Goal: Task Accomplishment & Management: Manage account settings

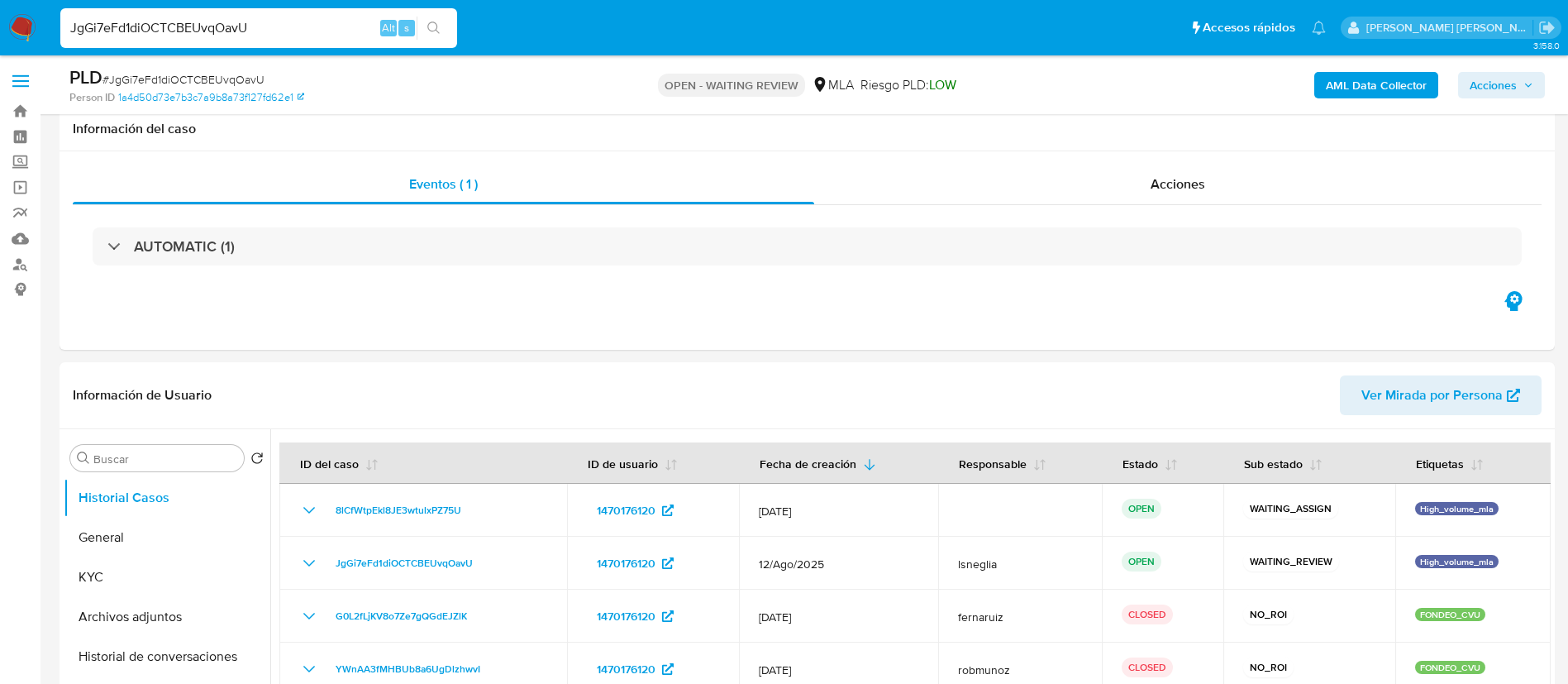
select select "10"
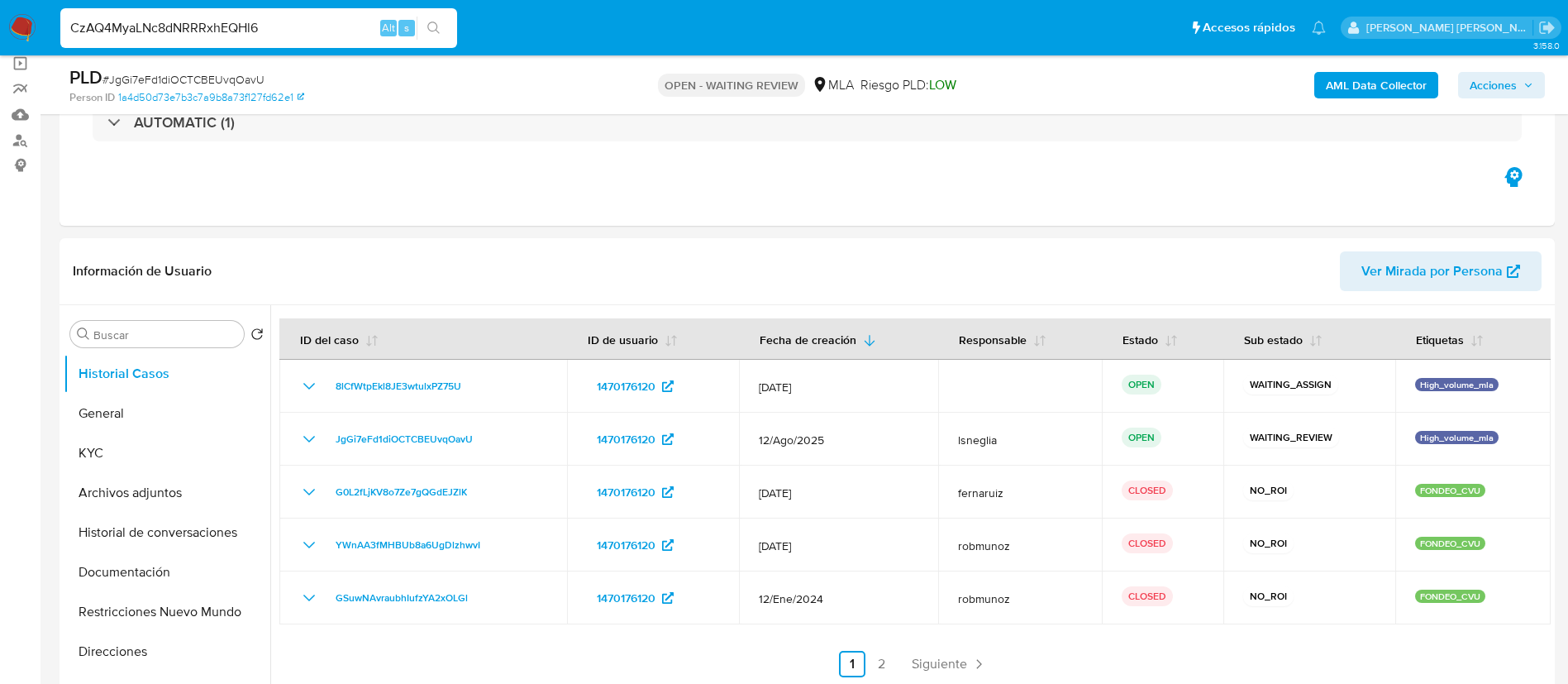
type input "CzAQ4MyaLNc8dNRRRxhEQHl6"
click at [431, 23] on icon "search-icon" at bounding box center [434, 28] width 13 height 13
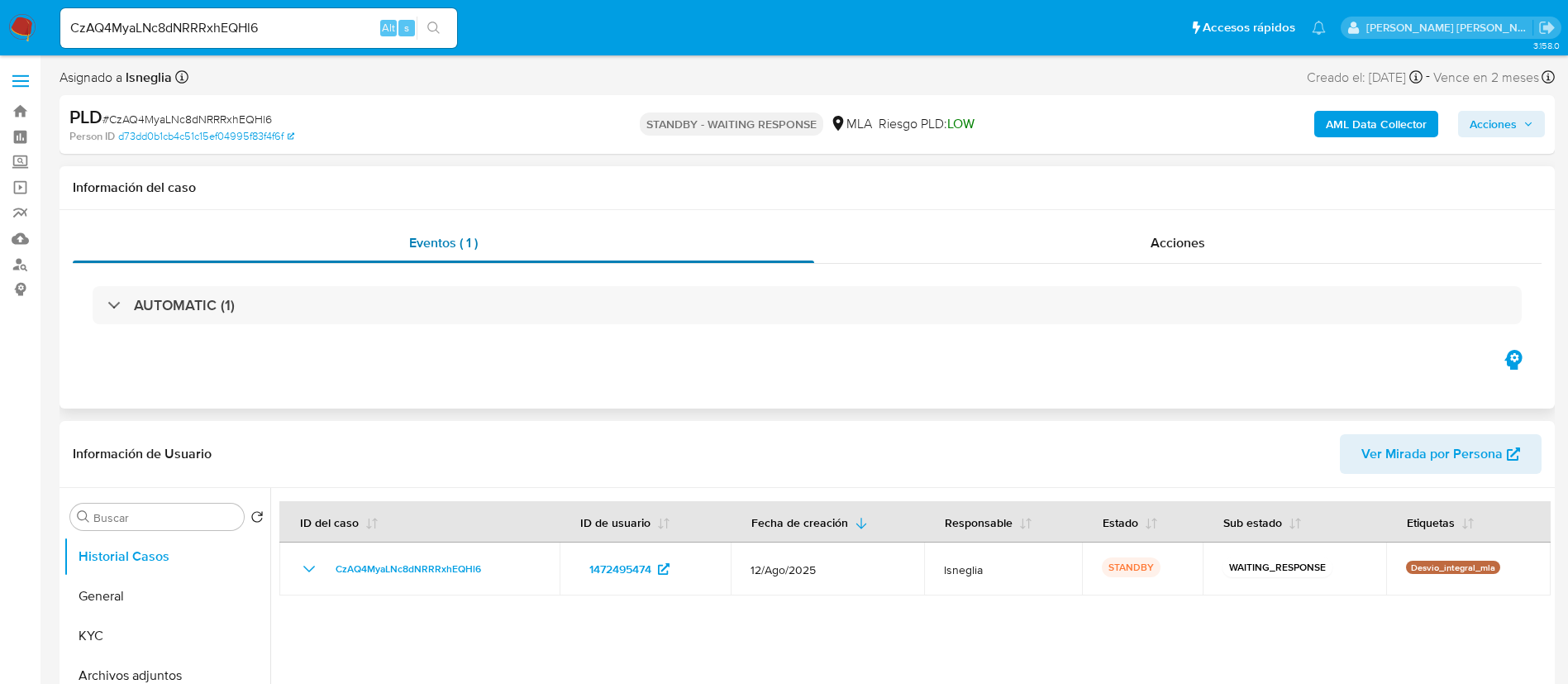
select select "10"
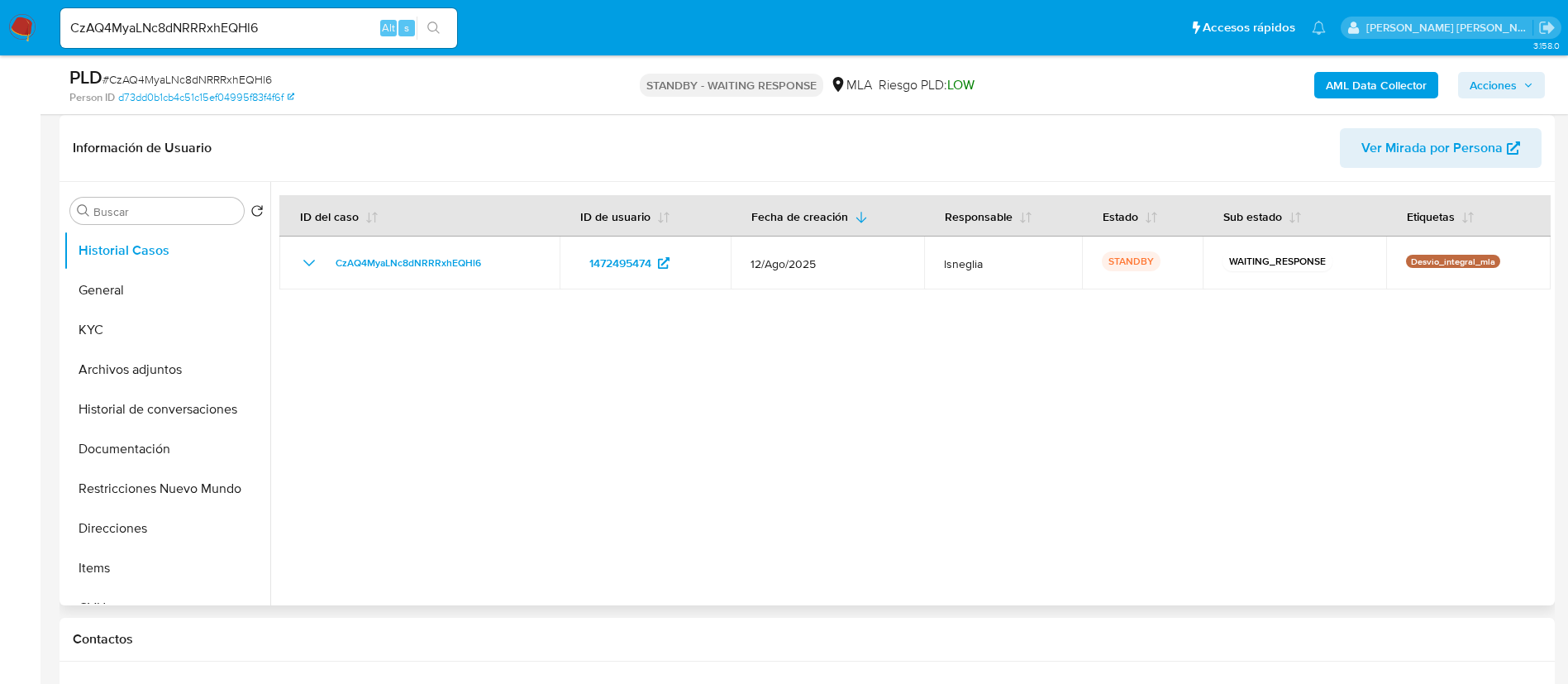
scroll to position [248, 0]
click at [218, 24] on input "CzAQ4MyaLNc8dNRRRxhEQHl6" at bounding box center [258, 27] width 396 height 22
paste input "[DEMOGRAPHIC_DATA]"
type input "[DEMOGRAPHIC_DATA]"
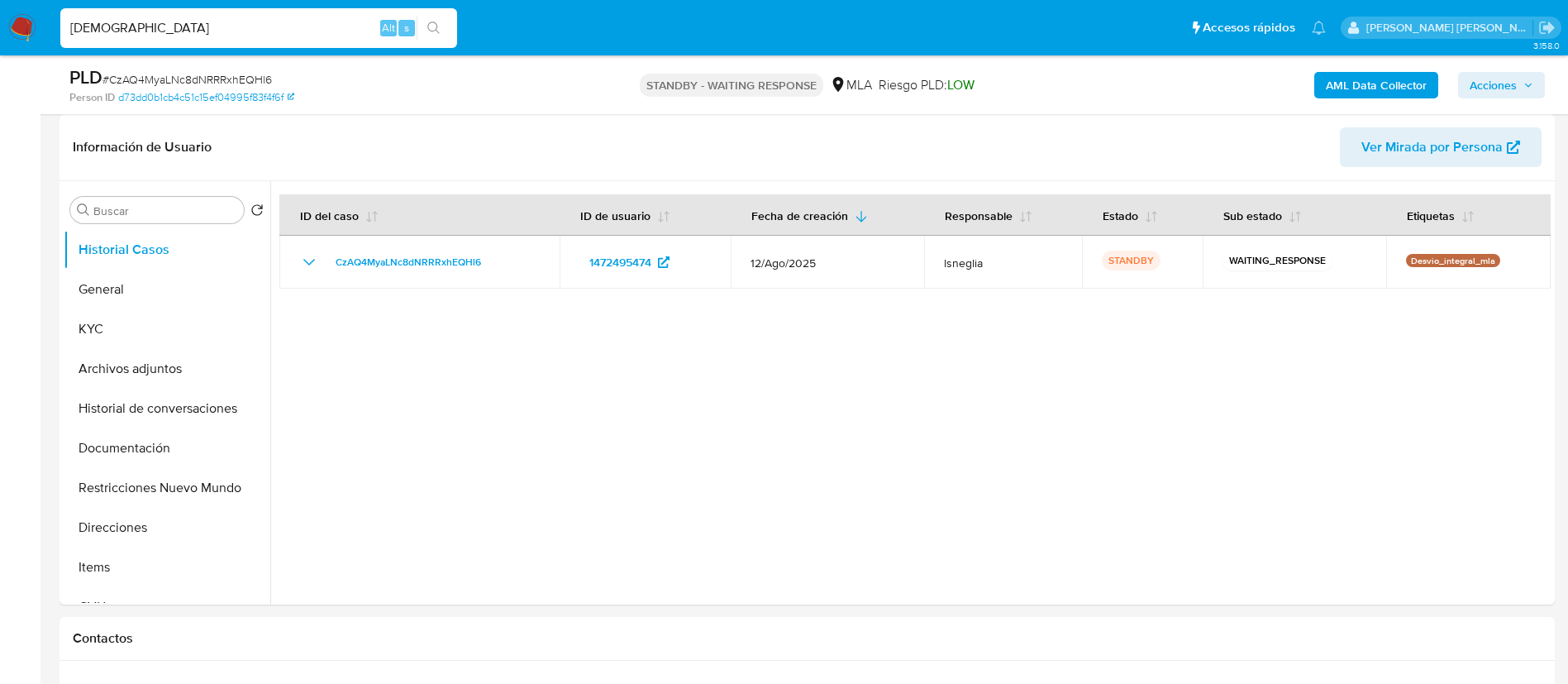
click at [439, 30] on icon "search-icon" at bounding box center [434, 28] width 13 height 13
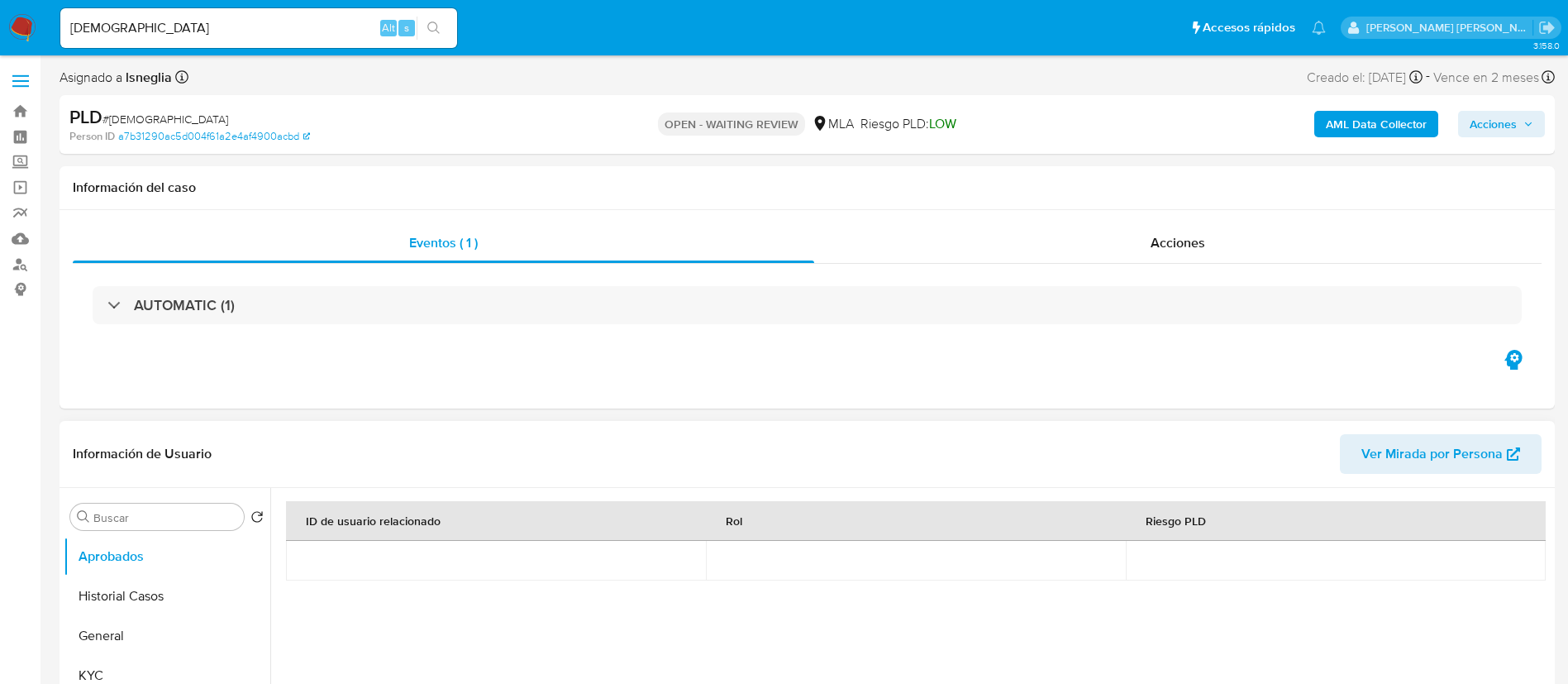
select select "10"
click at [152, 590] on button "Historial Casos" at bounding box center [160, 596] width 193 height 40
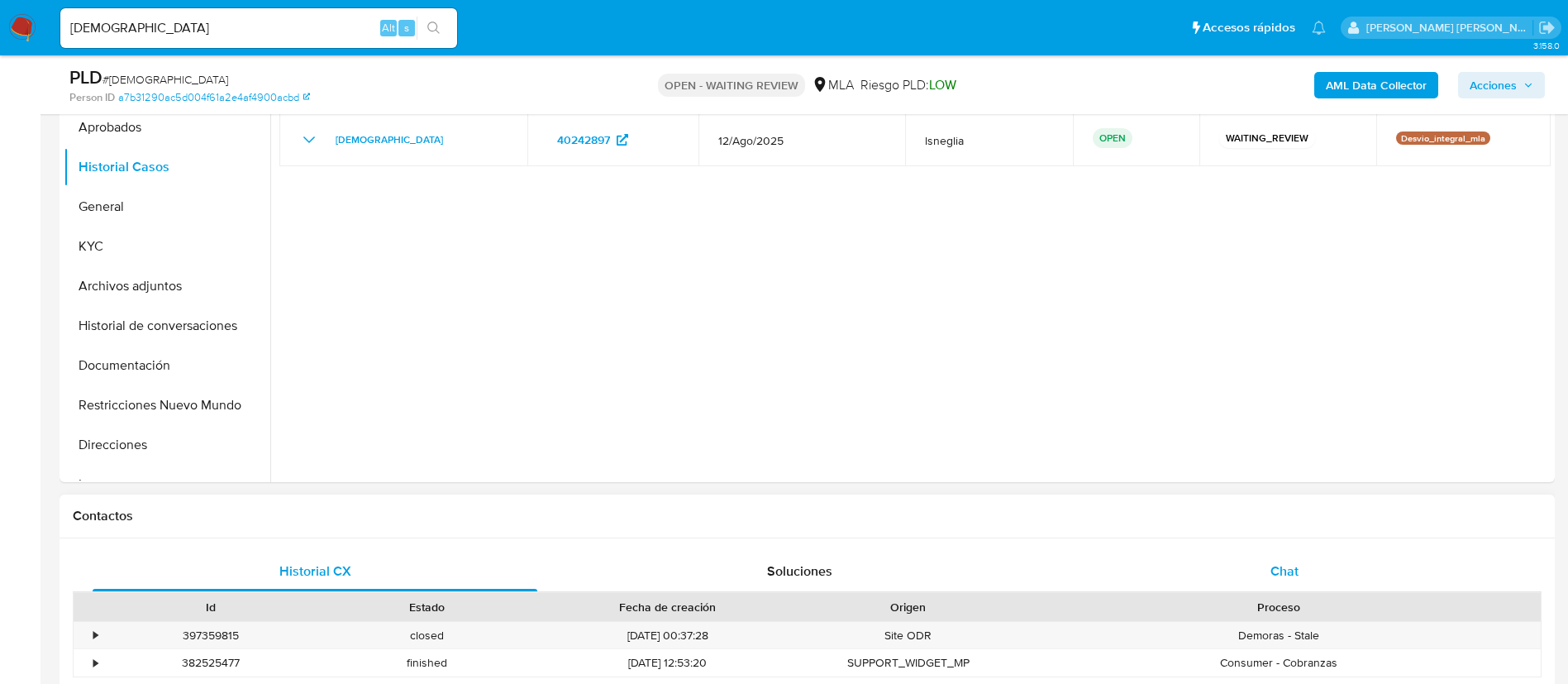
scroll to position [372, 0]
click at [1295, 578] on span "Chat" at bounding box center [1285, 569] width 28 height 19
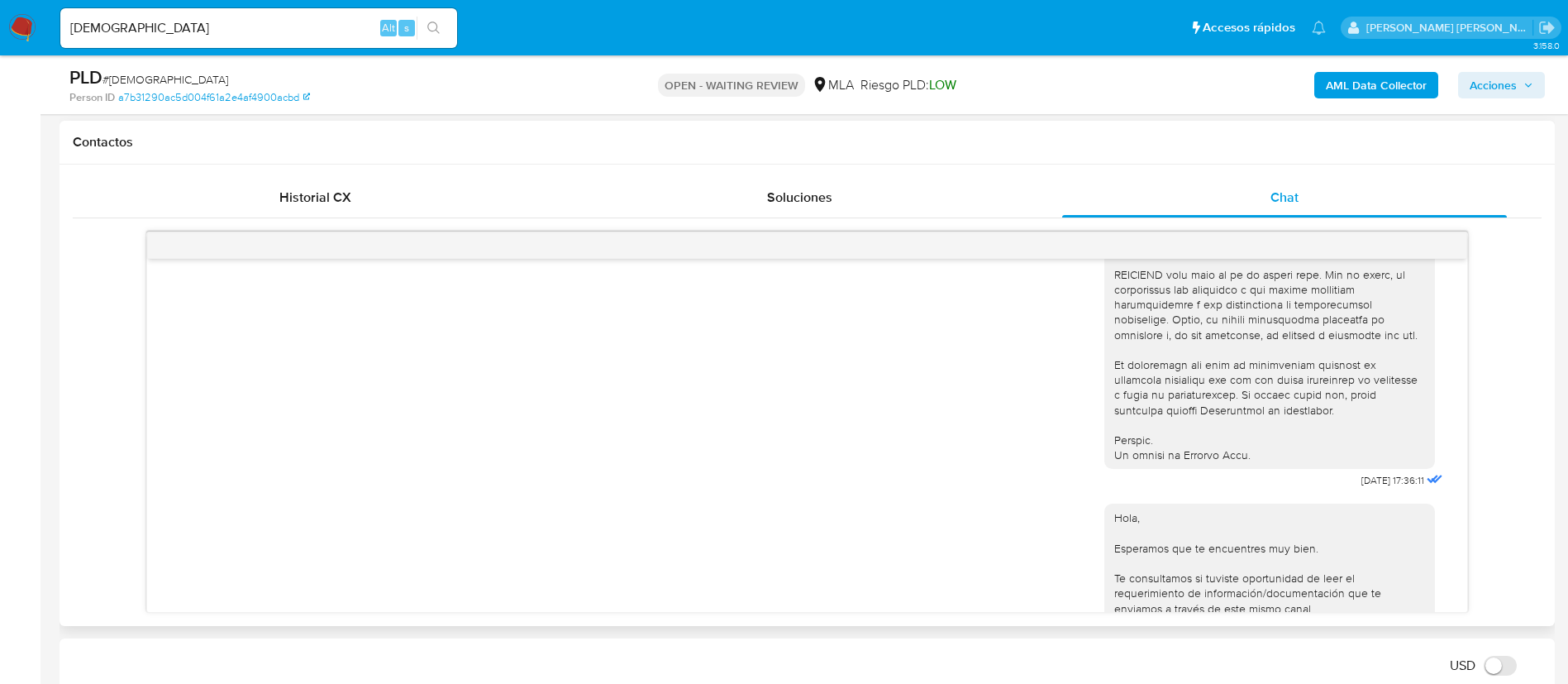
scroll to position [594, 0]
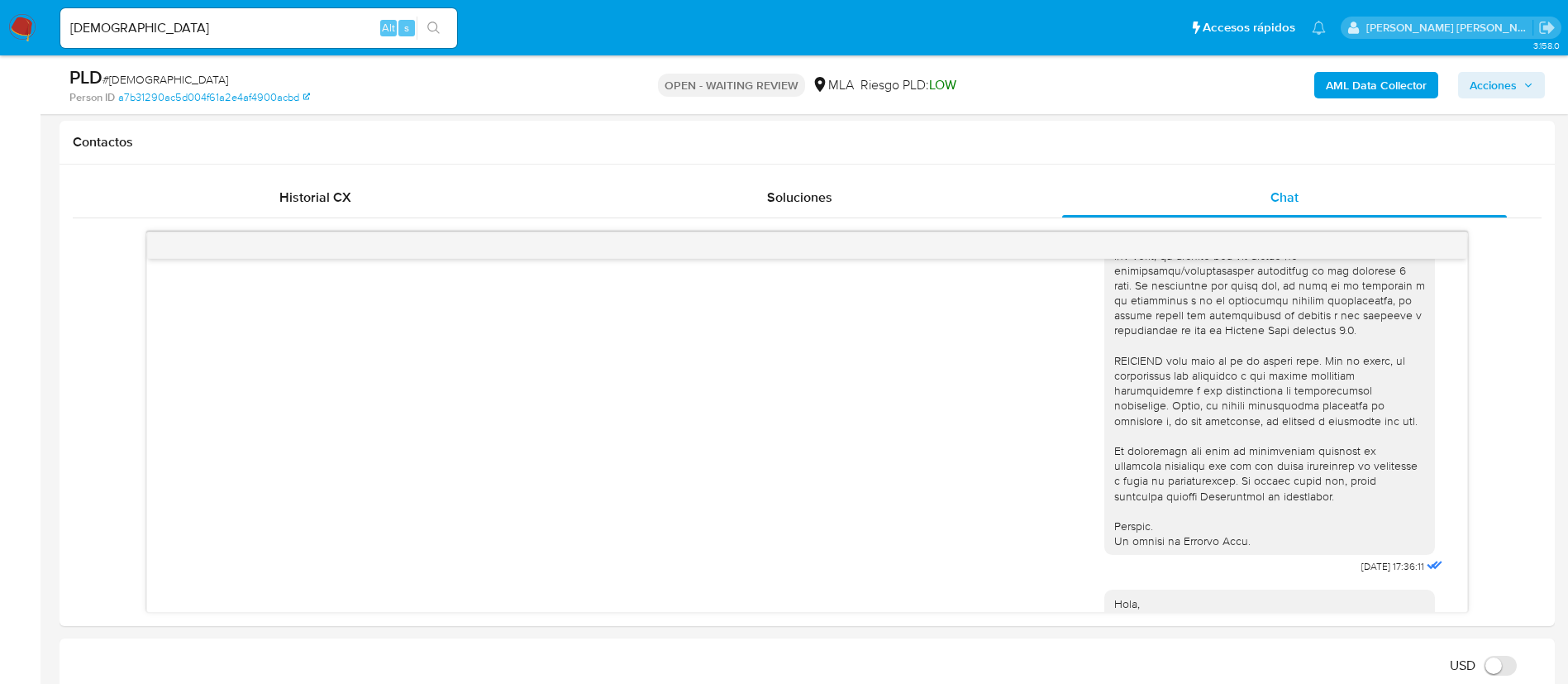
click at [34, 23] on img at bounding box center [23, 28] width 28 height 28
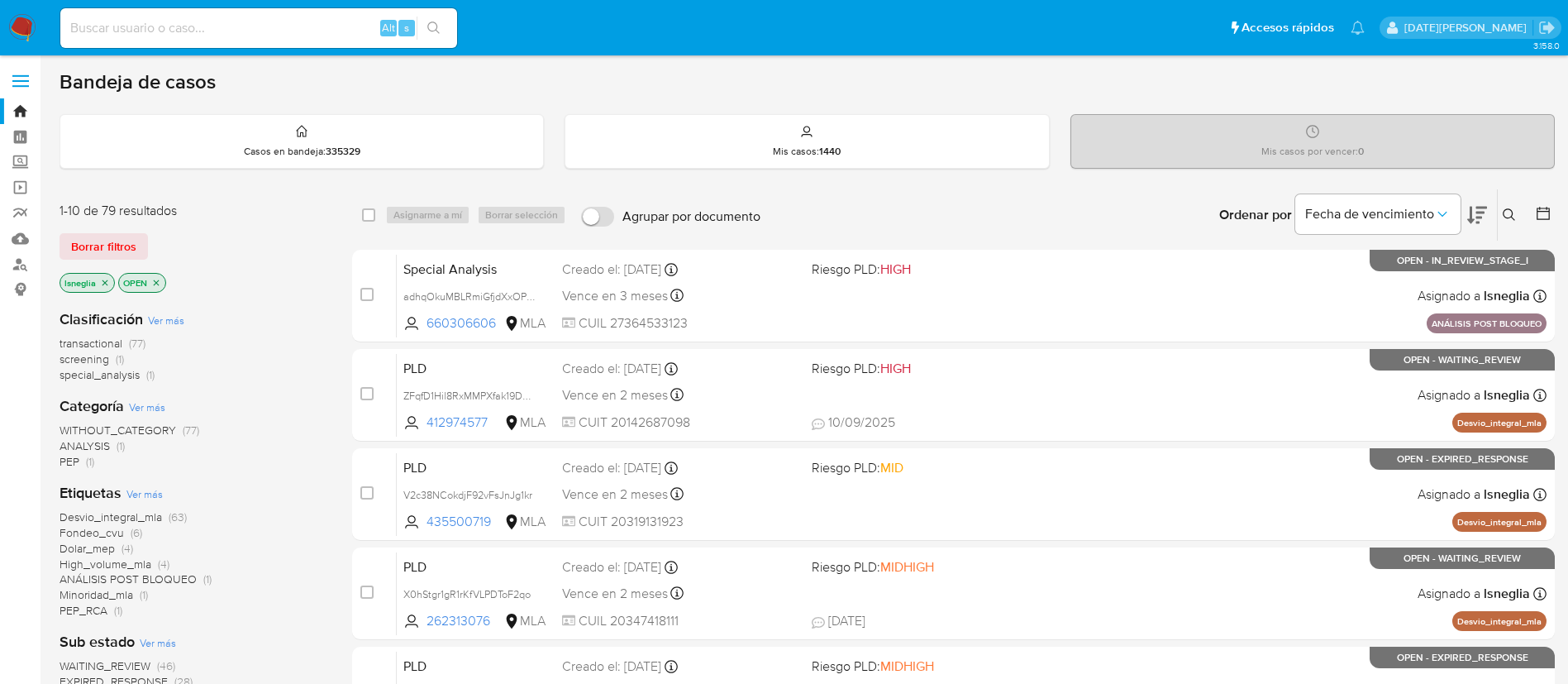
click at [1511, 210] on icon at bounding box center [1510, 215] width 13 height 13
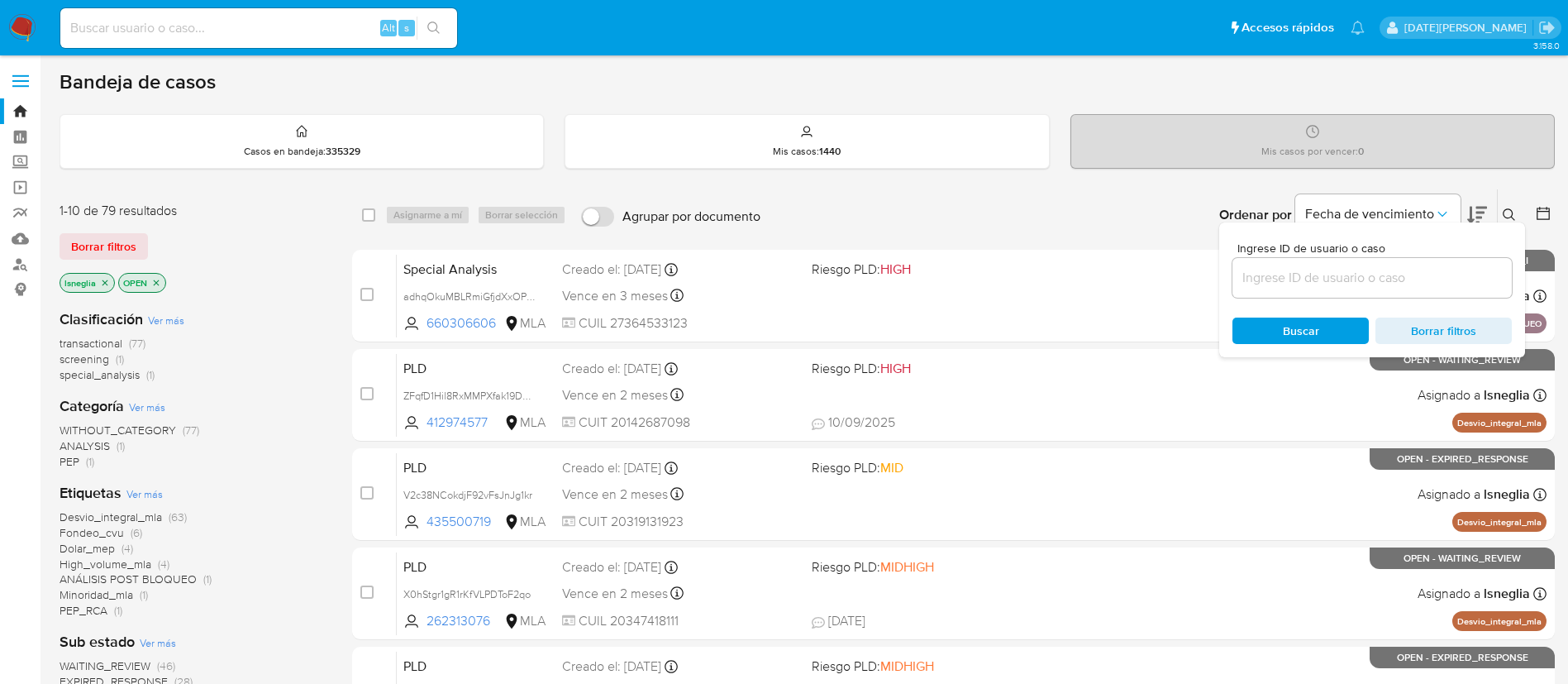
click at [1287, 270] on input at bounding box center [1372, 277] width 280 height 22
type input "[DEMOGRAPHIC_DATA]"
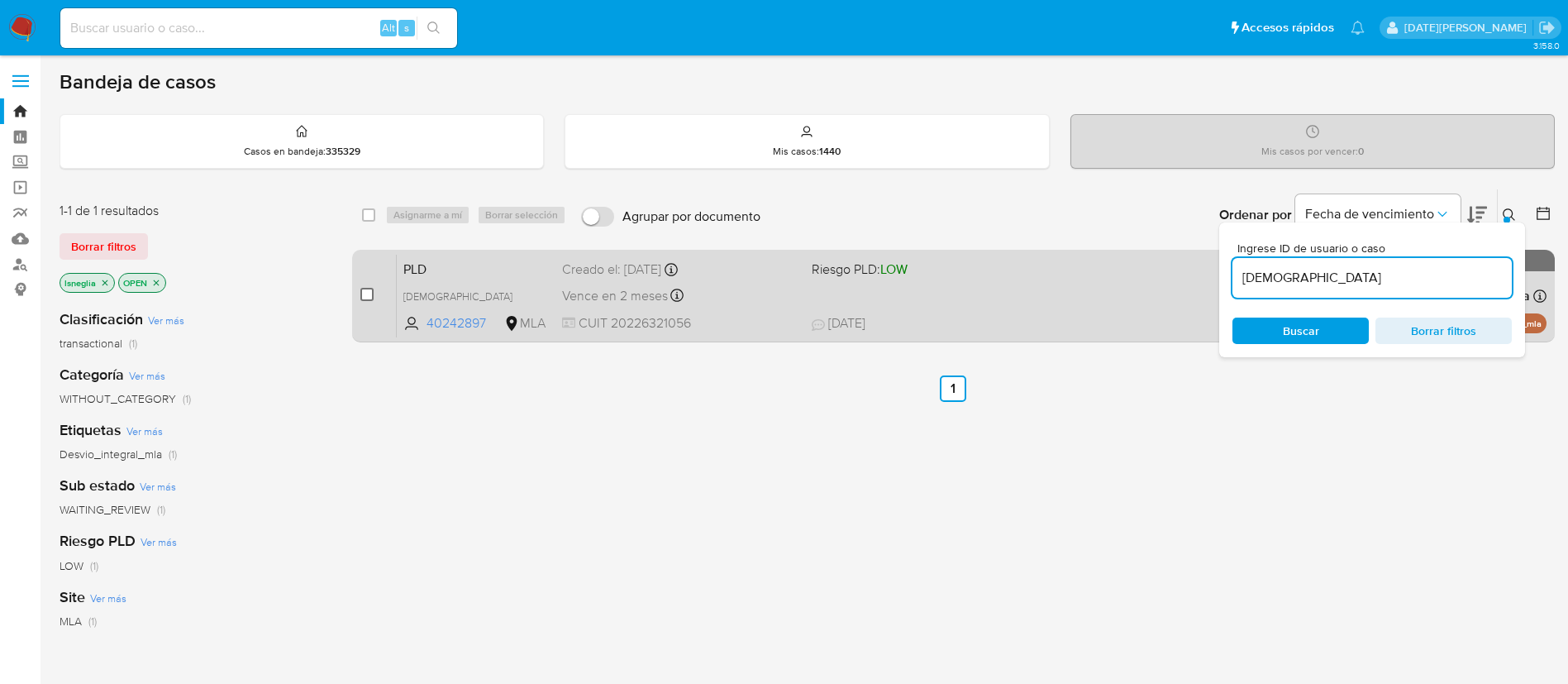
click at [360, 290] on div "case-item-checkbox No es posible asignar el caso PLD HZoI6hCGRfdCEjDHbgyMz6V2 4…" at bounding box center [953, 296] width 1203 height 92
click at [364, 292] on input "checkbox" at bounding box center [367, 294] width 13 height 13
checkbox input "true"
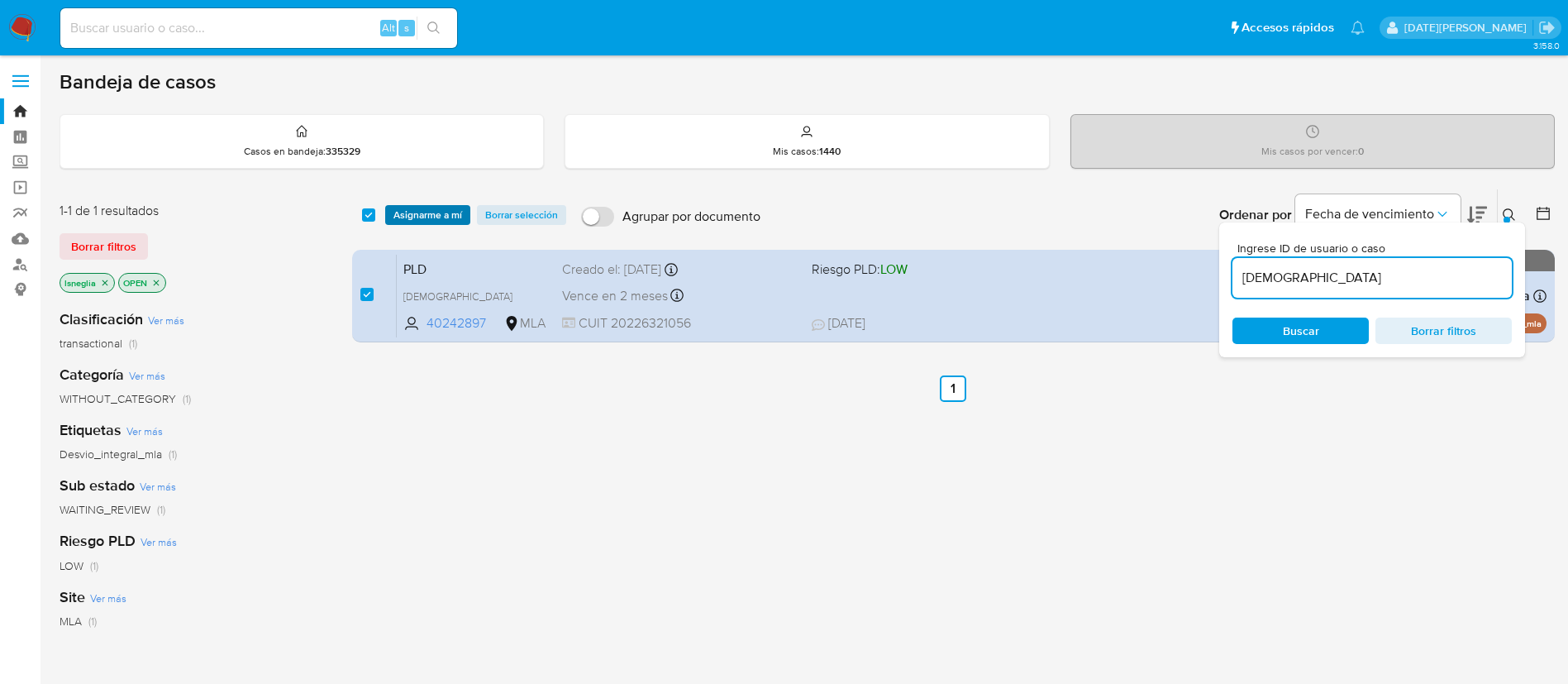
click at [420, 213] on span "Asignarme a mí" at bounding box center [428, 215] width 69 height 17
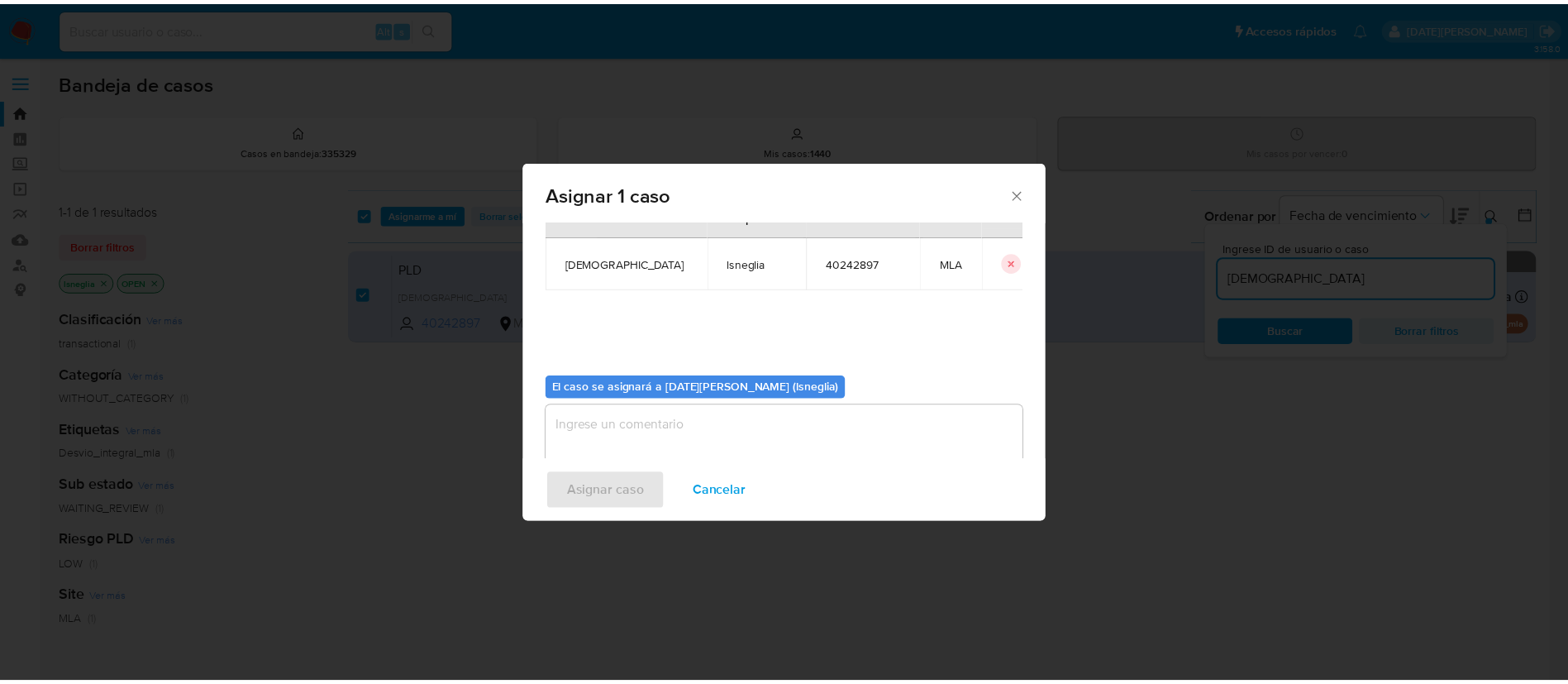
scroll to position [86, 0]
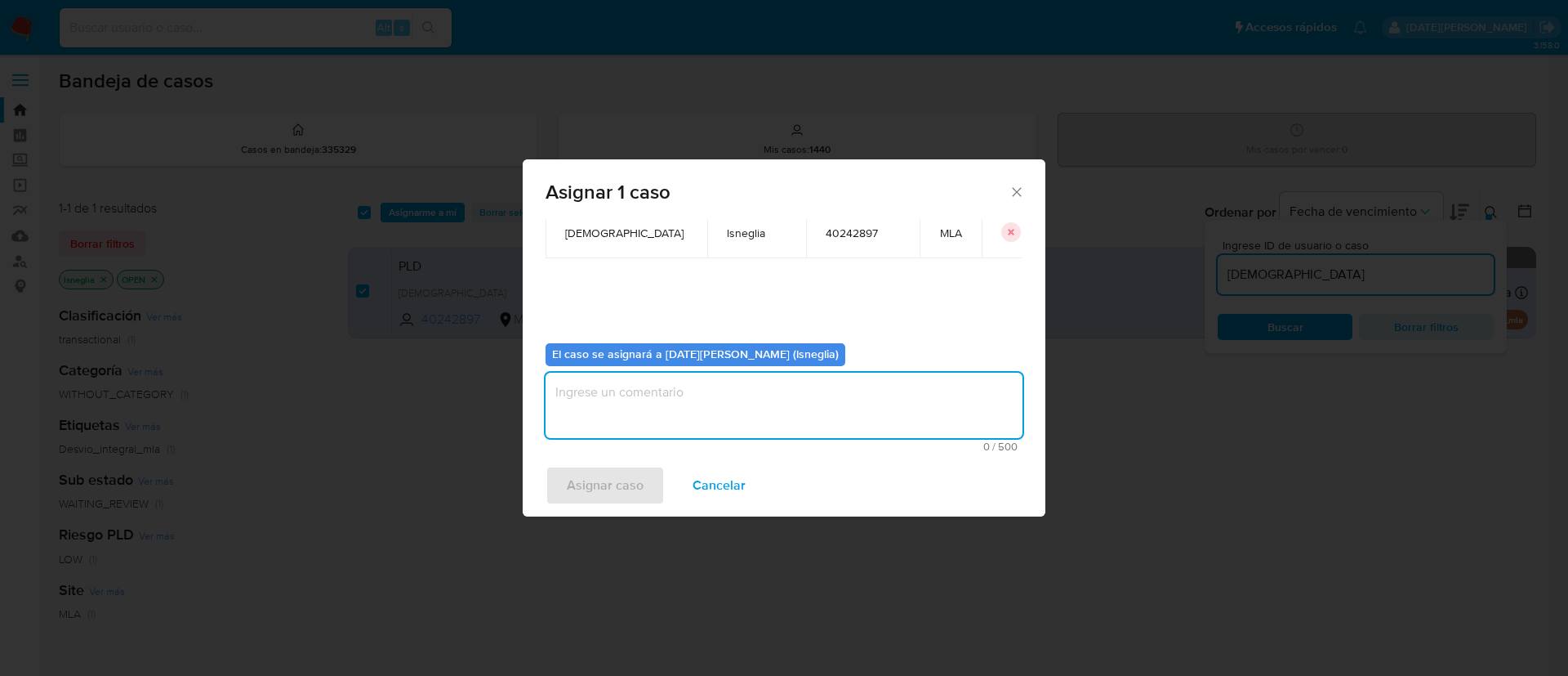
click at [731, 382] on textarea "assign-modal" at bounding box center [784, 405] width 477 height 65
type textarea "."
click at [622, 480] on span "Asignar caso" at bounding box center [605, 485] width 76 height 36
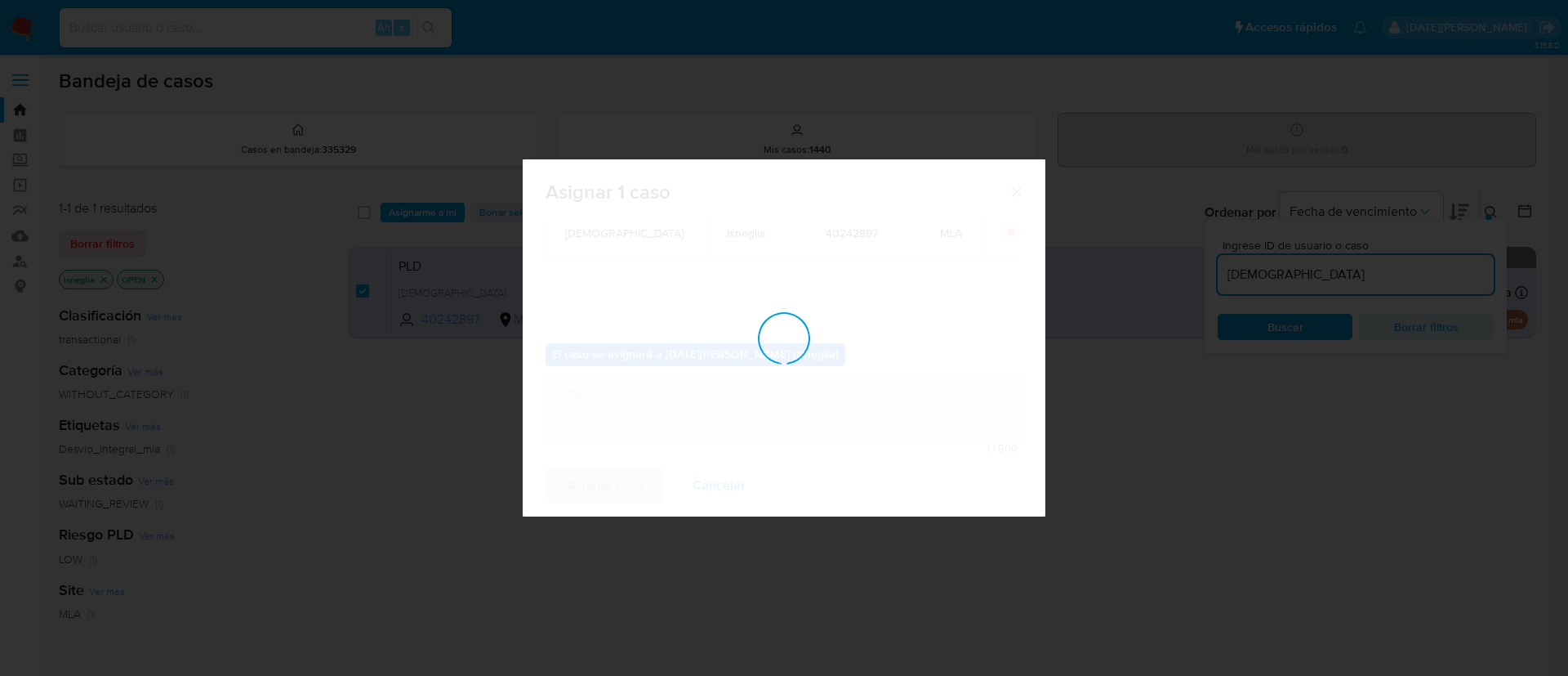
checkbox input "false"
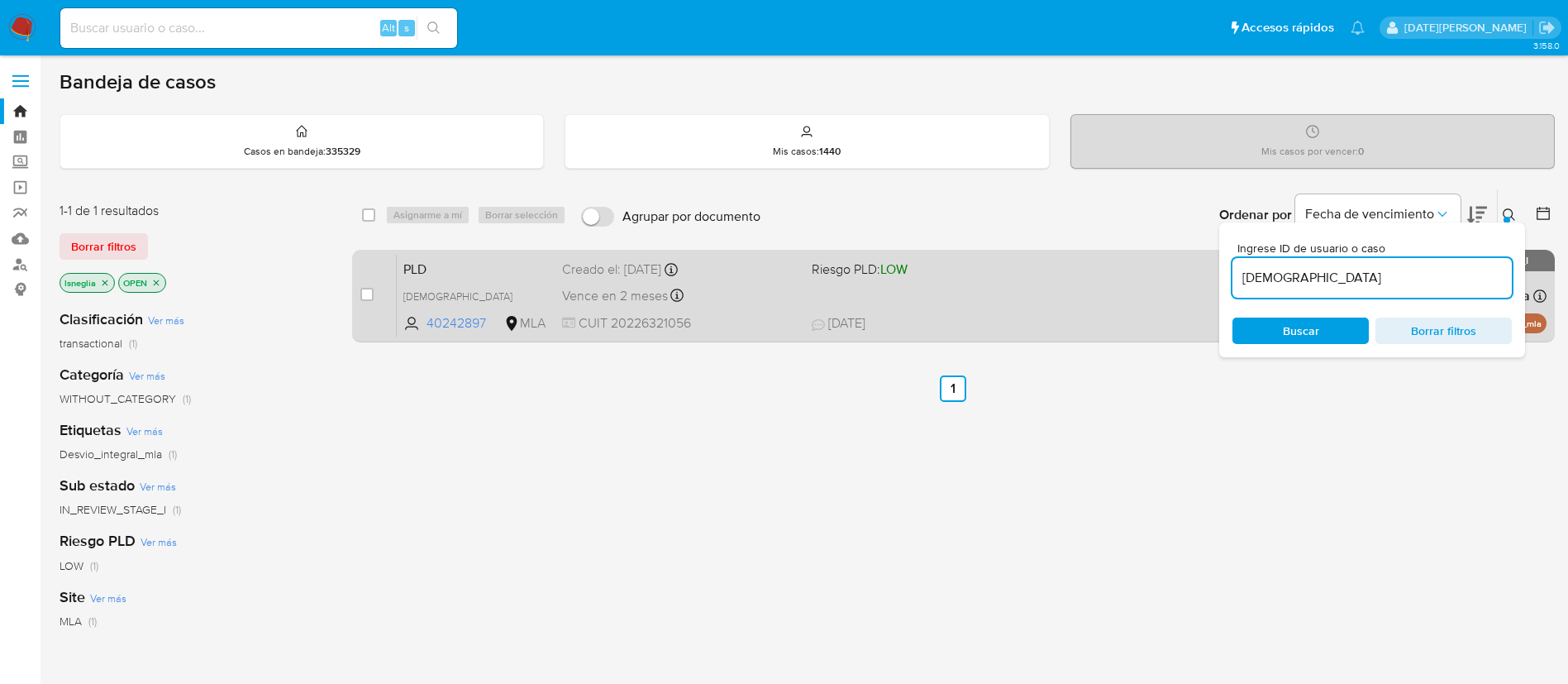
click at [469, 270] on span "PLD" at bounding box center [476, 268] width 145 height 22
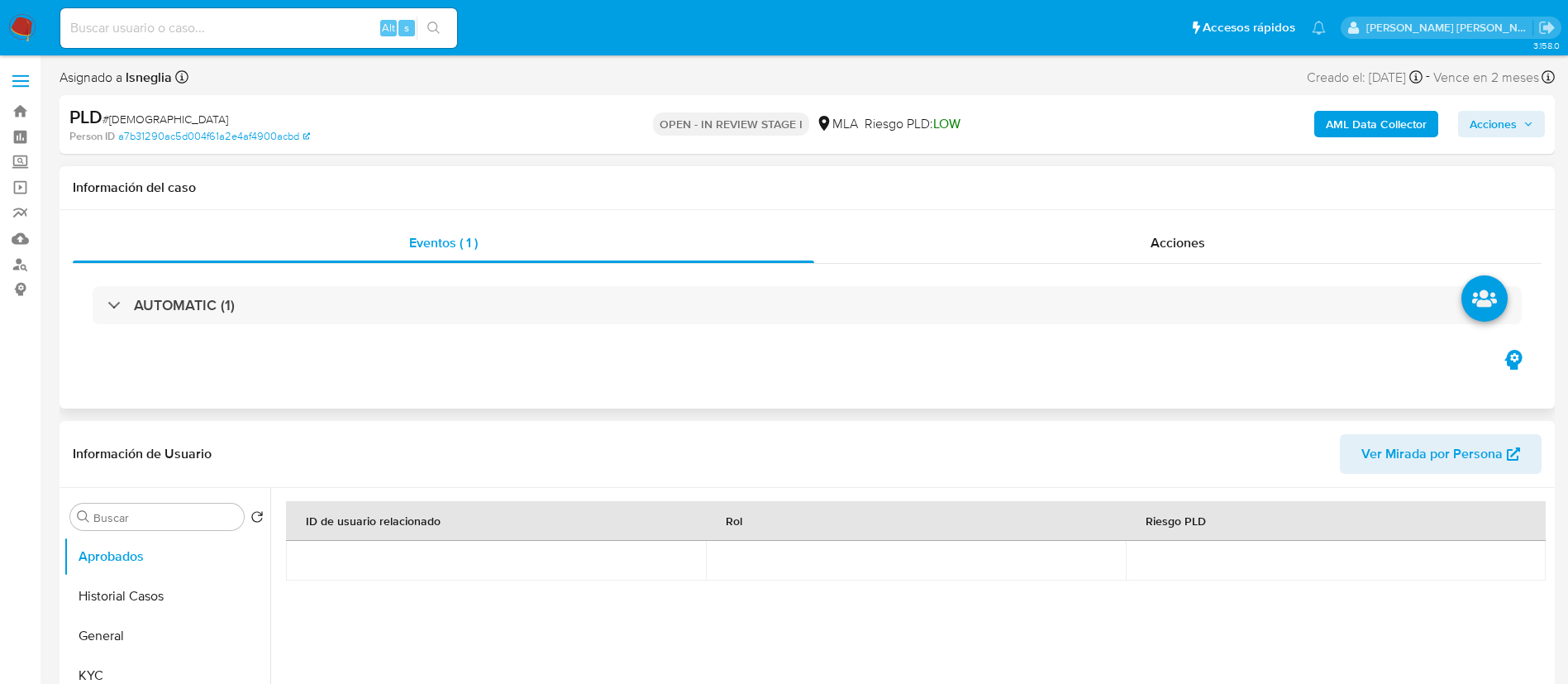
select select "10"
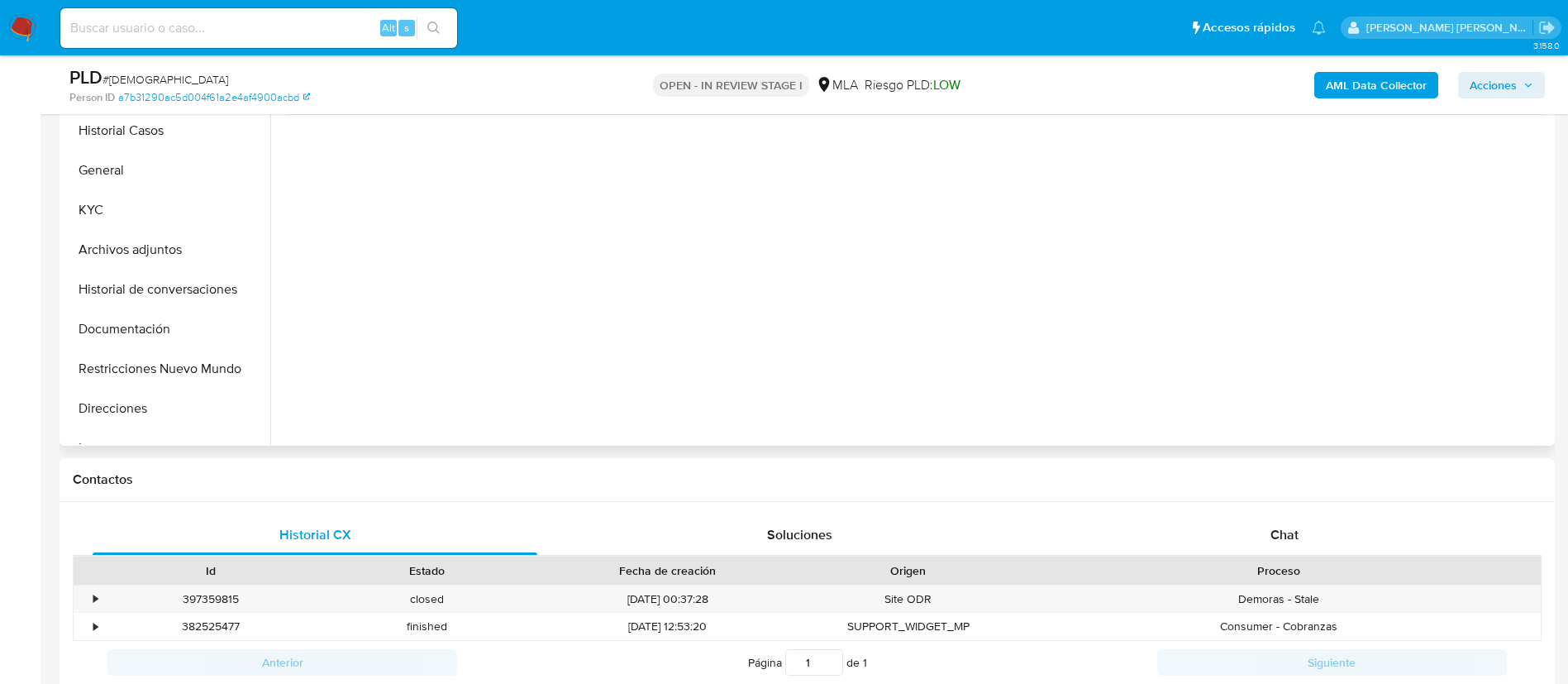
scroll to position [497, 0]
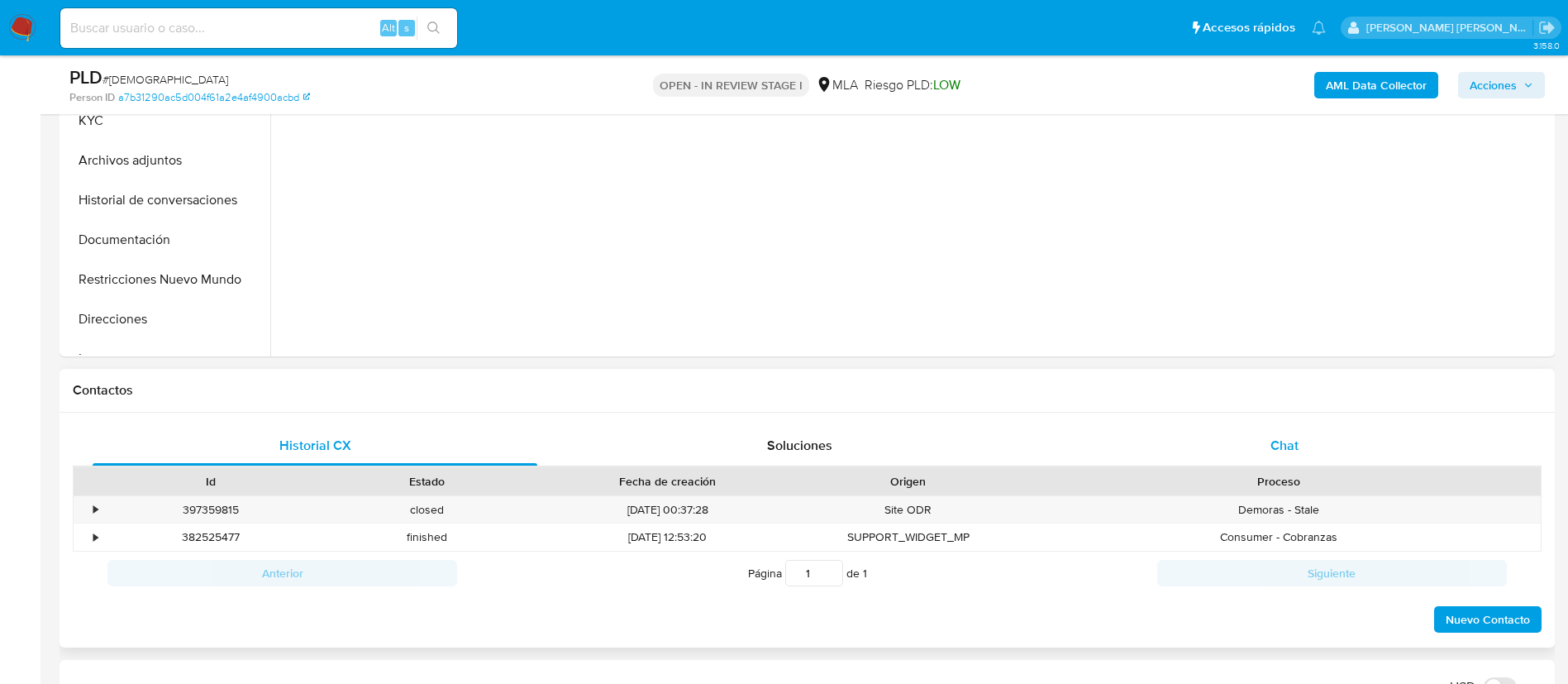
click at [1272, 444] on span "Chat" at bounding box center [1285, 446] width 28 height 19
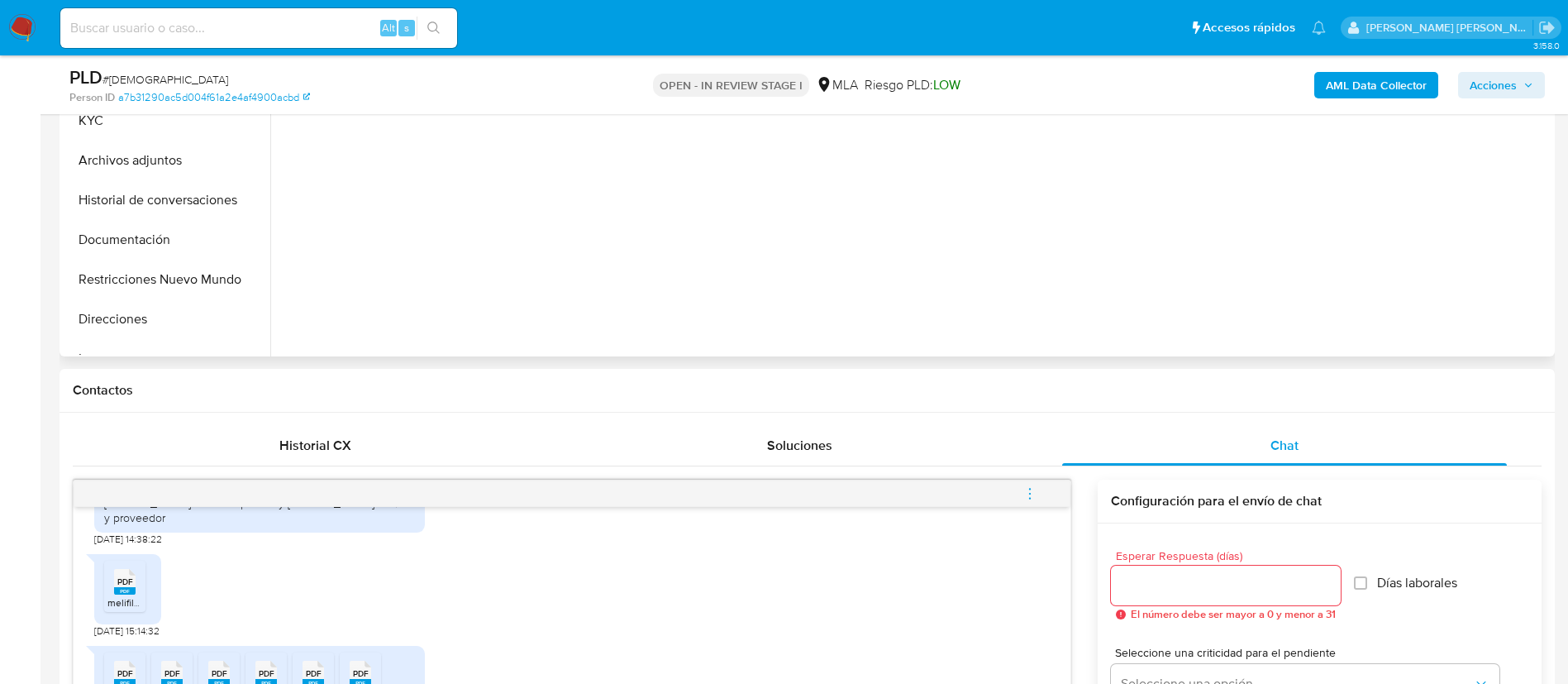
scroll to position [248, 0]
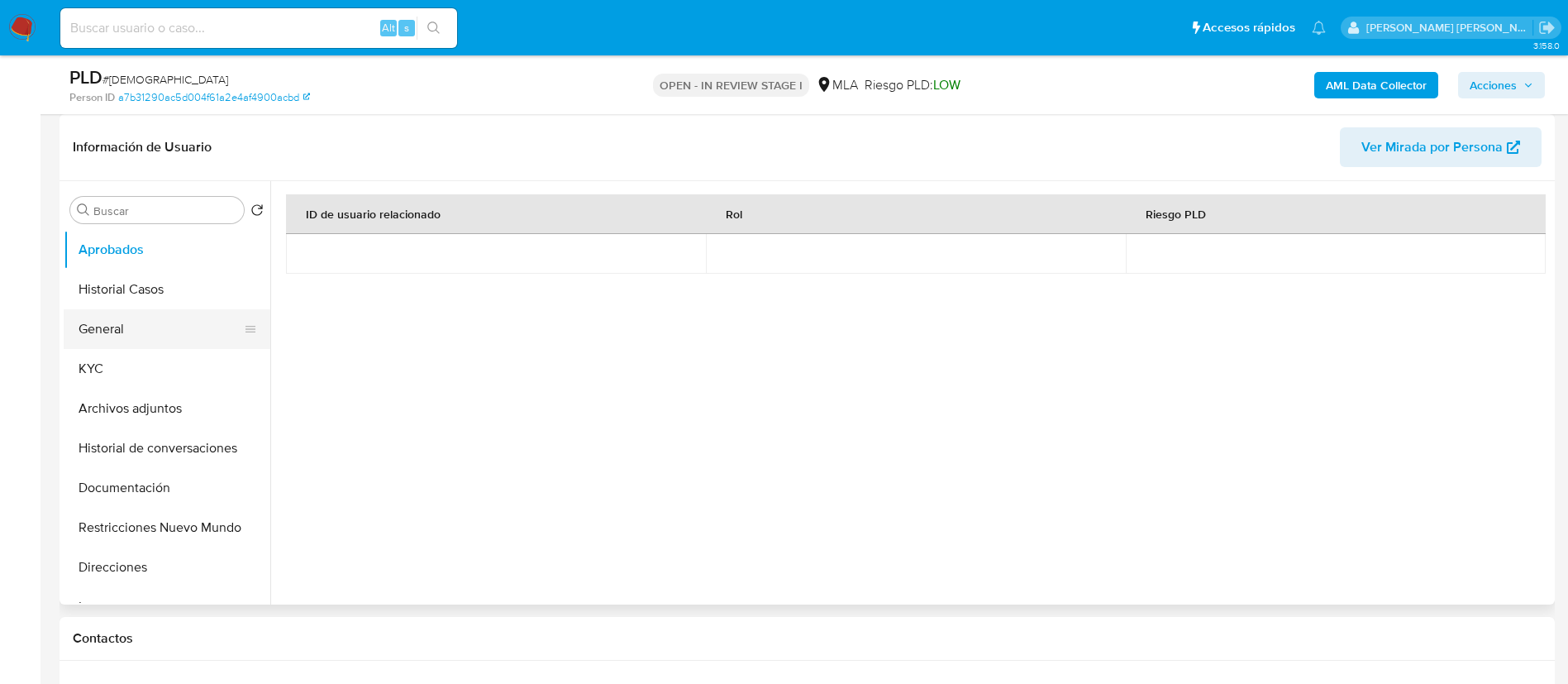
click at [122, 320] on button "General" at bounding box center [160, 329] width 193 height 40
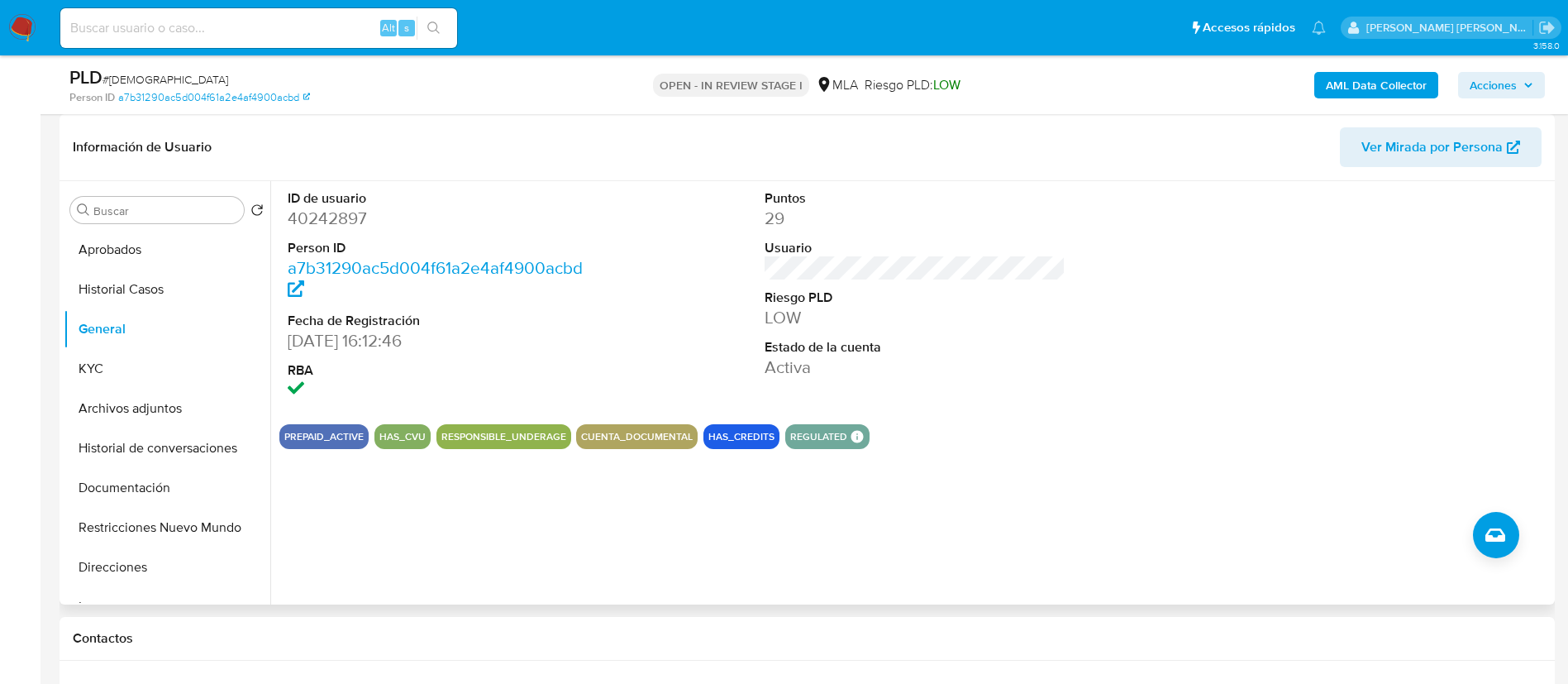
click at [328, 220] on dd "40242897" at bounding box center [438, 218] width 301 height 24
copy dd "40242897"
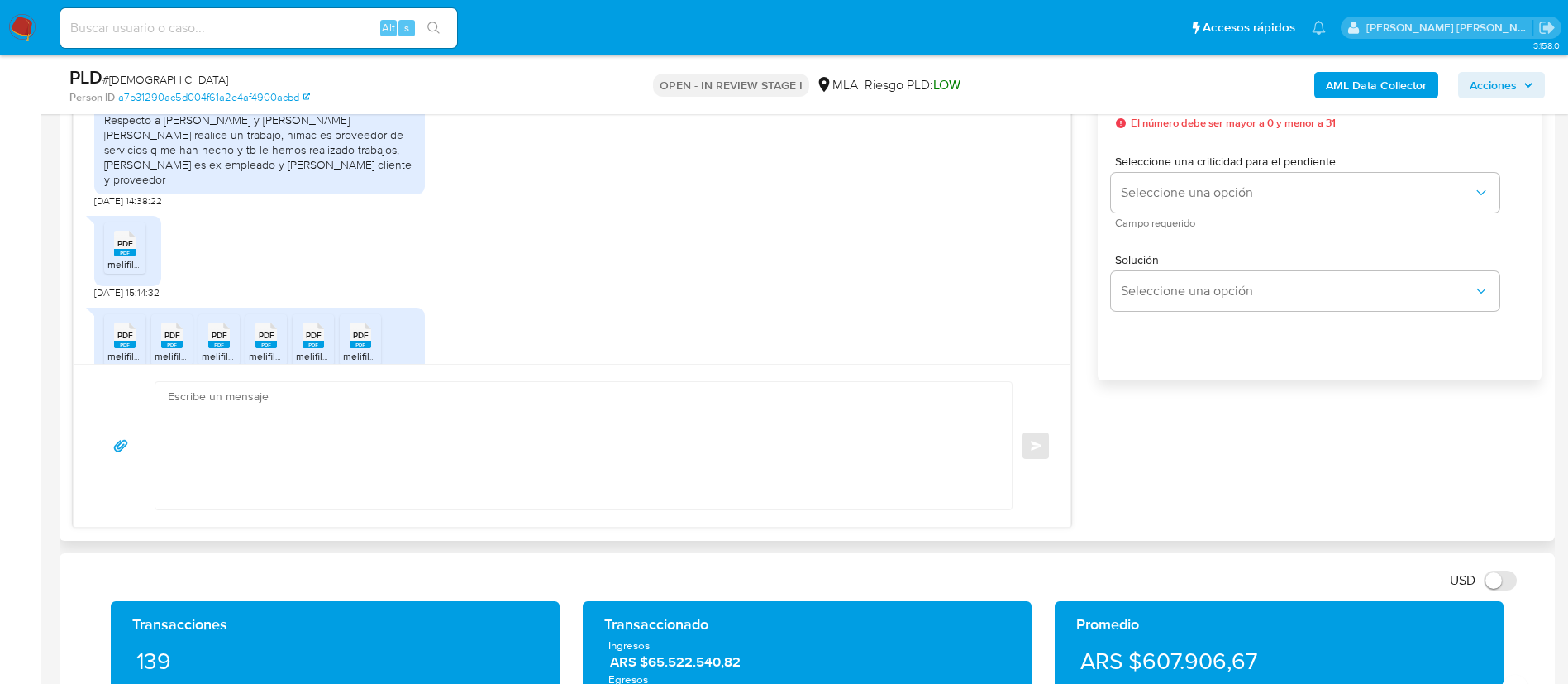
scroll to position [2330, 0]
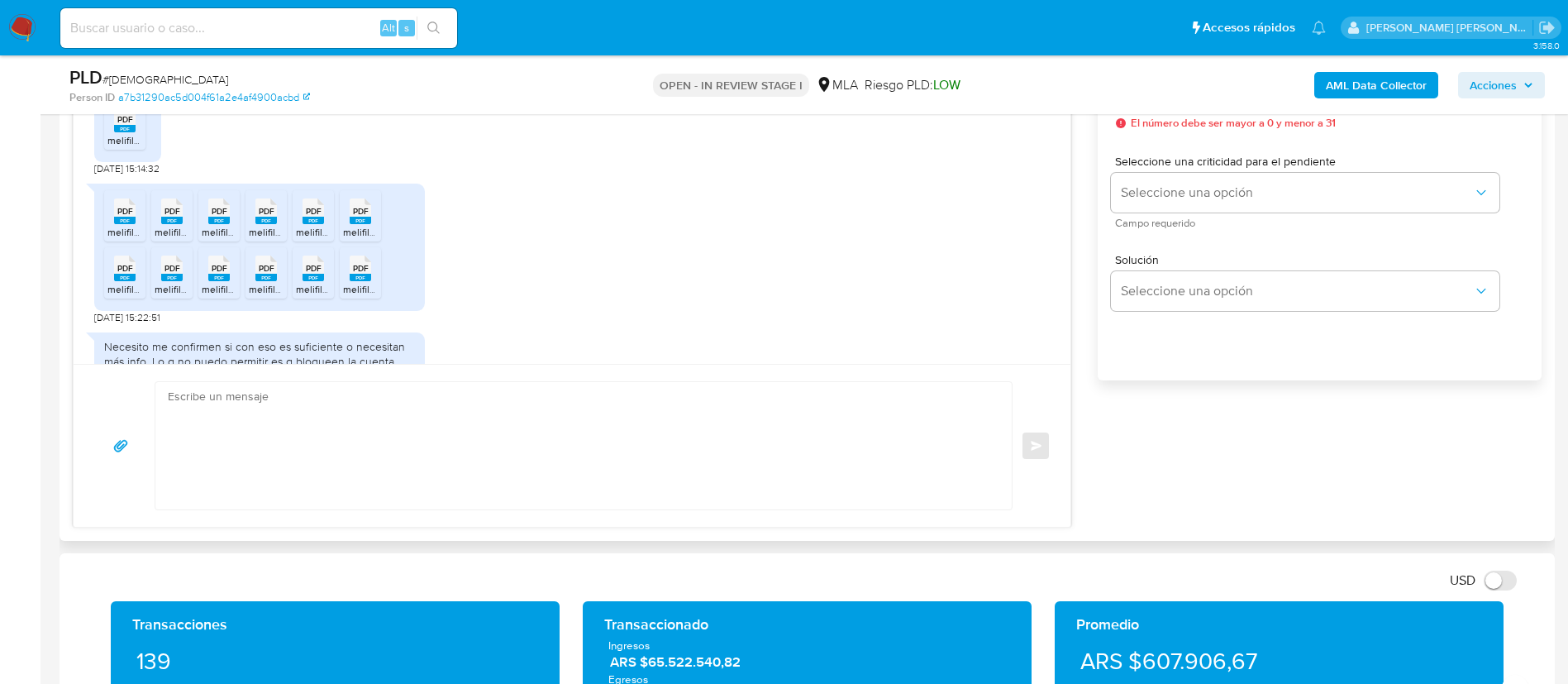
click at [118, 132] on rect at bounding box center [124, 129] width 22 height 8
click at [130, 224] on rect at bounding box center [124, 220] width 22 height 8
click at [175, 226] on icon "PDF" at bounding box center [171, 211] width 22 height 29
drag, startPoint x: 218, startPoint y: 312, endPoint x: 248, endPoint y: 312, distance: 30.0
click at [218, 224] on rect at bounding box center [218, 220] width 22 height 8
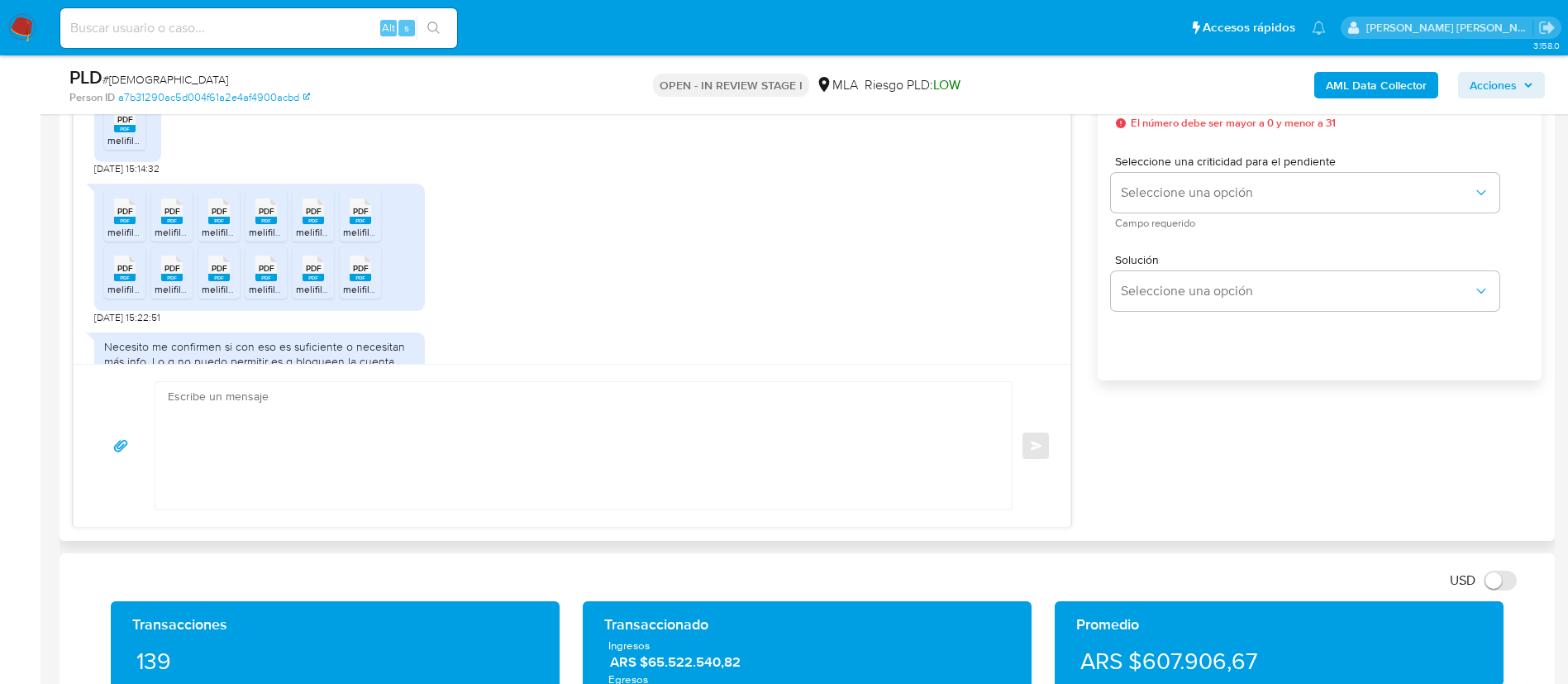
click at [263, 224] on rect at bounding box center [266, 220] width 22 height 8
click at [303, 224] on rect at bounding box center [313, 220] width 22 height 8
click at [358, 224] on rect at bounding box center [360, 220] width 22 height 8
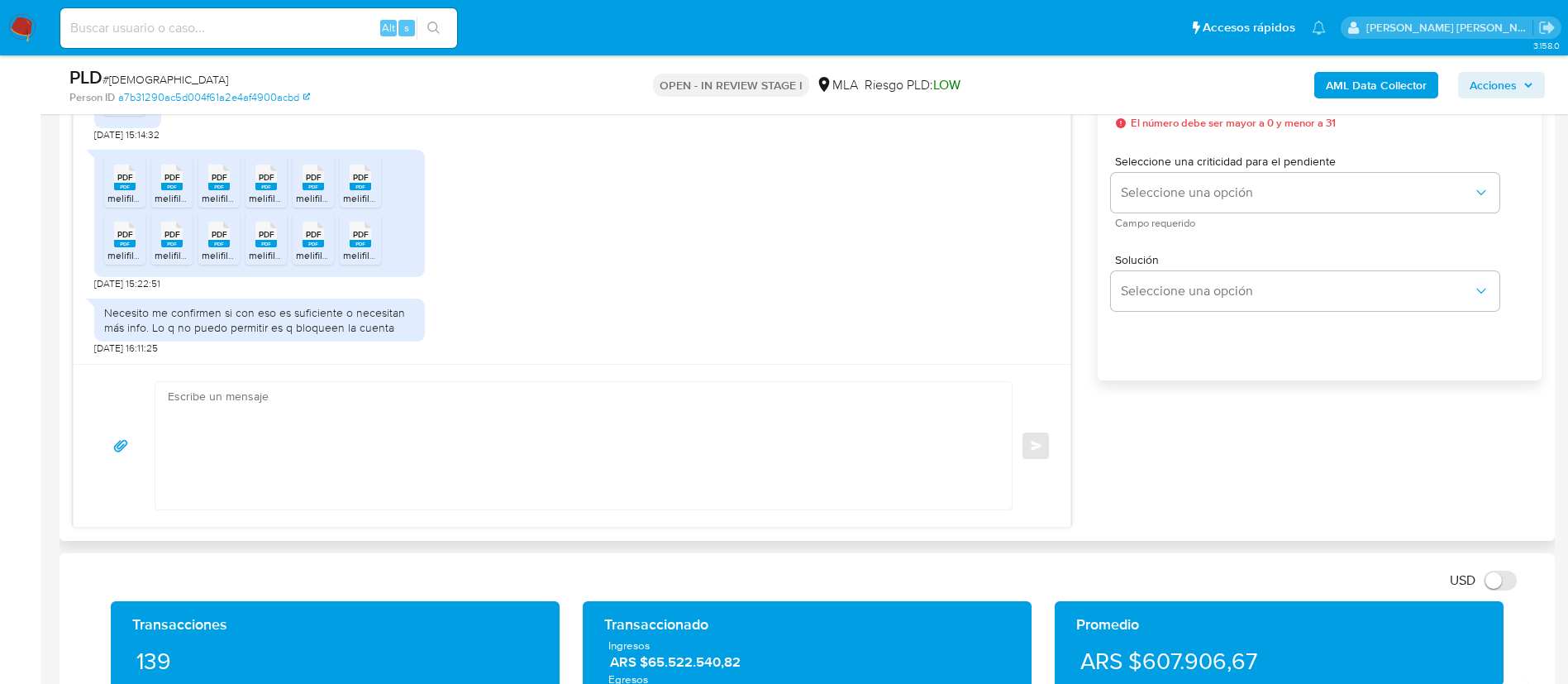
scroll to position [2454, 0]
click at [121, 251] on span "melifile6676849598328705844.pdf" at bounding box center [186, 254] width 157 height 14
click at [178, 252] on span "melifile2805984908256220091.pdf" at bounding box center [233, 254] width 156 height 14
click at [225, 249] on span "melifile3628238055734029048.pdf" at bounding box center [281, 254] width 158 height 14
click at [261, 248] on icon "PDF" at bounding box center [266, 234] width 22 height 29
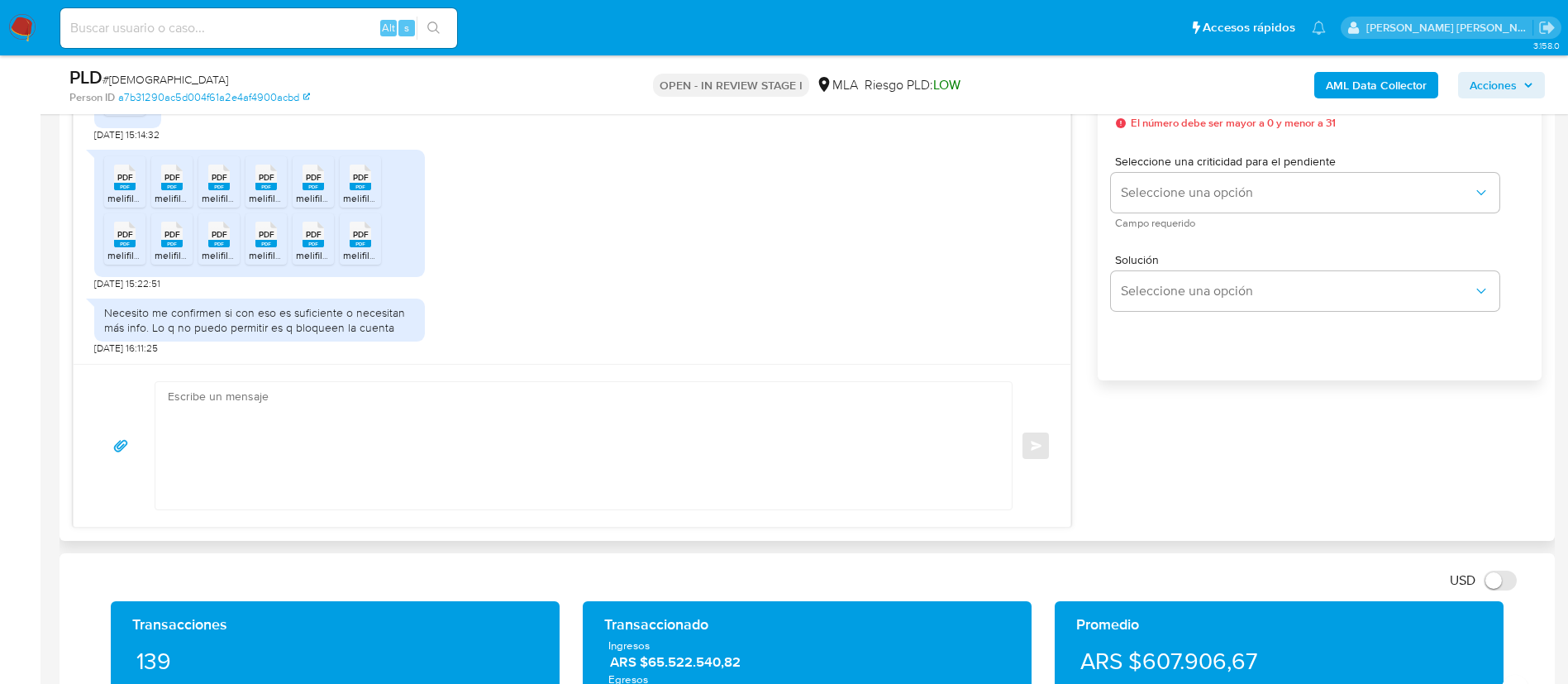
click at [308, 247] on icon "PDF" at bounding box center [313, 234] width 22 height 29
click at [362, 249] on span "melifile7950213577231648739.pdf" at bounding box center [418, 254] width 151 height 14
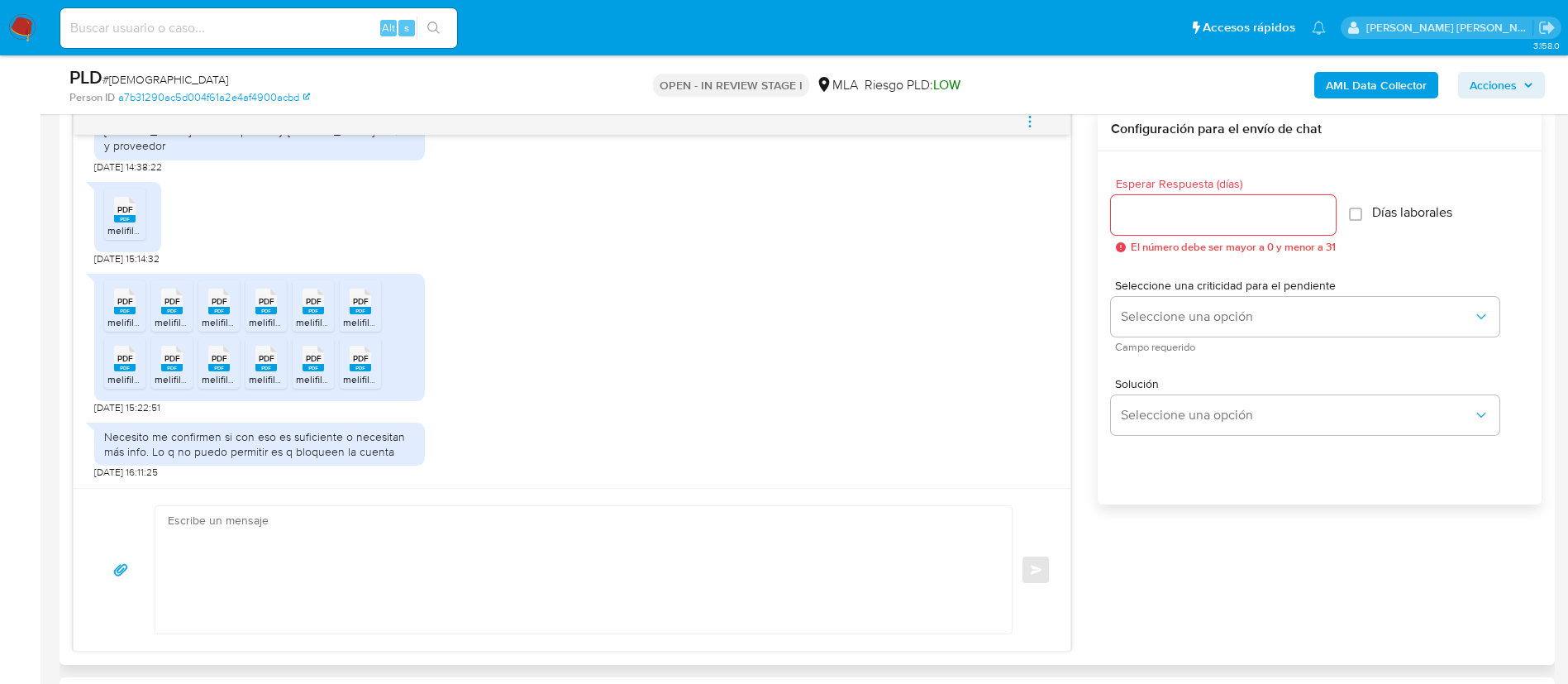
scroll to position [2330, 0]
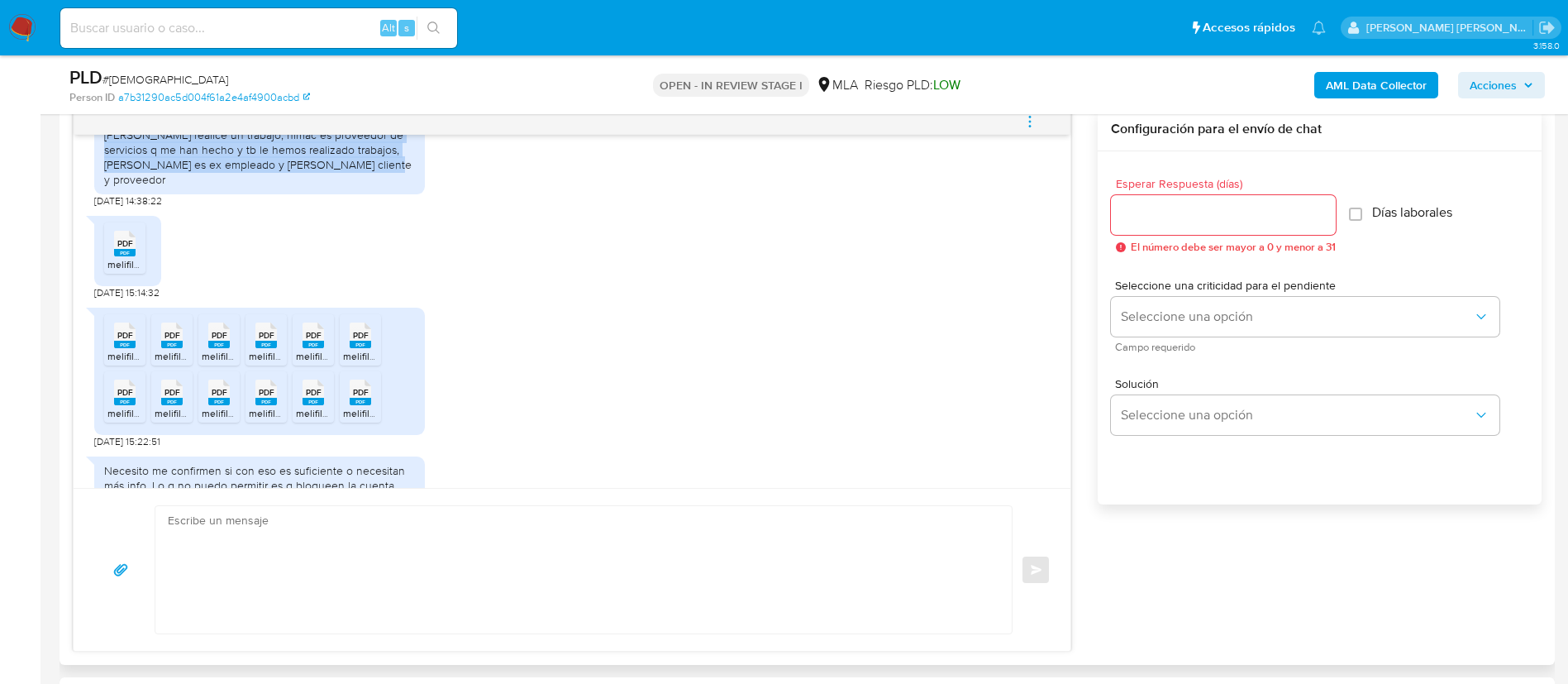
drag, startPoint x: 105, startPoint y: 225, endPoint x: 380, endPoint y: 264, distance: 277.8
click at [383, 187] on div "Respecto a juan amadeo y karina amadei lea realice un trabajo, himac es proveed…" at bounding box center [260, 150] width 311 height 75
copy div "Respecto a juan amadeo y karina amadei lea realice un trabajo, himac es proveed…"
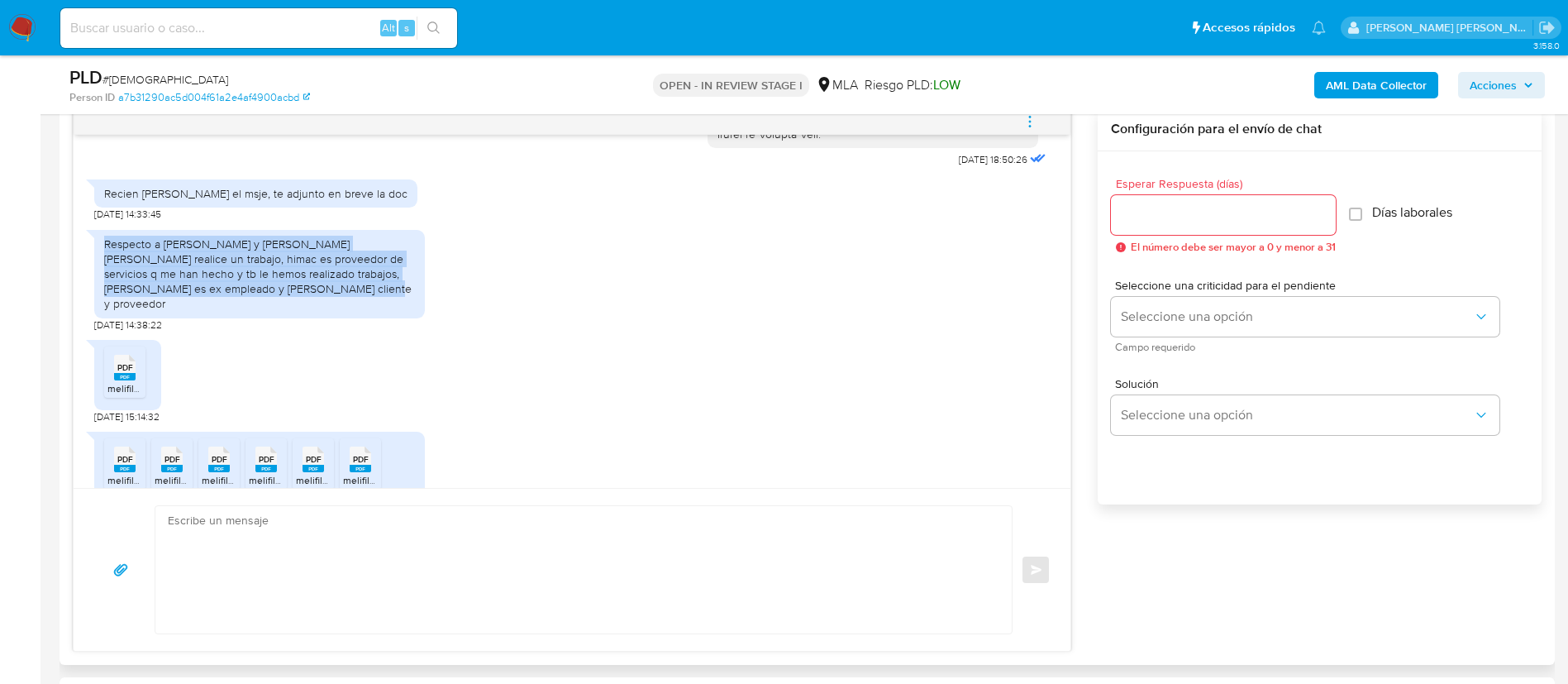
scroll to position [2082, 0]
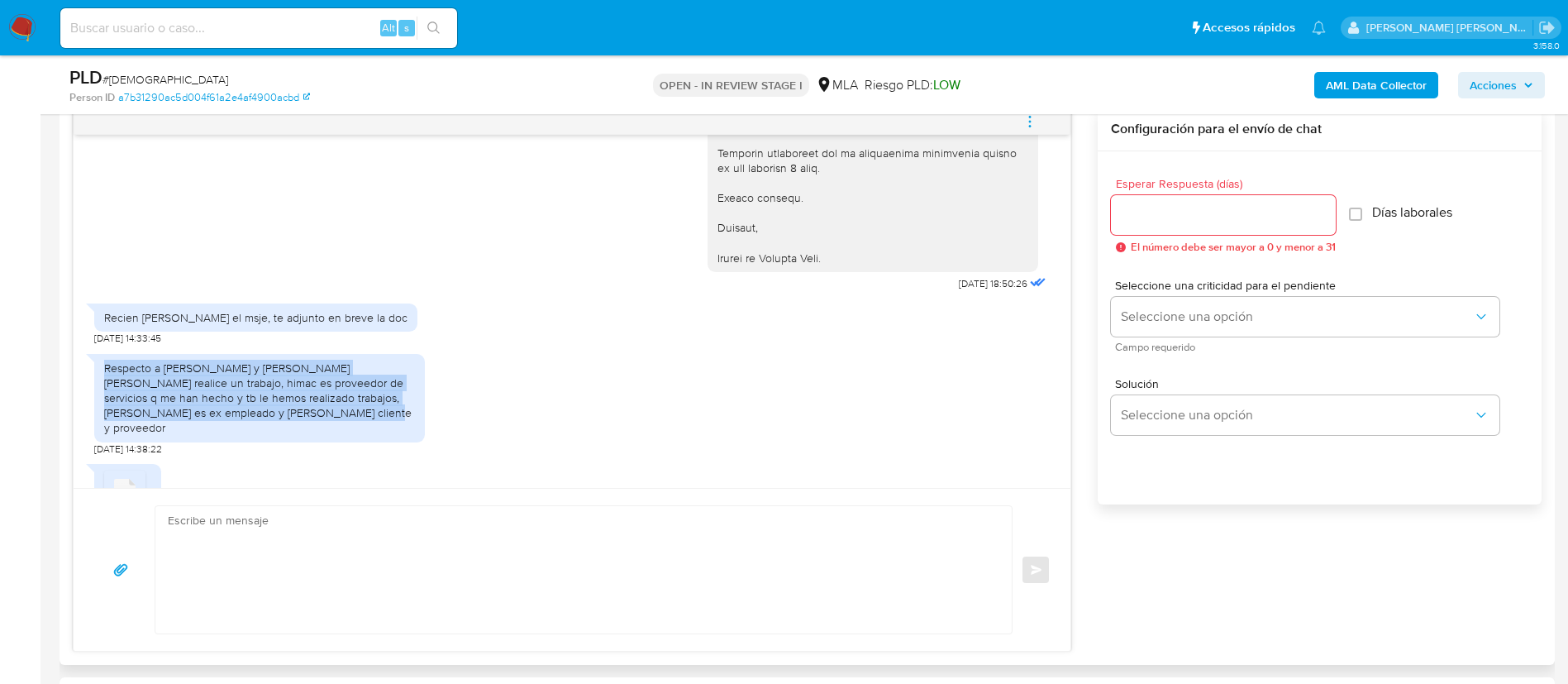
click at [1030, 118] on icon "menu-action" at bounding box center [1030, 122] width 15 height 15
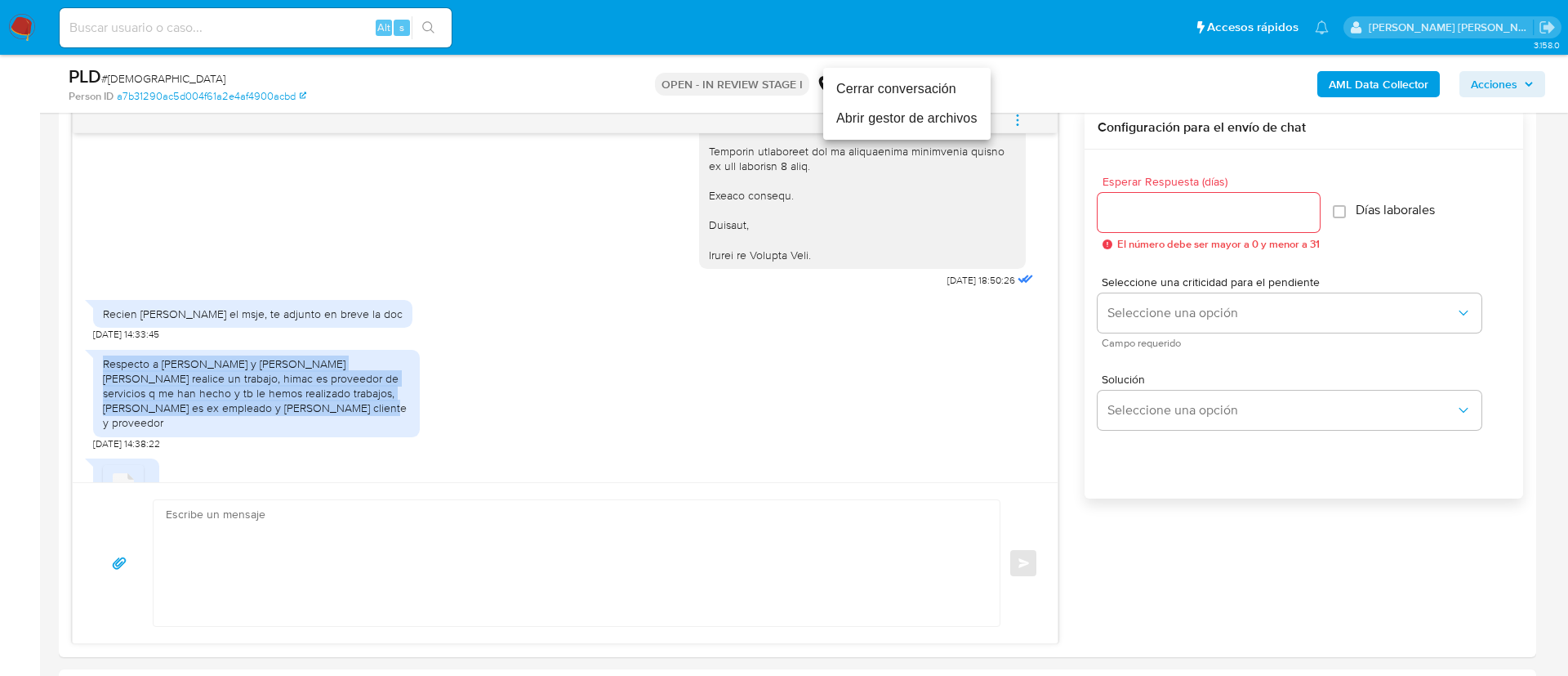
click at [902, 87] on li "Cerrar conversación" at bounding box center [907, 89] width 168 height 30
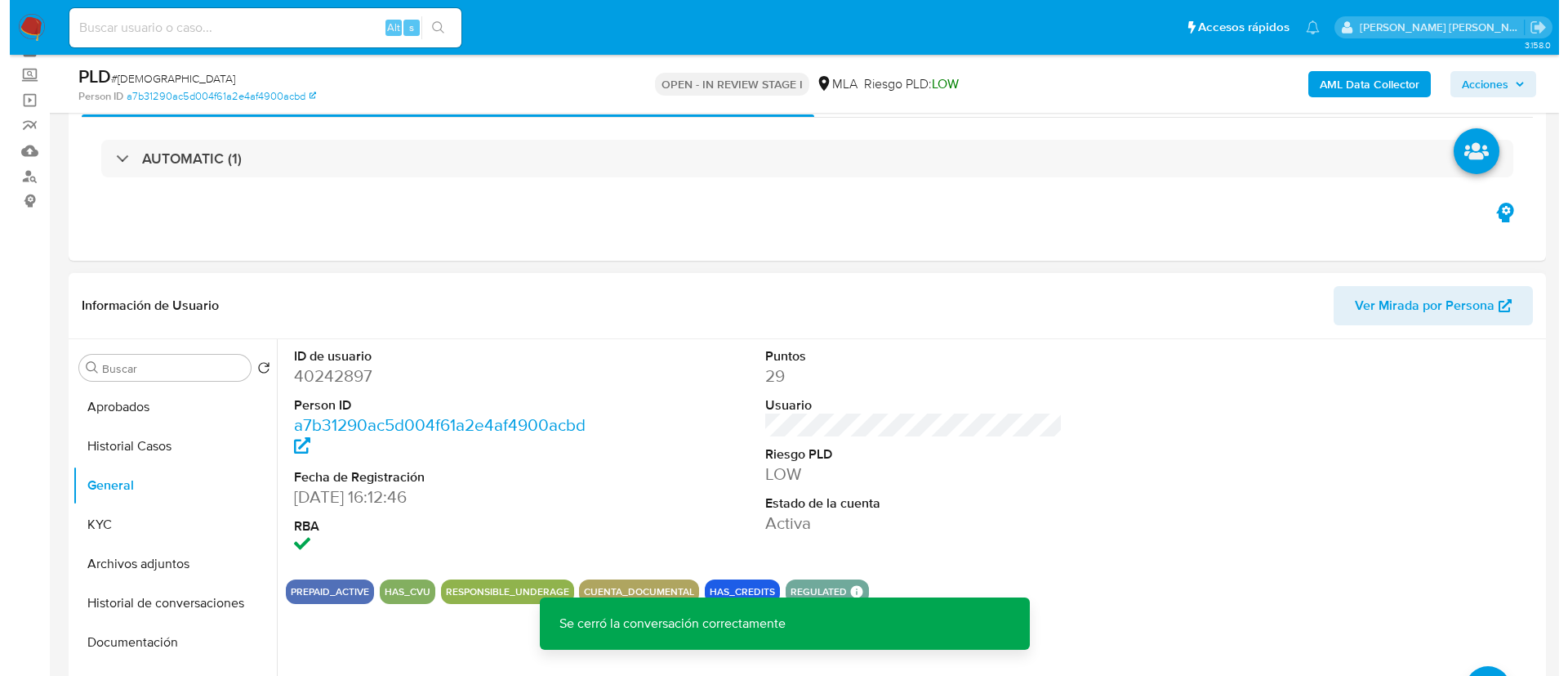
scroll to position [123, 0]
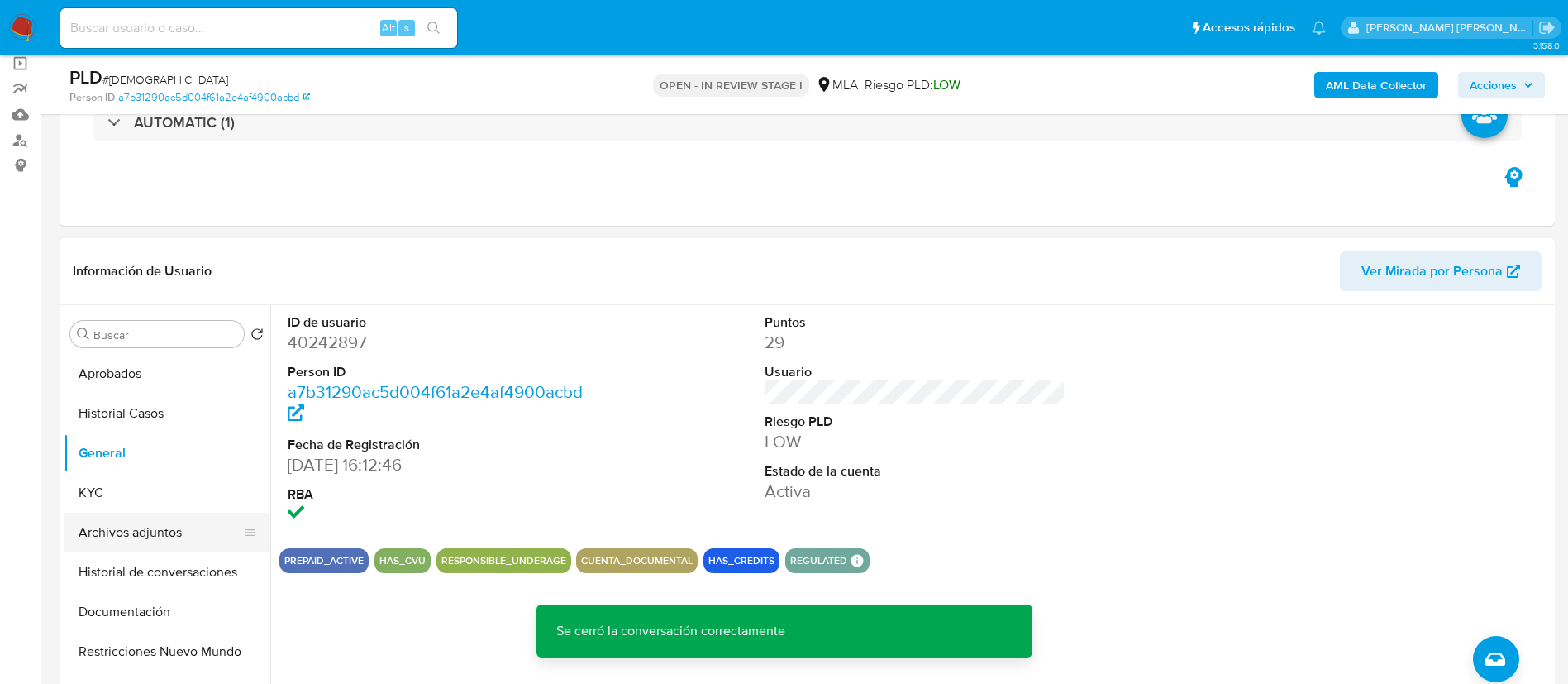
click at [118, 536] on button "Archivos adjuntos" at bounding box center [160, 532] width 193 height 40
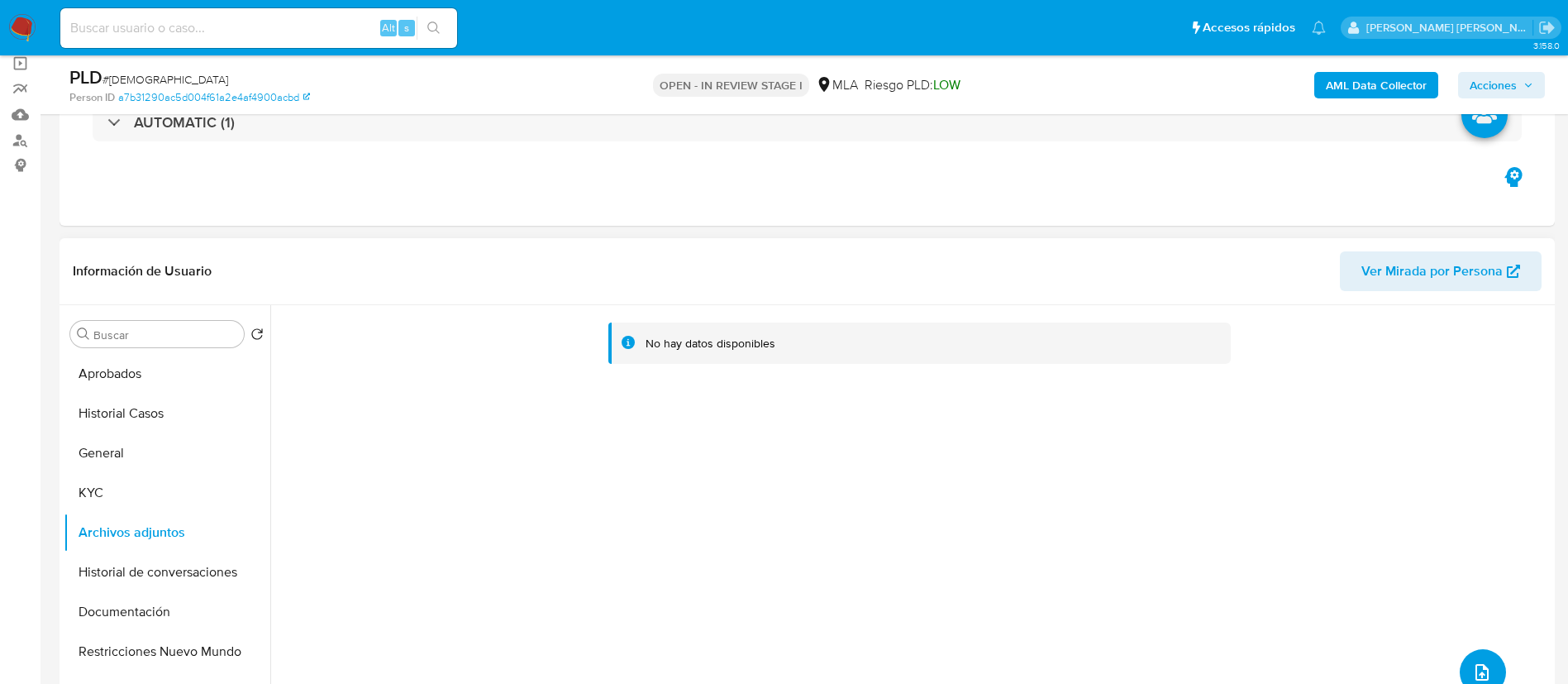
click at [1476, 659] on button "upload-file" at bounding box center [1482, 672] width 46 height 46
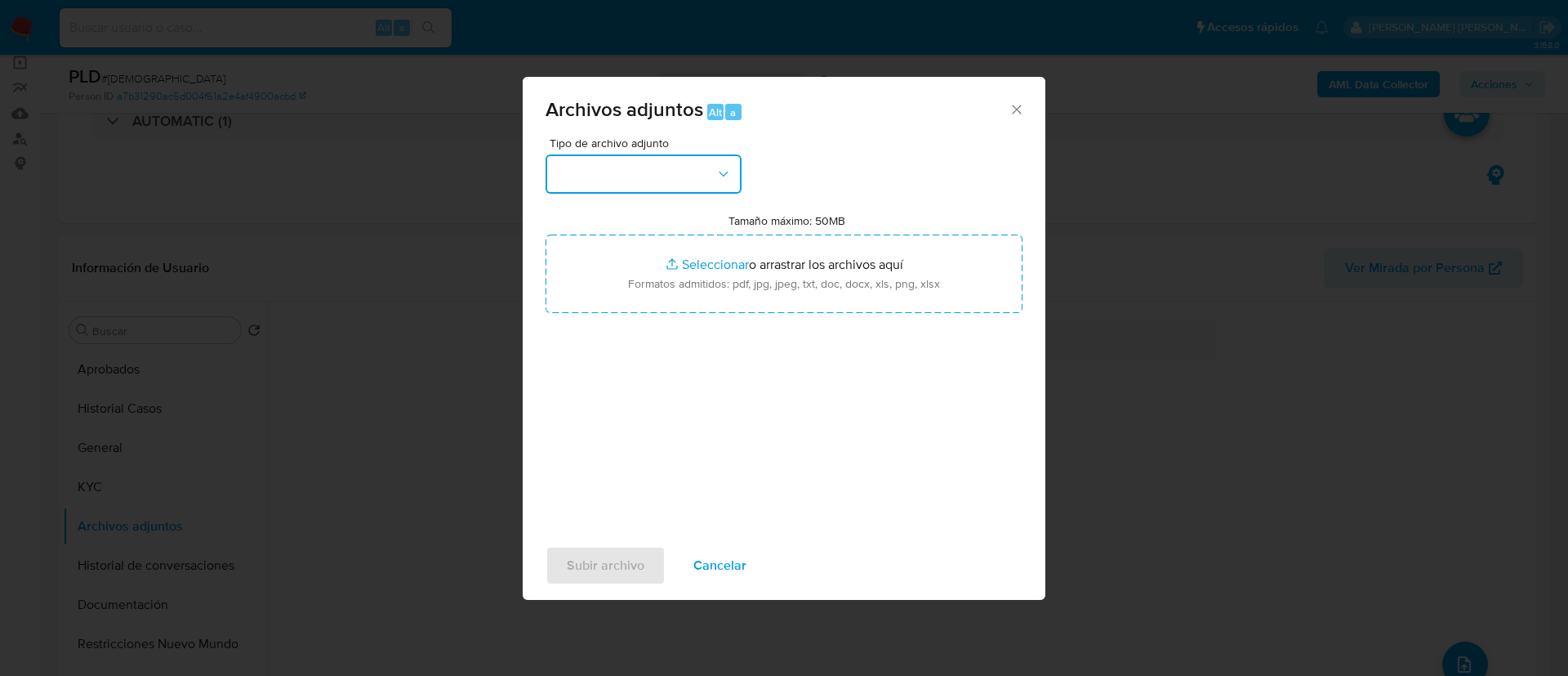
click at [708, 186] on button "button" at bounding box center [643, 174] width 196 height 39
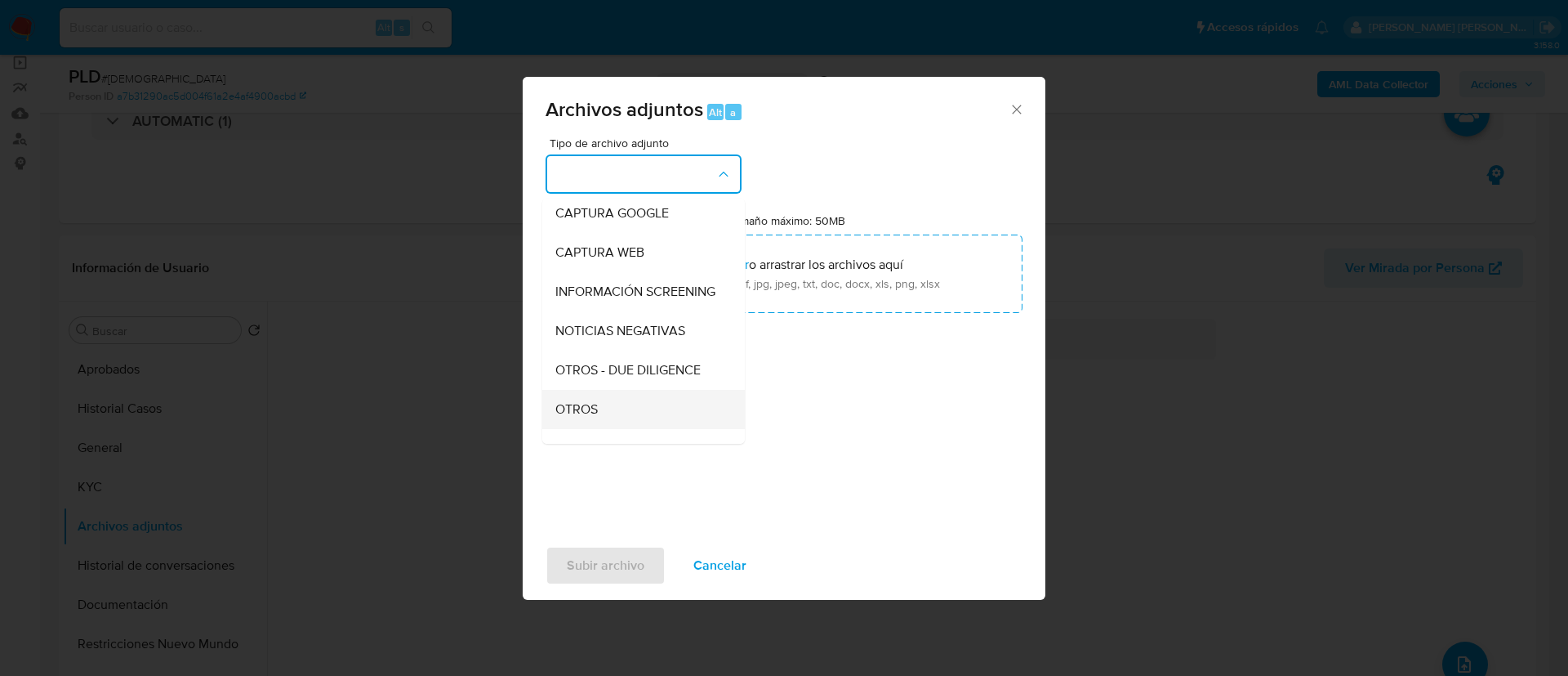
click at [594, 413] on div "OTROS" at bounding box center [638, 410] width 167 height 39
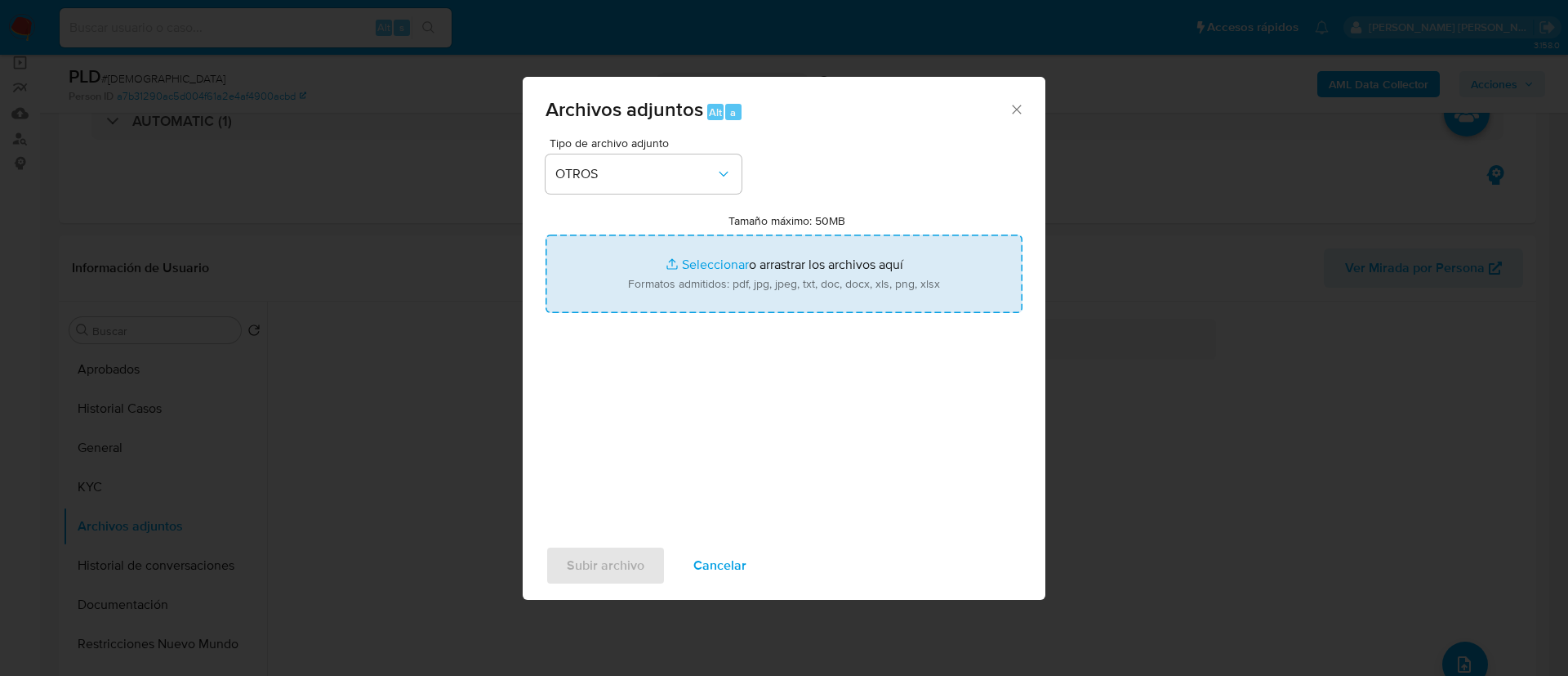
type input "C:\fakepath\Caselog HZoI6hCGRfdCEjDHbgyMz6V2.docx"
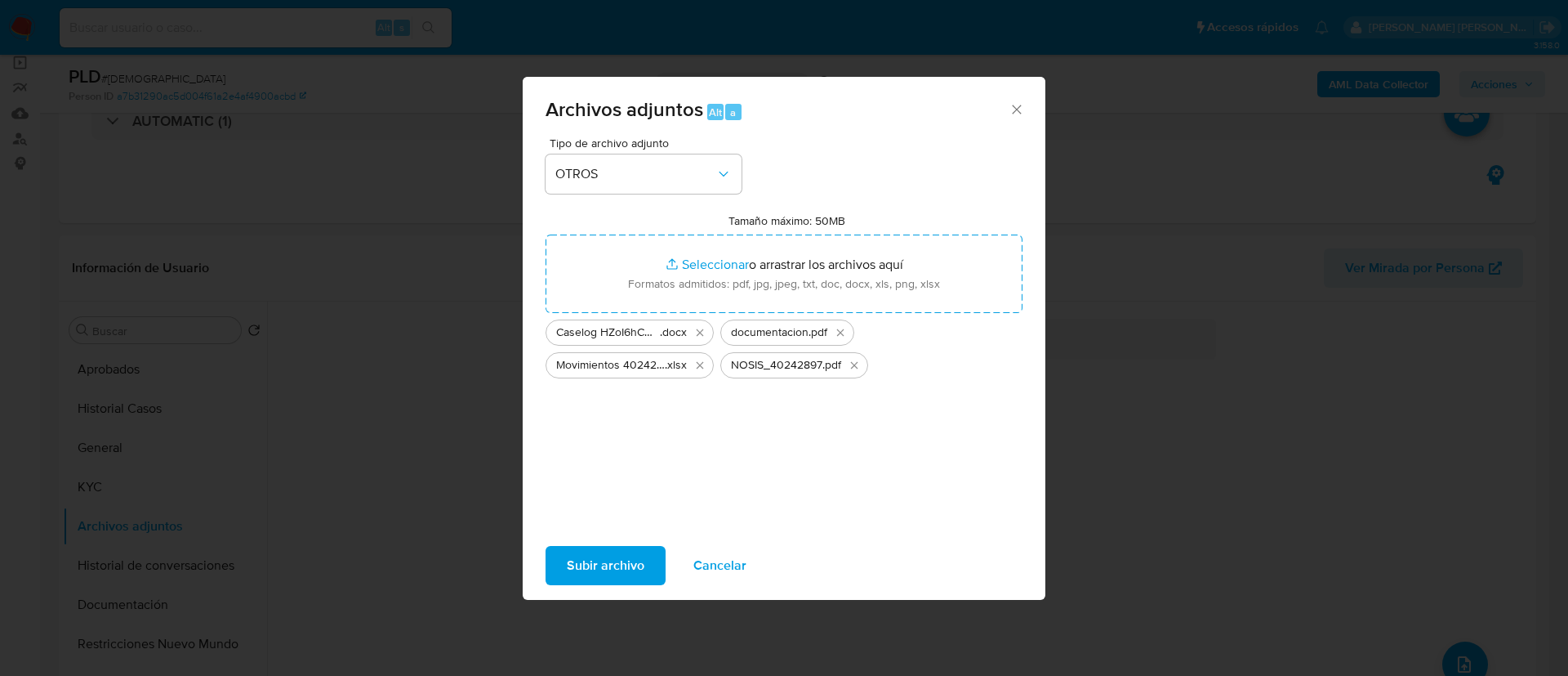
click at [632, 558] on span "Subir archivo" at bounding box center [605, 565] width 77 height 36
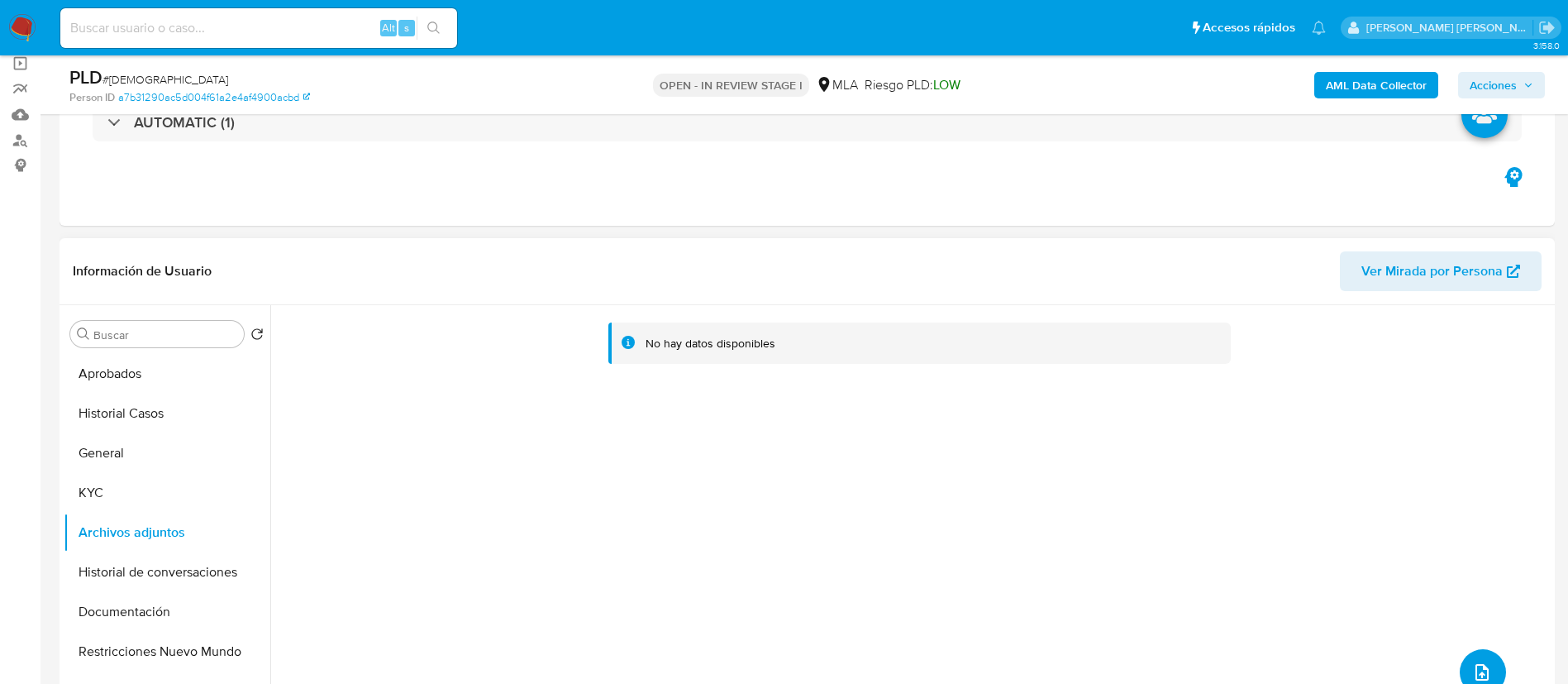
scroll to position [248, 0]
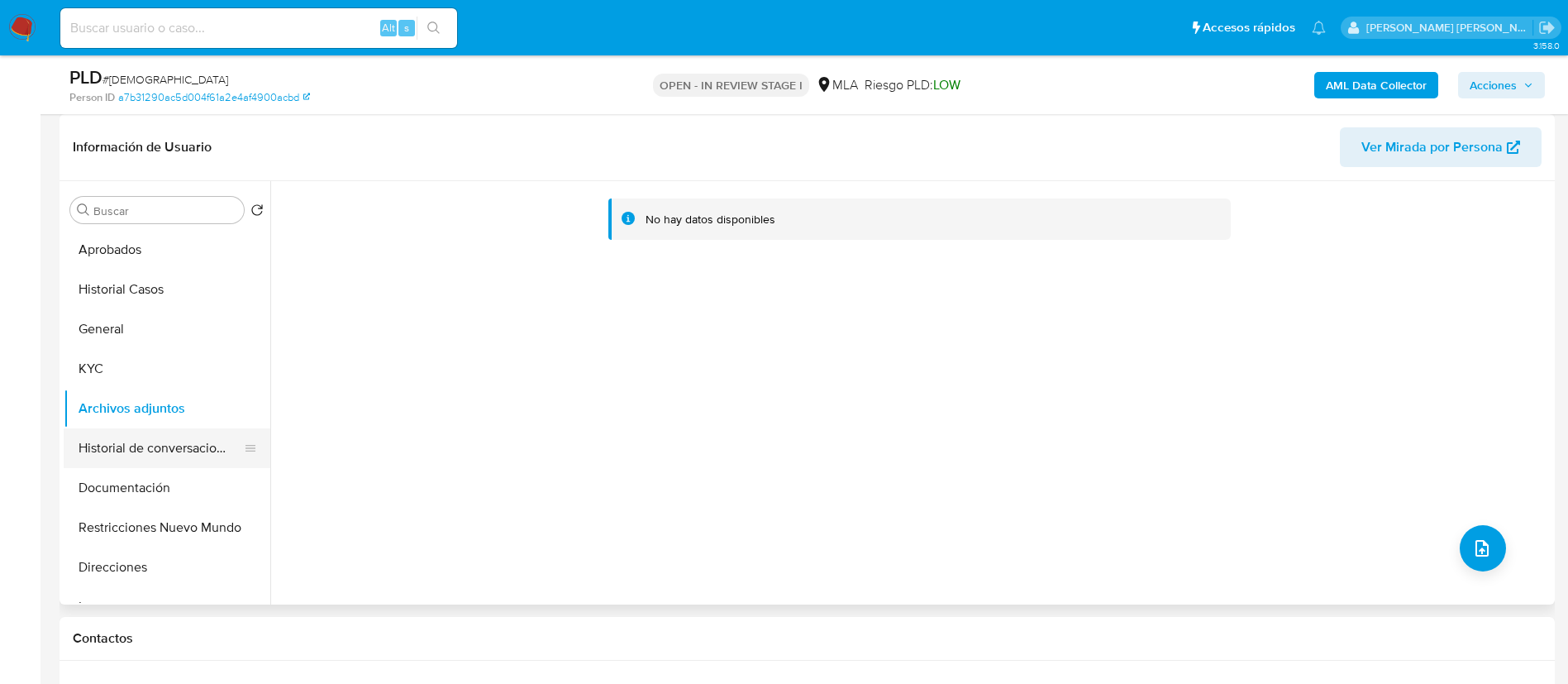
click at [154, 450] on button "Historial de conversaciones" at bounding box center [160, 448] width 193 height 40
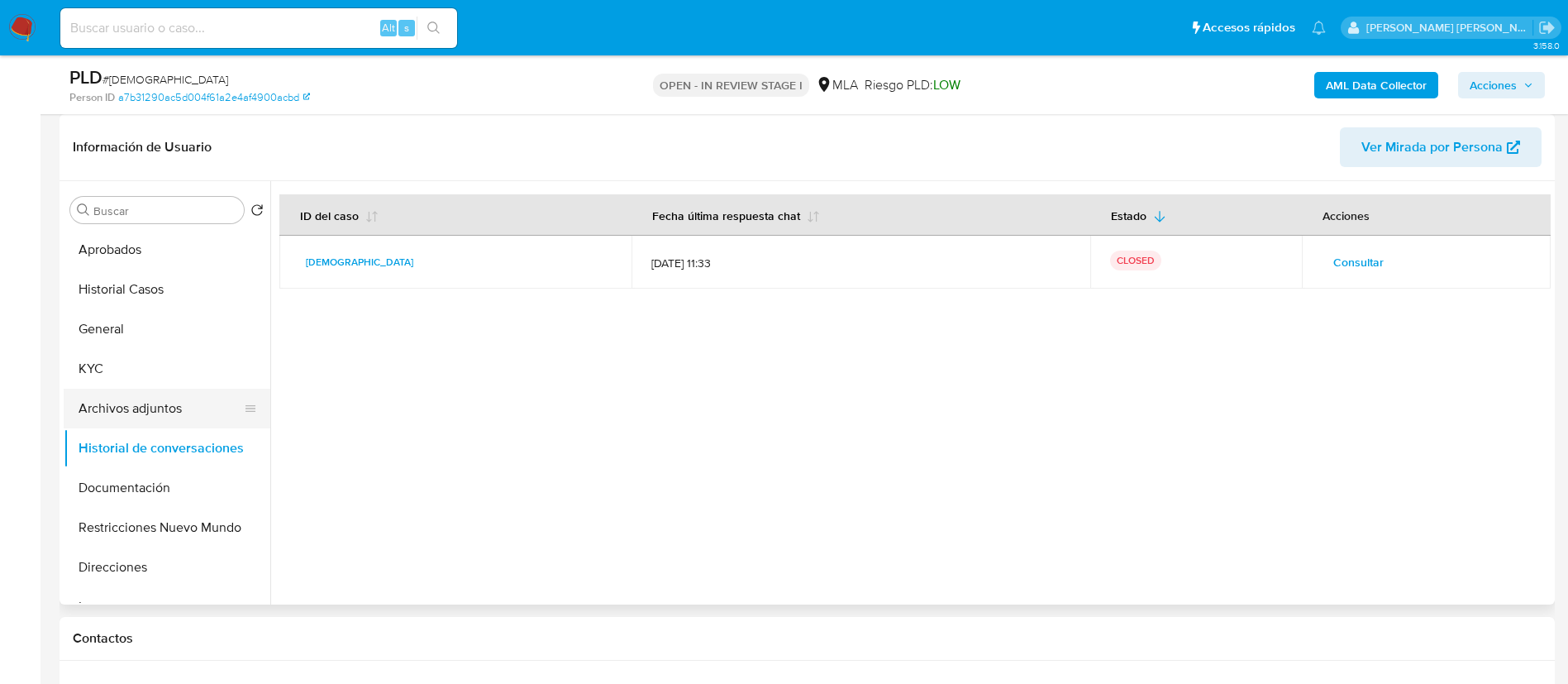
click at [155, 412] on button "Archivos adjuntos" at bounding box center [160, 408] width 193 height 40
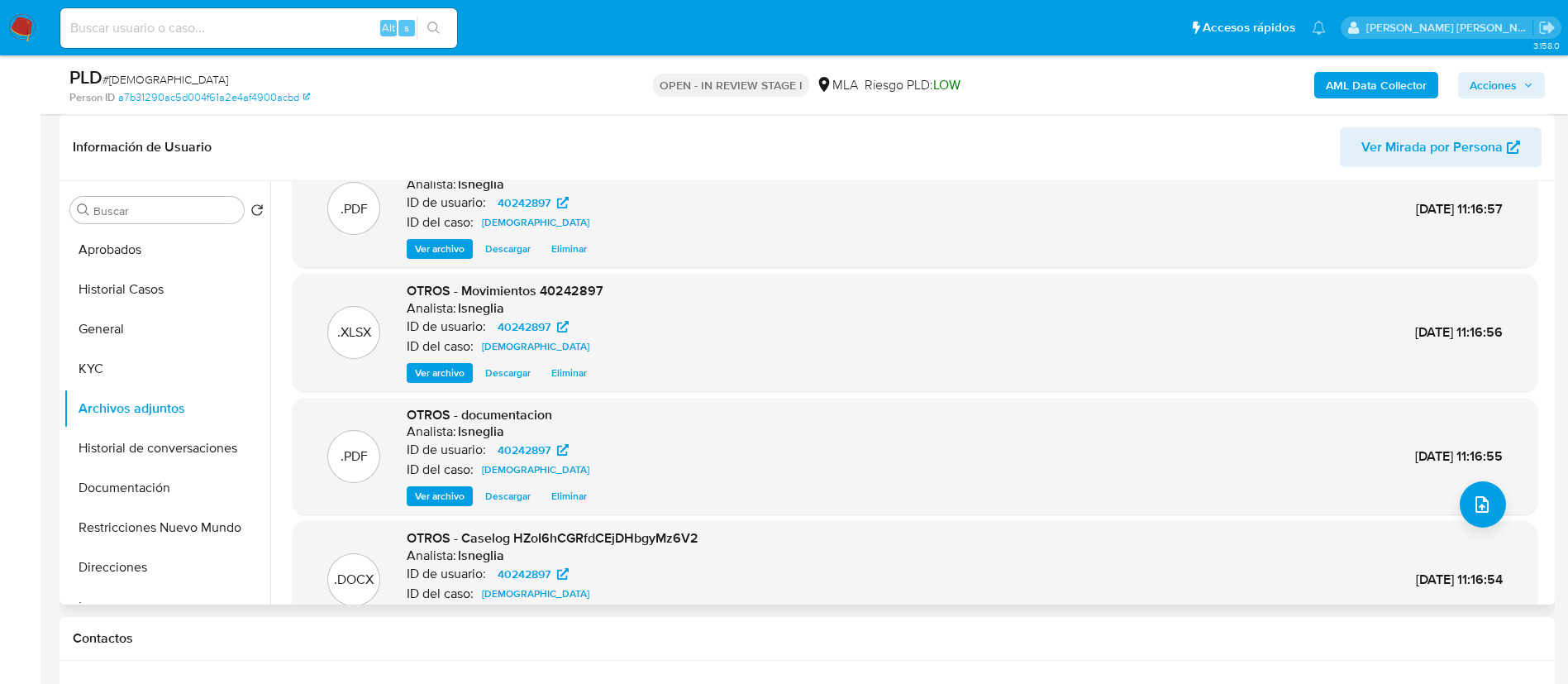
scroll to position [0, 0]
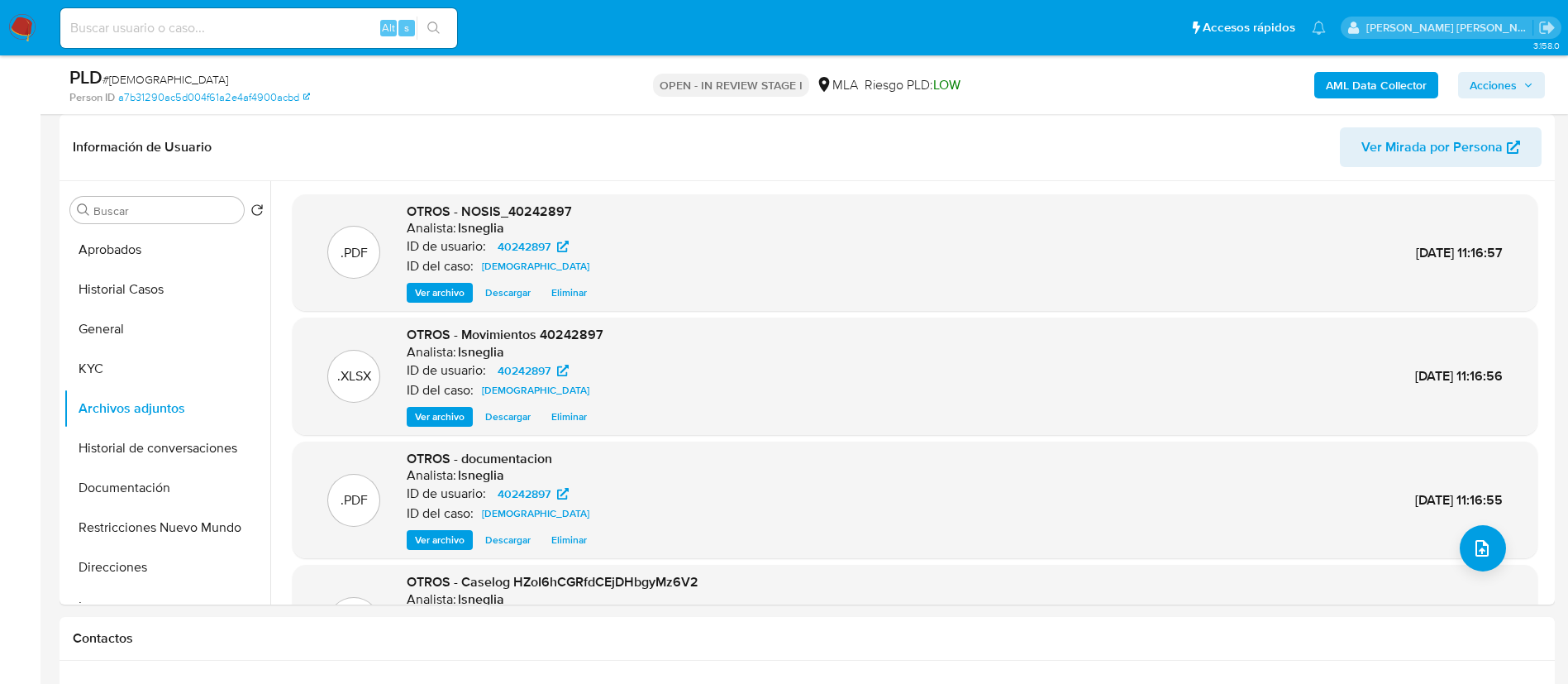
click at [1415, 75] on b "AML Data Collector" at bounding box center [1376, 85] width 101 height 26
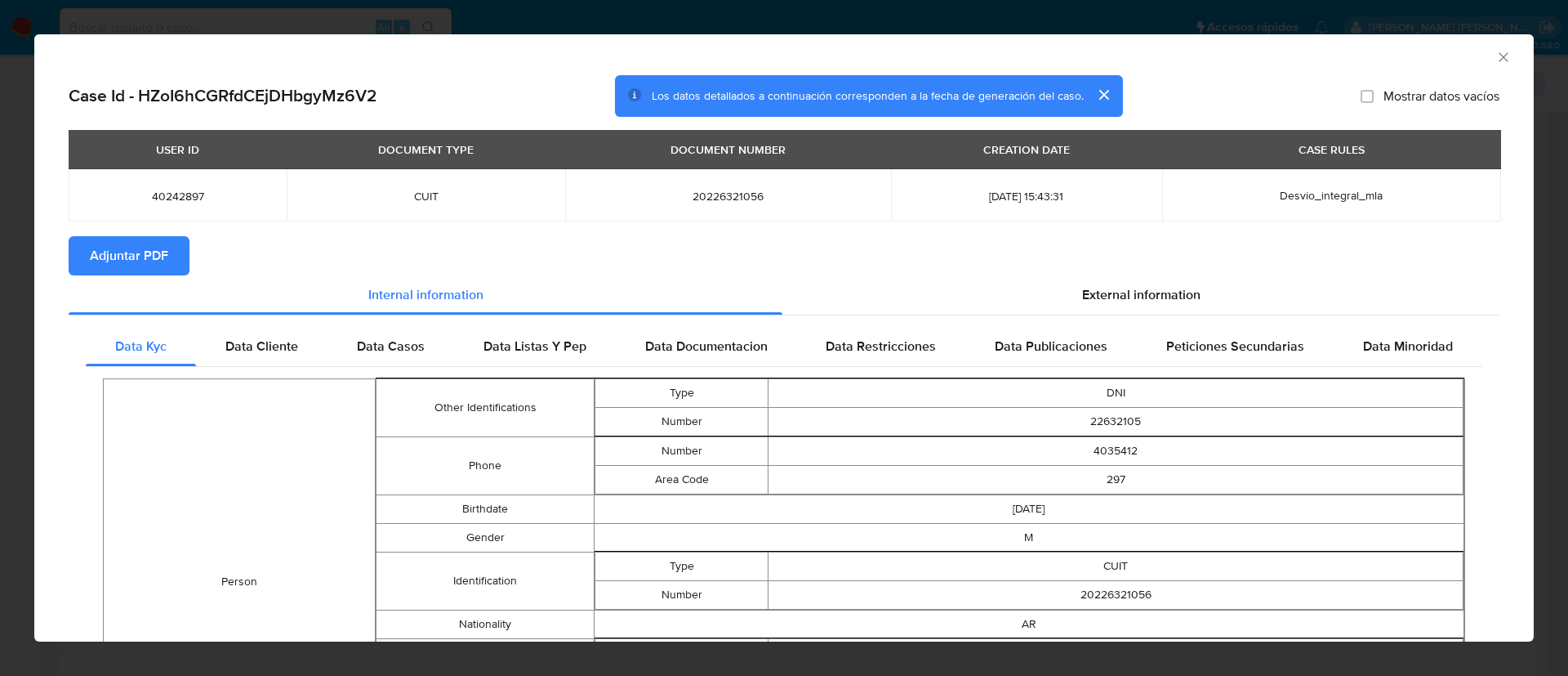
click at [130, 255] on span "Adjuntar PDF" at bounding box center [129, 255] width 78 height 36
click at [170, 258] on button "Adjuntar PDF" at bounding box center [129, 256] width 121 height 39
click at [279, 350] on span "Data Cliente" at bounding box center [261, 348] width 73 height 19
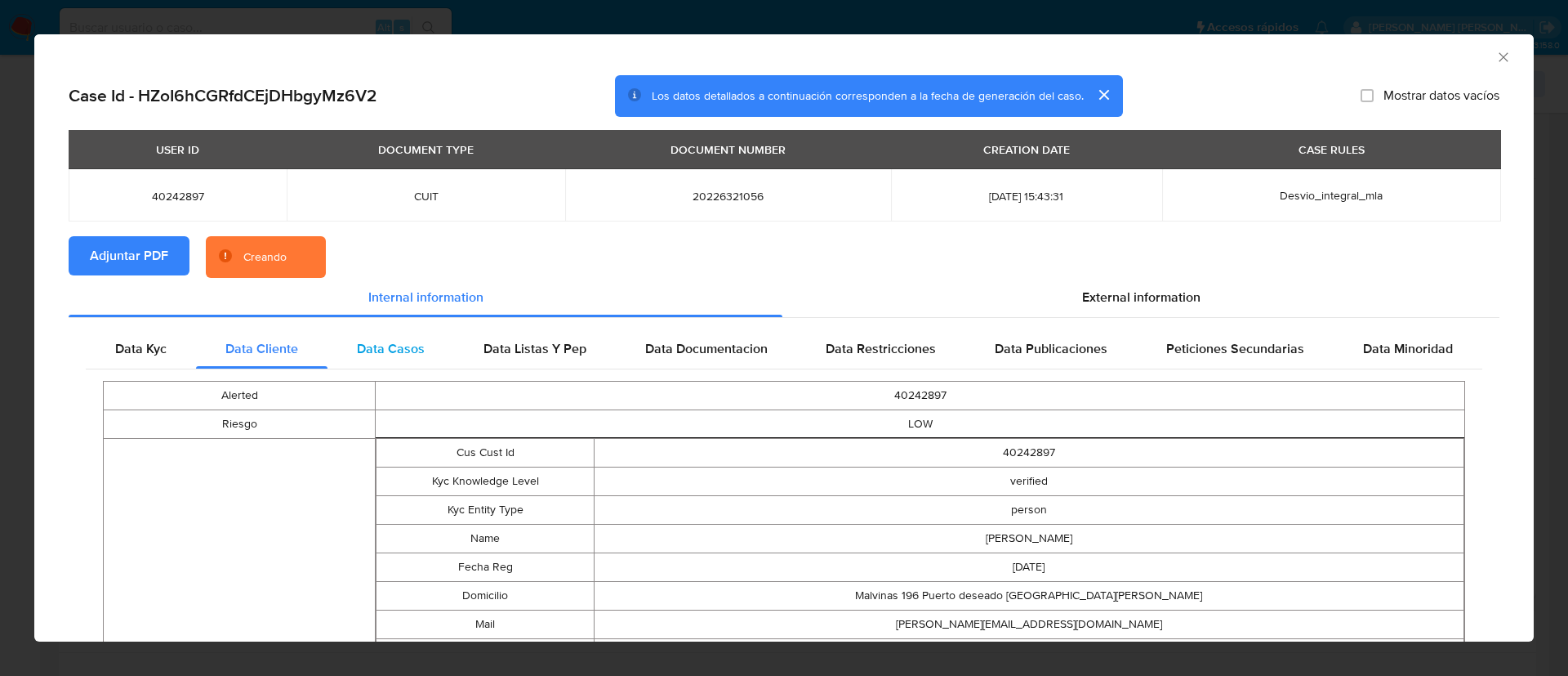
click at [382, 358] on div "Data Casos" at bounding box center [391, 349] width 127 height 39
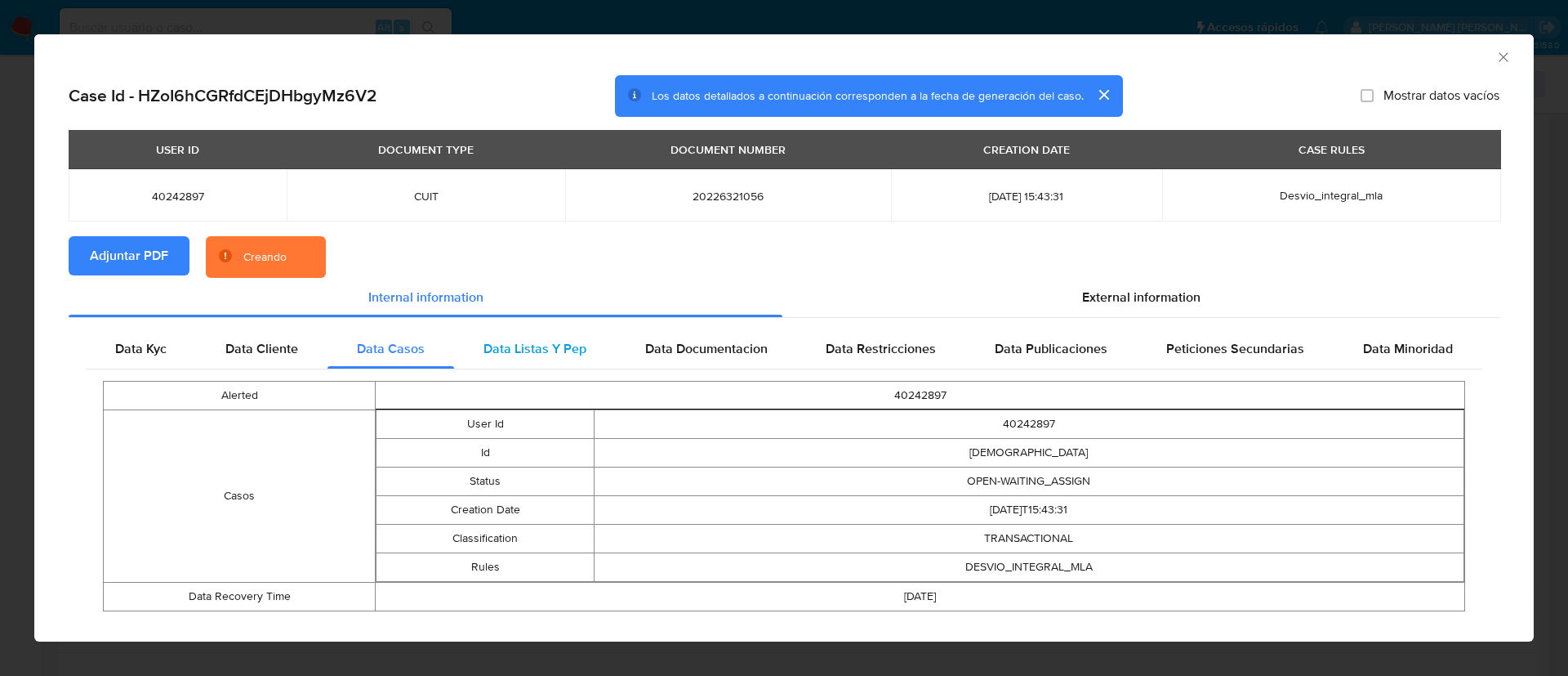
click at [531, 353] on span "Data Listas Y Pep" at bounding box center [535, 348] width 103 height 19
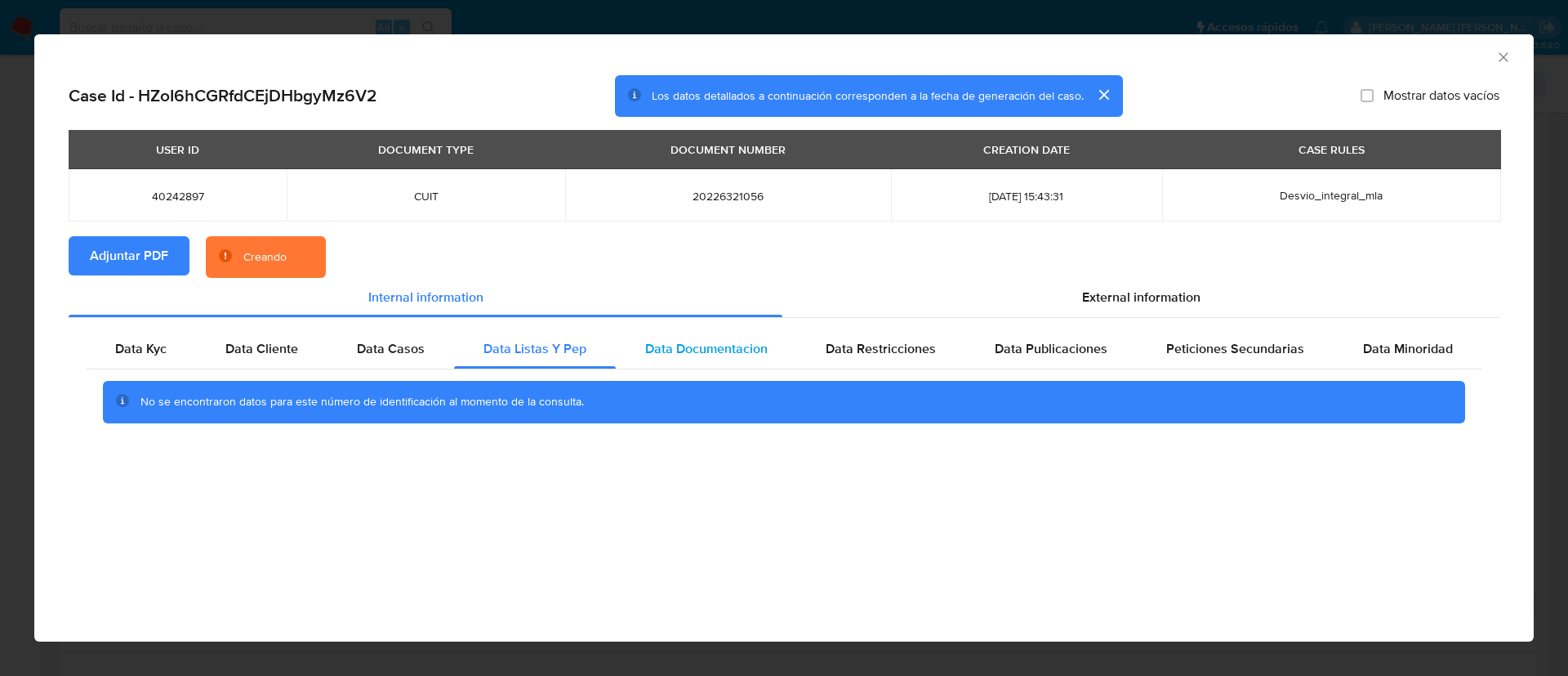
click at [684, 355] on span "Data Documentacion" at bounding box center [706, 348] width 123 height 19
click at [889, 332] on div "Data Restricciones" at bounding box center [881, 349] width 169 height 39
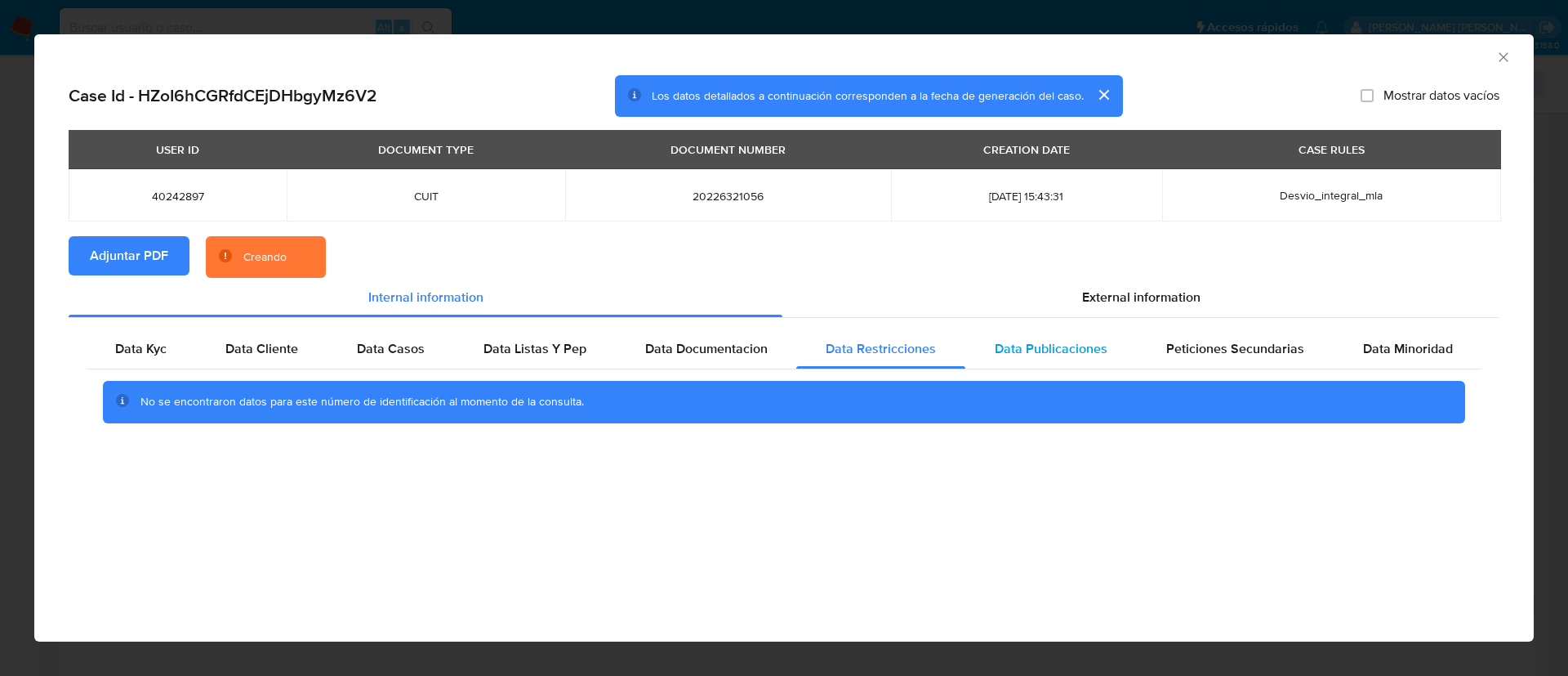
click at [1030, 352] on span "Data Publicaciones" at bounding box center [1051, 348] width 113 height 19
click at [1213, 355] on span "Peticiones Secundarias" at bounding box center [1235, 348] width 138 height 19
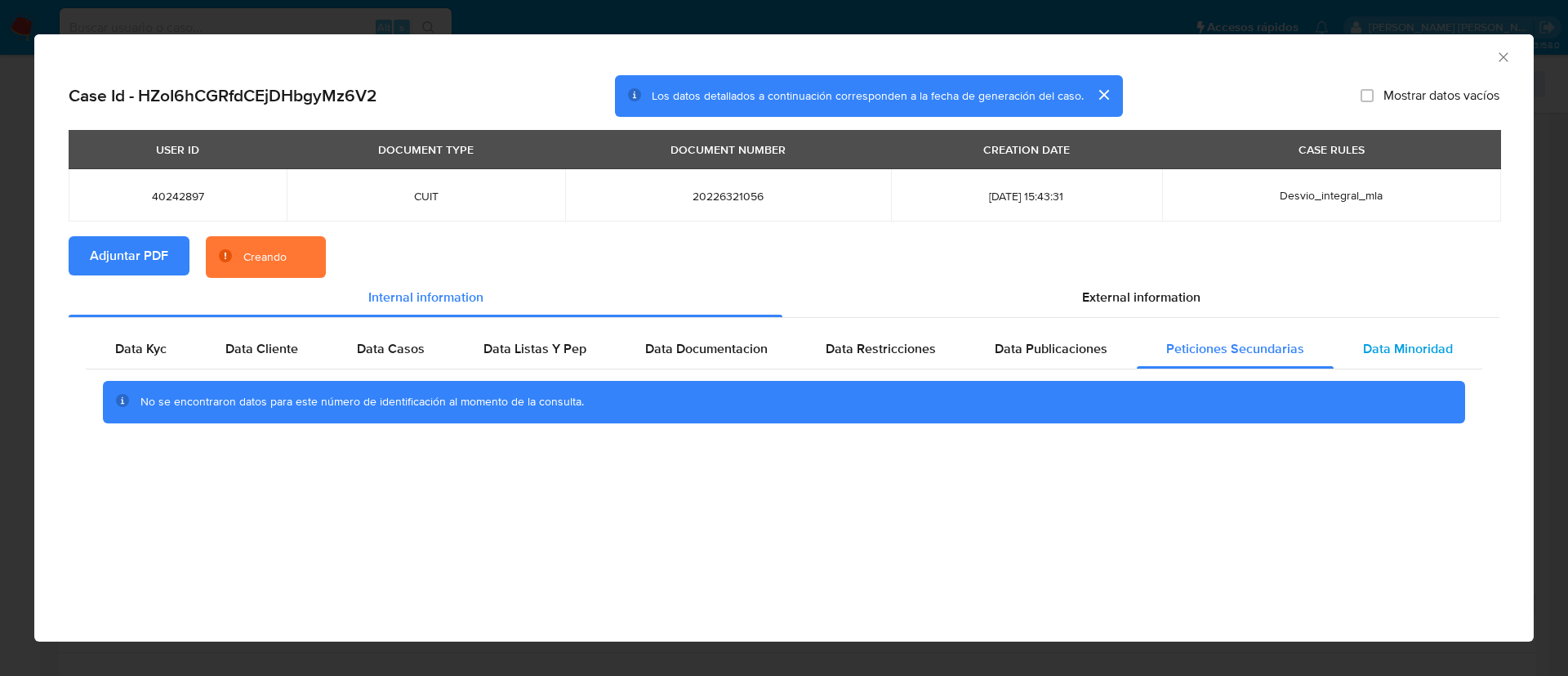
click at [1394, 359] on div "Data Minoridad" at bounding box center [1408, 349] width 149 height 39
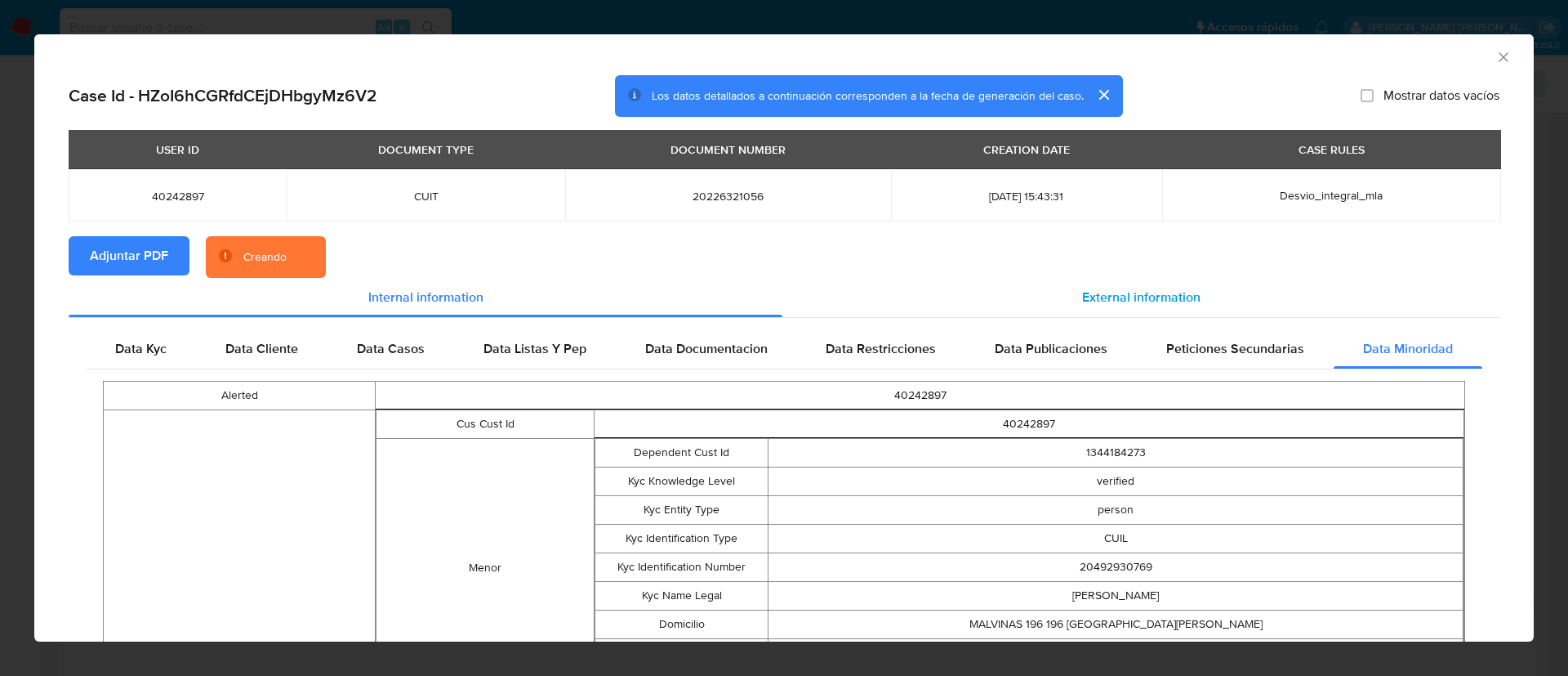
click at [1142, 284] on div "External information" at bounding box center [1141, 297] width 717 height 39
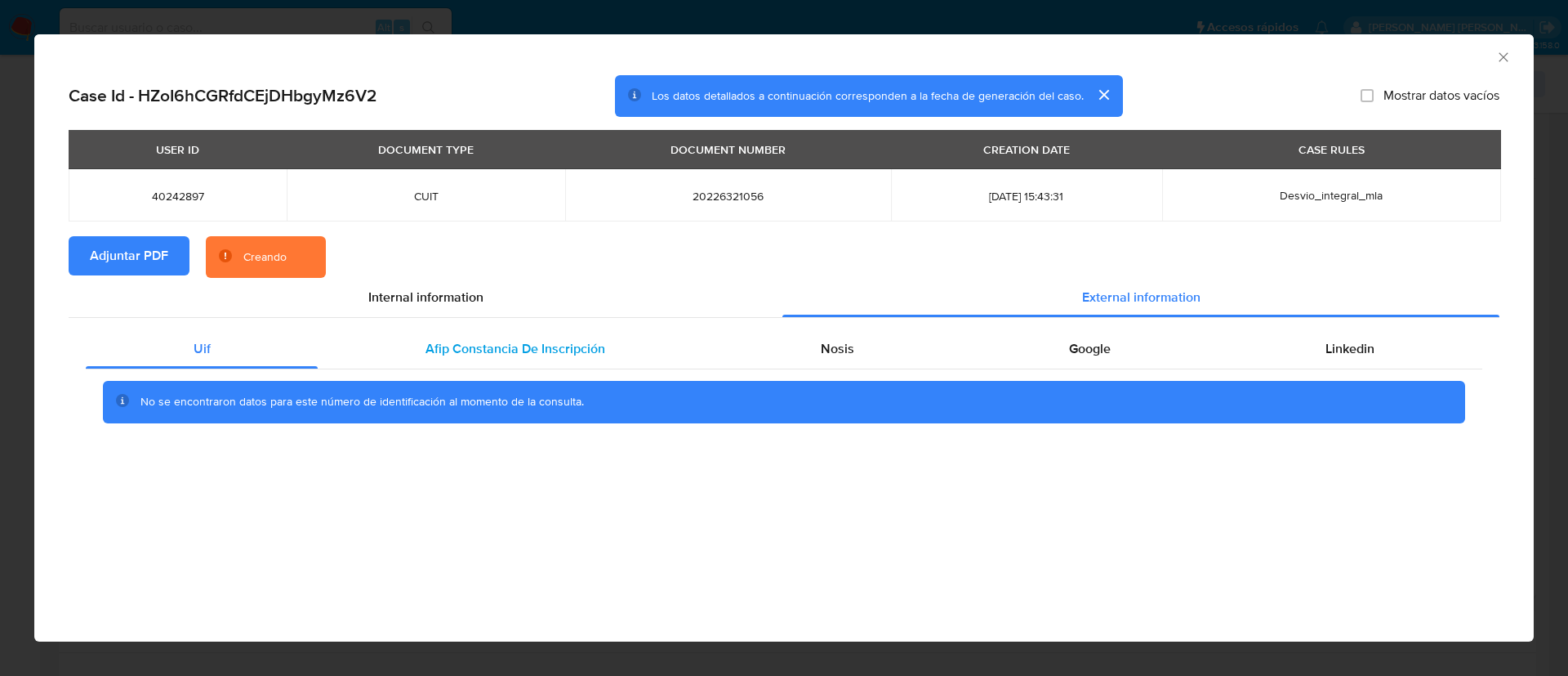
click at [456, 346] on span "Afip Constancia De Inscripción" at bounding box center [515, 348] width 180 height 19
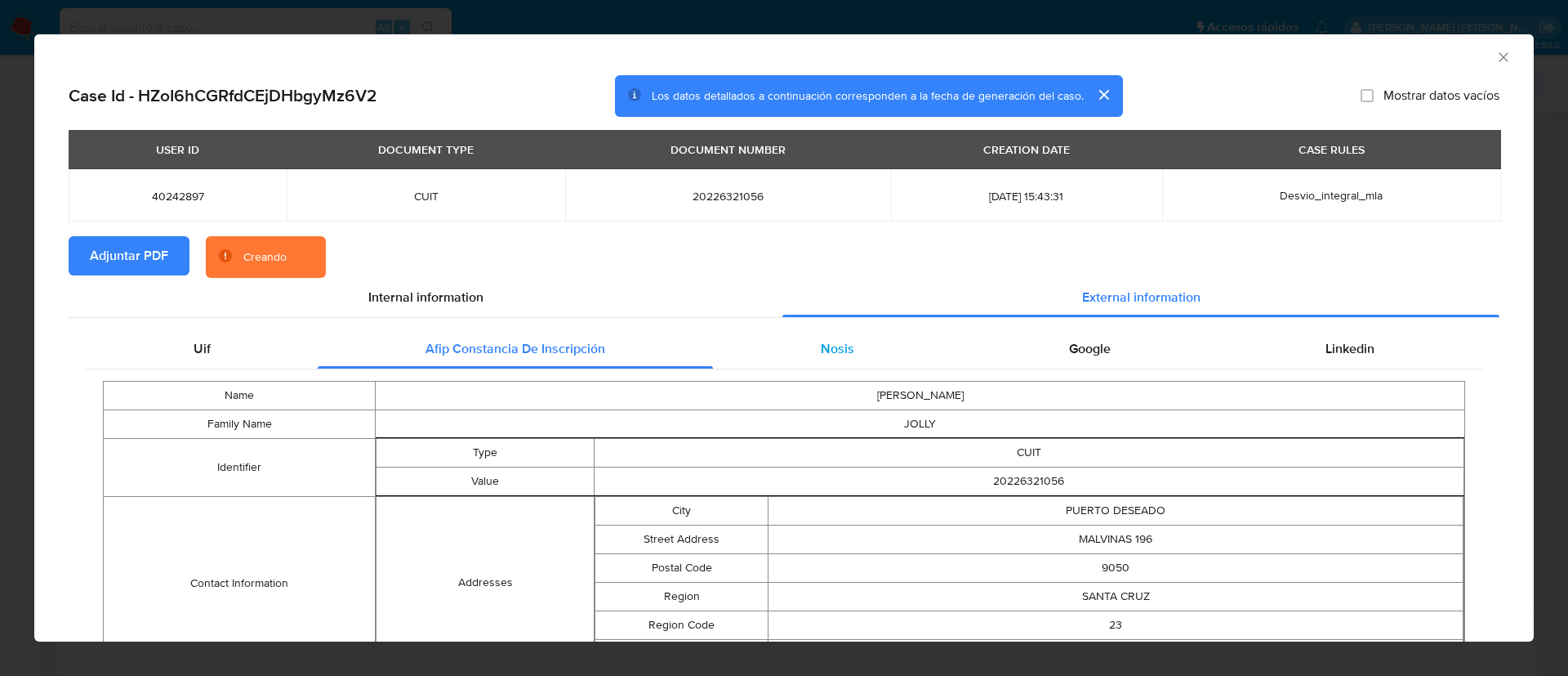
click at [799, 341] on div "Nosis" at bounding box center [837, 349] width 248 height 39
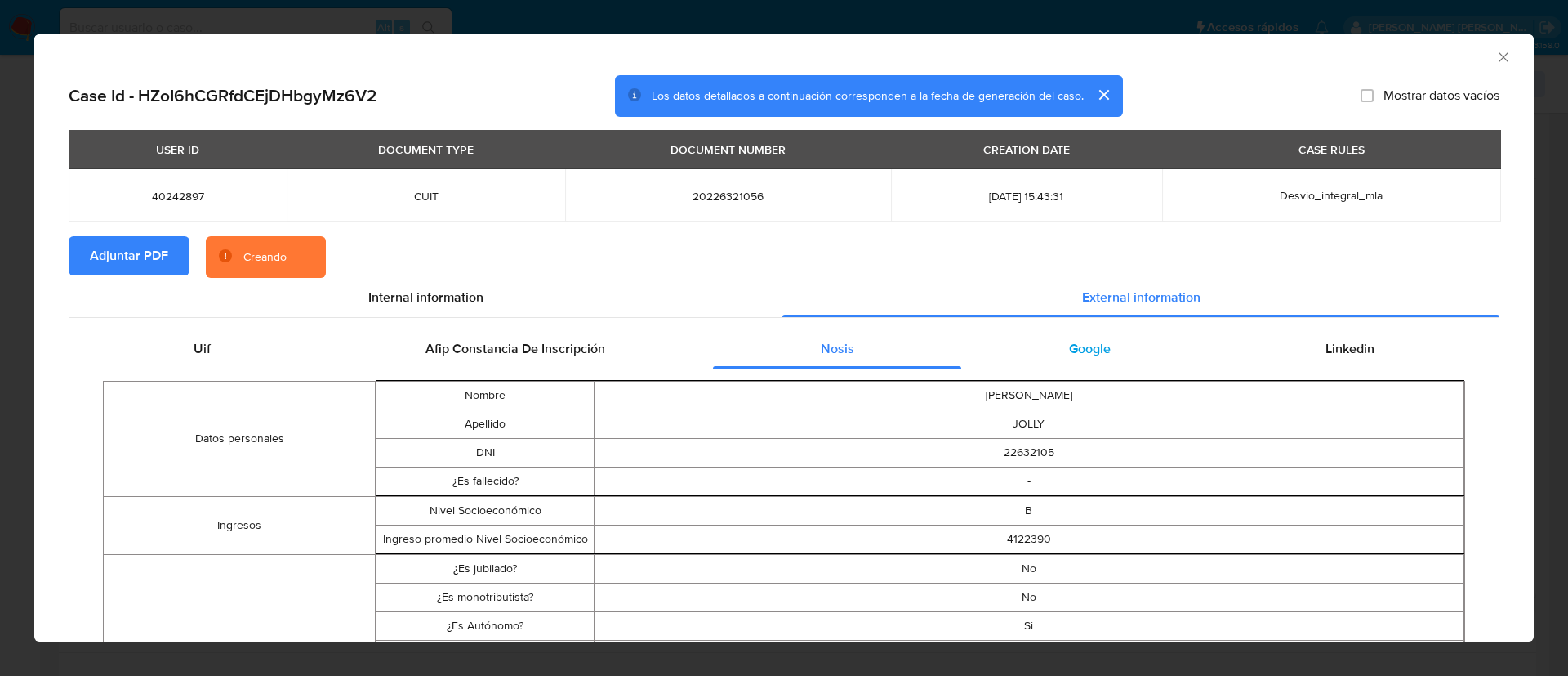
click at [1069, 350] on span "Google" at bounding box center [1090, 348] width 42 height 19
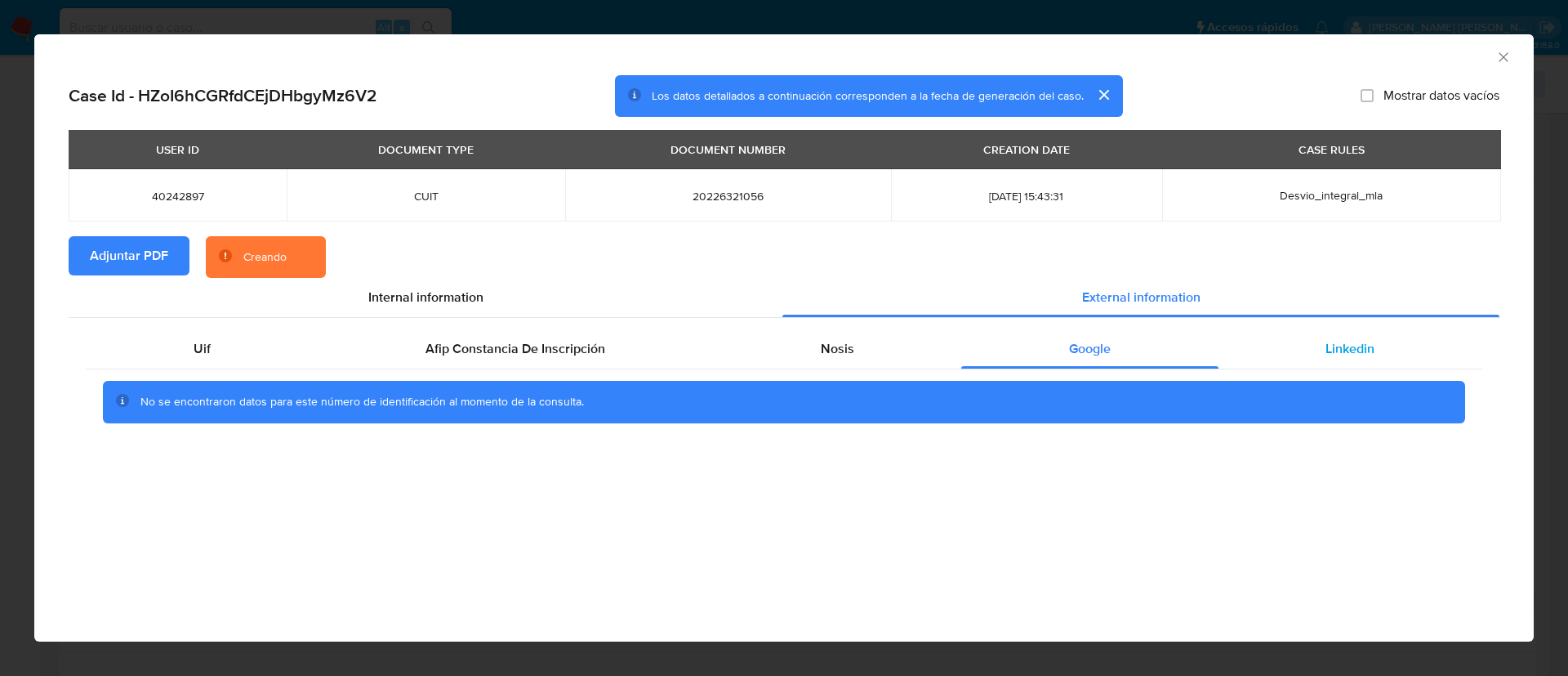
click at [1378, 339] on div "Linkedin" at bounding box center [1349, 349] width 263 height 39
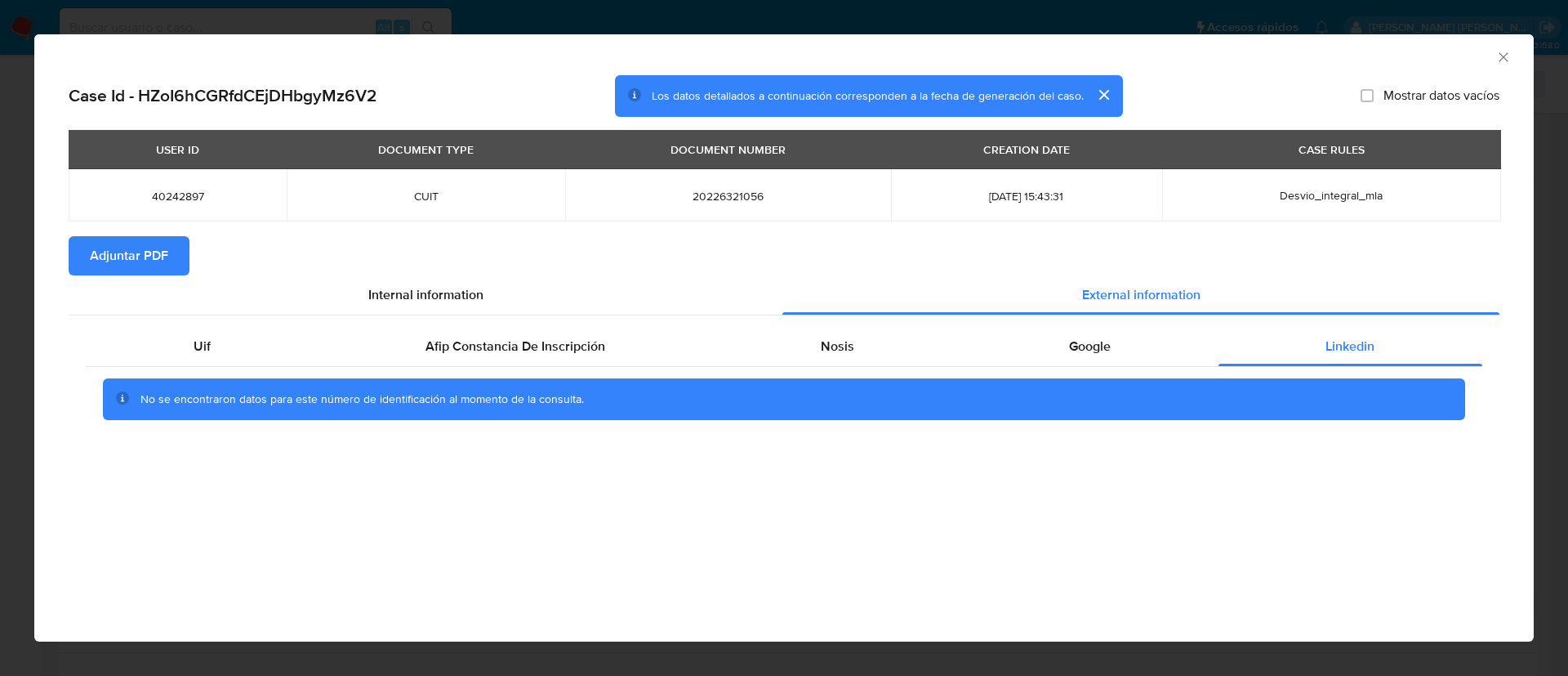
click at [1516, 50] on div "AML Data Collector" at bounding box center [784, 55] width 1499 height 41
click at [1508, 50] on icon "Cerrar ventana" at bounding box center [1504, 58] width 17 height 17
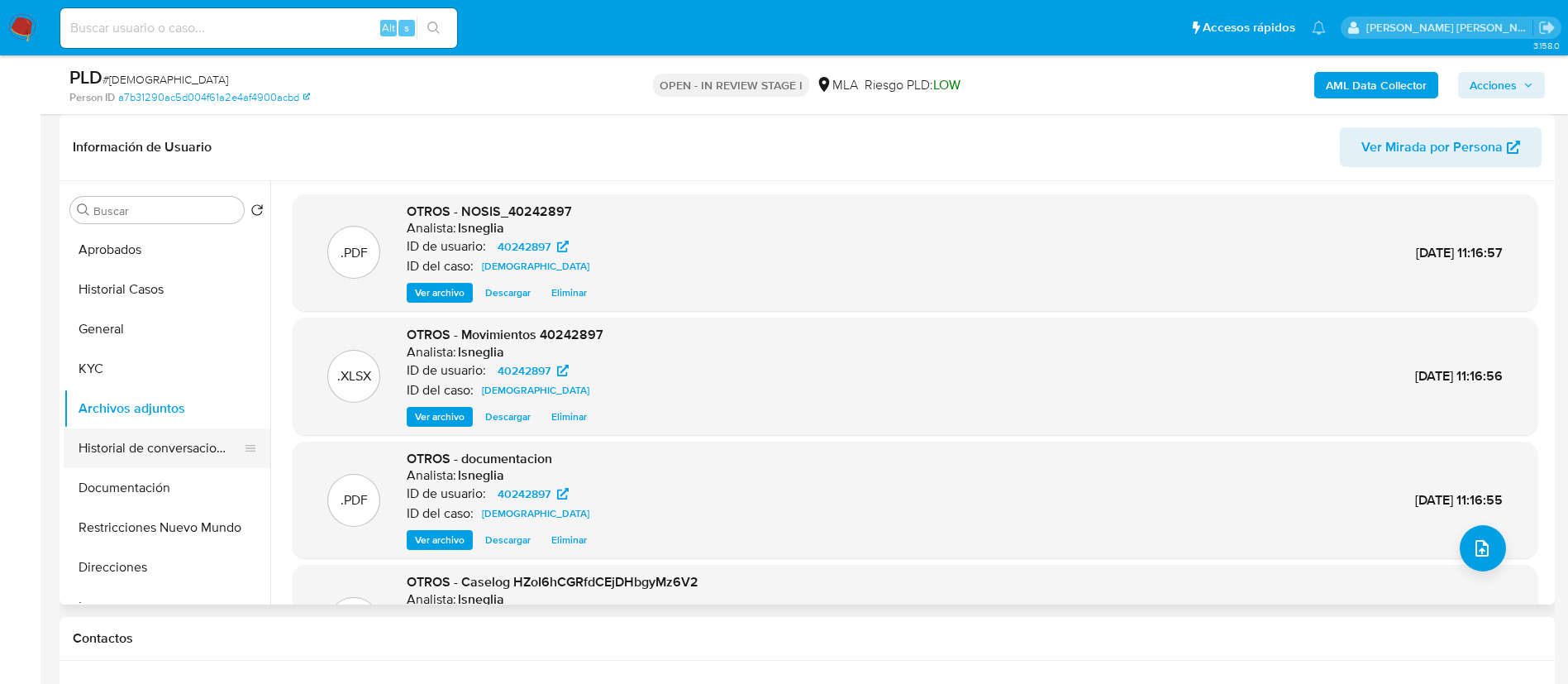
click at [121, 446] on button "Historial de conversaciones" at bounding box center [160, 448] width 193 height 40
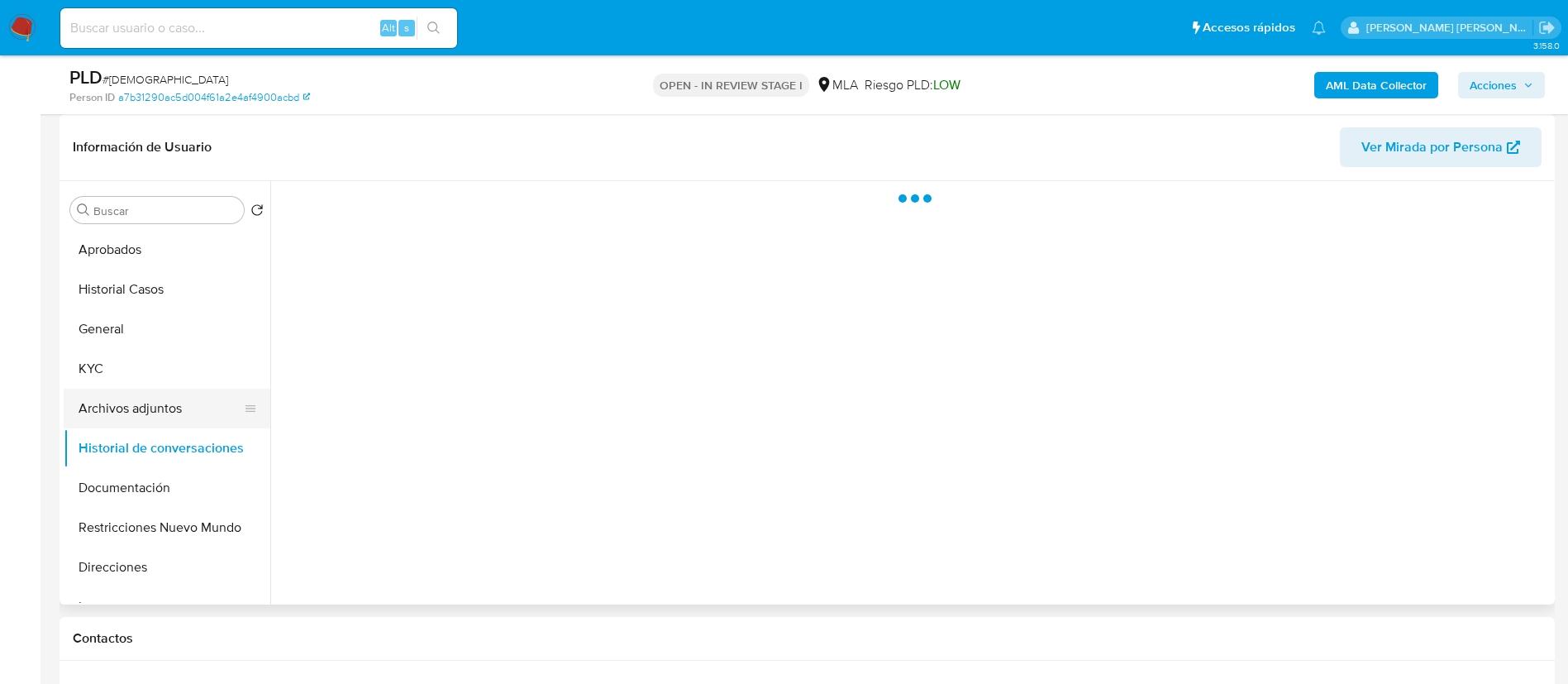
click at [134, 411] on button "Archivos adjuntos" at bounding box center [160, 408] width 193 height 40
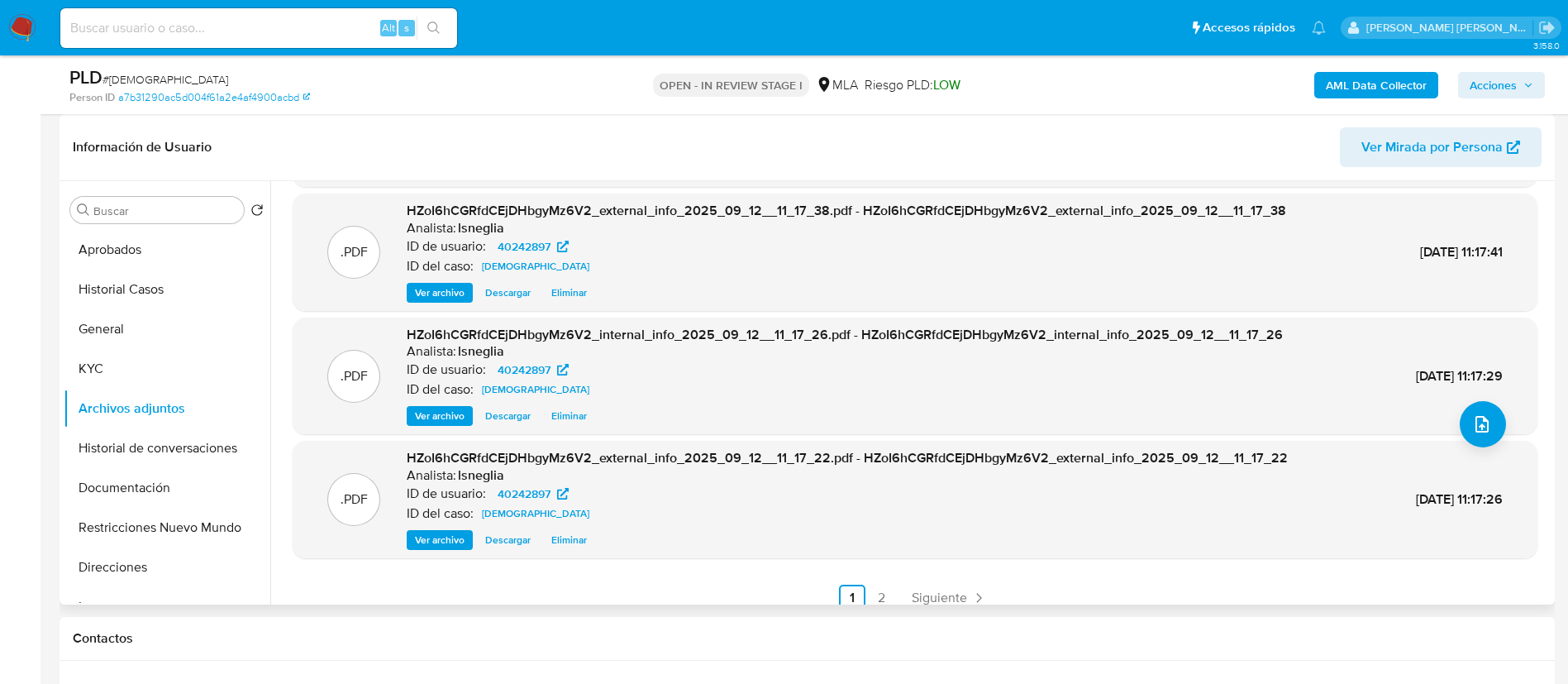
scroll to position [138, 0]
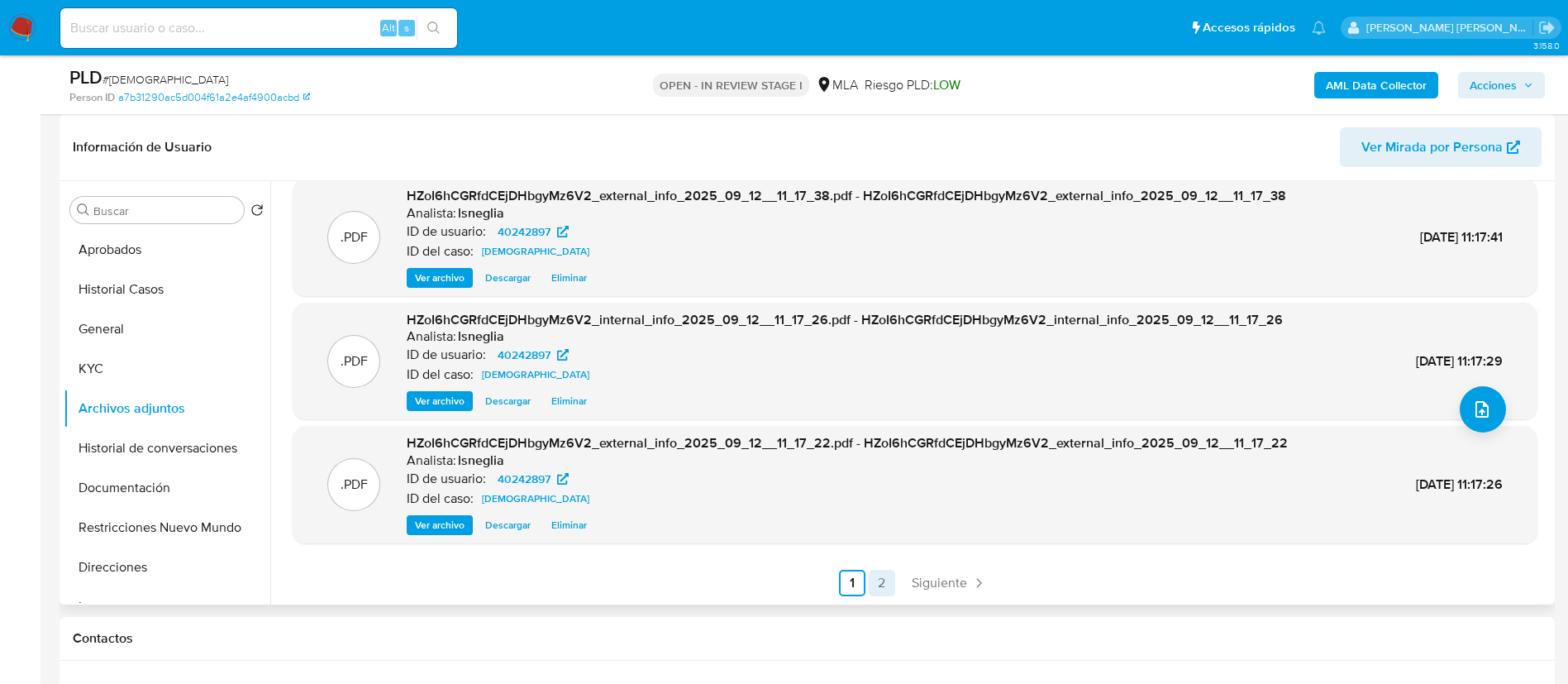
click at [878, 585] on link "2" at bounding box center [881, 583] width 26 height 26
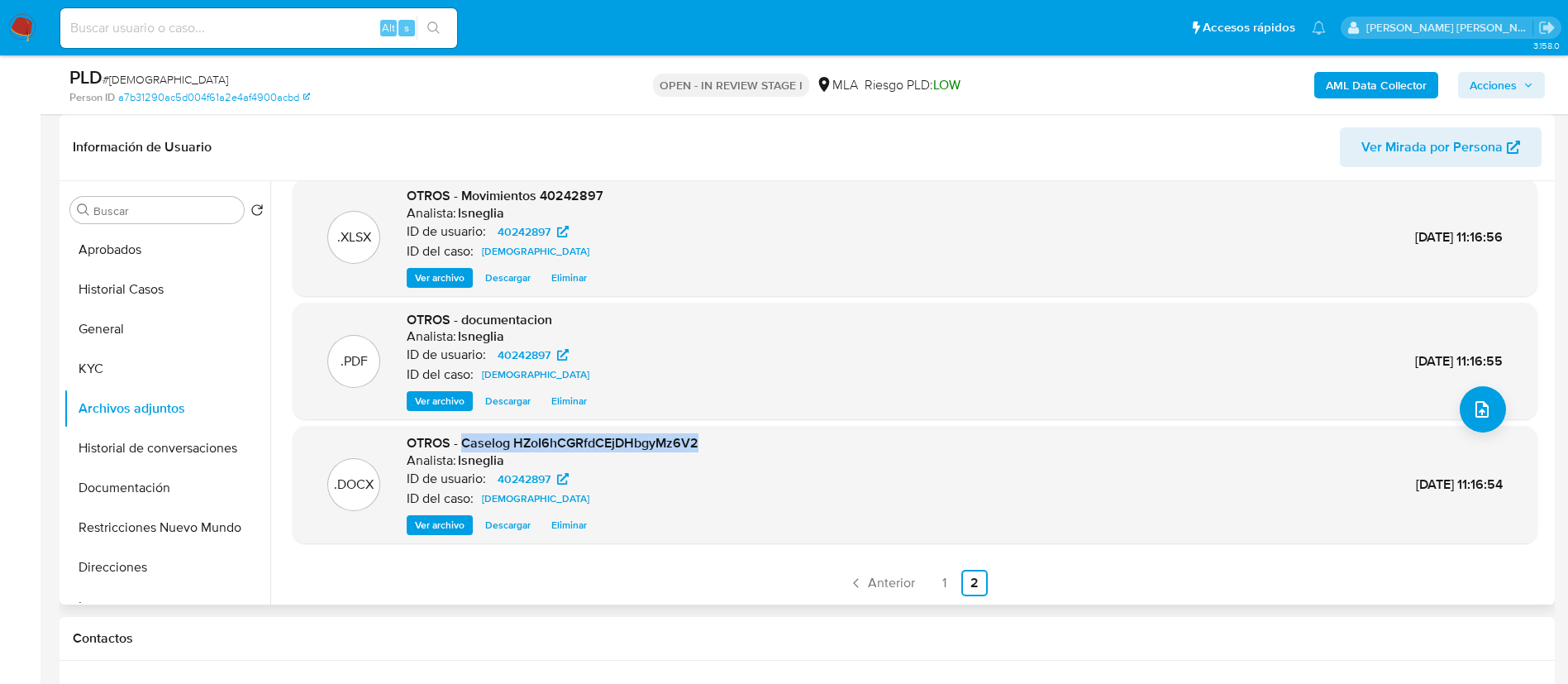
drag, startPoint x: 462, startPoint y: 444, endPoint x: 701, endPoint y: 446, distance: 239.0
click at [701, 446] on div ".DOCX OTROS - Caselog HZoI6hCGRfdCEjDHbgyMz6V2 Analista: lsneglia ID de usuario…" at bounding box center [914, 484] width 1228 height 101
copy span "Caselog HZoI6hCGRfdCEjDHbgyMz6V2"
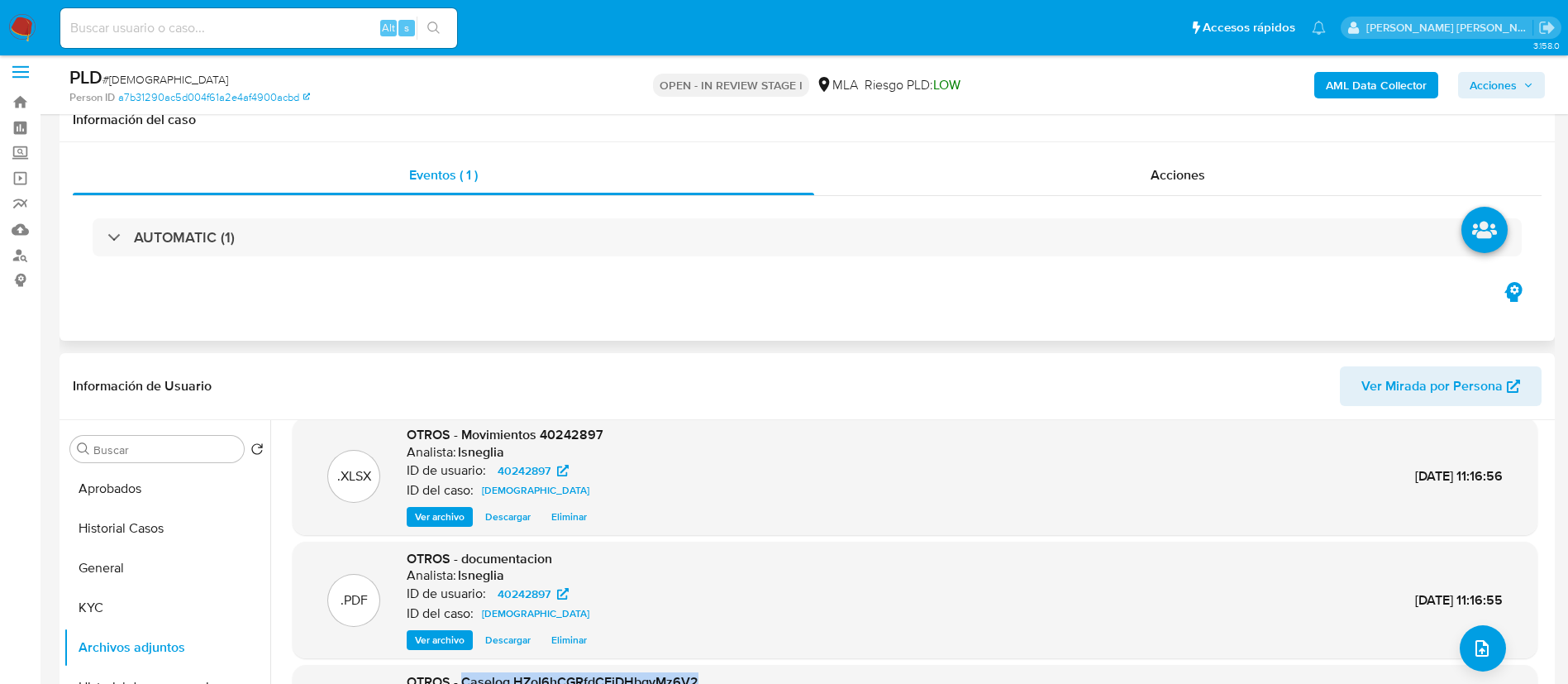
scroll to position [0, 0]
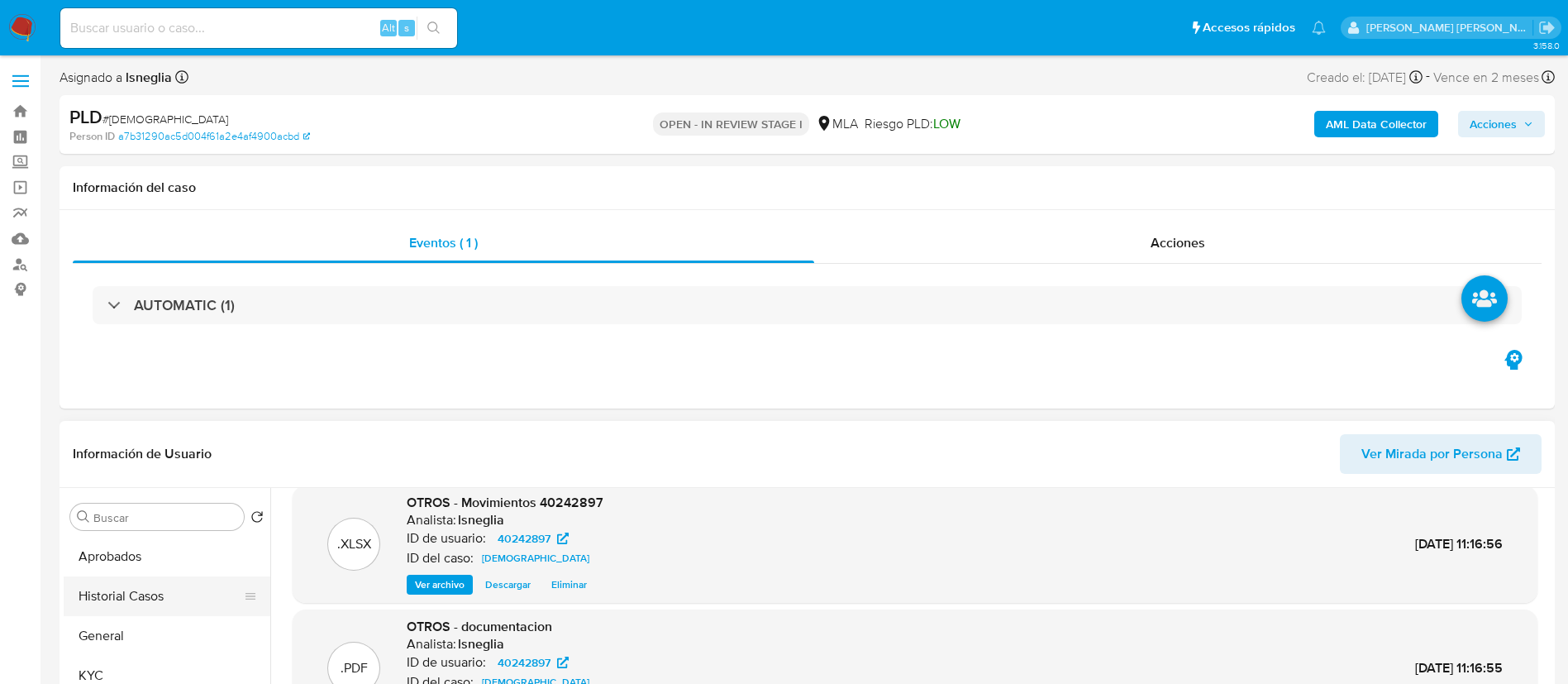
drag, startPoint x: 136, startPoint y: 586, endPoint x: 147, endPoint y: 579, distance: 13.0
click at [137, 586] on button "Historial Casos" at bounding box center [160, 596] width 193 height 40
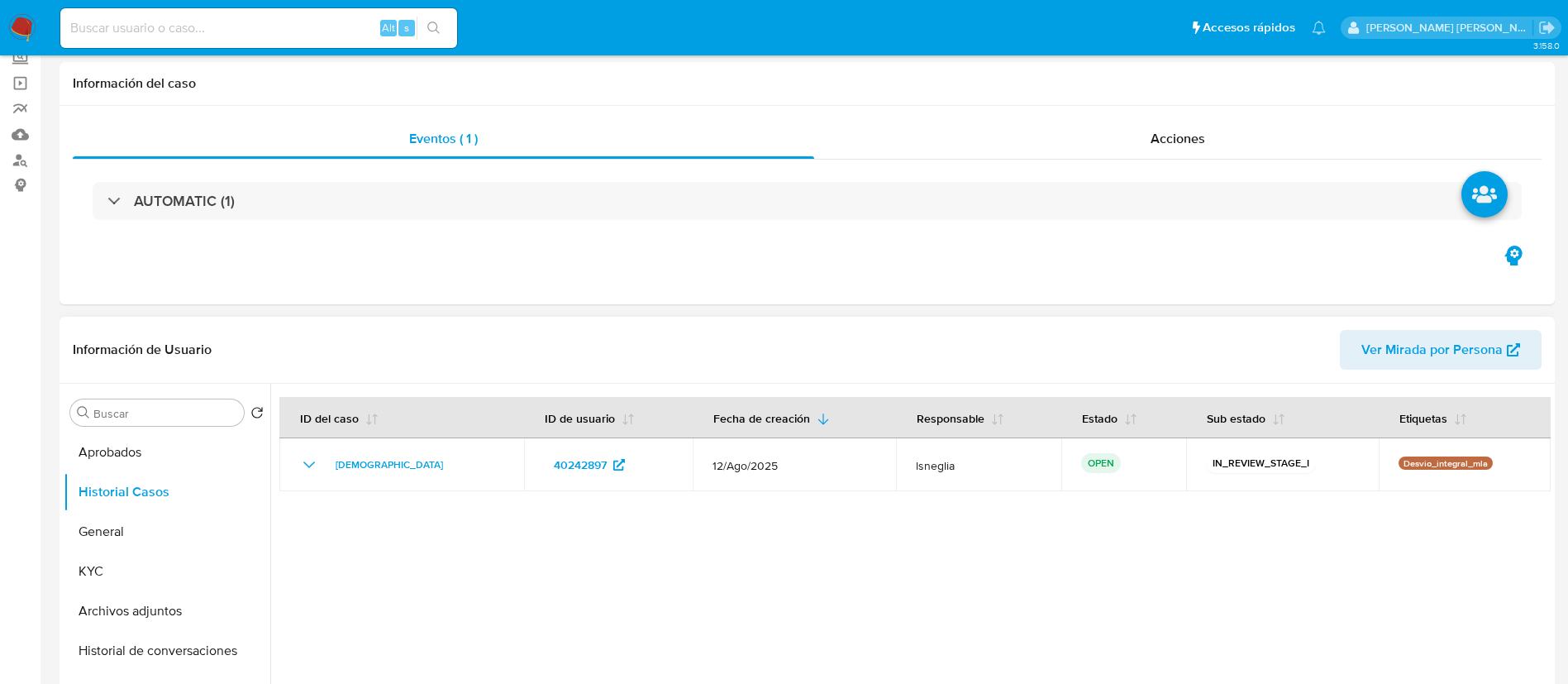
scroll to position [248, 0]
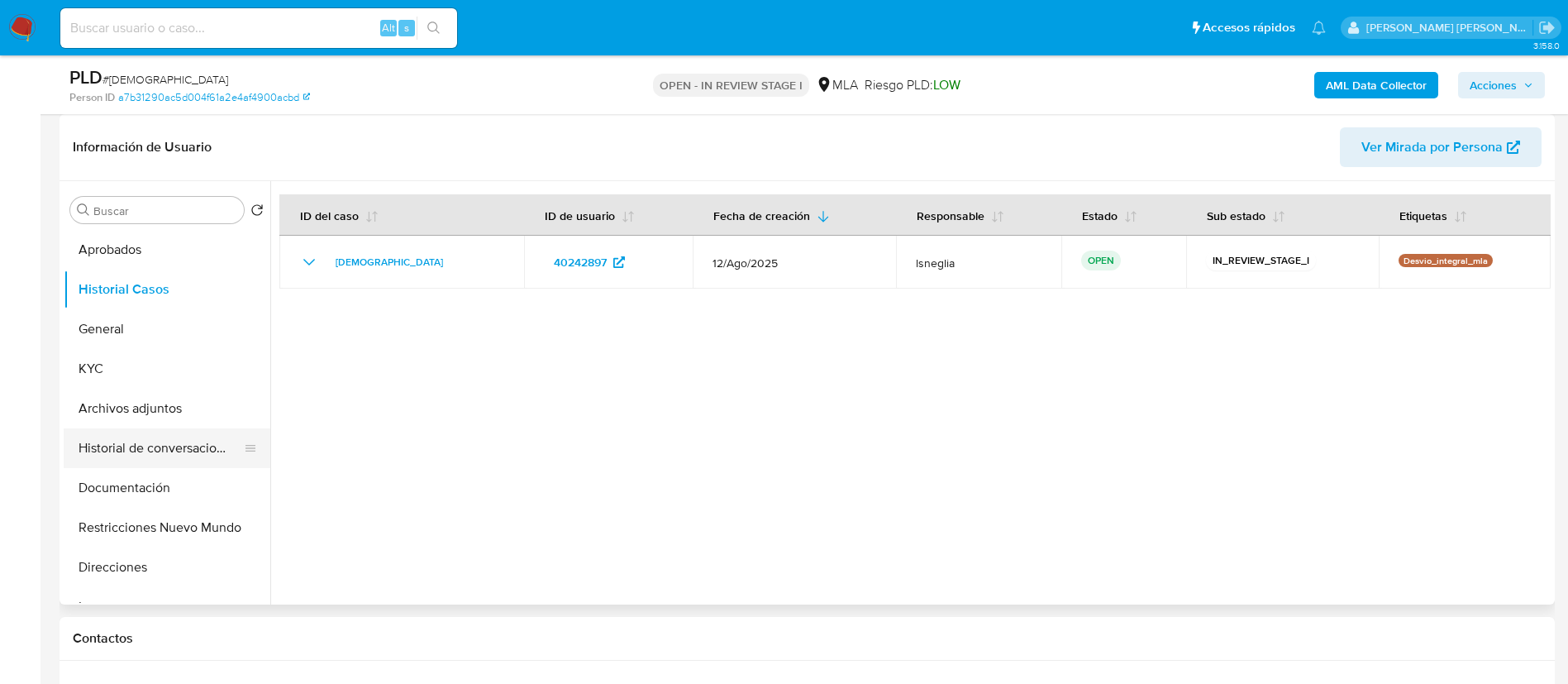
click at [168, 449] on button "Historial de conversaciones" at bounding box center [160, 448] width 193 height 40
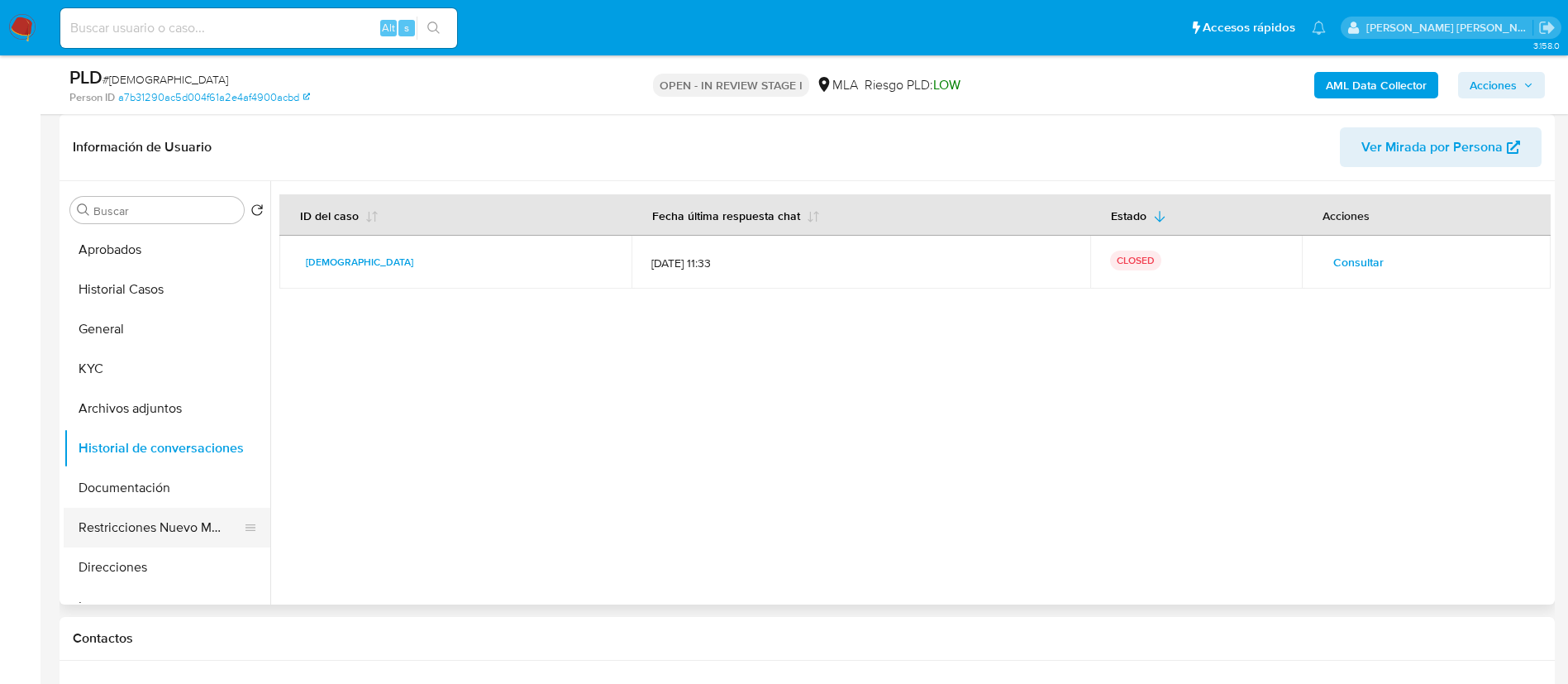
click at [142, 529] on button "Restricciones Nuevo Mundo" at bounding box center [160, 528] width 193 height 40
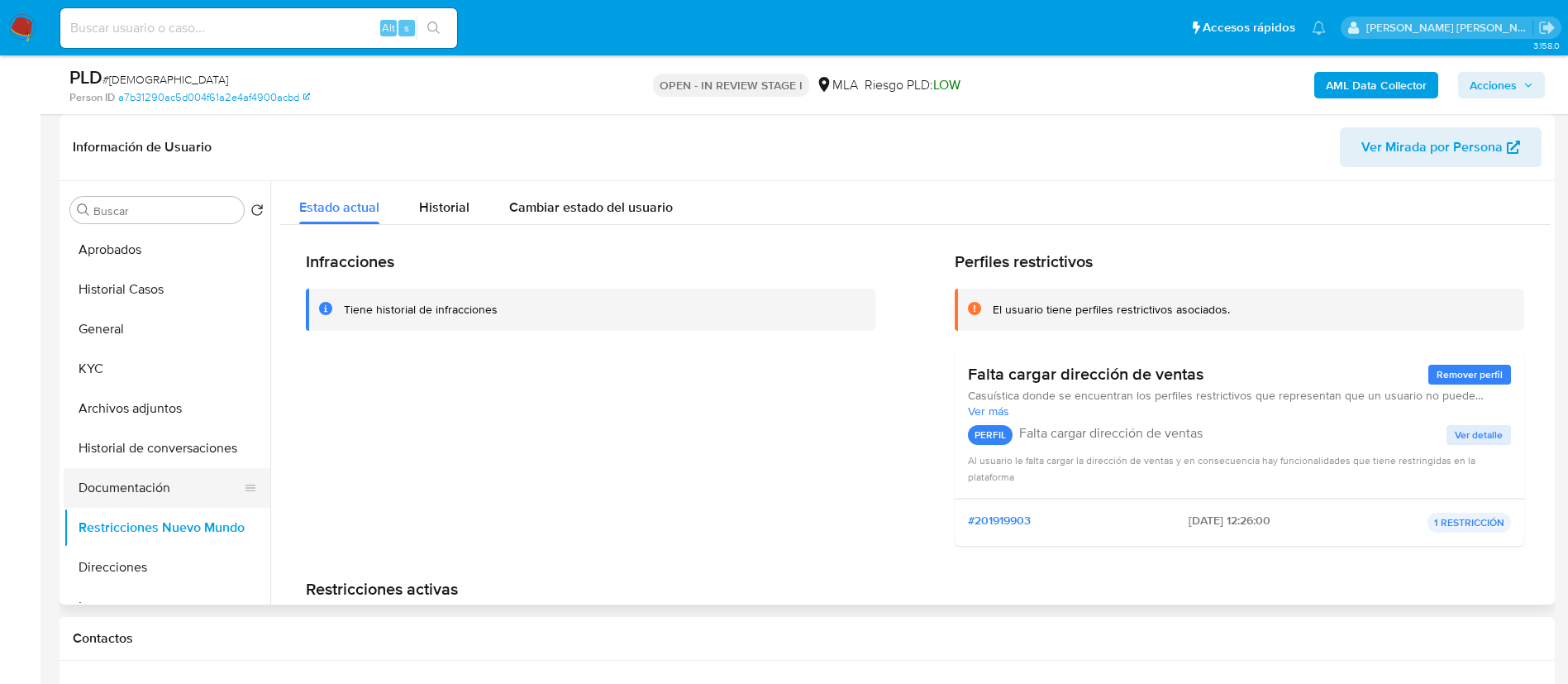
click at [125, 481] on button "Documentación" at bounding box center [160, 488] width 193 height 40
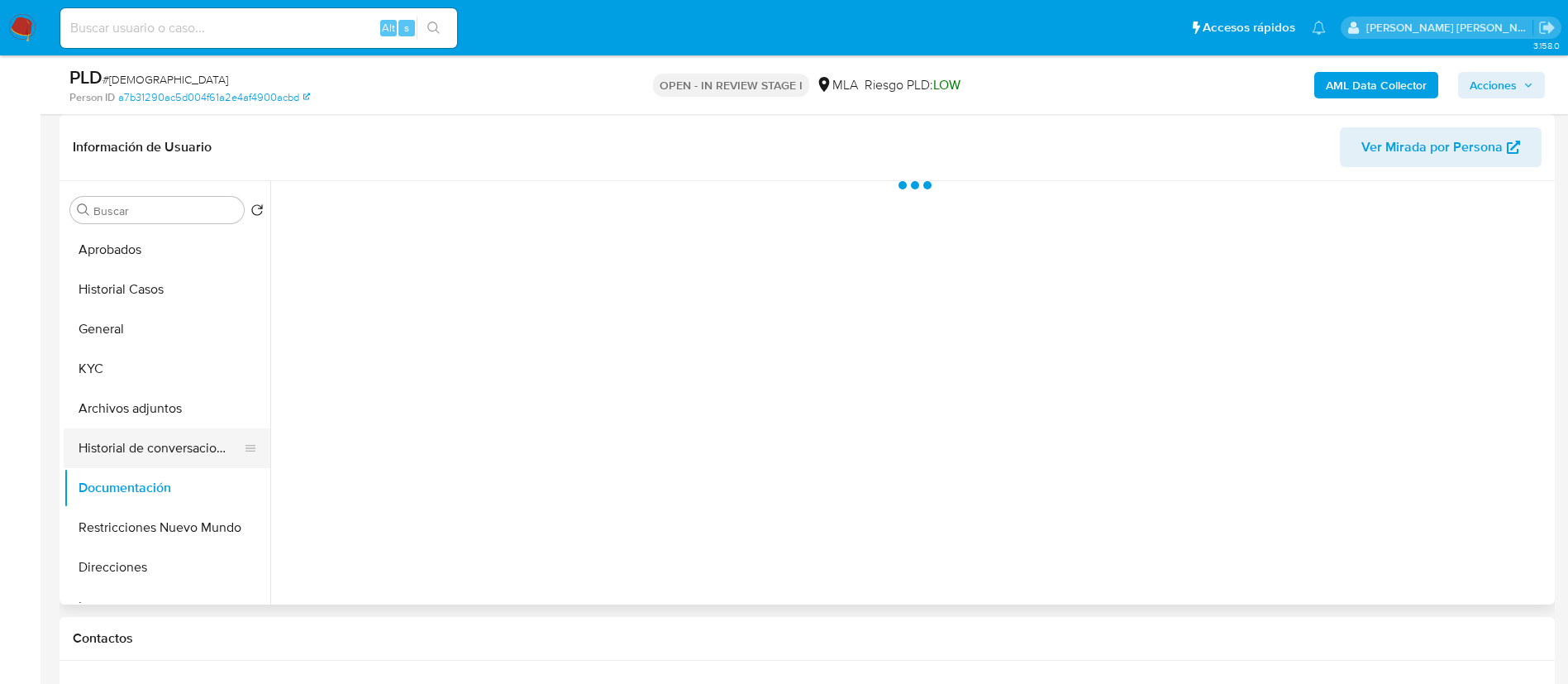
click at [156, 445] on button "Historial de conversaciones" at bounding box center [160, 448] width 193 height 40
click at [191, 400] on button "Archivos adjuntos" at bounding box center [160, 408] width 193 height 40
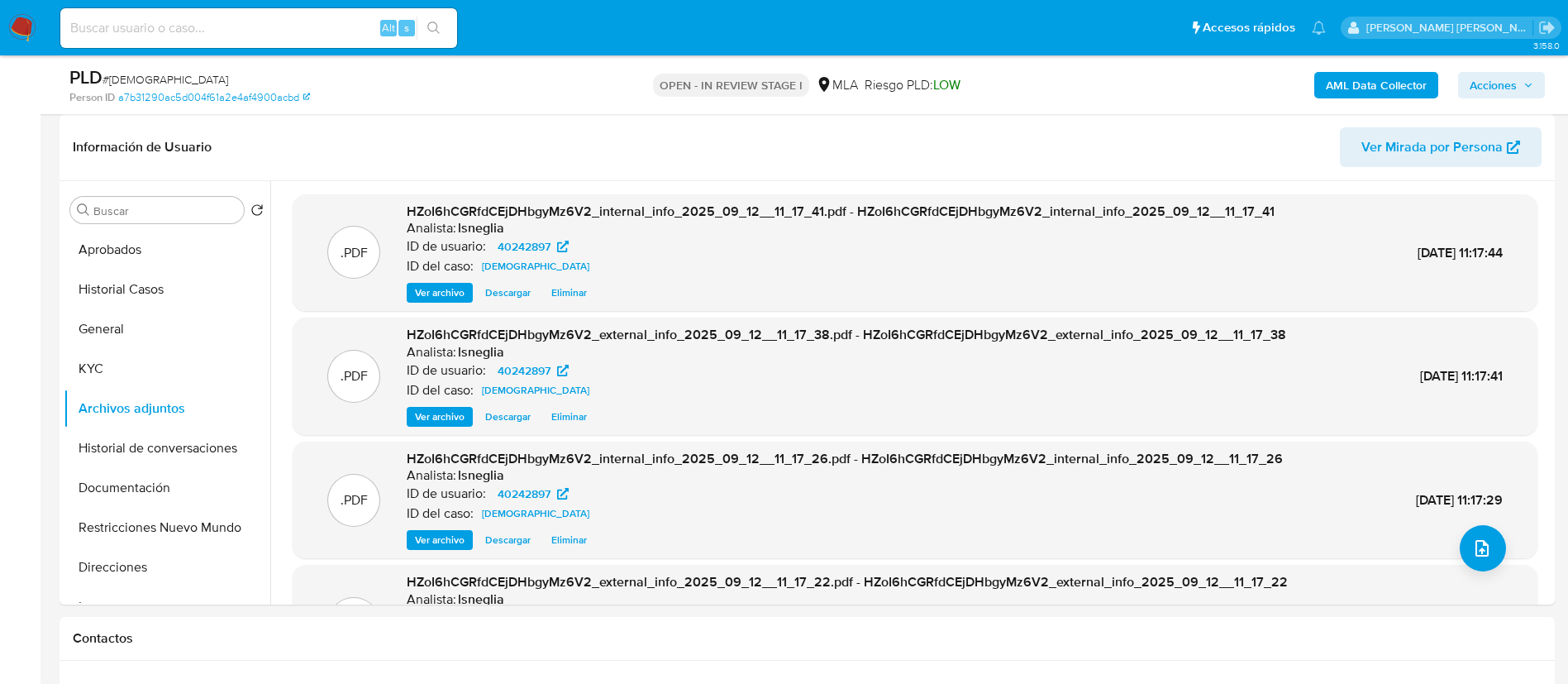
click at [1538, 75] on button "Acciones" at bounding box center [1501, 85] width 87 height 26
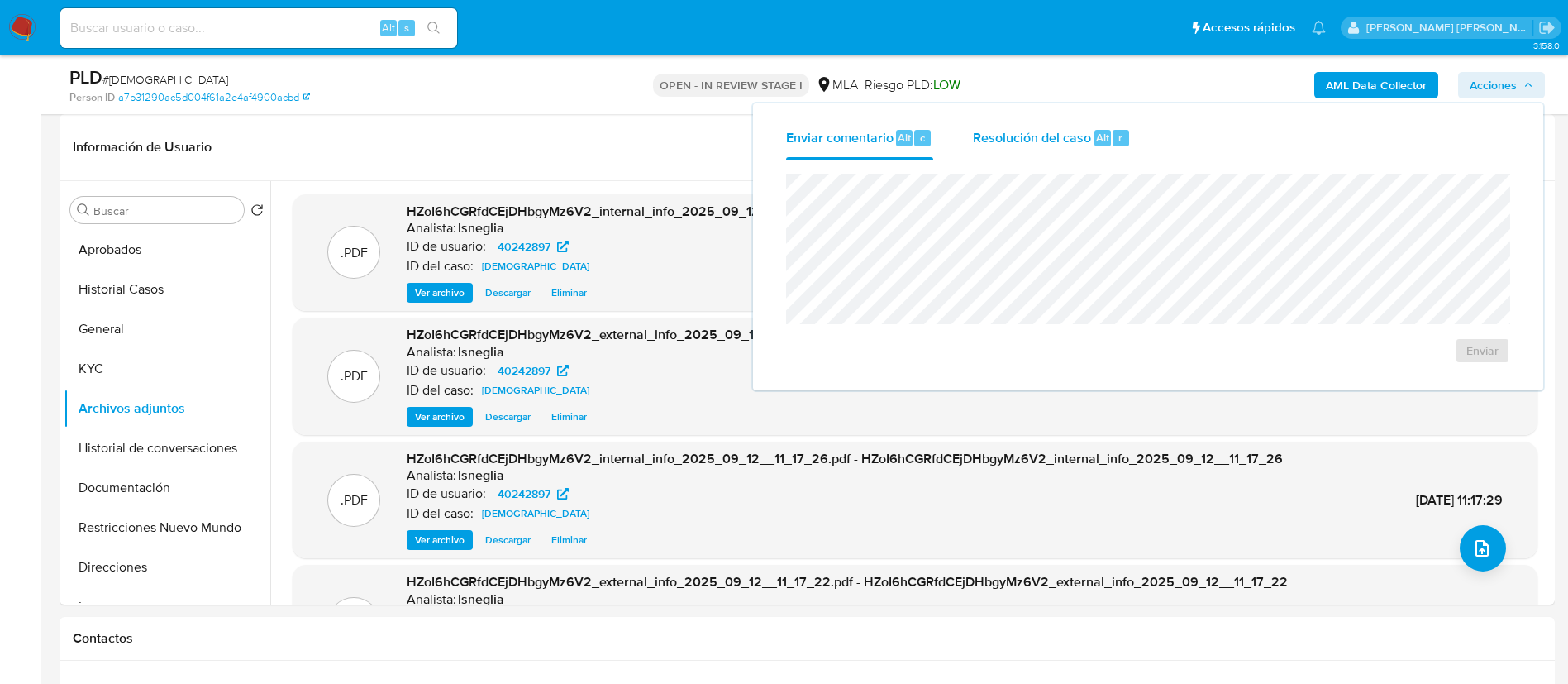
click at [1021, 147] on div "Resolución del caso Alt r" at bounding box center [1052, 138] width 158 height 43
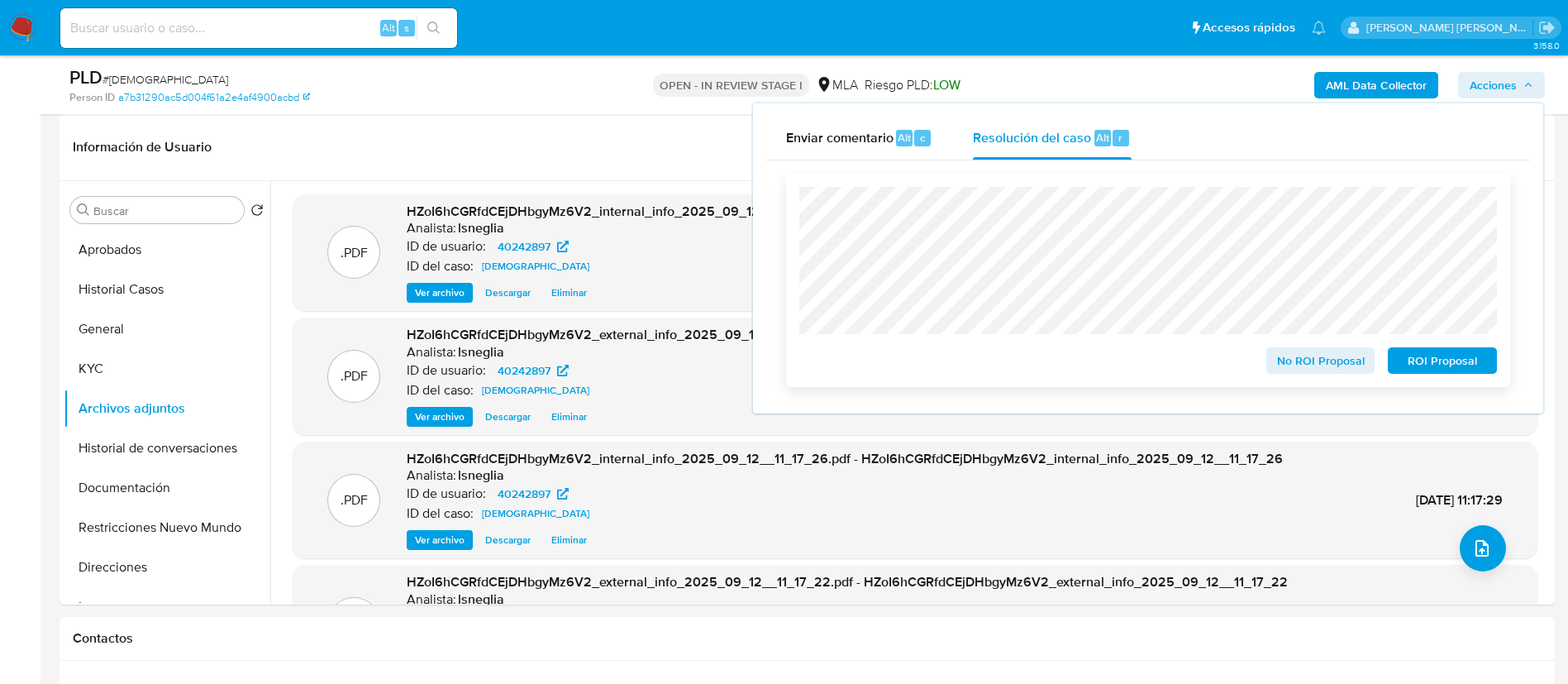
click at [1309, 367] on span "No ROI Proposal" at bounding box center [1320, 360] width 86 height 24
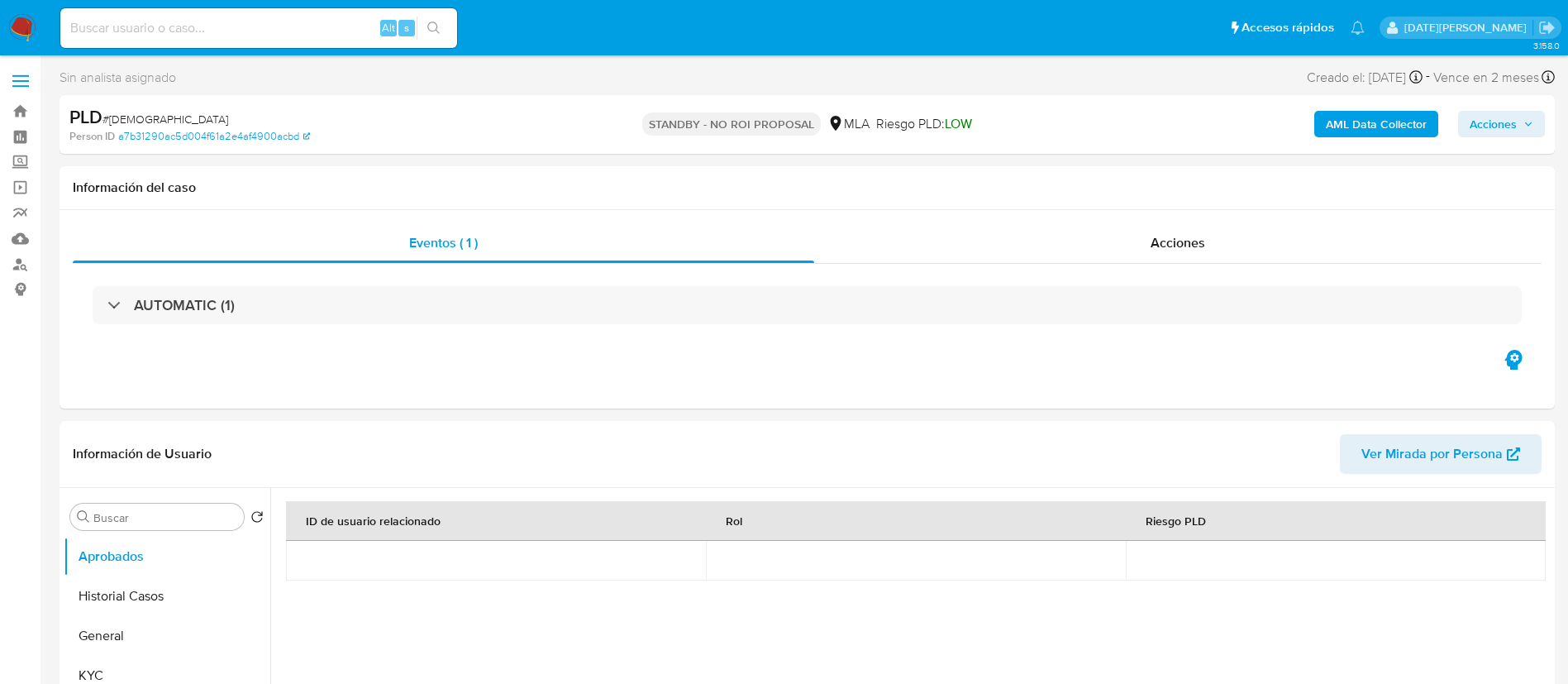
select select "10"
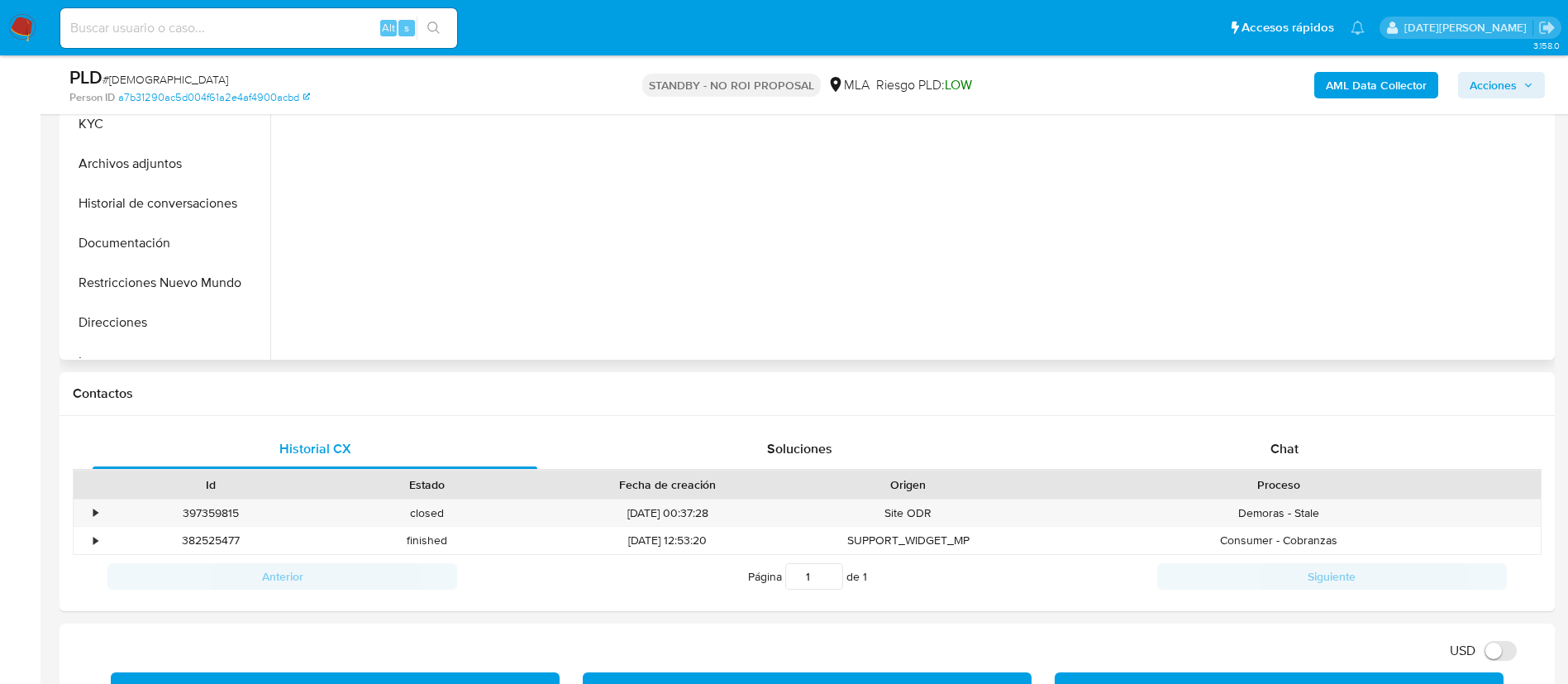
scroll to position [497, 0]
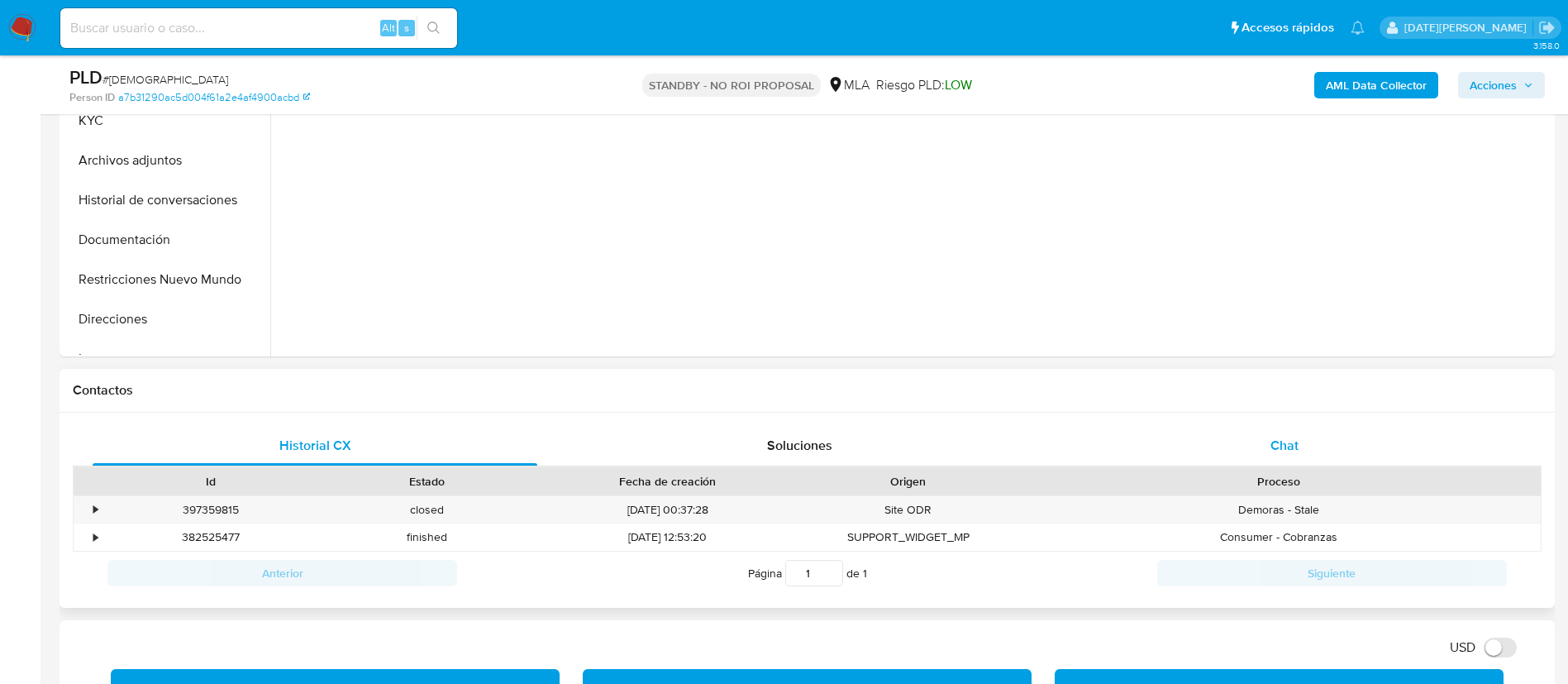
click at [1285, 454] on span "Chat" at bounding box center [1285, 446] width 28 height 19
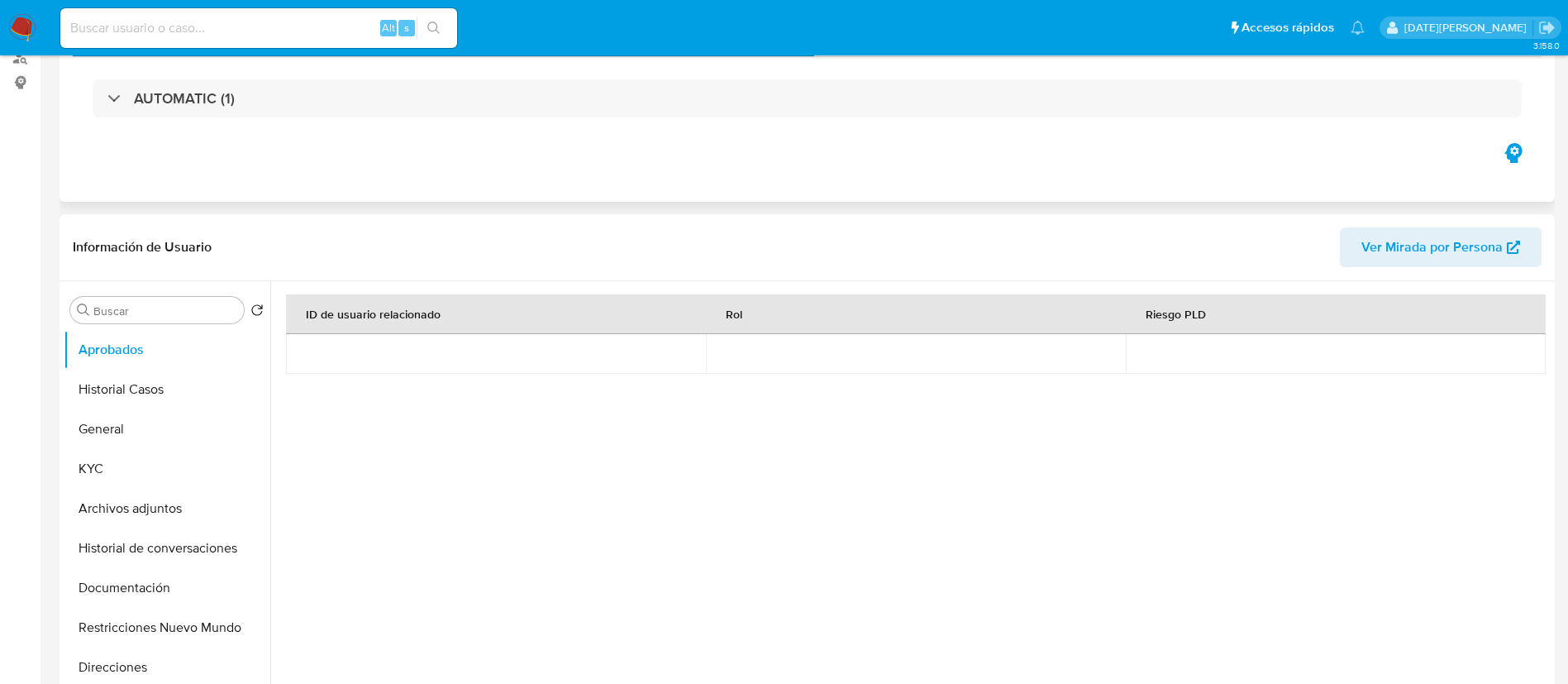
scroll to position [0, 0]
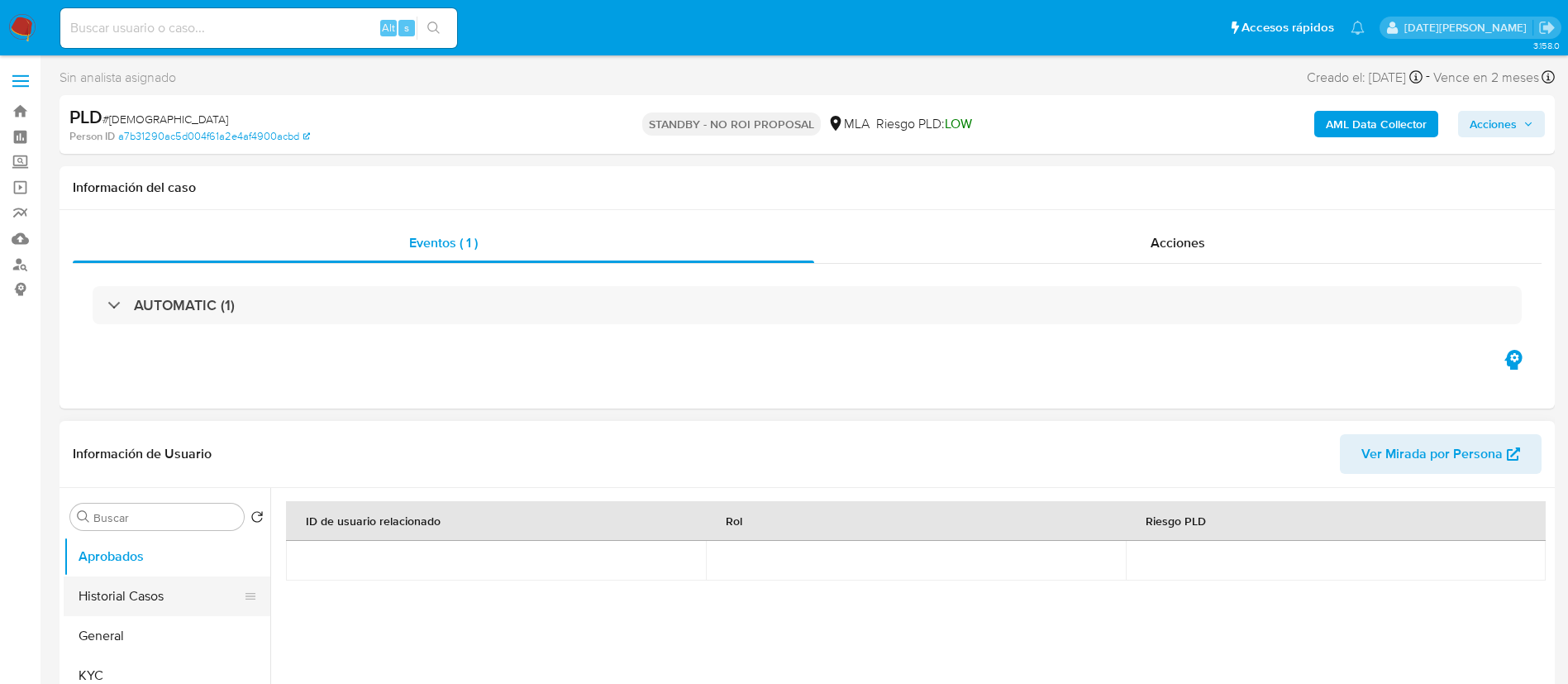
click at [121, 610] on button "Historial Casos" at bounding box center [160, 596] width 193 height 40
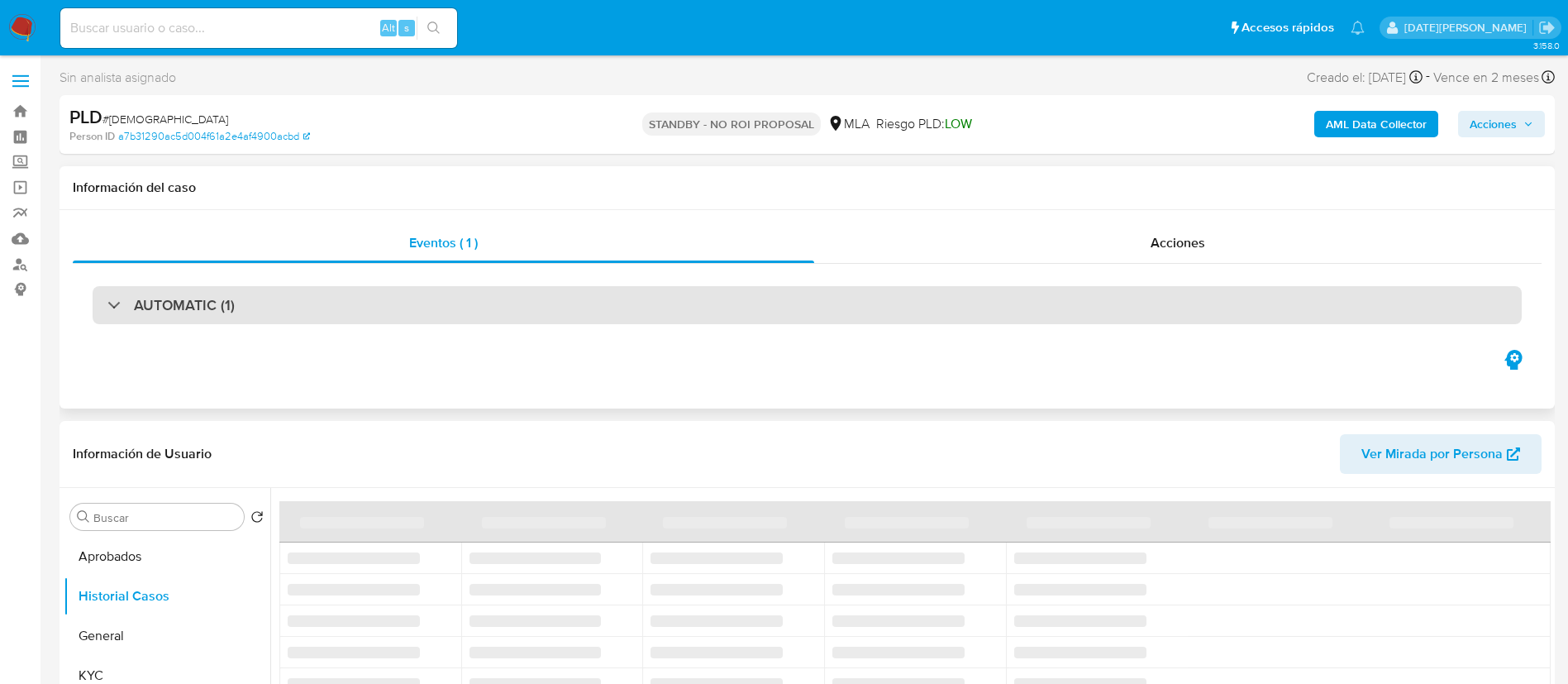
scroll to position [124, 0]
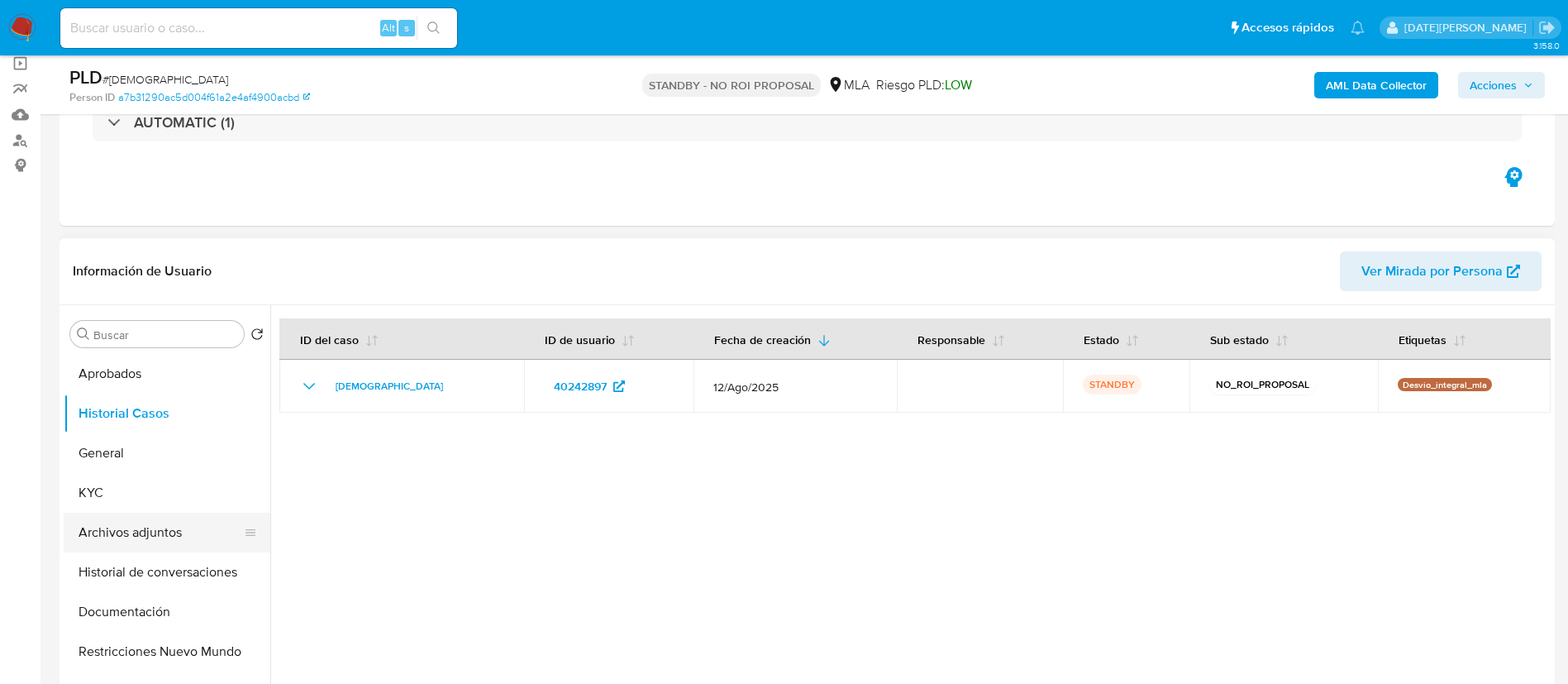
click at [138, 526] on button "Archivos adjuntos" at bounding box center [160, 532] width 193 height 40
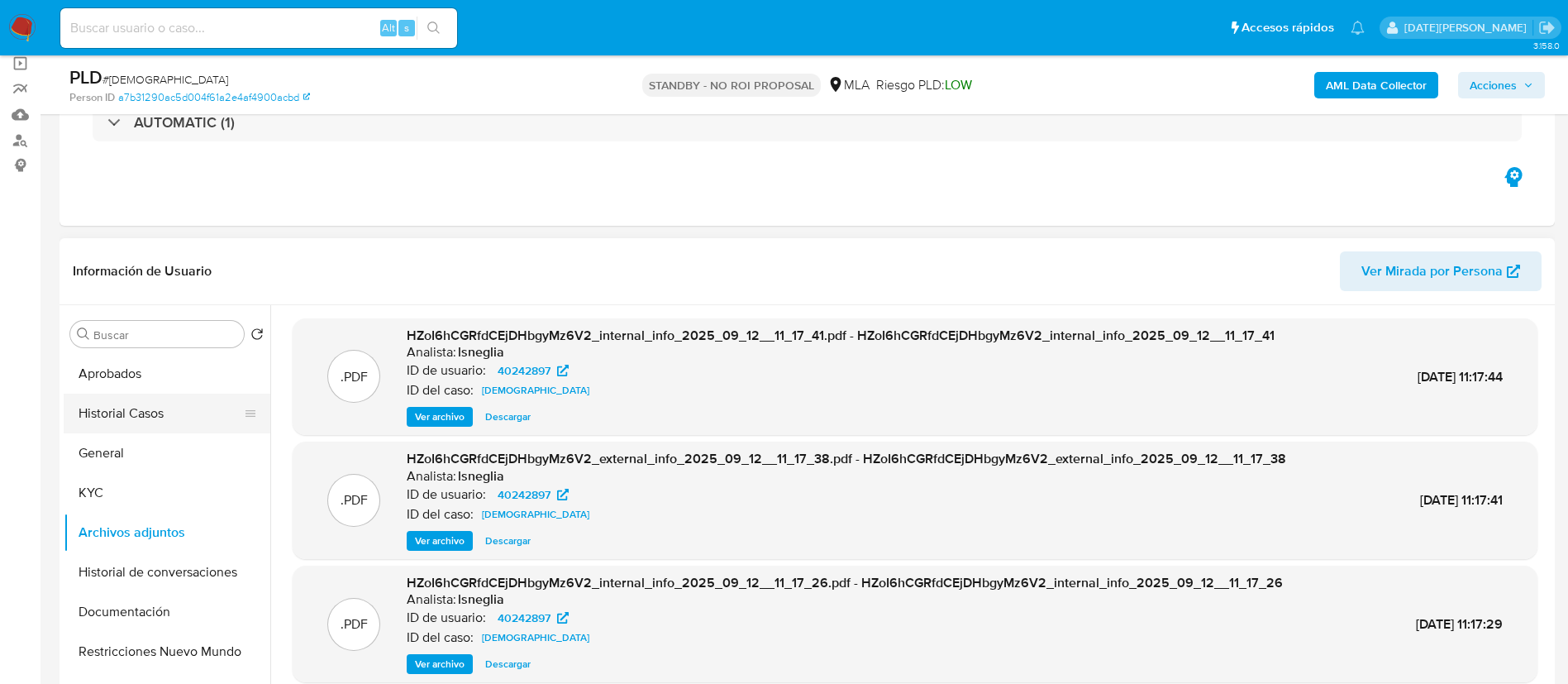
click at [146, 419] on button "Historial Casos" at bounding box center [160, 414] width 193 height 40
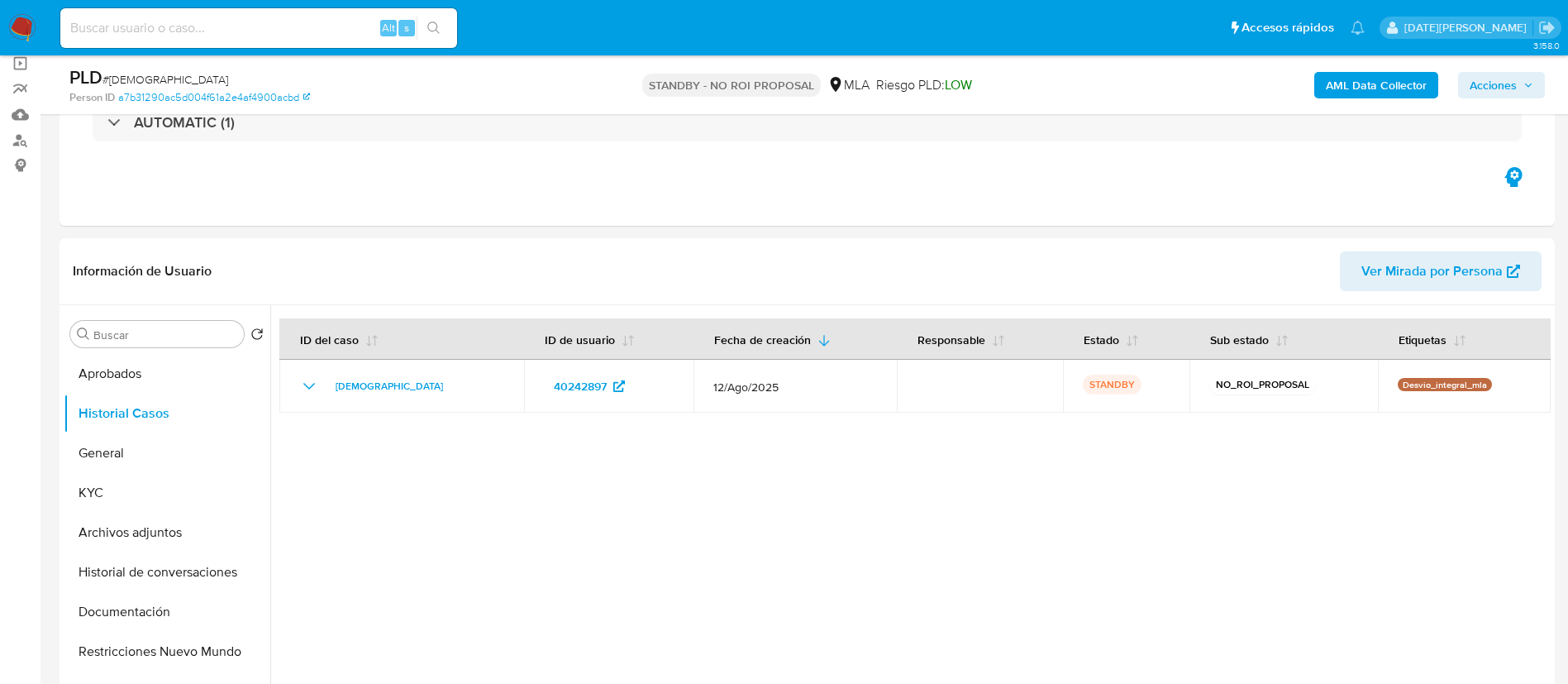
click at [218, 16] on div "Alt s" at bounding box center [258, 28] width 396 height 40
click at [213, 25] on input at bounding box center [258, 27] width 396 height 22
paste input "vvtWRyhxYCOhxDH6FdICWo3S"
type input "vvtWRyhxYCOhxDH6FdICWo3S"
click at [436, 24] on icon "search-icon" at bounding box center [433, 27] width 12 height 12
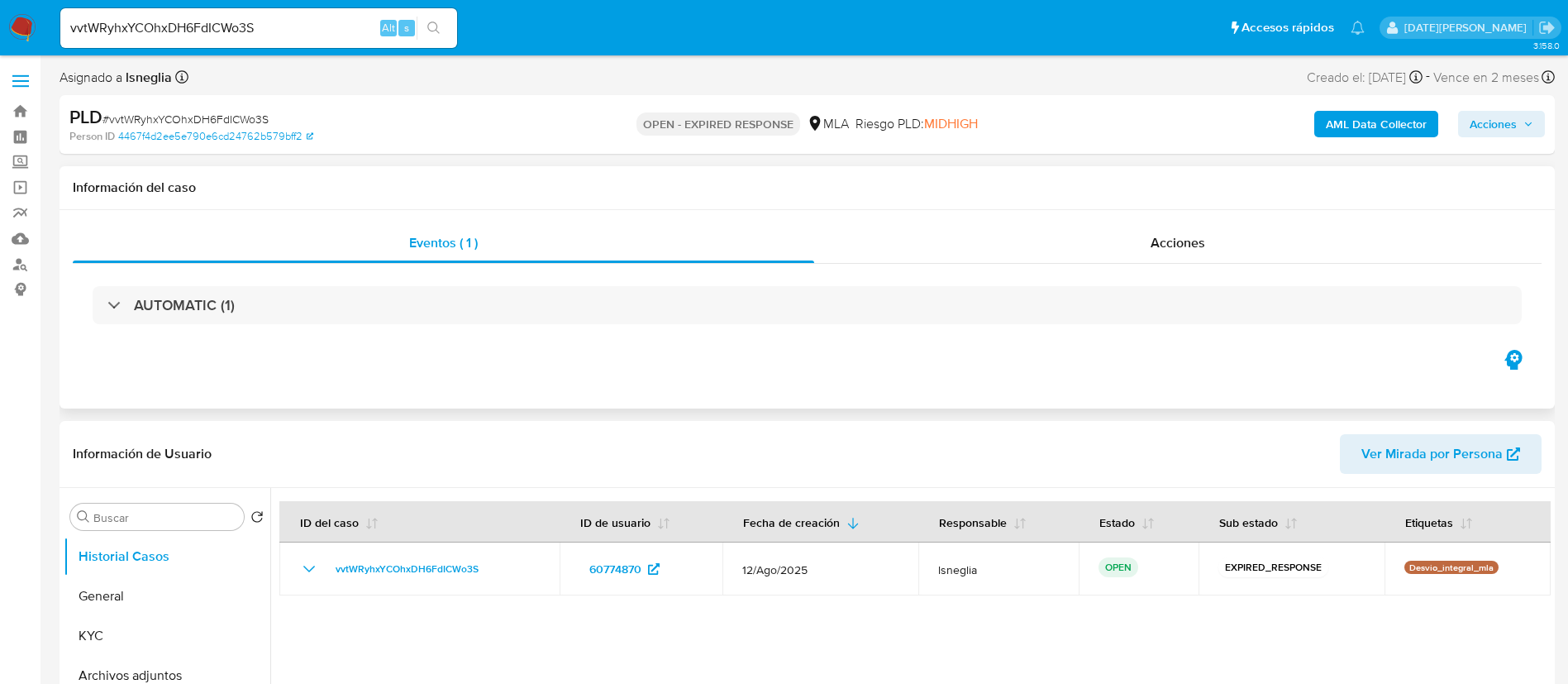
select select "10"
click at [253, 115] on span "# vvtWRyhxYCOhxDH6FdICWo3S" at bounding box center [186, 120] width 166 height 17
copy span "vvtWRyhxYCOhxDH6FdICWo3S"
click at [14, 29] on img at bounding box center [23, 28] width 28 height 28
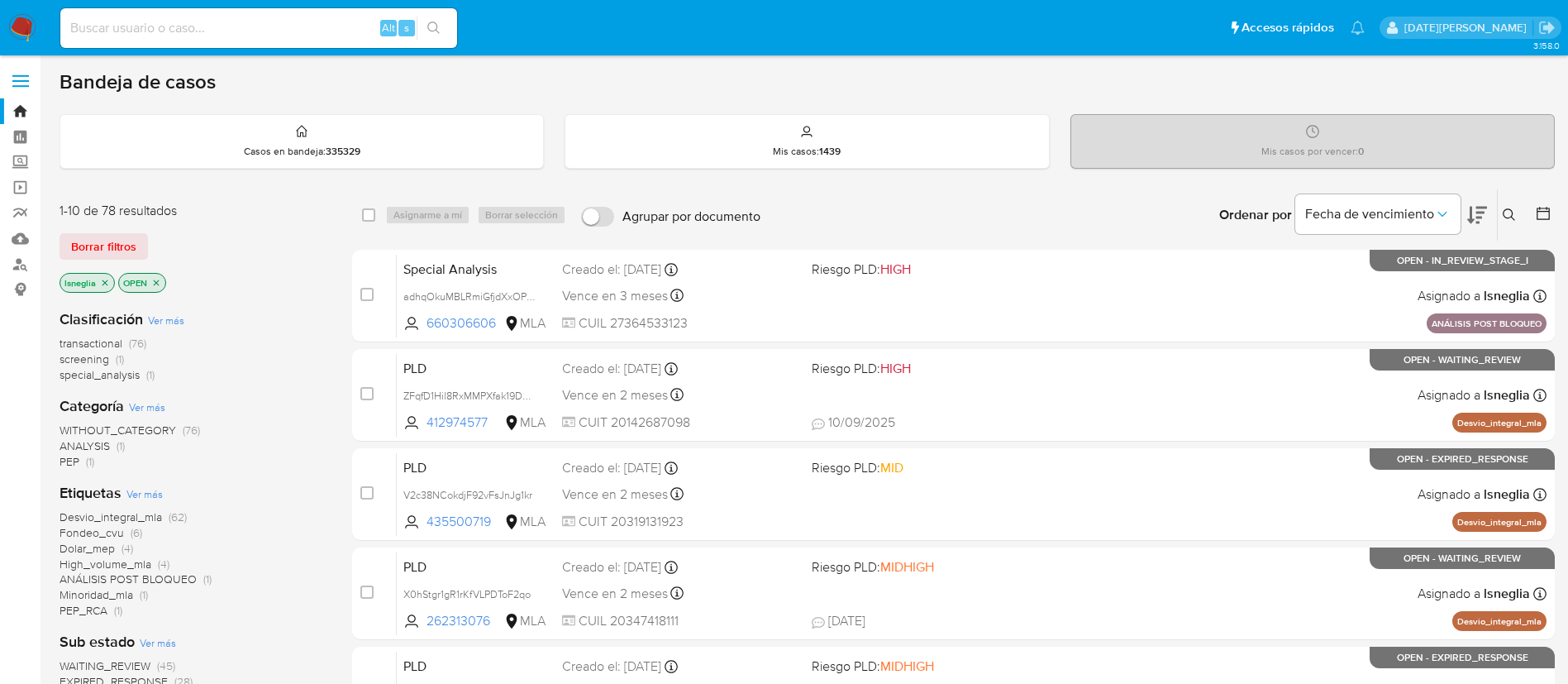
click at [105, 281] on icon "close-filter" at bounding box center [105, 283] width 10 height 10
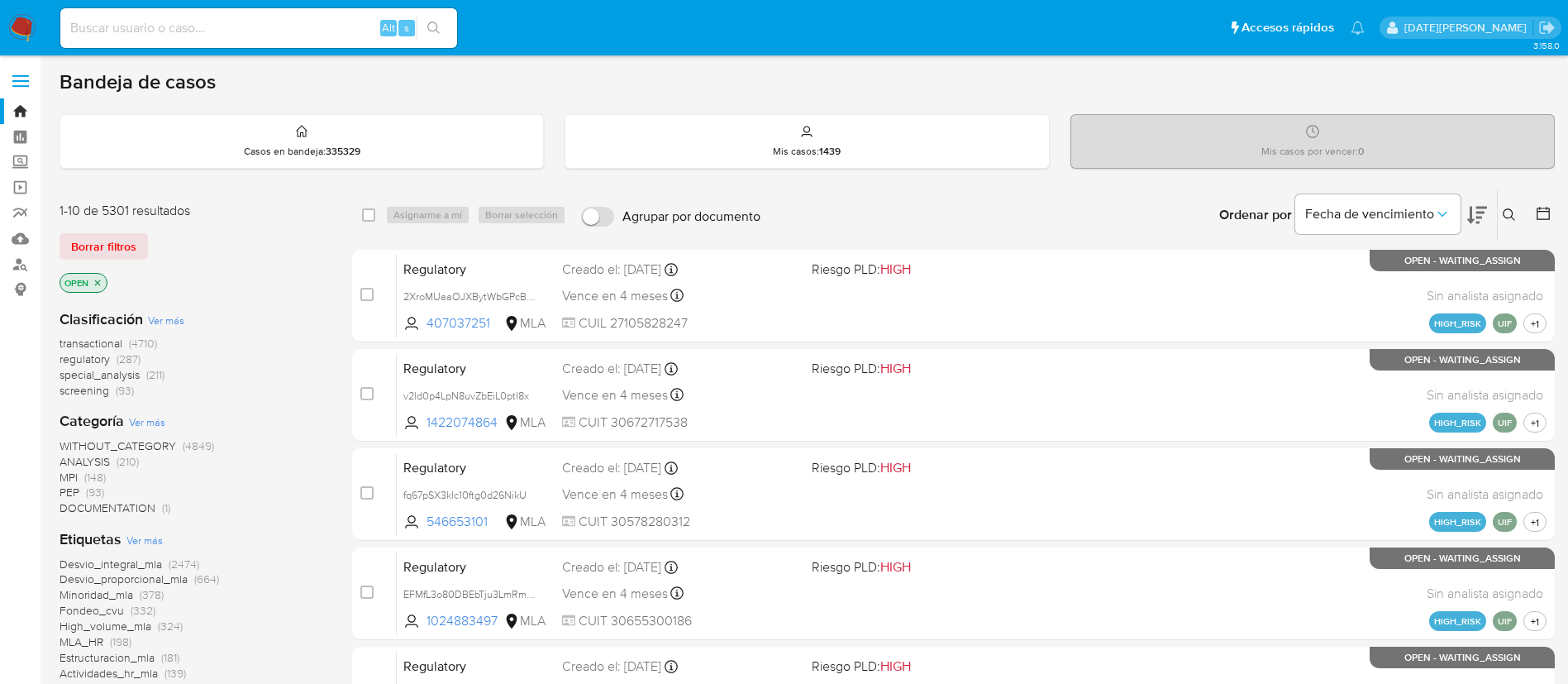
click at [1518, 213] on button at bounding box center [1511, 215] width 27 height 20
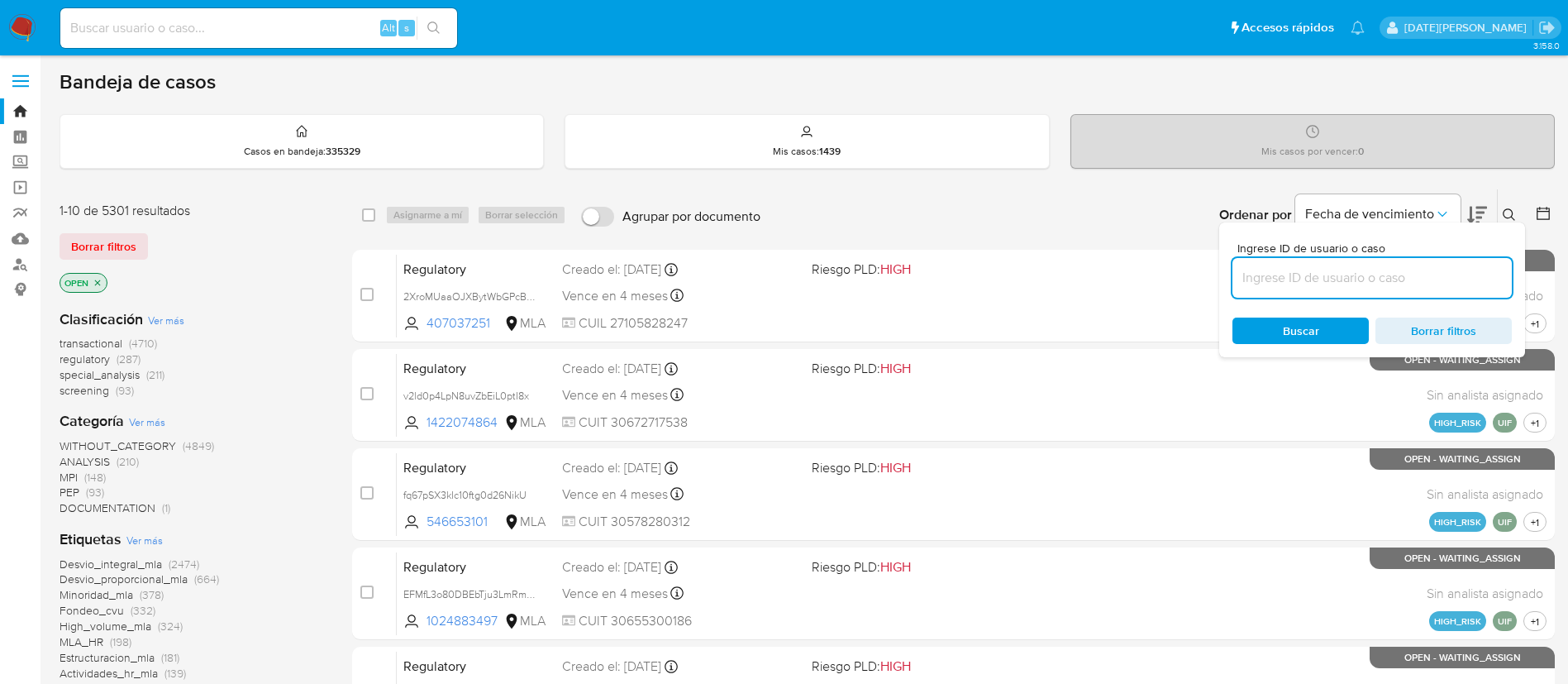
click at [1271, 281] on input at bounding box center [1372, 277] width 280 height 22
type input "vvtWRyhxYCOhxDH6FdICWo3S"
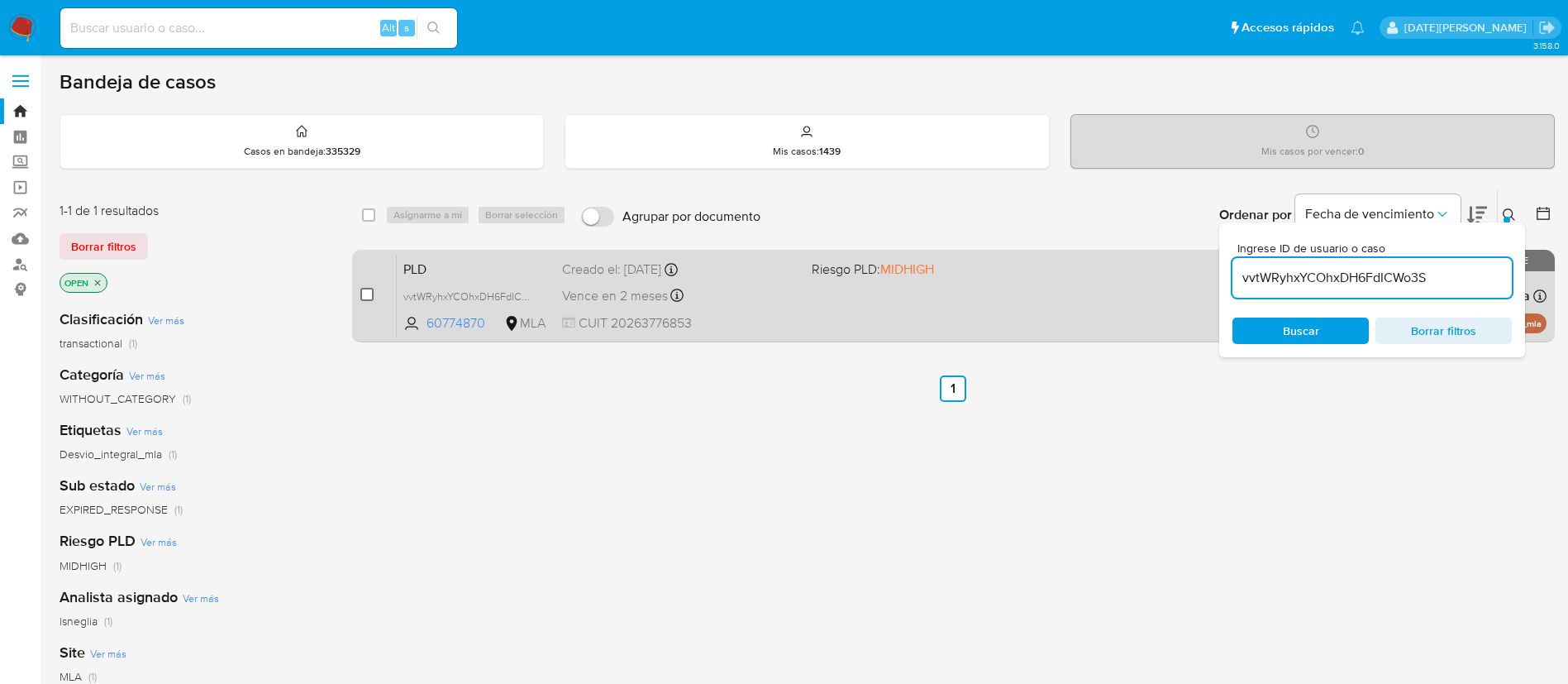
click at [367, 294] on input "checkbox" at bounding box center [367, 294] width 13 height 13
checkbox input "true"
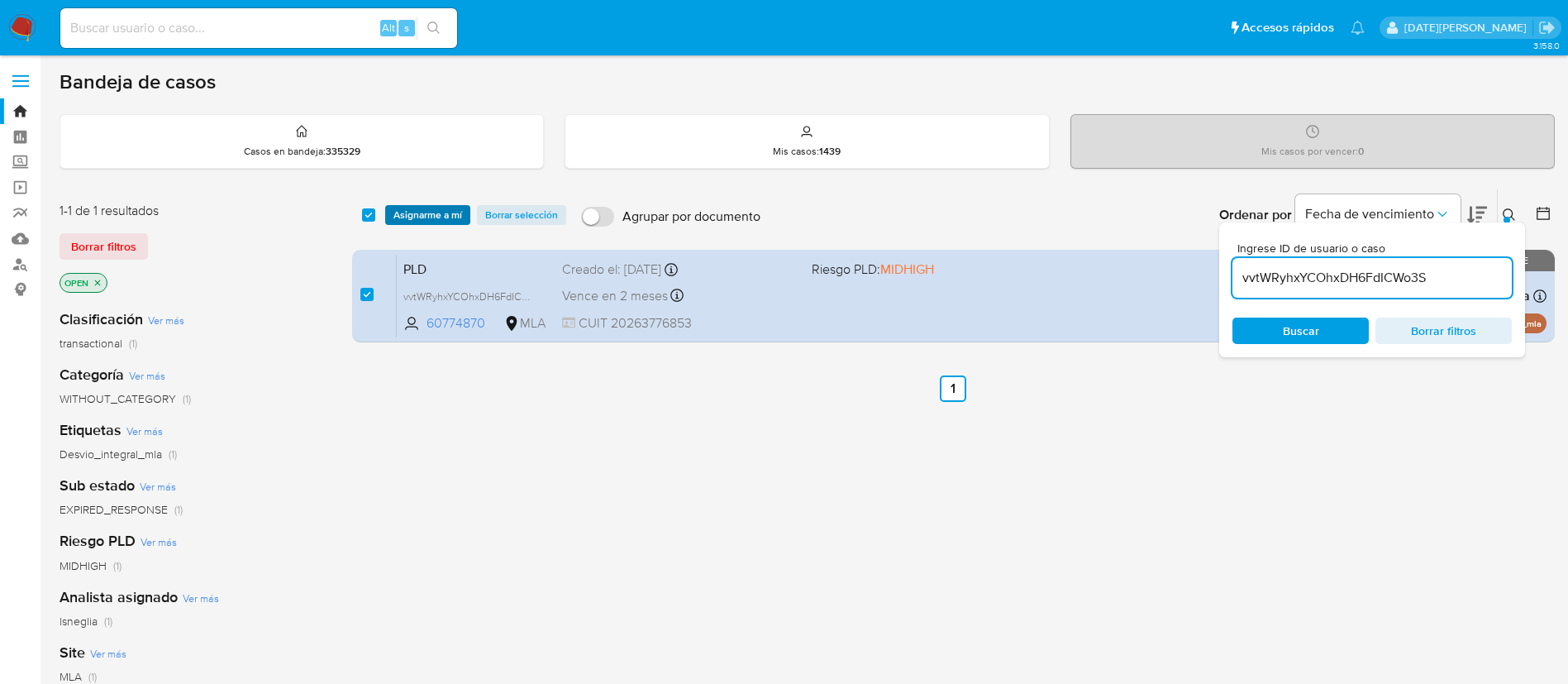
click at [437, 212] on span "Asignarme a mí" at bounding box center [428, 215] width 69 height 17
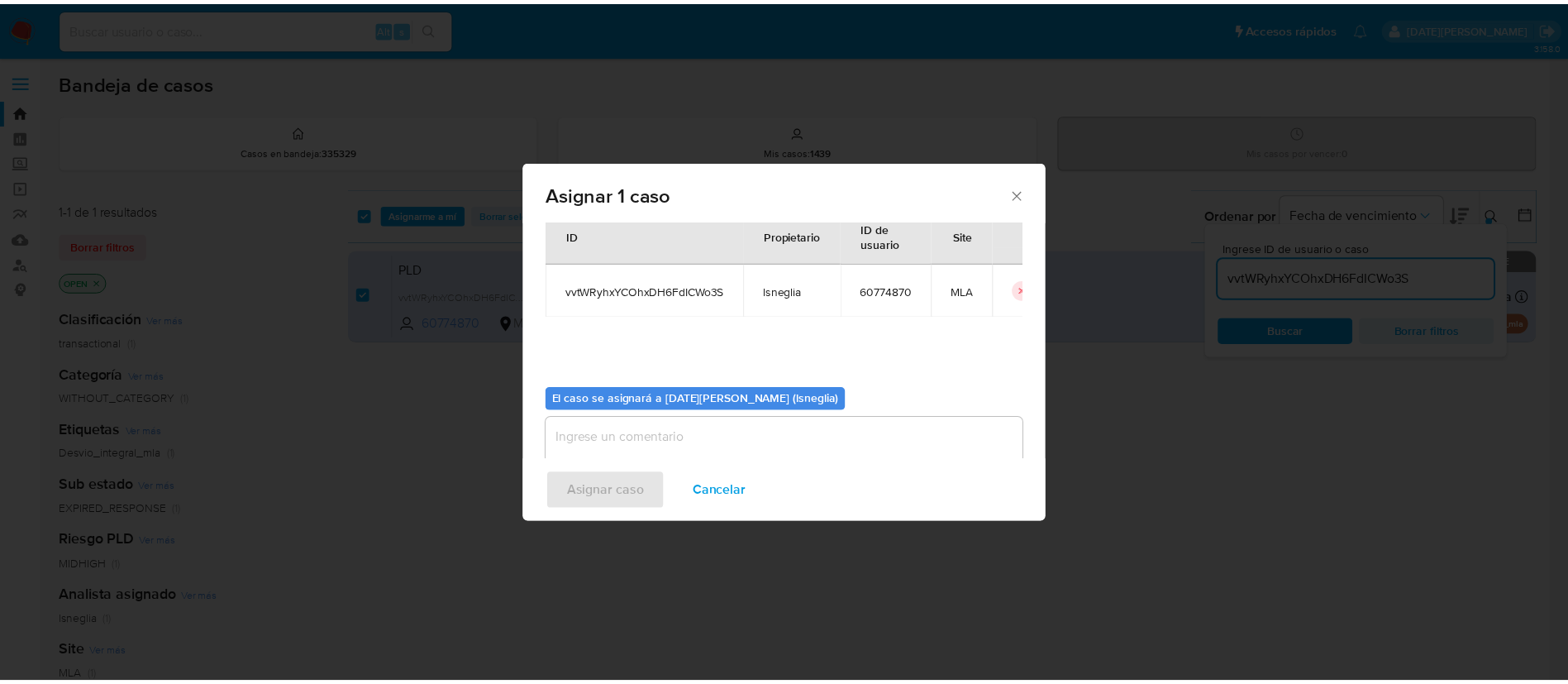
scroll to position [86, 0]
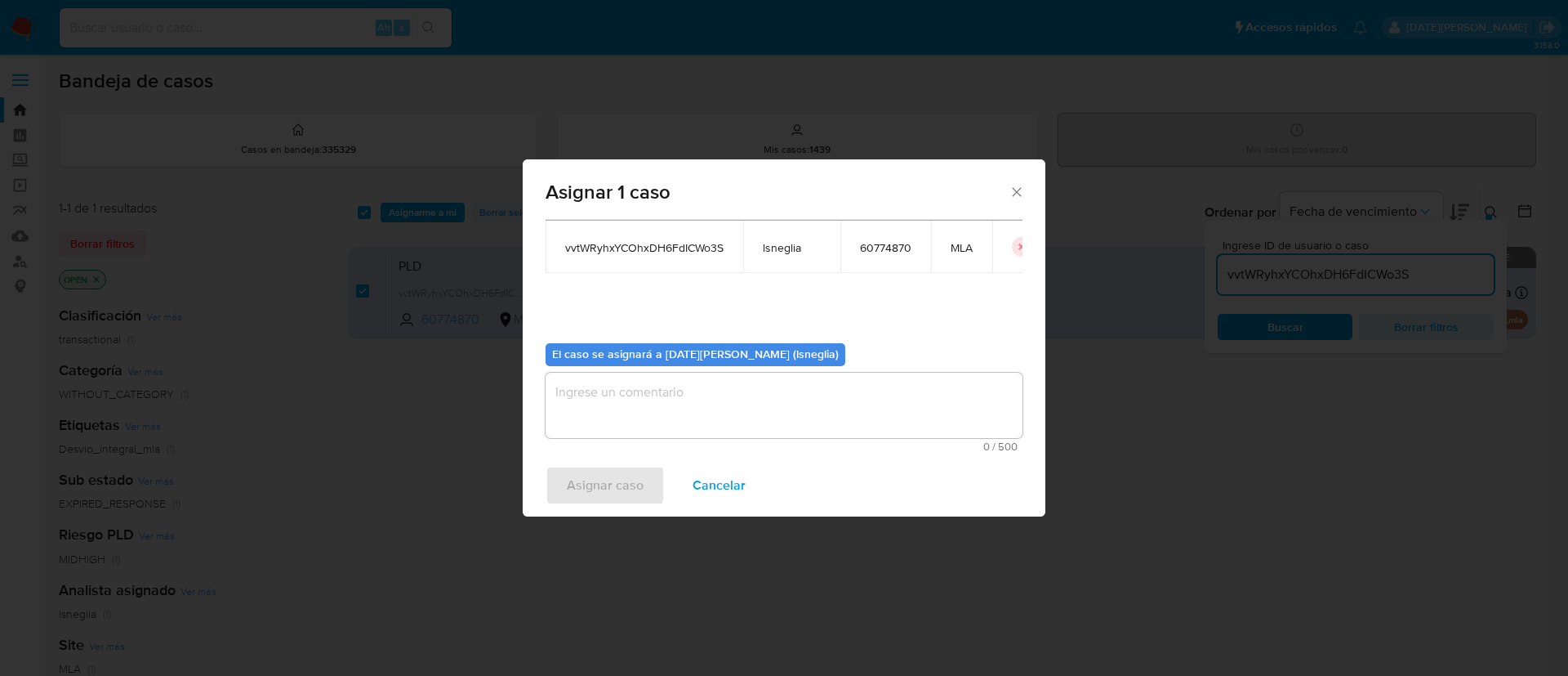
click at [634, 424] on textarea "assign-modal" at bounding box center [784, 405] width 477 height 65
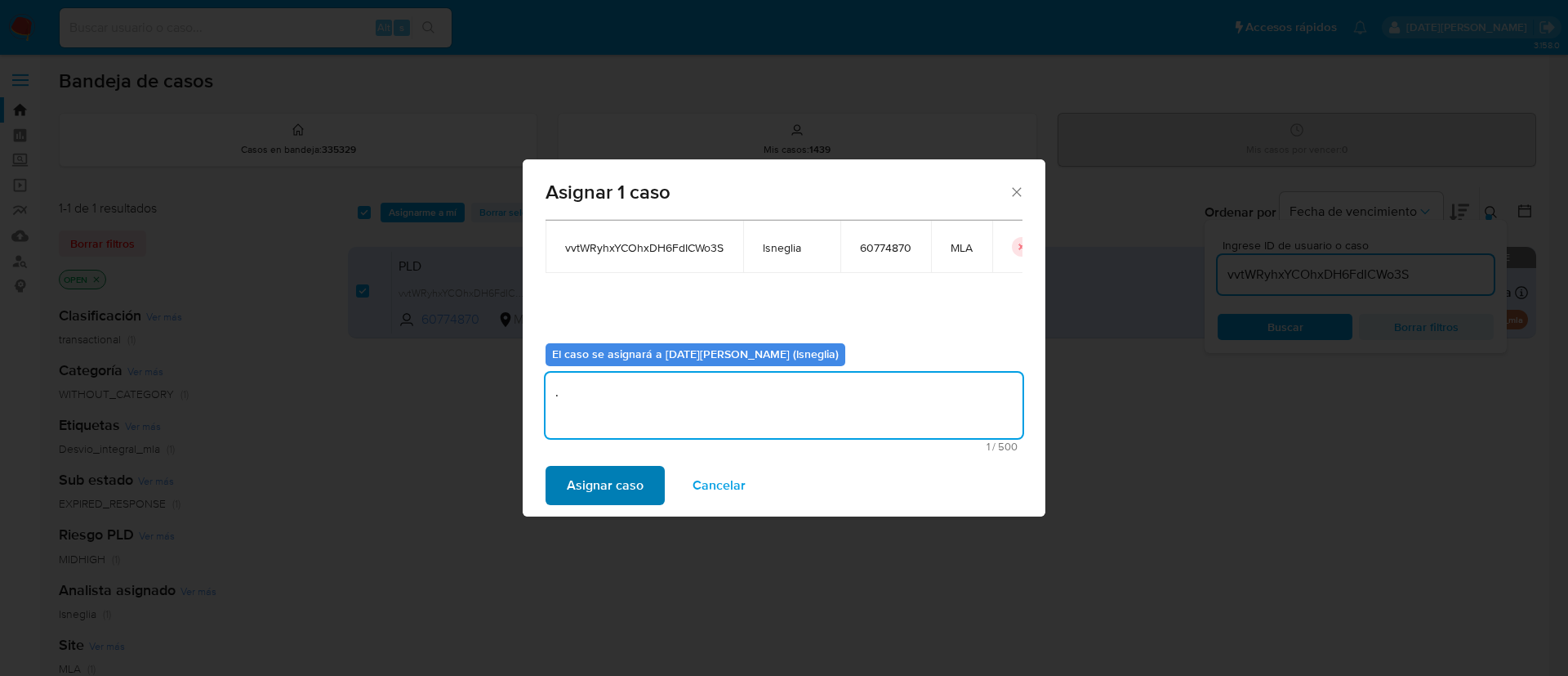
type textarea "."
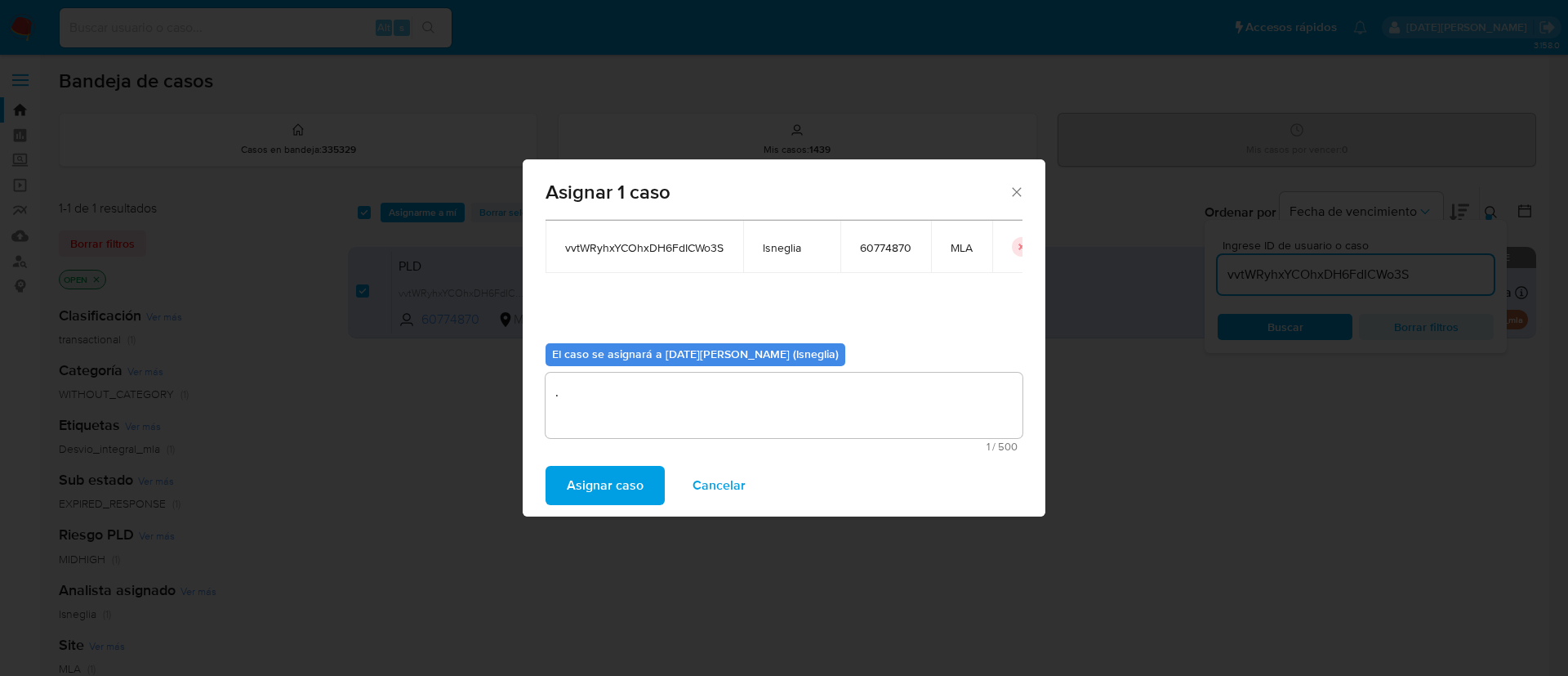
click at [583, 471] on span "Asignar caso" at bounding box center [605, 485] width 76 height 36
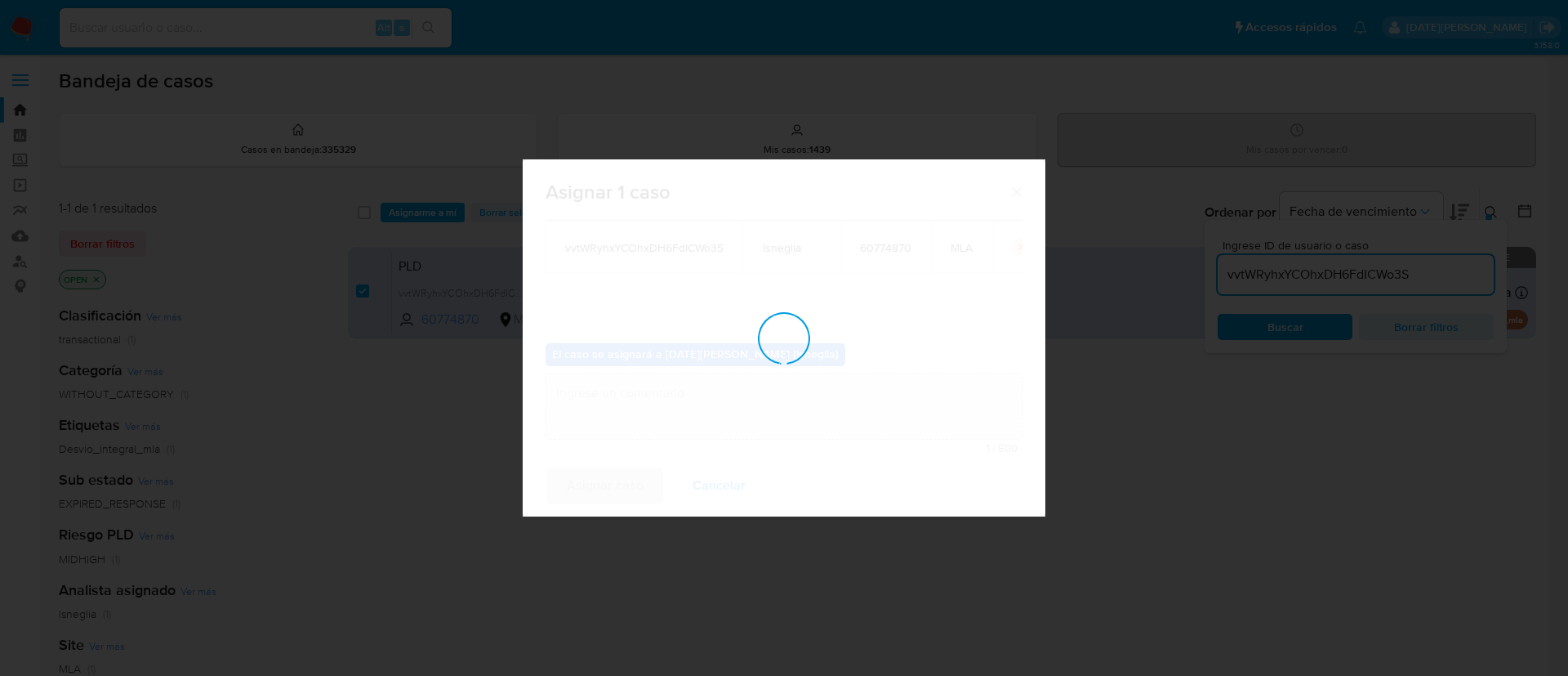
checkbox input "false"
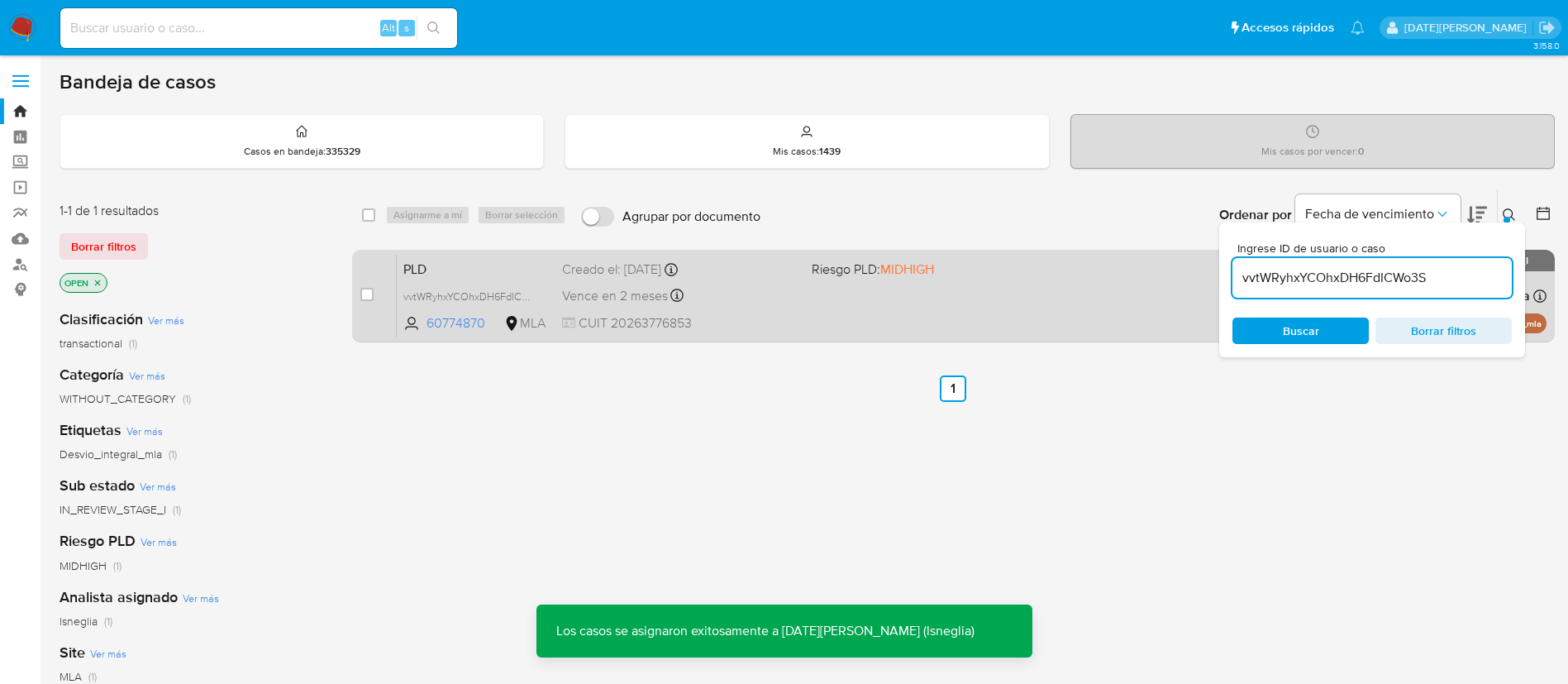
click at [496, 269] on span "PLD" at bounding box center [476, 268] width 145 height 22
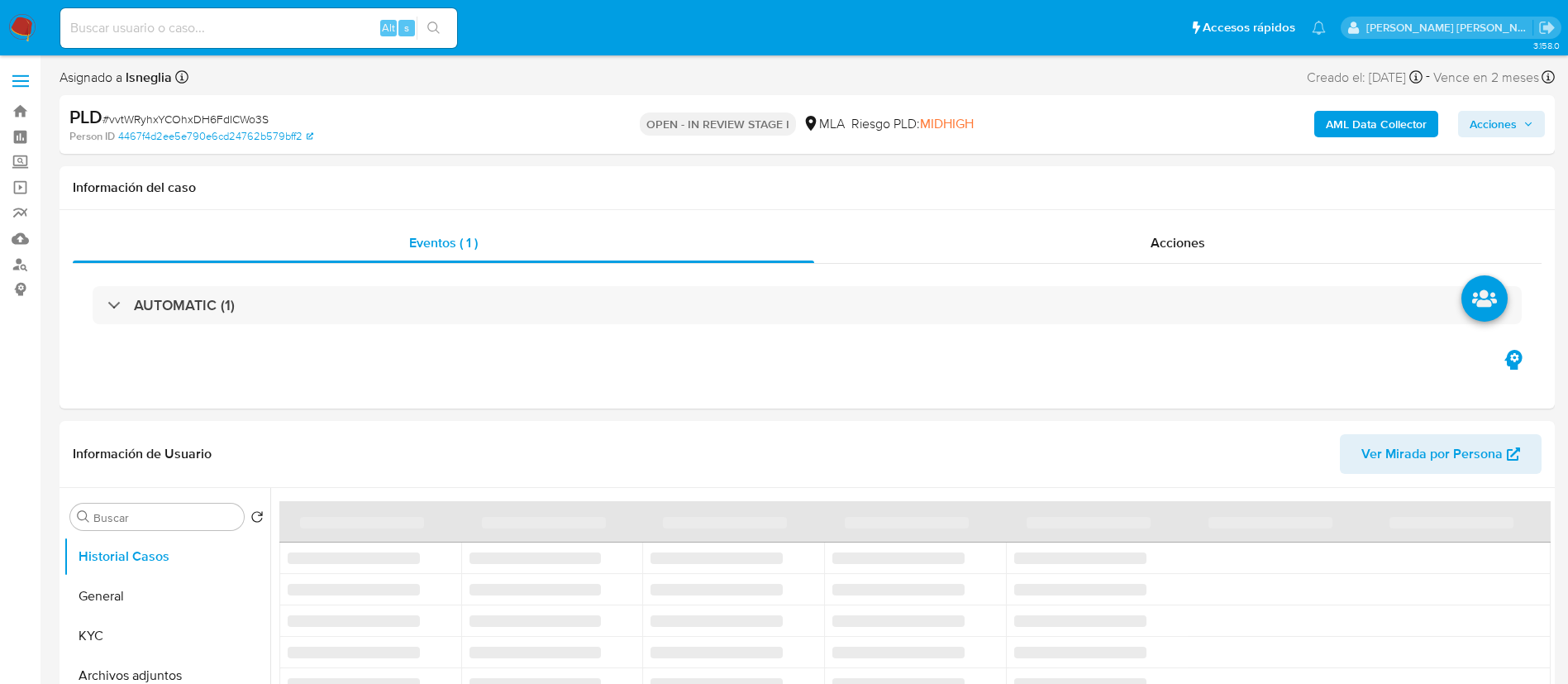
select select "10"
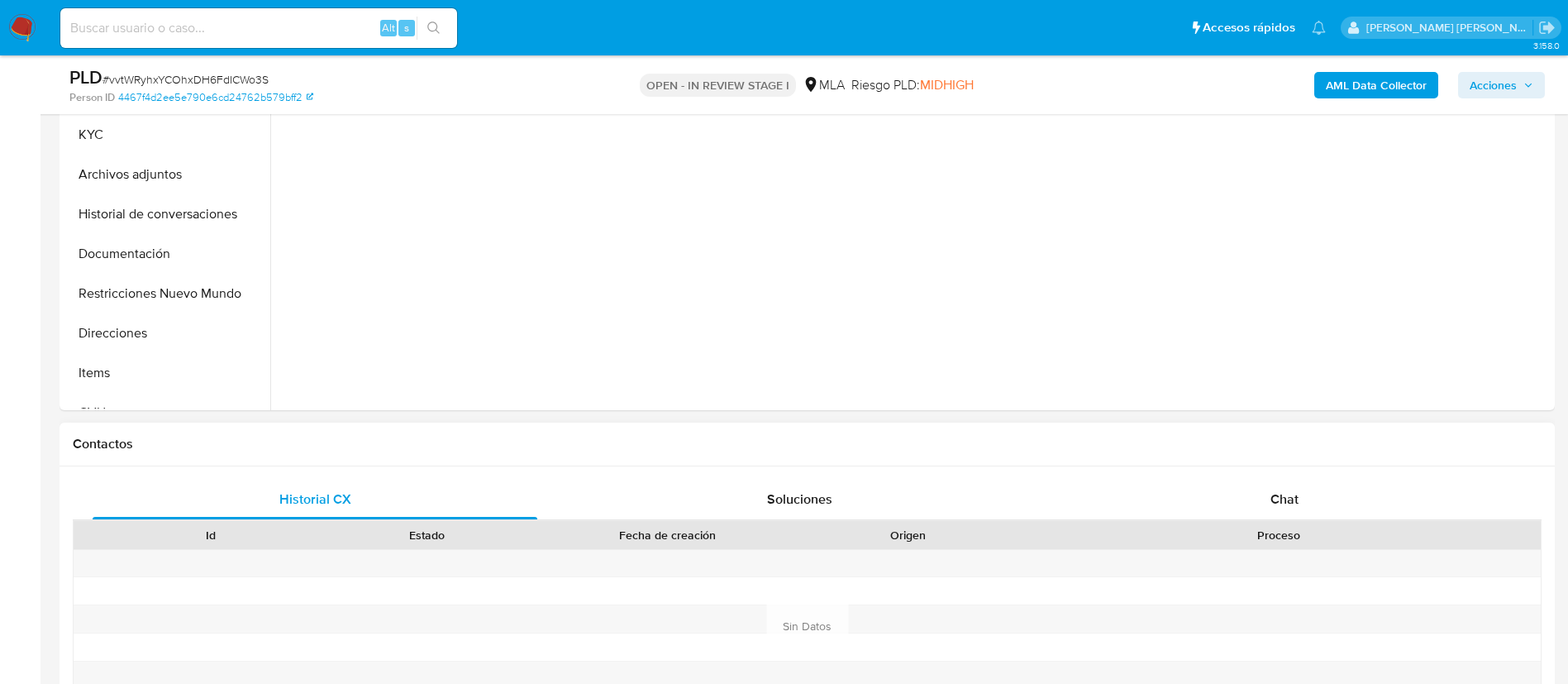
scroll to position [497, 0]
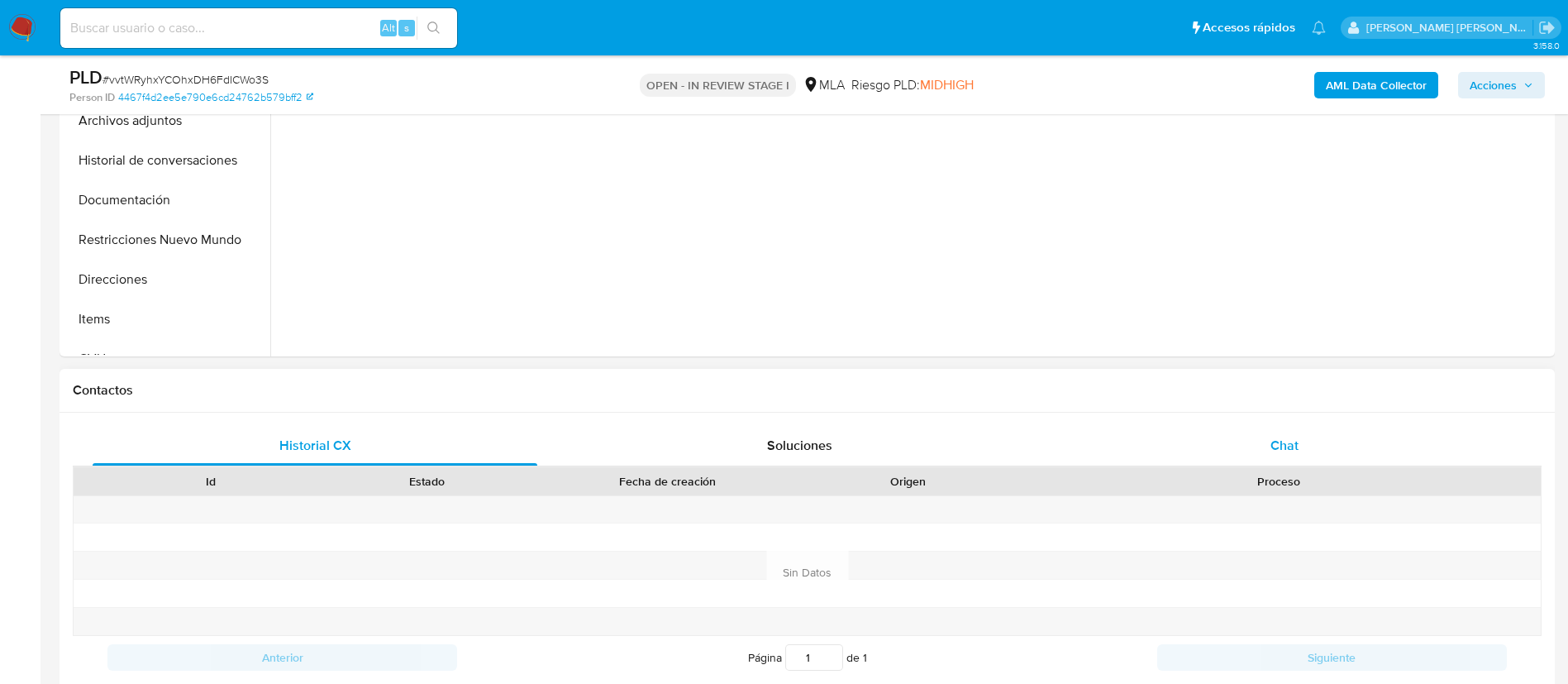
click at [1253, 434] on div "Chat" at bounding box center [1285, 446] width 445 height 40
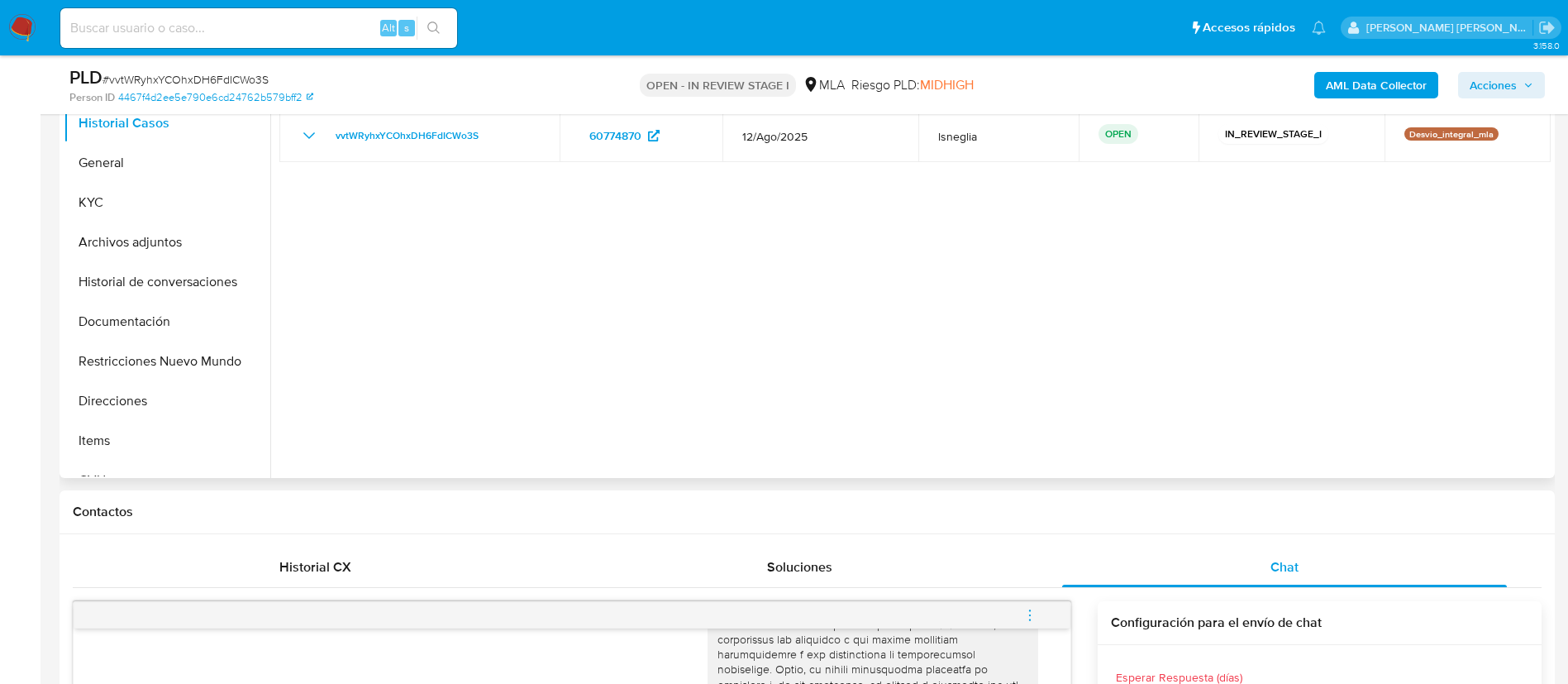
scroll to position [248, 0]
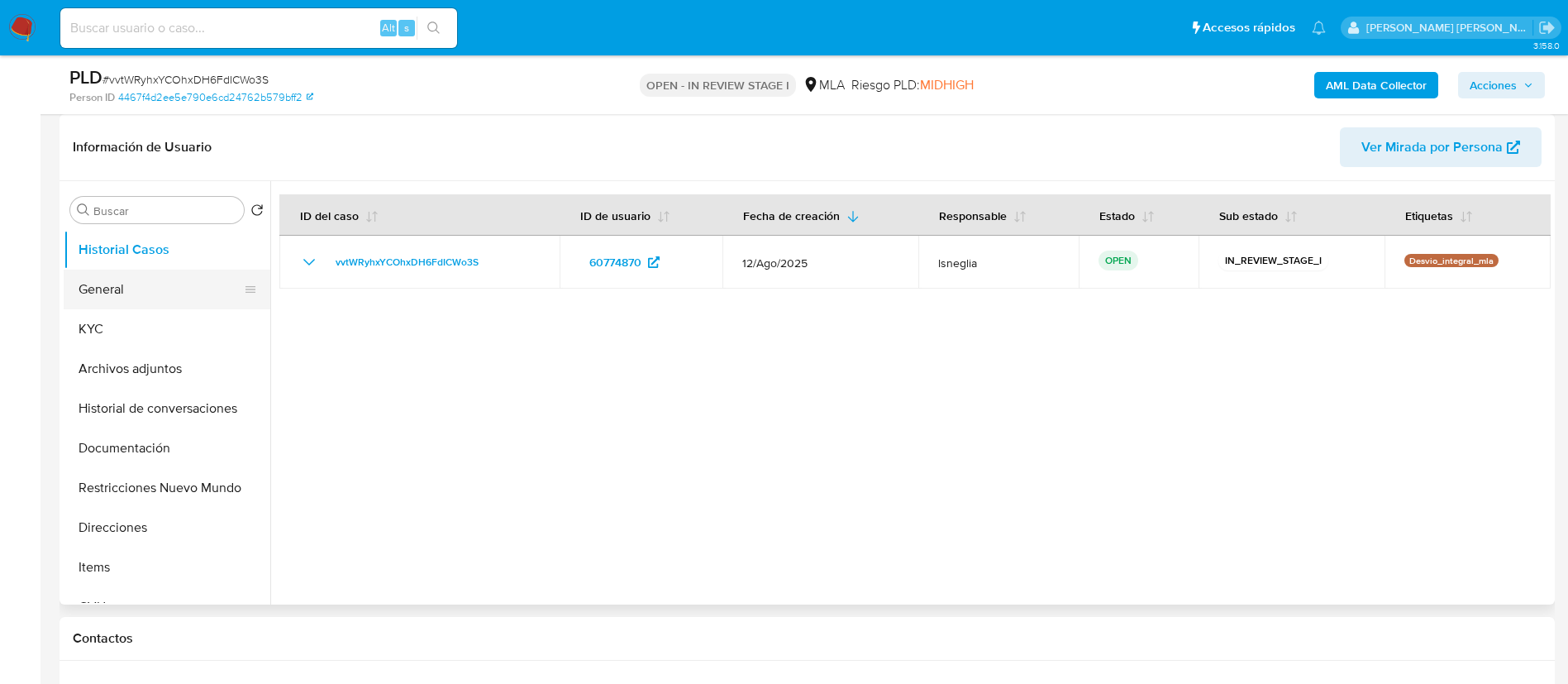
click at [89, 296] on button "General" at bounding box center [160, 289] width 193 height 40
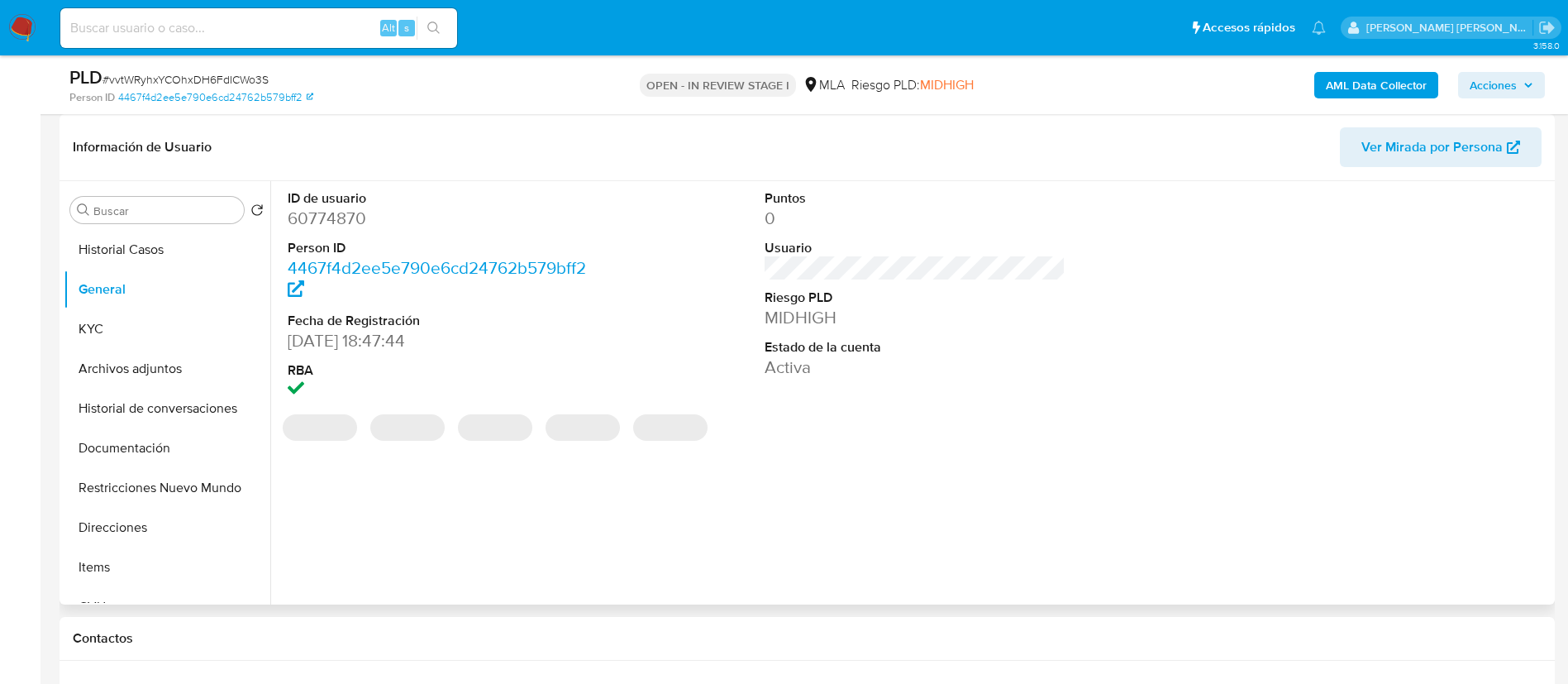
click at [337, 226] on dd "60774870" at bounding box center [438, 218] width 301 height 24
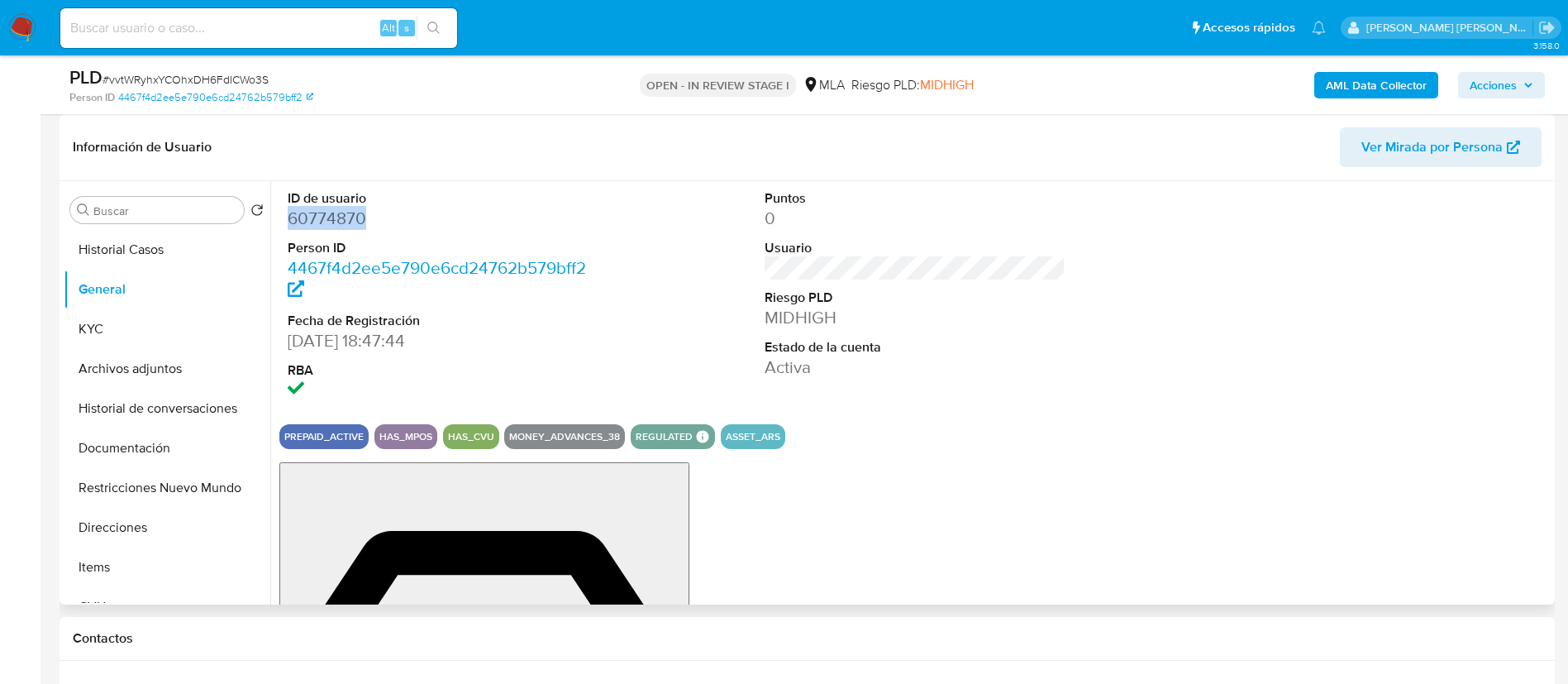
copy dd "60774870"
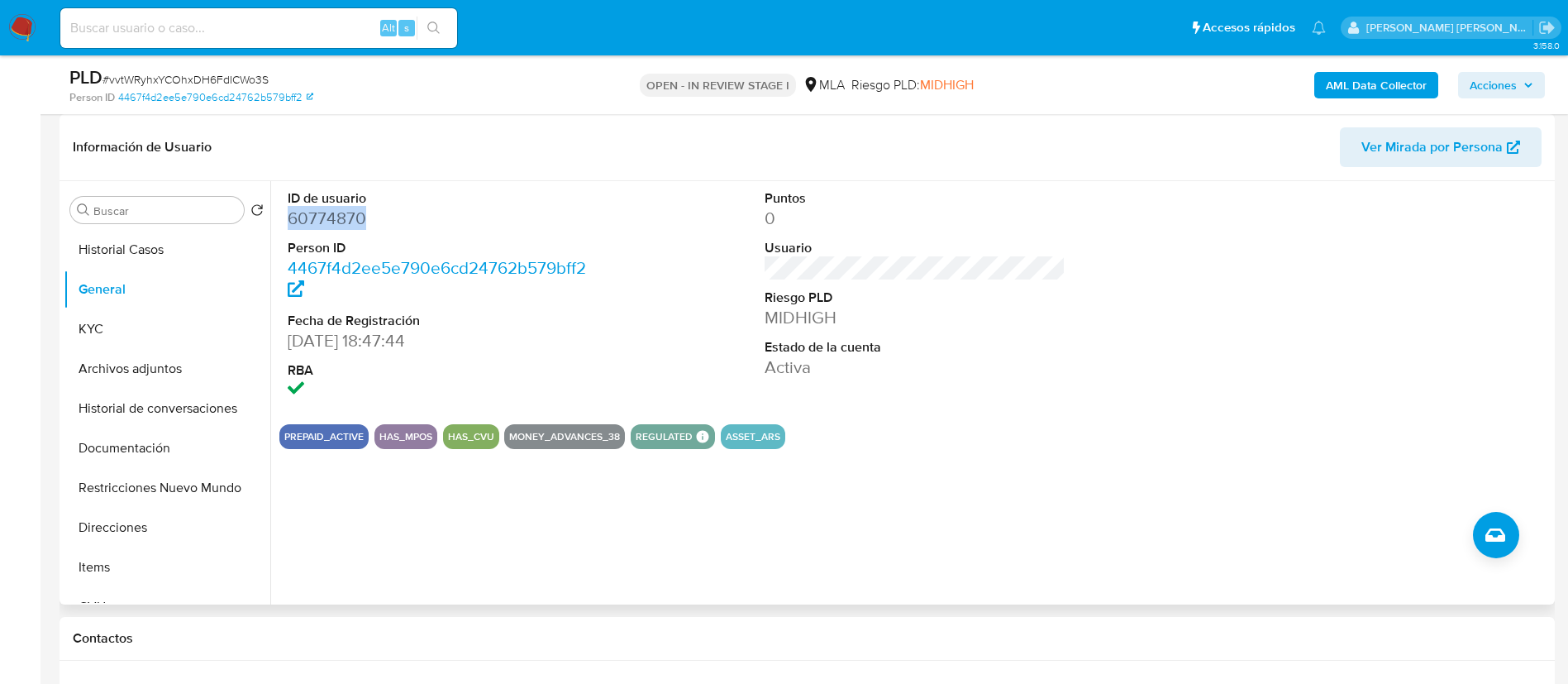
copy dd "60774870"
click at [318, 213] on dd "60774870" at bounding box center [438, 218] width 301 height 24
copy dd "60774870"
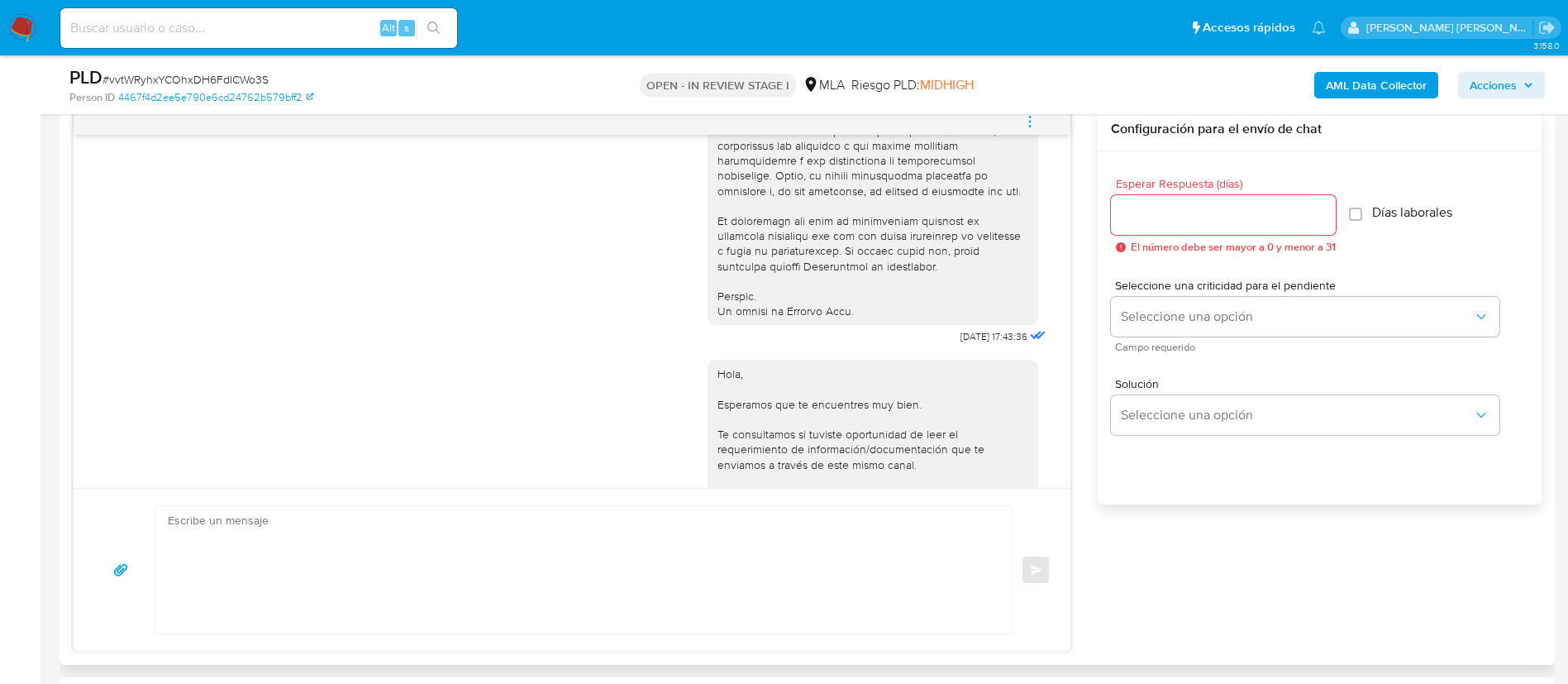
scroll to position [1364, 0]
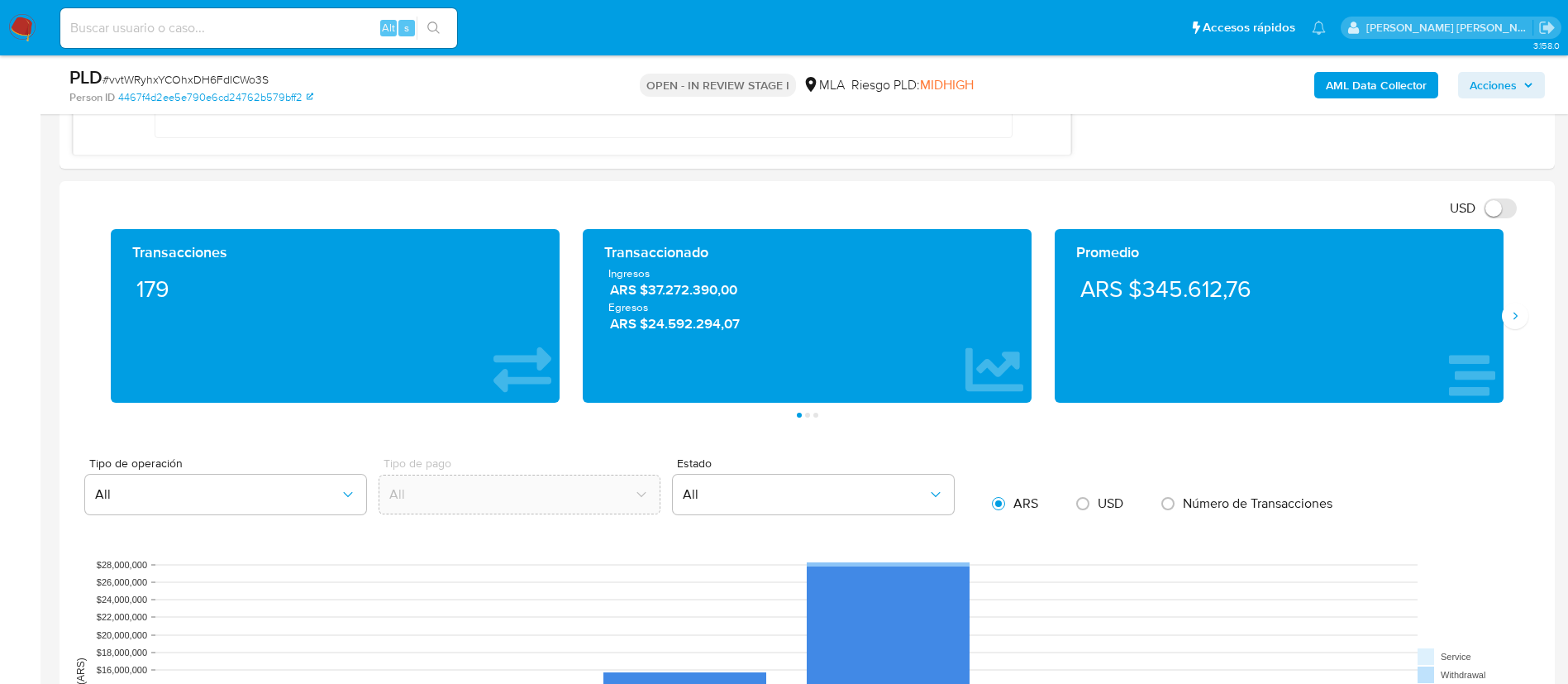
click at [1515, 329] on div "Transacciones 179 Transaccionado Ingresos ARS $37.272.390,00 Egresos ARS $24.59…" at bounding box center [807, 323] width 1469 height 188
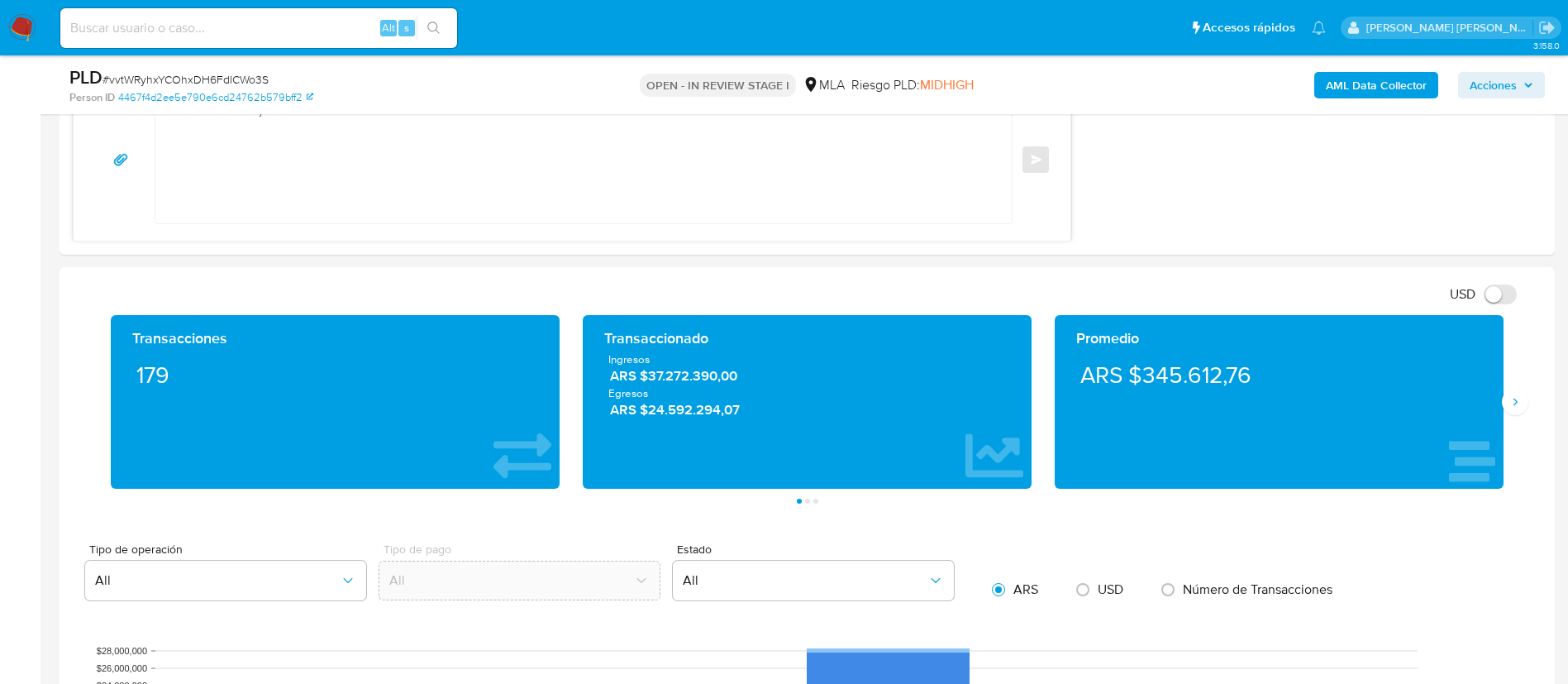
scroll to position [1240, 0]
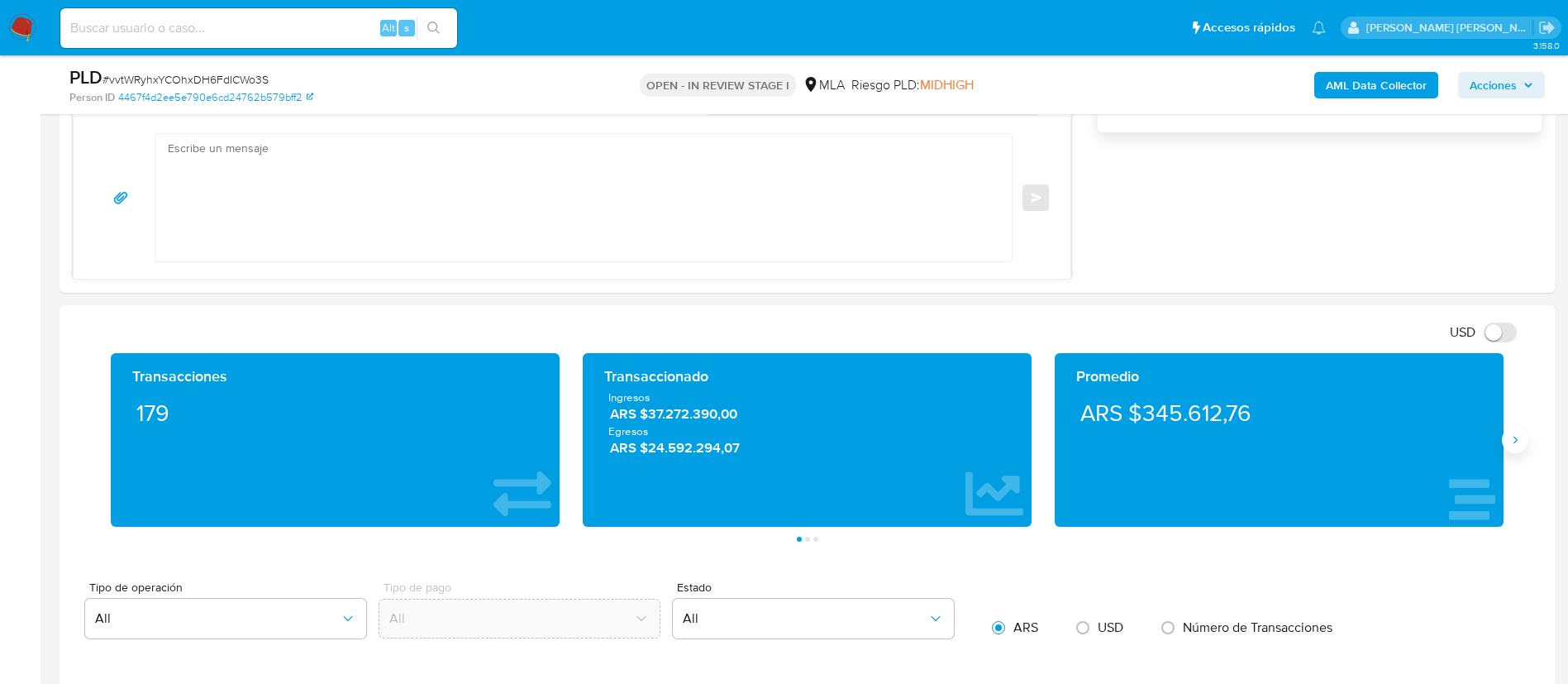
click at [1517, 449] on button "Siguiente" at bounding box center [1515, 440] width 26 height 26
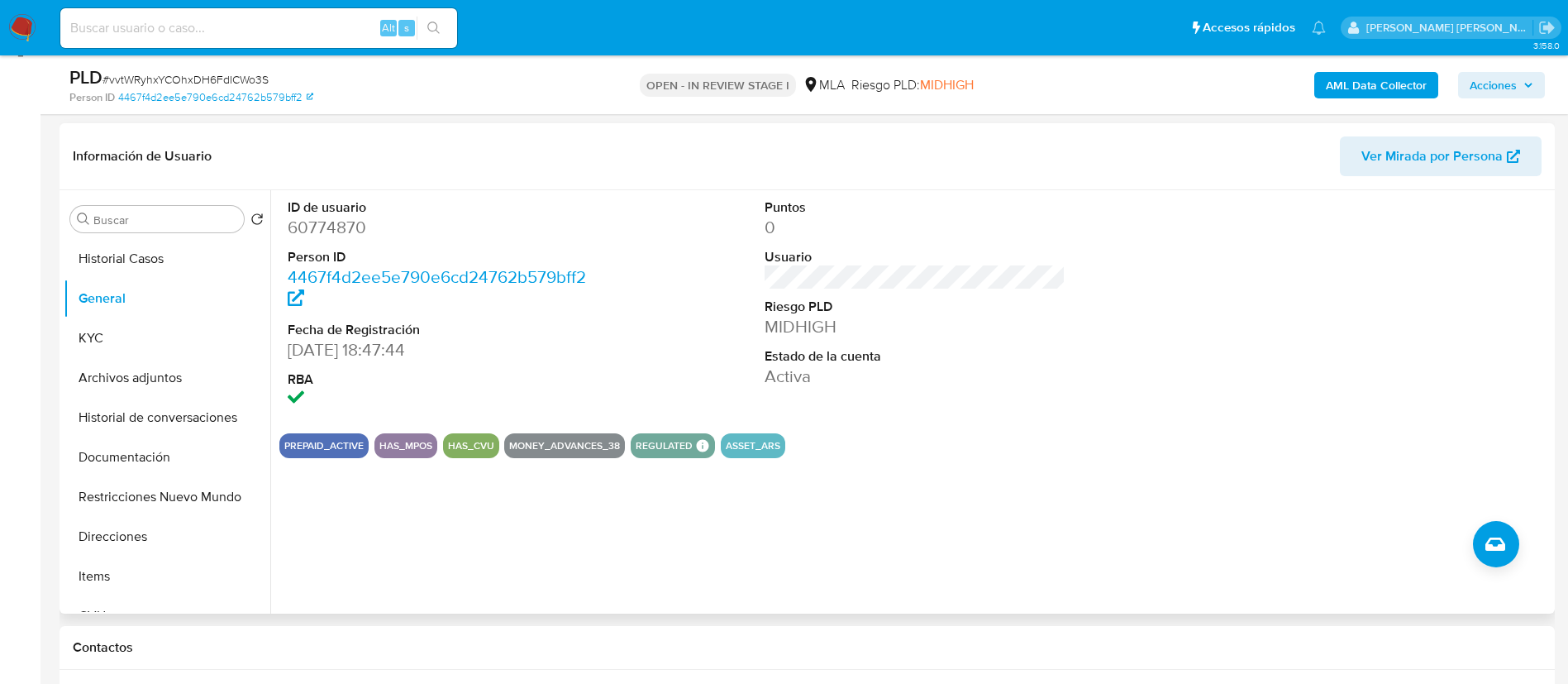
scroll to position [248, 0]
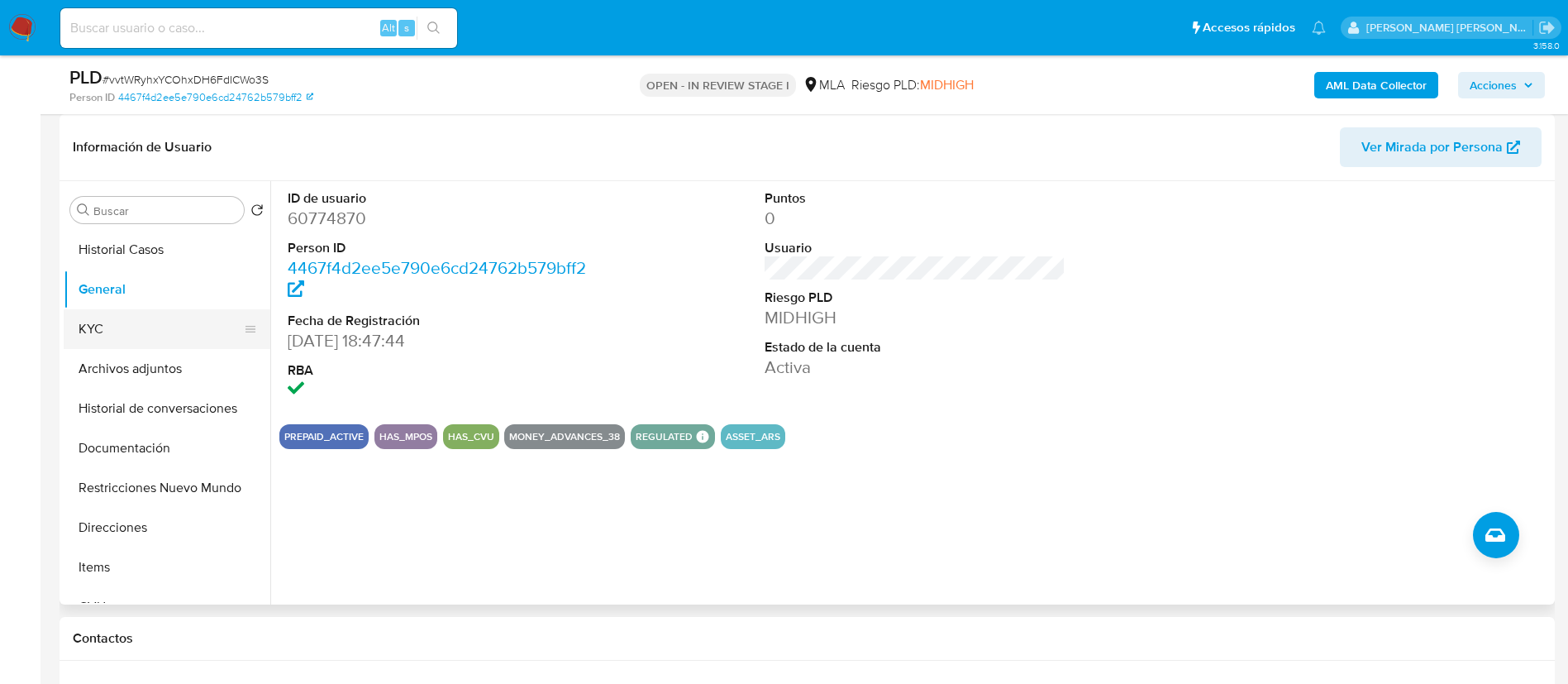
click at [151, 328] on button "KYC" at bounding box center [160, 329] width 193 height 40
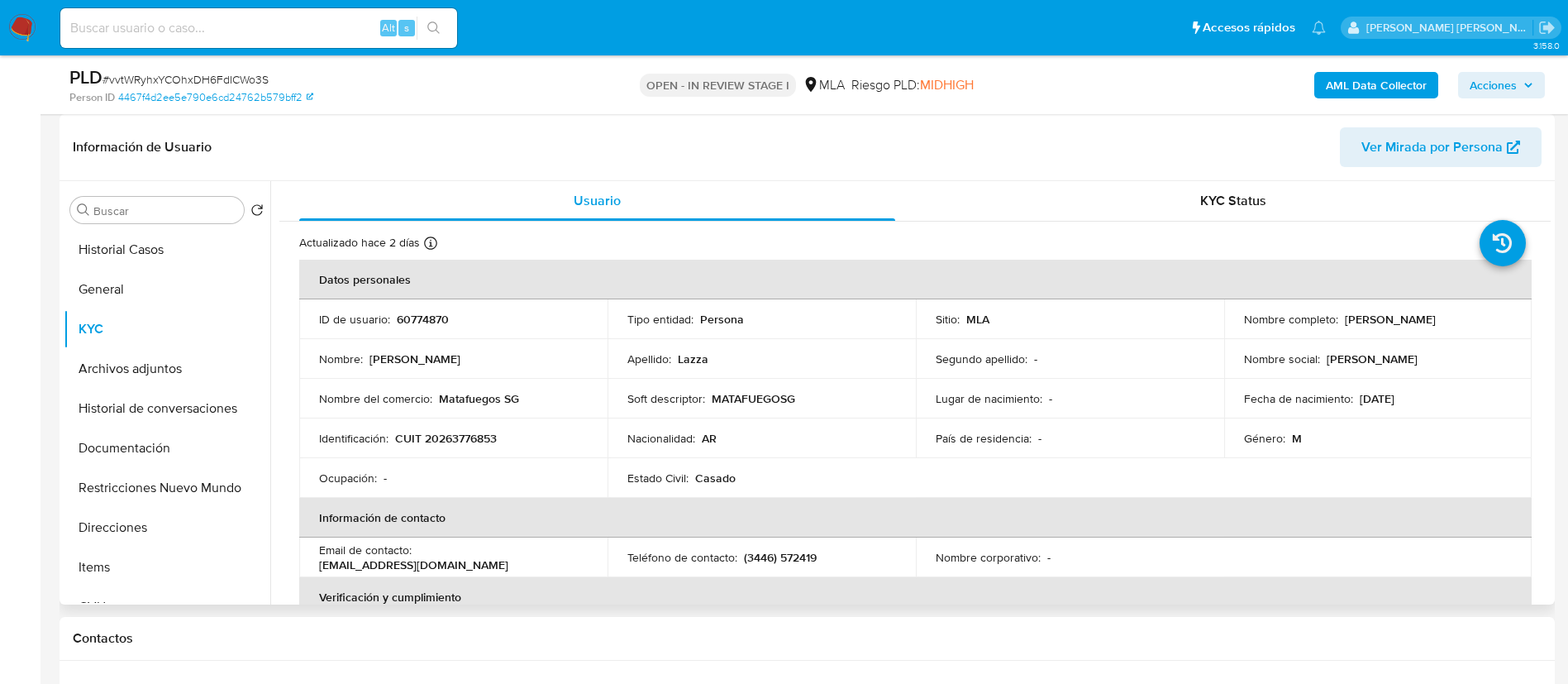
drag, startPoint x: 1341, startPoint y: 319, endPoint x: 1463, endPoint y: 321, distance: 122.0
click at [1465, 321] on div "Nombre completo : Mauricio Rodrigo Lazza" at bounding box center [1378, 319] width 268 height 15
copy p "Mauricio Rodrigo Lazza"
drag, startPoint x: 397, startPoint y: 439, endPoint x: 532, endPoint y: 441, distance: 135.0
click at [532, 441] on div "Identificación : CUIT 20263776853" at bounding box center [453, 438] width 268 height 15
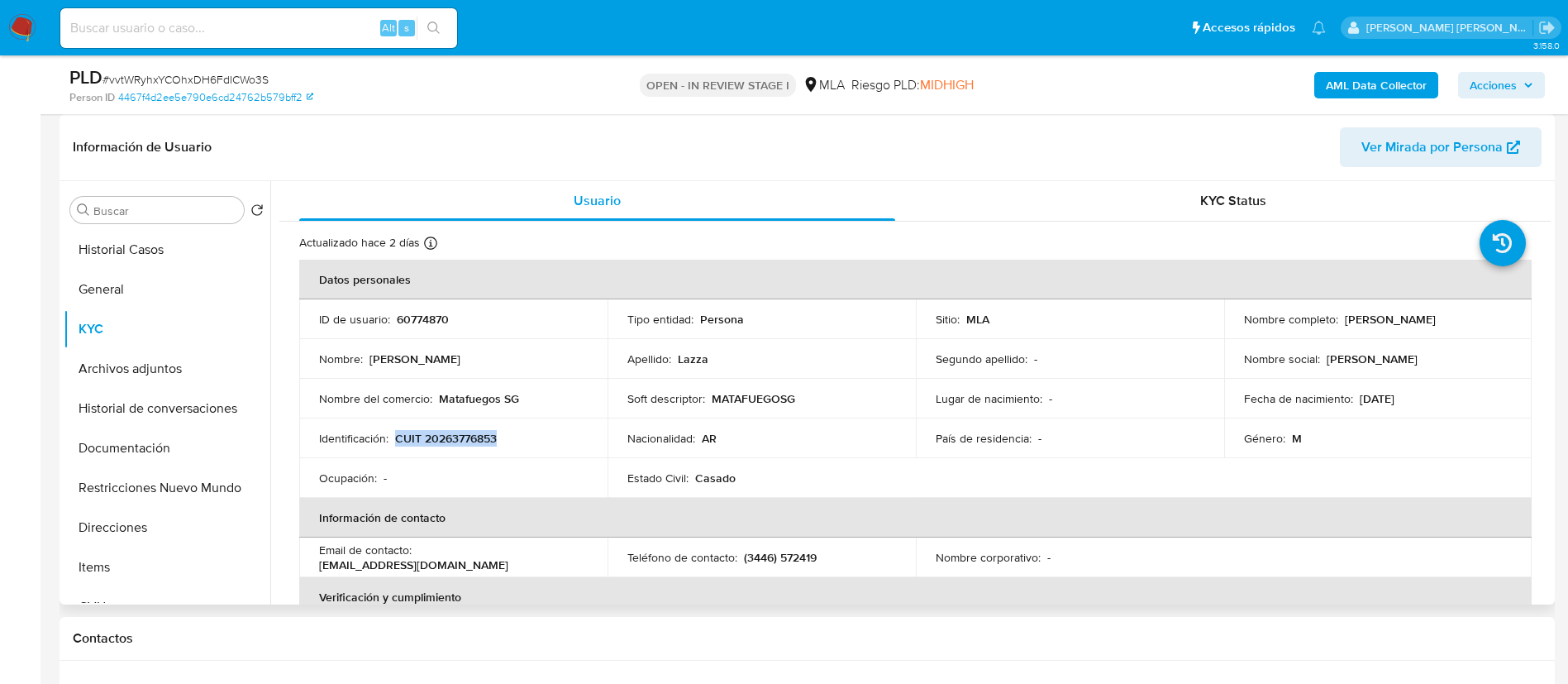
copy p "CUIT 20263776853"
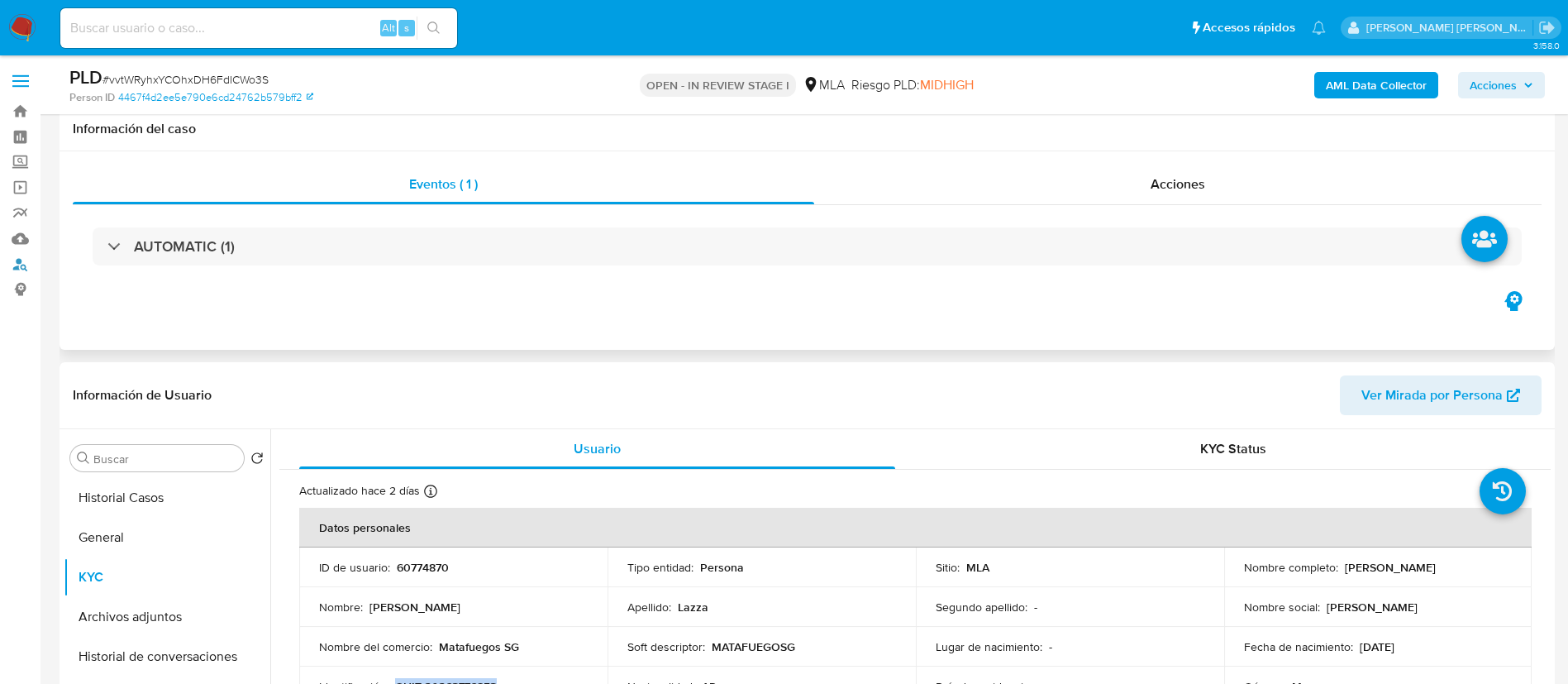
scroll to position [124, 0]
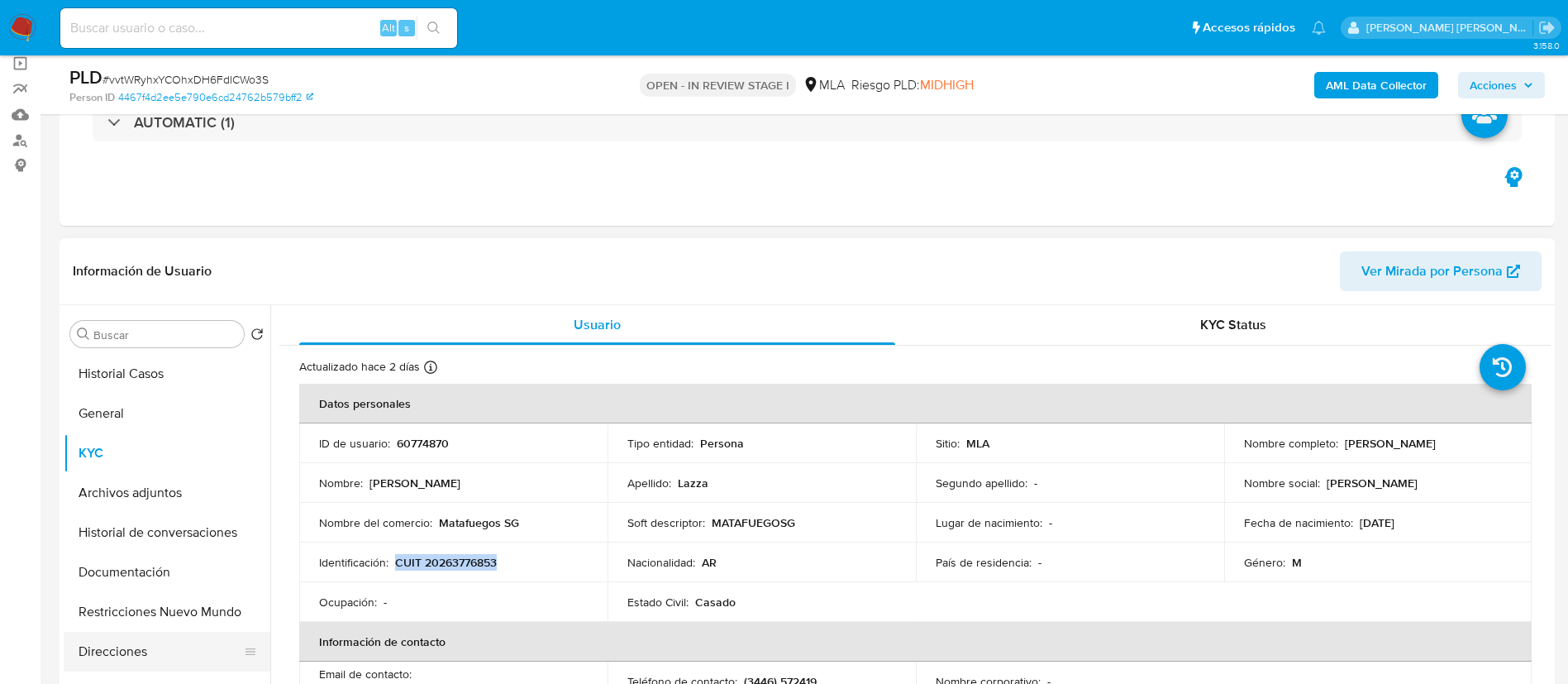
click at [111, 637] on button "Direcciones" at bounding box center [160, 651] width 193 height 40
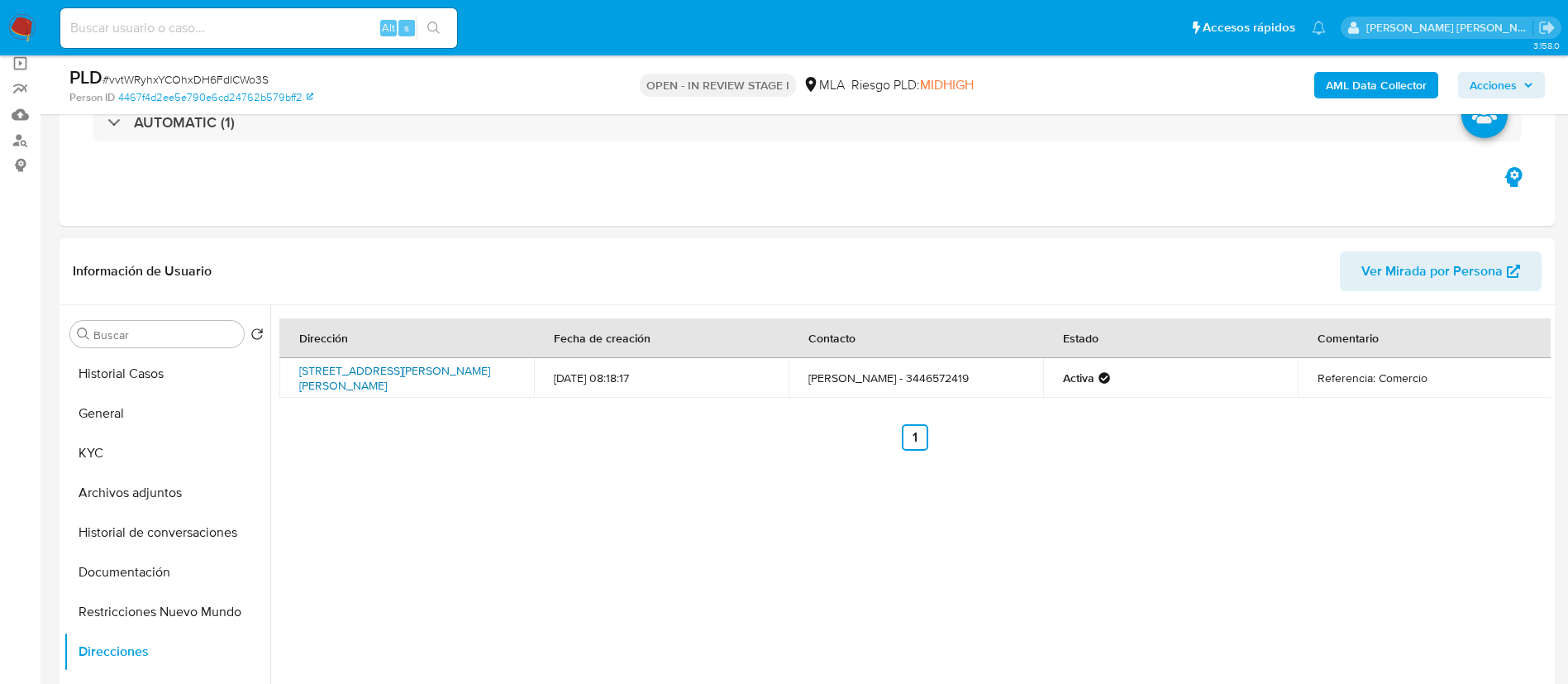
click at [423, 377] on link "Calle Santiago Diaz 441, Gualeguaychú, Entre Ríos, 2820, Argentina 441" at bounding box center [395, 377] width 191 height 31
drag, startPoint x: 294, startPoint y: 366, endPoint x: 488, endPoint y: 379, distance: 194.4
click at [488, 379] on td "Calle Santiago Diaz 441, Gualeguaychú, Entre Ríos, 2820, Argentina 441" at bounding box center [407, 378] width 254 height 40
copy link "Calle Santiago Diaz 441, Gualeguaychú, Entre Ríos, 2820, Argentina 441"
click at [86, 419] on button "General" at bounding box center [160, 414] width 193 height 40
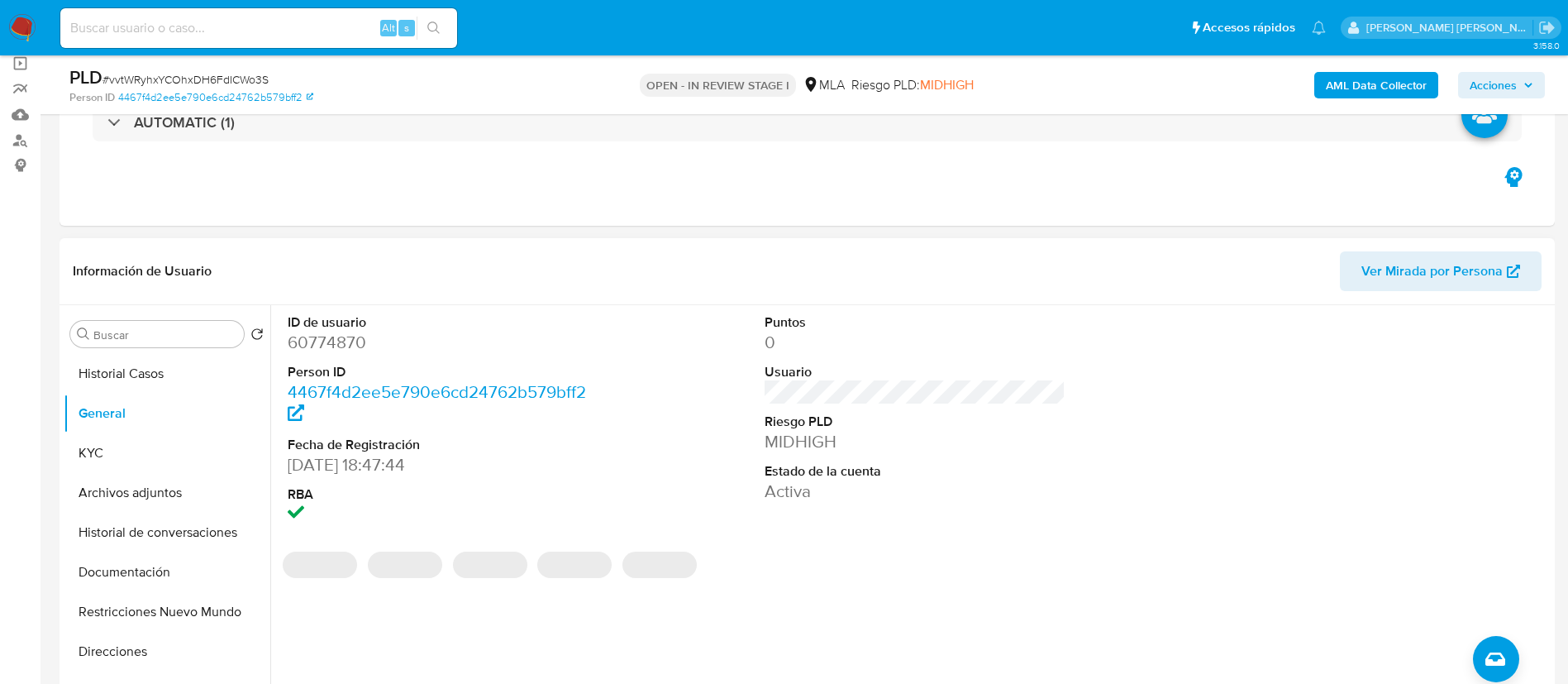
click at [330, 348] on dd "60774870" at bounding box center [438, 342] width 301 height 24
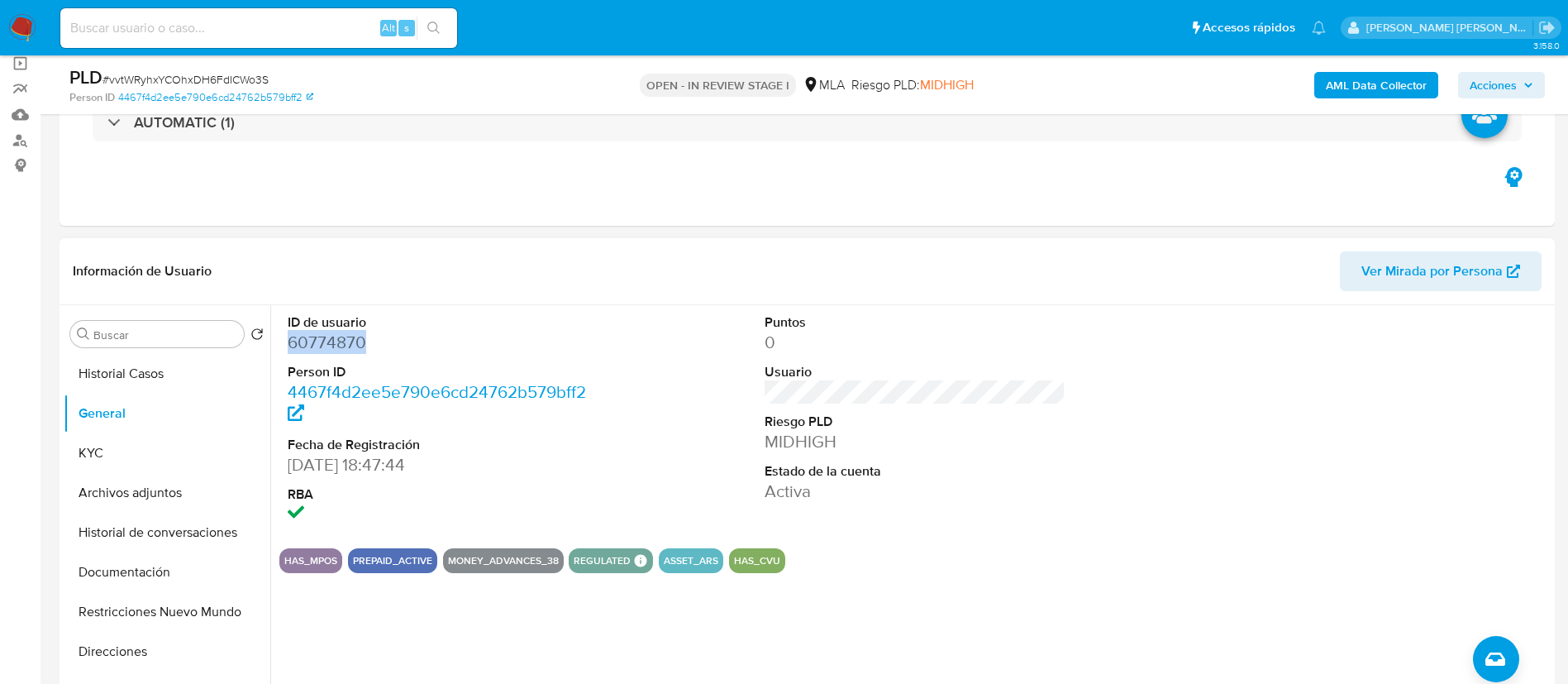
copy dd "60774870"
click at [111, 443] on button "KYC" at bounding box center [160, 453] width 193 height 40
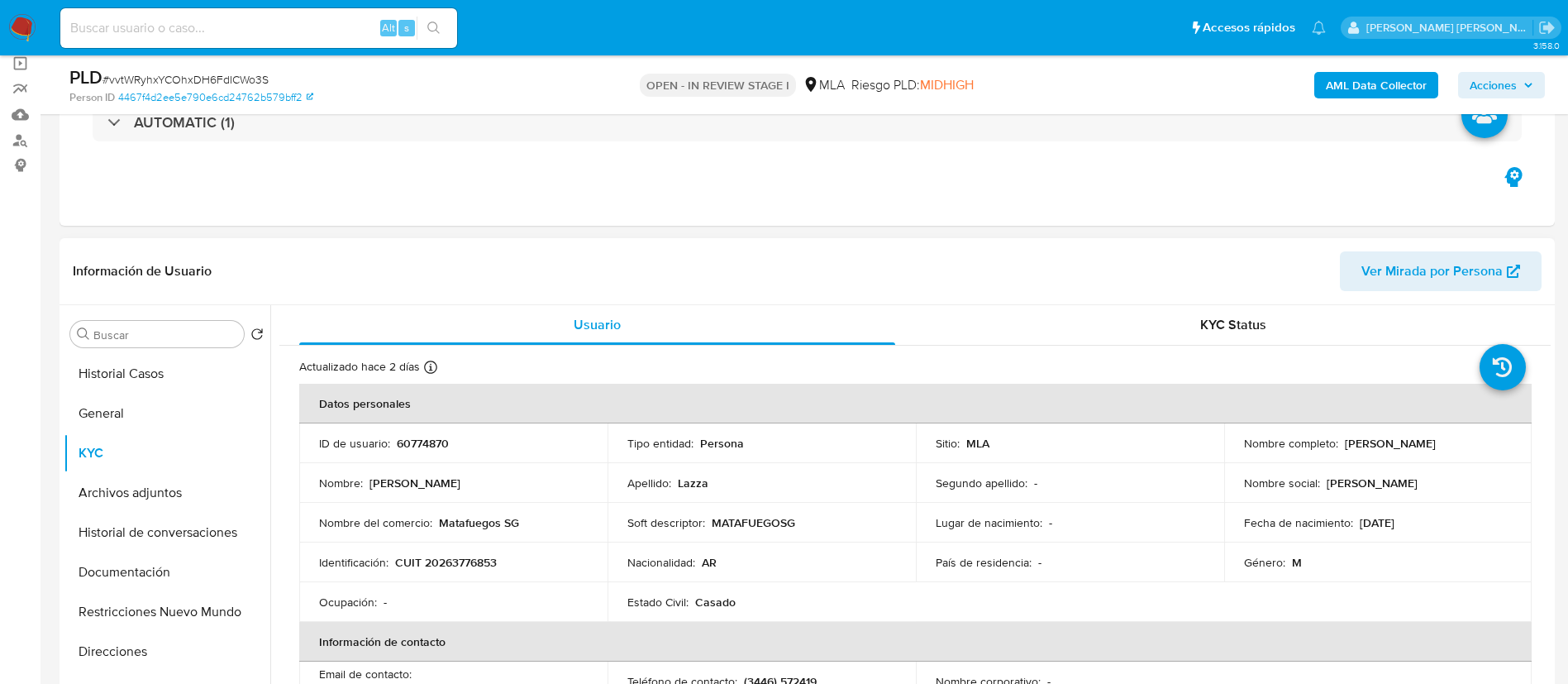
click at [469, 570] on p "CUIT 20263776853" at bounding box center [445, 562] width 102 height 15
click at [472, 559] on p "CUIT 20263776853" at bounding box center [445, 562] width 102 height 15
copy p "20263776853"
drag, startPoint x: 1340, startPoint y: 444, endPoint x: 1486, endPoint y: 450, distance: 146.1
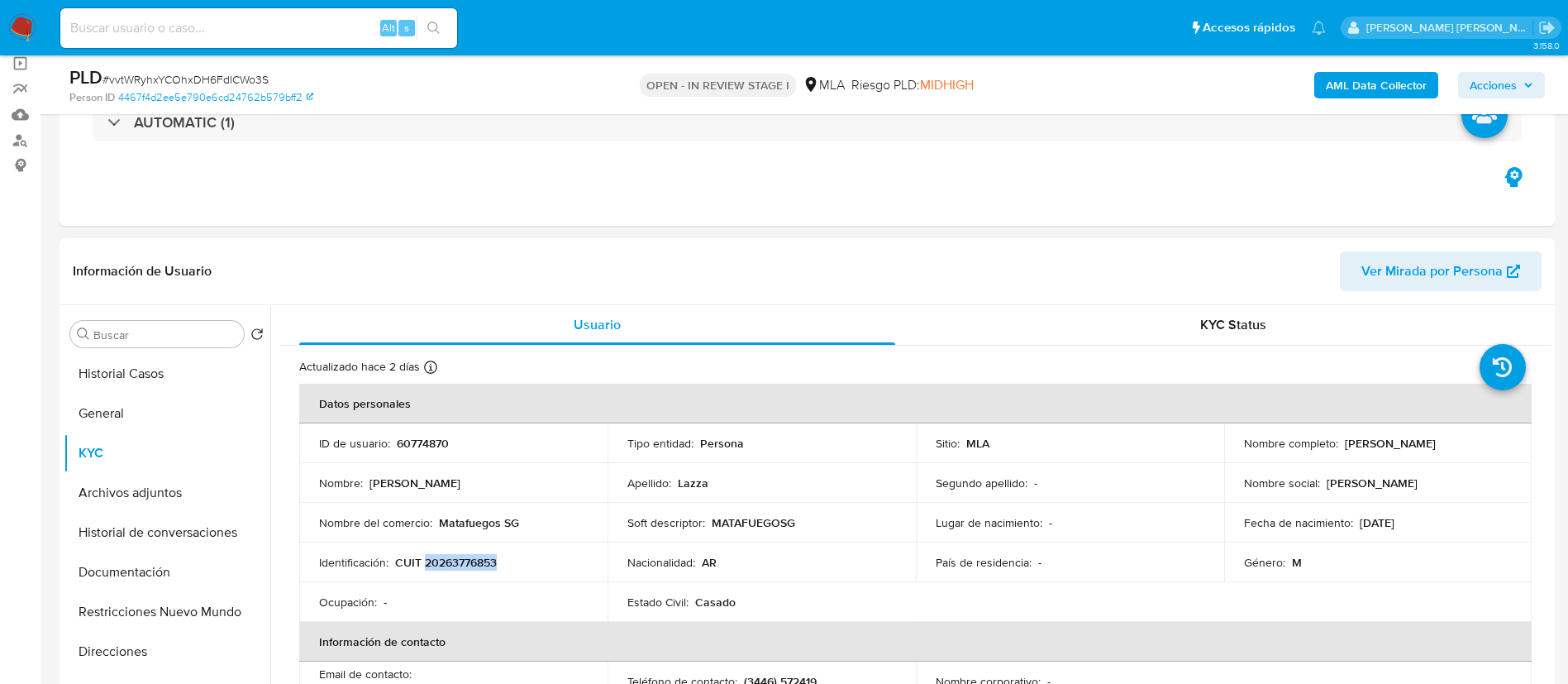
click at [1486, 450] on td "Nombre completo : Mauricio Rodrigo Lazza" at bounding box center [1378, 443] width 308 height 40
click at [134, 496] on button "Archivos adjuntos" at bounding box center [160, 493] width 193 height 40
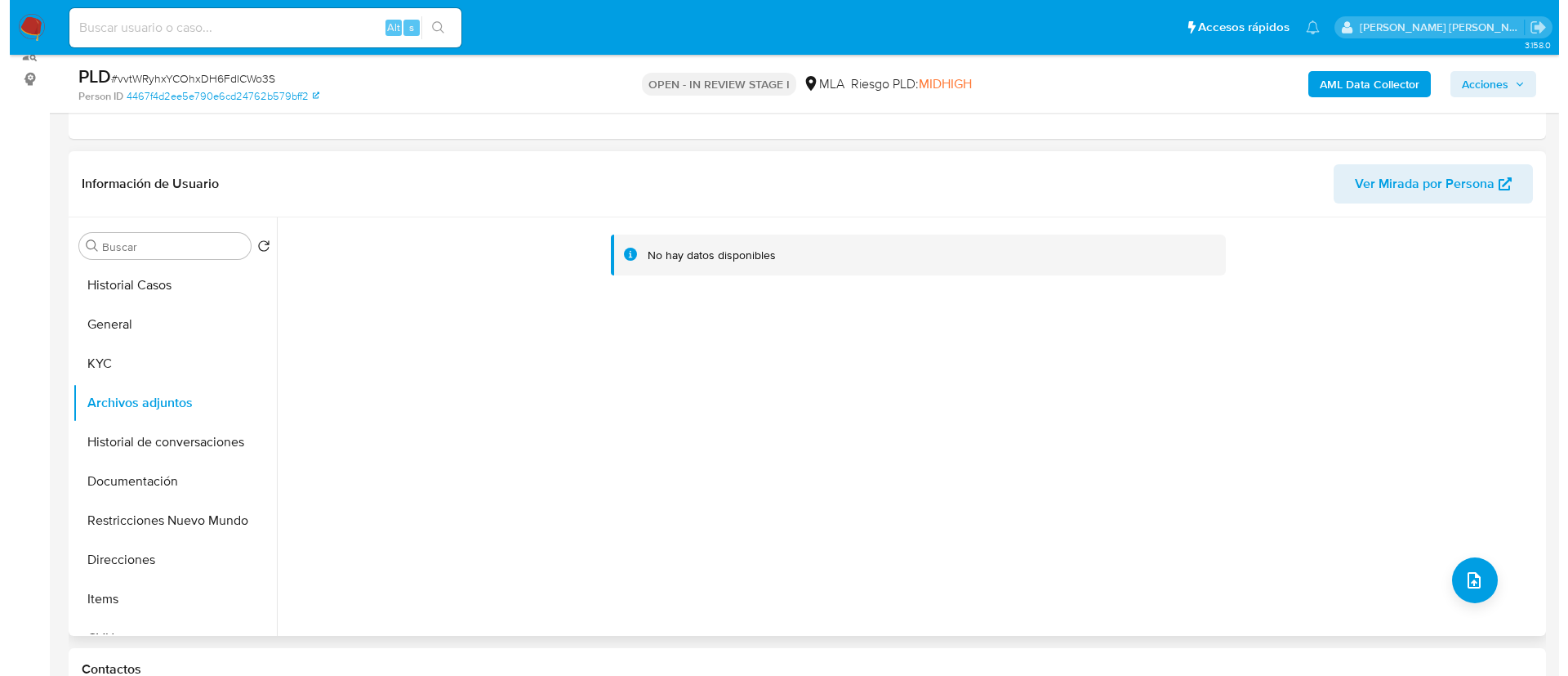
scroll to position [245, 0]
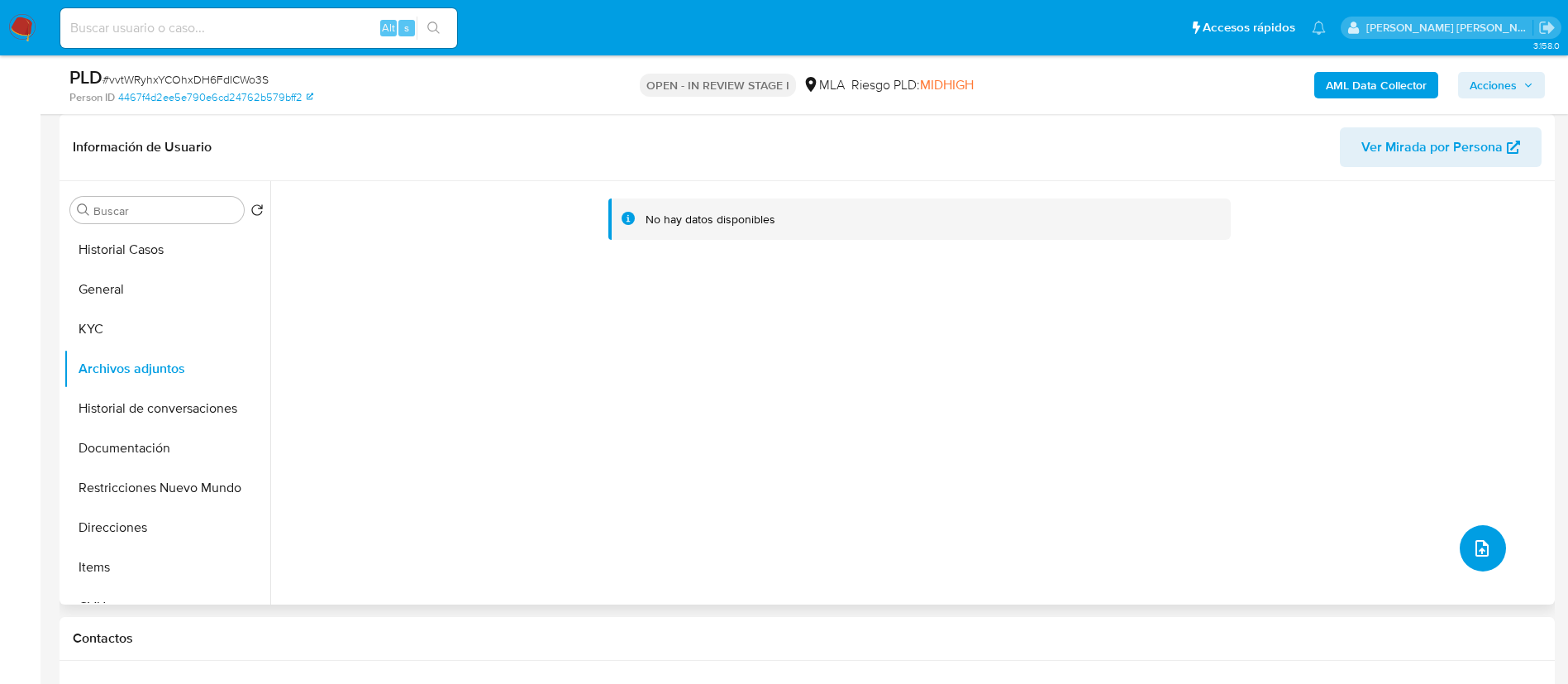
click at [1472, 547] on icon "upload-file" at bounding box center [1481, 547] width 20 height 20
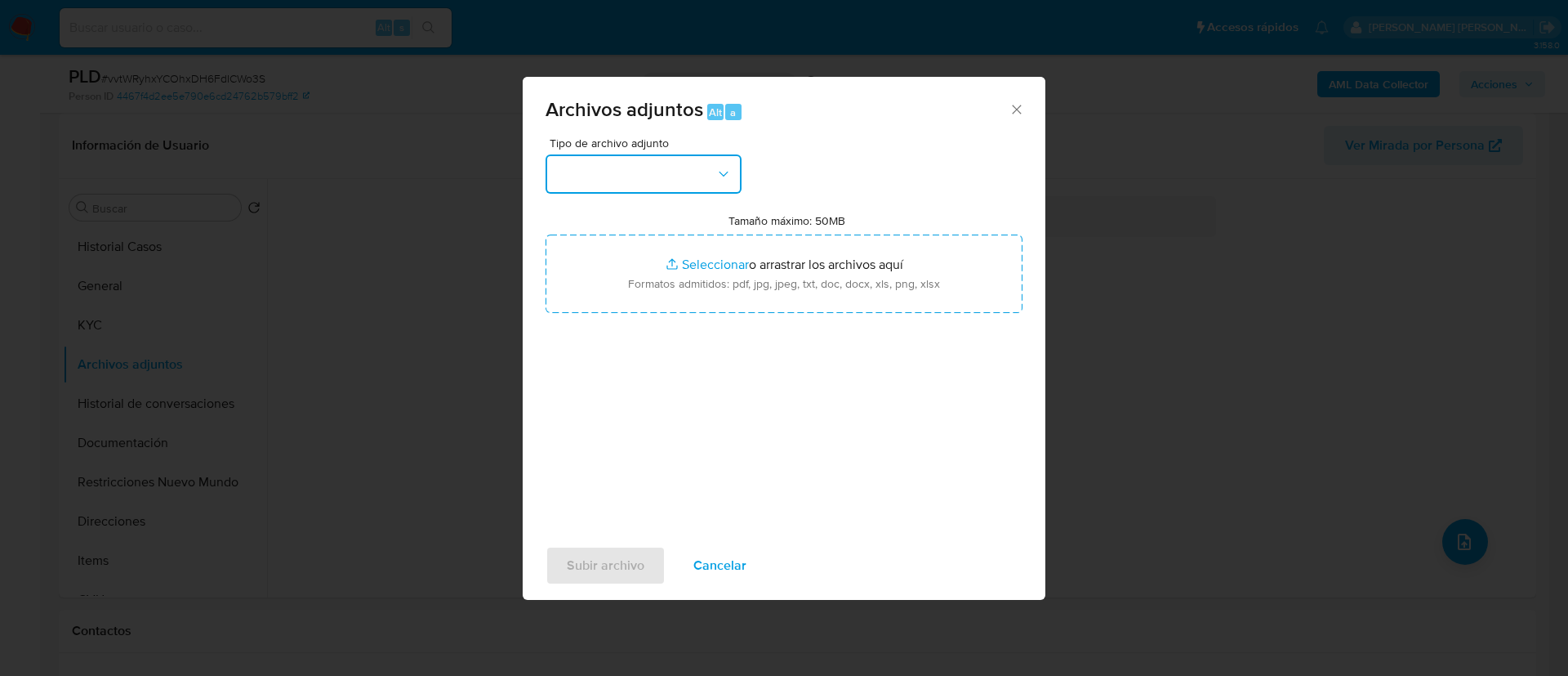
click at [632, 171] on button "button" at bounding box center [643, 174] width 196 height 39
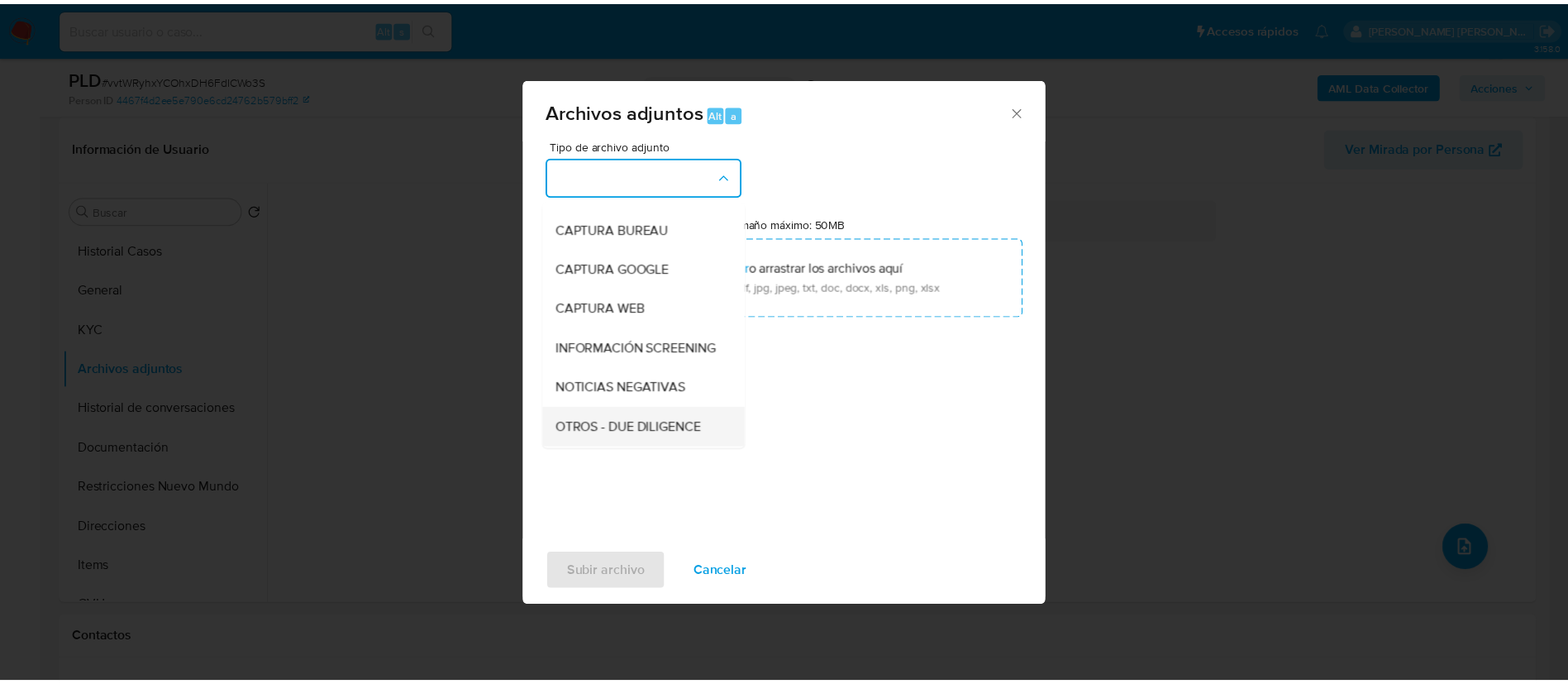
scroll to position [124, 0]
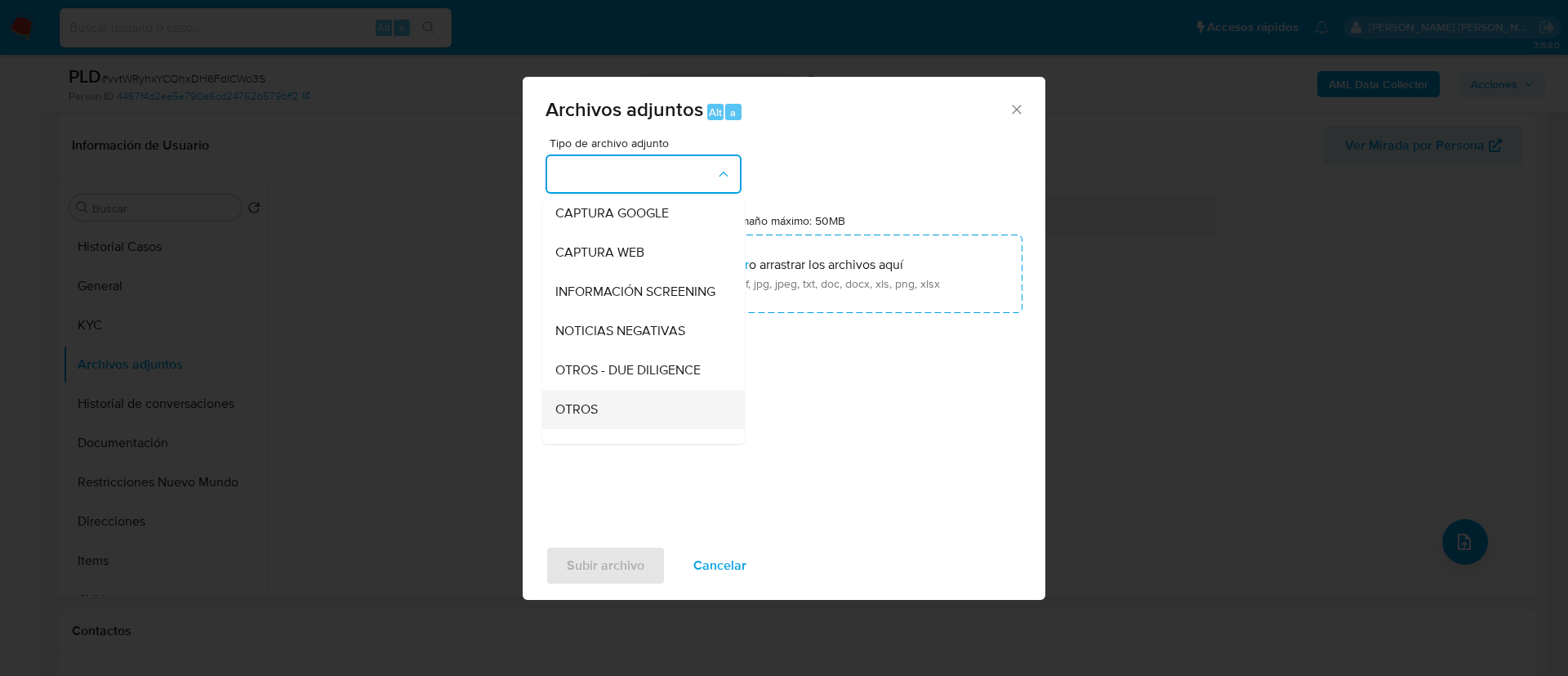
click at [610, 428] on div "OTROS" at bounding box center [638, 410] width 167 height 39
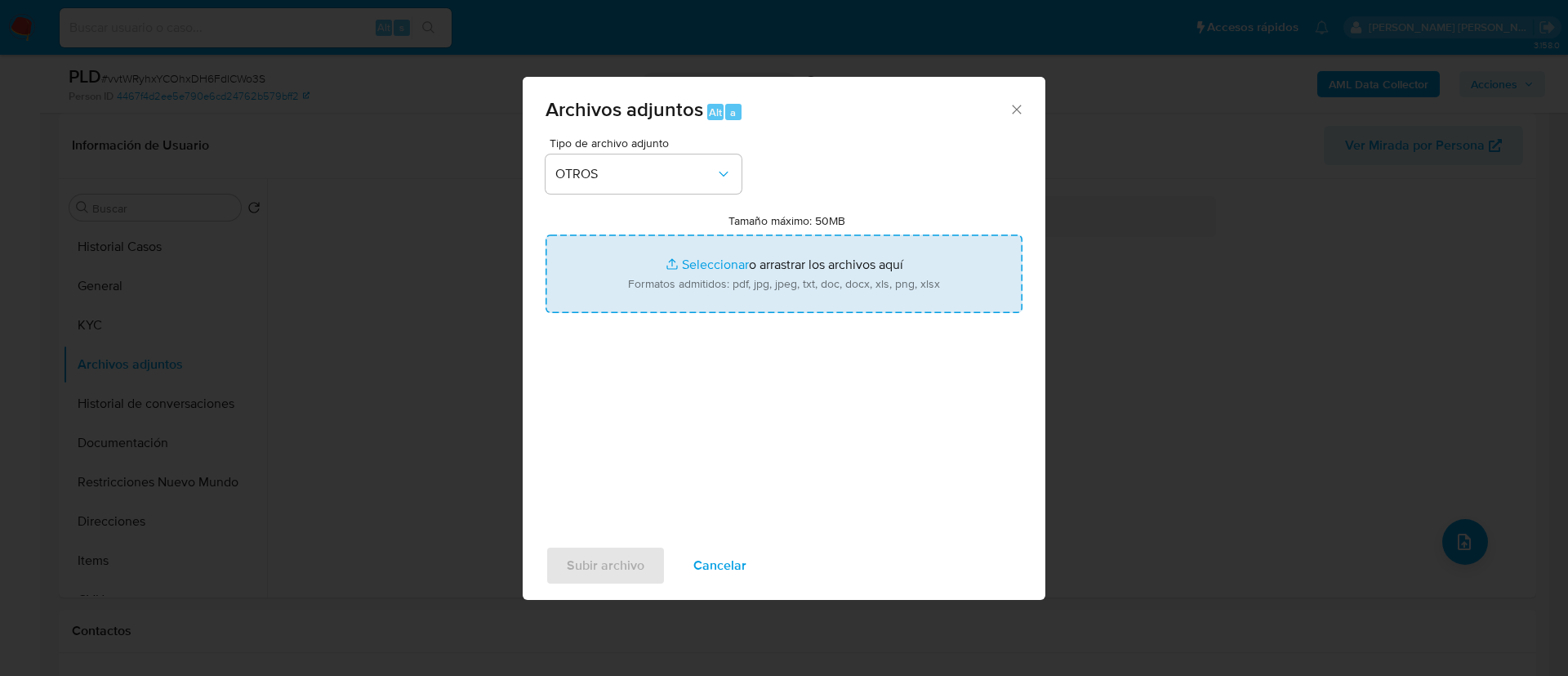
type input "C:\fakepath\Caselog vvtWRyhxYCOhxDH6FdICWo3S.docx"
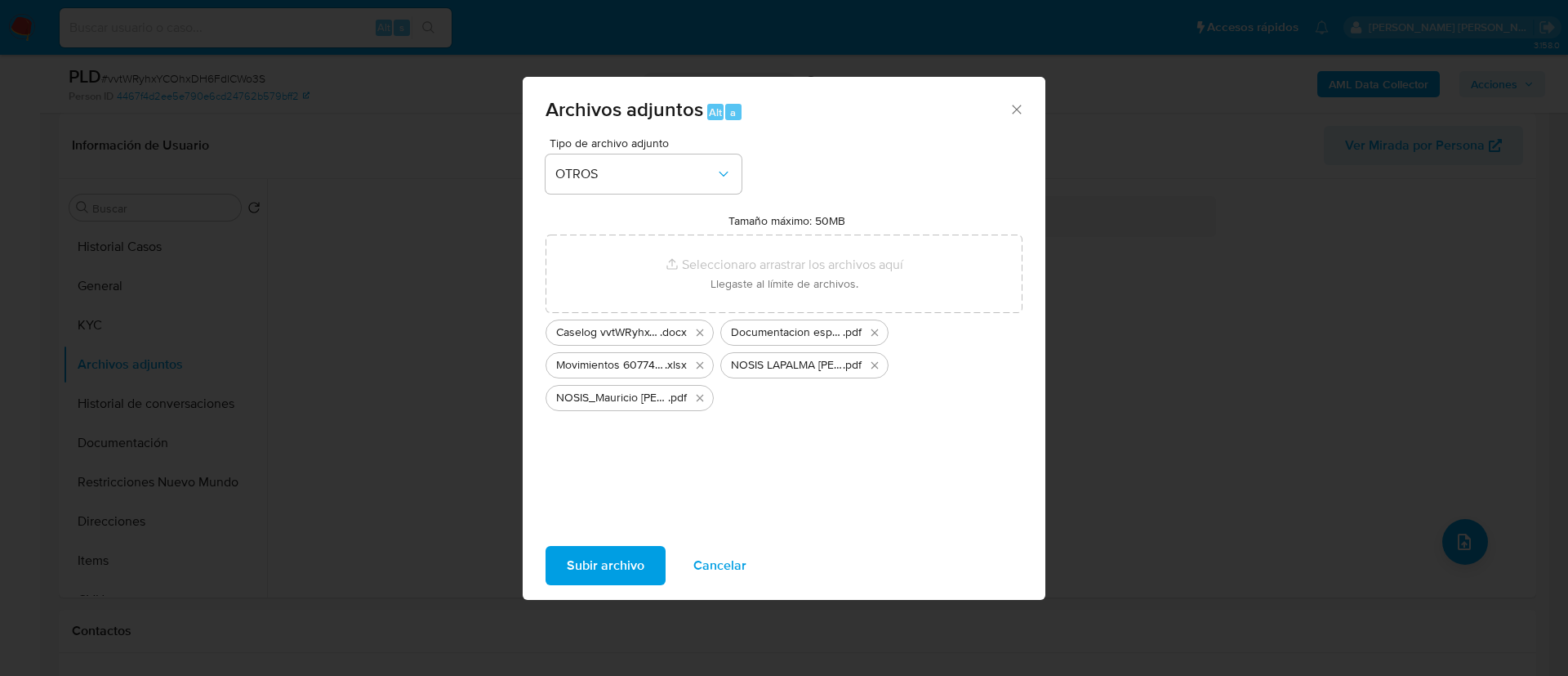
click at [626, 564] on span "Subir archivo" at bounding box center [605, 565] width 77 height 36
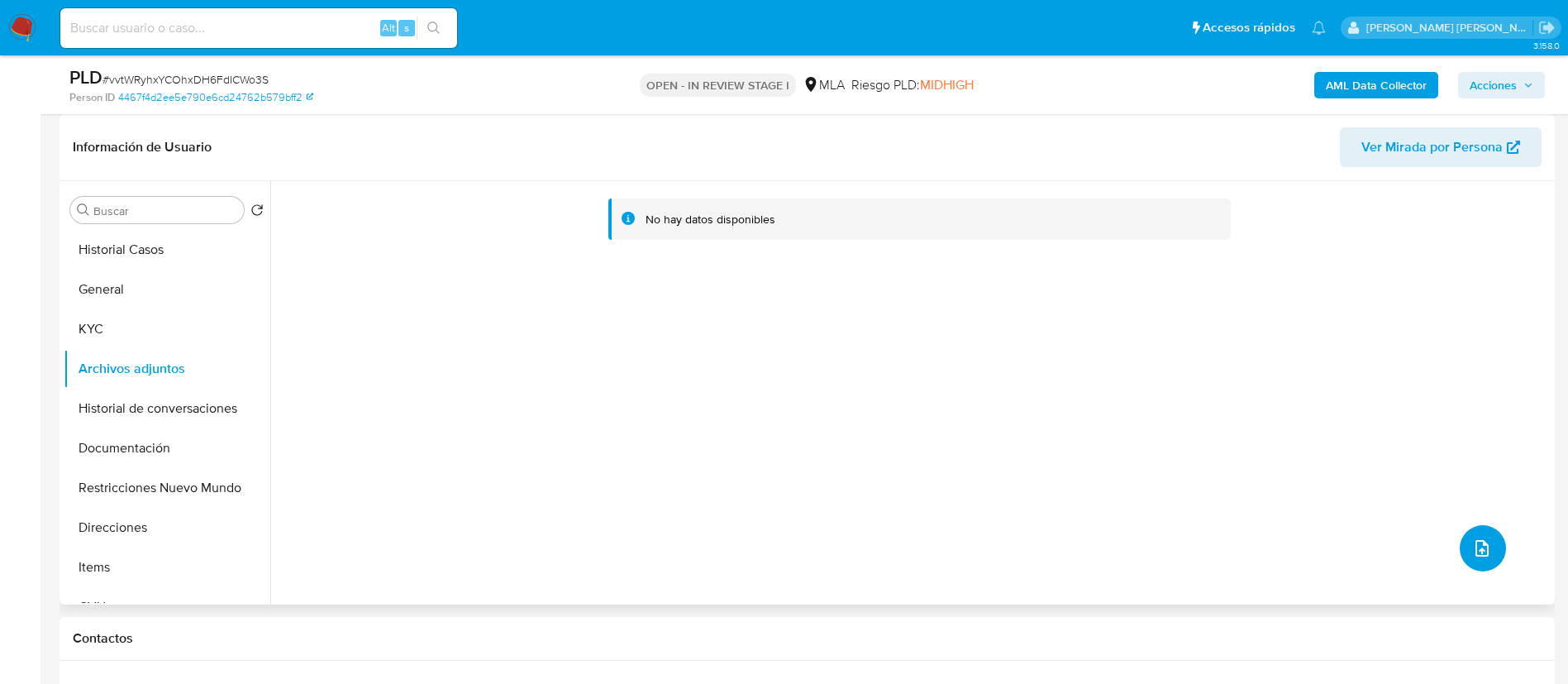
scroll to position [0, 0]
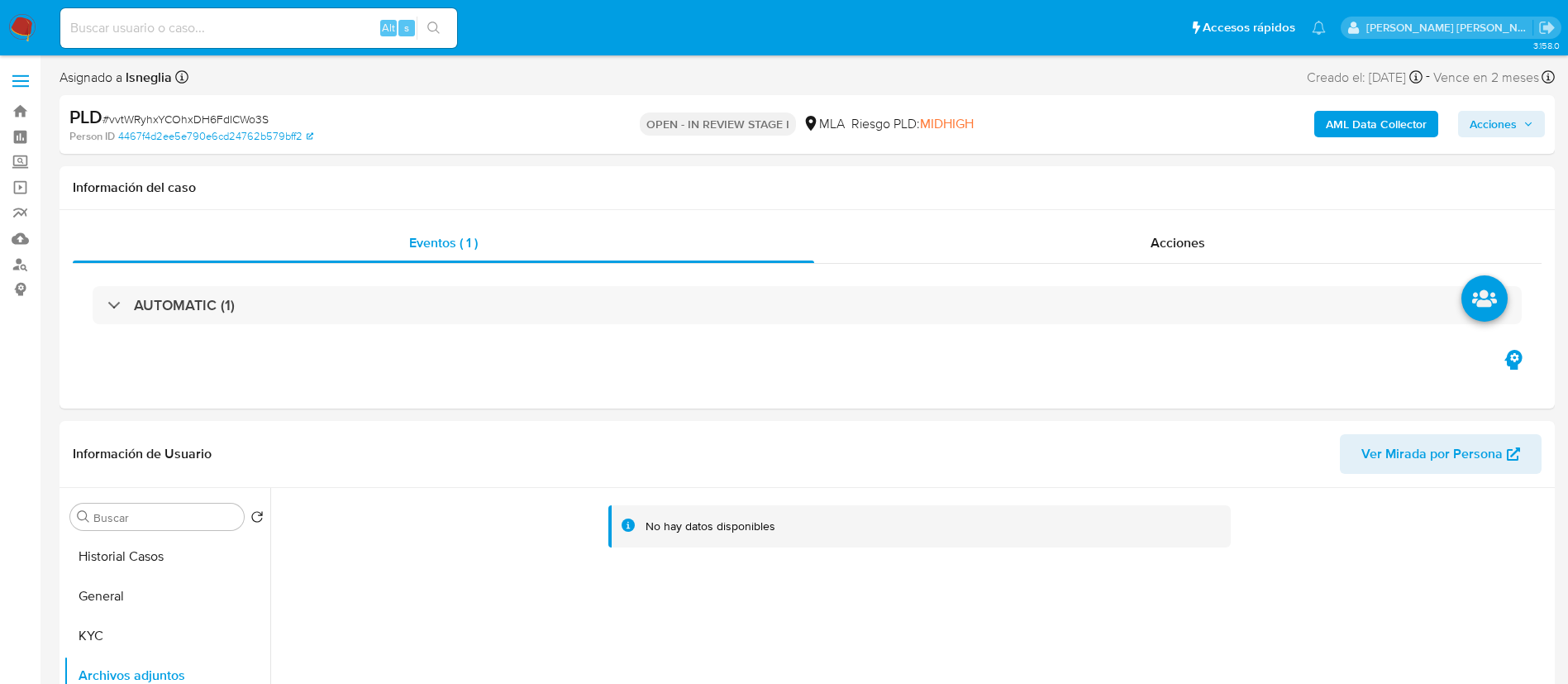
click at [1344, 127] on b "AML Data Collector" at bounding box center [1376, 124] width 101 height 26
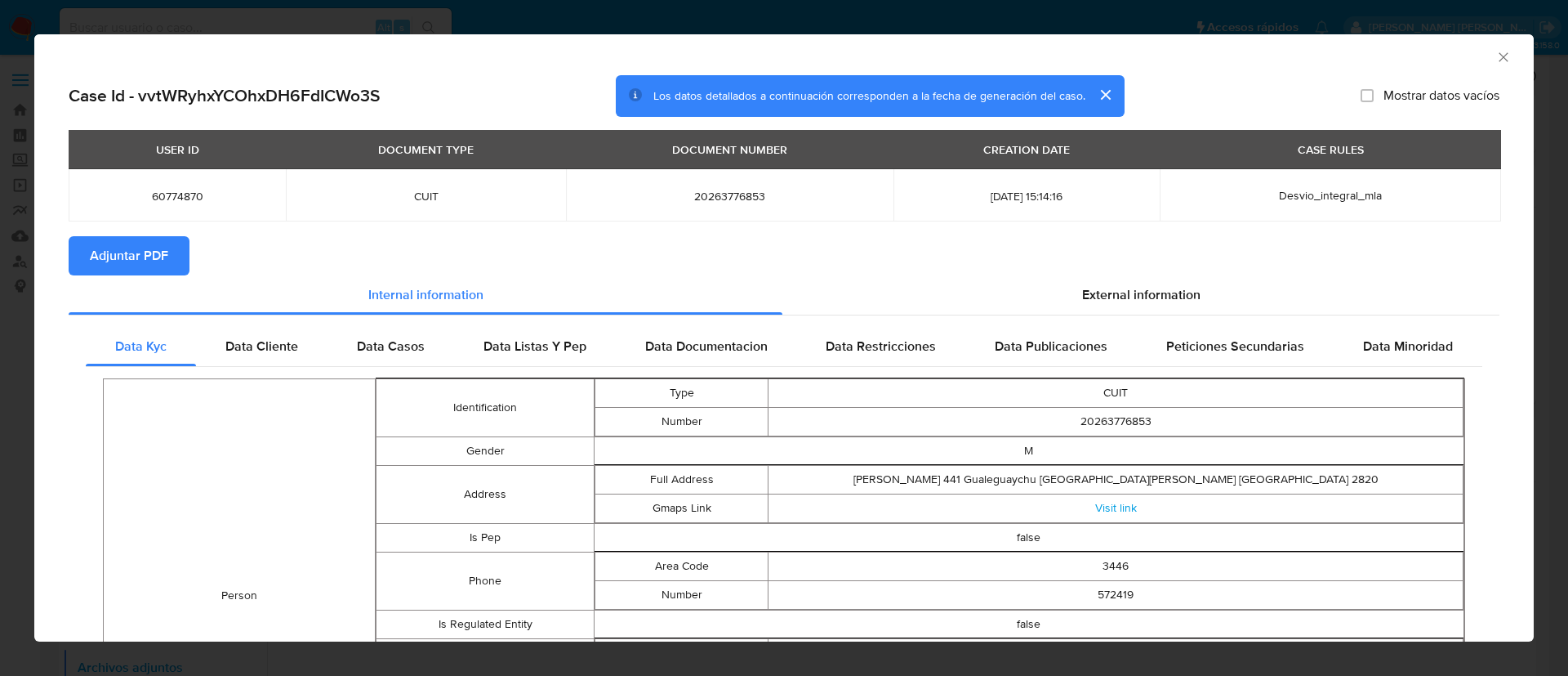
click at [152, 244] on span "Adjuntar PDF" at bounding box center [129, 255] width 78 height 36
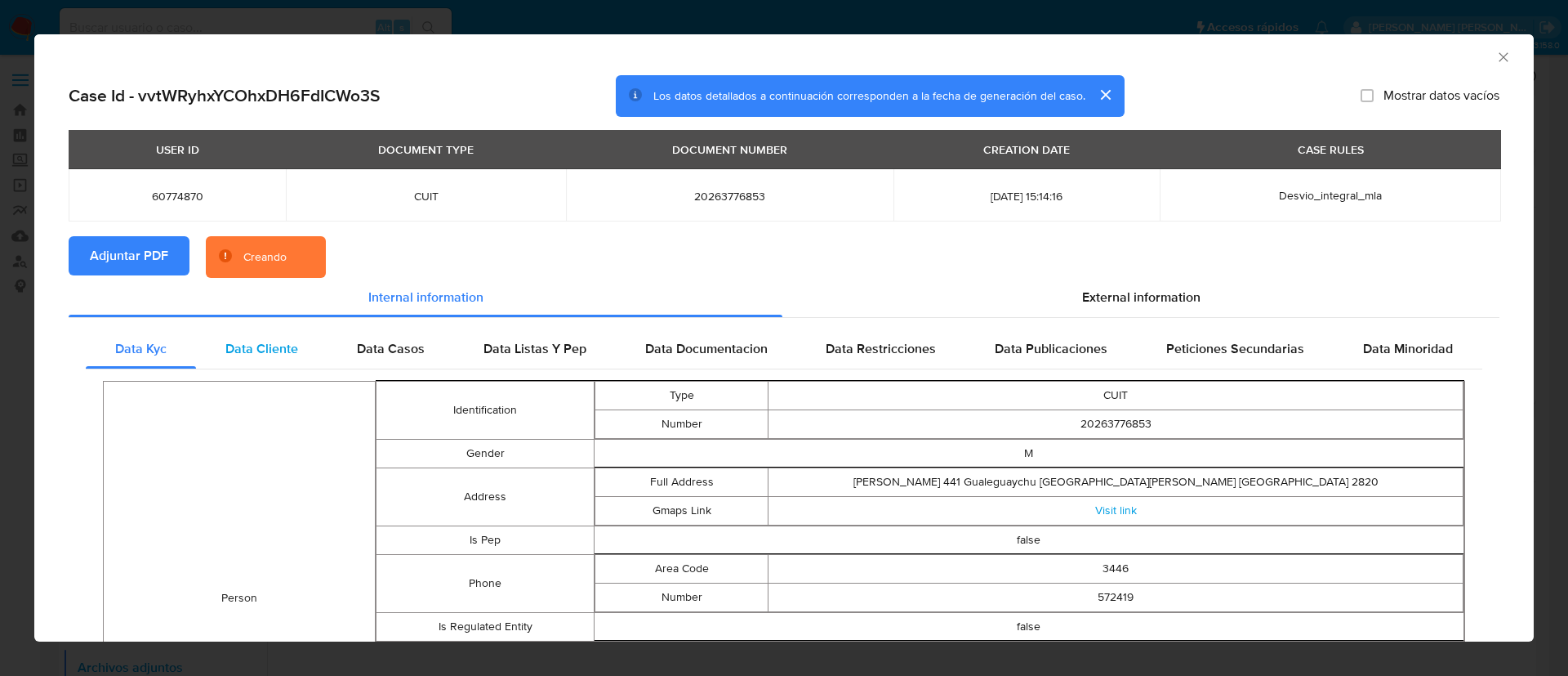
click at [279, 347] on span "Data Cliente" at bounding box center [261, 348] width 73 height 19
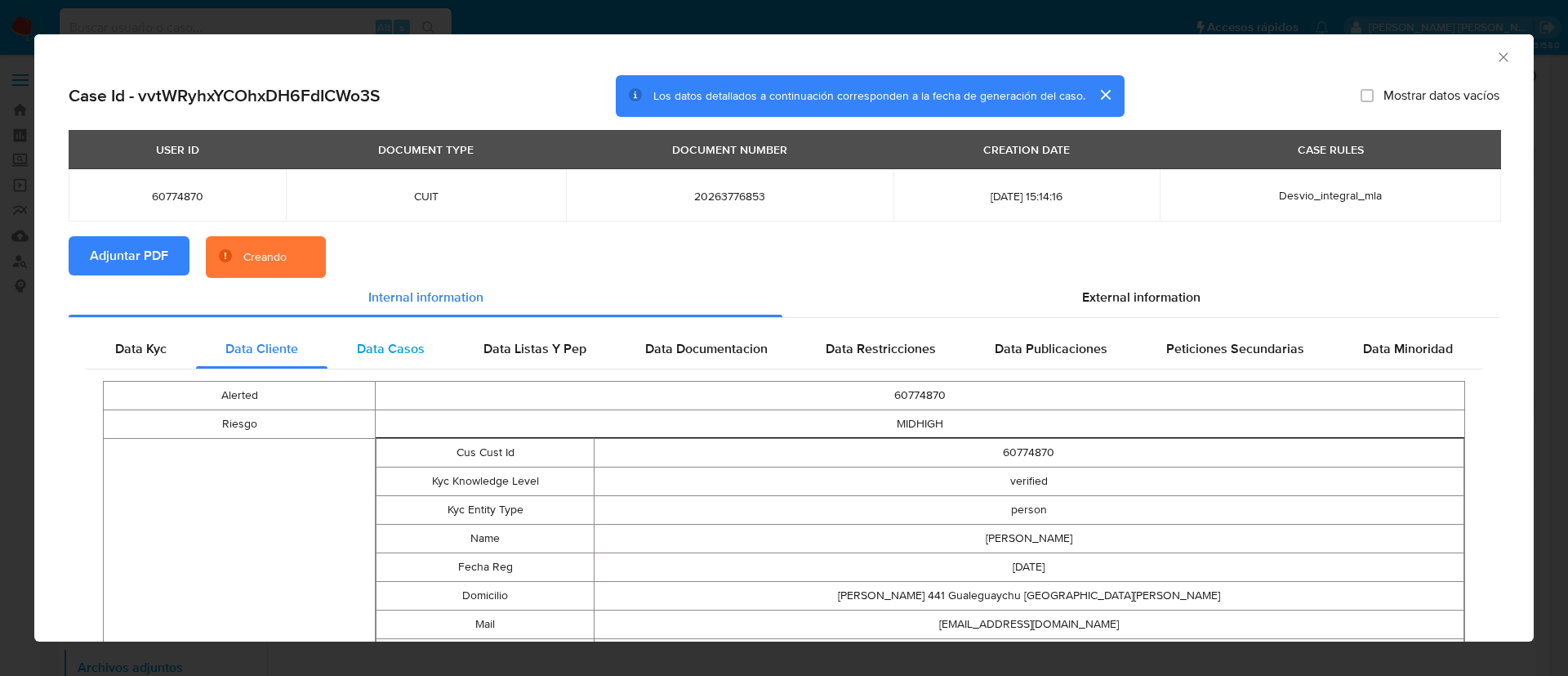
click at [381, 348] on span "Data Casos" at bounding box center [391, 348] width 68 height 19
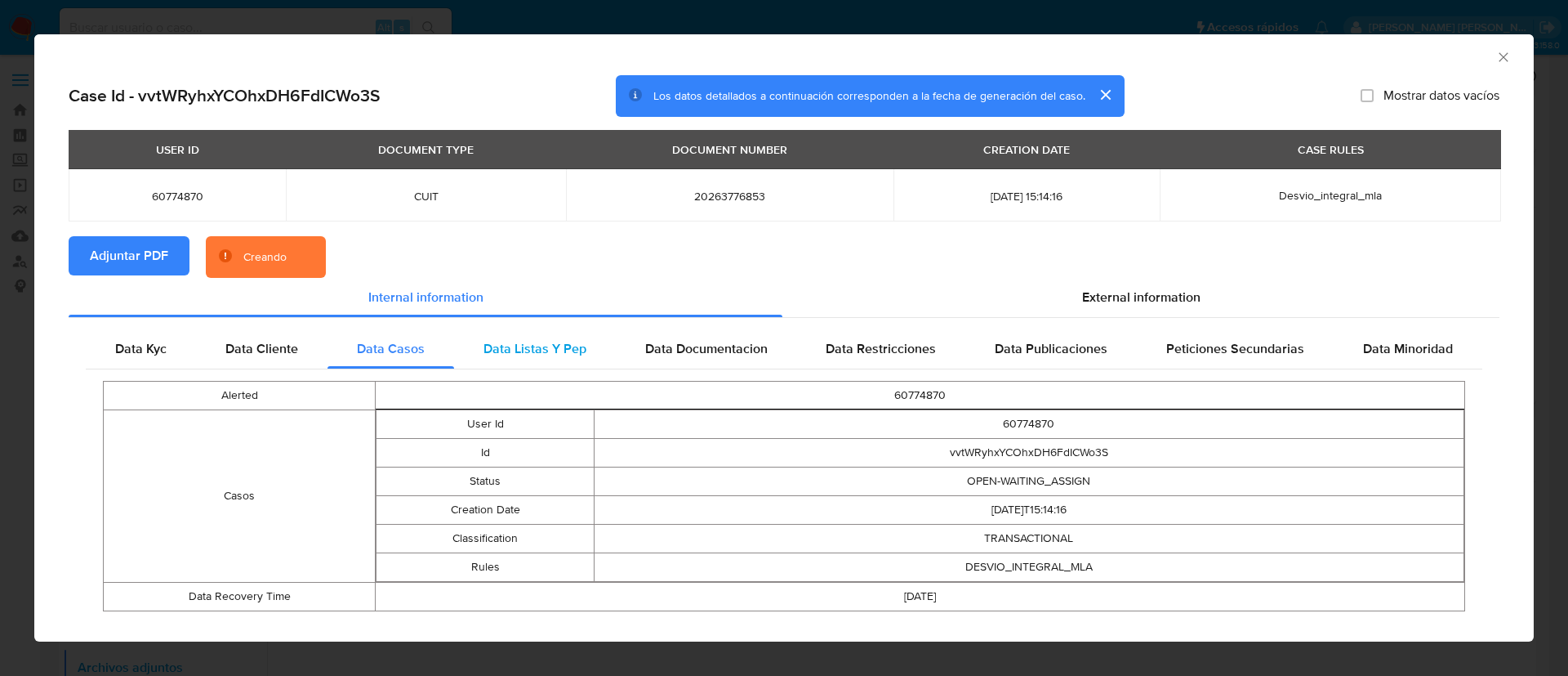
click at [532, 351] on span "Data Listas Y Pep" at bounding box center [535, 348] width 103 height 19
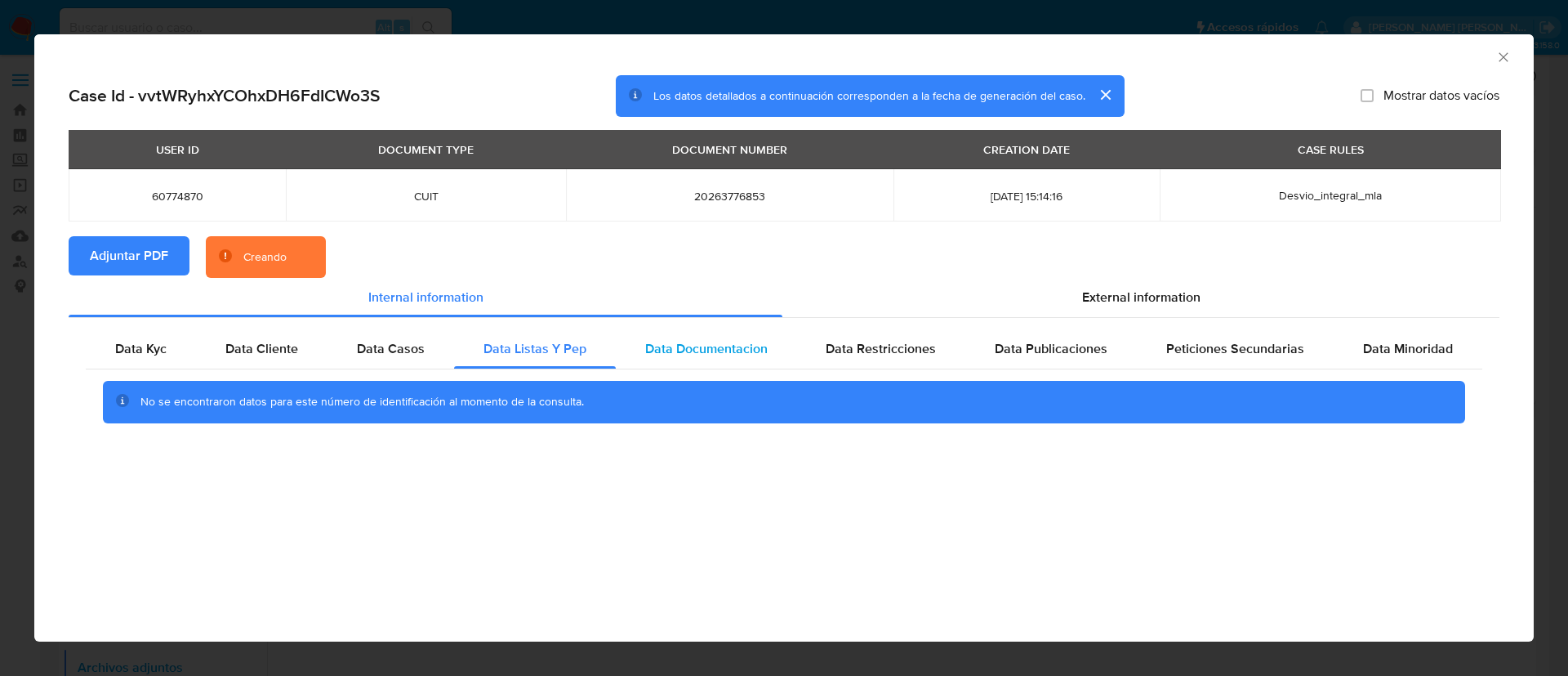
click at [671, 350] on span "Data Documentacion" at bounding box center [706, 348] width 123 height 19
click at [890, 349] on span "Data Restricciones" at bounding box center [880, 348] width 110 height 19
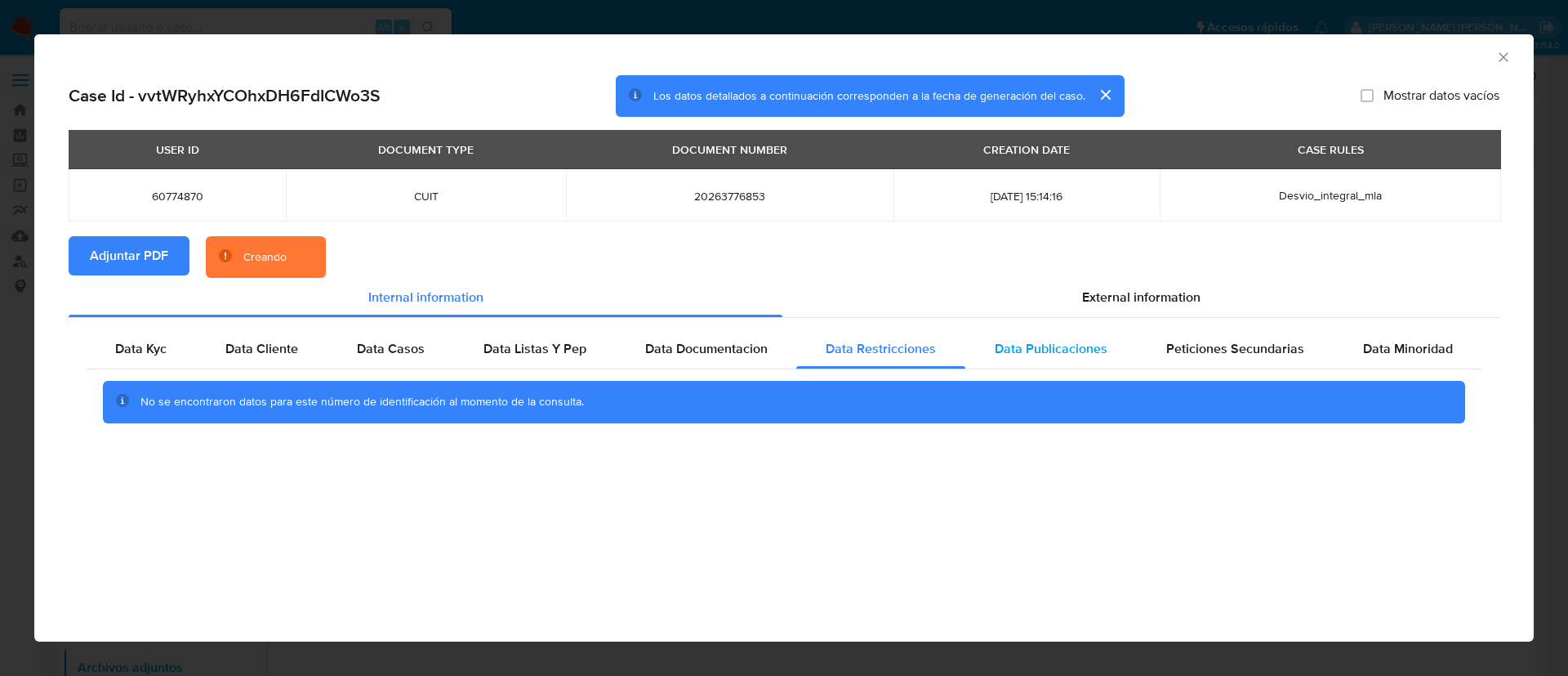
click at [996, 348] on div "Data Publicaciones" at bounding box center [1051, 349] width 171 height 39
click at [1240, 342] on span "Peticiones Secundarias" at bounding box center [1235, 348] width 138 height 19
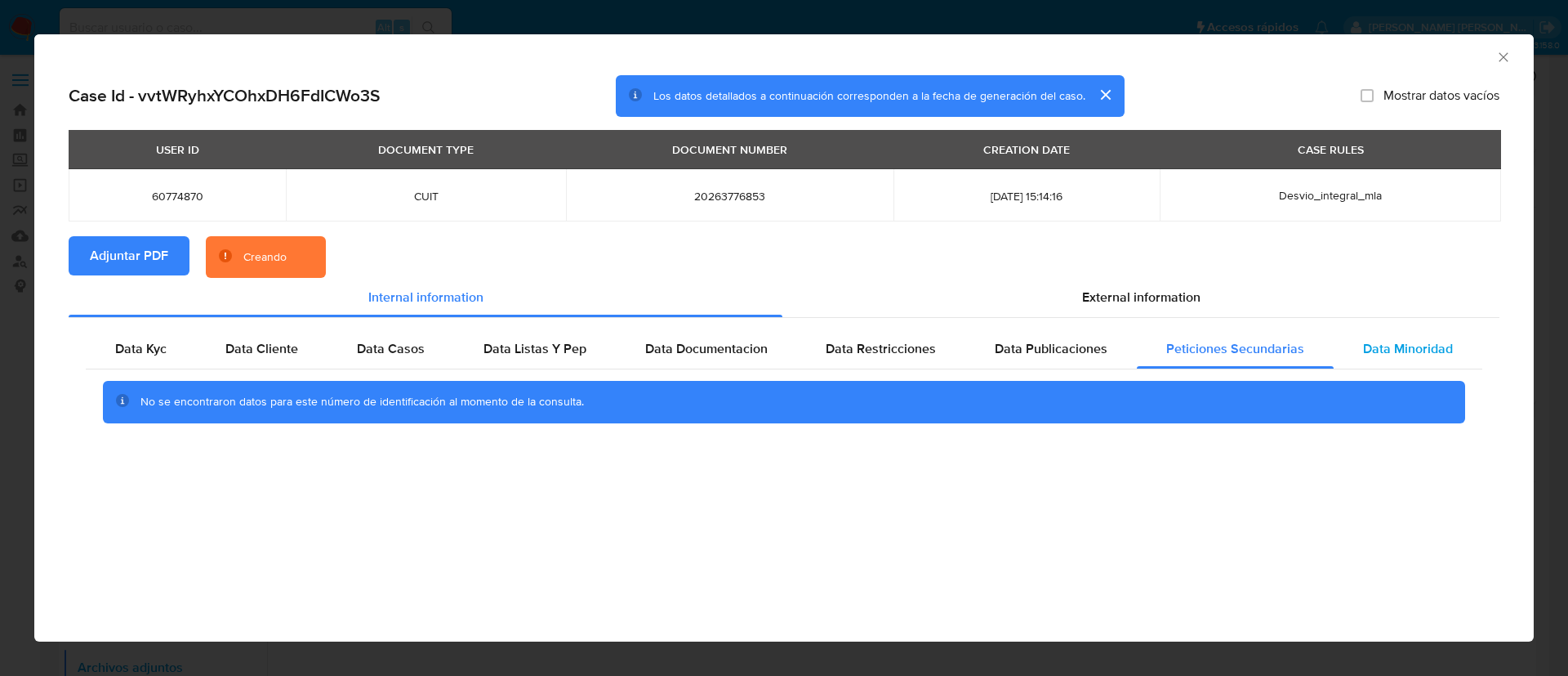
click at [1413, 352] on span "Data Minoridad" at bounding box center [1408, 348] width 90 height 19
click at [1171, 291] on span "External information" at bounding box center [1141, 297] width 118 height 19
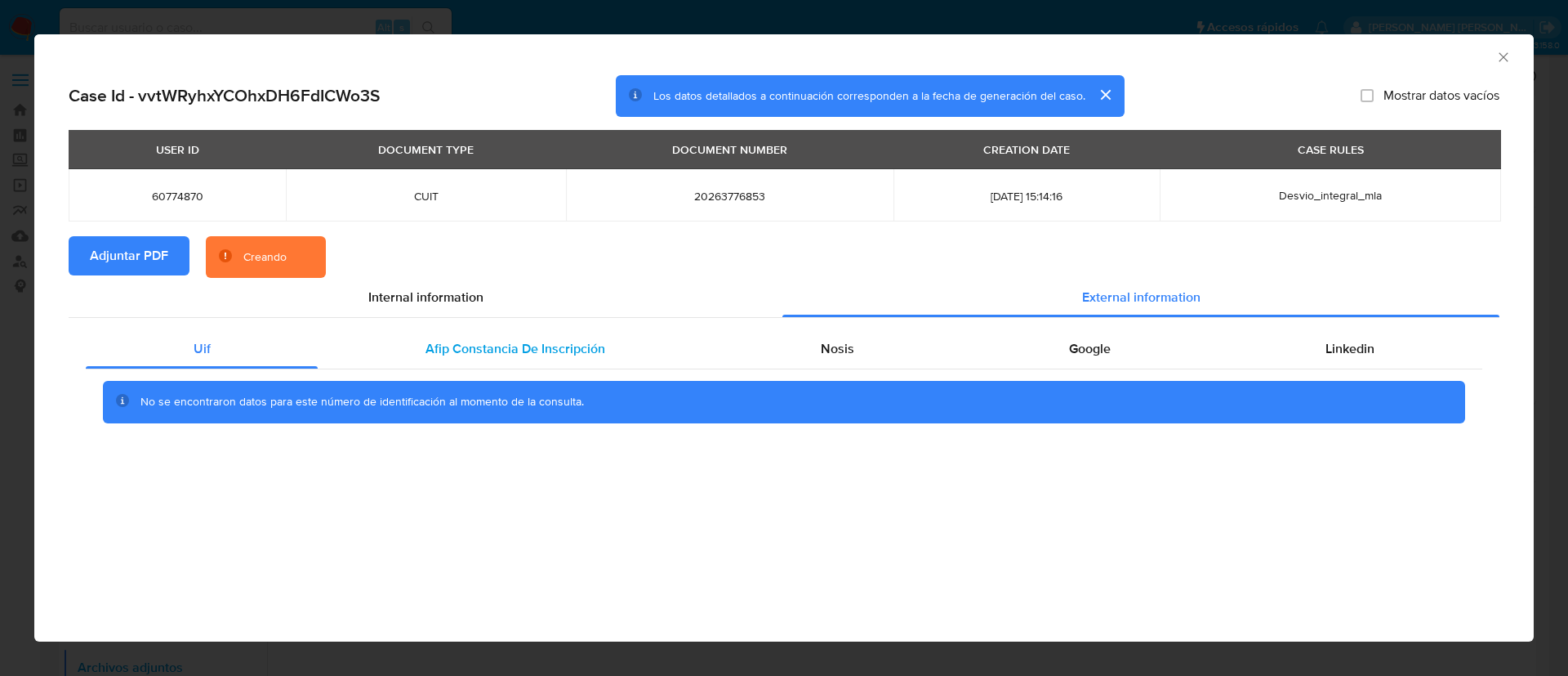
click at [517, 357] on span "Afip Constancia De Inscripción" at bounding box center [515, 348] width 180 height 19
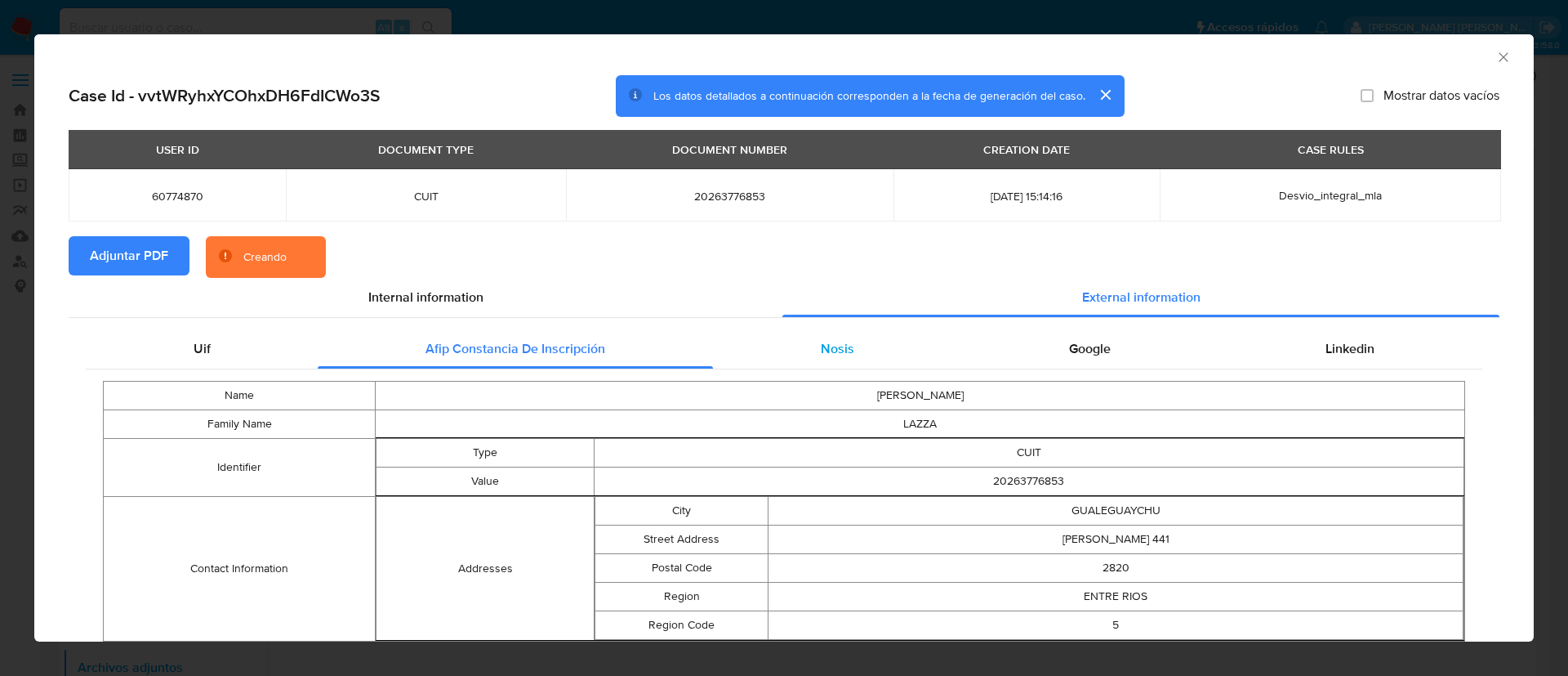
click at [789, 349] on div "Nosis" at bounding box center [837, 349] width 248 height 39
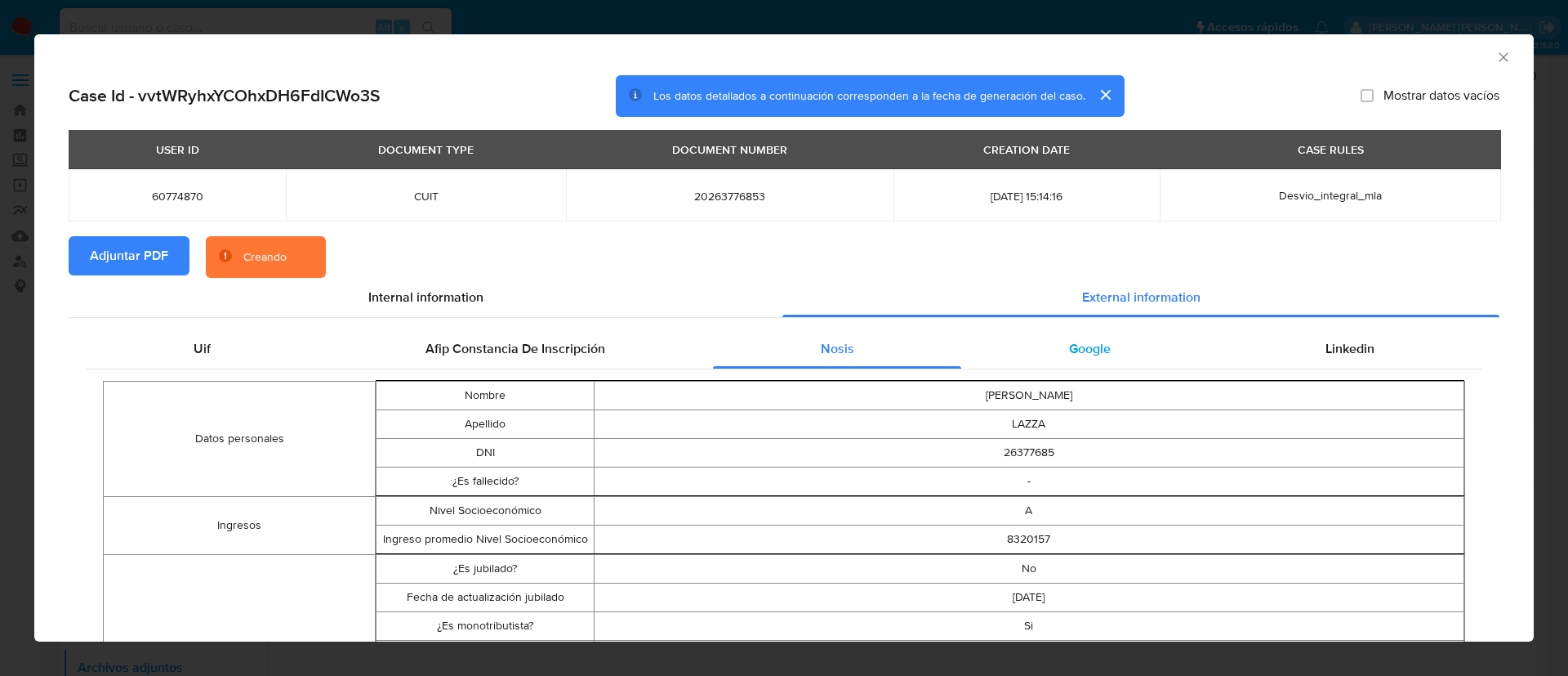
click at [1036, 358] on div "Google" at bounding box center [1090, 349] width 257 height 39
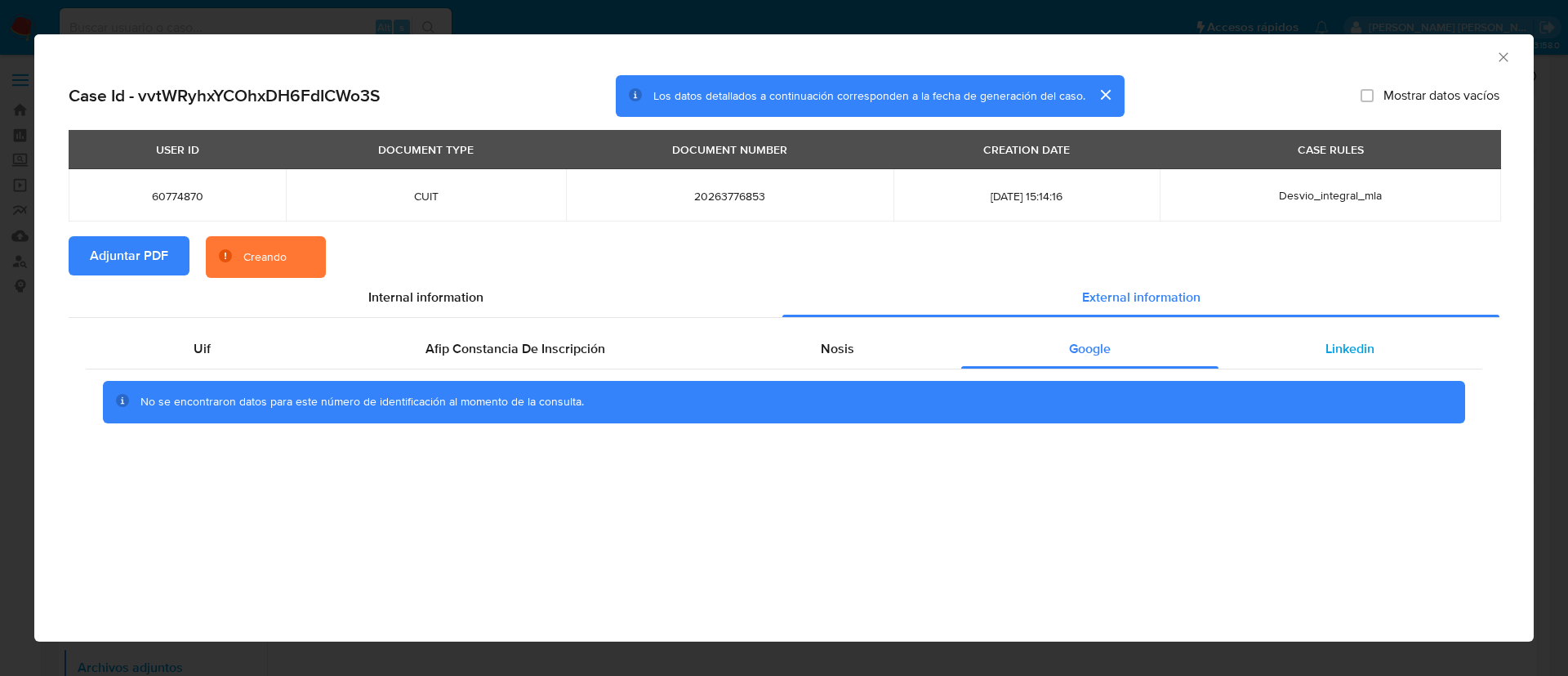
click at [1312, 350] on div "Linkedin" at bounding box center [1349, 349] width 263 height 39
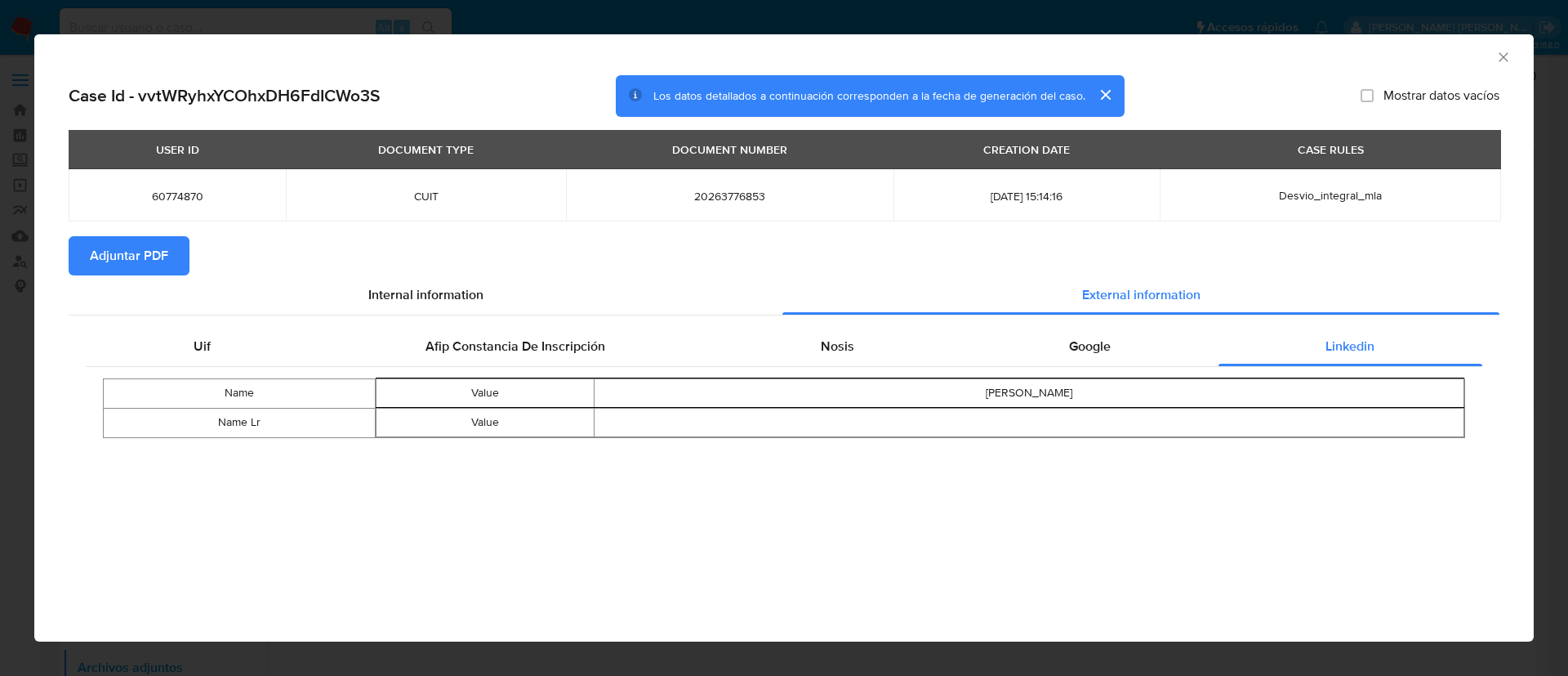
click at [1505, 59] on icon "Cerrar ventana" at bounding box center [1504, 58] width 17 height 17
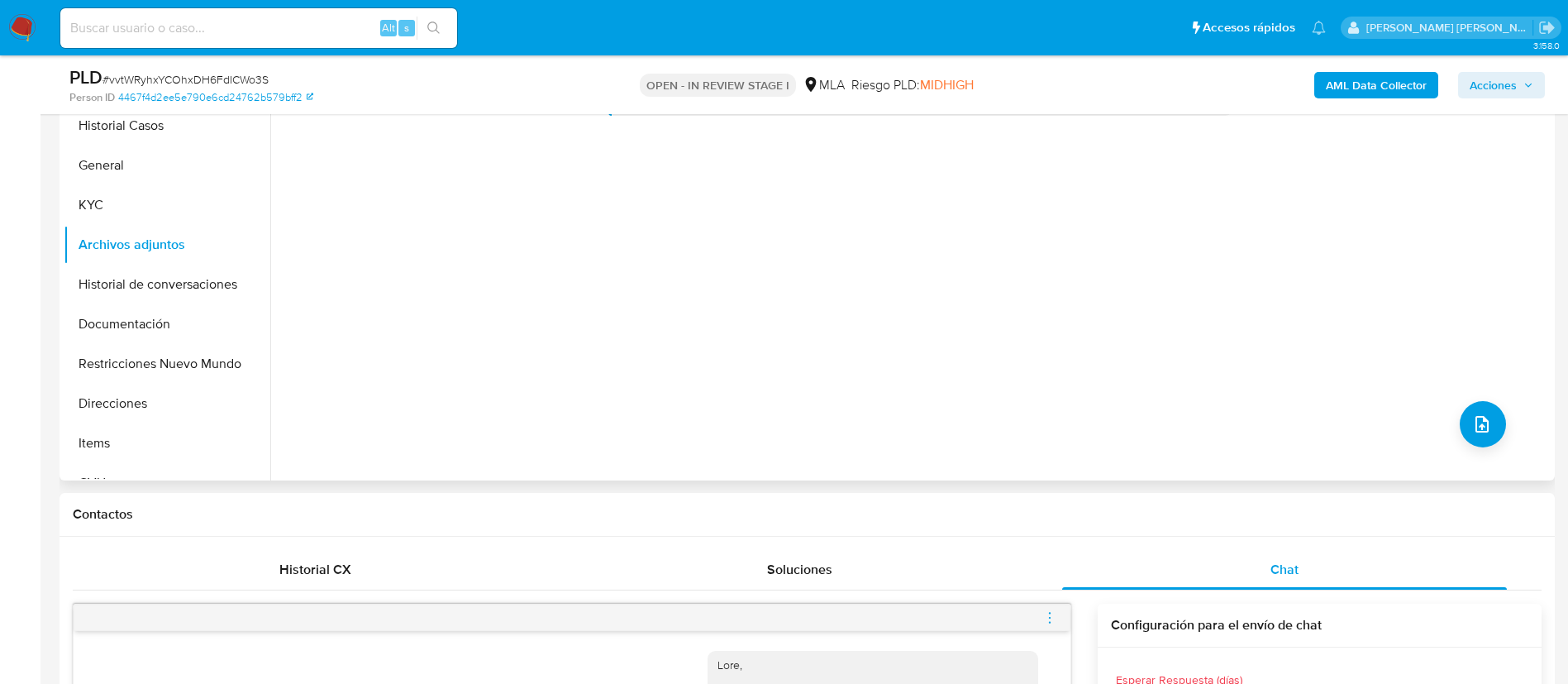
scroll to position [744, 0]
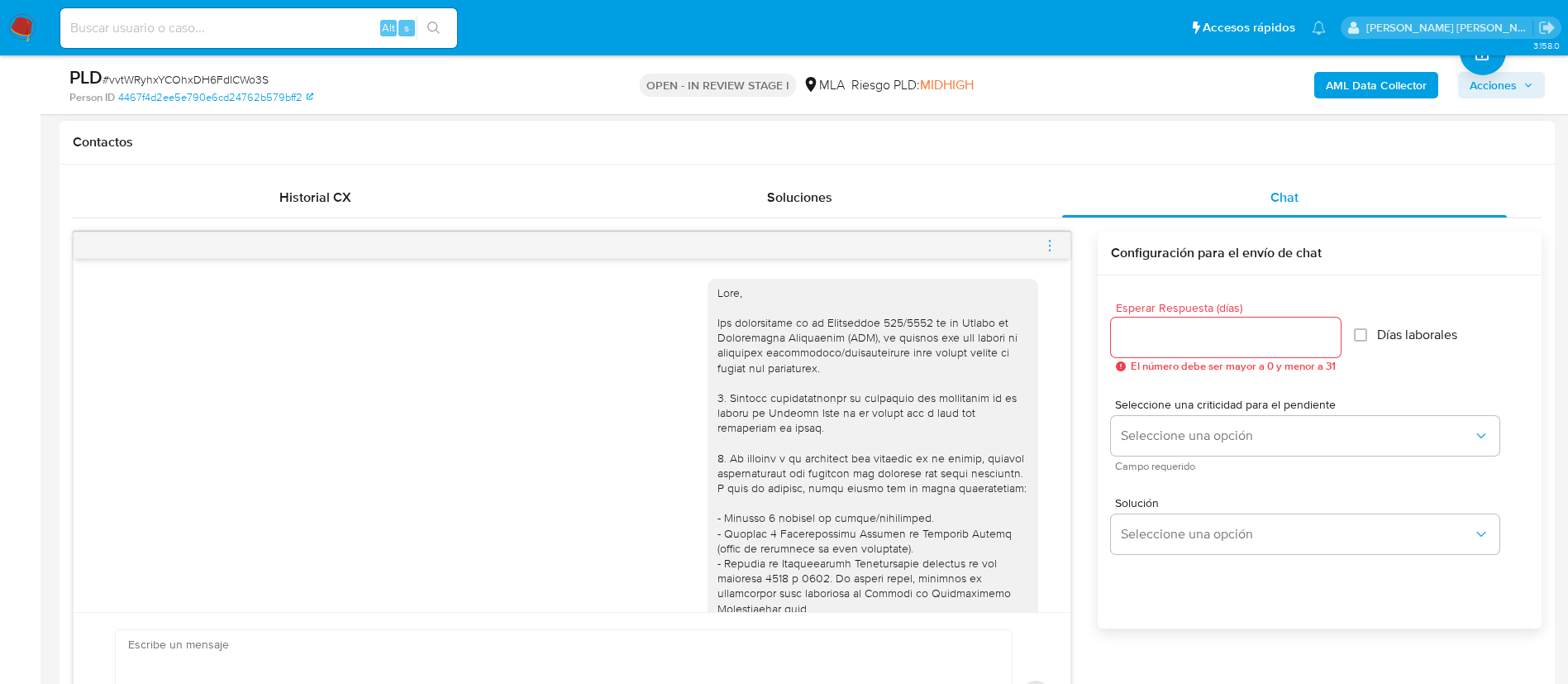
click at [1051, 240] on icon "menu-action" at bounding box center [1050, 246] width 15 height 15
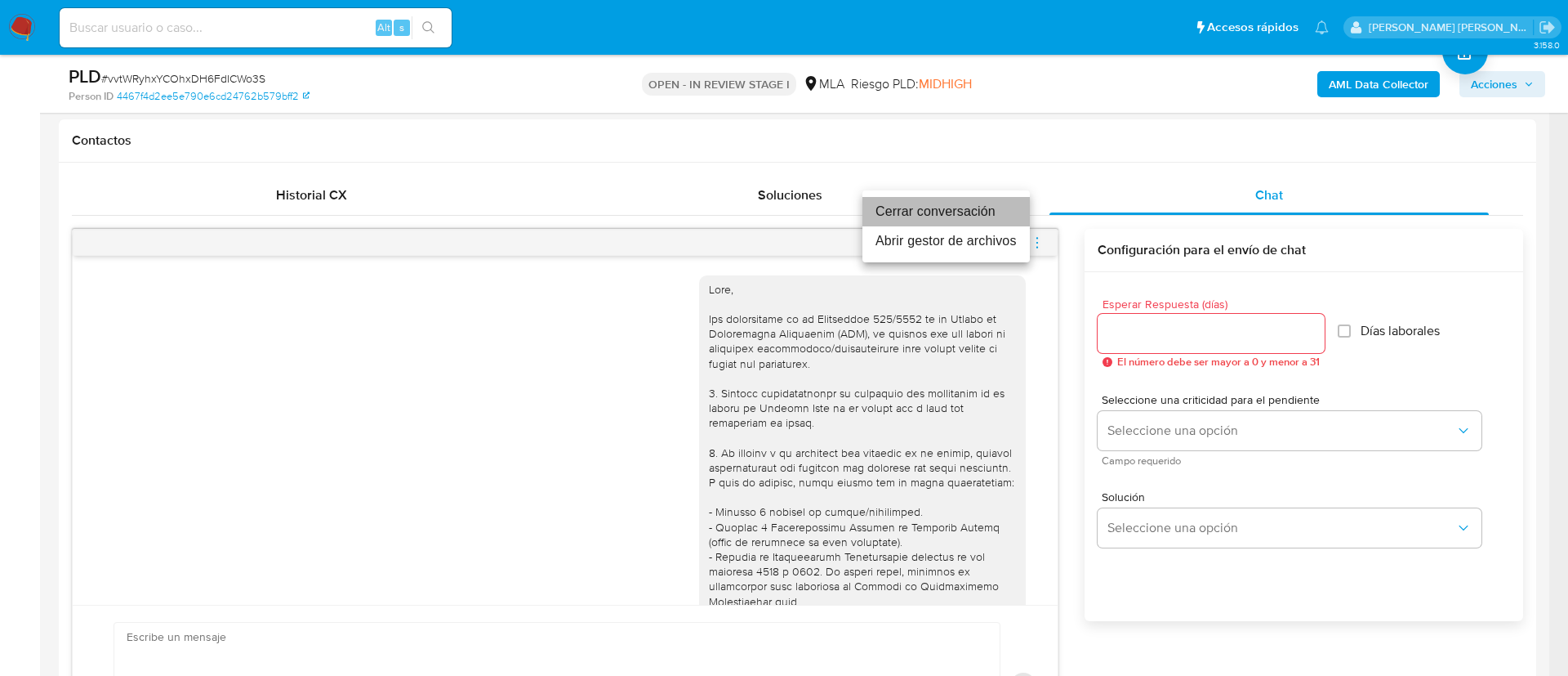
click at [978, 216] on li "Cerrar conversación" at bounding box center [946, 212] width 168 height 30
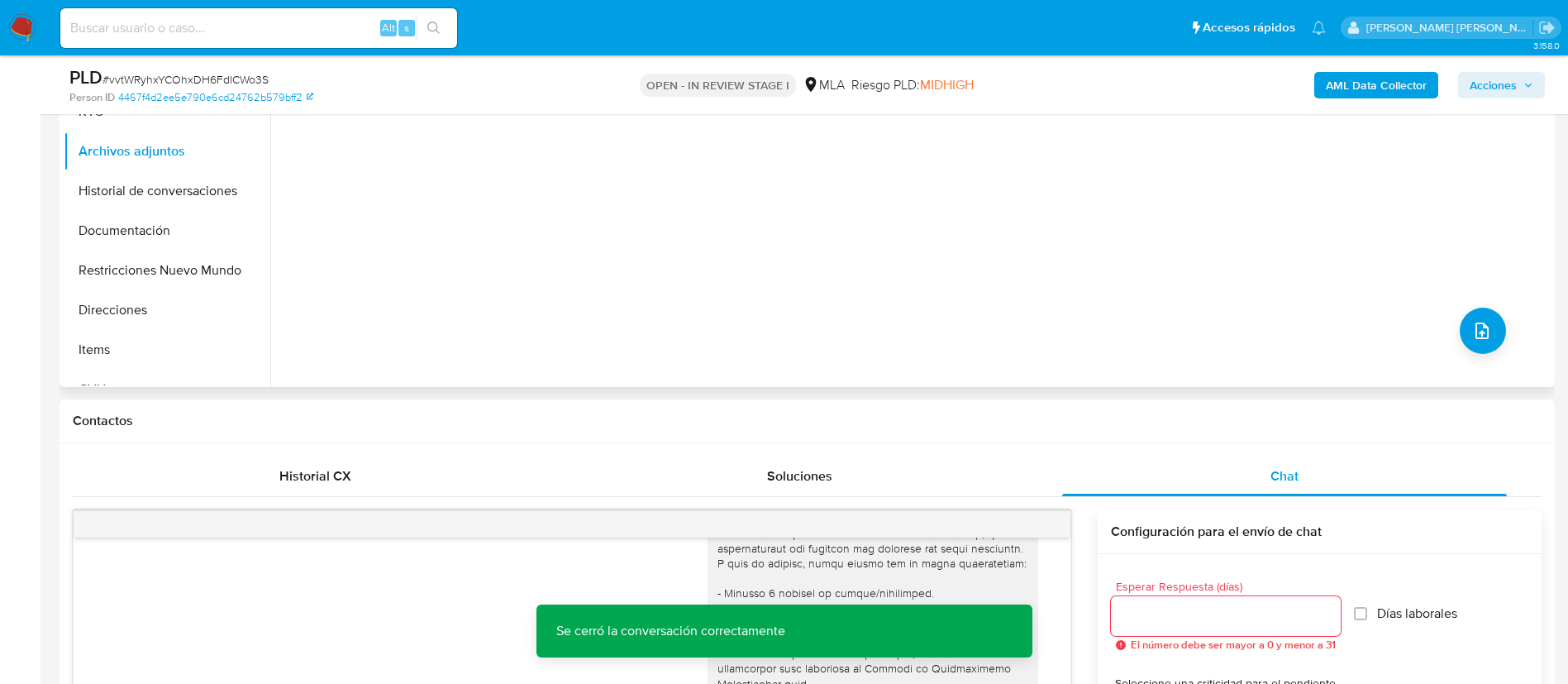
scroll to position [248, 0]
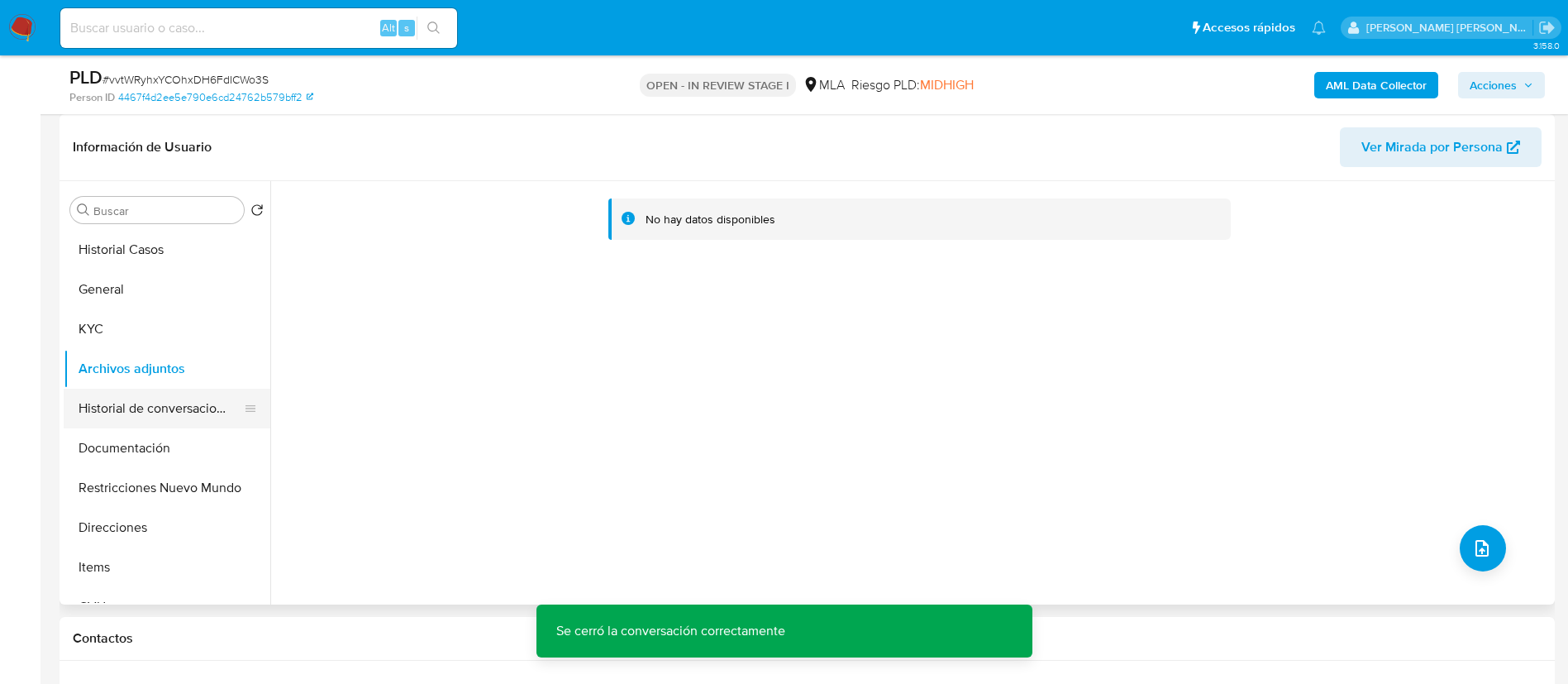
click at [154, 400] on button "Historial de conversaciones" at bounding box center [160, 408] width 193 height 40
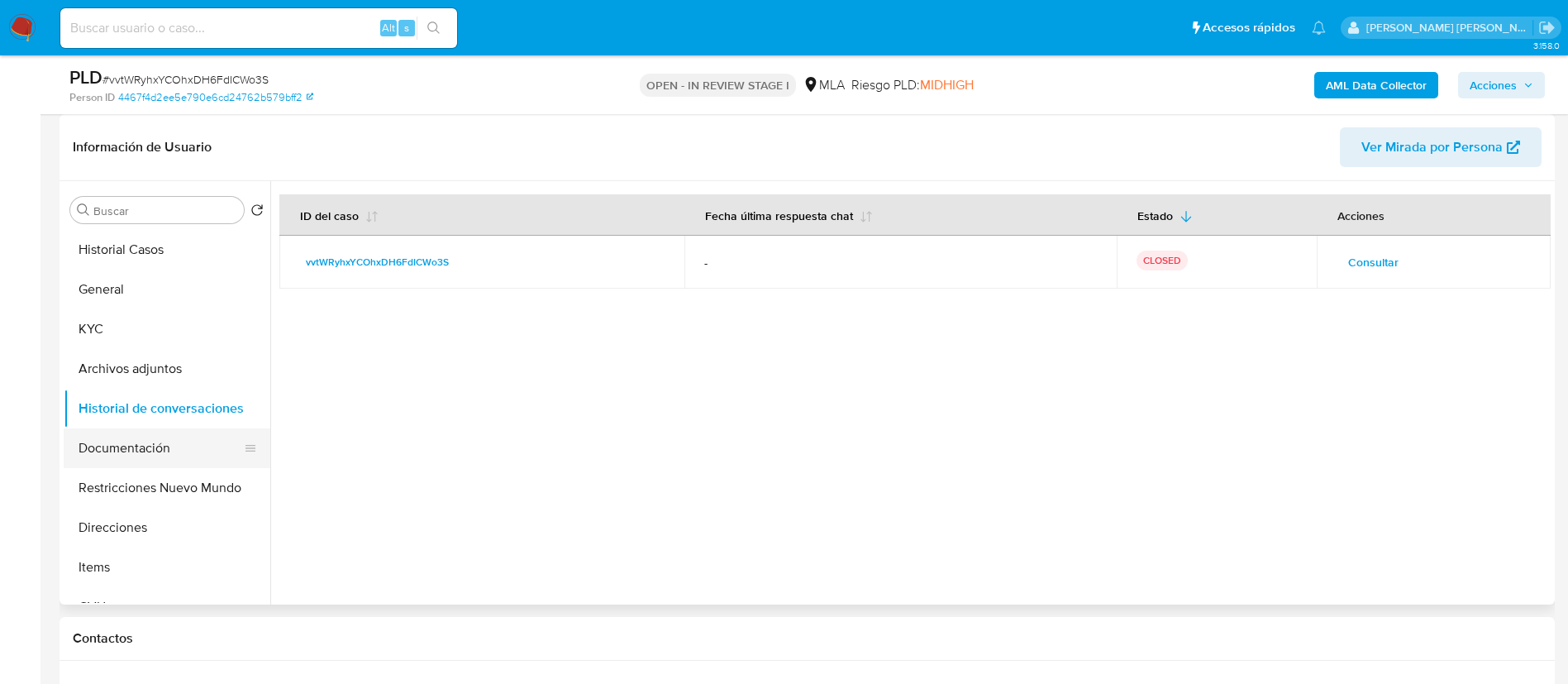
click at [151, 453] on button "Documentación" at bounding box center [160, 448] width 193 height 40
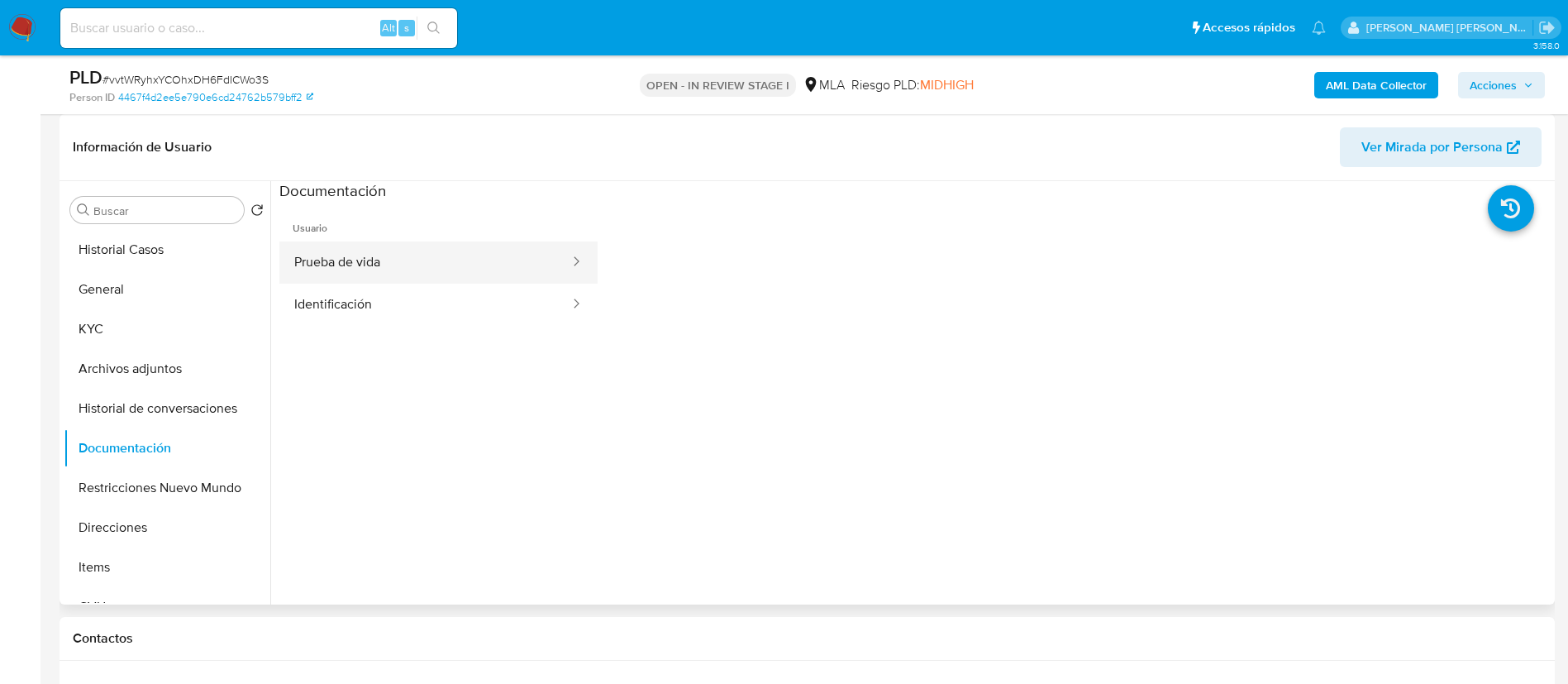
click at [350, 266] on button "Prueba de vida" at bounding box center [426, 262] width 292 height 42
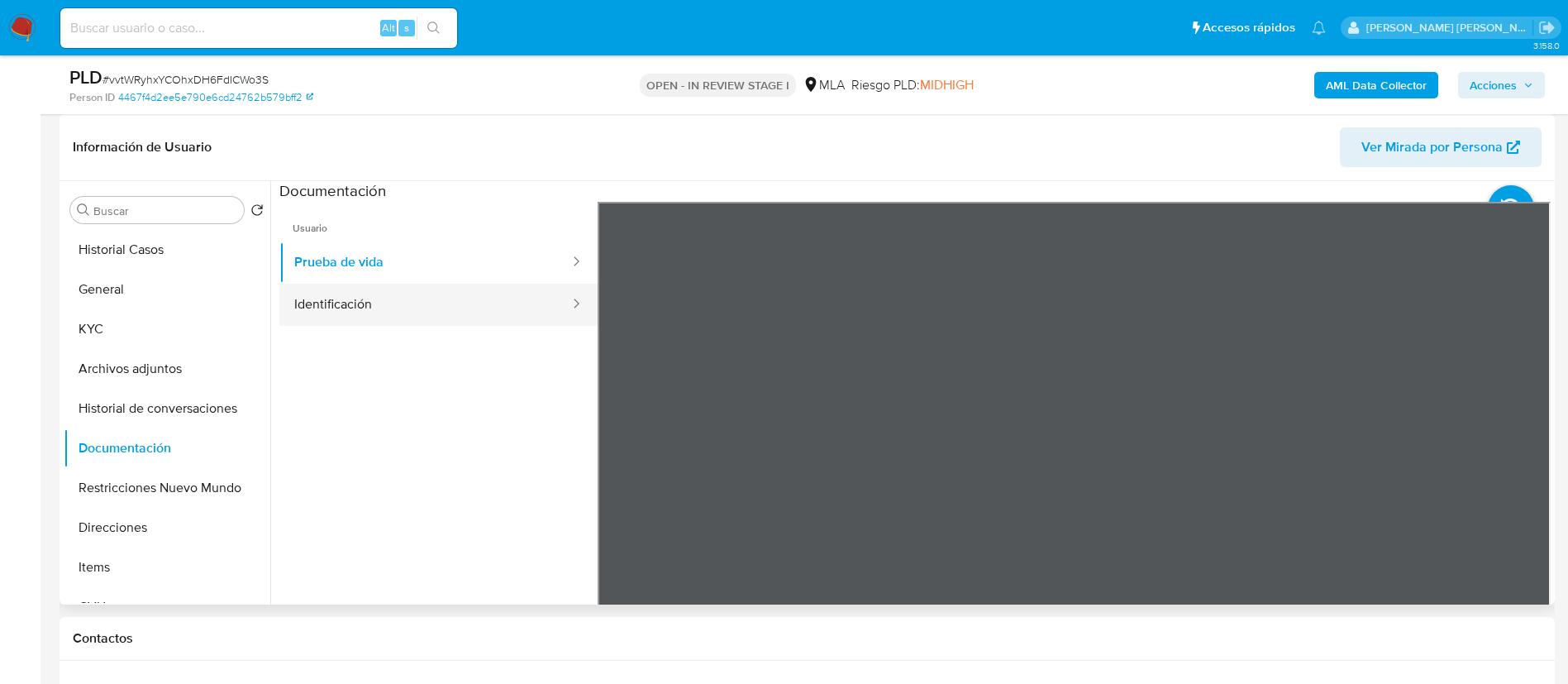
click at [344, 291] on button "Identificación" at bounding box center [426, 304] width 292 height 42
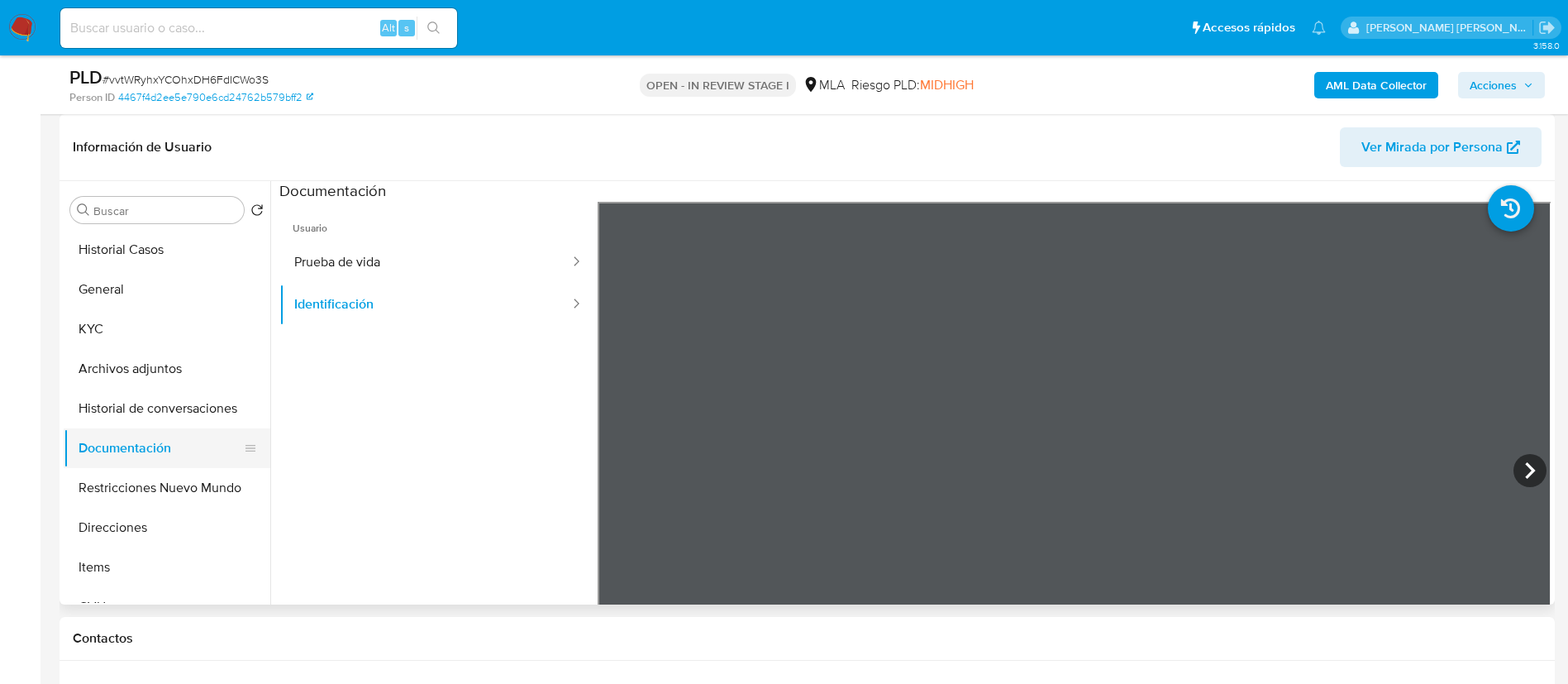
click at [189, 465] on button "Documentación" at bounding box center [160, 448] width 193 height 40
click at [183, 407] on button "Historial de conversaciones" at bounding box center [160, 408] width 193 height 40
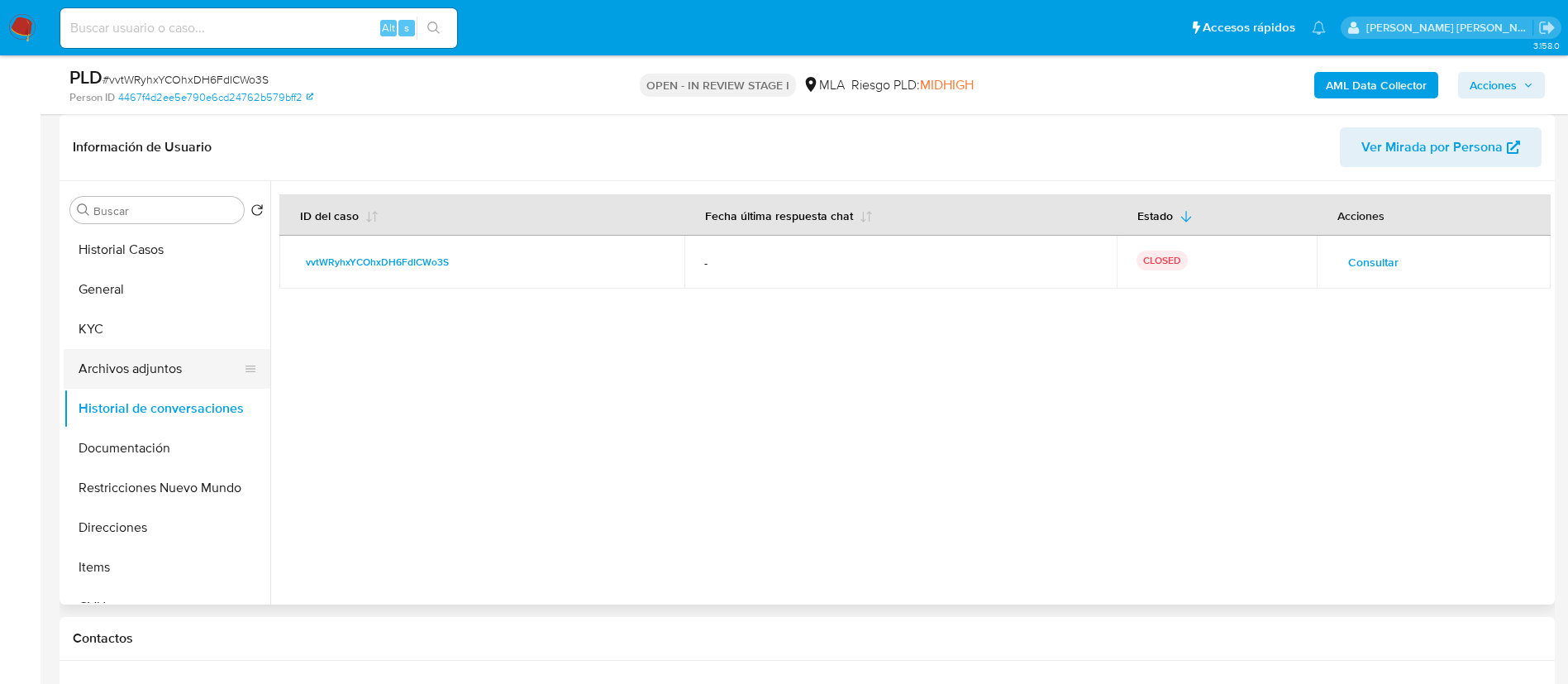
click at [179, 361] on button "Archivos adjuntos" at bounding box center [160, 368] width 193 height 40
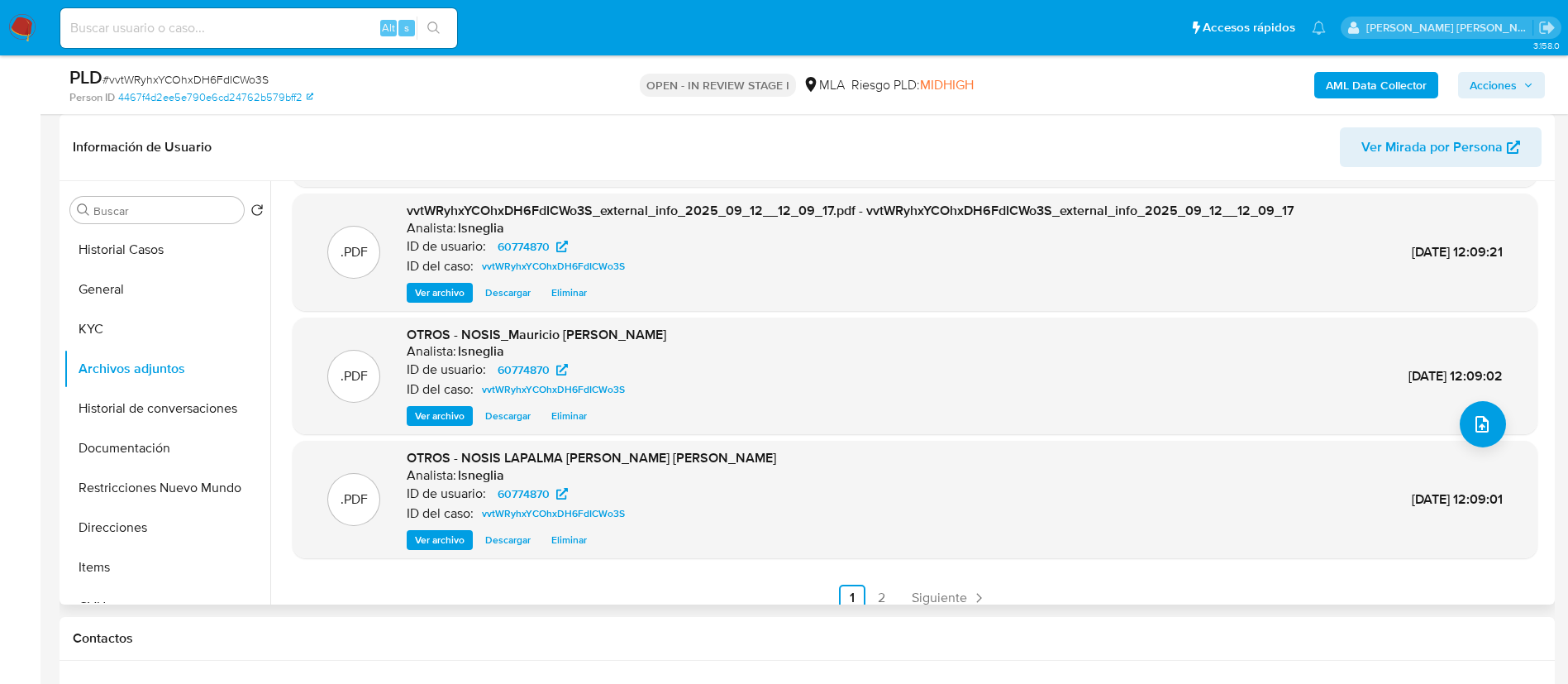
scroll to position [138, 0]
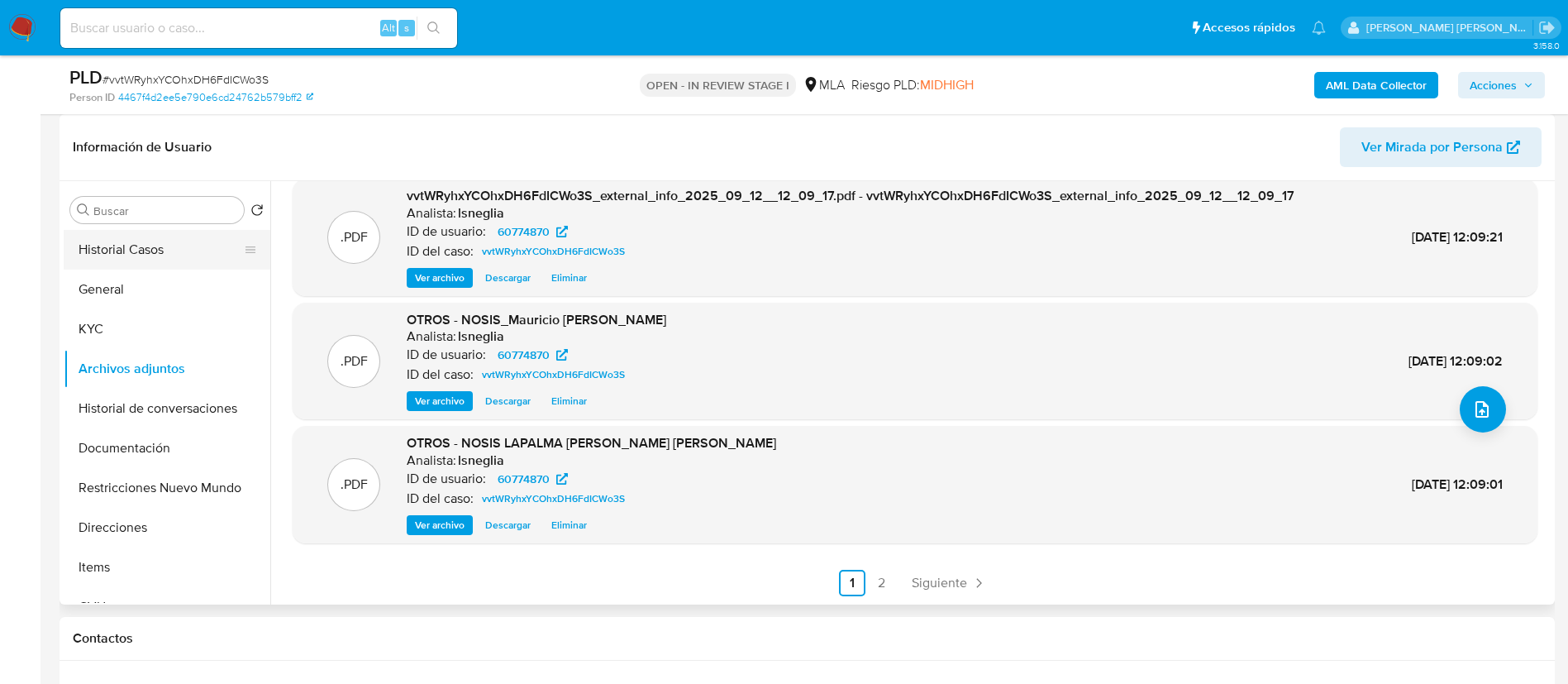
click at [137, 236] on button "Historial Casos" at bounding box center [160, 250] width 193 height 40
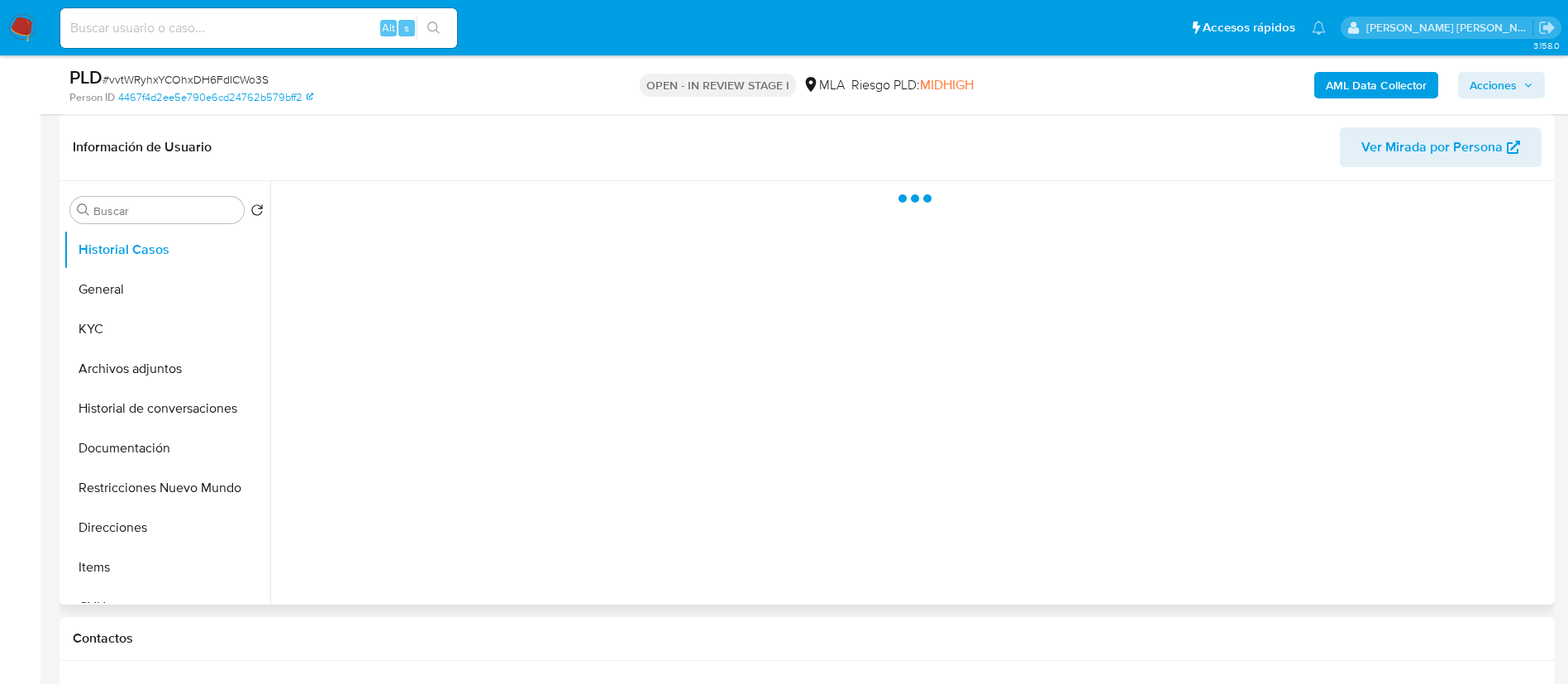
scroll to position [0, 0]
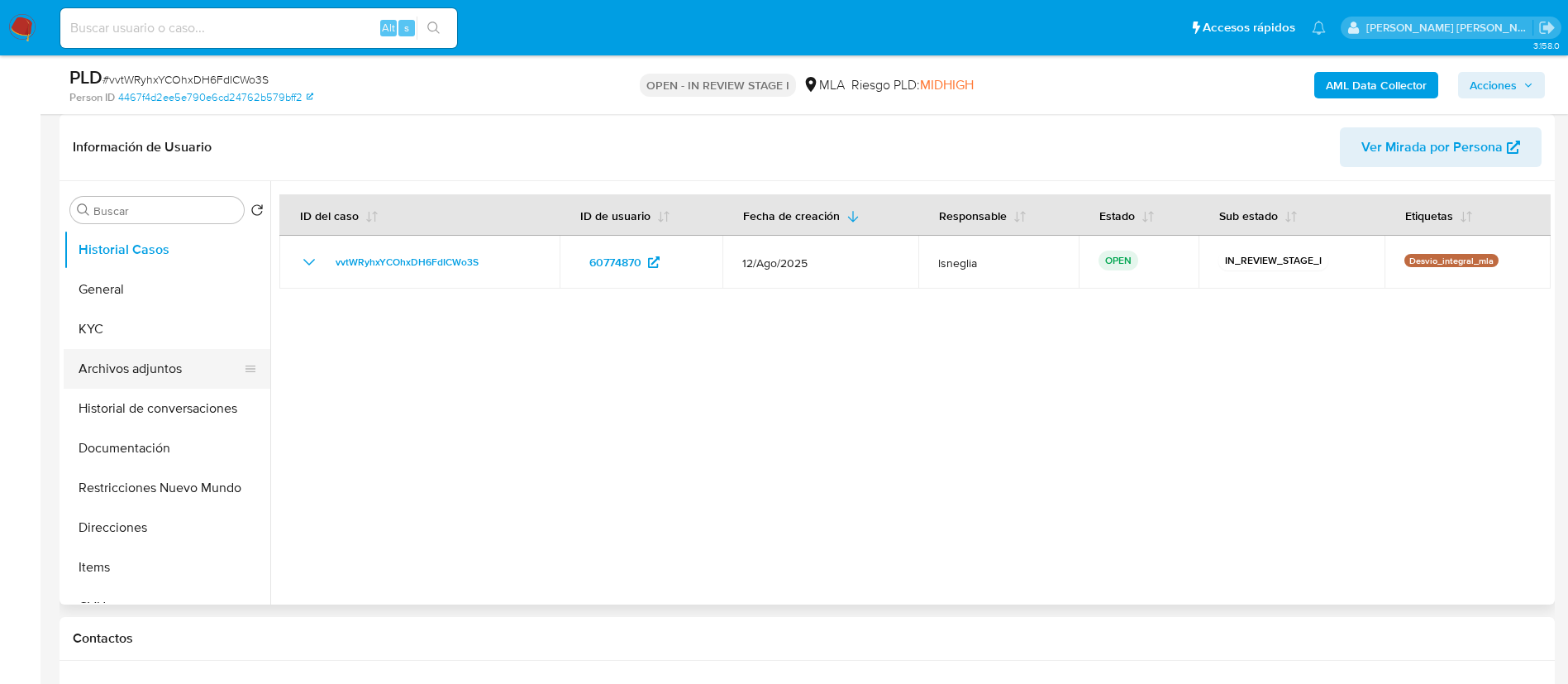
click at [159, 368] on button "Archivos adjuntos" at bounding box center [160, 368] width 193 height 40
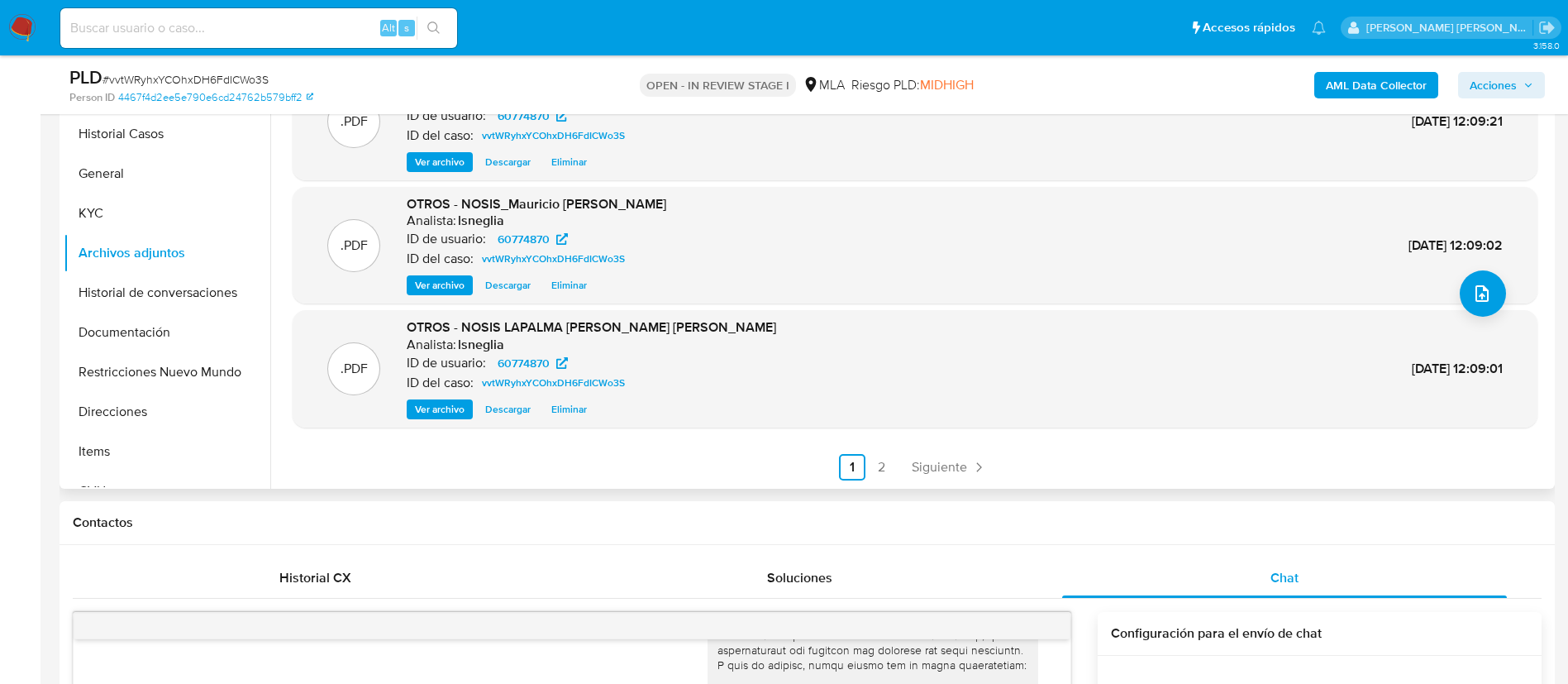
scroll to position [372, 0]
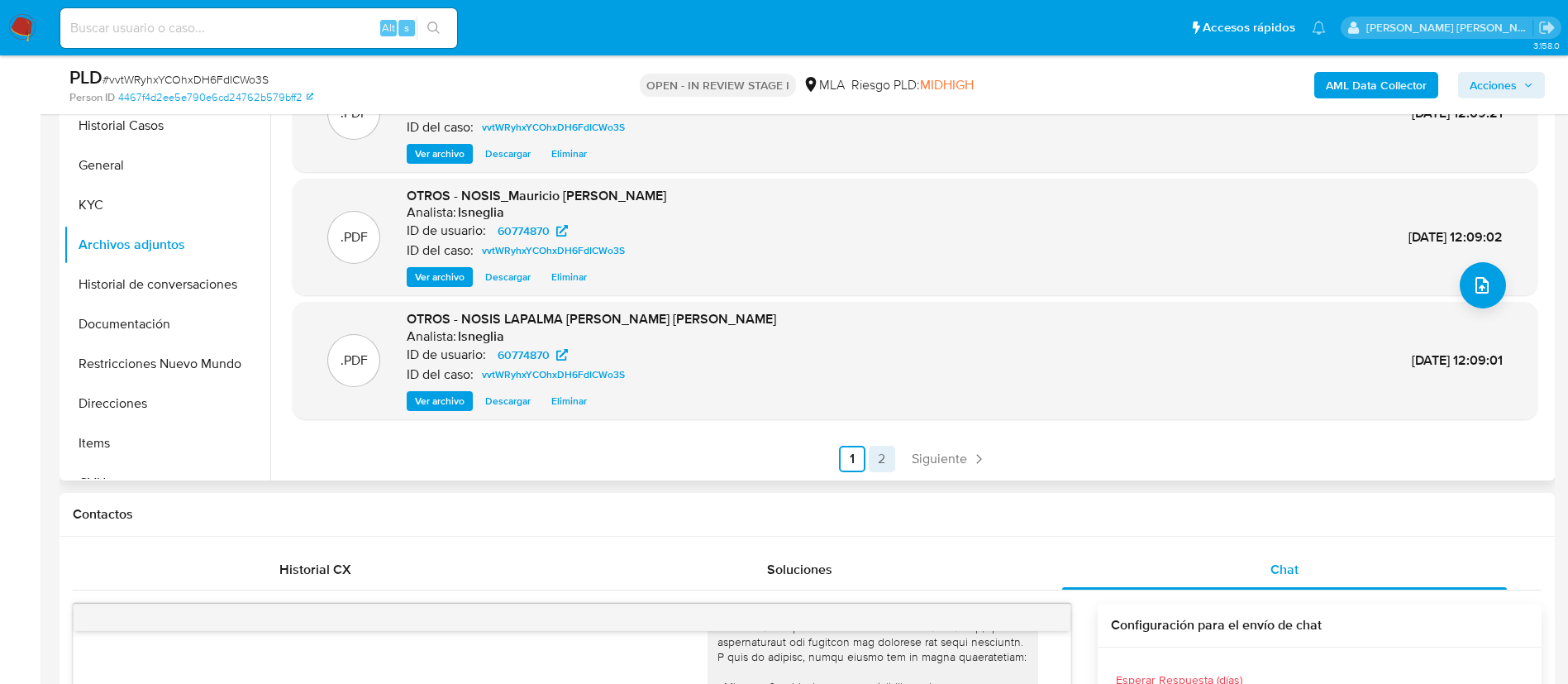
click at [874, 461] on link "2" at bounding box center [881, 459] width 26 height 26
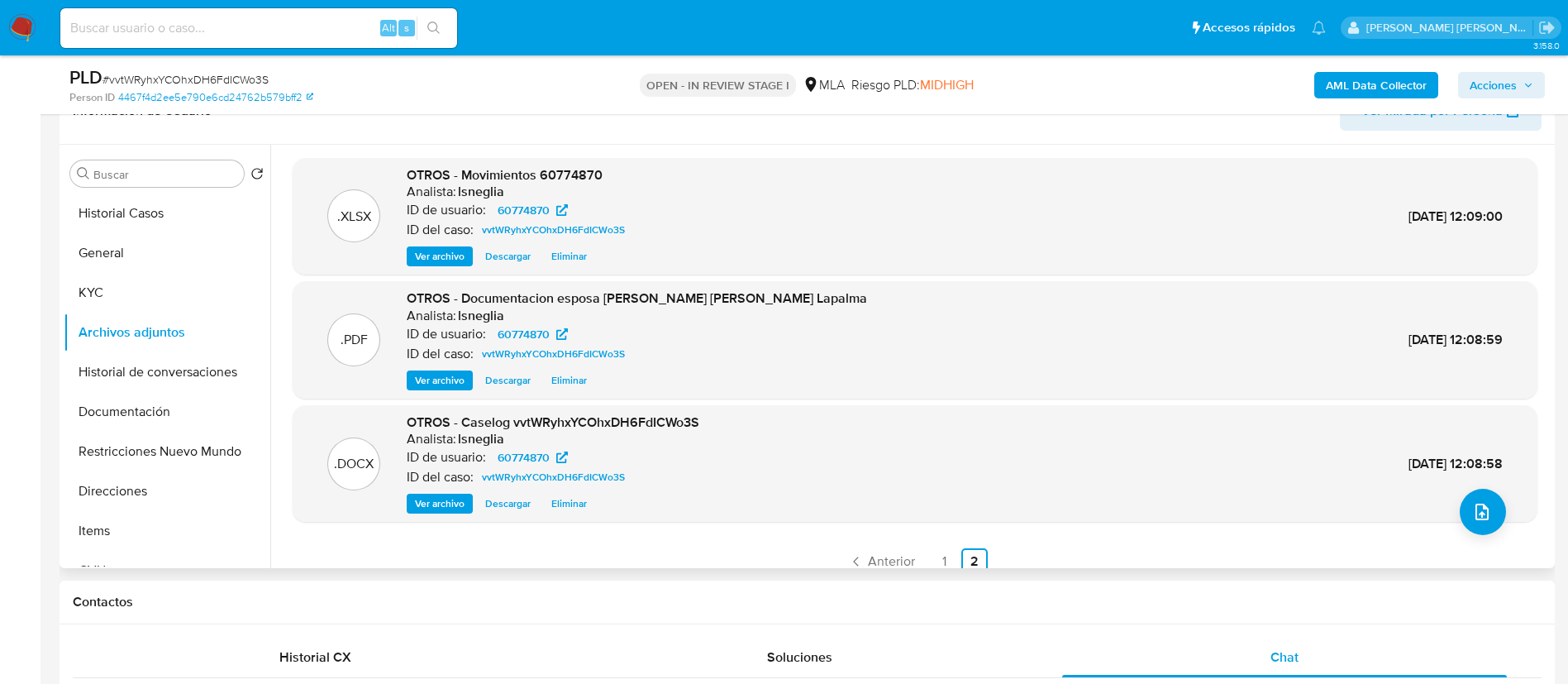
scroll to position [248, 0]
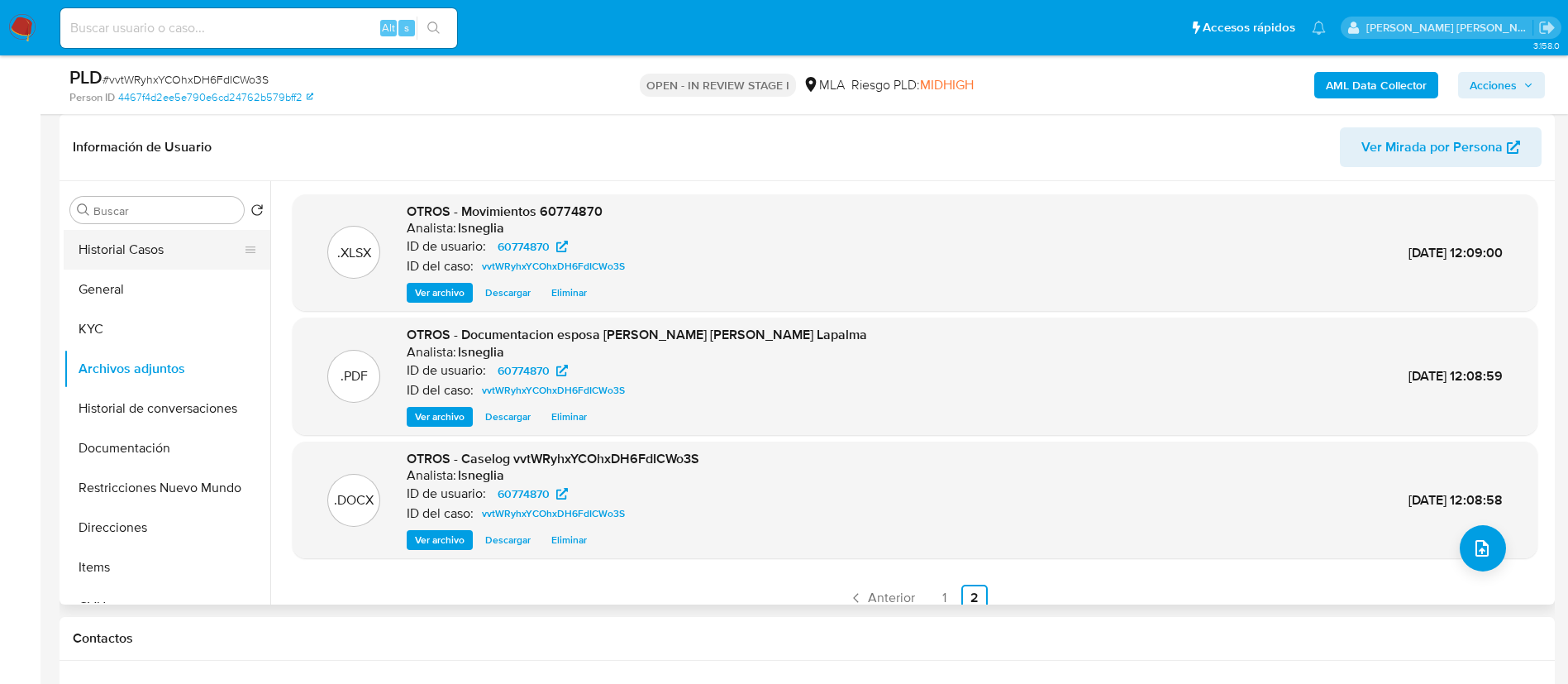
click at [179, 253] on button "Historial Casos" at bounding box center [160, 250] width 193 height 40
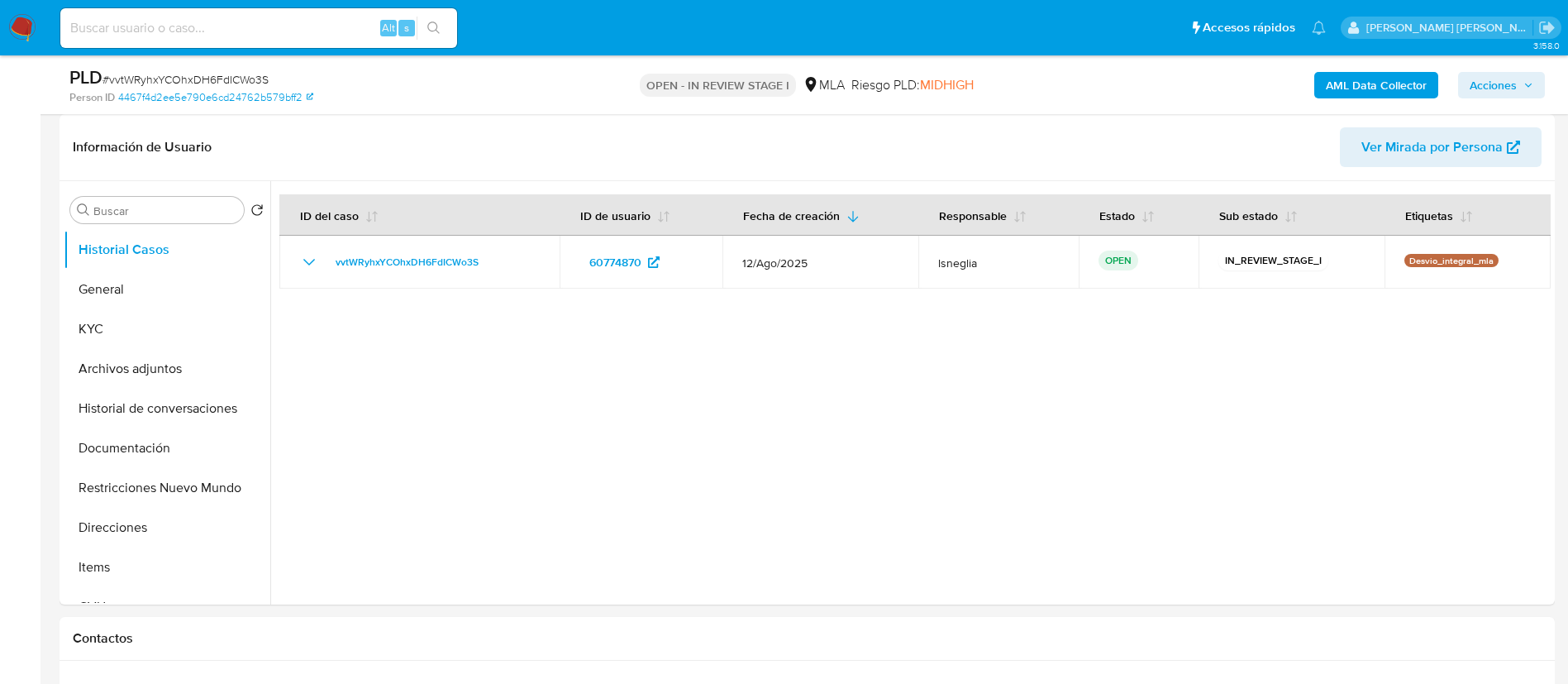
click at [1535, 85] on button "Acciones" at bounding box center [1501, 85] width 87 height 26
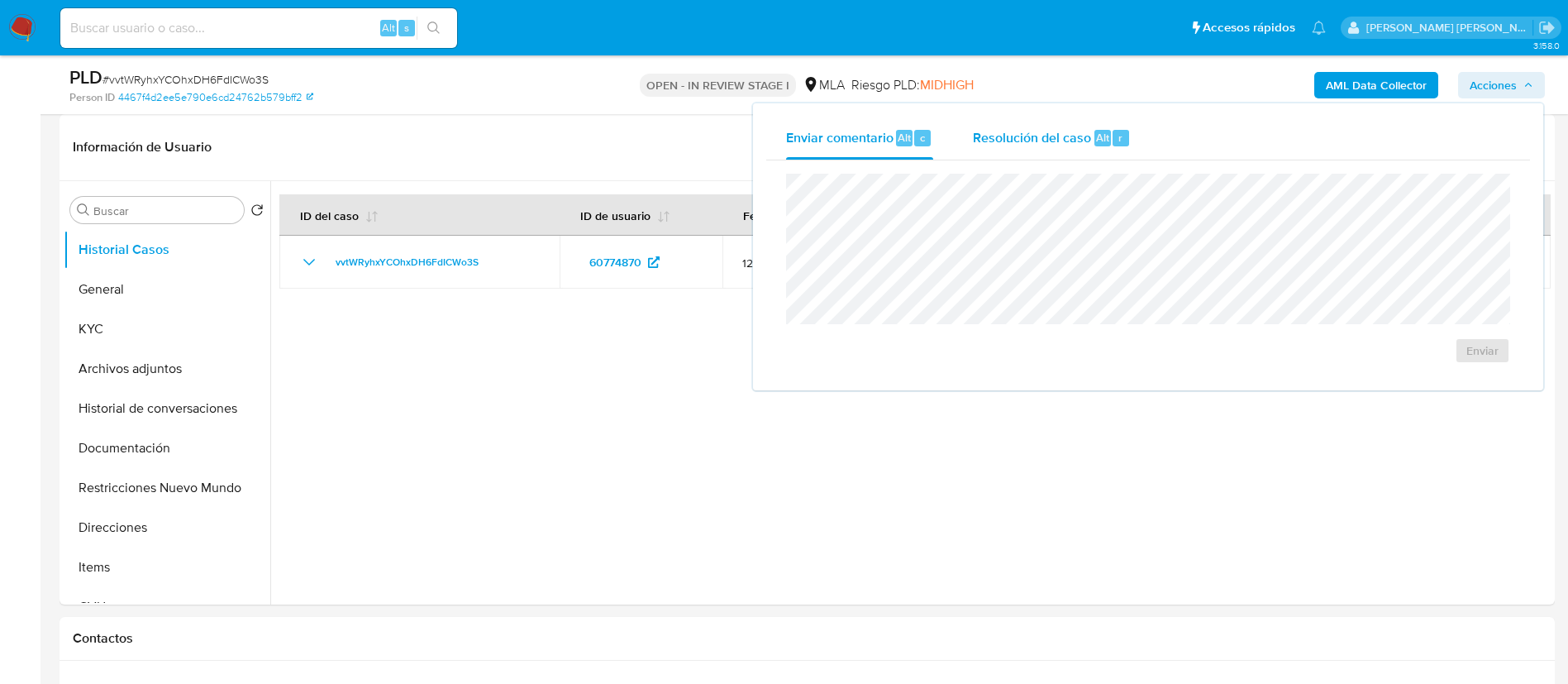
click at [1029, 148] on div "Resolución del caso Alt r" at bounding box center [1052, 138] width 158 height 43
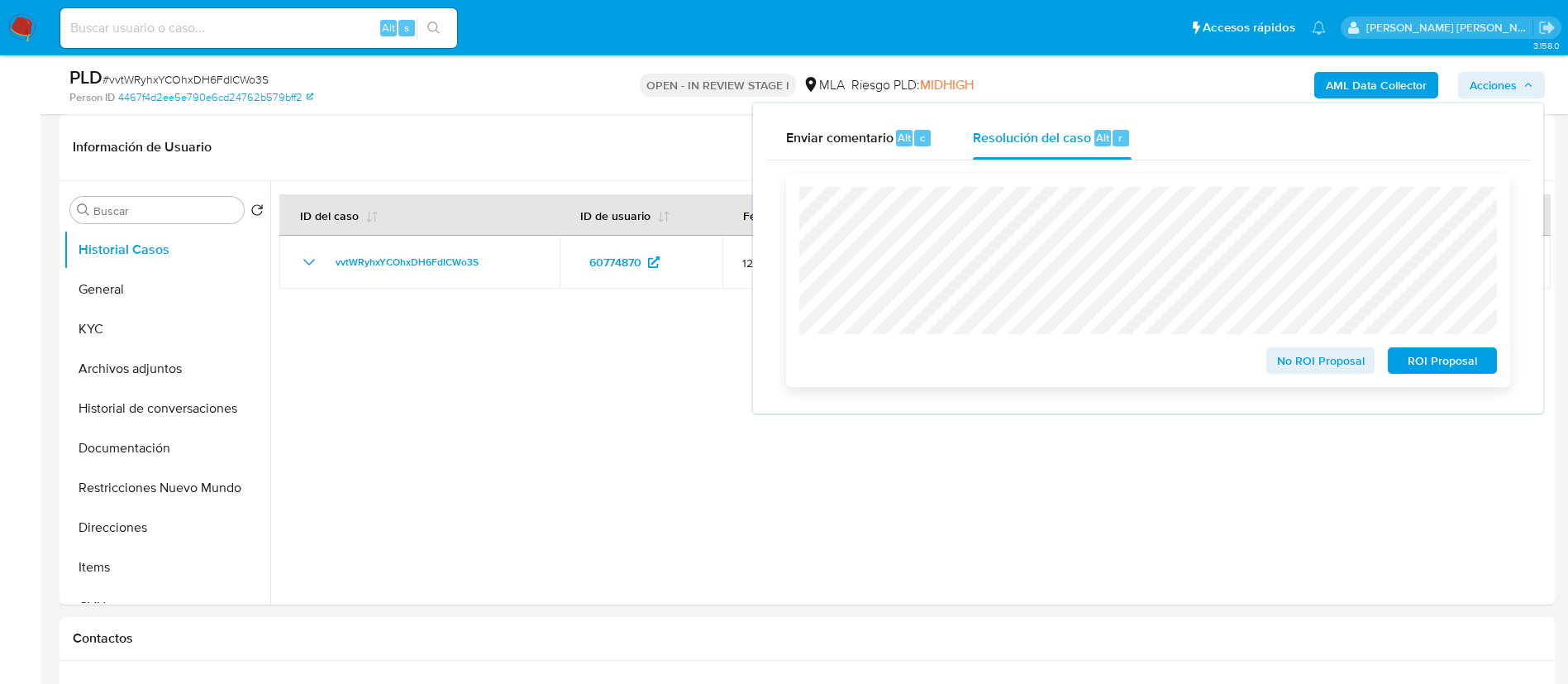
click at [1317, 358] on span "No ROI Proposal" at bounding box center [1320, 360] width 86 height 24
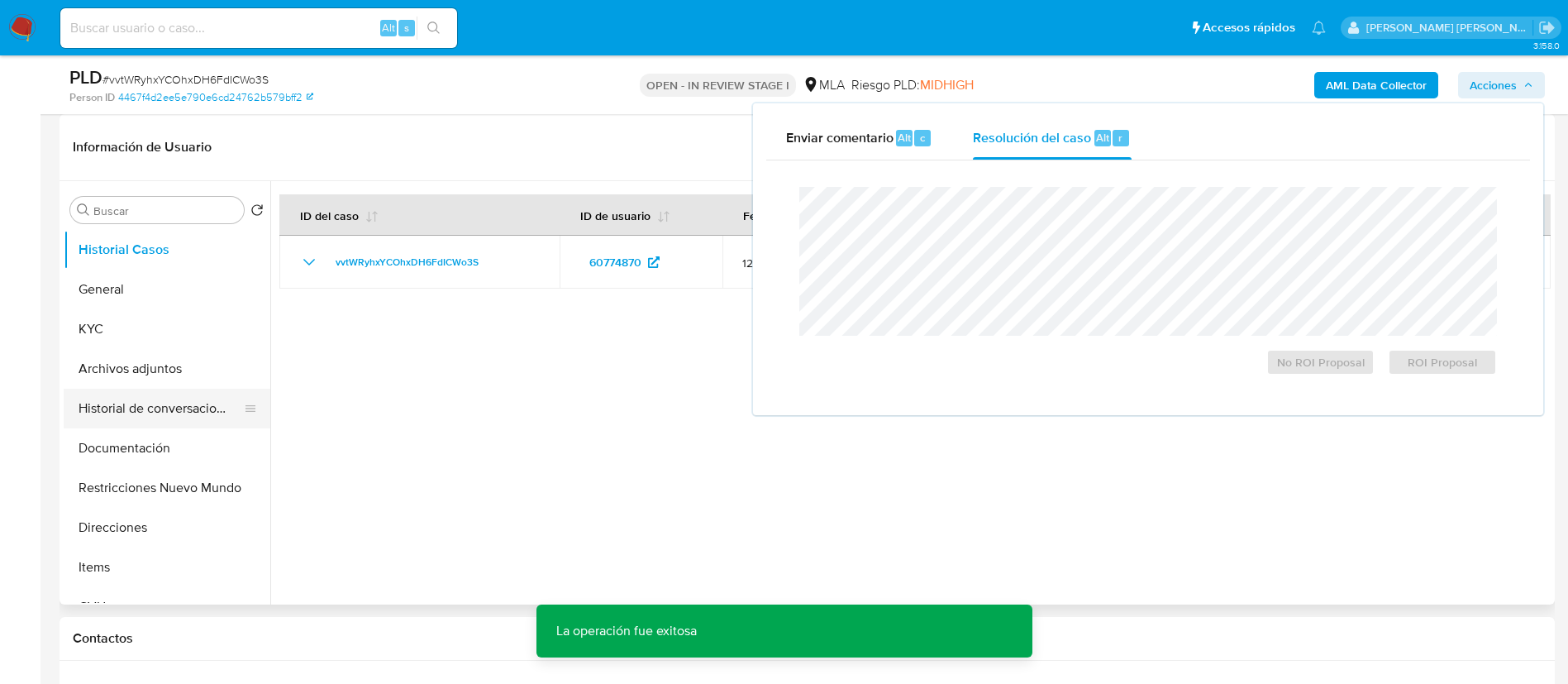
click at [170, 404] on button "Historial de conversaciones" at bounding box center [160, 408] width 193 height 40
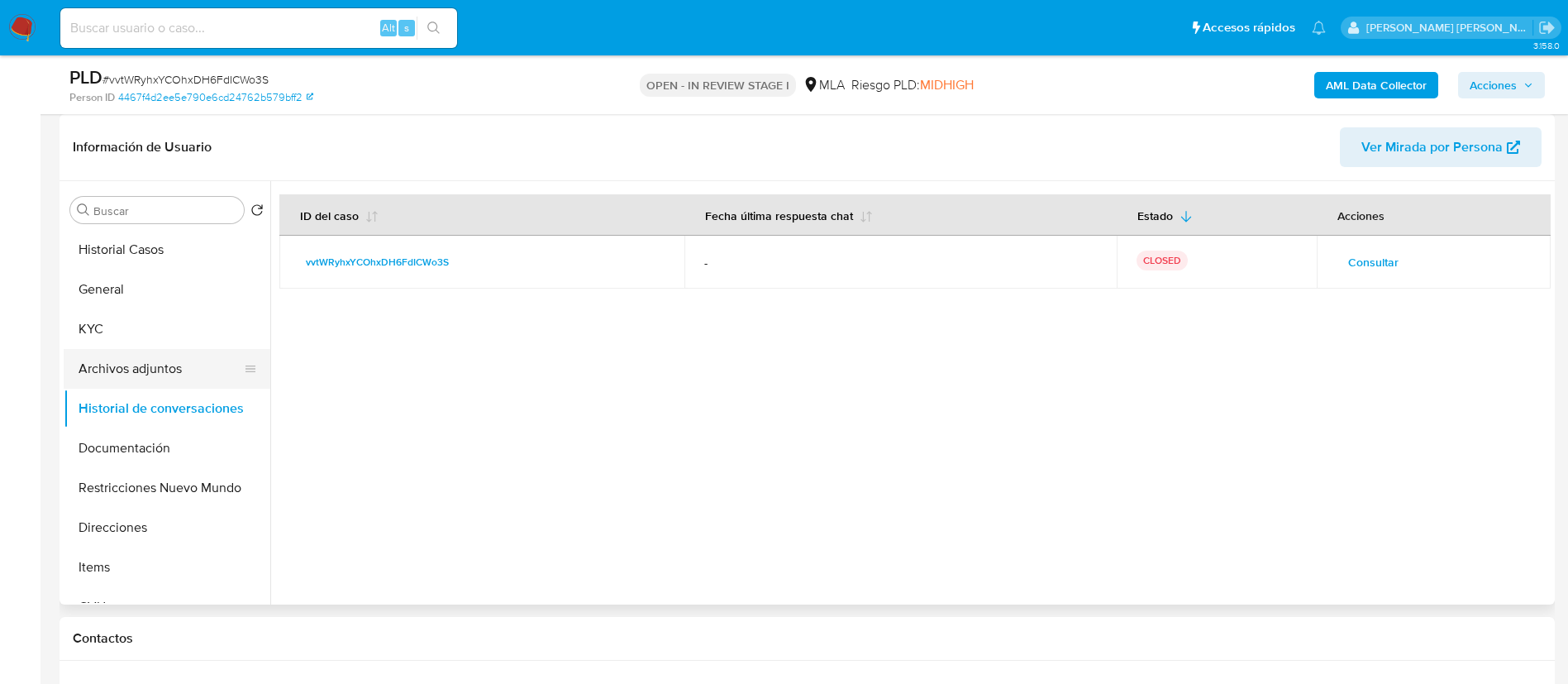
click at [170, 366] on button "Archivos adjuntos" at bounding box center [160, 368] width 193 height 40
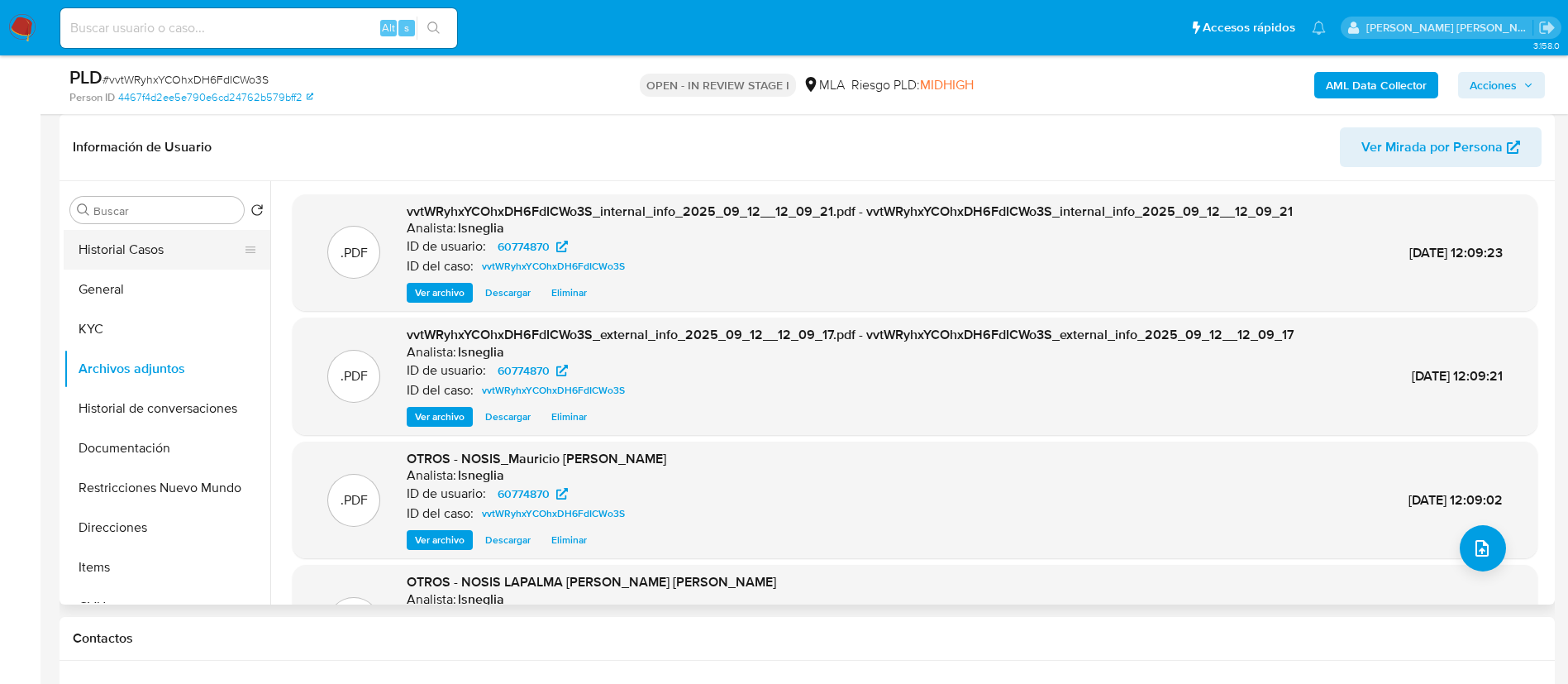
click at [93, 254] on button "Historial Casos" at bounding box center [160, 250] width 193 height 40
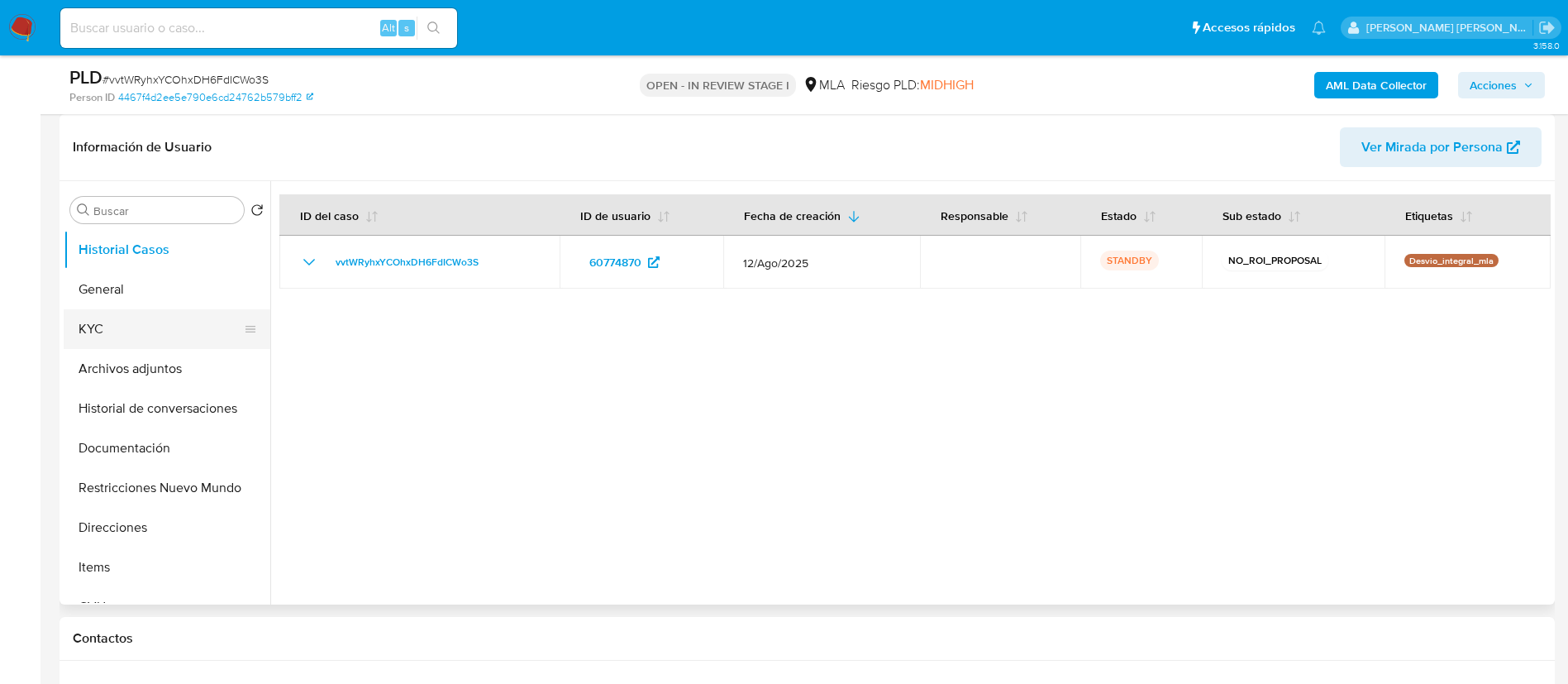
click at [108, 330] on button "KYC" at bounding box center [160, 329] width 193 height 40
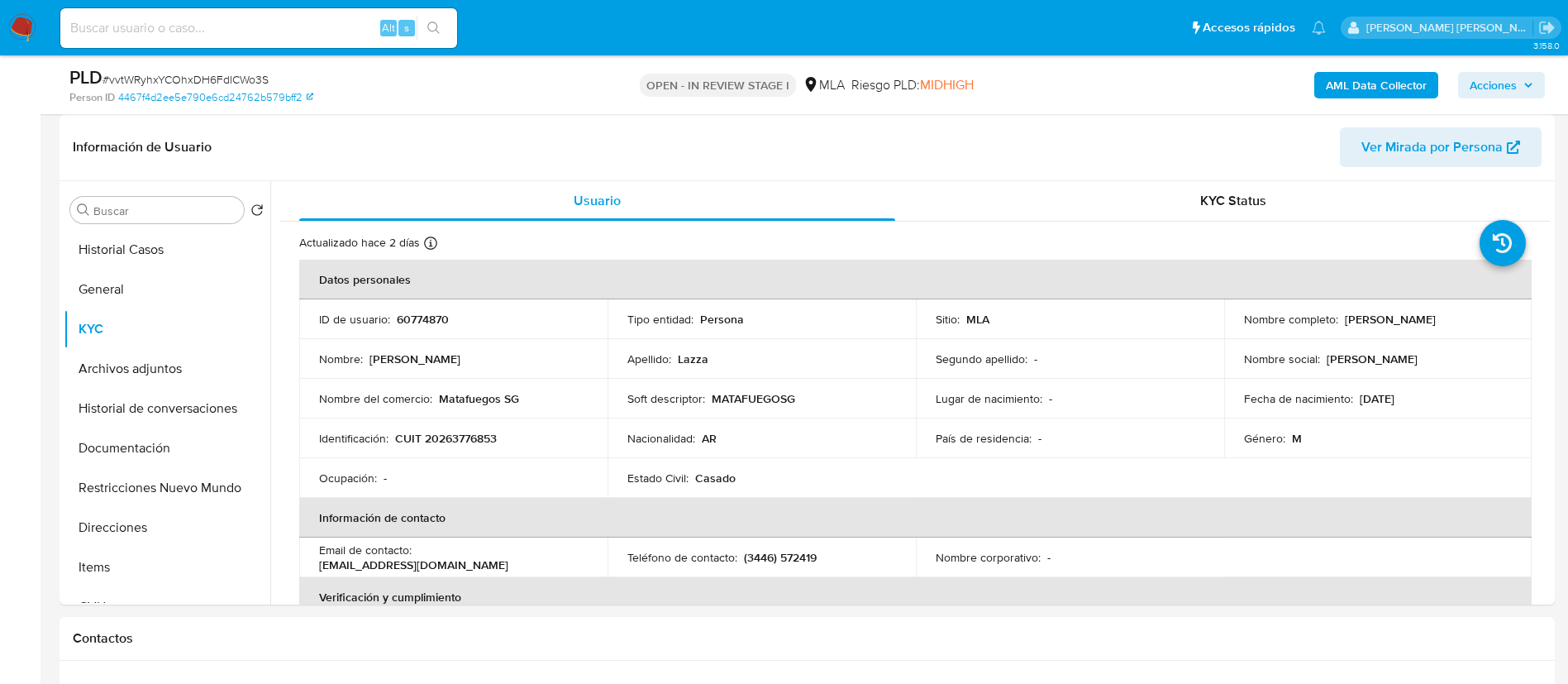
click at [253, 27] on input at bounding box center [258, 27] width 396 height 22
drag, startPoint x: 253, startPoint y: 27, endPoint x: 948, endPoint y: 32, distance: 695.0
click at [948, 32] on ul "Pausado Ver notificaciones Alt s Accesos rápidos Presiona las siguientes teclas…" at bounding box center [692, 27] width 1282 height 41
click at [136, 302] on button "General" at bounding box center [160, 289] width 193 height 40
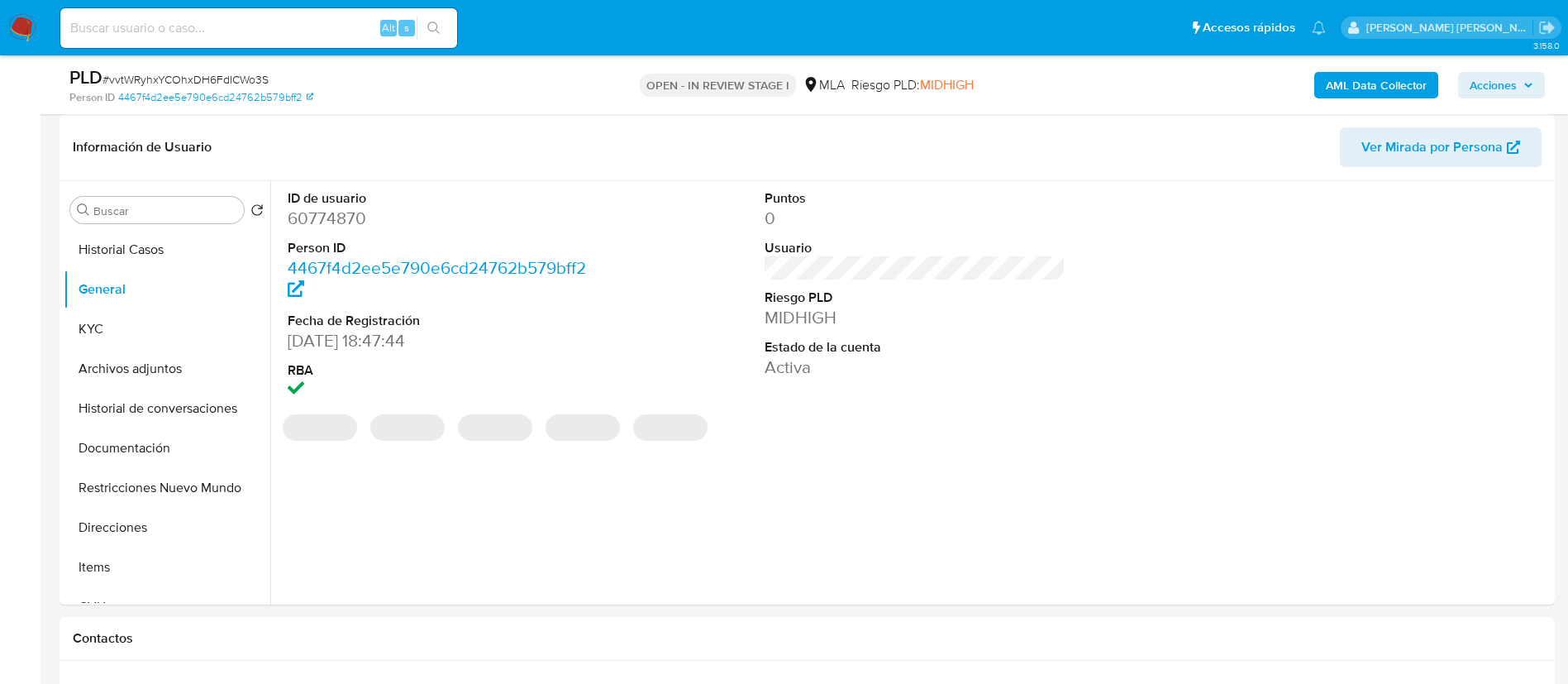
click at [314, 220] on dd "60774870" at bounding box center [438, 218] width 301 height 24
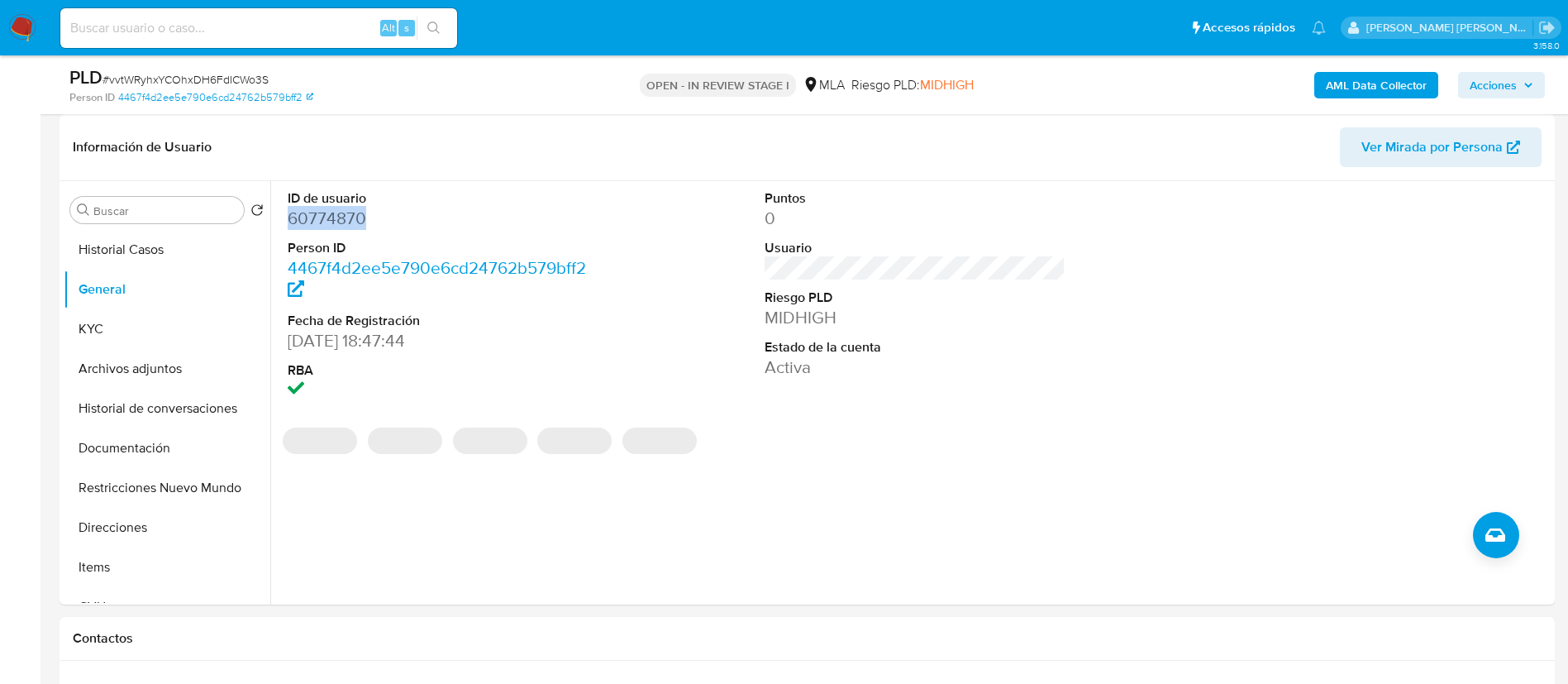
click at [314, 220] on dd "60774870" at bounding box center [438, 218] width 301 height 24
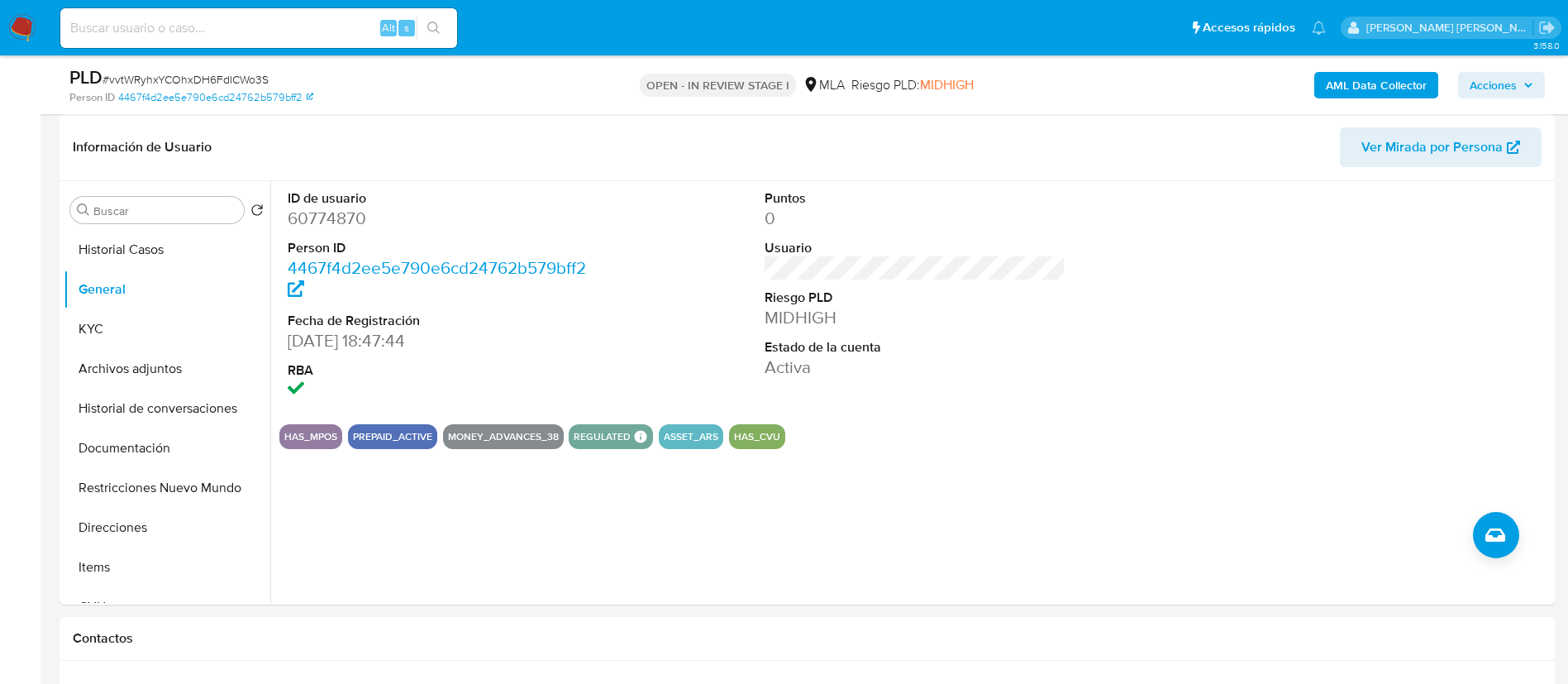
click at [178, 31] on input at bounding box center [258, 27] width 396 height 22
paste input "3GNcDDNCO48RpUmzO1zVwgu6"
type input "3GNcDDNCO48RpUmzO1zVwgu6"
click at [435, 35] on button "search-icon" at bounding box center [433, 28] width 34 height 24
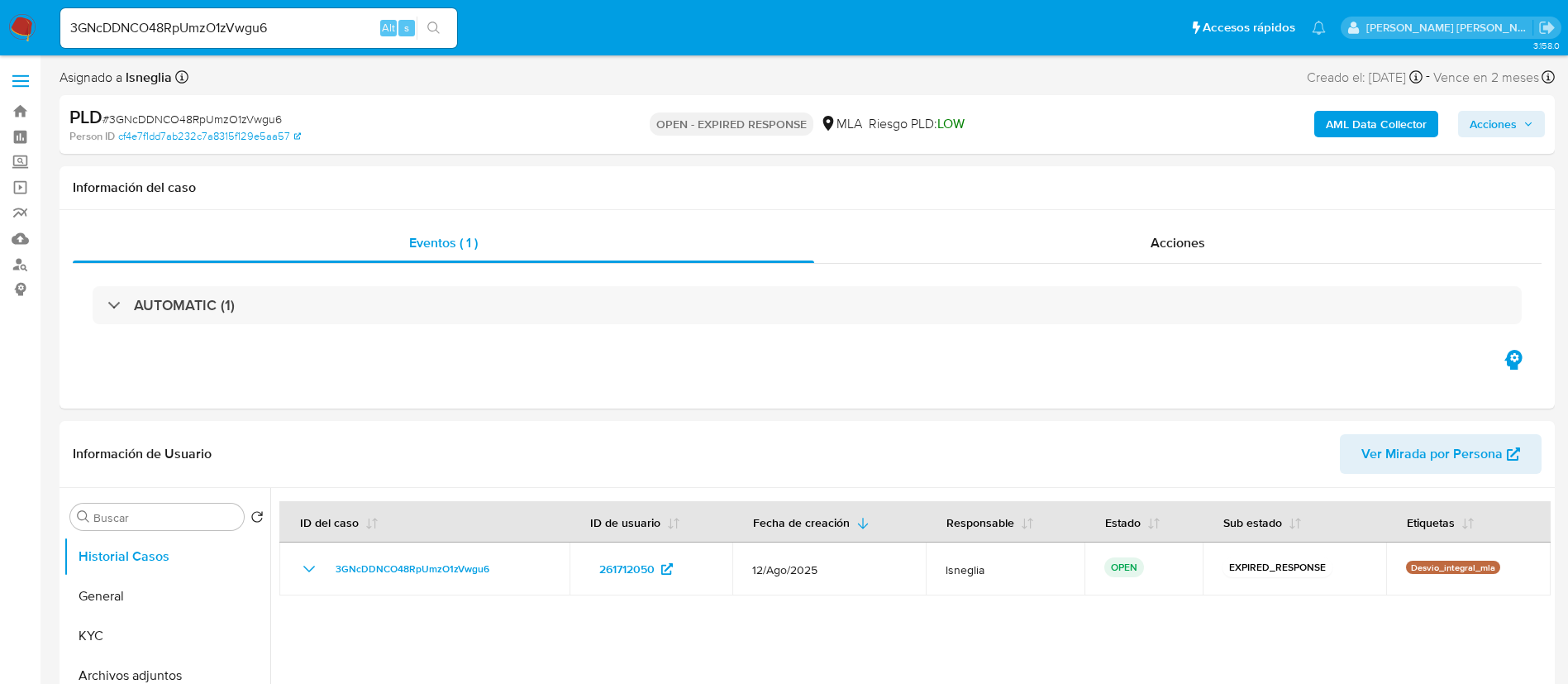
select select "10"
click at [200, 124] on span "# 3GNcDDNCO48RpUmzO1zVwgu6" at bounding box center [192, 120] width 179 height 17
click at [16, 18] on img at bounding box center [23, 28] width 28 height 28
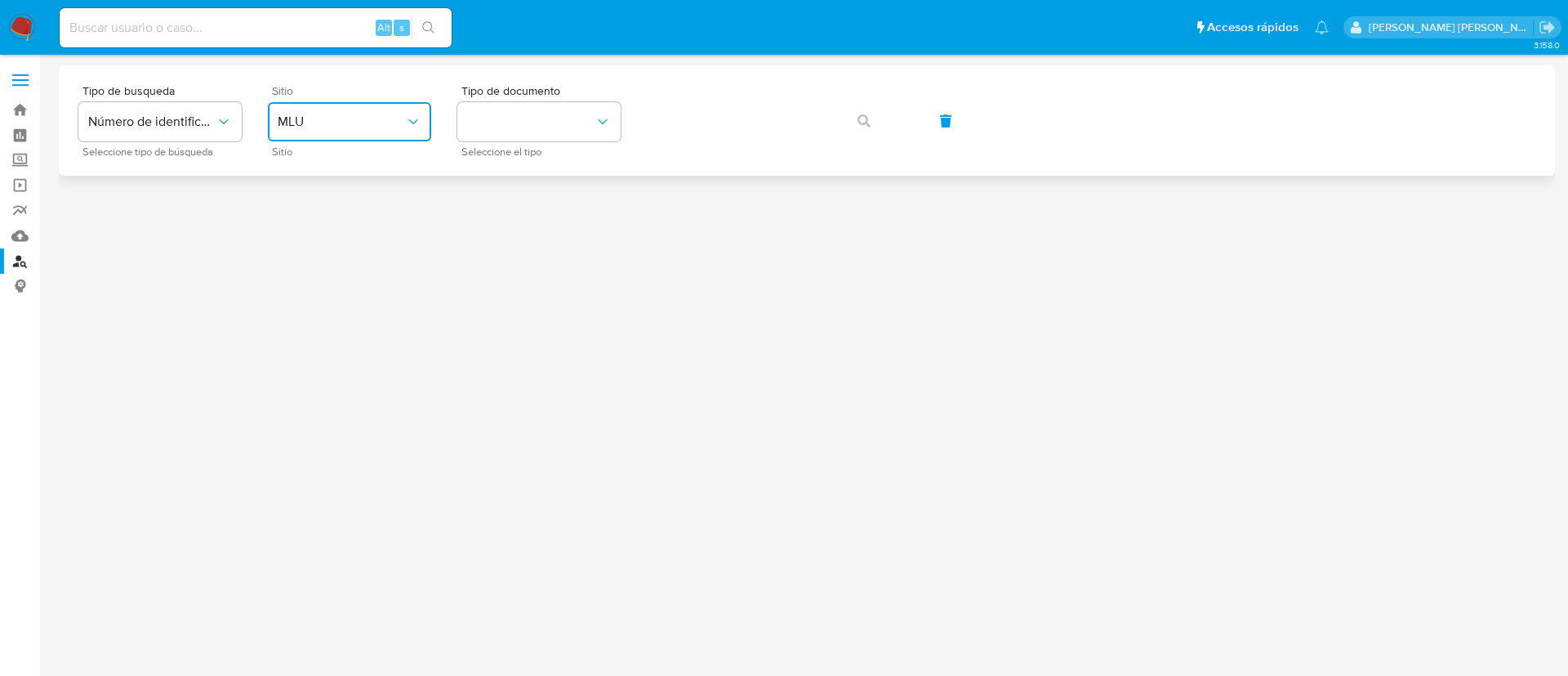
click at [344, 114] on span "MLU" at bounding box center [341, 122] width 127 height 17
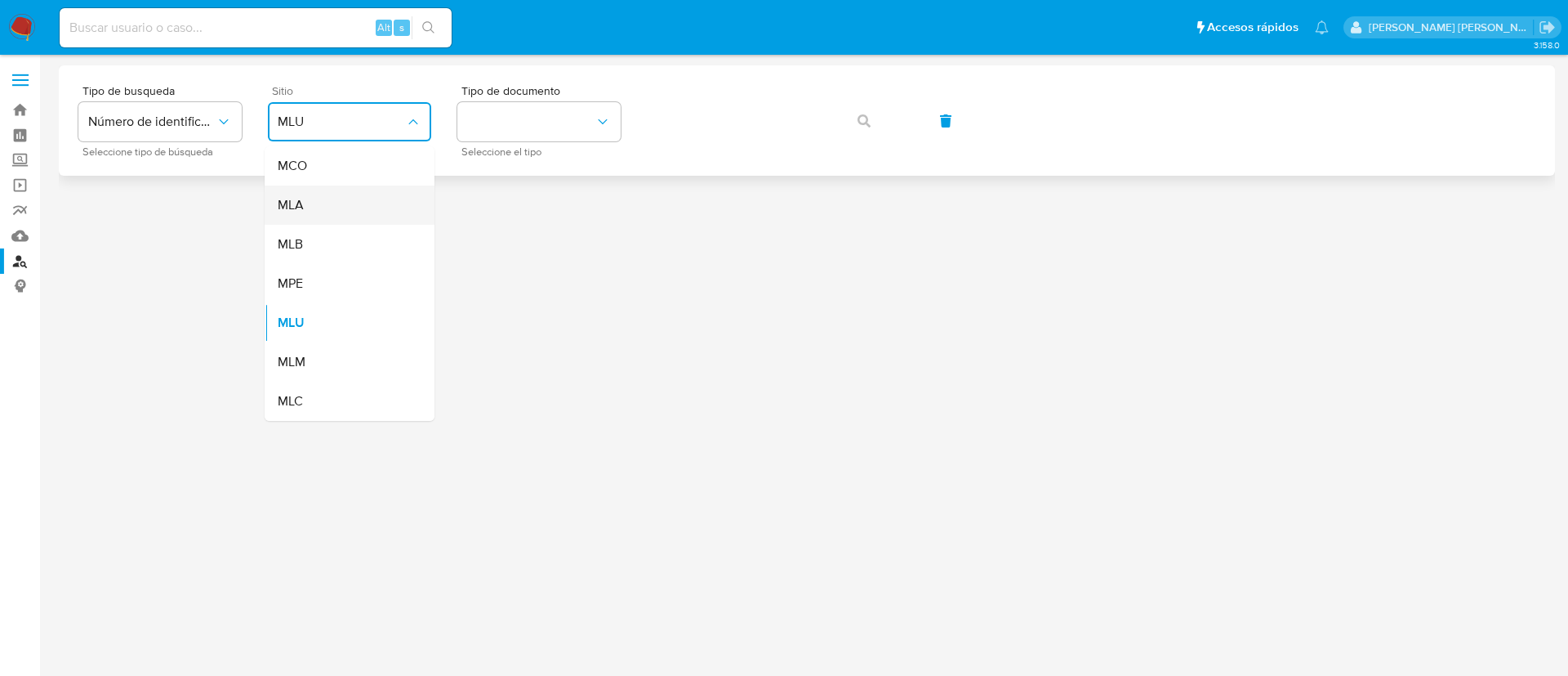
click at [349, 206] on div "MLA" at bounding box center [344, 205] width 134 height 39
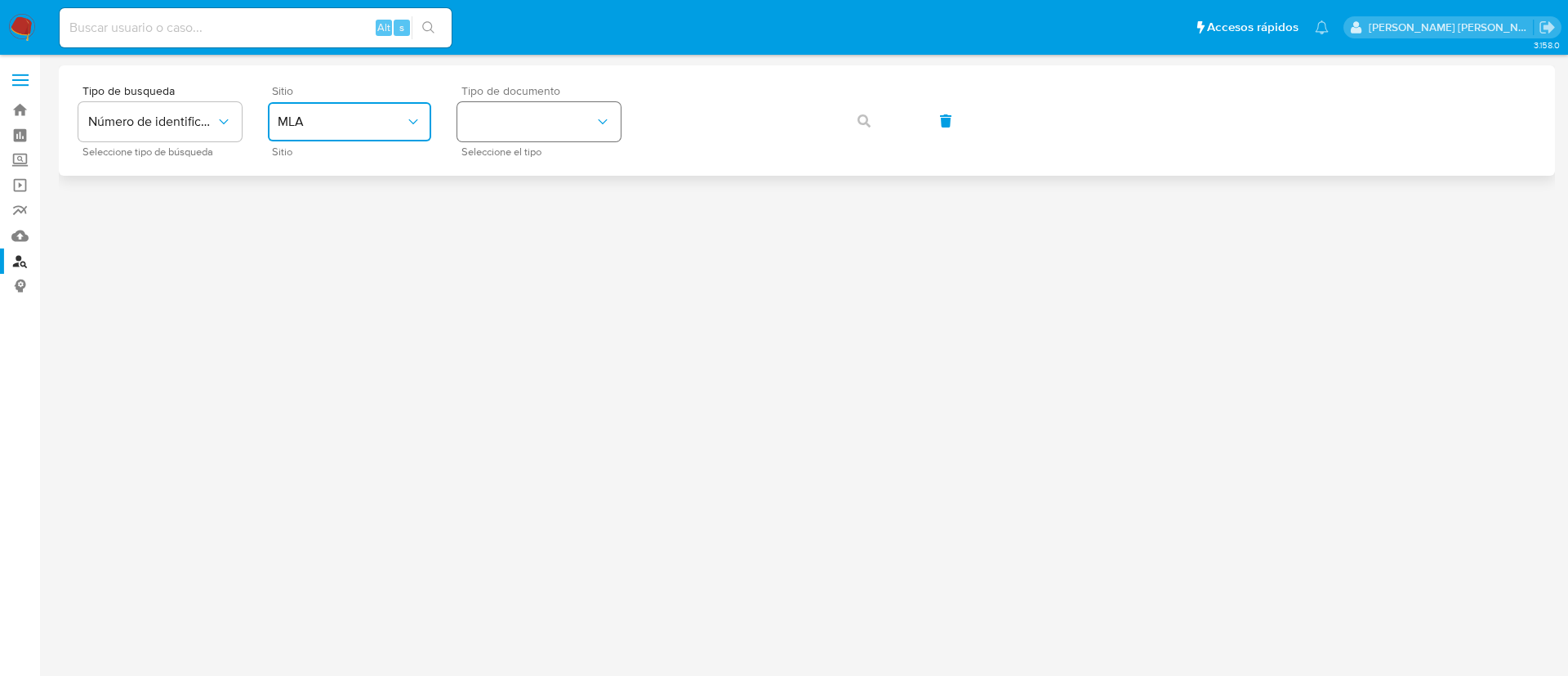
click at [537, 125] on button "identificationType" at bounding box center [539, 122] width 164 height 39
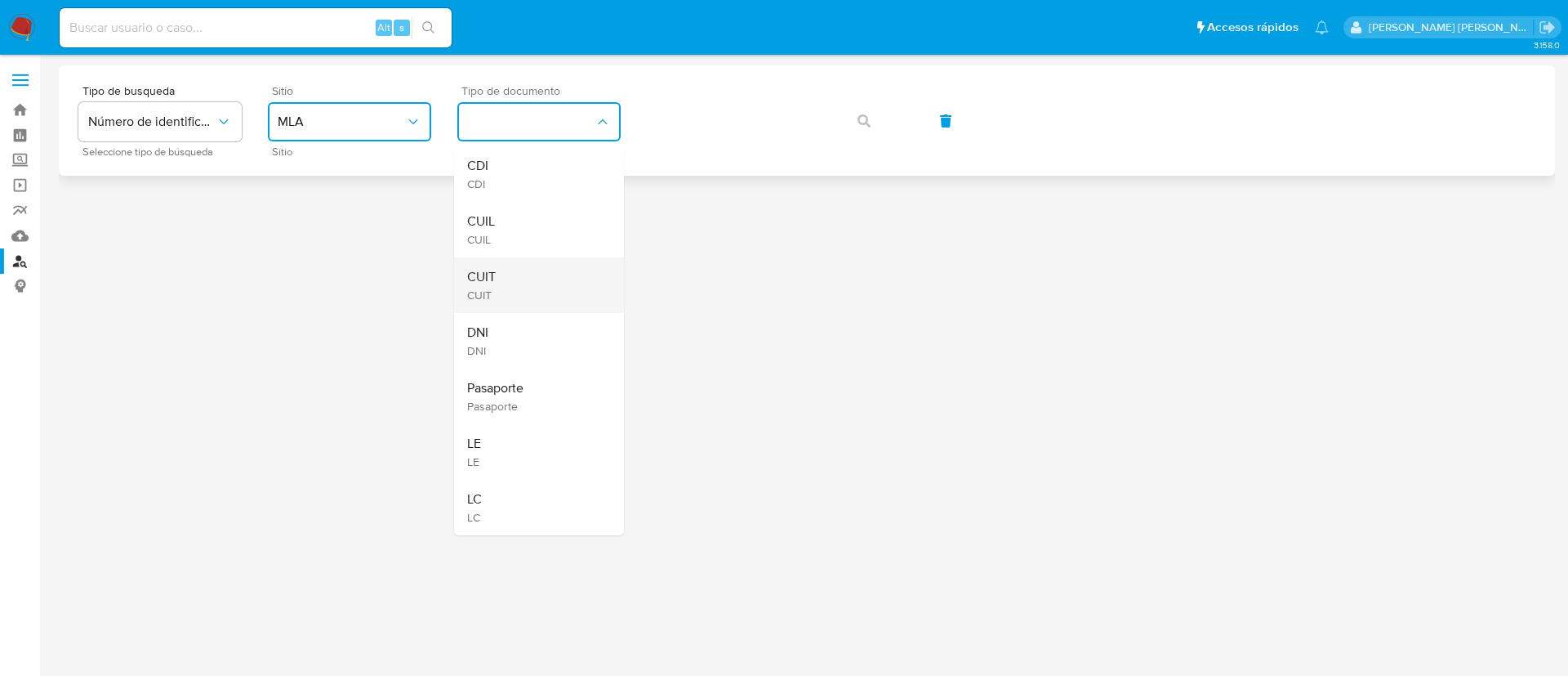
click at [516, 277] on div "CUIT CUIT" at bounding box center [534, 285] width 134 height 56
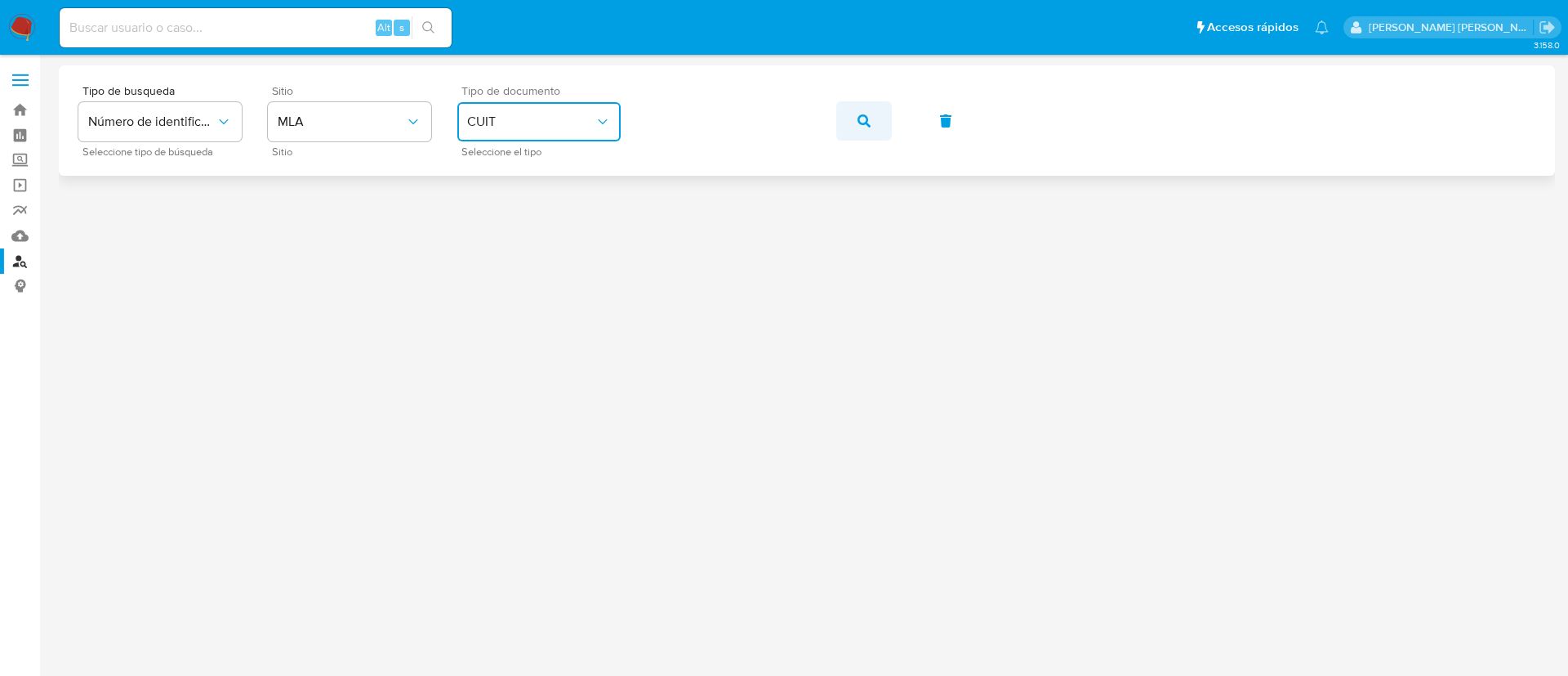
click at [866, 120] on icon "button" at bounding box center [864, 121] width 13 height 13
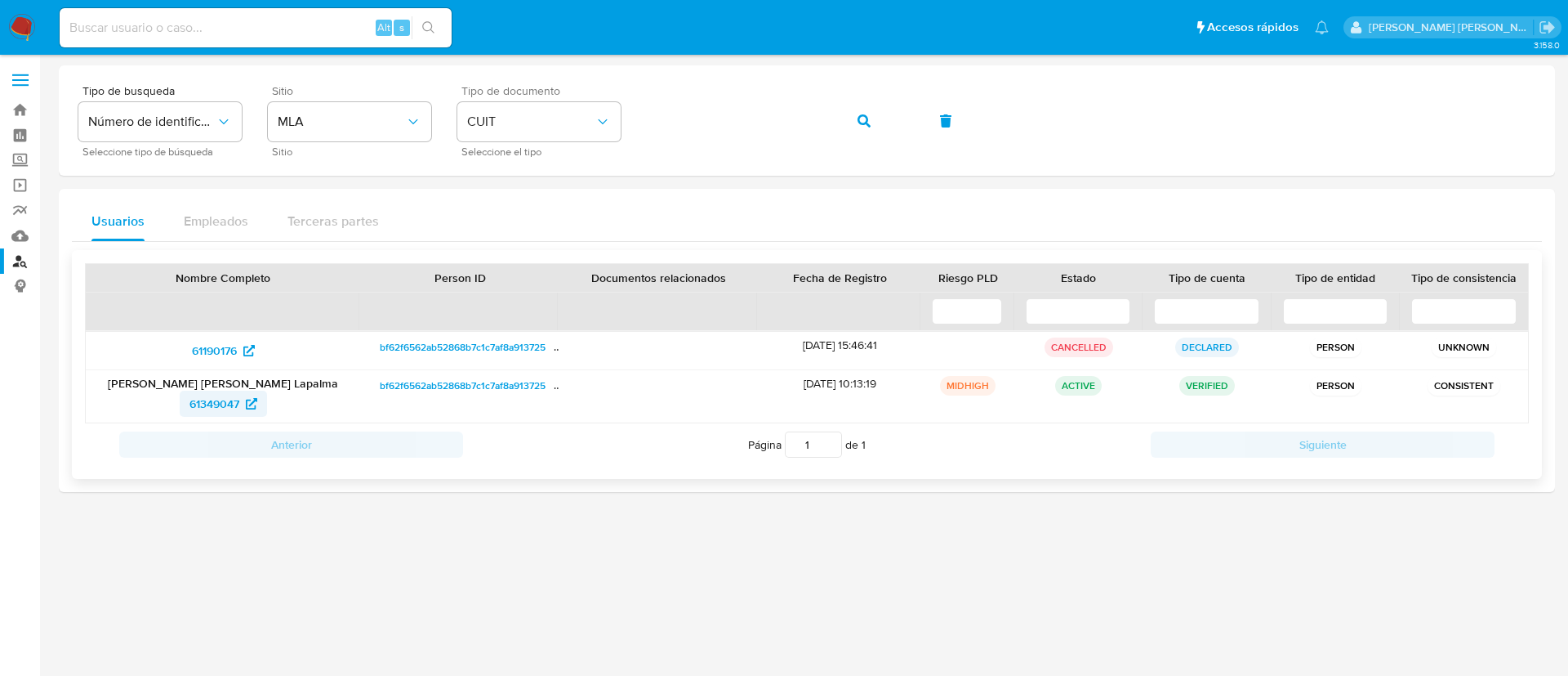
click at [217, 402] on span "61349047" at bounding box center [215, 403] width 50 height 26
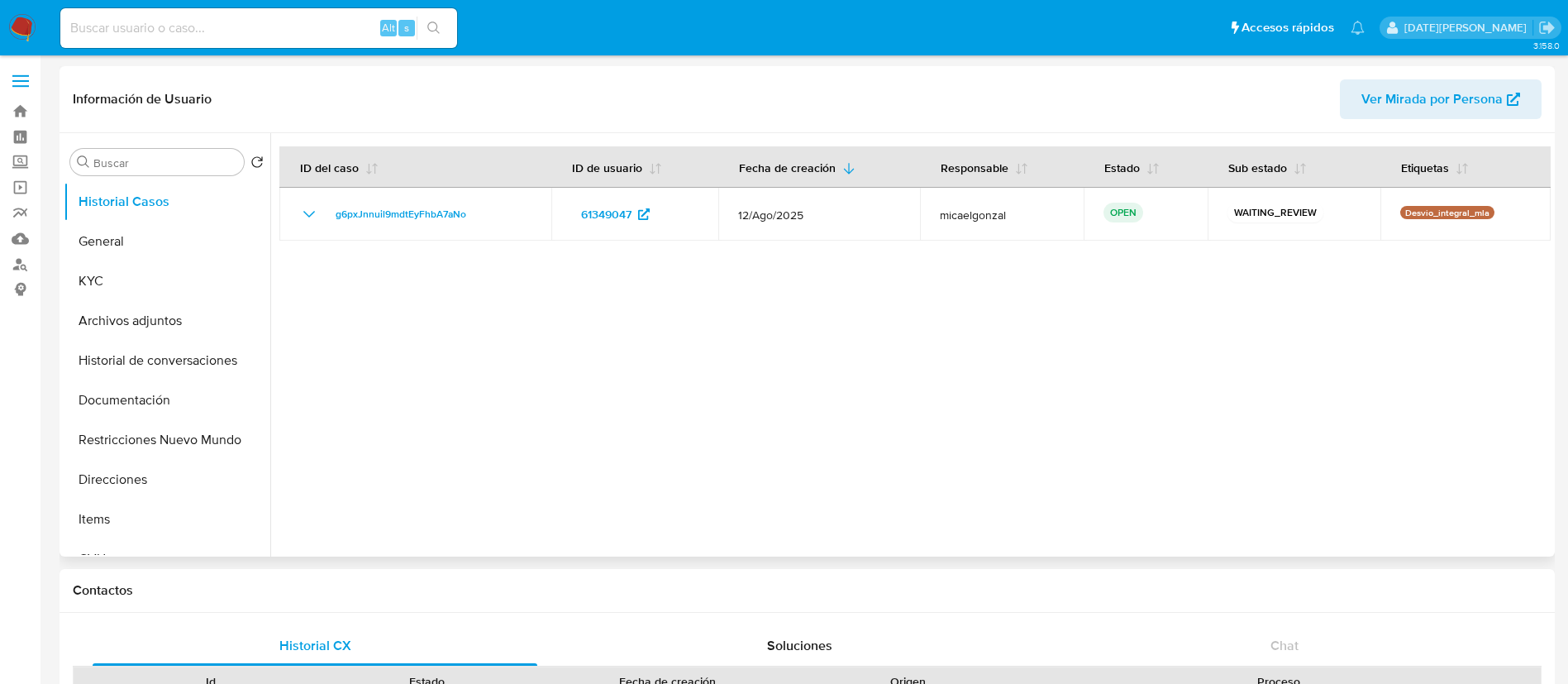
select select "10"
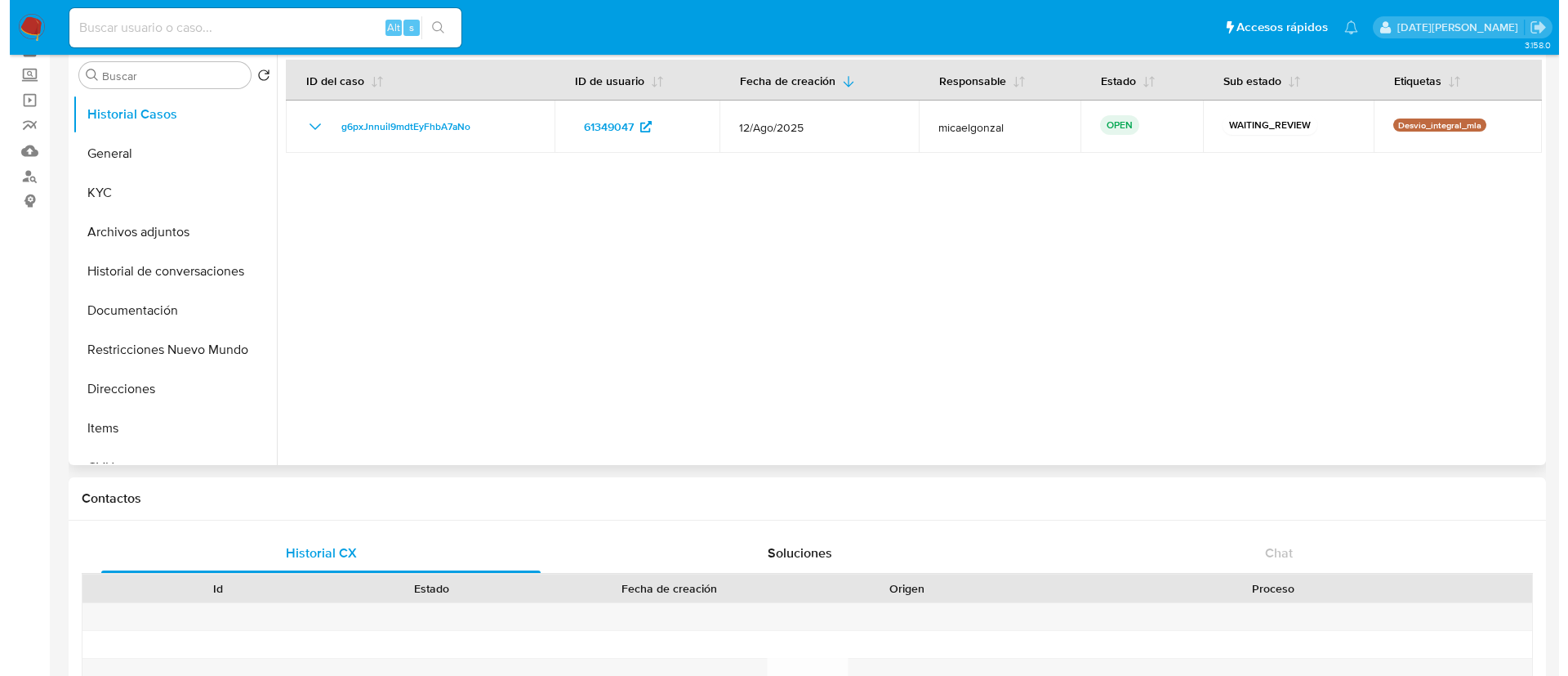
scroll to position [123, 0]
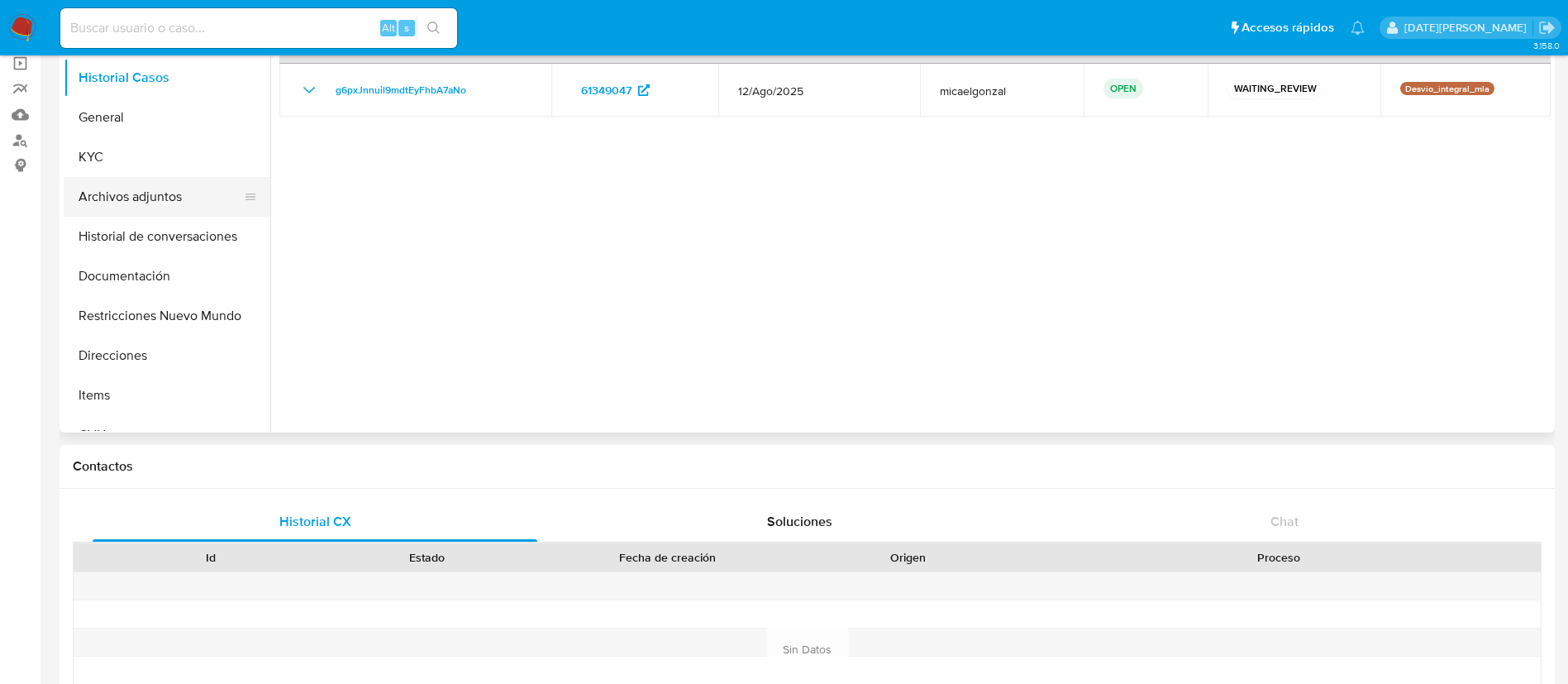
click at [168, 214] on button "Archivos adjuntos" at bounding box center [160, 197] width 193 height 40
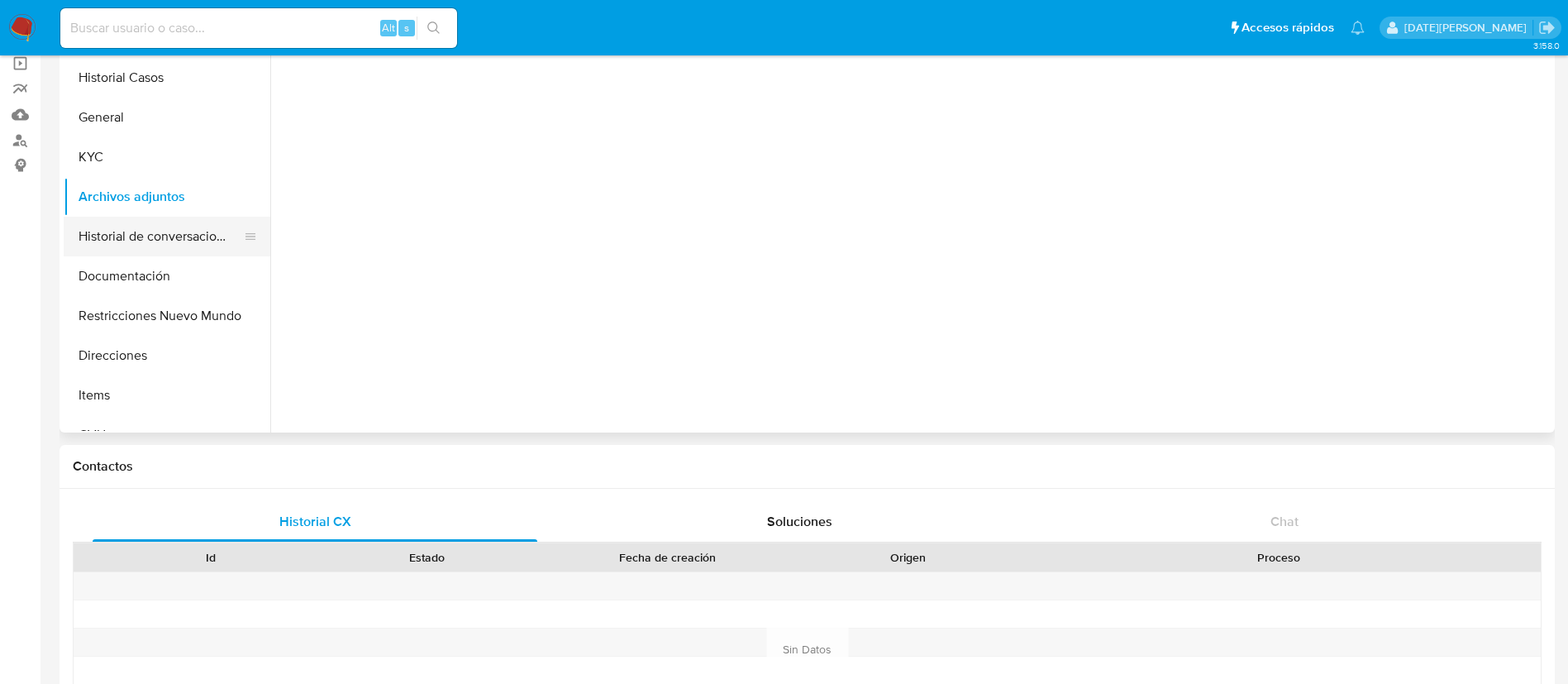
click at [170, 225] on button "Historial de conversaciones" at bounding box center [160, 236] width 193 height 40
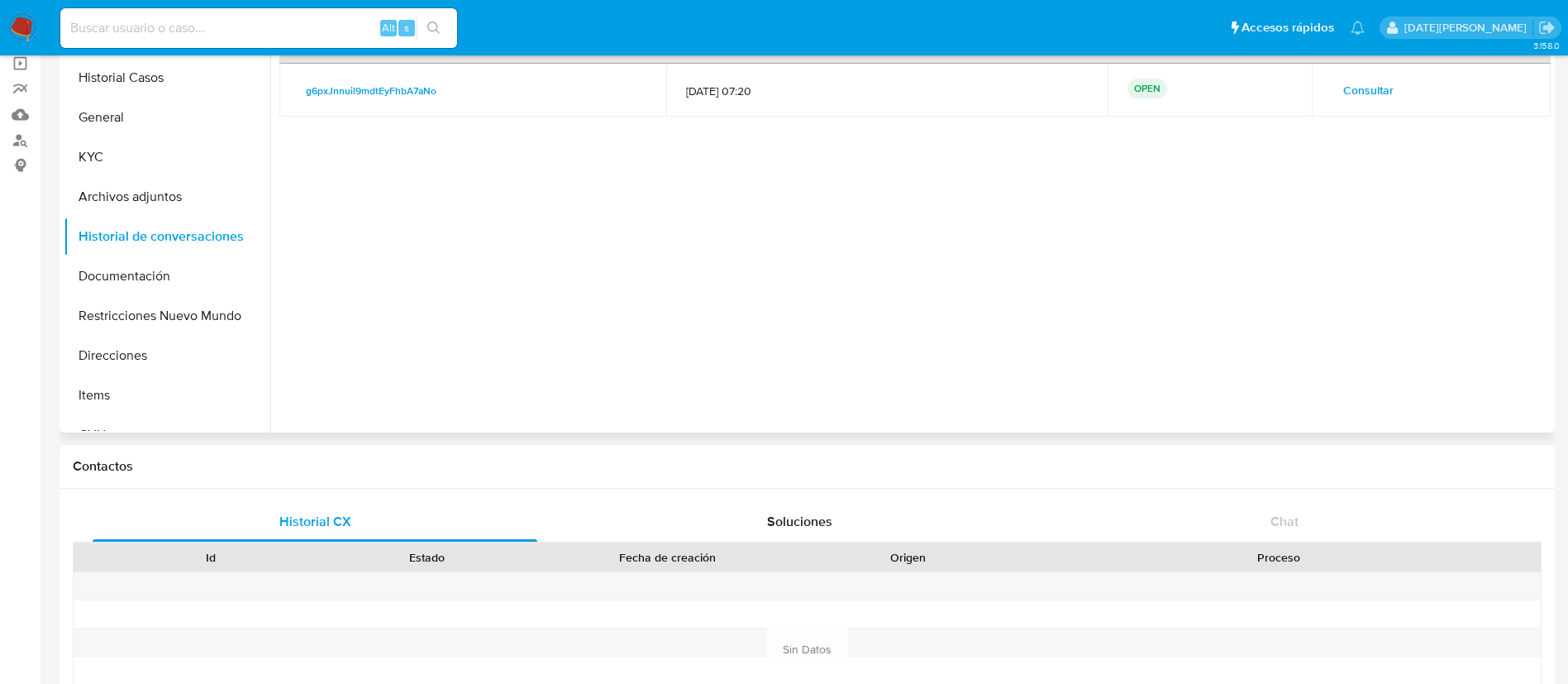
click at [1365, 91] on span "Consultar" at bounding box center [1368, 90] width 51 height 24
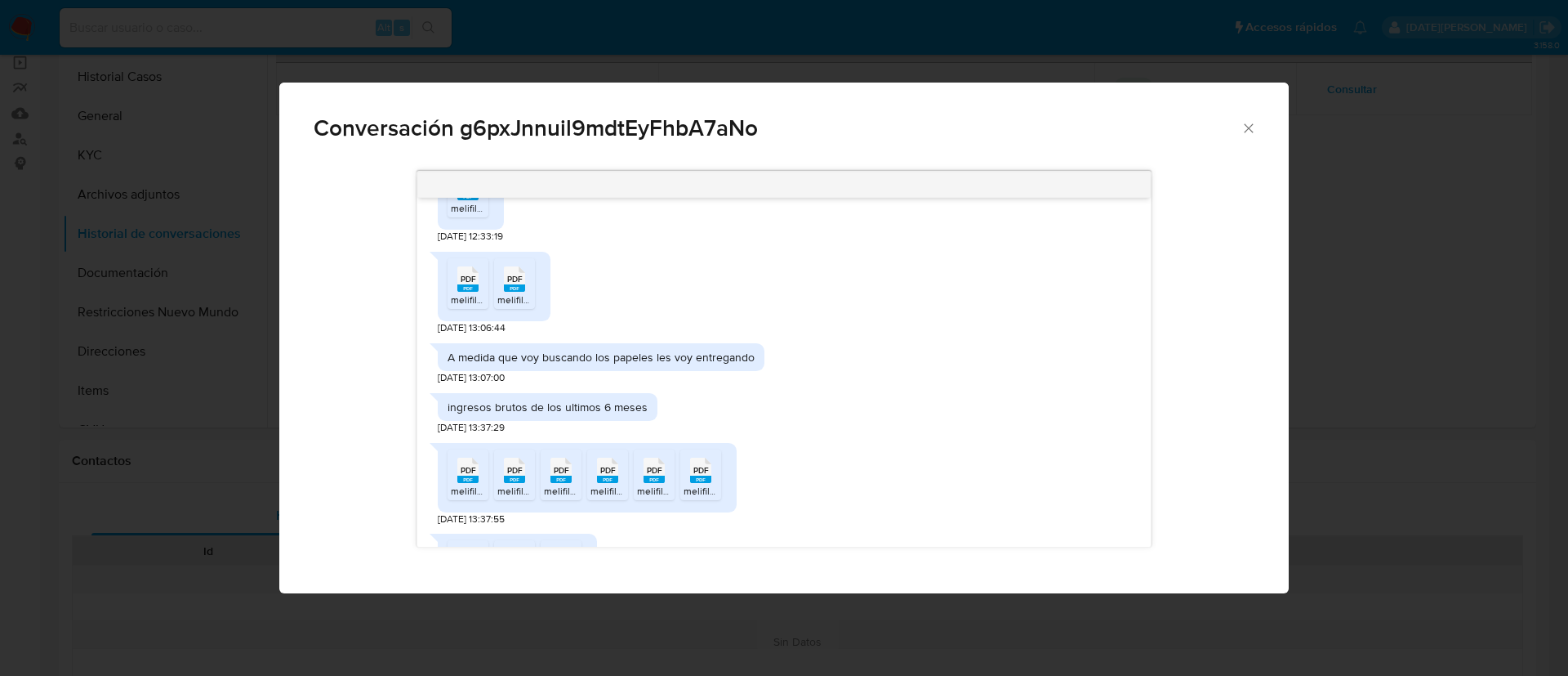
scroll to position [1929, 0]
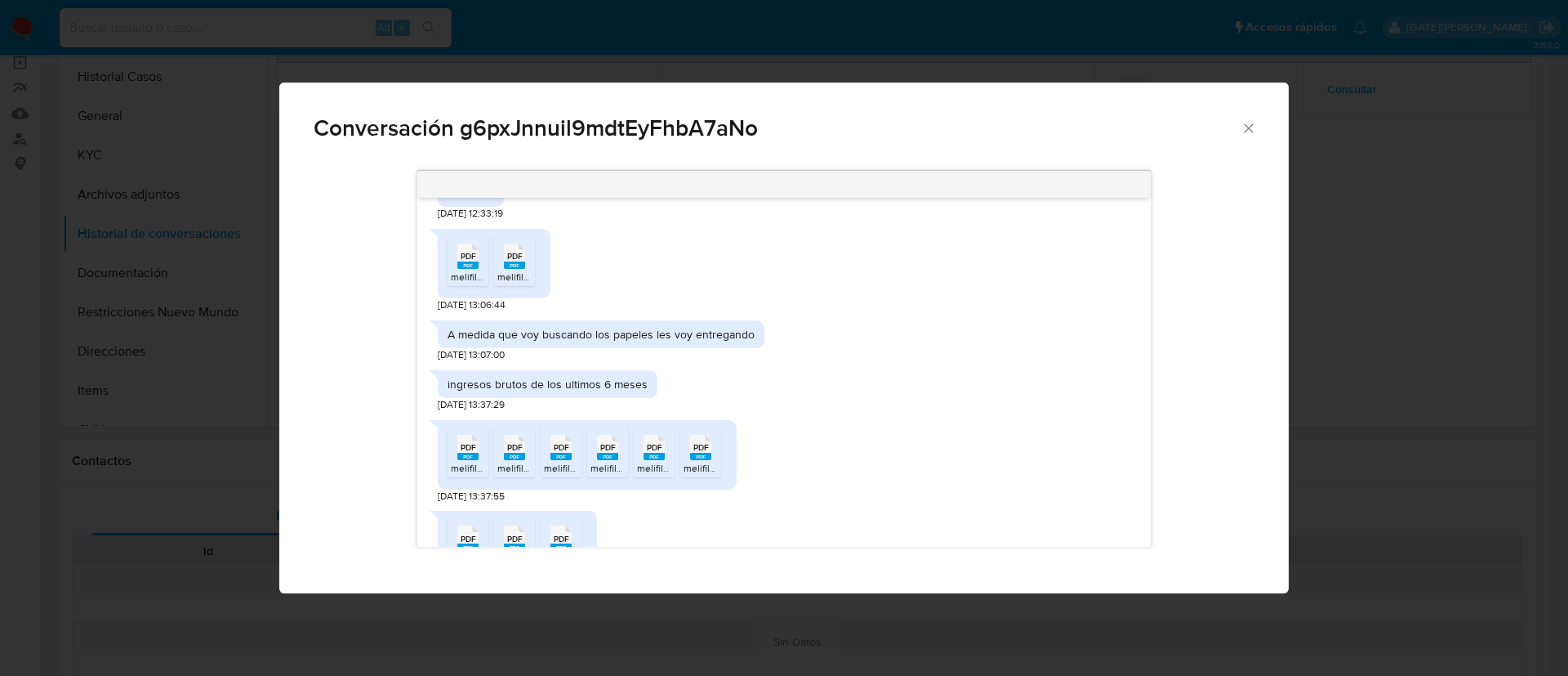
click at [475, 192] on span "melifile7278376745104297461.pdf" at bounding box center [524, 184] width 148 height 14
click at [464, 269] on rect "Comunicación" at bounding box center [467, 265] width 21 height 7
click at [514, 284] on span "melifile4371730884626099450.pdf" at bounding box center [573, 277] width 153 height 14
click at [467, 453] on span "PDF" at bounding box center [468, 447] width 16 height 10
click at [504, 462] on icon "PDF" at bounding box center [514, 447] width 21 height 29
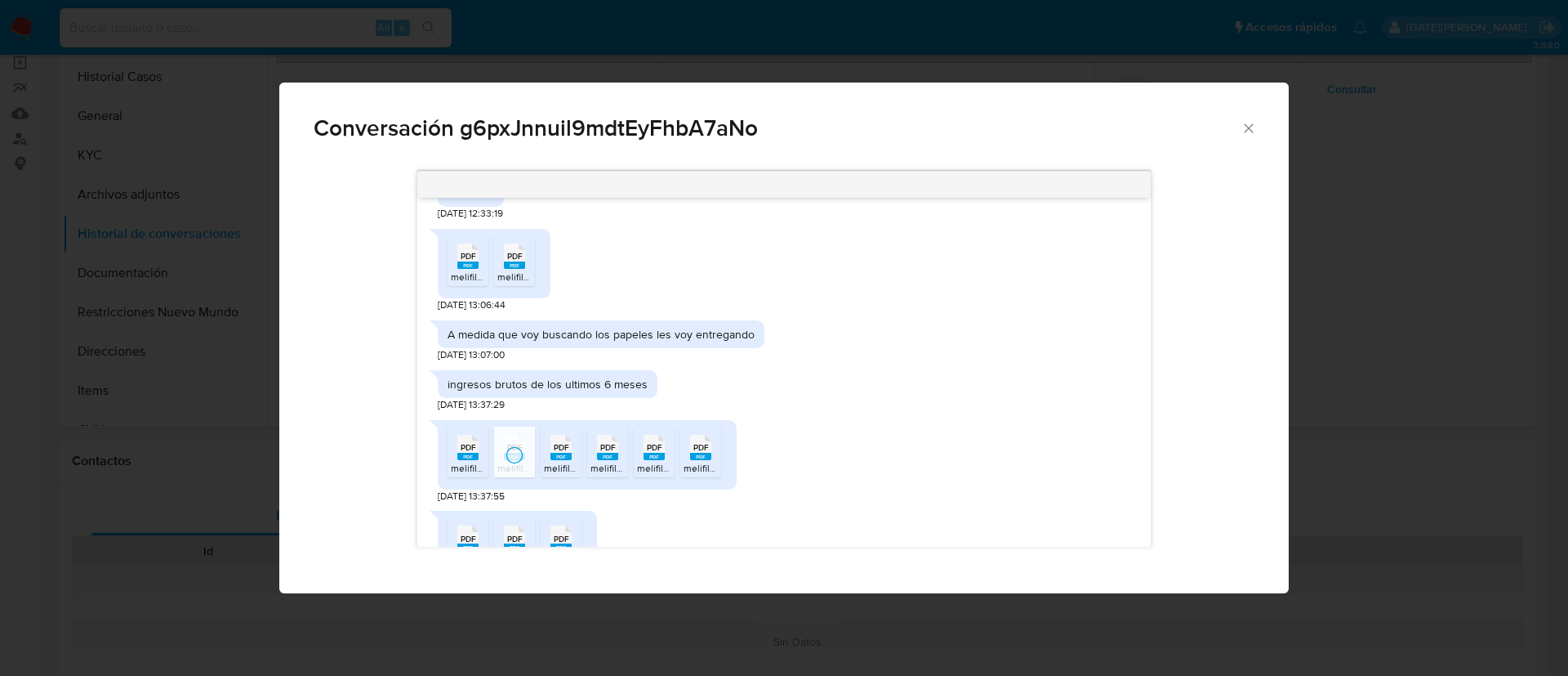
click at [575, 462] on div "PDF PDF" at bounding box center [560, 446] width 34 height 32
click at [618, 460] on rect "Comunicación" at bounding box center [608, 456] width 21 height 7
click at [653, 460] on rect "Comunicación" at bounding box center [654, 456] width 21 height 7
drag, startPoint x: 699, startPoint y: 486, endPoint x: 799, endPoint y: 429, distance: 115.1
click at [699, 460] on rect "Comunicación" at bounding box center [701, 456] width 21 height 7
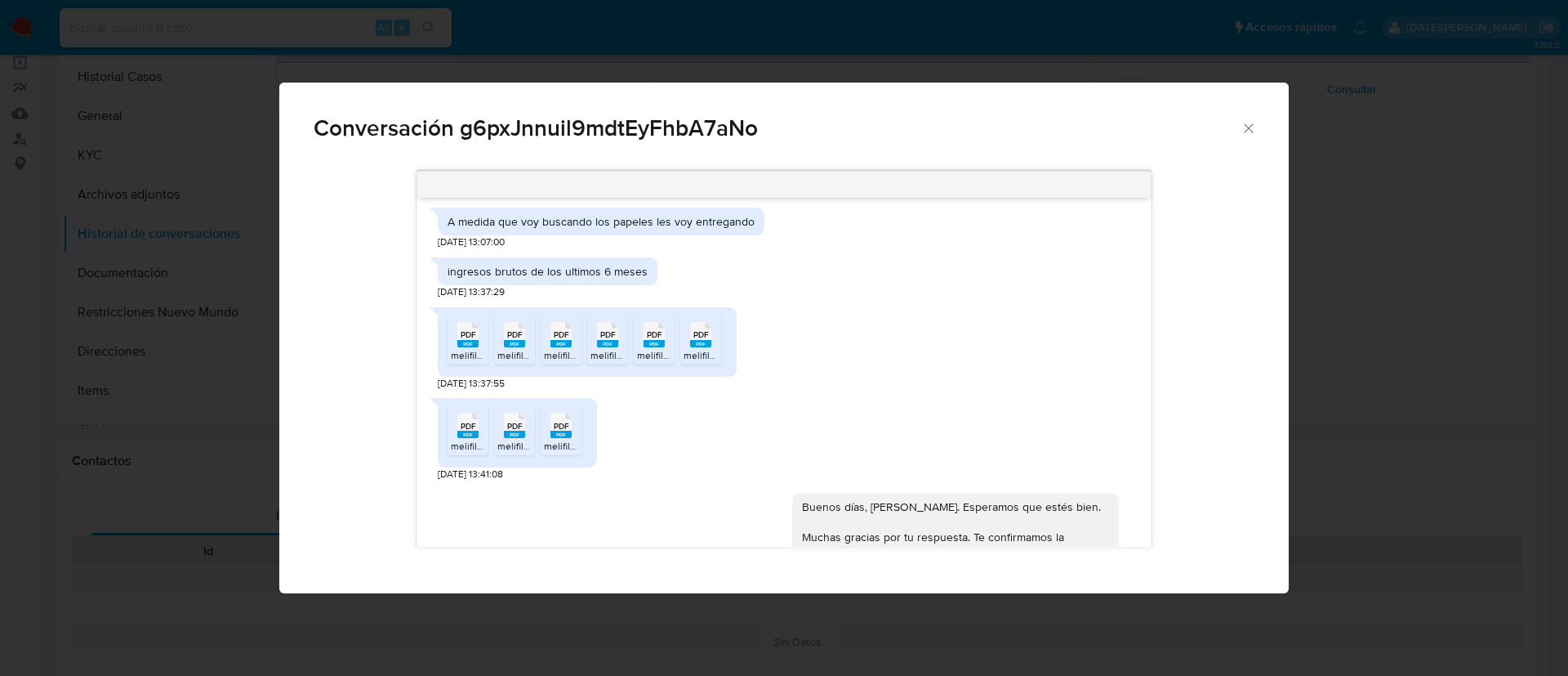
scroll to position [2052, 0]
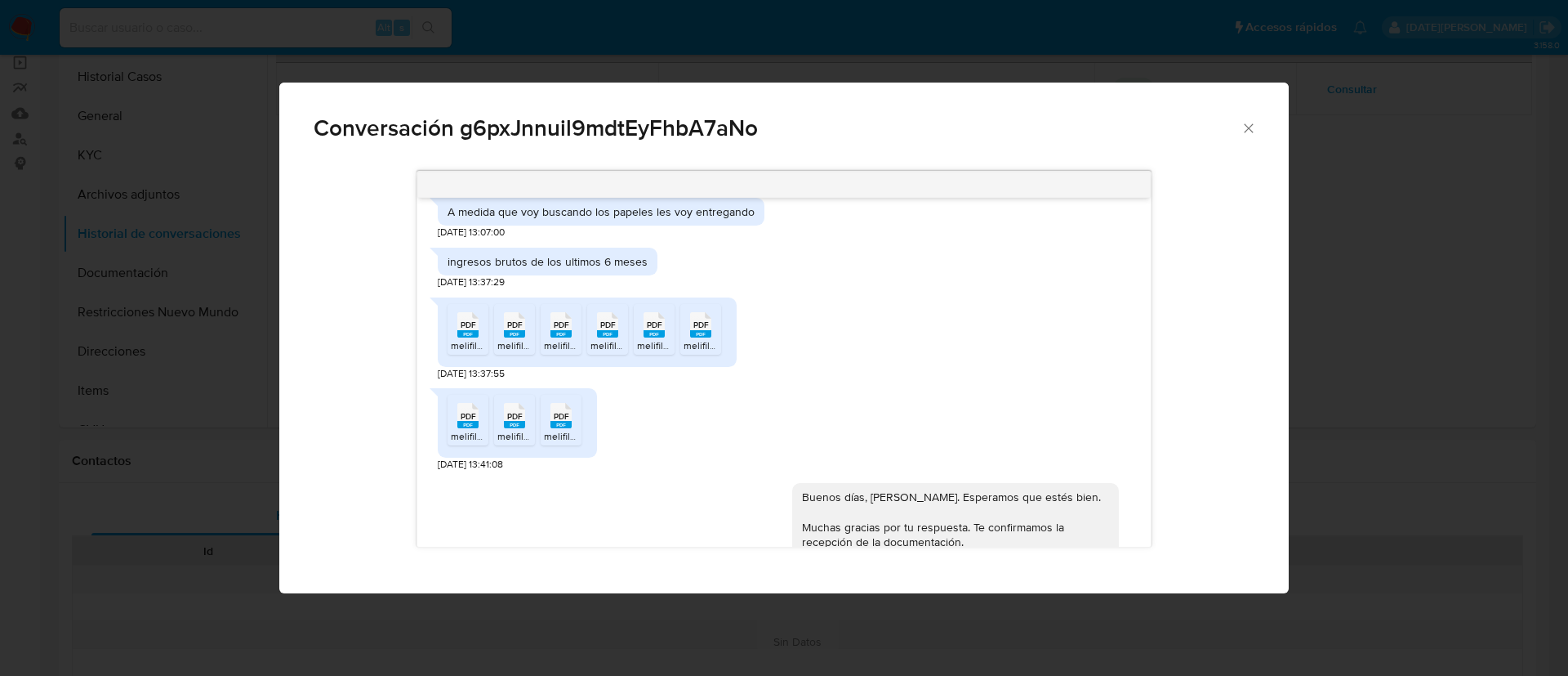
click at [458, 443] on span "melifile2134360712792334915.pdf" at bounding box center [524, 436] width 148 height 14
click at [520, 430] on icon "PDF" at bounding box center [514, 415] width 21 height 29
click at [564, 430] on icon "PDF" at bounding box center [561, 415] width 21 height 29
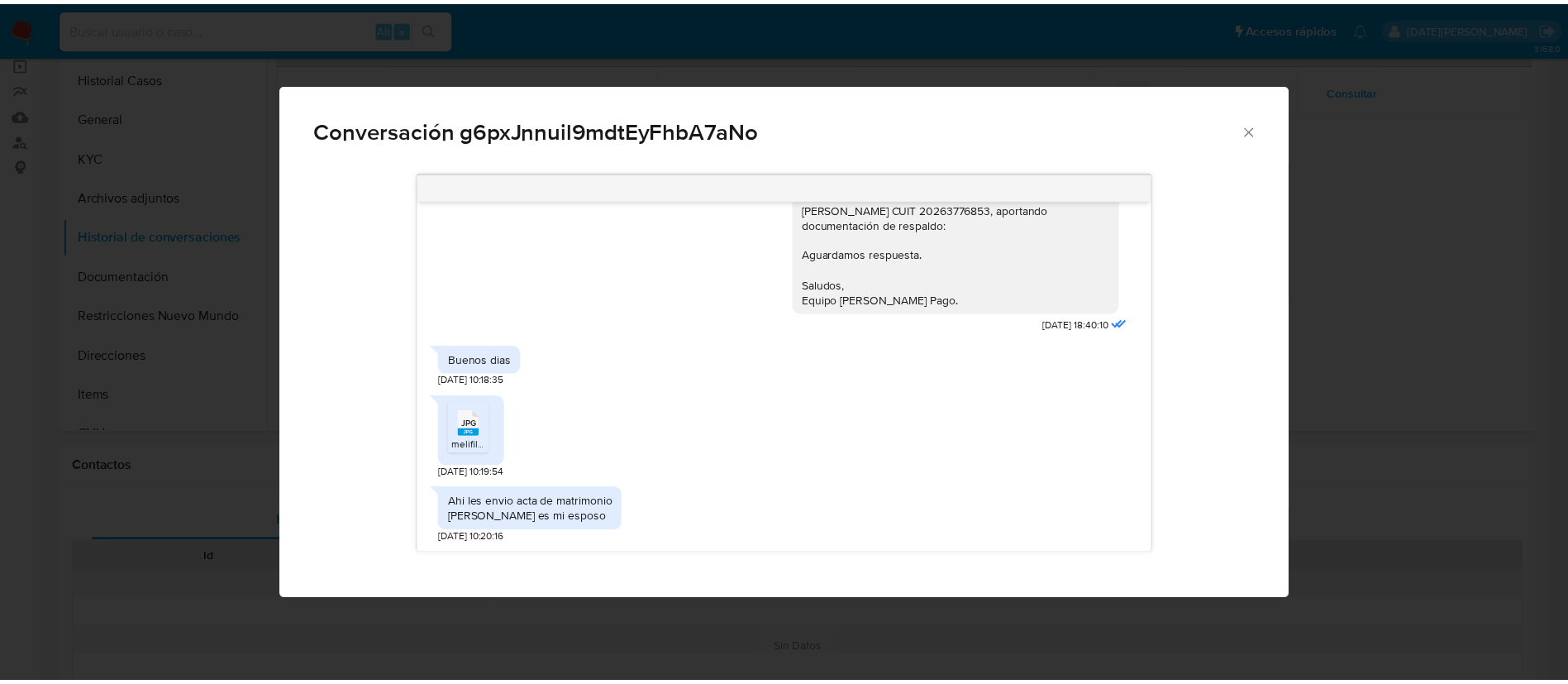
scroll to position [2506, 0]
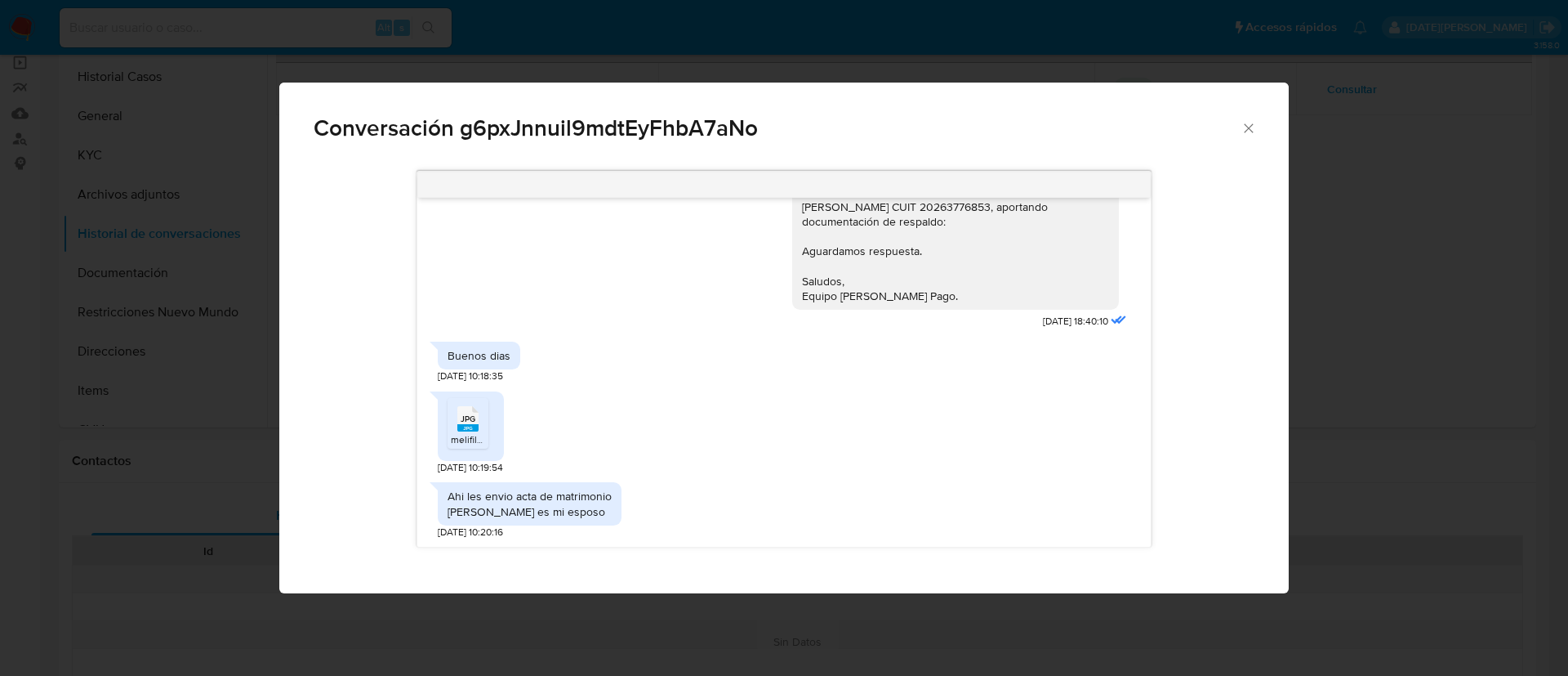
click at [473, 431] on icon "JPG" at bounding box center [467, 418] width 21 height 29
click at [1245, 125] on icon "Cerrar" at bounding box center [1249, 128] width 9 height 9
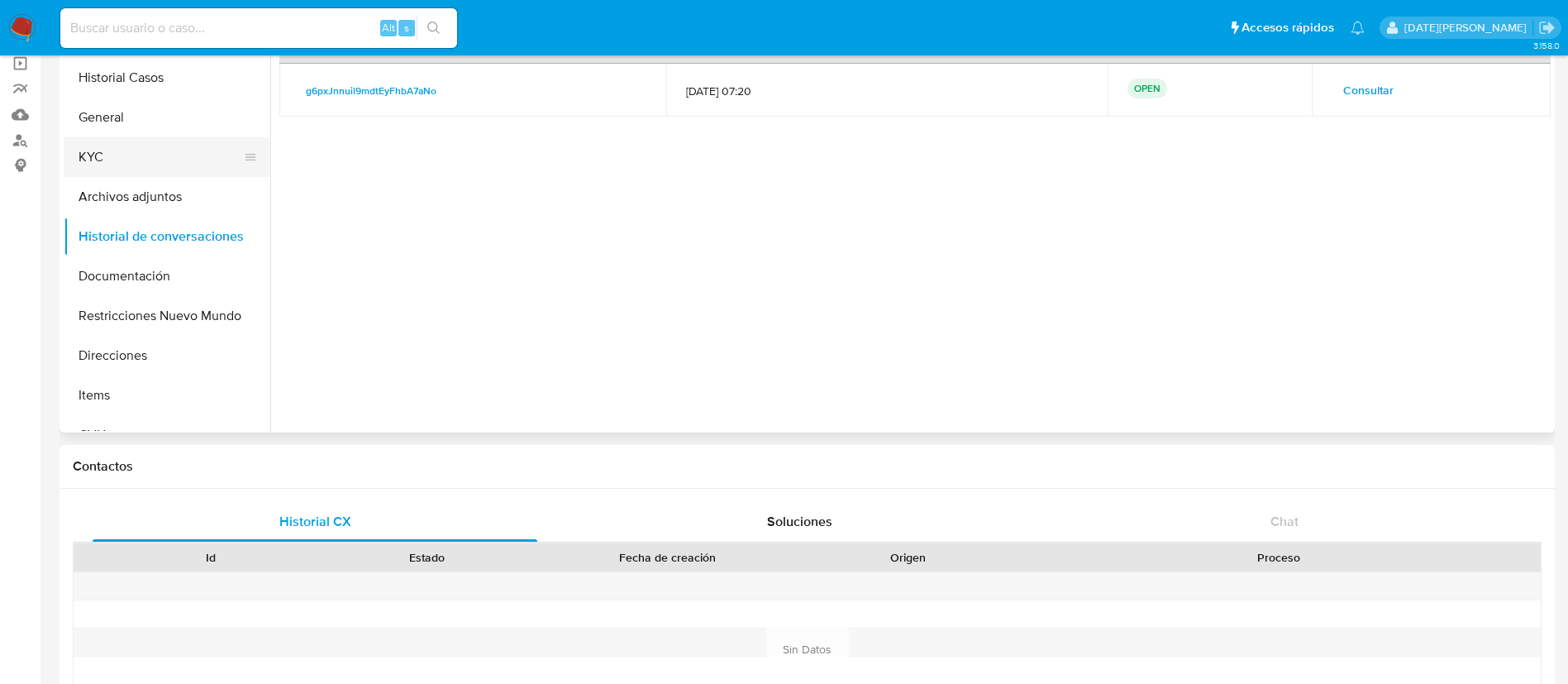
click at [121, 148] on button "KYC" at bounding box center [160, 157] width 193 height 40
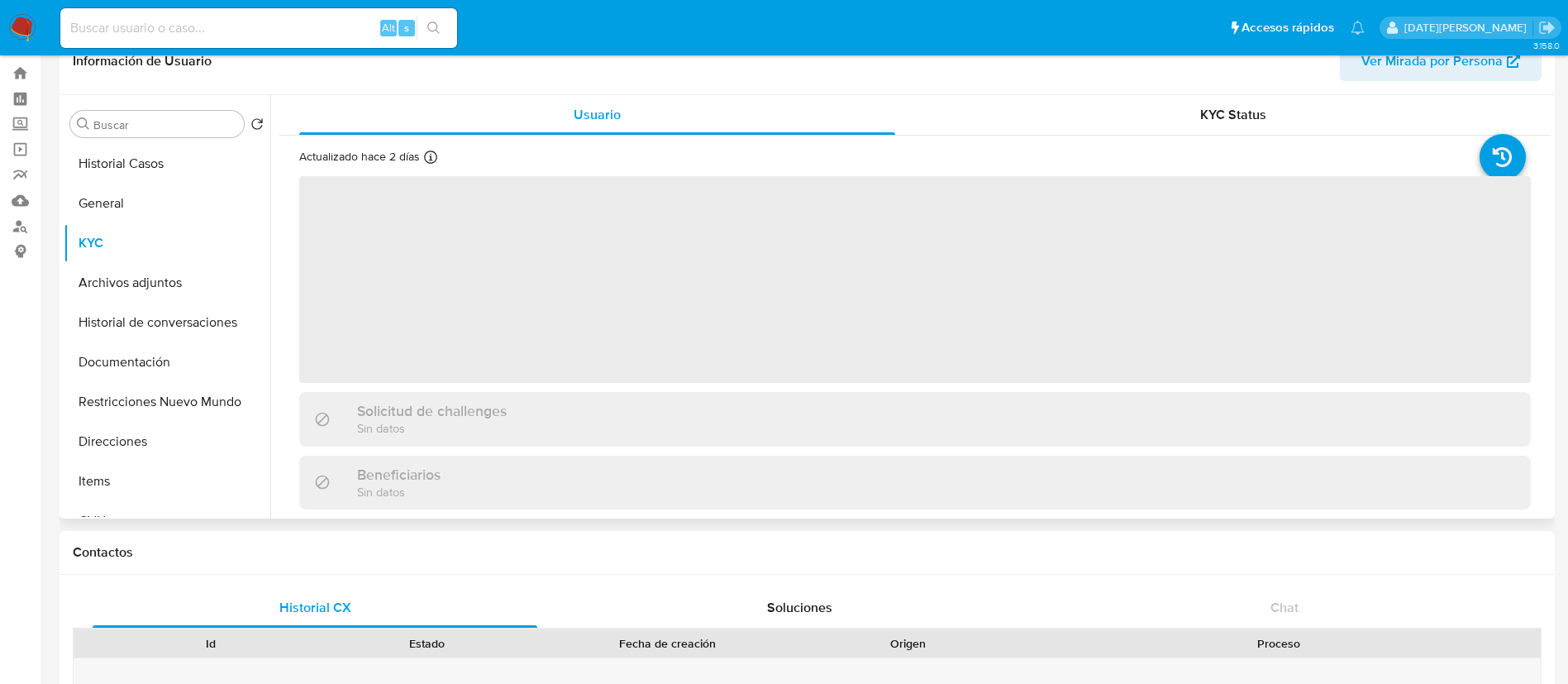
scroll to position [0, 0]
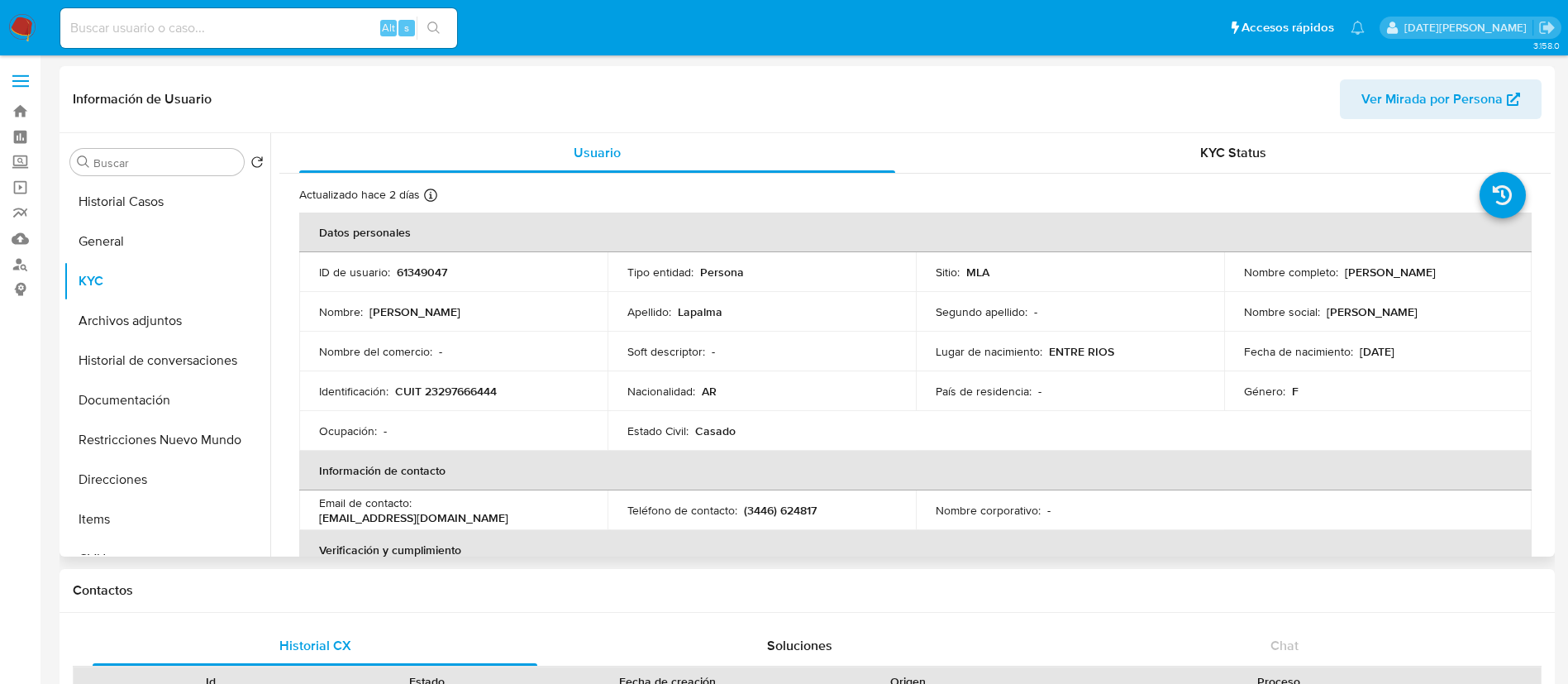
drag, startPoint x: 1340, startPoint y: 268, endPoint x: 1464, endPoint y: 271, distance: 124.0
click at [1464, 271] on div "Nombre completo : [PERSON_NAME]" at bounding box center [1378, 272] width 268 height 15
copy p "[PERSON_NAME]"
drag, startPoint x: 395, startPoint y: 393, endPoint x: 536, endPoint y: 400, distance: 141.2
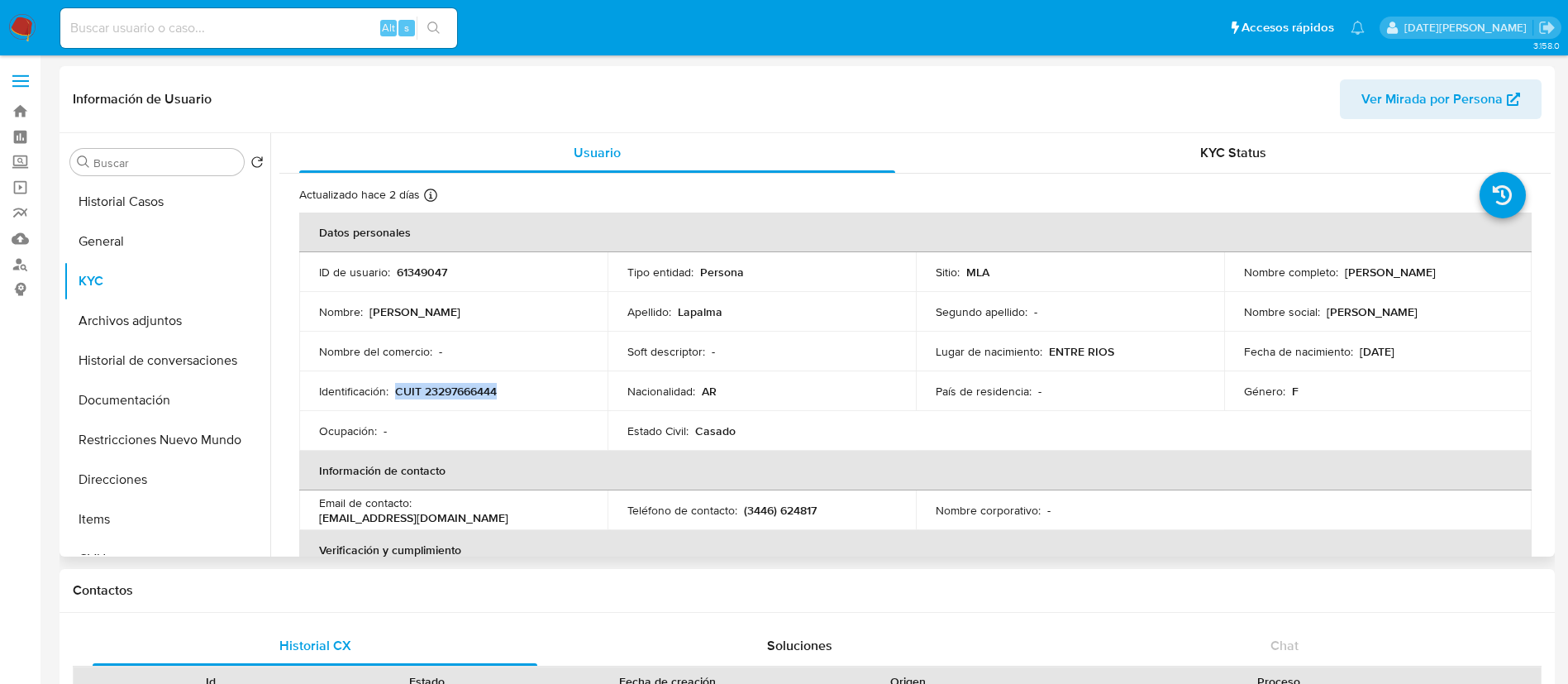
click at [536, 400] on td "Identificación : CUIT 23297666444" at bounding box center [453, 391] width 308 height 40
copy p "CUIT 23297666444"
click at [467, 381] on td "Identificación : CUIT 23297666444" at bounding box center [453, 391] width 308 height 40
click at [470, 392] on p "CUIT 23297666444" at bounding box center [445, 391] width 102 height 15
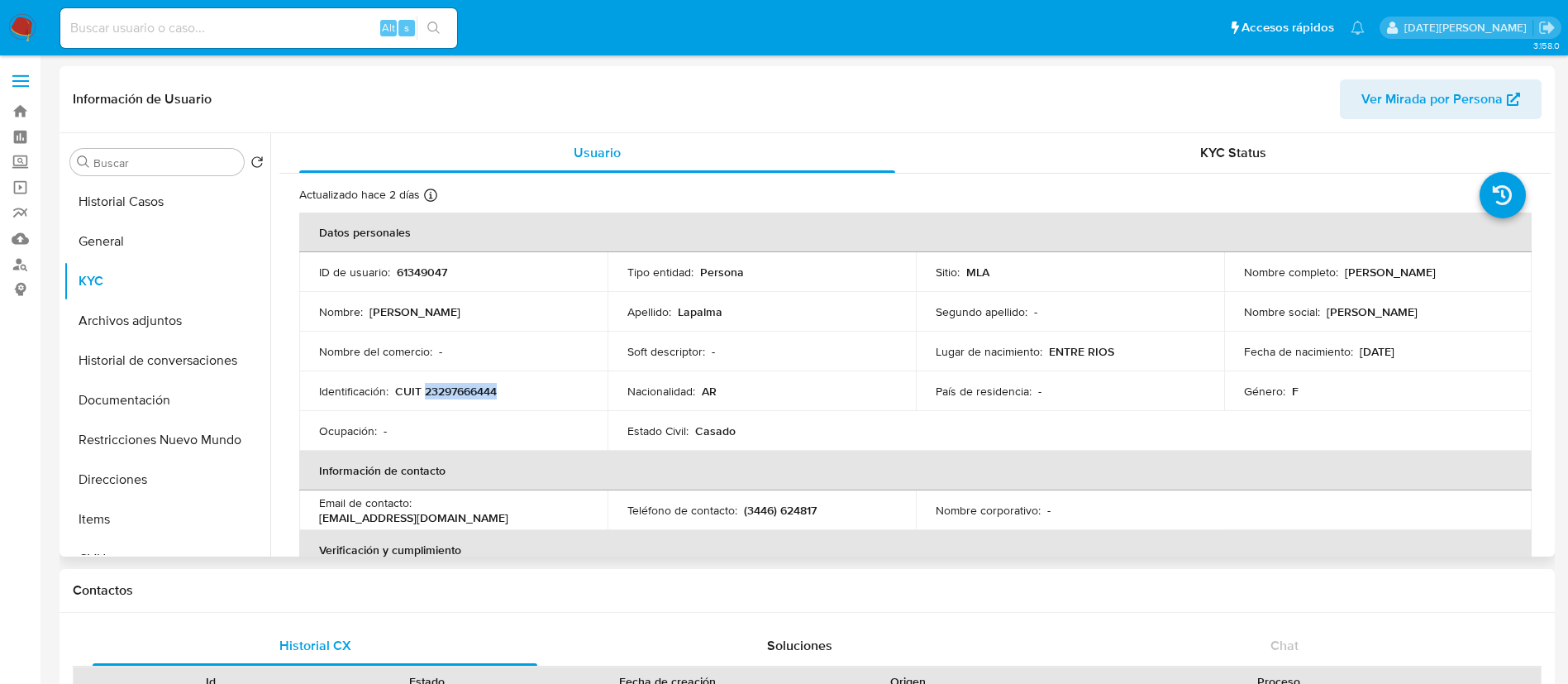
copy p "23297666444"
drag, startPoint x: 1339, startPoint y: 271, endPoint x: 1461, endPoint y: 271, distance: 122.0
click at [1461, 271] on div "Nombre completo : [PERSON_NAME]" at bounding box center [1378, 272] width 268 height 15
copy p "[PERSON_NAME]"
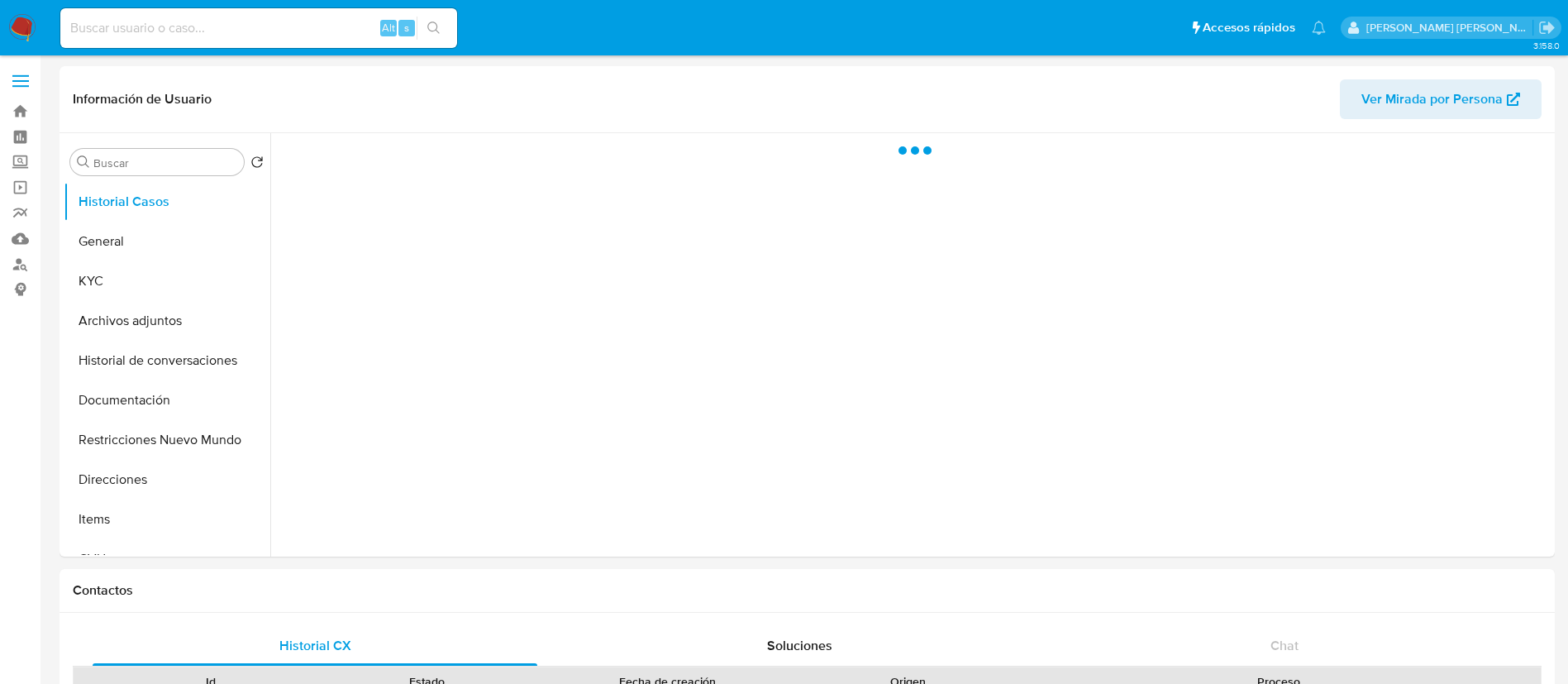
click at [247, 30] on input at bounding box center [258, 27] width 396 height 22
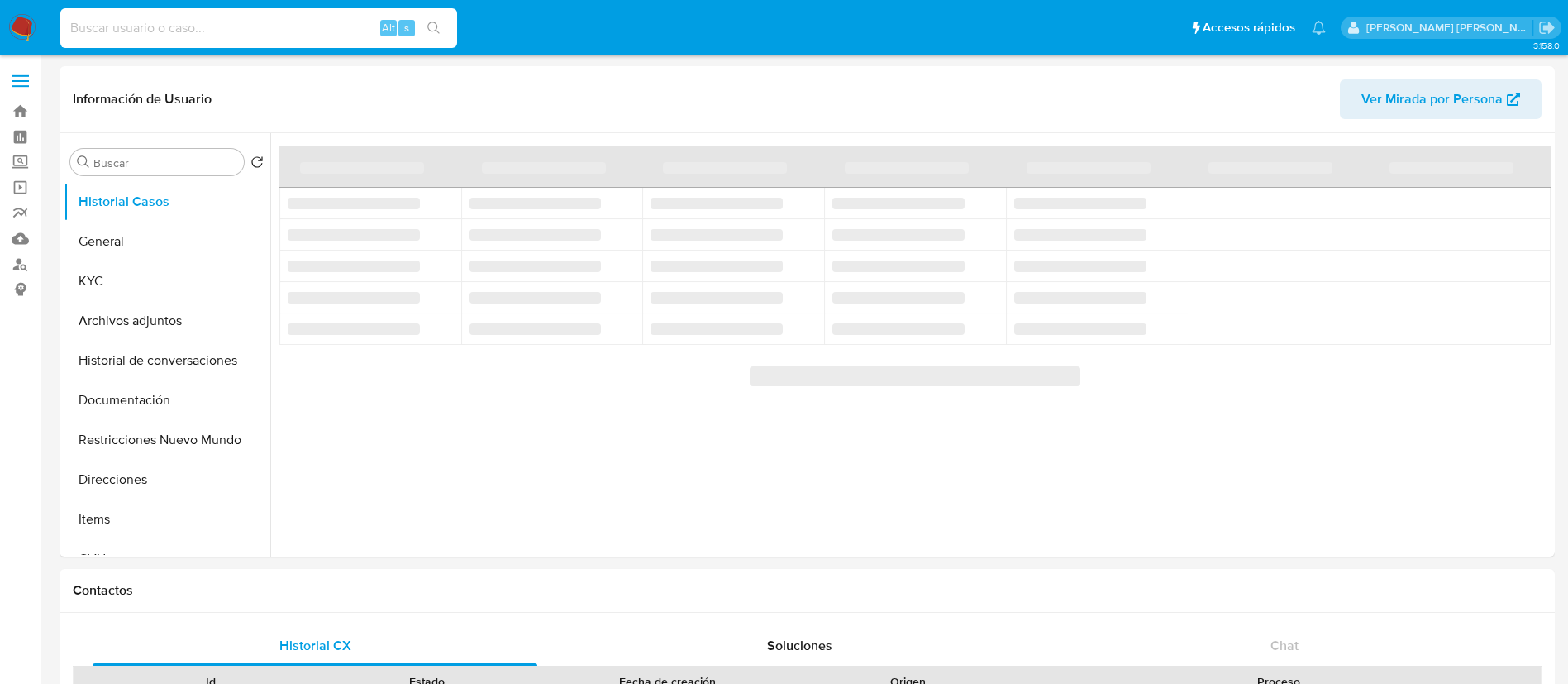
paste input "3GNcDDNCO48RpUmzO1zVwgu6"
type input "3GNcDDNCO48RpUmzO1zVwgu6"
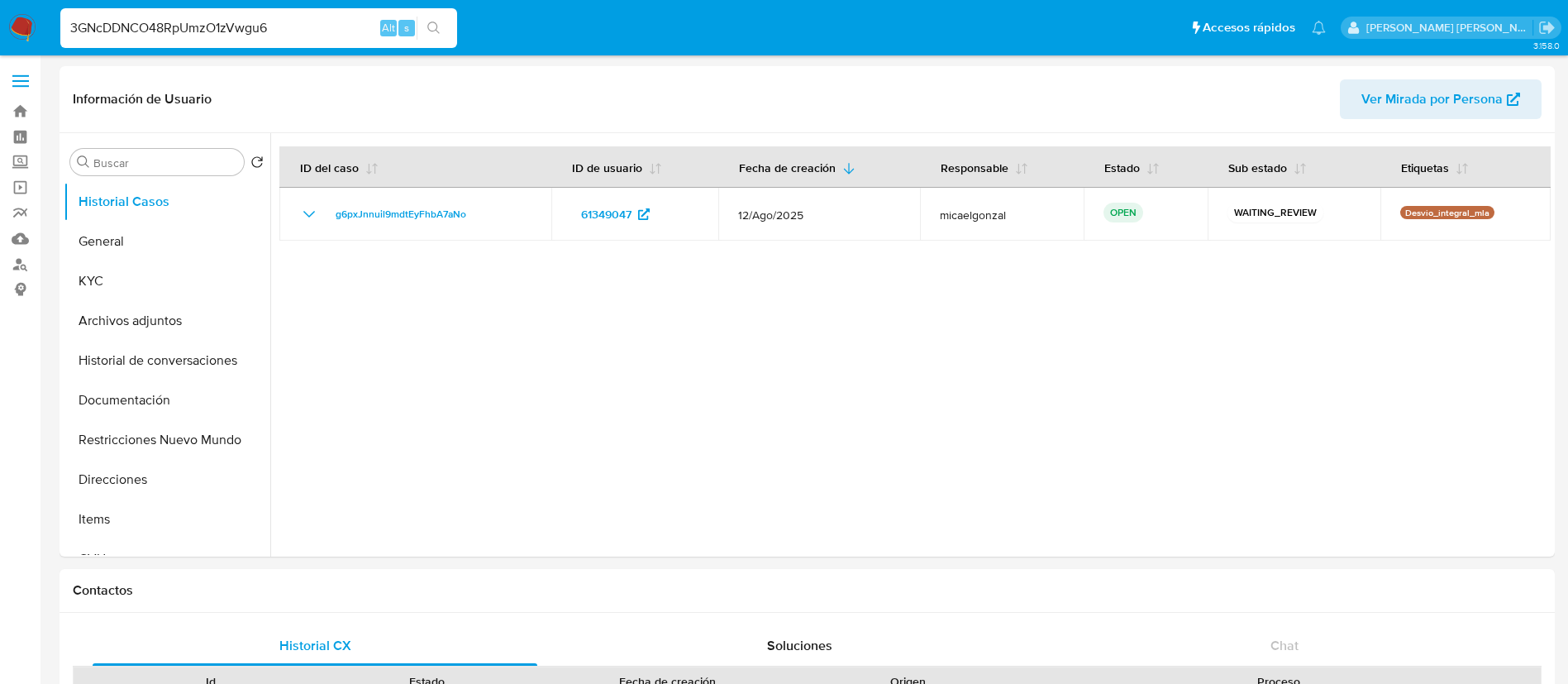
select select "10"
type input "3GNcDDNCO48RpUmzO1zVwgu6"
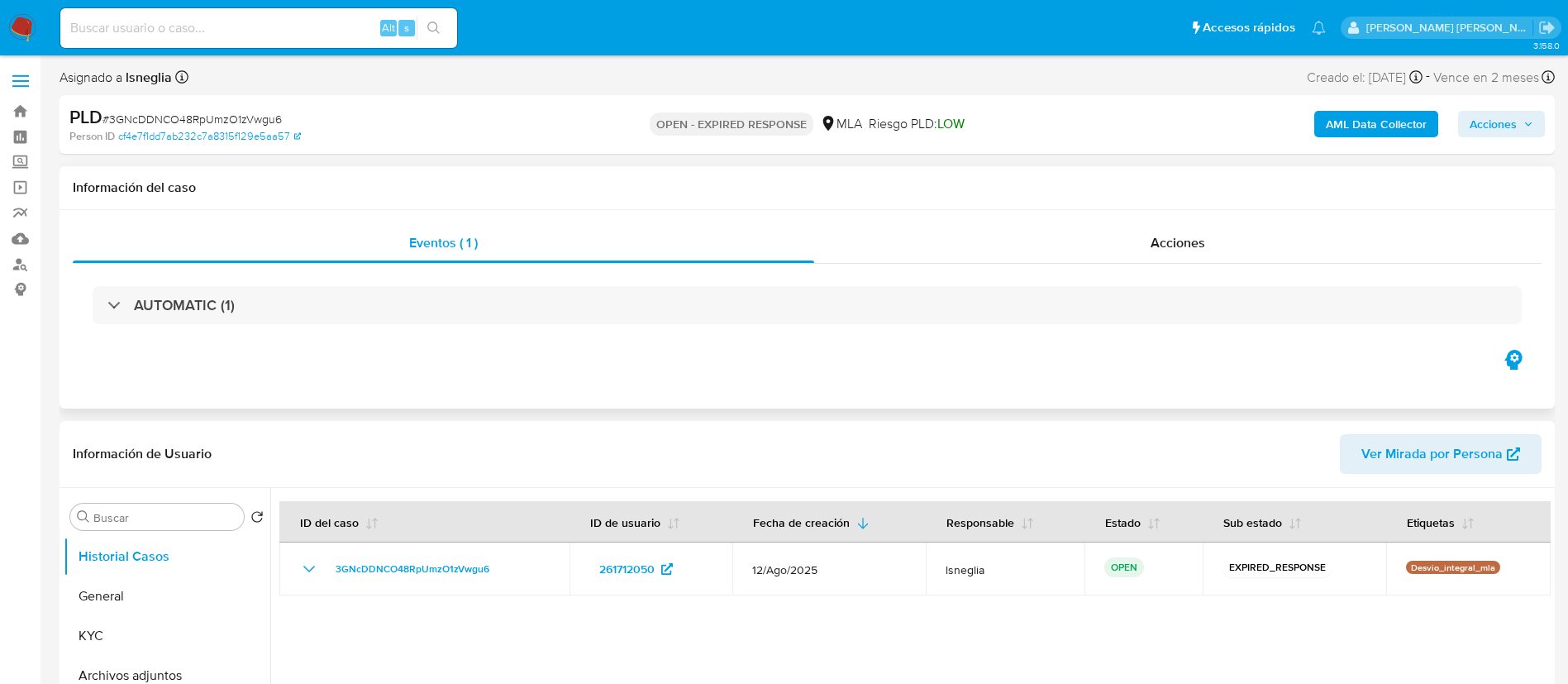
select select "10"
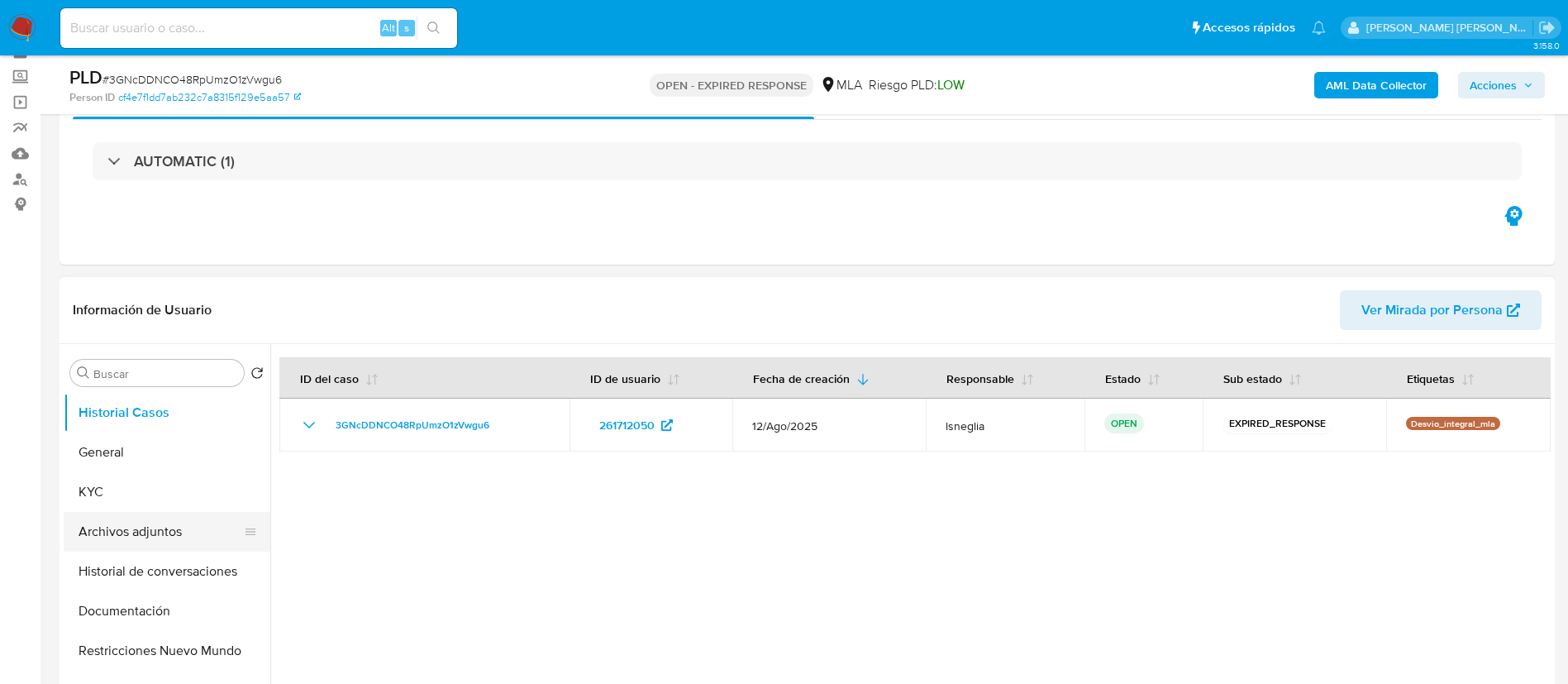
scroll to position [124, 0]
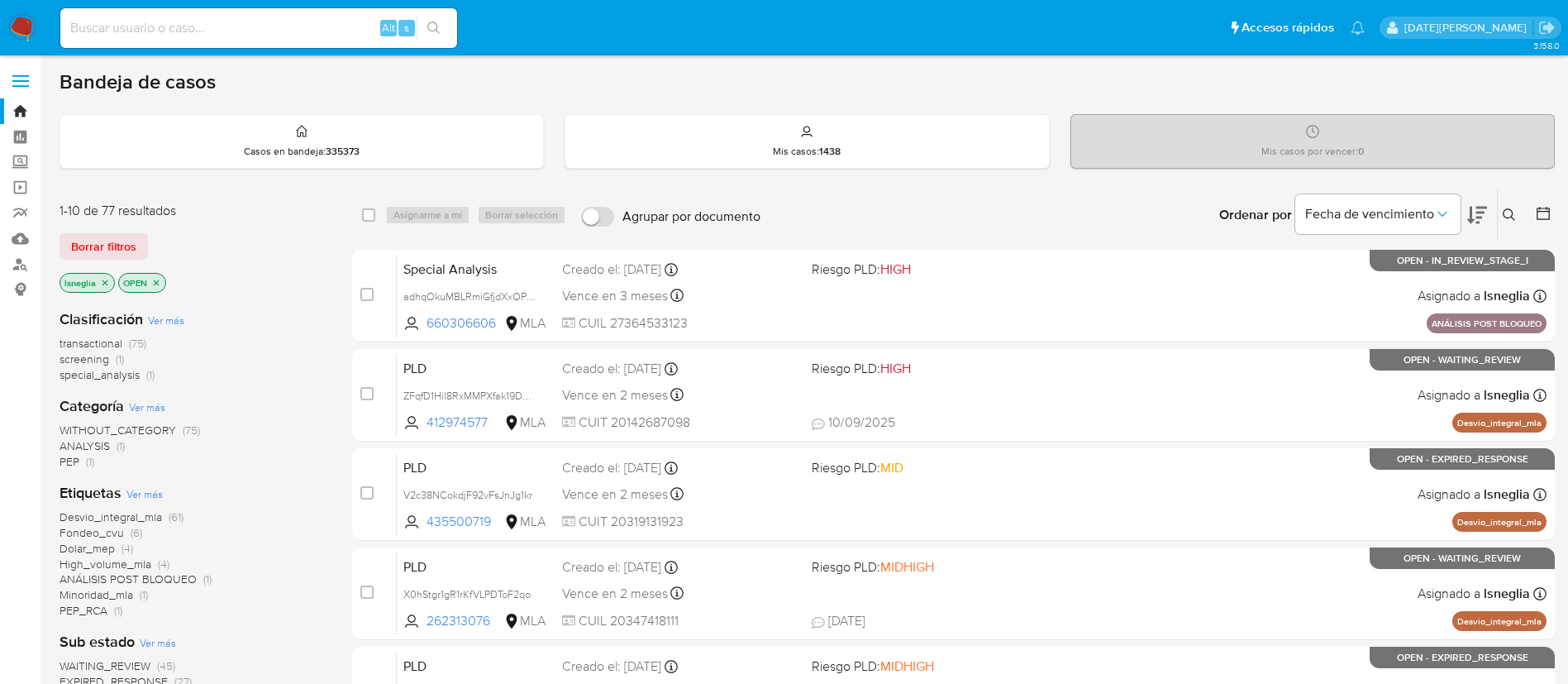
click at [1510, 210] on icon at bounding box center [1510, 215] width 13 height 13
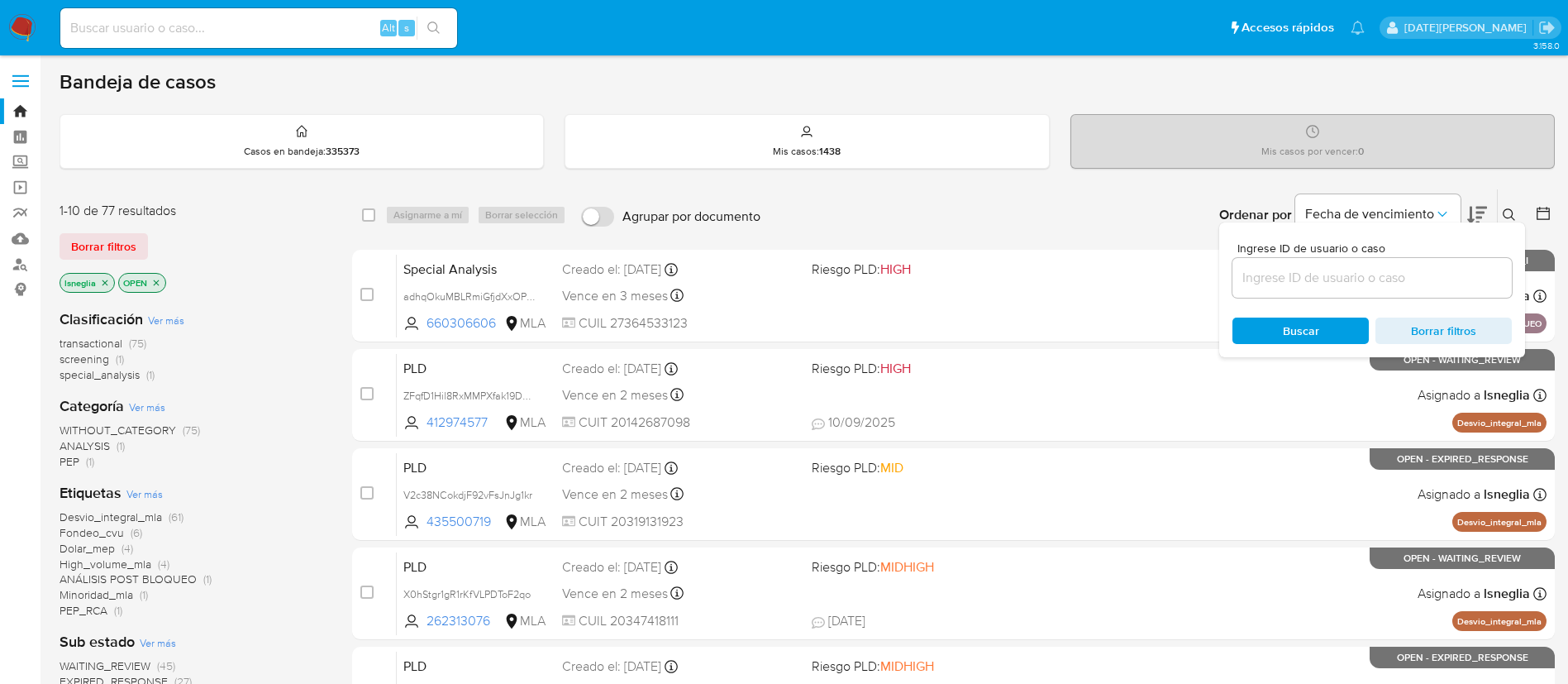
click at [1343, 279] on input at bounding box center [1372, 277] width 280 height 22
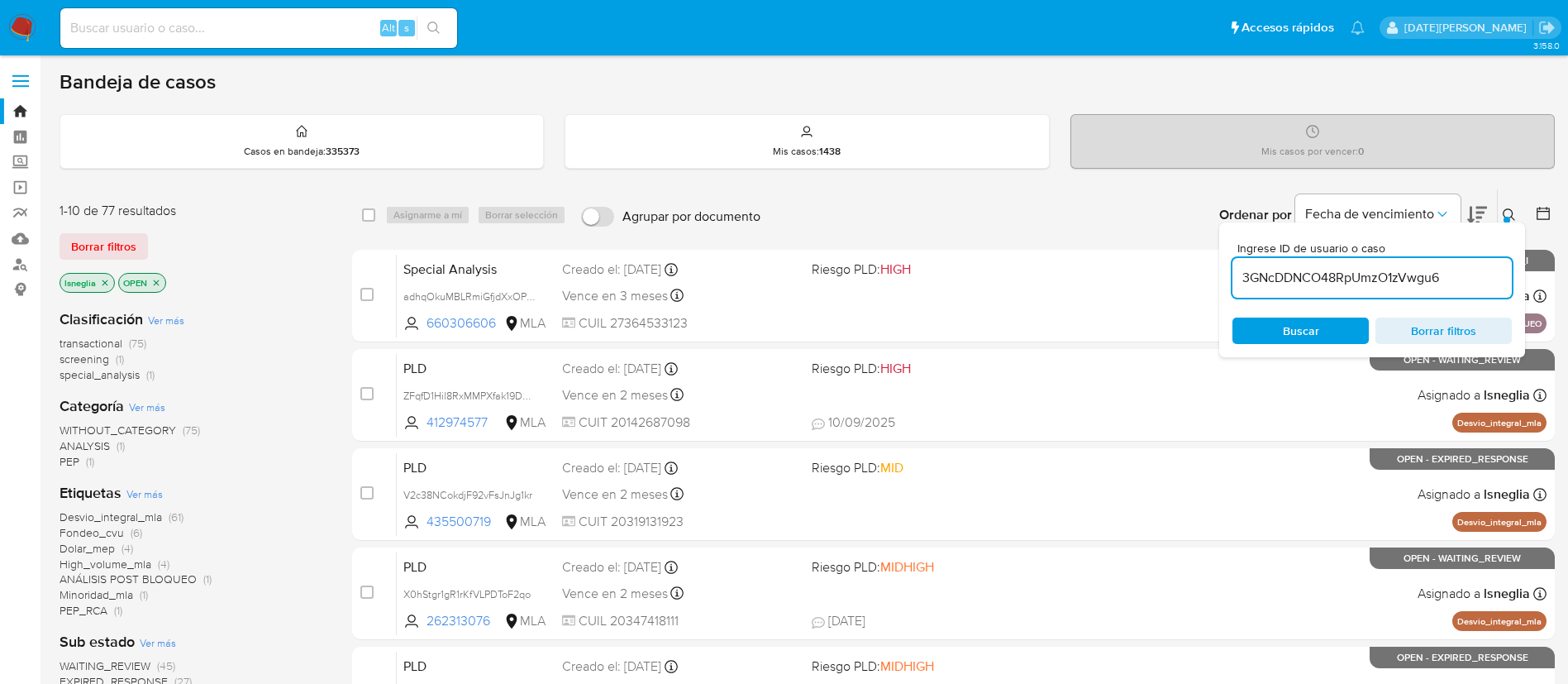
type input "3GNcDDNCO48RpUmzO1zVwgu6"
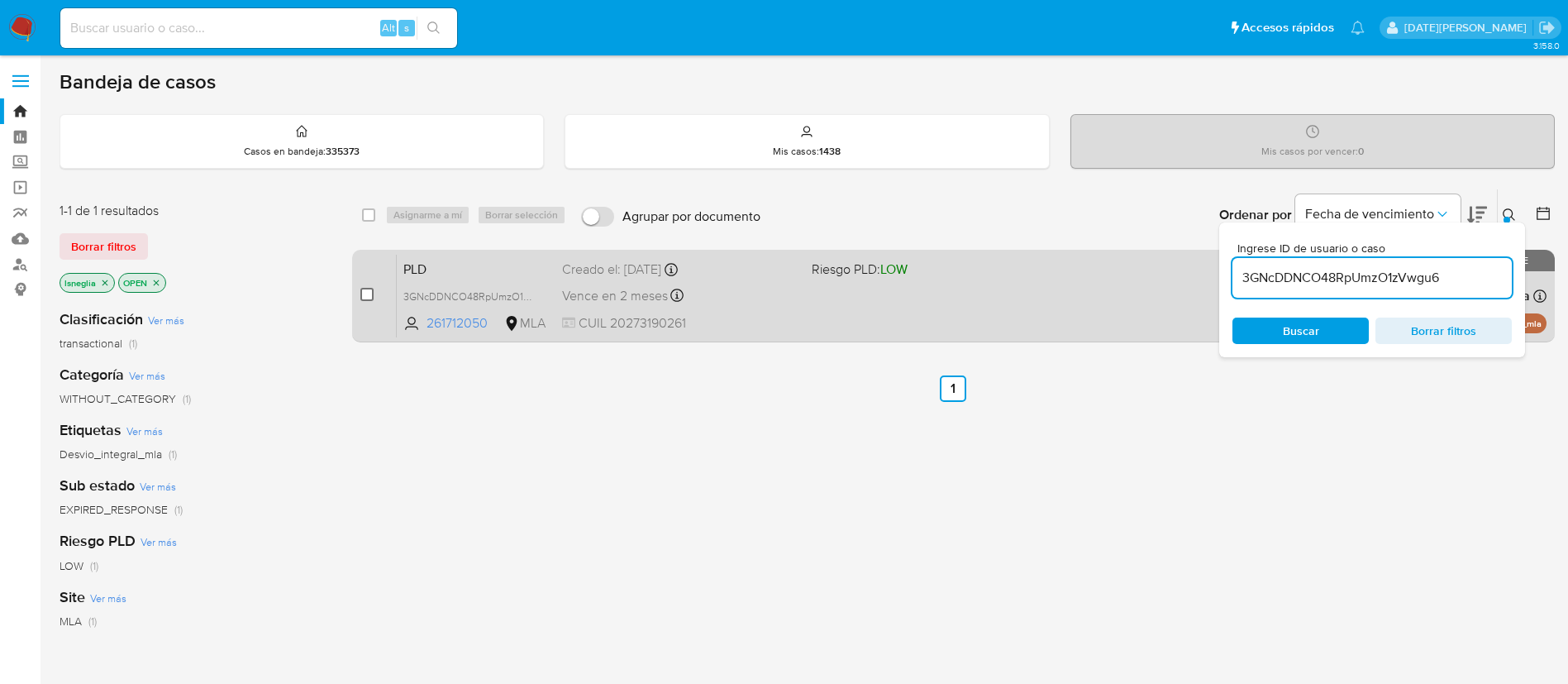
click at [372, 289] on input "checkbox" at bounding box center [367, 294] width 13 height 13
checkbox input "true"
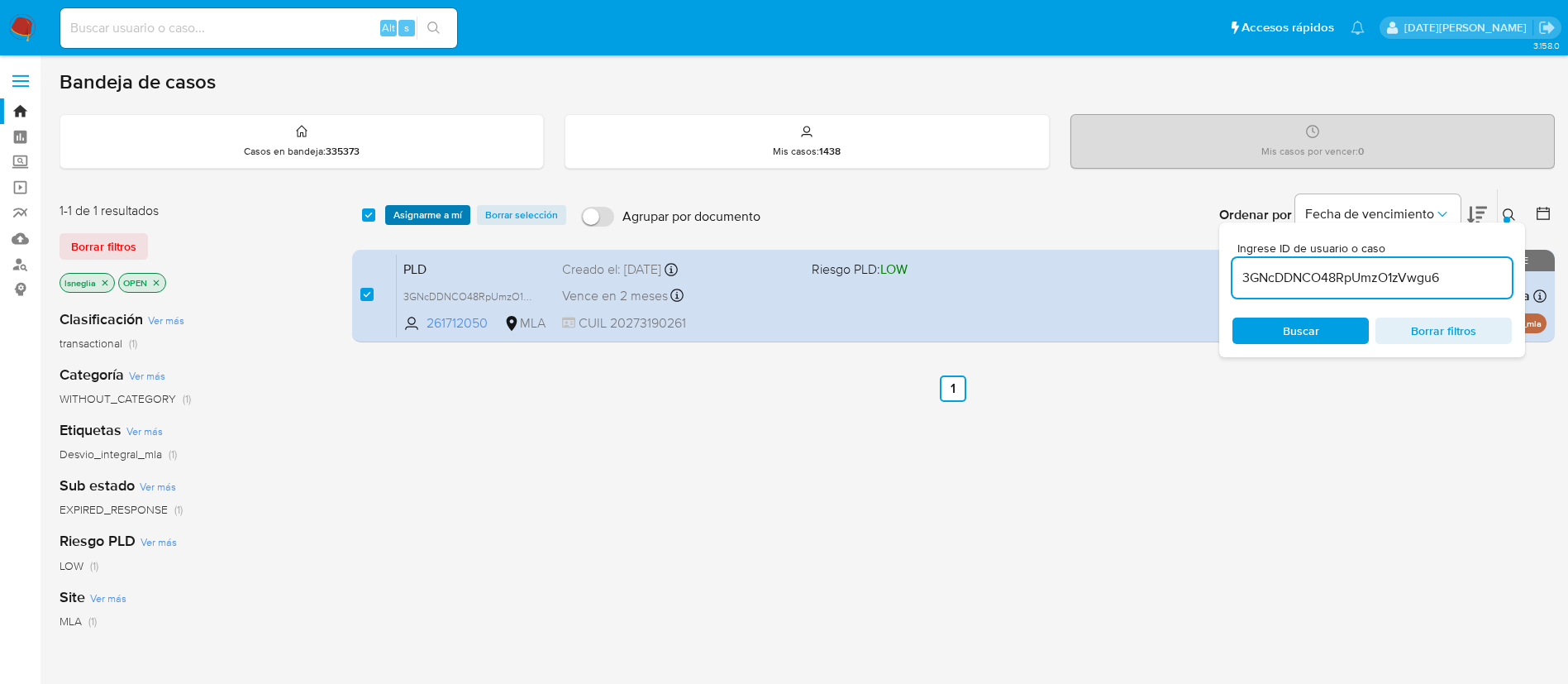
click at [449, 212] on span "Asignarme a mí" at bounding box center [428, 215] width 69 height 17
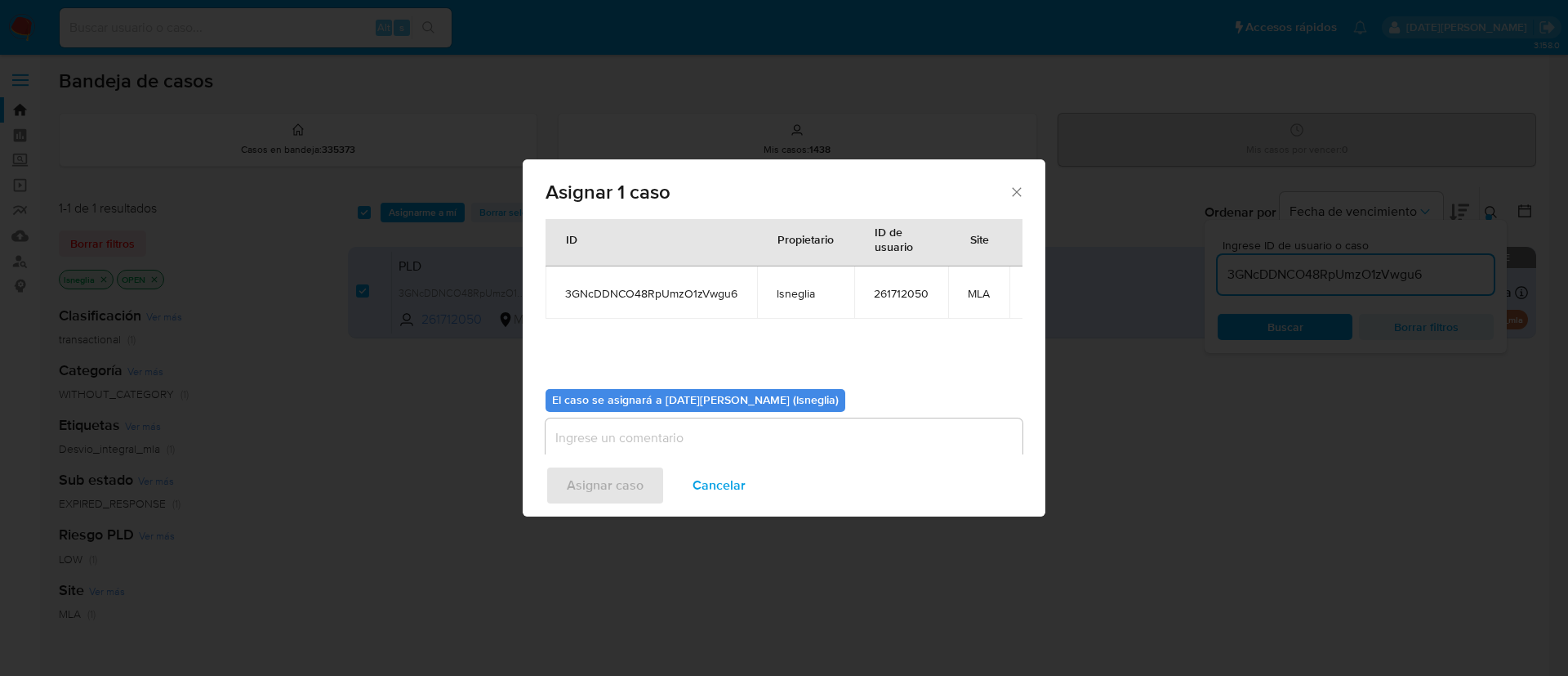
scroll to position [103, 0]
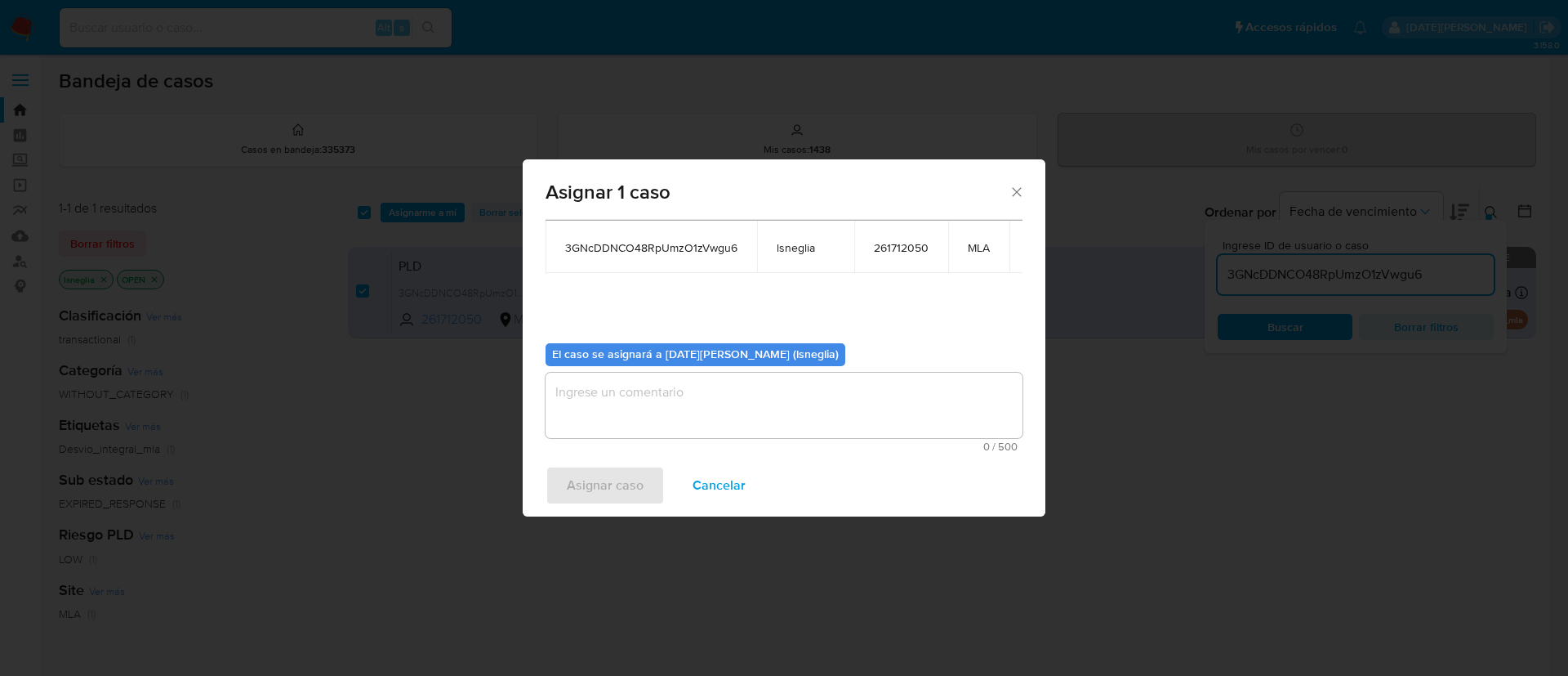
click at [661, 413] on textarea "assign-modal" at bounding box center [784, 405] width 477 height 65
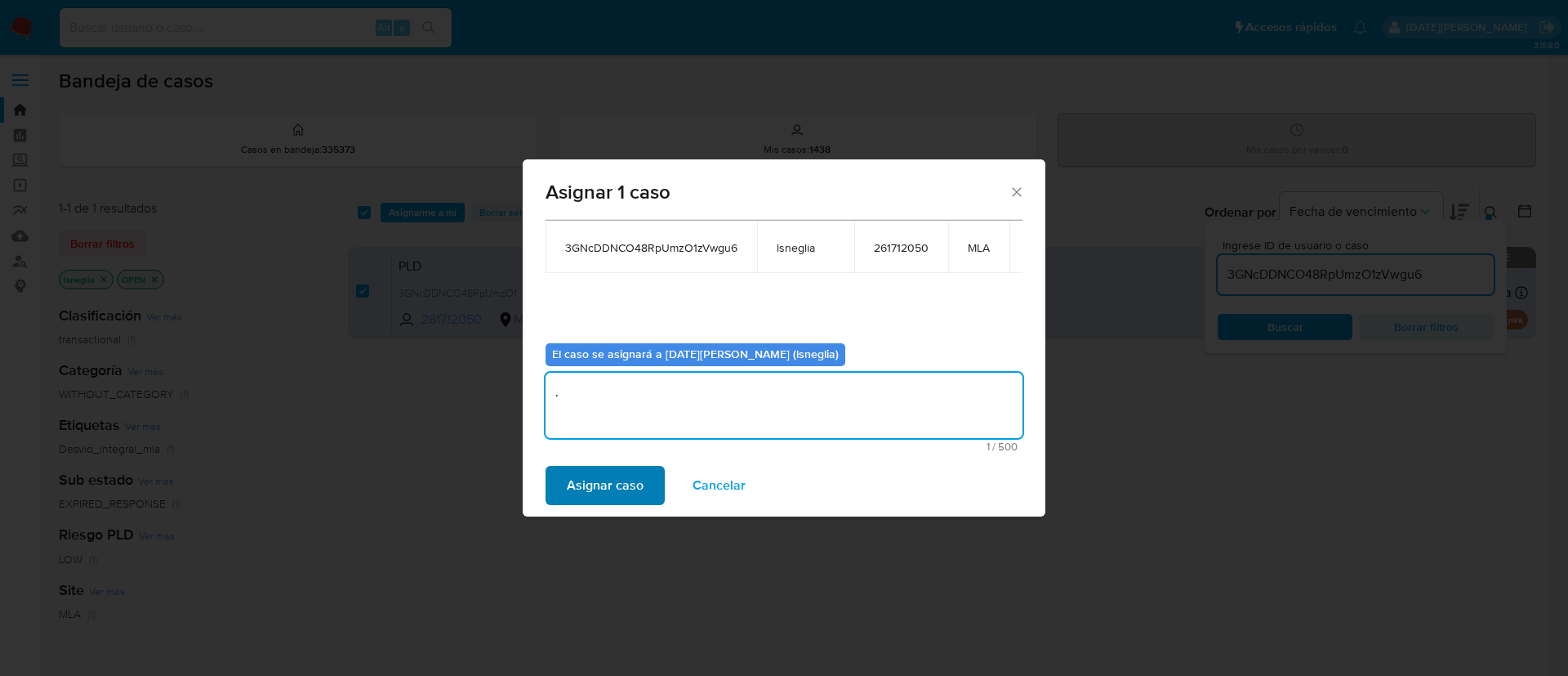
type textarea "."
click at [601, 487] on span "Asignar caso" at bounding box center [605, 485] width 76 height 36
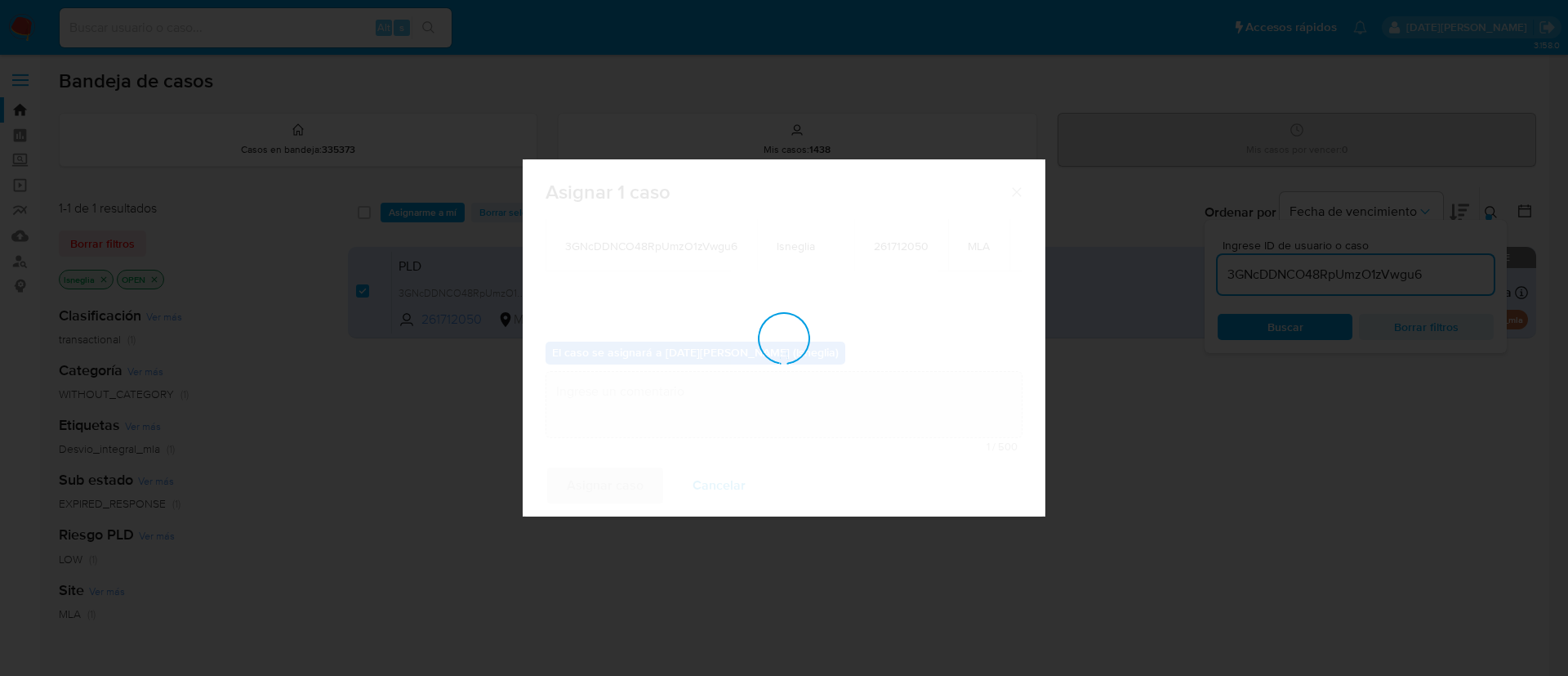
checkbox input "false"
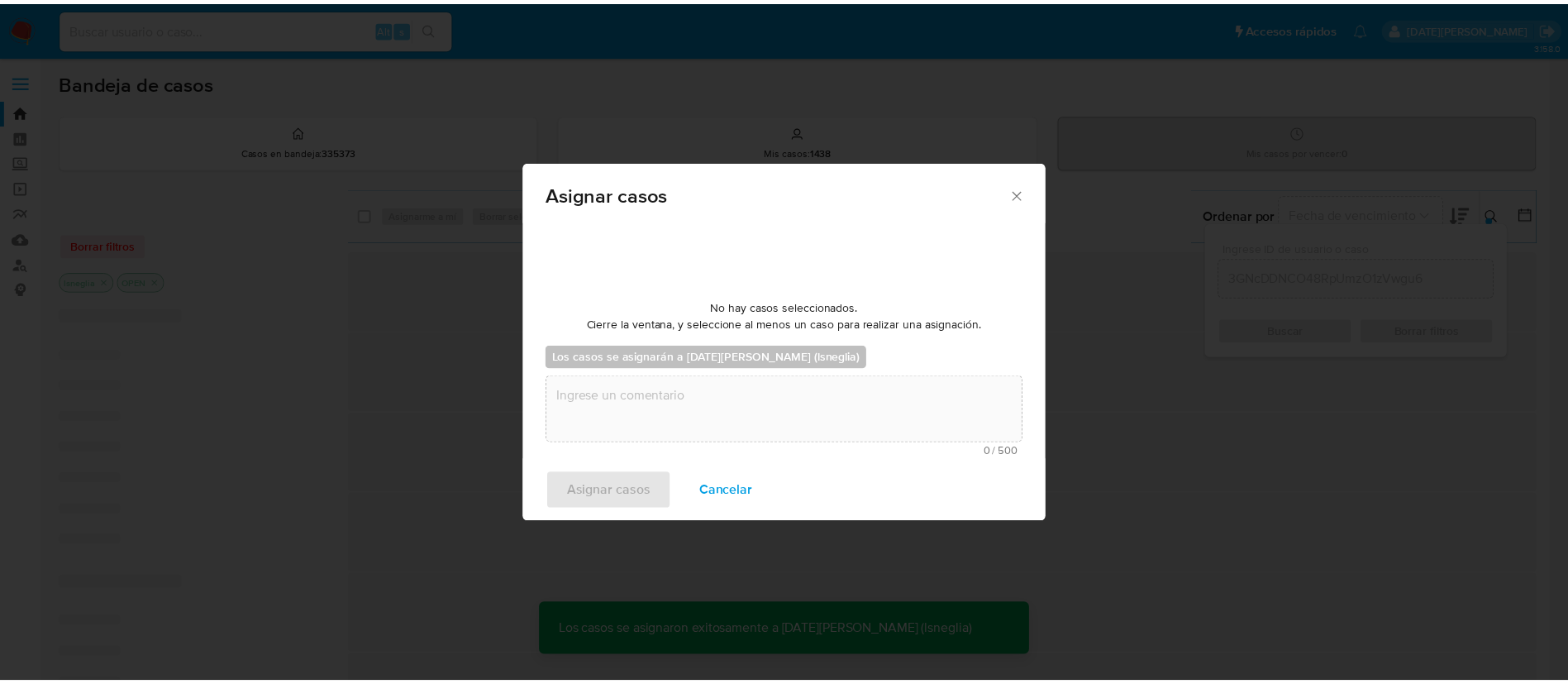
scroll to position [100, 0]
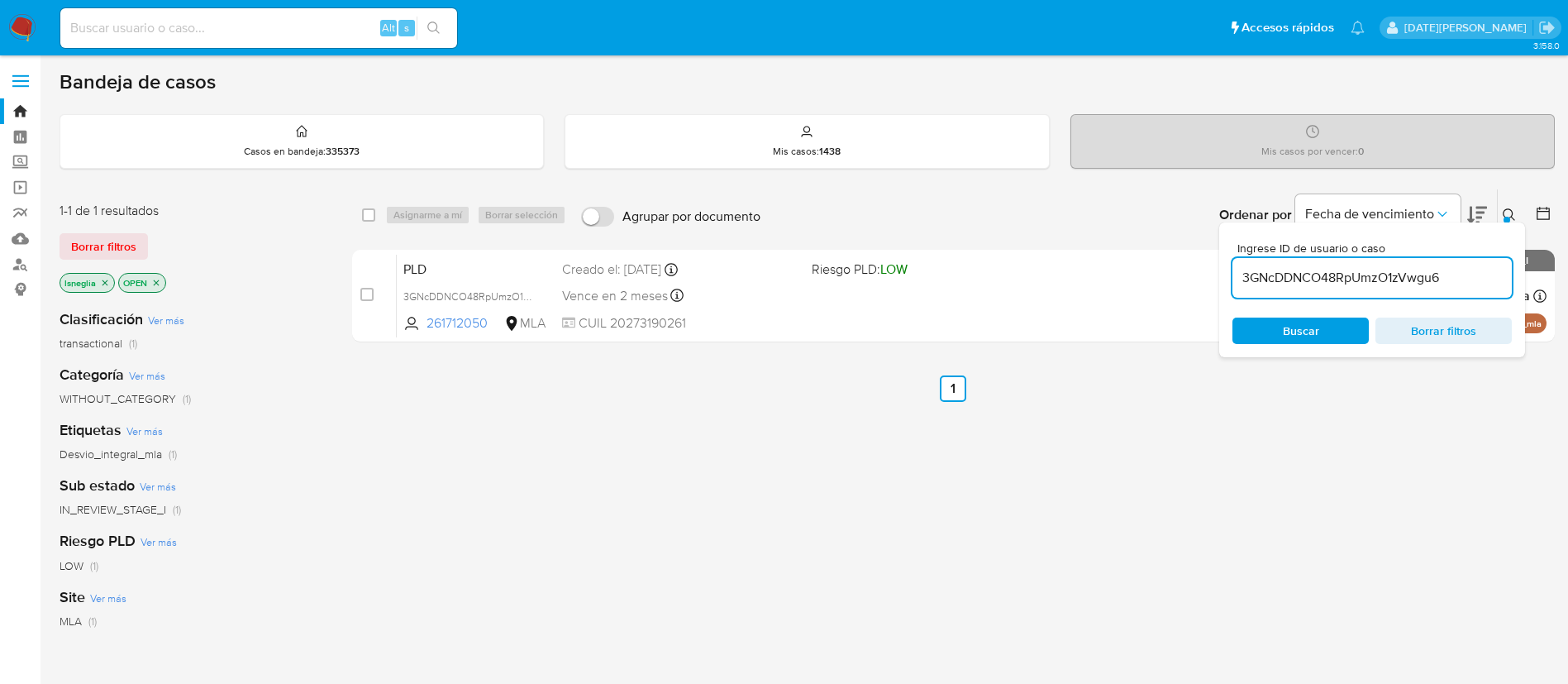
click at [1507, 209] on icon at bounding box center [1509, 214] width 12 height 12
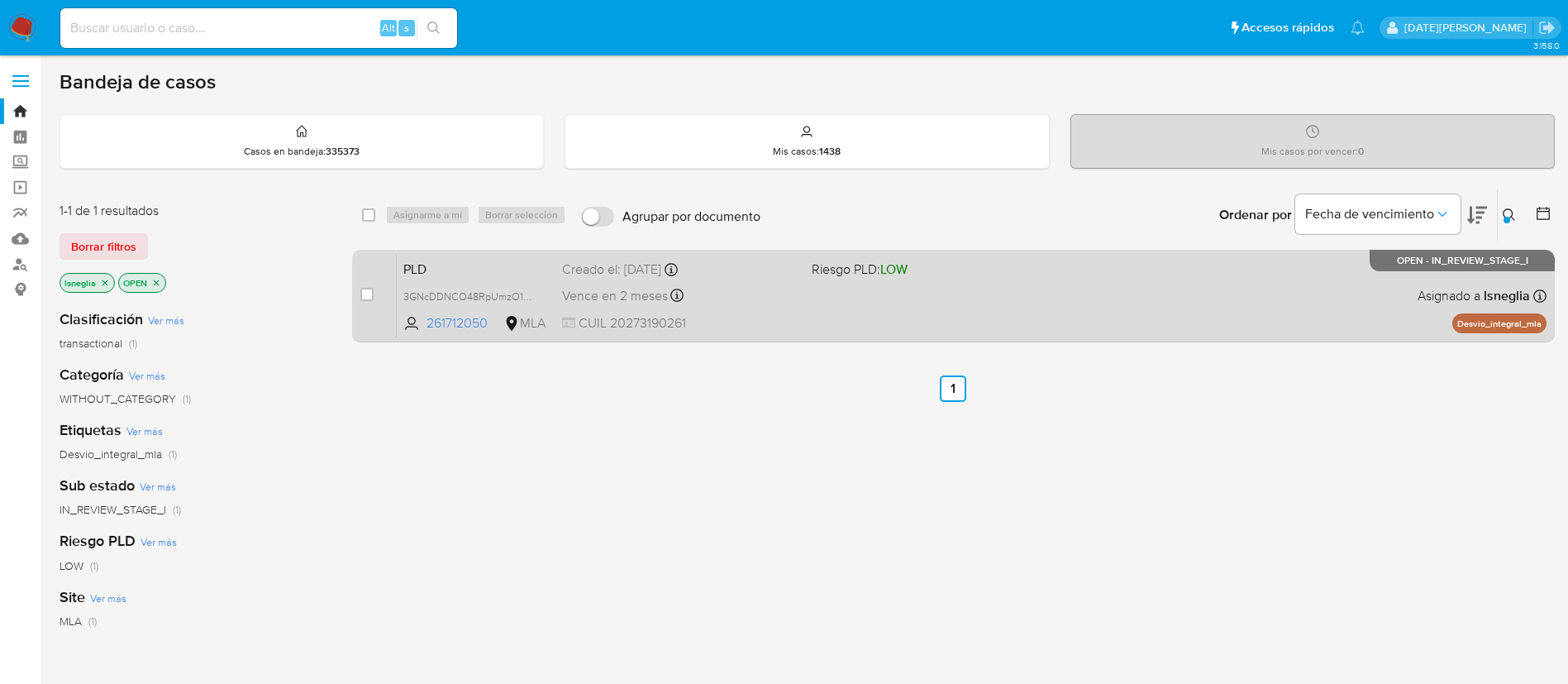
click at [453, 267] on span "PLD" at bounding box center [476, 268] width 145 height 22
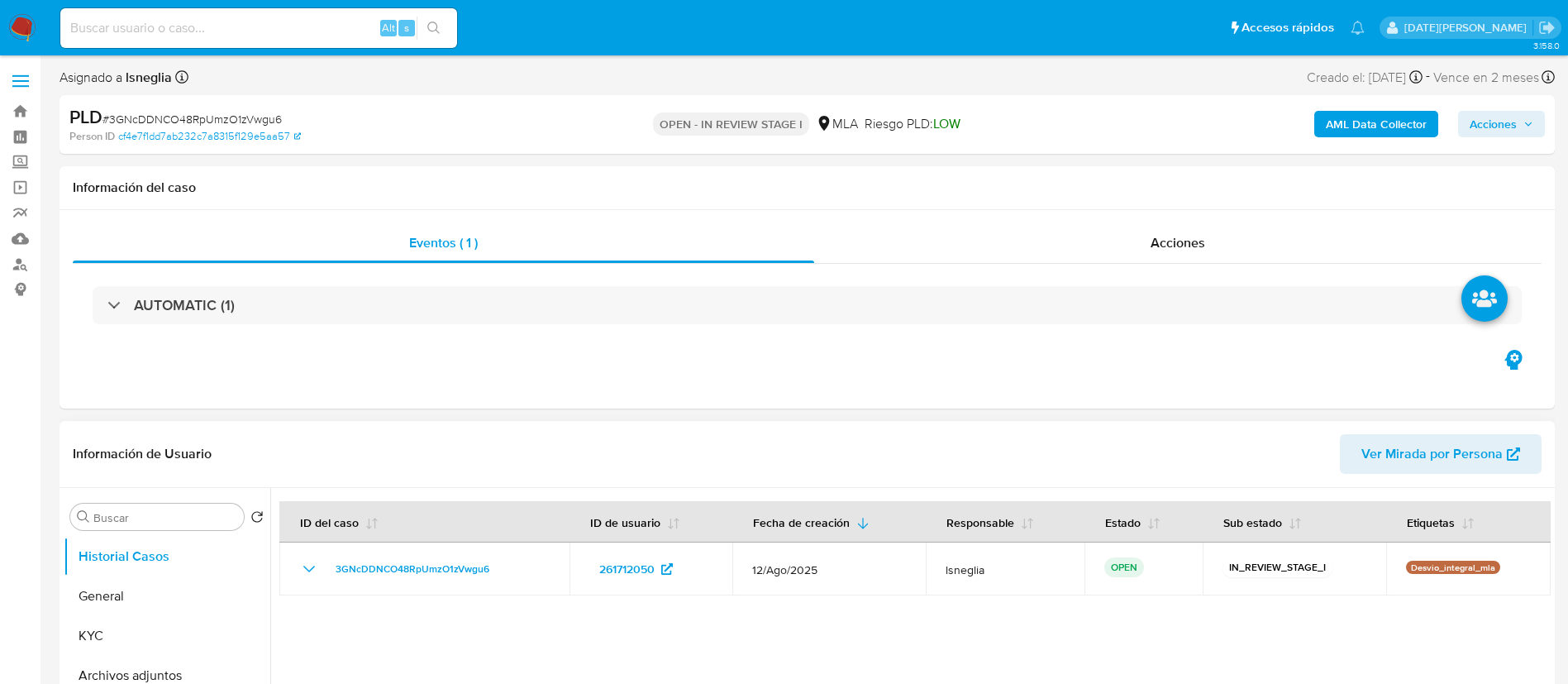
select select "10"
click at [129, 596] on button "General" at bounding box center [160, 596] width 193 height 40
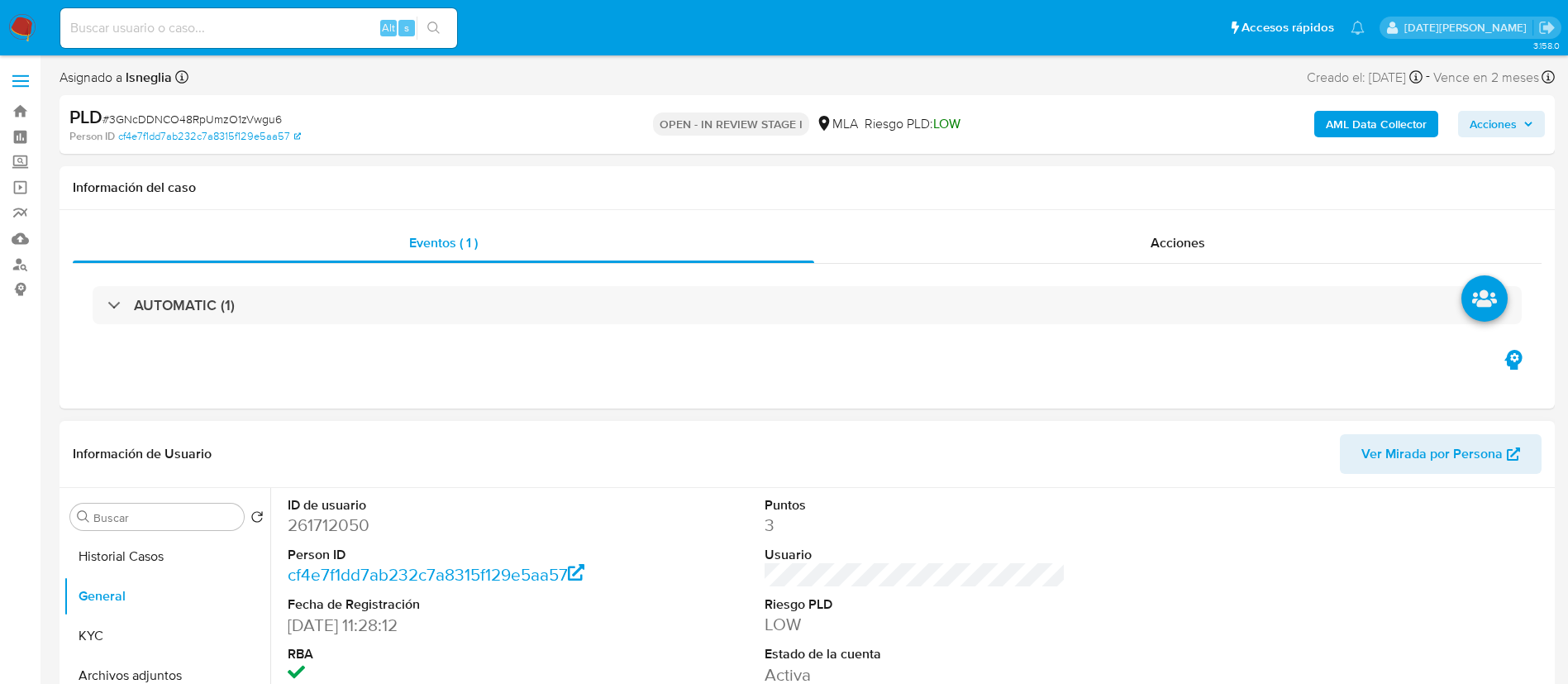
click at [333, 529] on dd "261712050" at bounding box center [438, 525] width 301 height 24
copy dd "261712050"
click at [314, 528] on dd "261712050" at bounding box center [438, 525] width 301 height 24
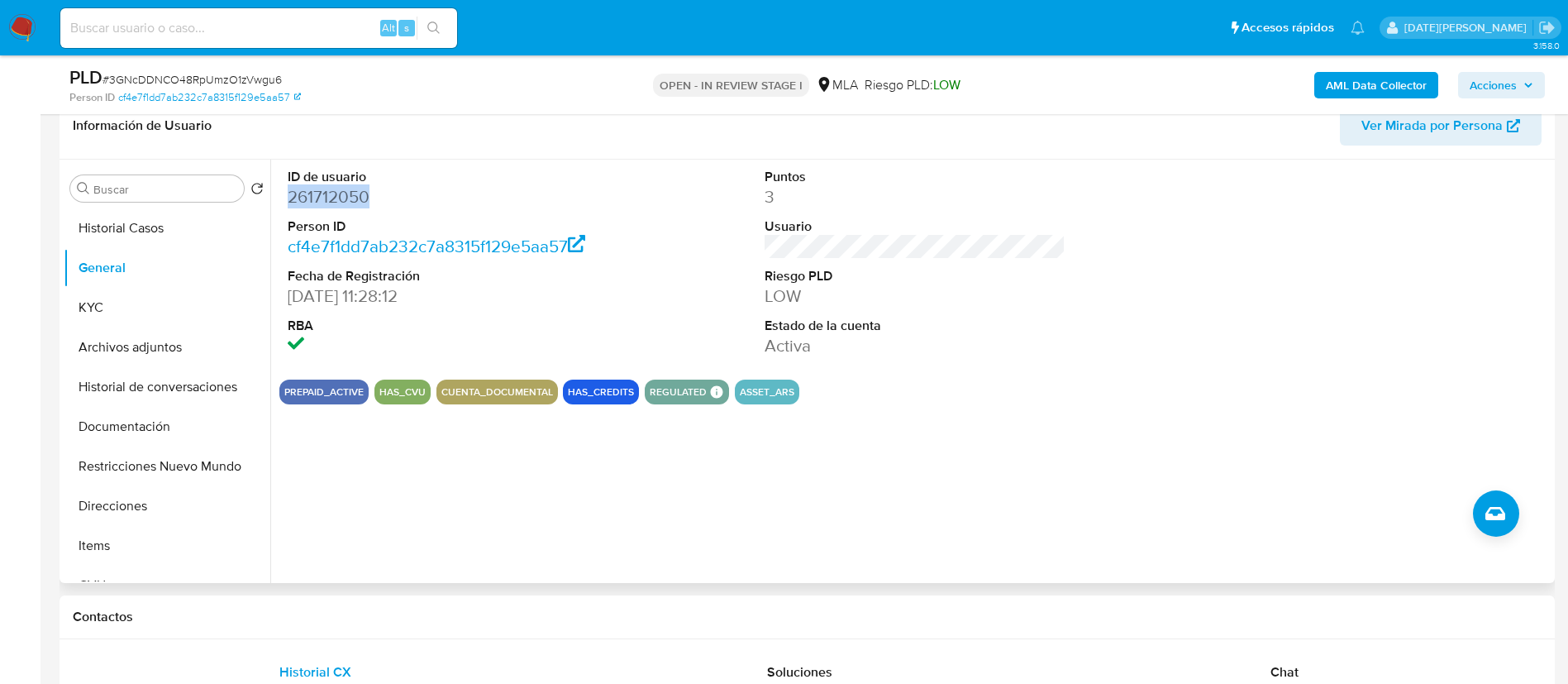
scroll to position [497, 0]
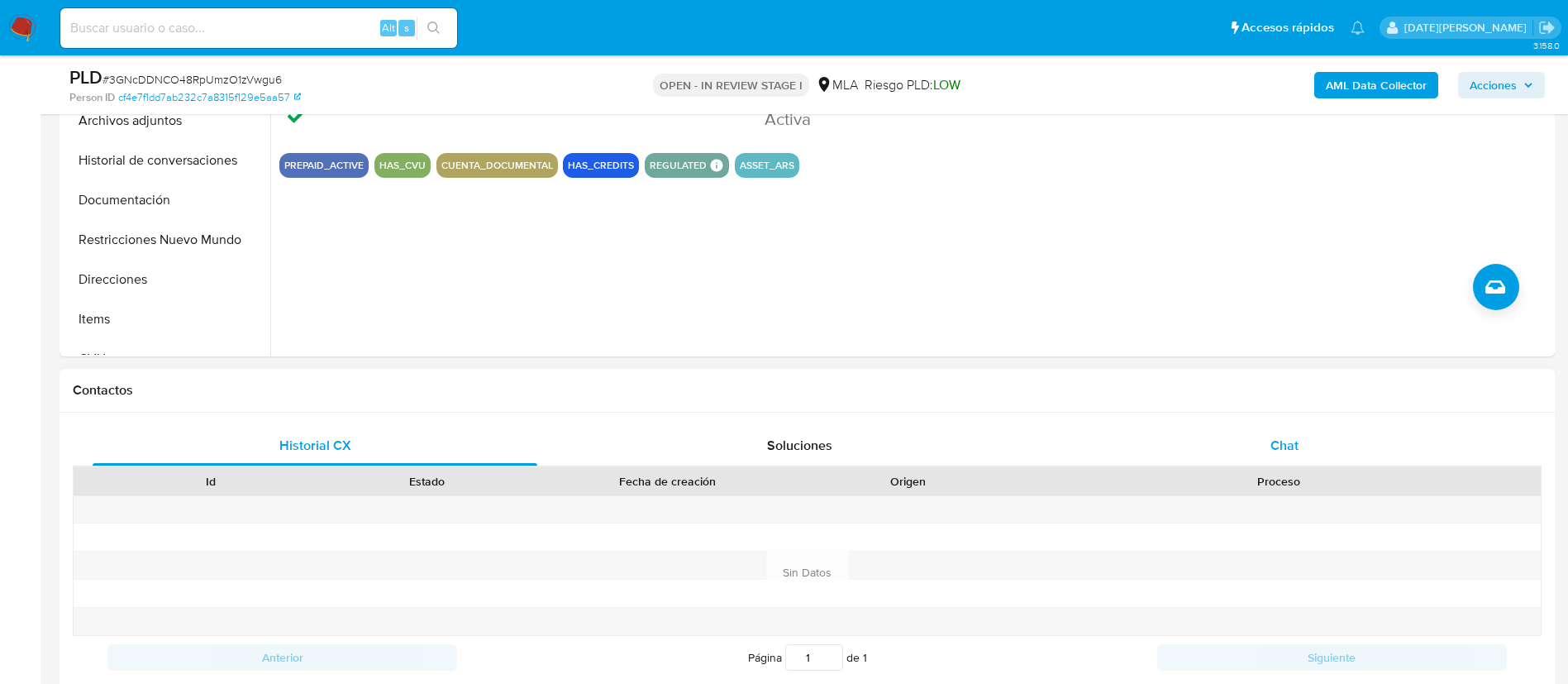
click at [1278, 448] on span "Chat" at bounding box center [1285, 446] width 28 height 19
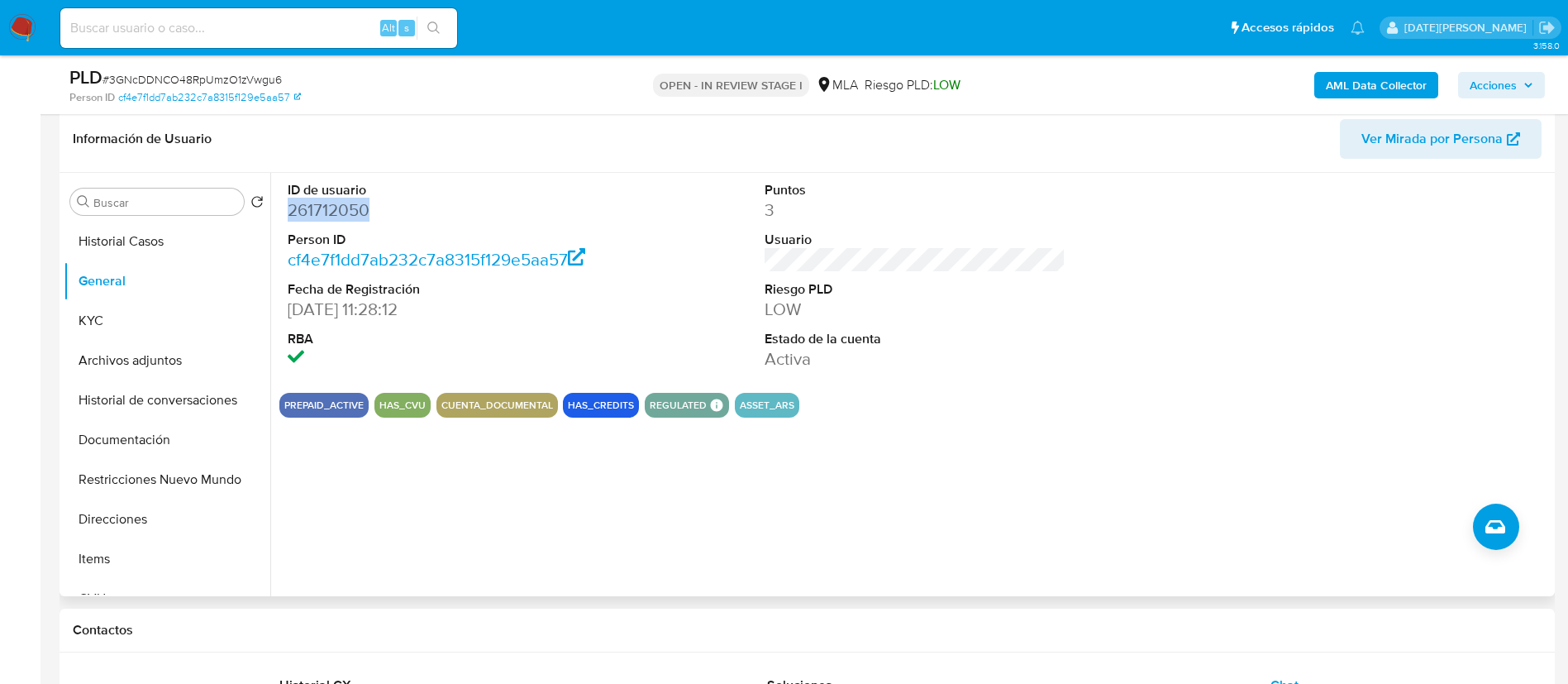
scroll to position [248, 0]
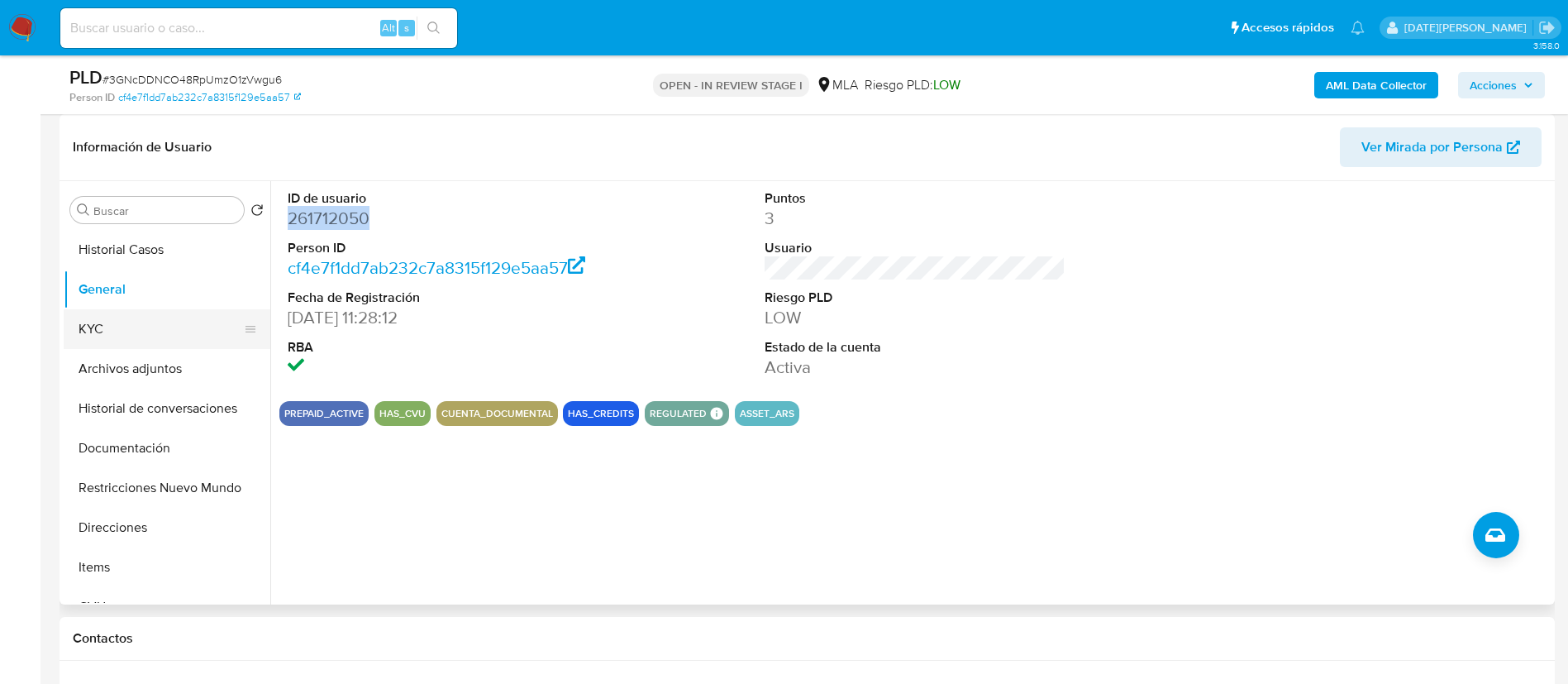
click at [134, 344] on button "KYC" at bounding box center [160, 329] width 193 height 40
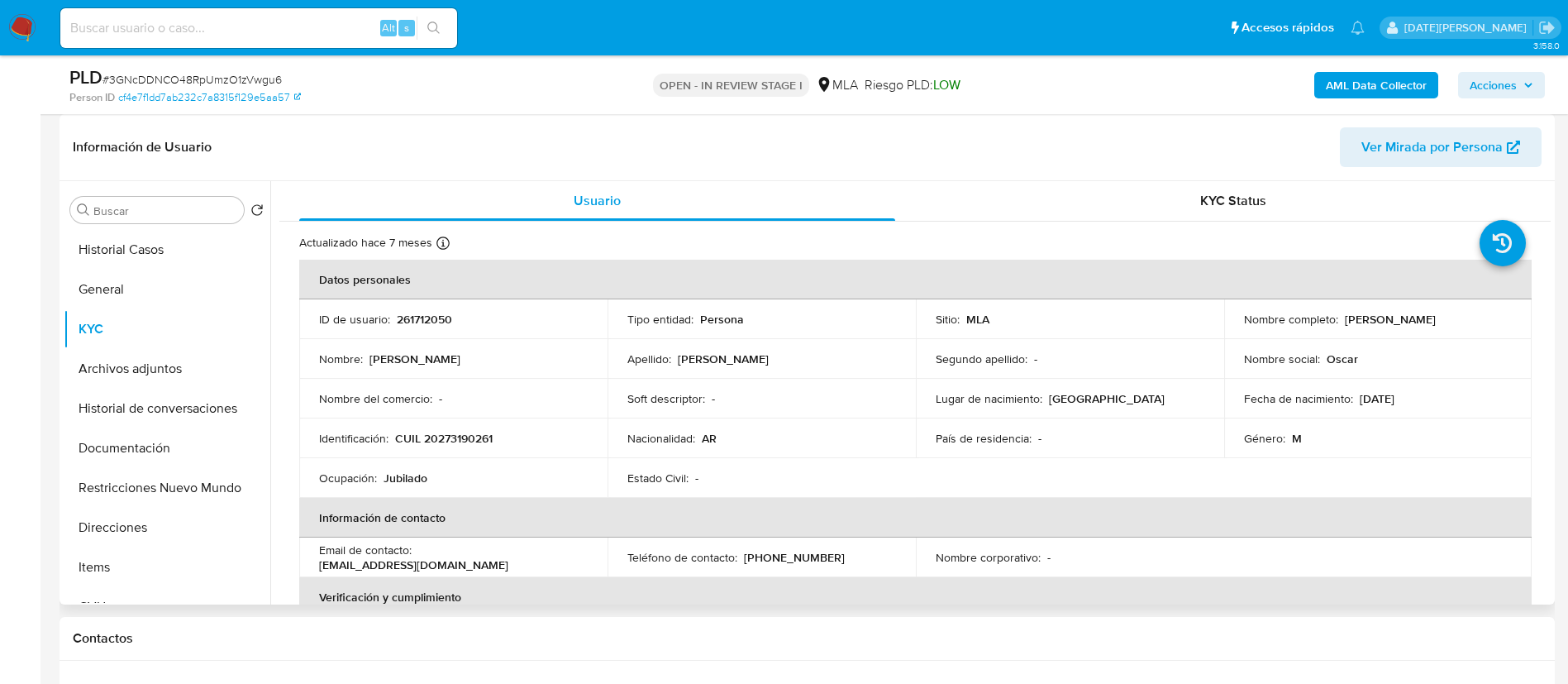
drag, startPoint x: 1340, startPoint y: 316, endPoint x: 1499, endPoint y: 316, distance: 159.0
click at [1499, 316] on div "Nombre completo : [PERSON_NAME]" at bounding box center [1378, 319] width 268 height 15
drag, startPoint x: 396, startPoint y: 437, endPoint x: 550, endPoint y: 440, distance: 154.0
click at [551, 440] on div "Identificación : CUIL 20273190261" at bounding box center [453, 438] width 268 height 15
copy p "CUIL 20273190261"
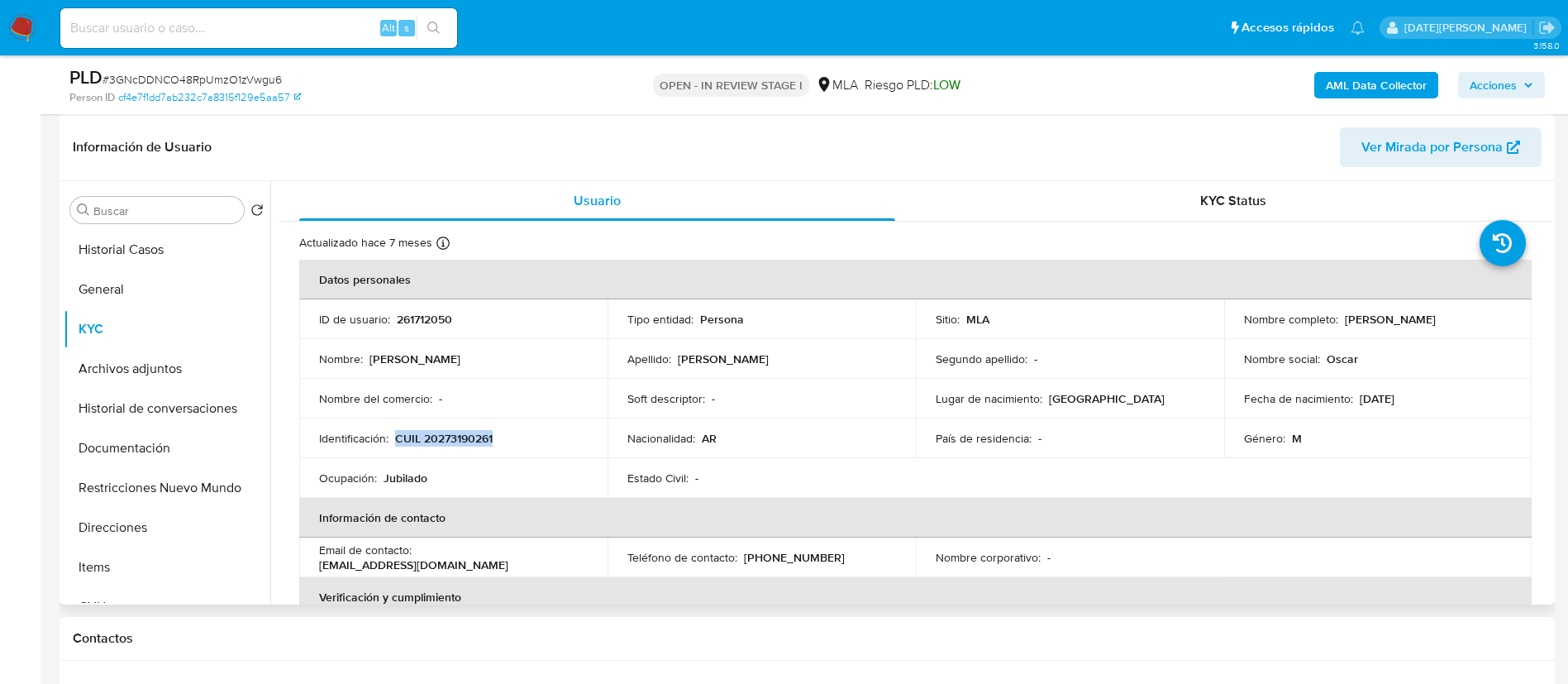
click at [462, 440] on p "CUIL 20273190261" at bounding box center [444, 438] width 98 height 15
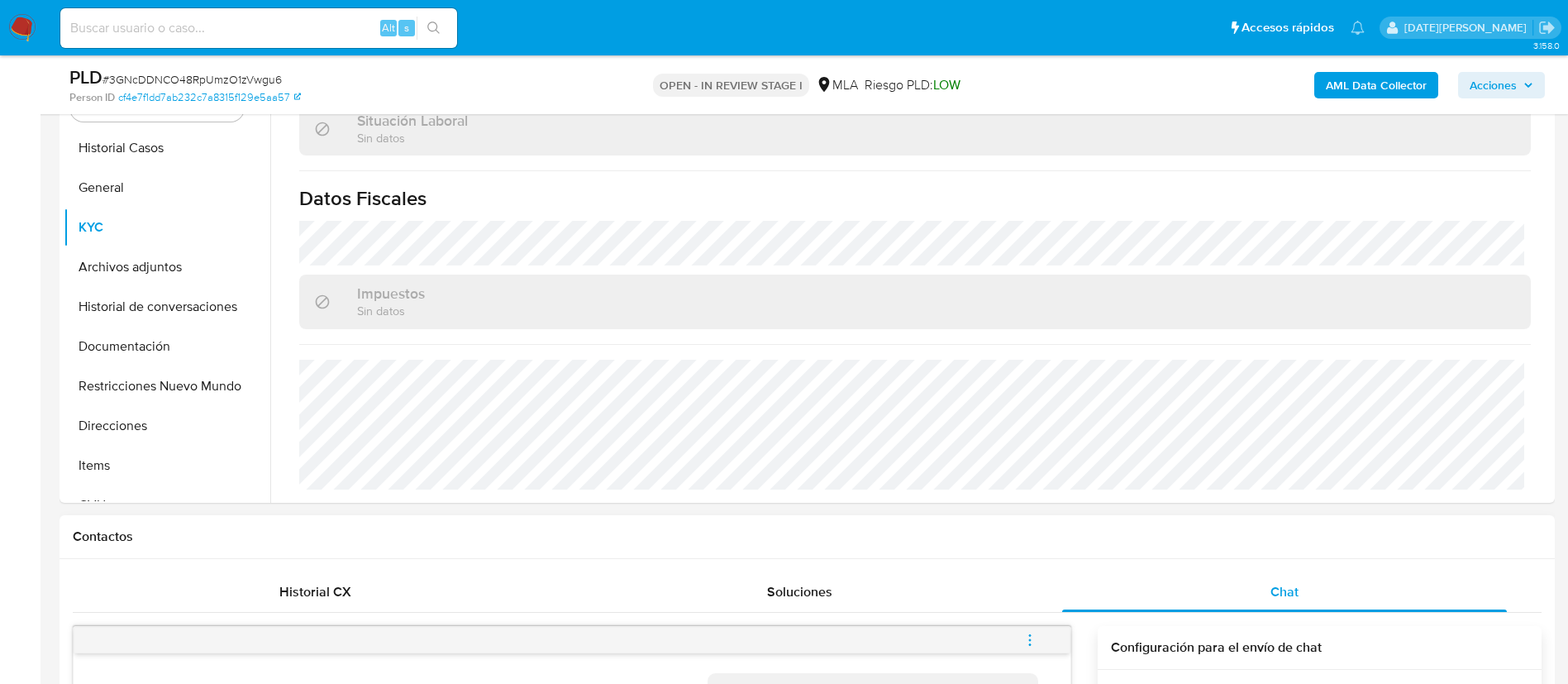
scroll to position [372, 0]
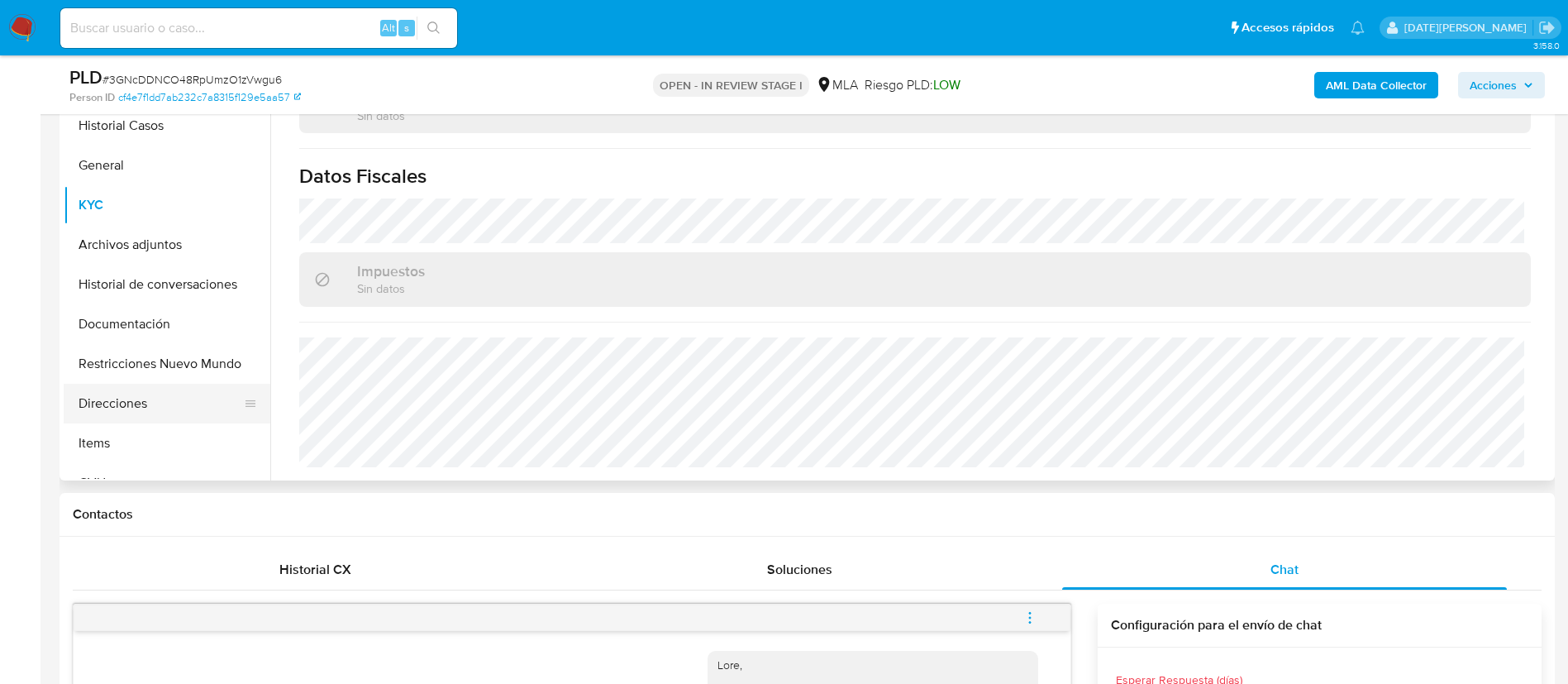
click at [124, 399] on button "Direcciones" at bounding box center [160, 403] width 193 height 40
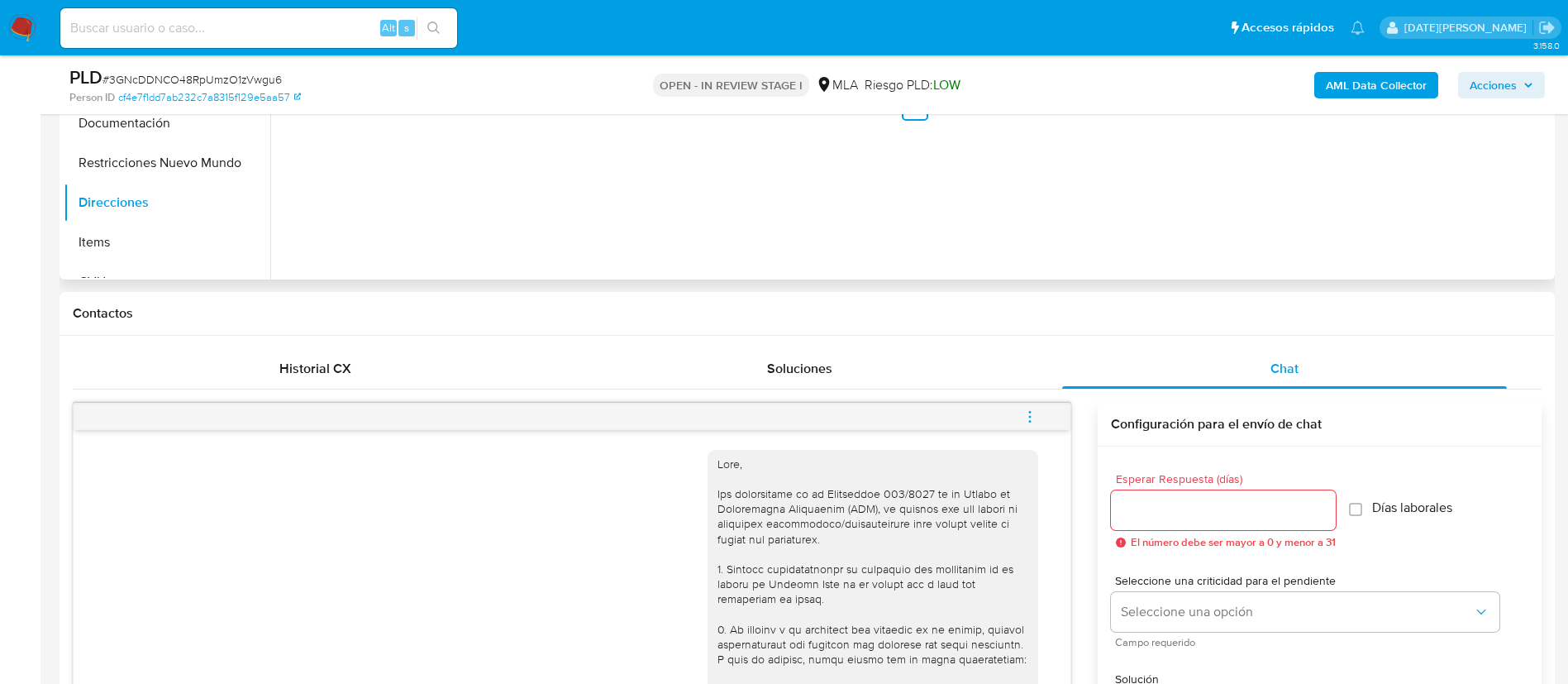
scroll to position [248, 0]
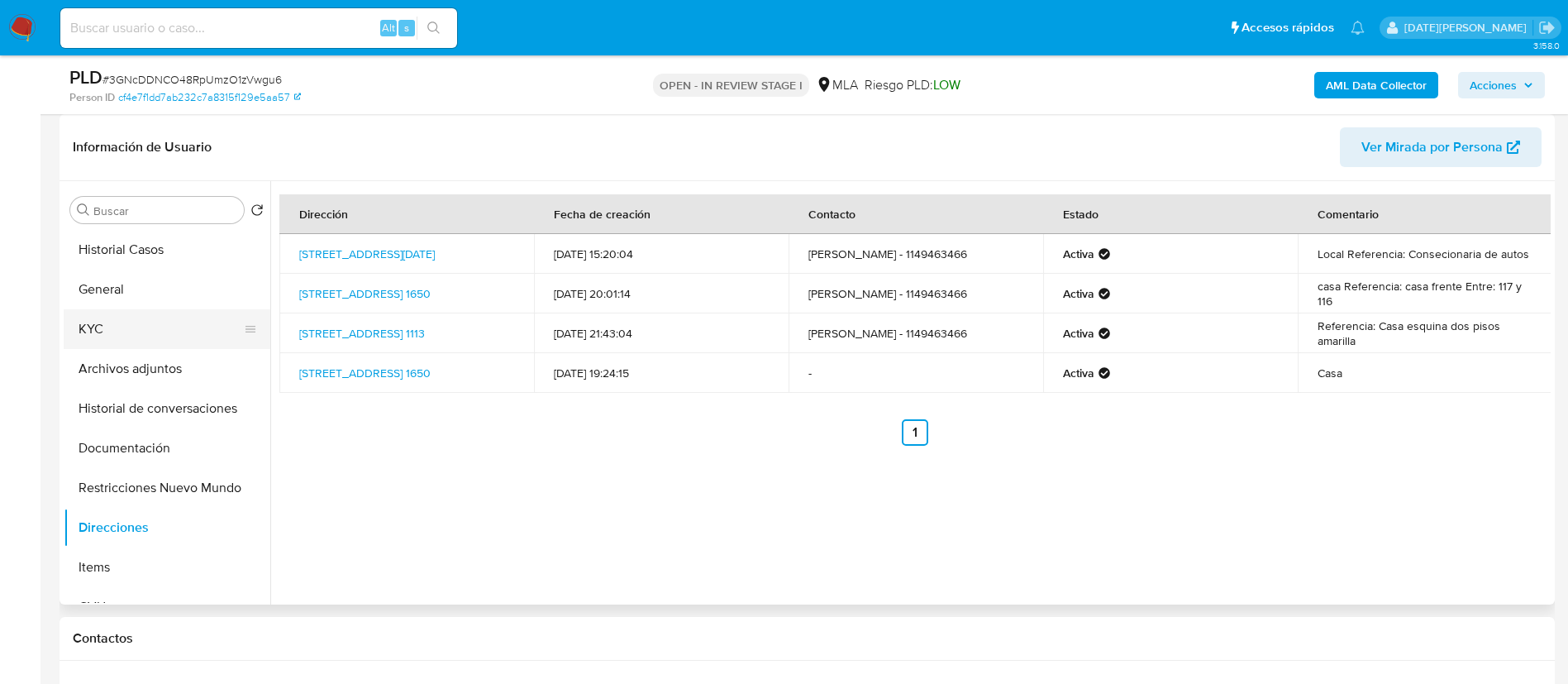
click at [124, 324] on button "KYC" at bounding box center [160, 329] width 193 height 40
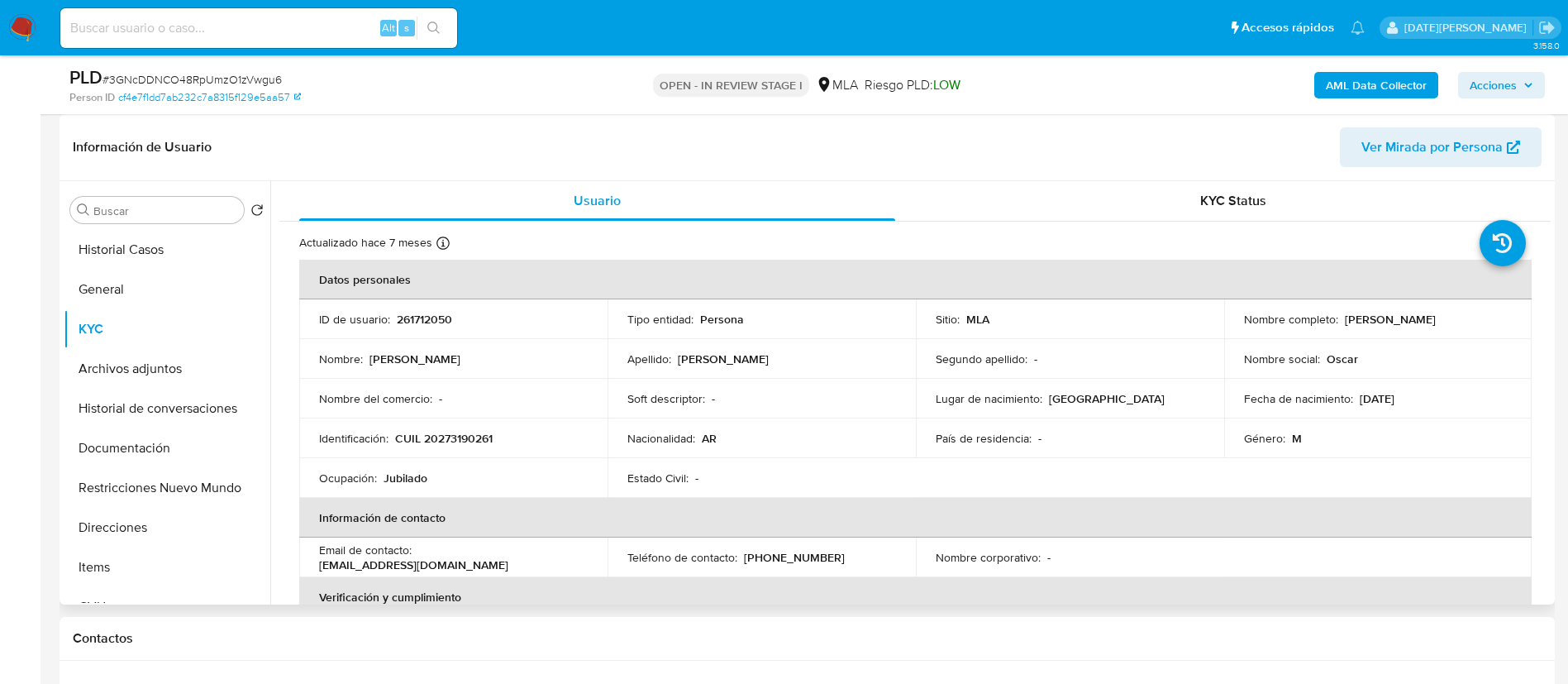
click at [464, 433] on p "CUIL 20273190261" at bounding box center [444, 438] width 98 height 15
copy p "20273190261"
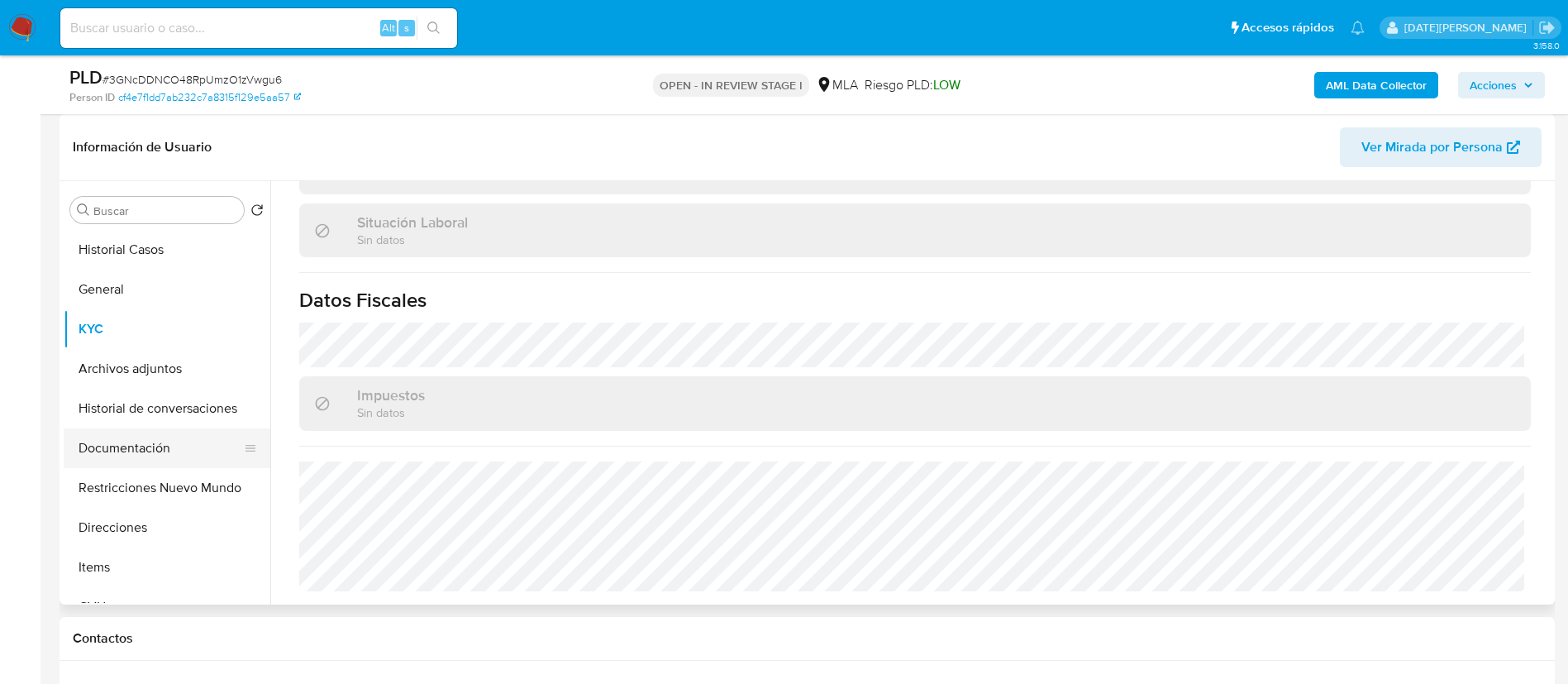
click at [172, 450] on button "Documentación" at bounding box center [160, 448] width 193 height 40
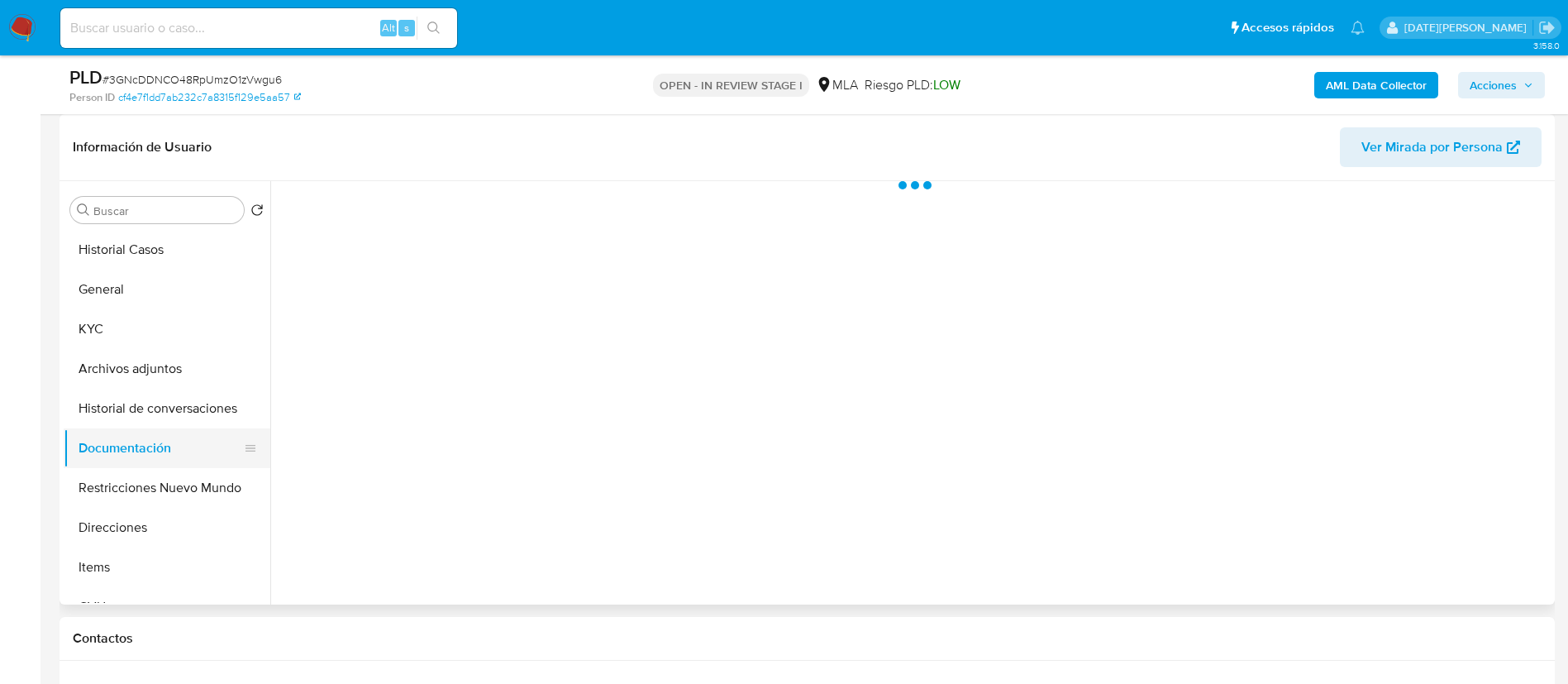
scroll to position [0, 0]
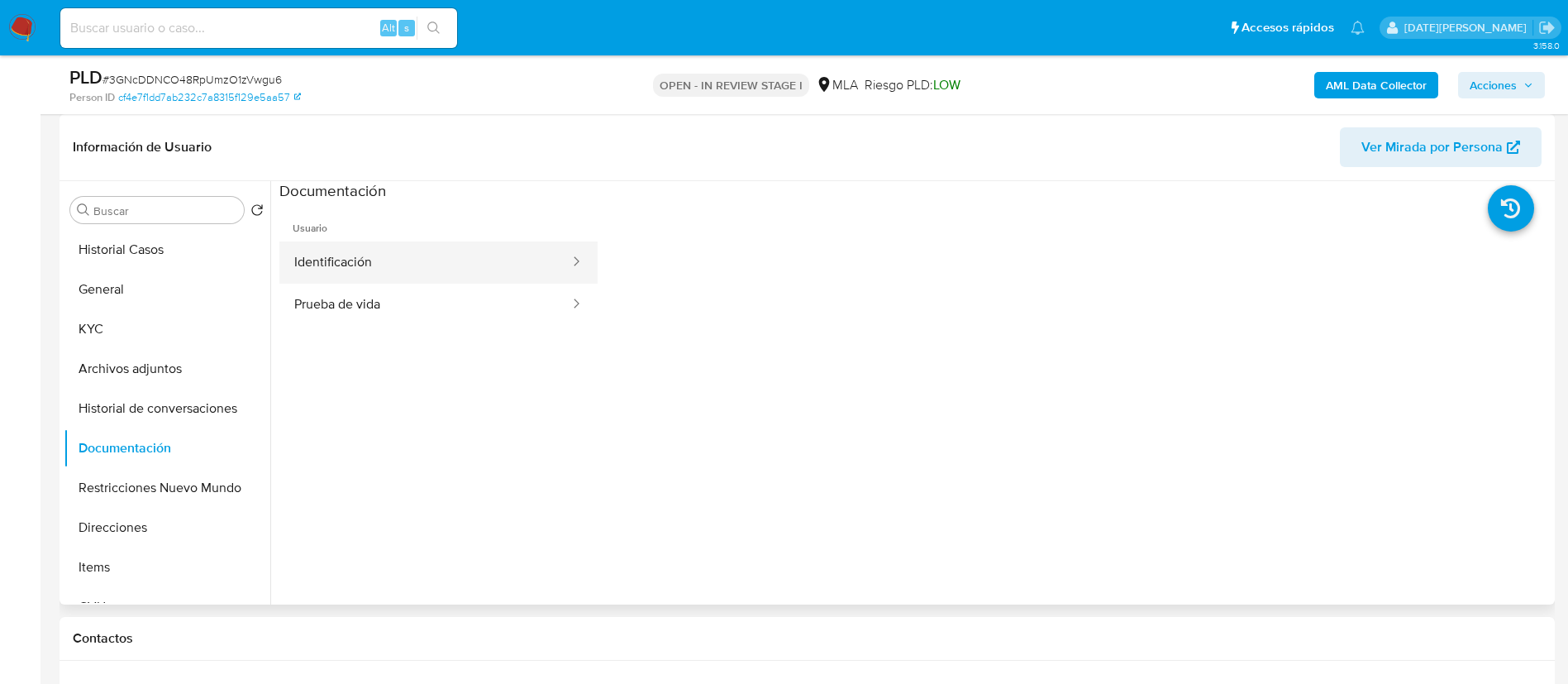
click at [401, 271] on button "Identificación" at bounding box center [426, 262] width 292 height 42
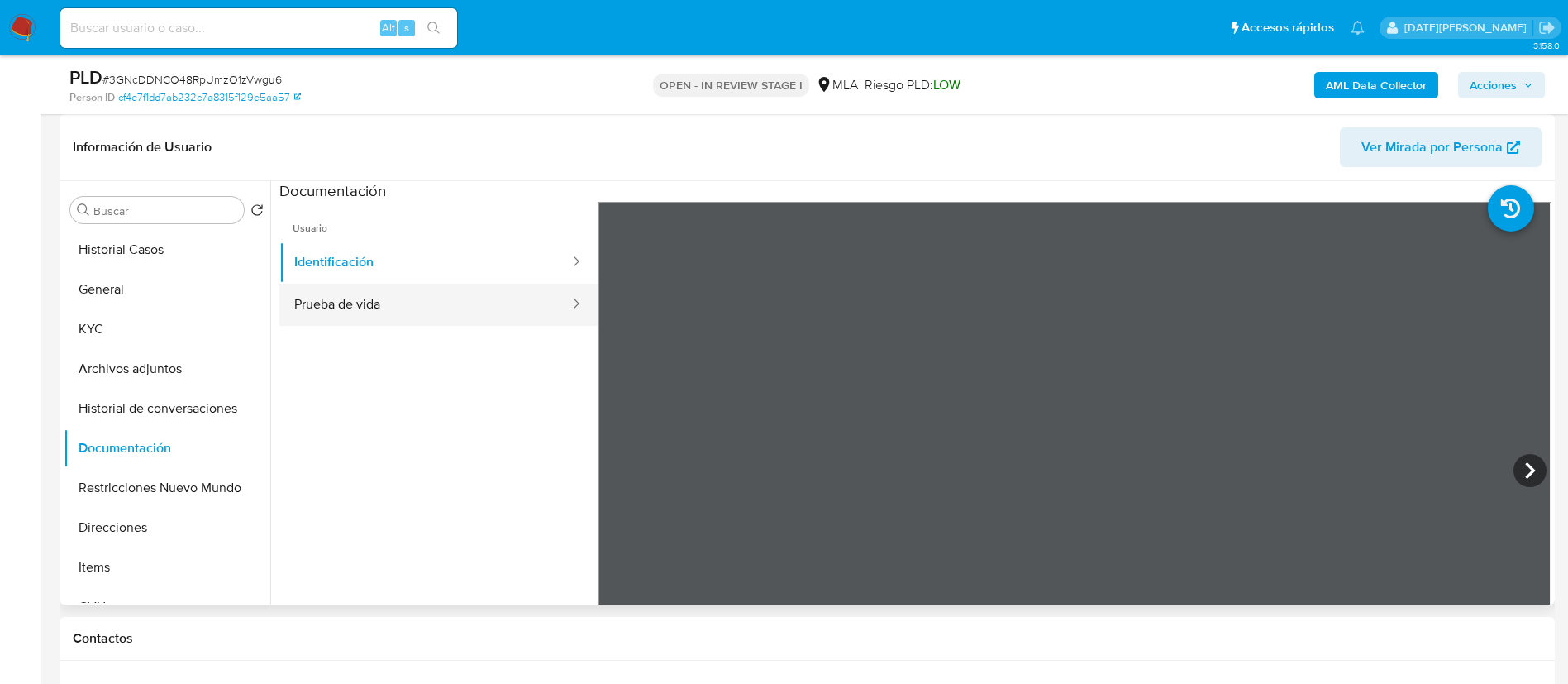
click at [334, 306] on button "Prueba de vida" at bounding box center [426, 304] width 292 height 42
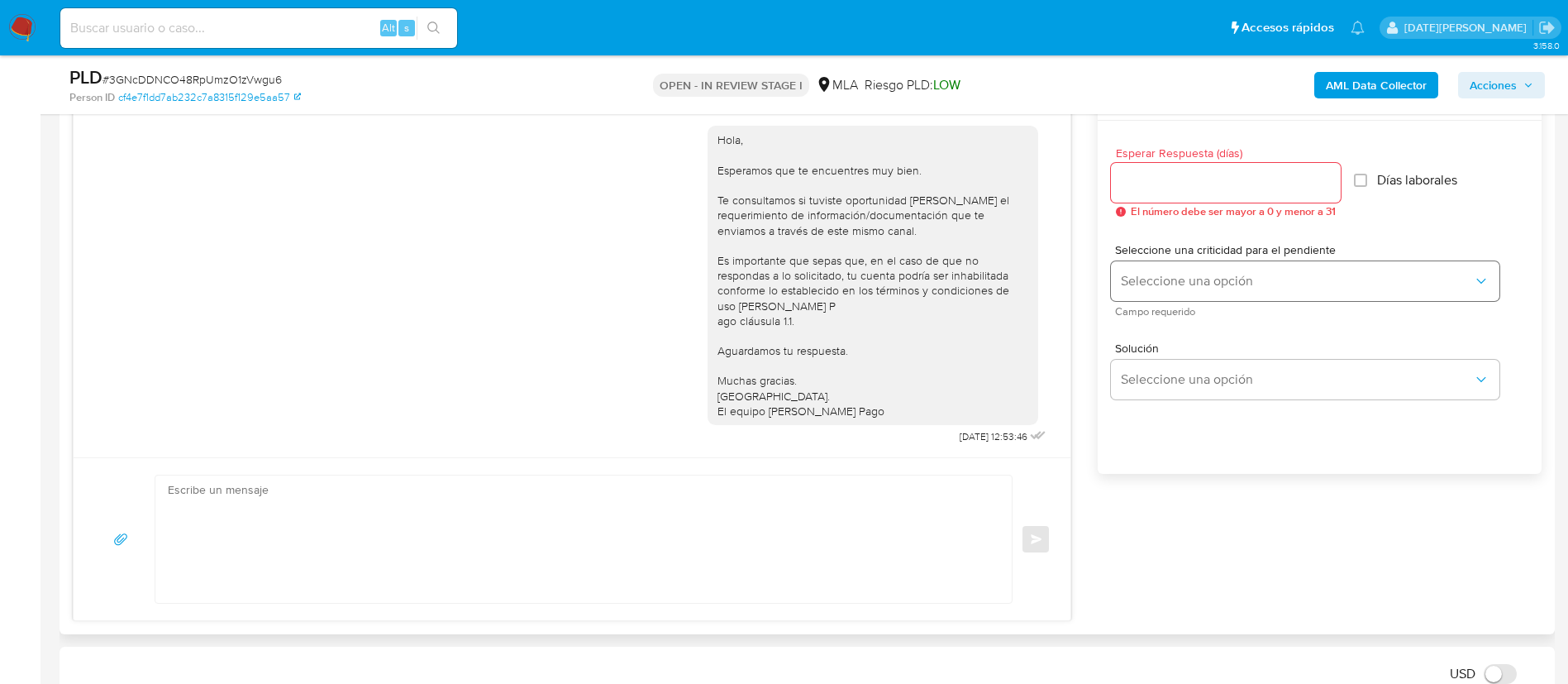
scroll to position [868, 0]
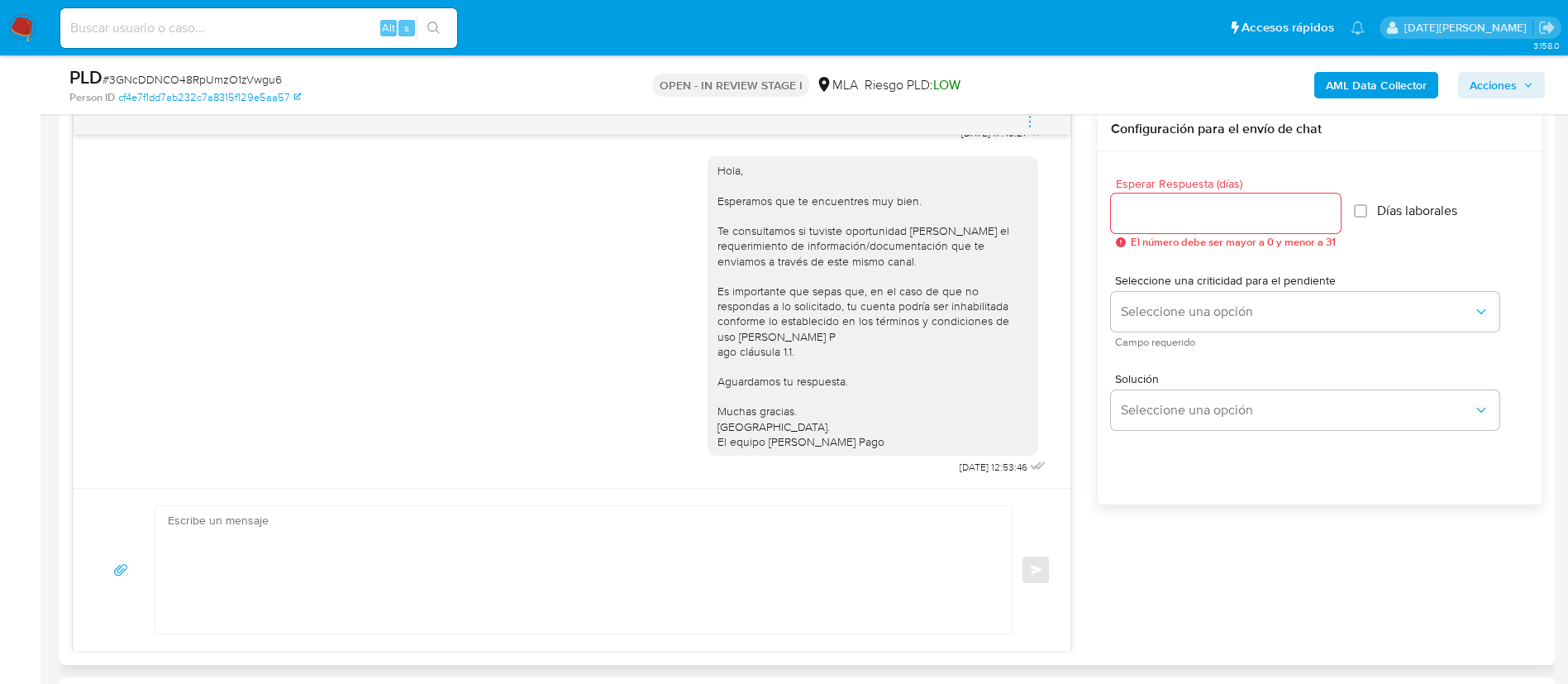
click at [1163, 209] on input "Esperar Respuesta (días)" at bounding box center [1226, 213] width 230 height 22
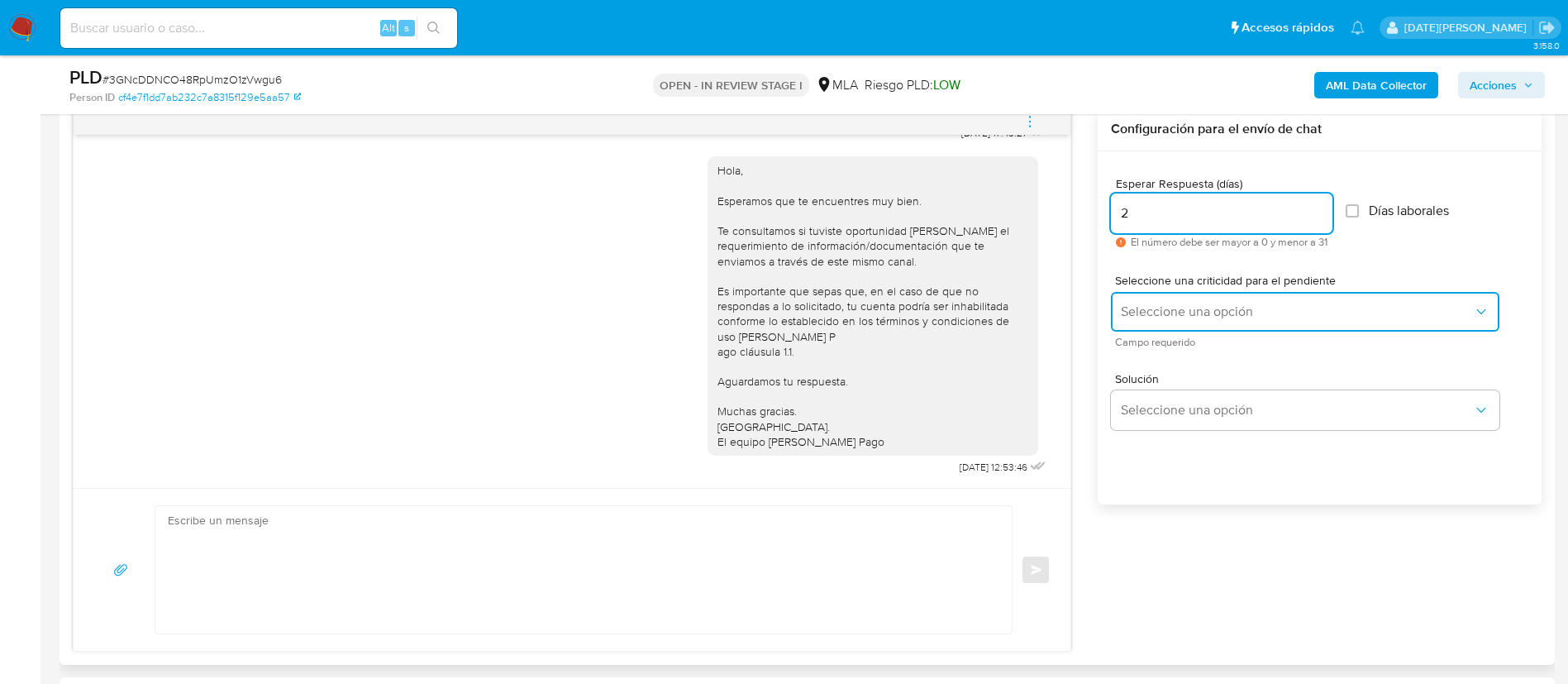
click at [1172, 323] on button "Seleccione una opción" at bounding box center [1305, 312] width 388 height 40
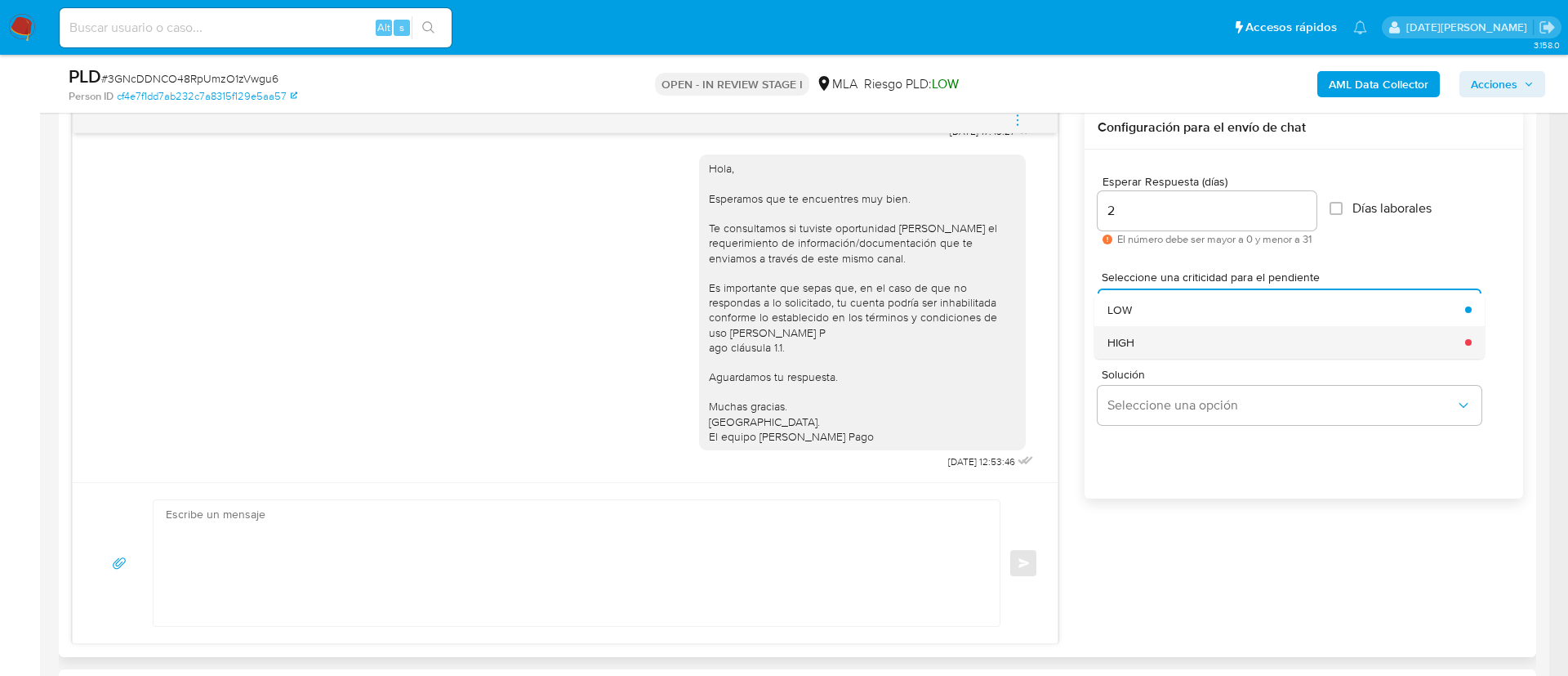
click at [1147, 338] on div "HIGH" at bounding box center [1281, 342] width 348 height 33
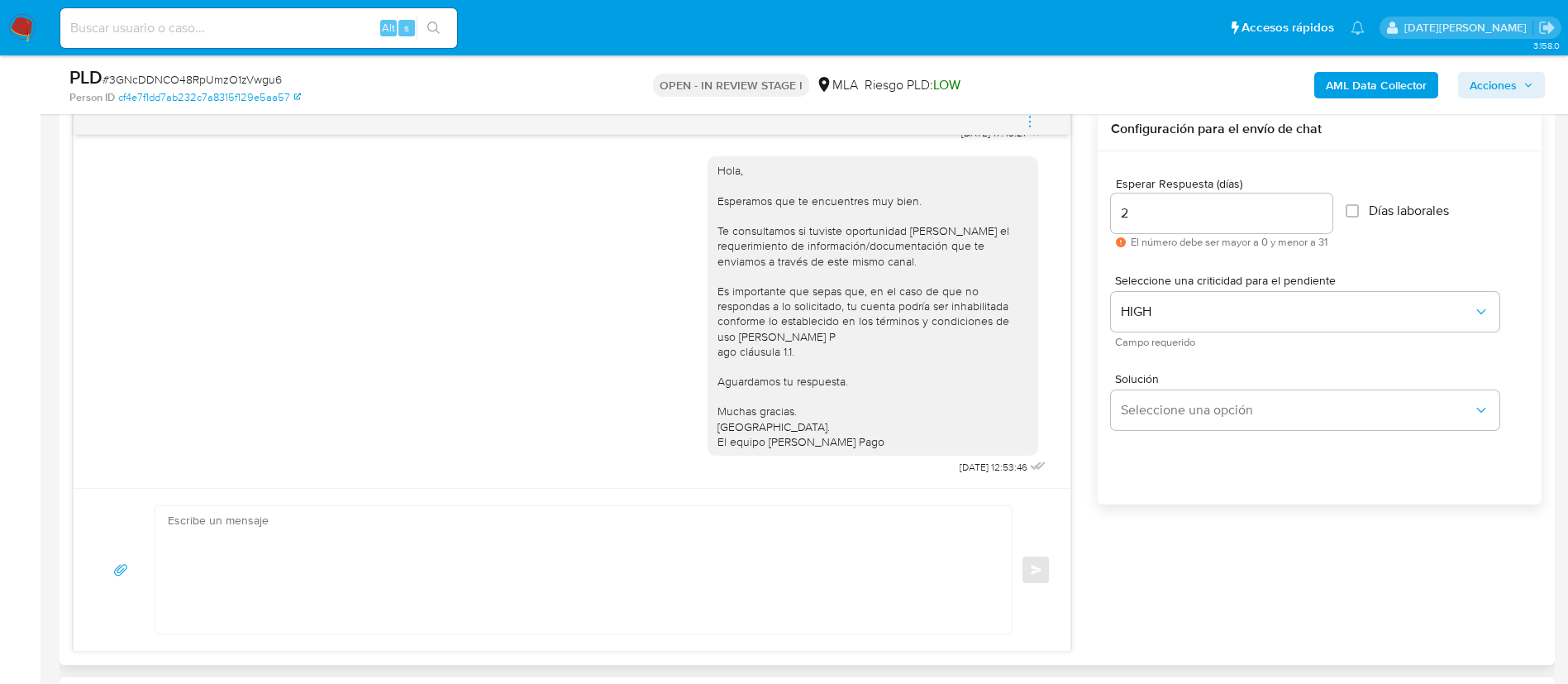
click at [1136, 207] on input "2" at bounding box center [1221, 213] width 221 height 22
drag, startPoint x: 1149, startPoint y: 208, endPoint x: 1100, endPoint y: 214, distance: 49.4
click at [1100, 215] on div "Esperar Respuesta (días) 2 El número debe ser mayor a 0 y menor a 31 Días labor…" at bounding box center [1318, 350] width 444 height 397
type input "3"
click at [542, 583] on textarea at bounding box center [579, 569] width 823 height 127
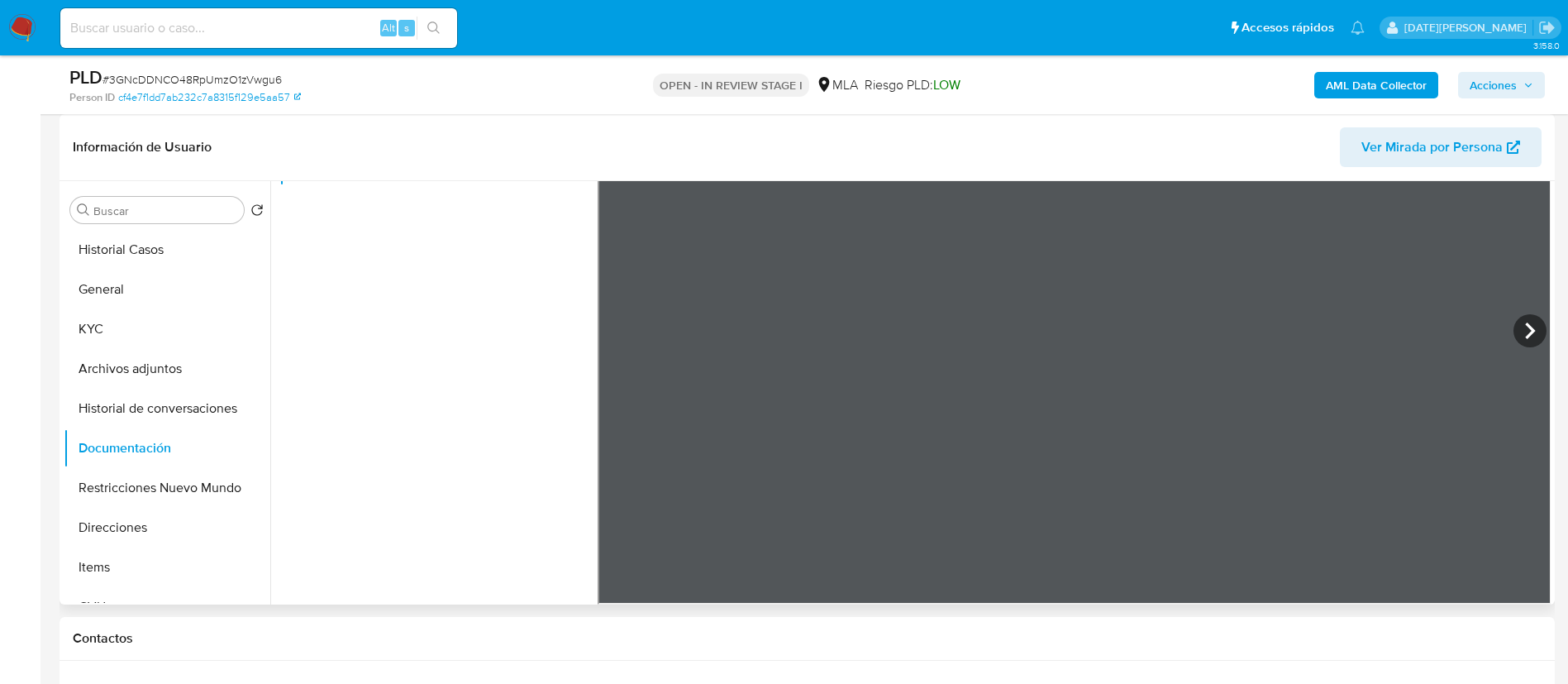
scroll to position [0, 0]
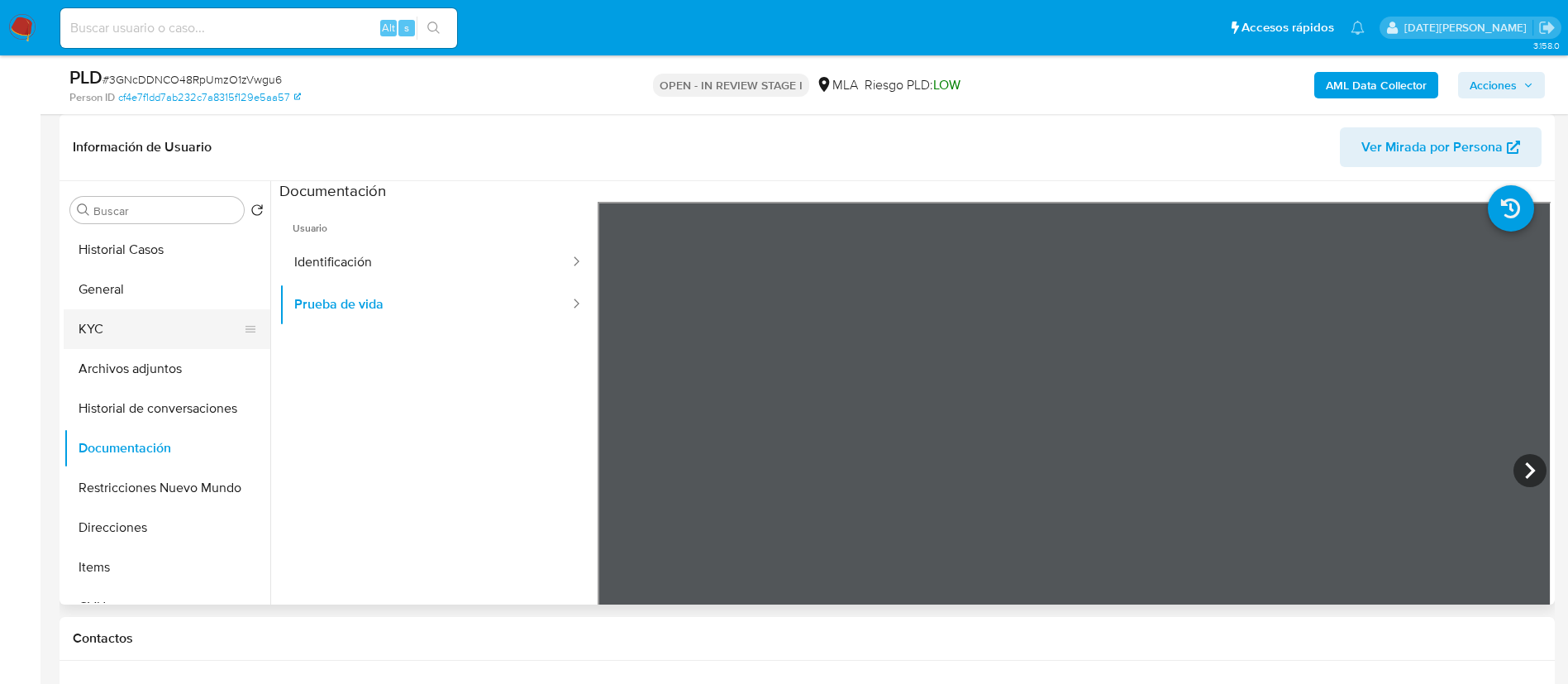
click at [163, 325] on button "KYC" at bounding box center [160, 329] width 193 height 40
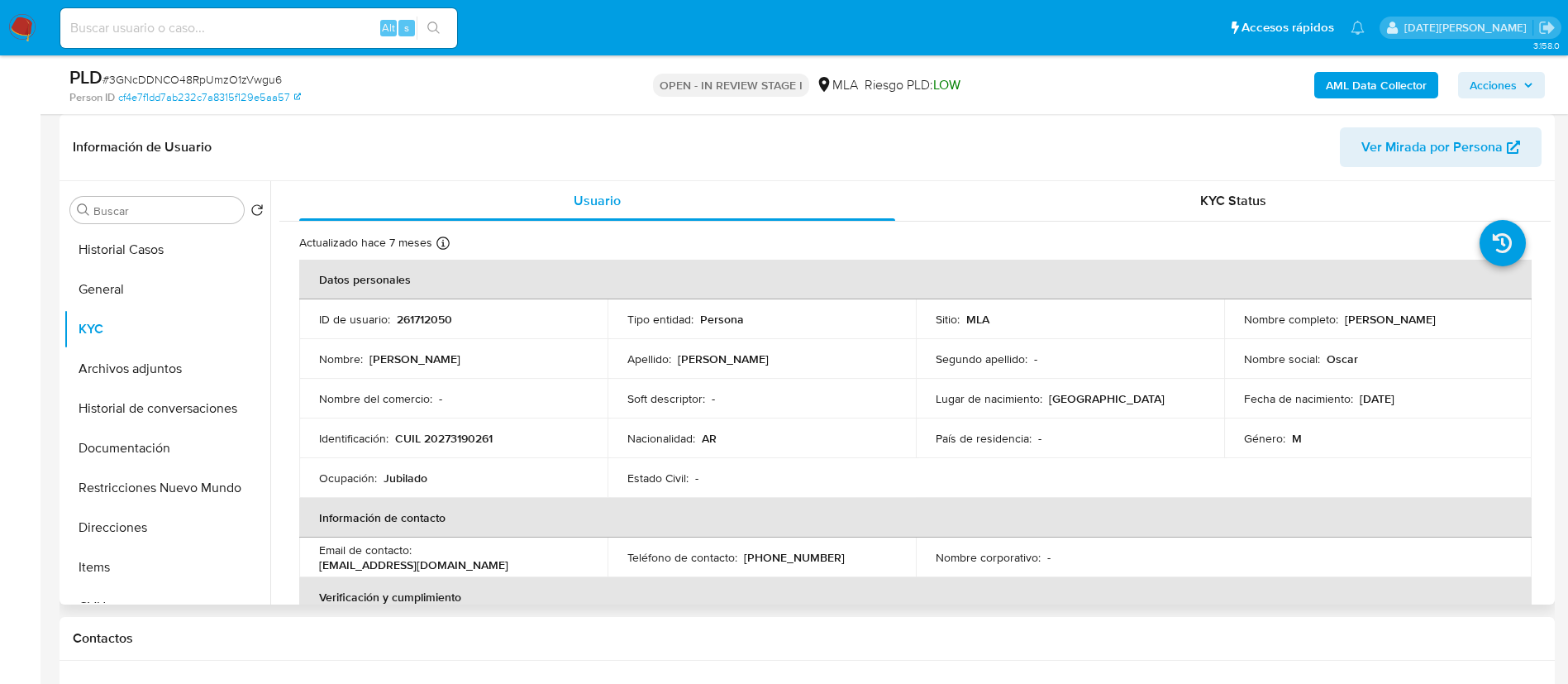
drag, startPoint x: 1340, startPoint y: 321, endPoint x: 1485, endPoint y: 318, distance: 145.0
click at [1485, 318] on div "Nombre completo : Oscar Alfredo Olivera" at bounding box center [1378, 319] width 268 height 15
copy p "Oscar Alfredo Olivera"
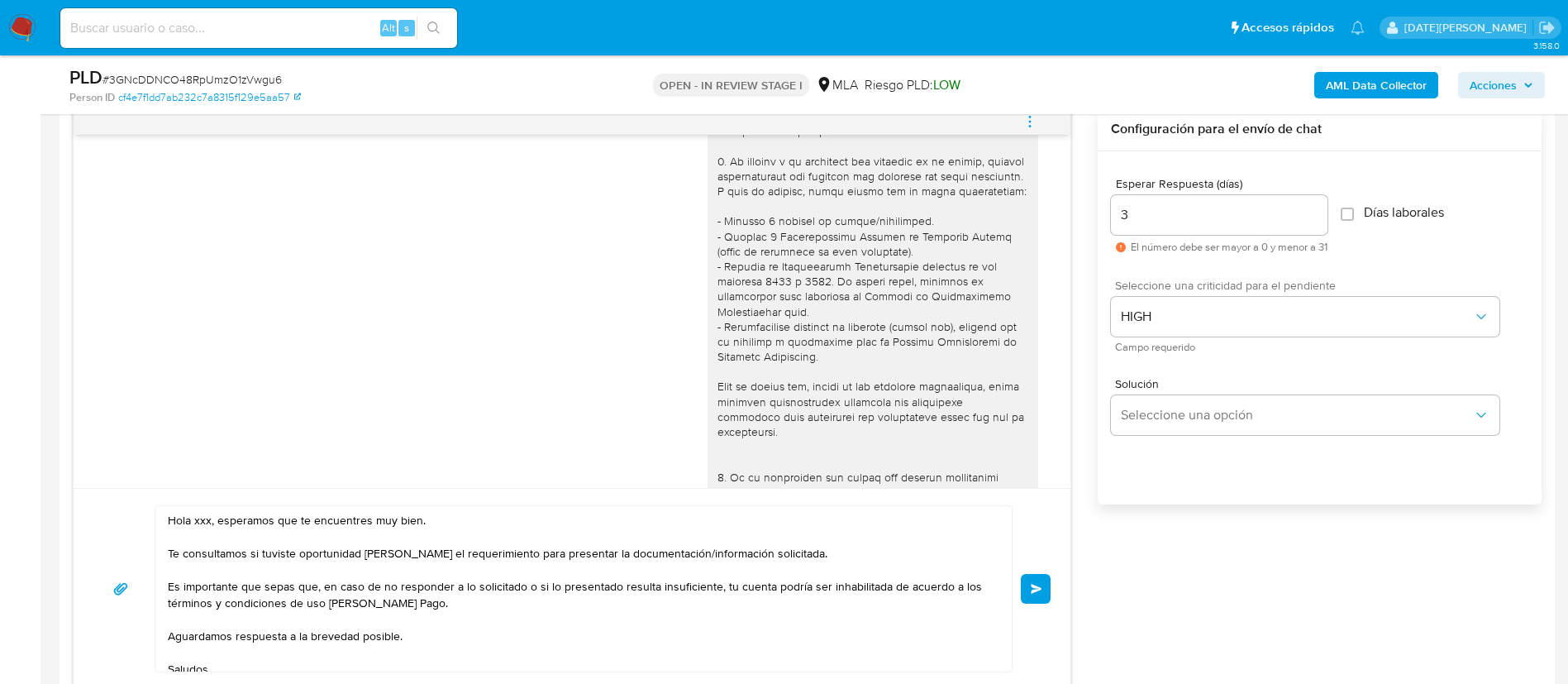
scroll to position [204, 0]
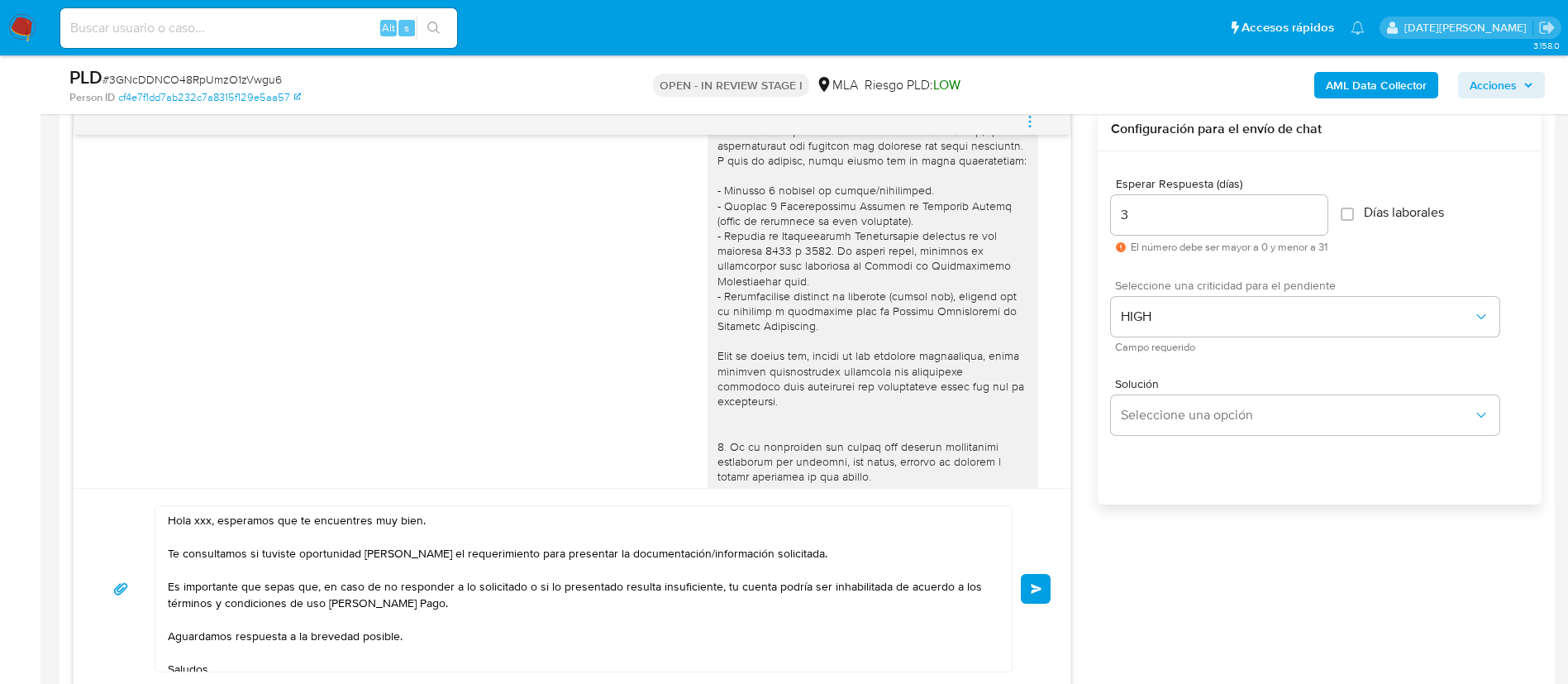
click at [202, 520] on textarea "Hola xxx, esperamos que te encuentres muy bien. Te consultamos si tuviste oport…" at bounding box center [579, 589] width 823 height 166
paste textarea "Oscar Alfredo Olivera"
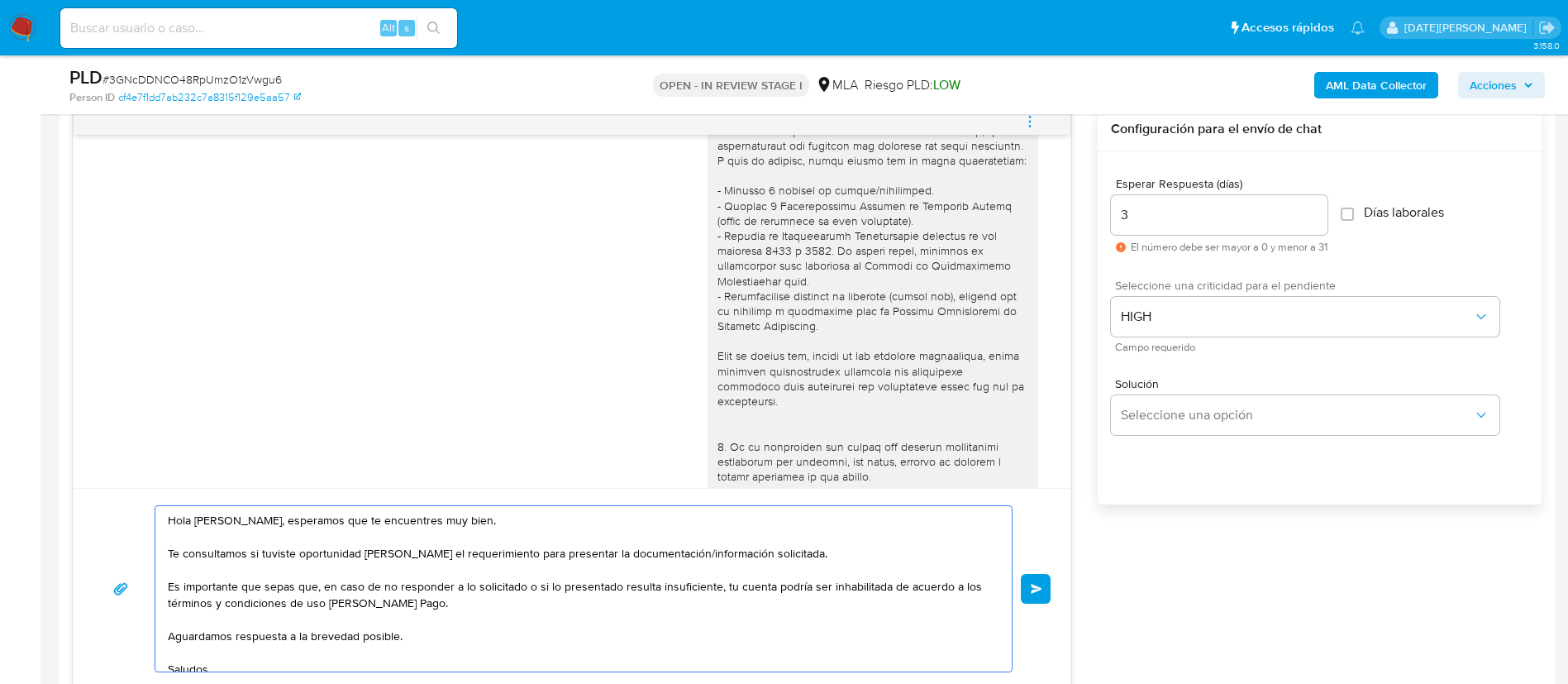
click at [864, 556] on textarea "Hola Oscar Alfredo Olivera, esperamos que te encuentres muy bien. Te consultamo…" at bounding box center [579, 589] width 823 height 166
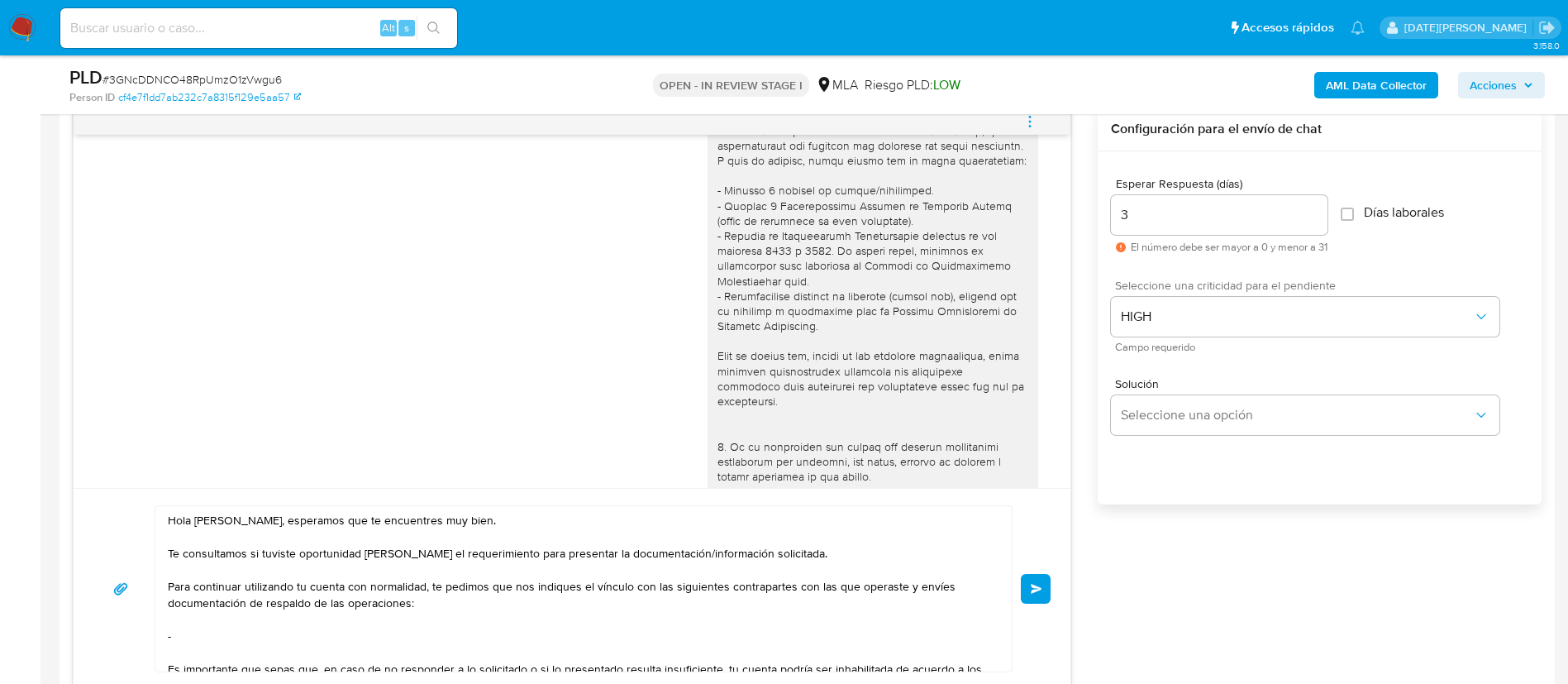
click at [226, 636] on textarea "Hola Oscar Alfredo Olivera, esperamos que te encuentres muy bien. Te consultamo…" at bounding box center [579, 589] width 823 height 166
paste textarea "Pablo Sebastian Braga"
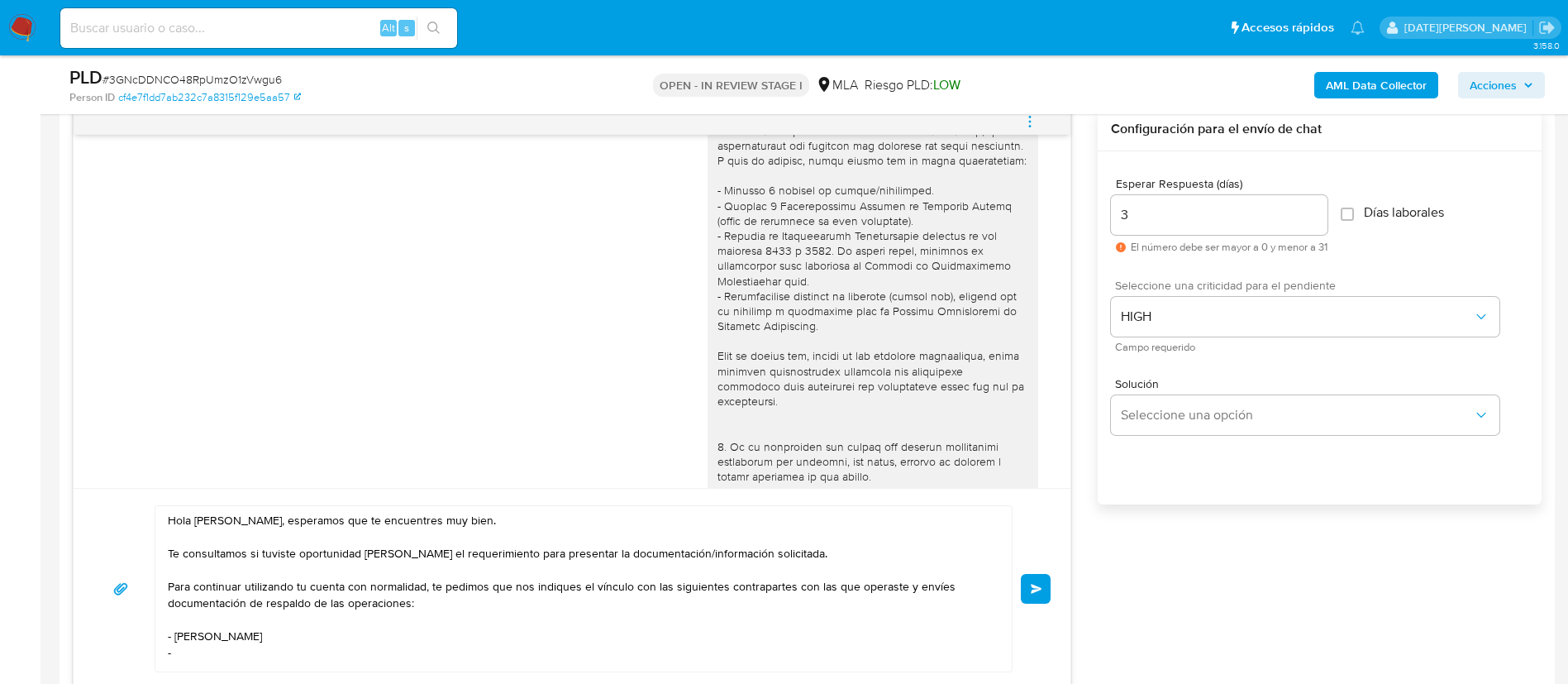
click at [212, 659] on textarea "Hola Oscar Alfredo Olivera, esperamos que te encuentres muy bien. Te consultamo…" at bounding box center [579, 589] width 823 height 166
paste textarea "Kiara Automotora Sa"
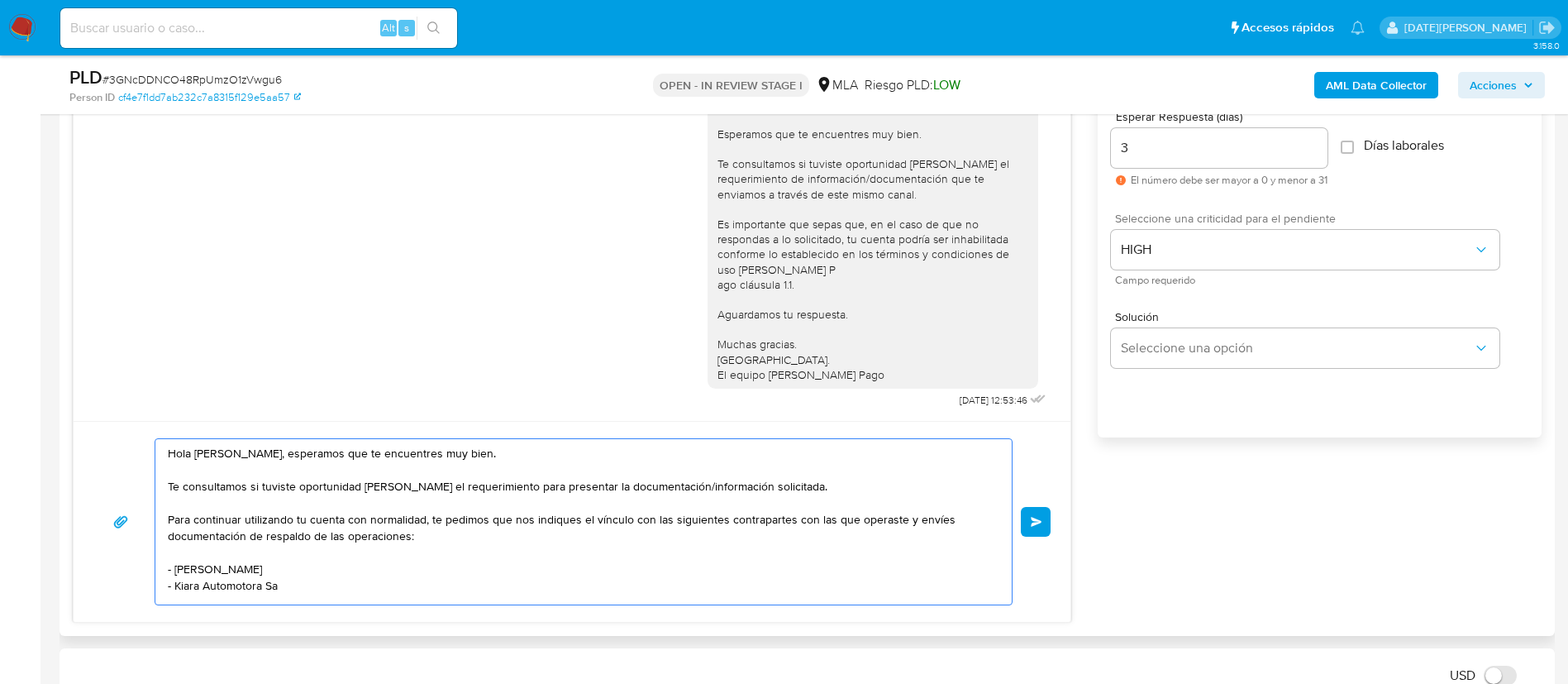
scroll to position [992, 0]
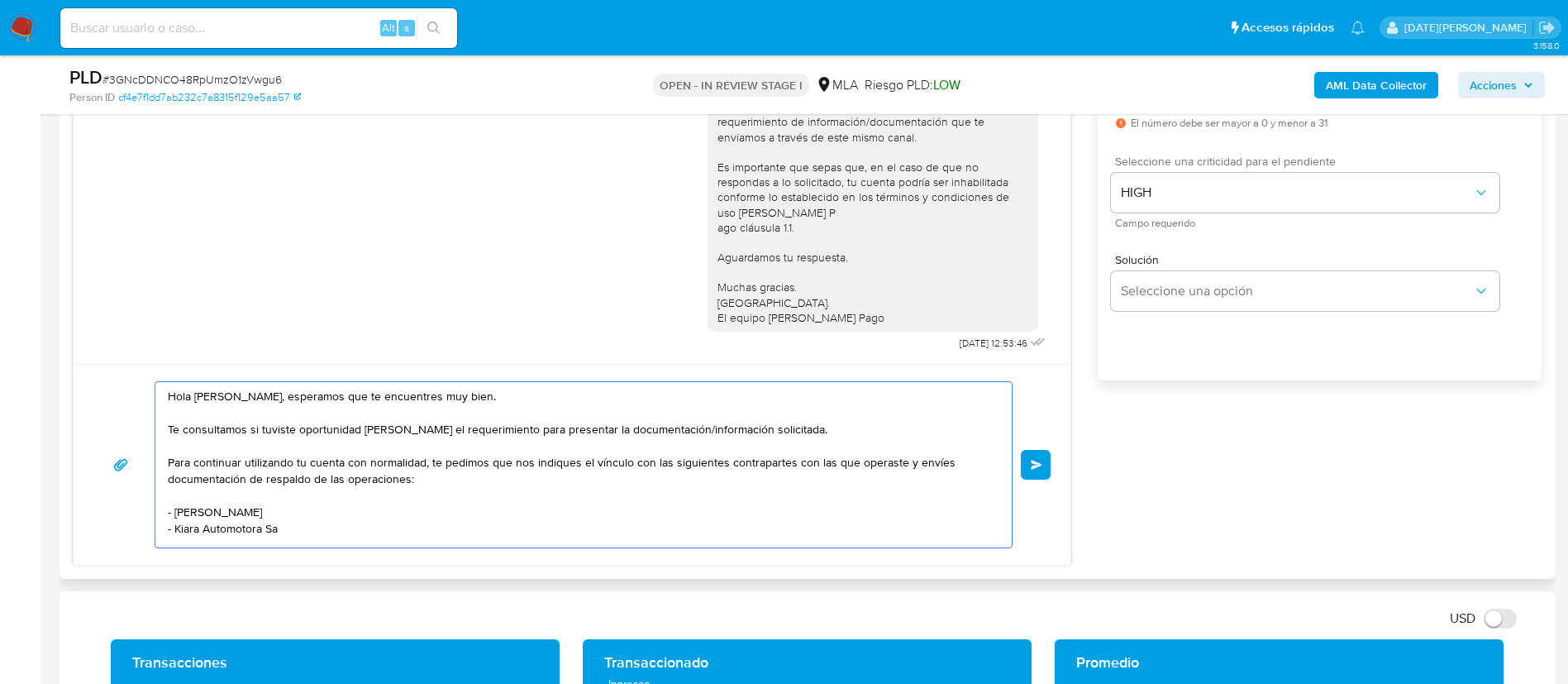
click at [808, 456] on textarea "Hola Oscar Alfredo Olivera, esperamos que te encuentres muy bien. Te consultamo…" at bounding box center [579, 464] width 823 height 166
click at [714, 483] on textarea "Hola Oscar Alfredo Olivera, esperamos que te encuentres muy bien. Te consultamo…" at bounding box center [579, 464] width 823 height 166
click at [310, 399] on textarea "Hola Oscar Alfredo Olivera, esperamos que te encuentres muy bien. Te consultamo…" at bounding box center [579, 464] width 823 height 166
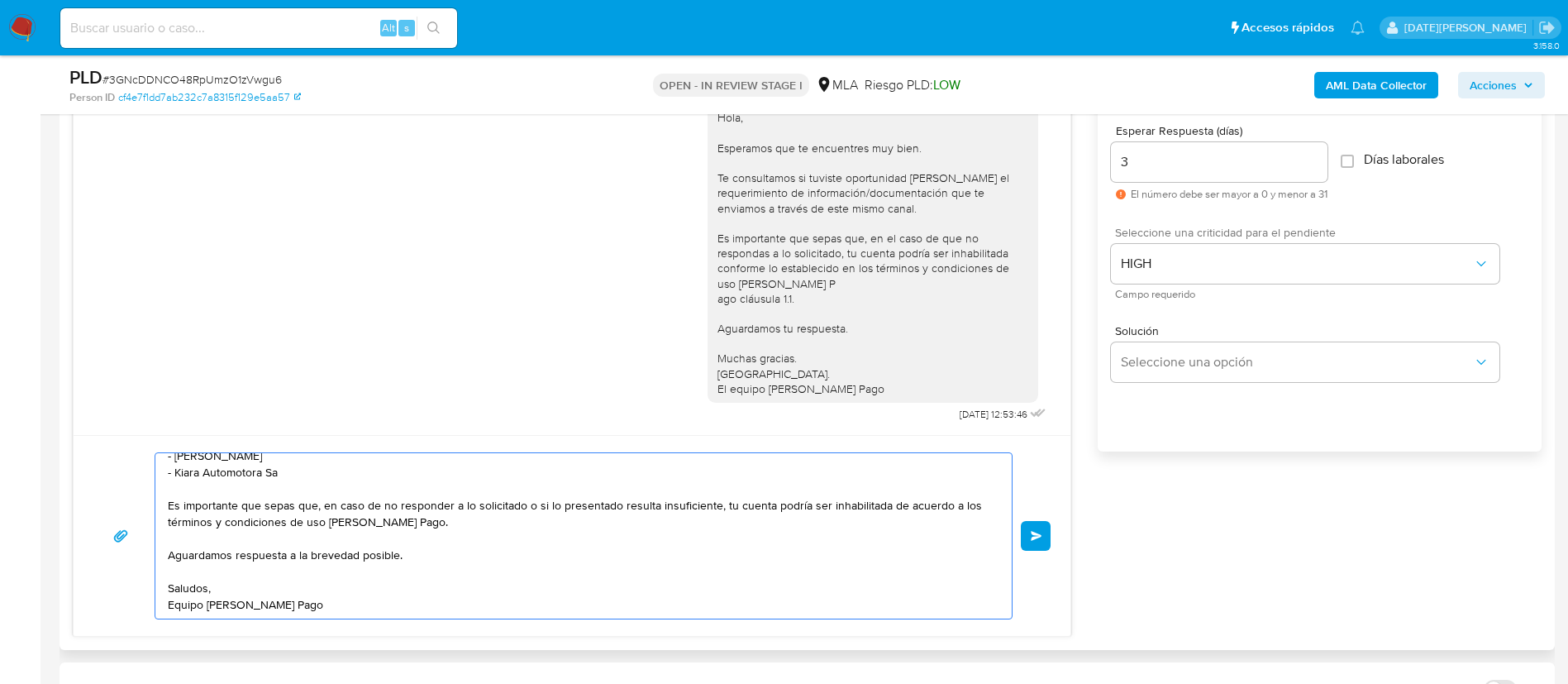
scroll to position [868, 0]
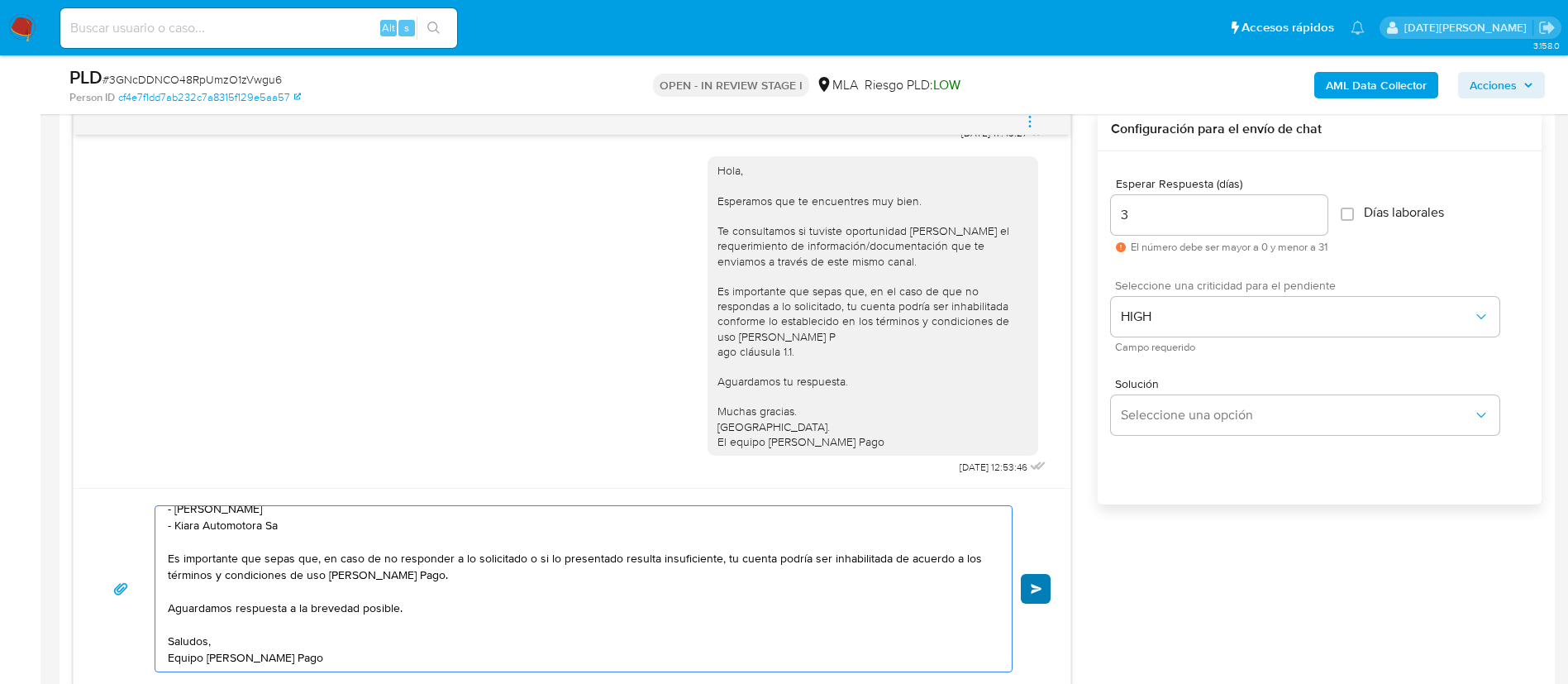
type textarea "Hola Oscar Alfredo Olivera, Esperamos que te encuentres muy bien. Te consultamo…"
click at [1029, 594] on button "Enviar" at bounding box center [1036, 589] width 30 height 30
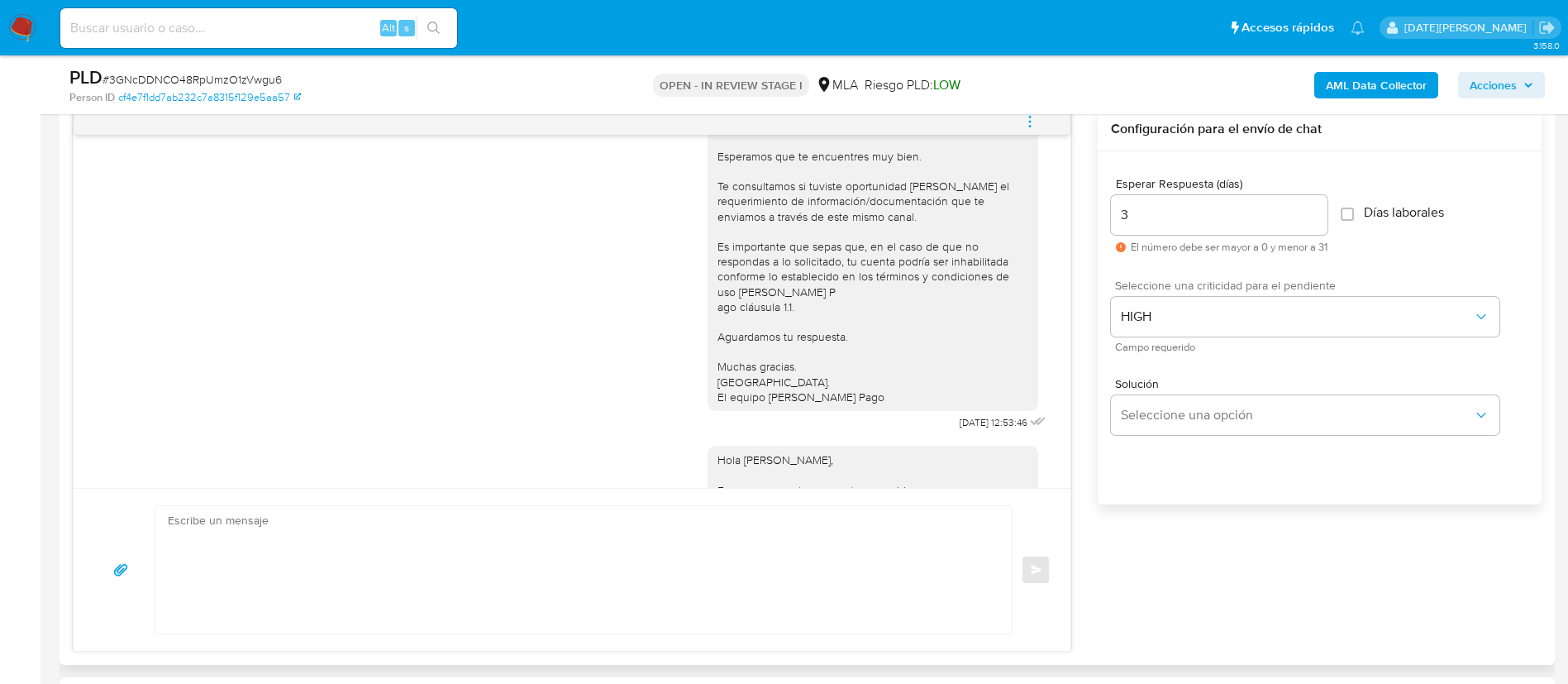
scroll to position [1372, 0]
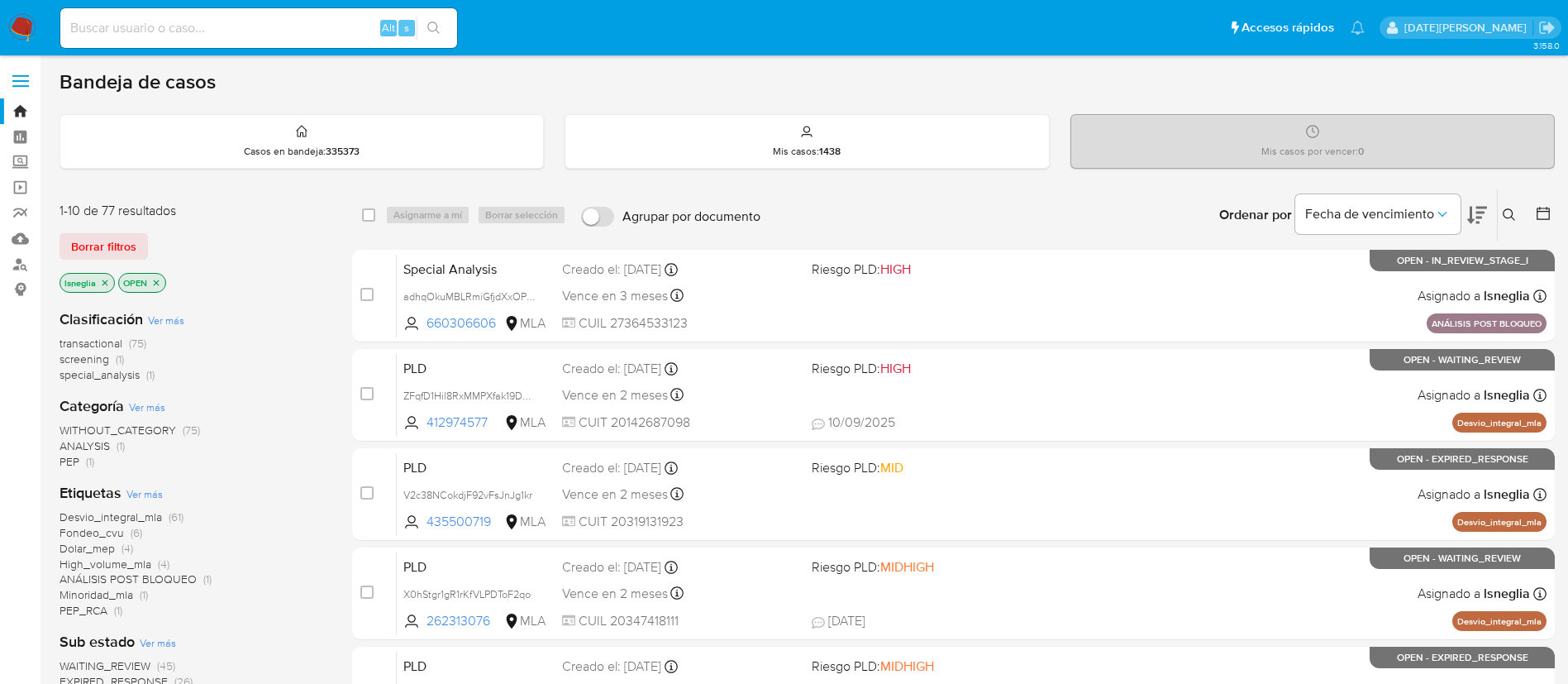
click at [247, 26] on input at bounding box center [258, 27] width 396 height 22
paste input "UkkSFZMyFVzIPY8yrOliia8A"
type input "UkkSFZMyFVzIPY8yrOliia8A"
click at [430, 29] on icon "search-icon" at bounding box center [434, 28] width 13 height 13
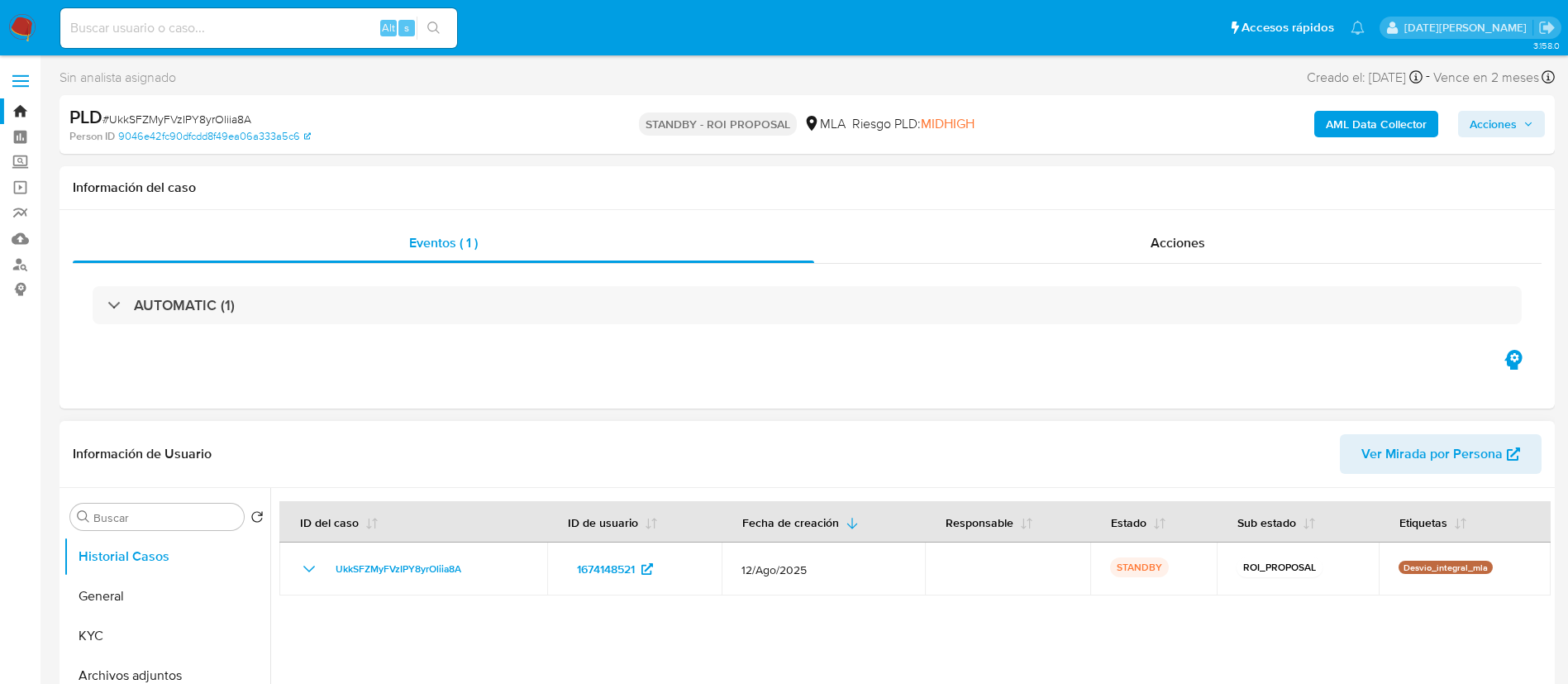
select select "10"
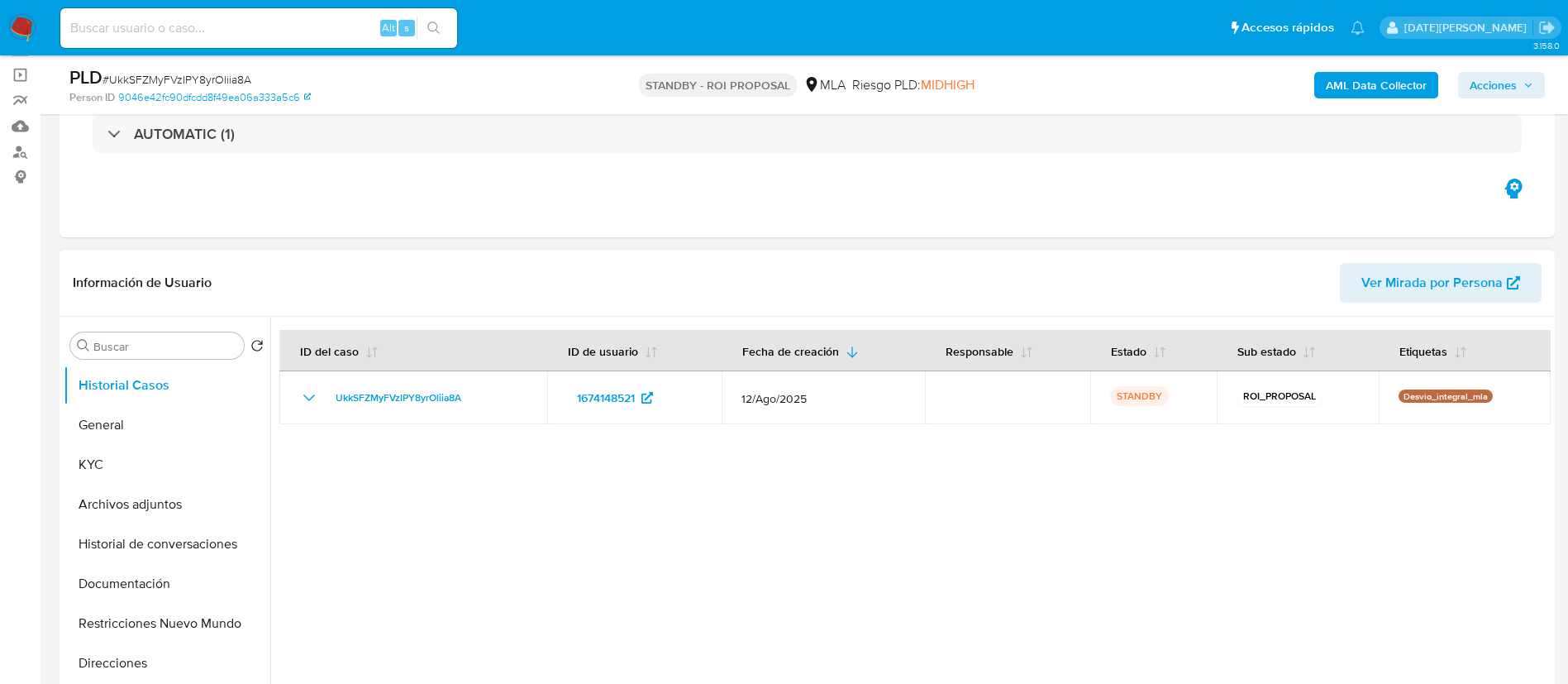
scroll to position [124, 0]
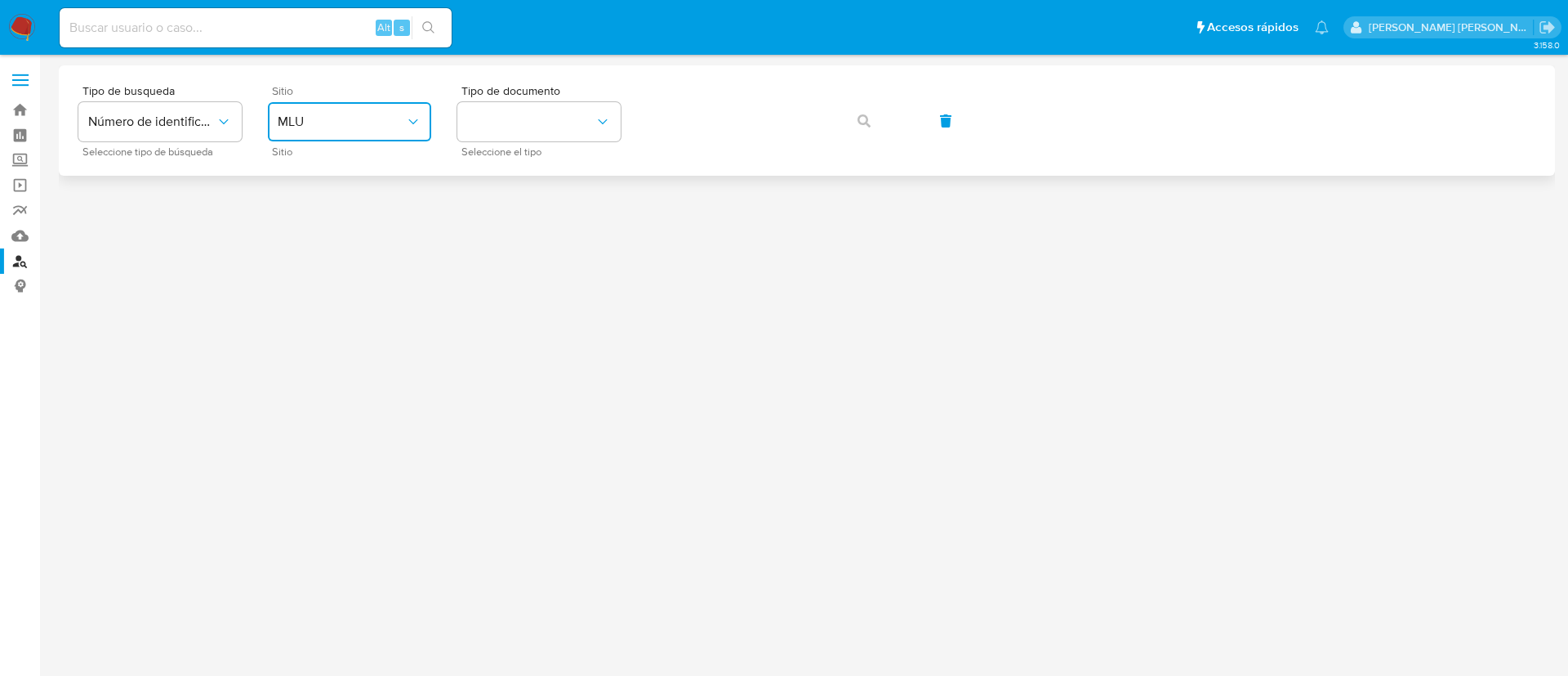
click at [327, 114] on span "MLU" at bounding box center [341, 122] width 127 height 17
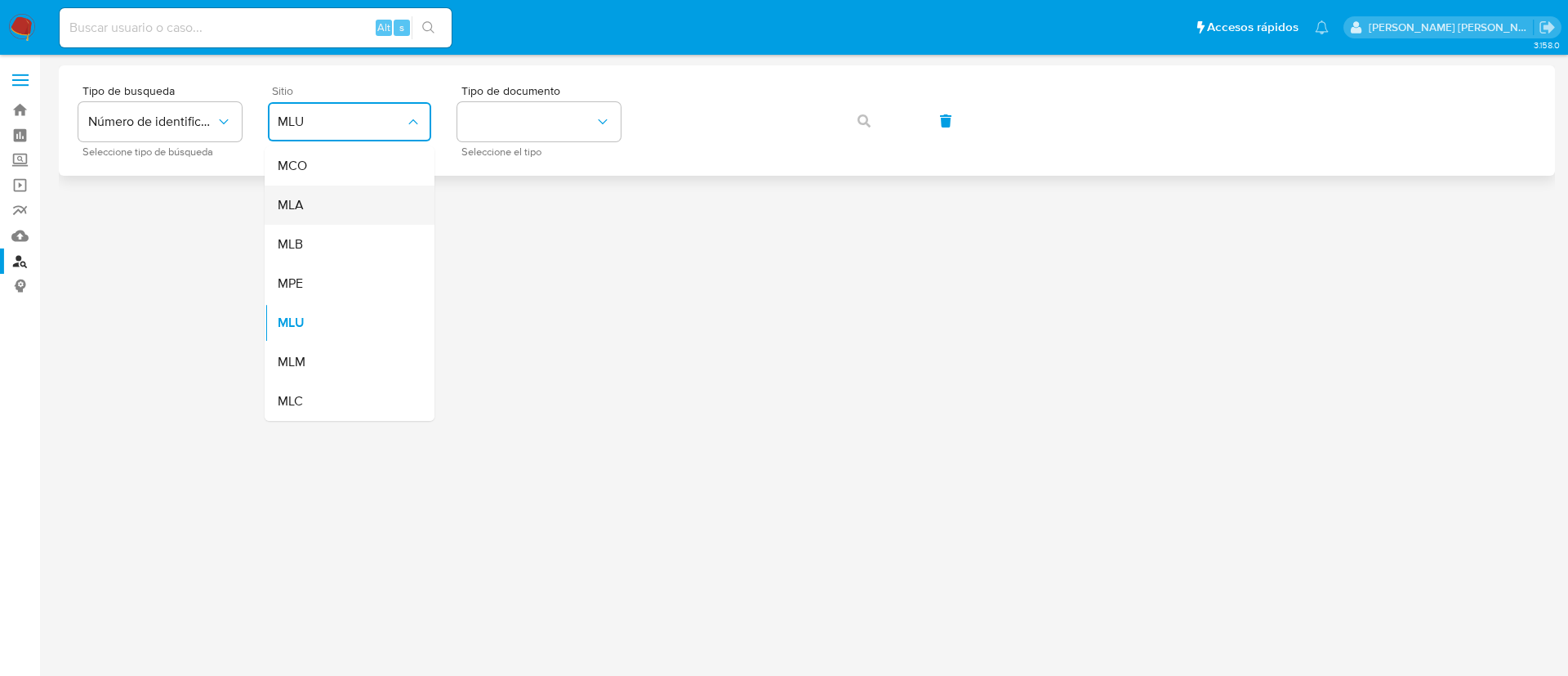
click at [334, 217] on div "MLA" at bounding box center [344, 205] width 134 height 39
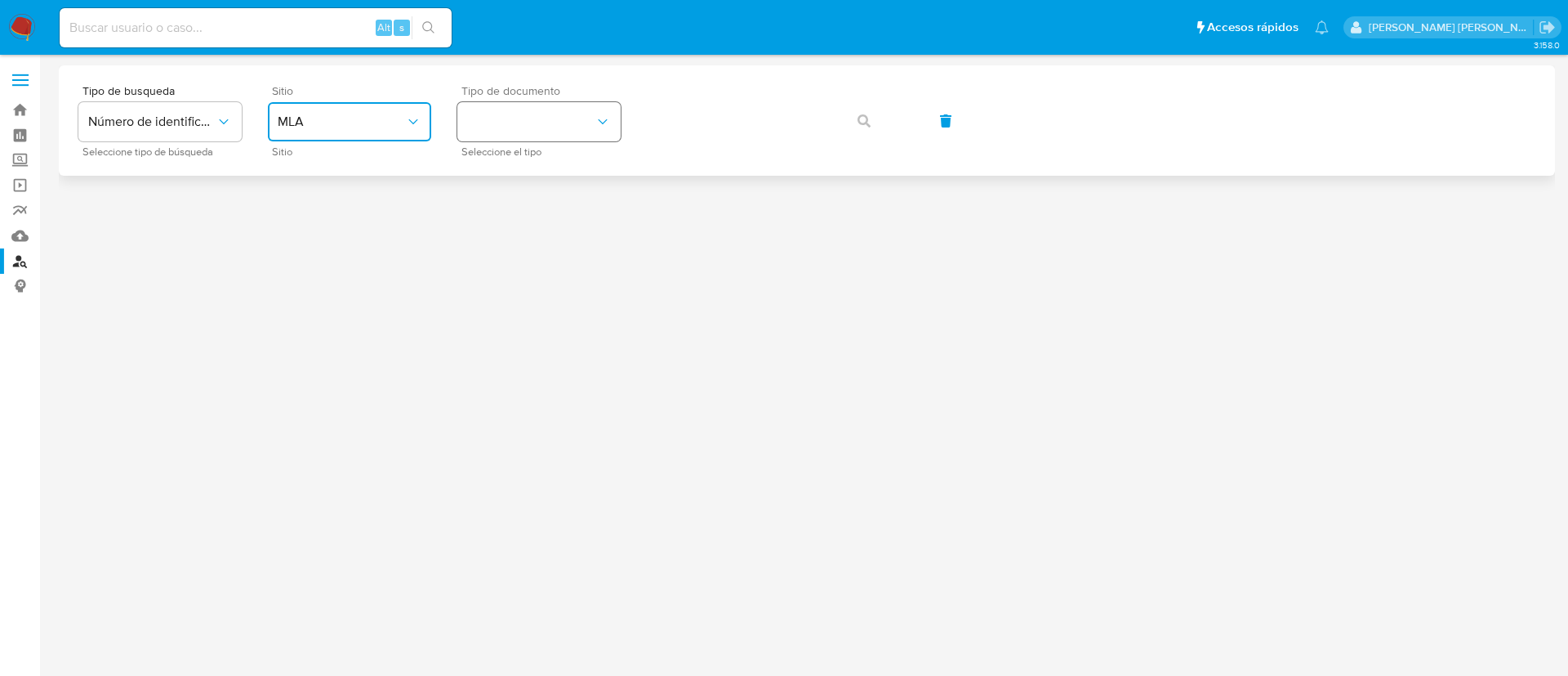
click at [503, 131] on button "identificationType" at bounding box center [539, 122] width 164 height 39
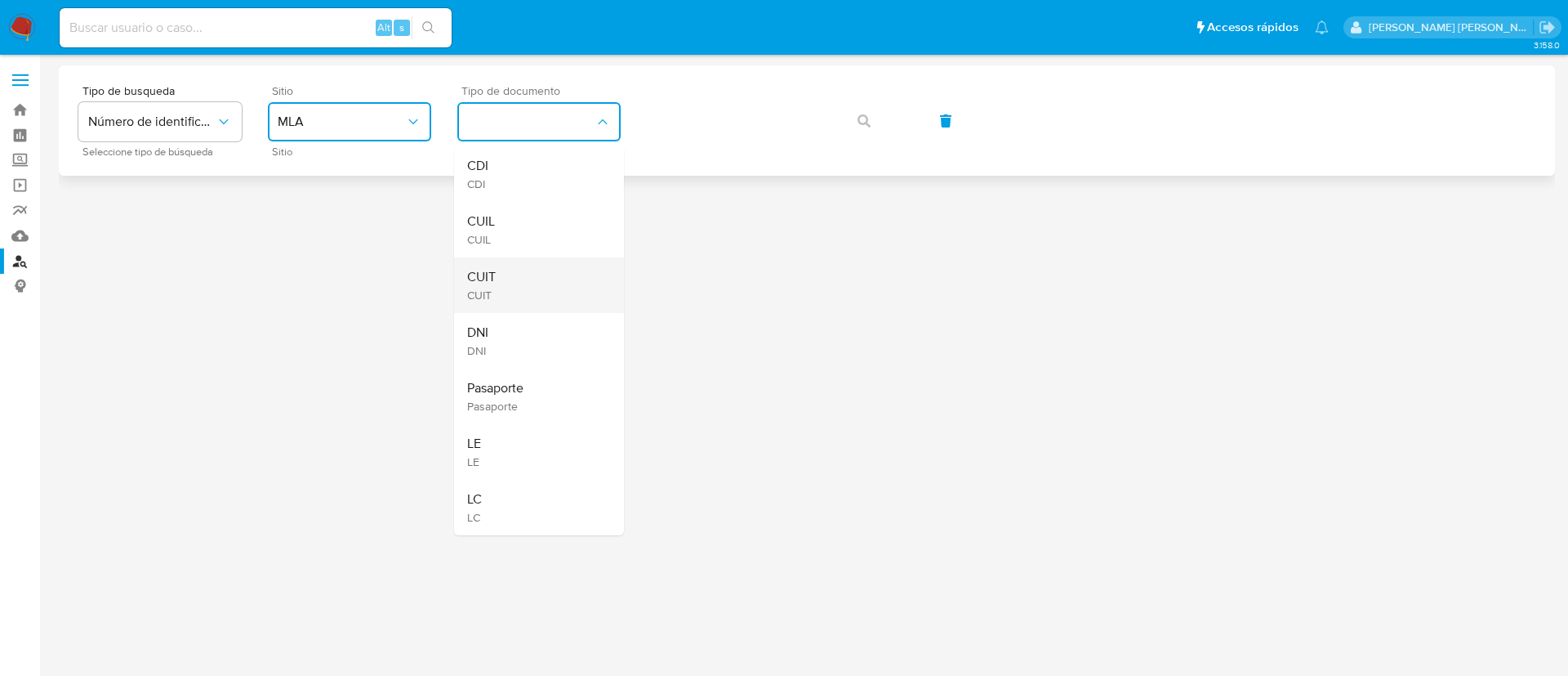
click at [511, 275] on div "CUIT CUIT" at bounding box center [534, 285] width 134 height 56
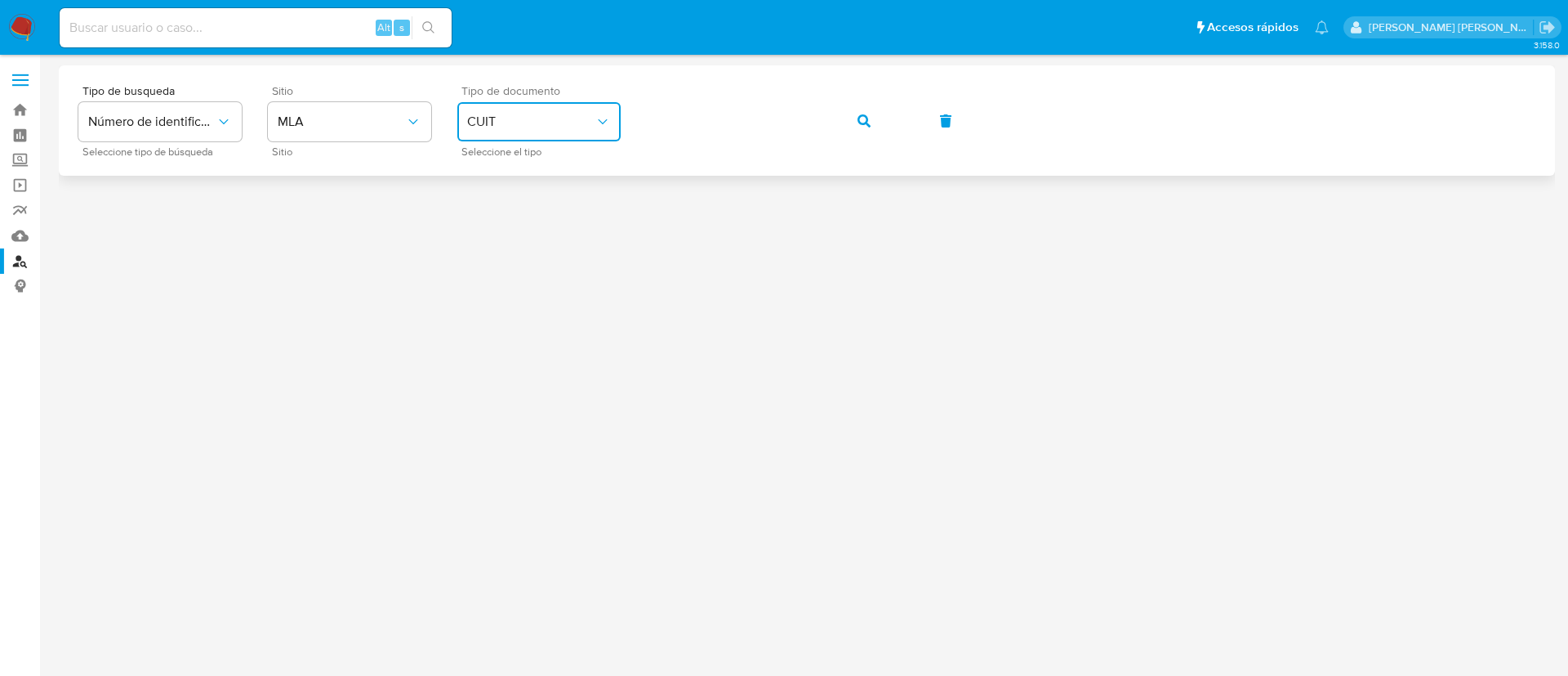
click at [851, 126] on button "button" at bounding box center [864, 121] width 56 height 39
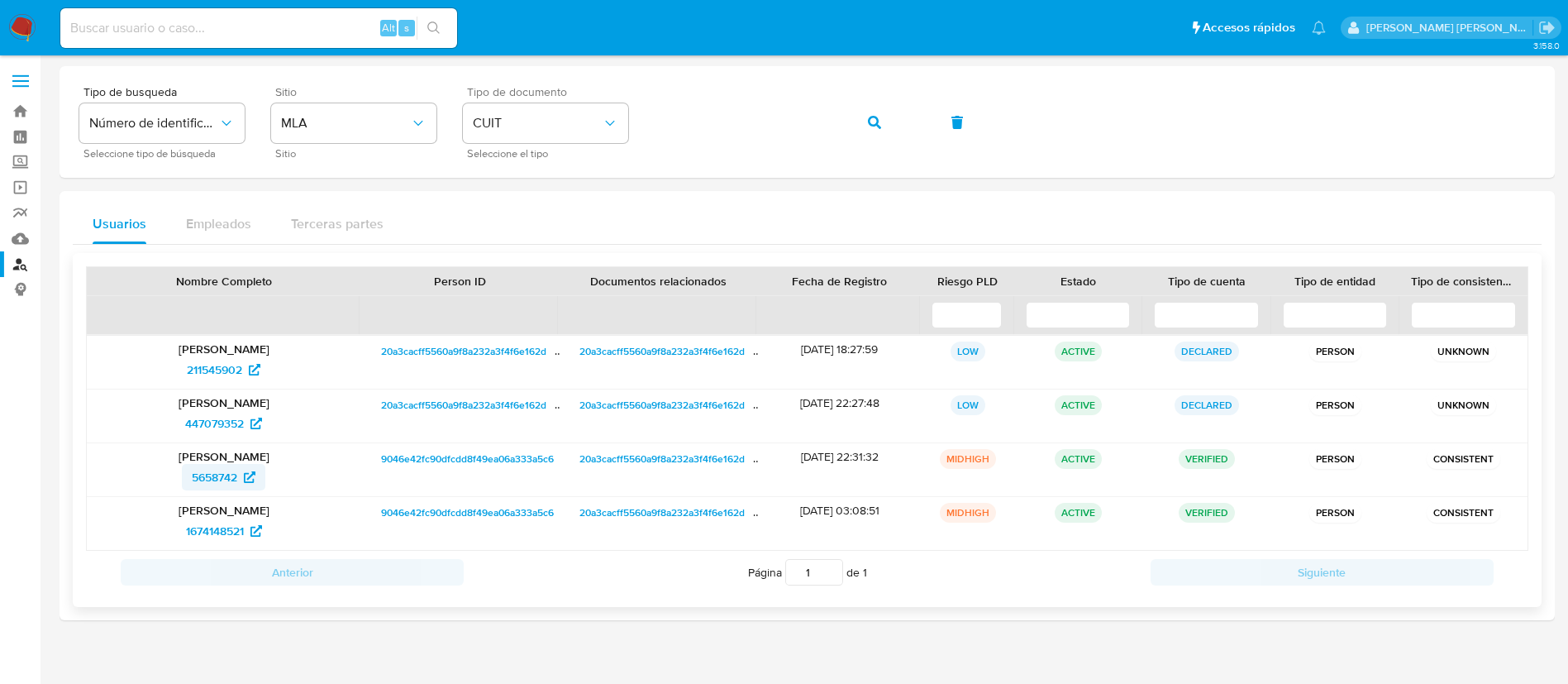
click at [225, 471] on span "5658742" at bounding box center [215, 477] width 45 height 26
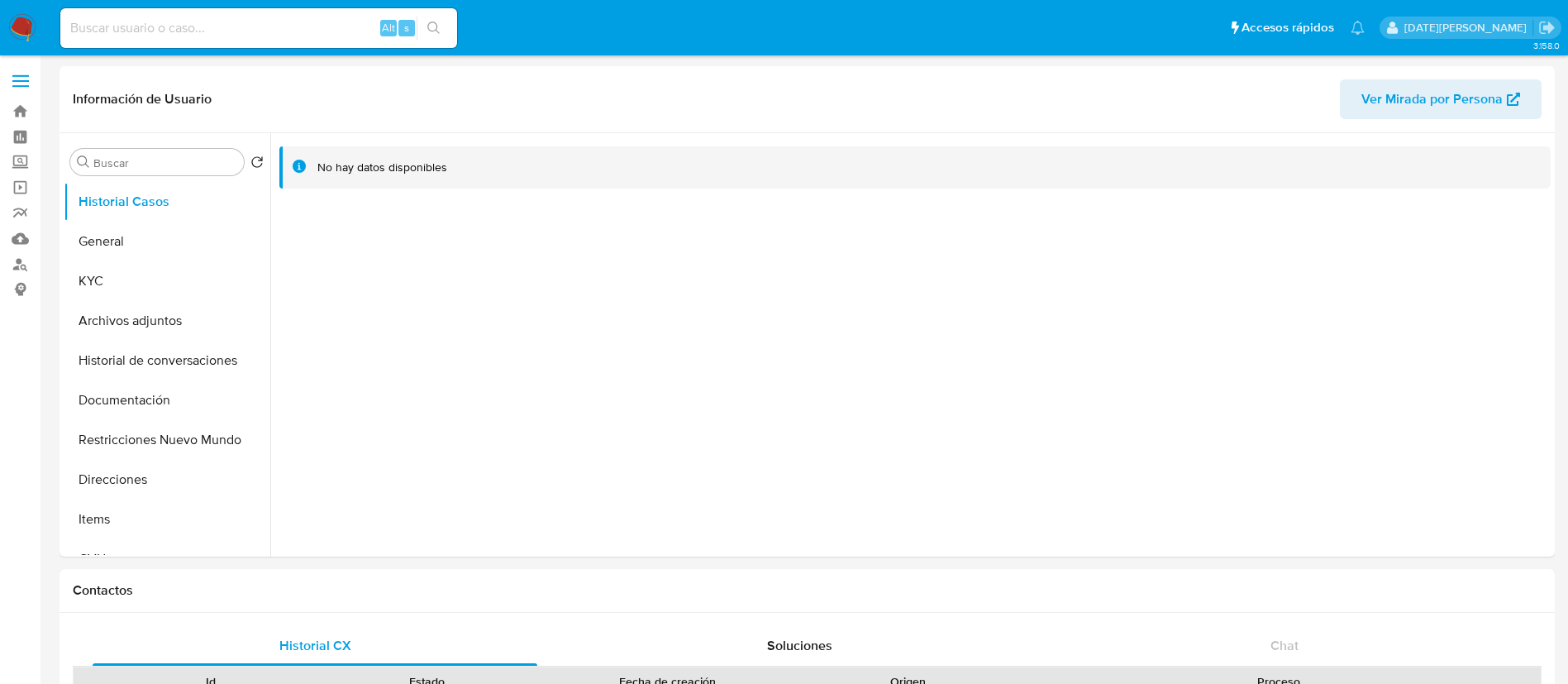
select select "10"
click at [141, 404] on button "Documentación" at bounding box center [160, 400] width 193 height 40
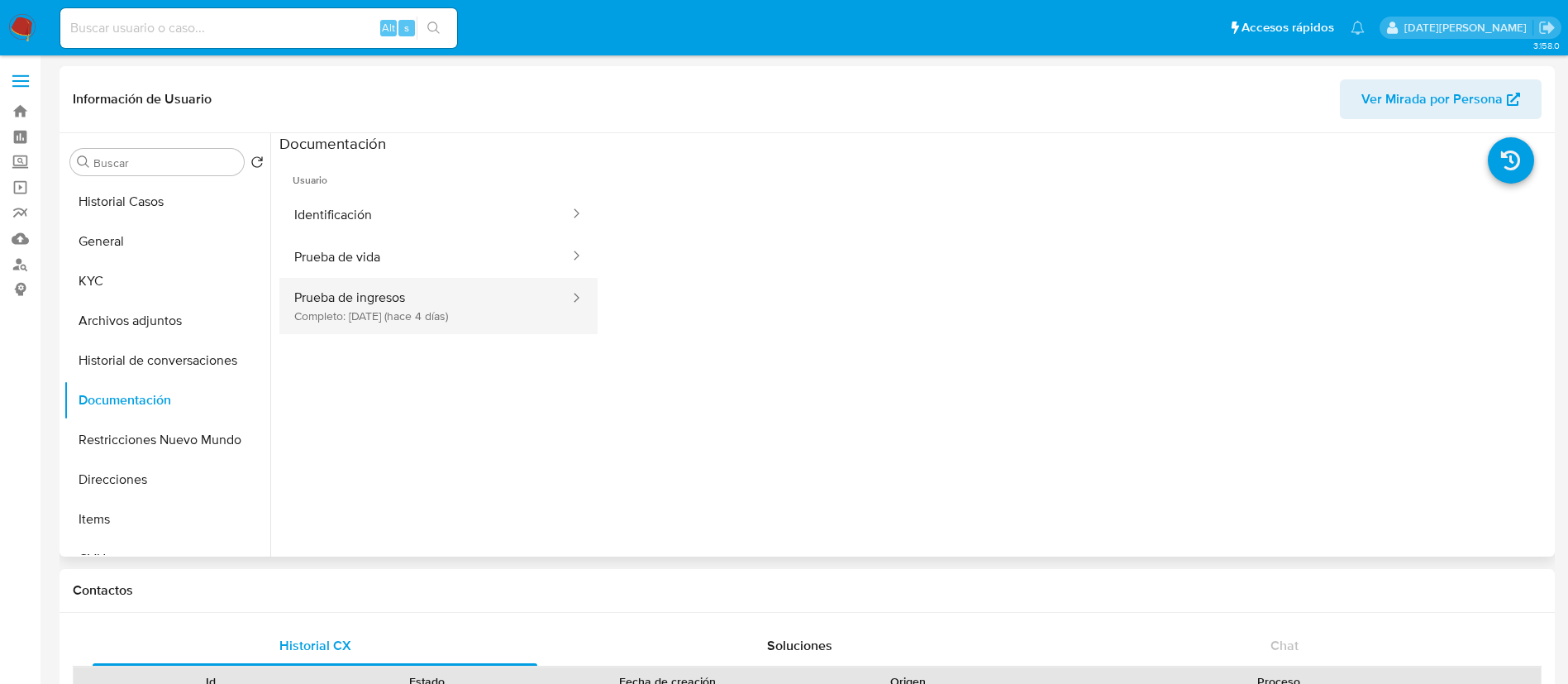
click at [448, 319] on button "Prueba de ingresos Completo: [DATE] (hace 4 días)" at bounding box center [426, 306] width 292 height 57
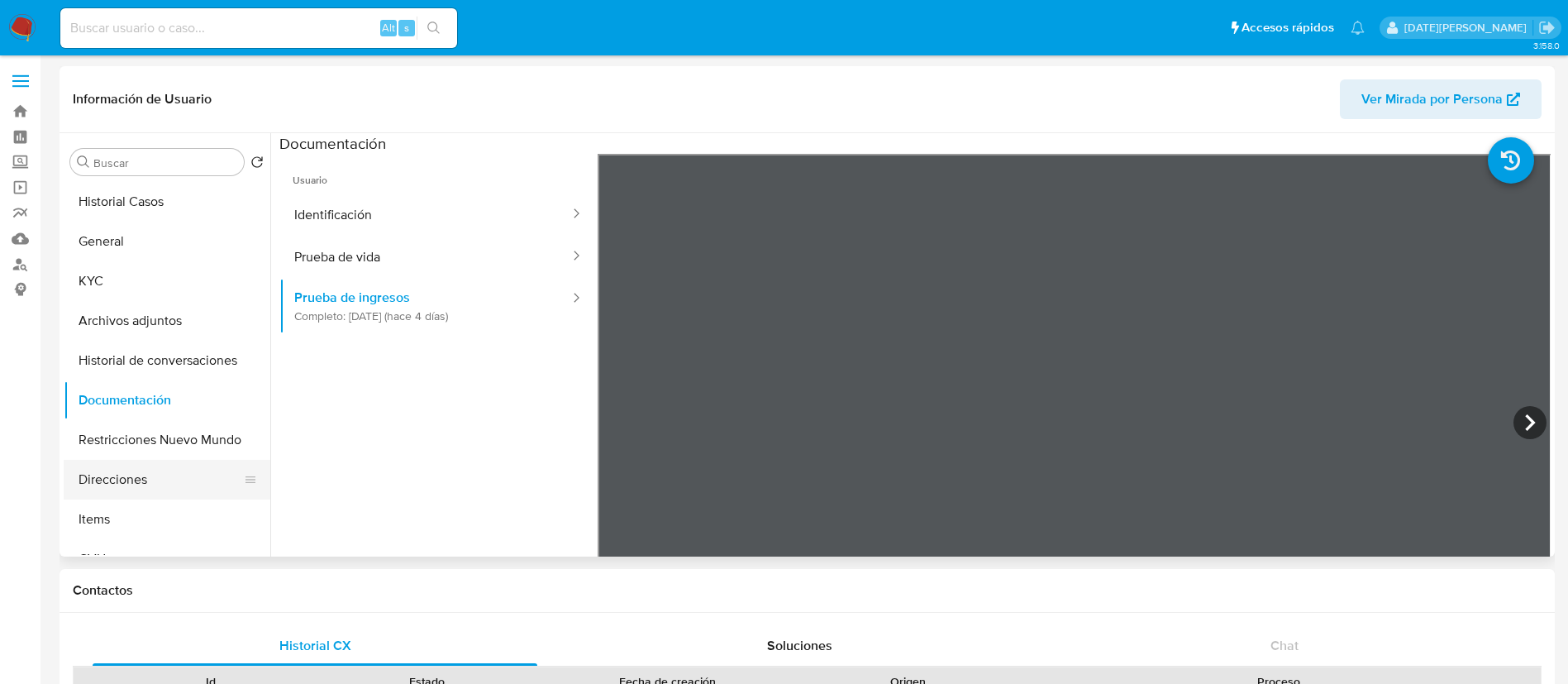
click at [100, 478] on button "Direcciones" at bounding box center [160, 480] width 193 height 40
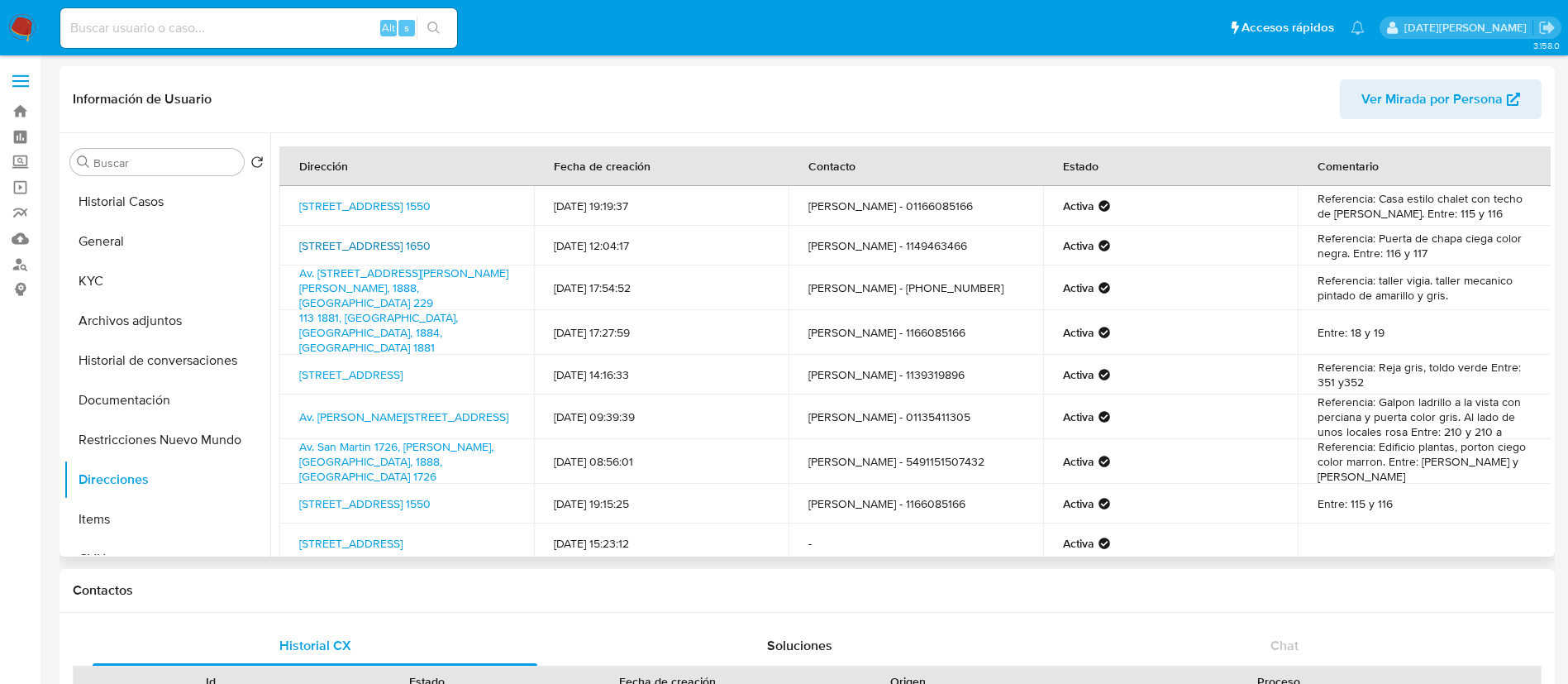
click at [350, 246] on link "[STREET_ADDRESS] 1650" at bounding box center [365, 246] width 132 height 17
drag, startPoint x: 291, startPoint y: 232, endPoint x: 483, endPoint y: 250, distance: 192.8
click at [483, 250] on td "[STREET_ADDRESS] 1650" at bounding box center [407, 246] width 254 height 40
copy link "[STREET_ADDRESS] 1650"
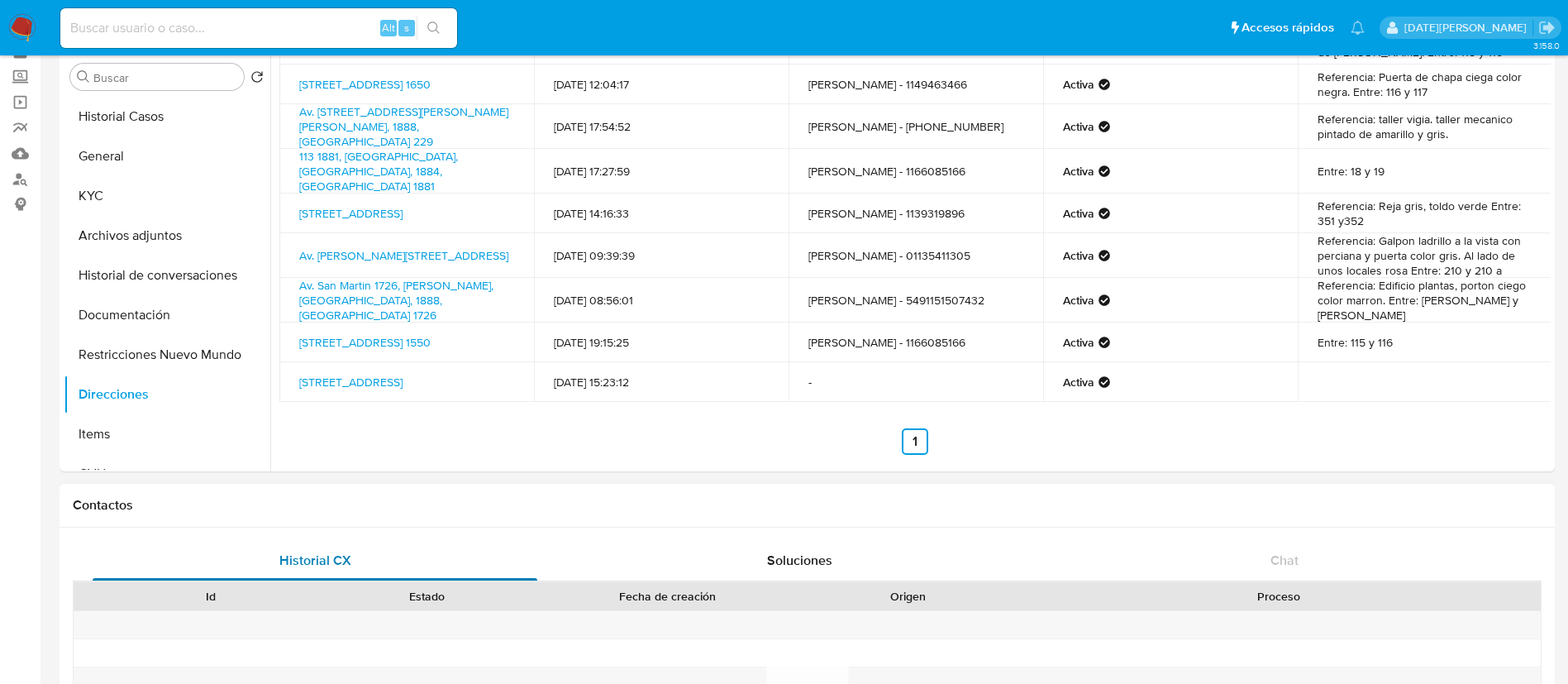
scroll to position [124, 0]
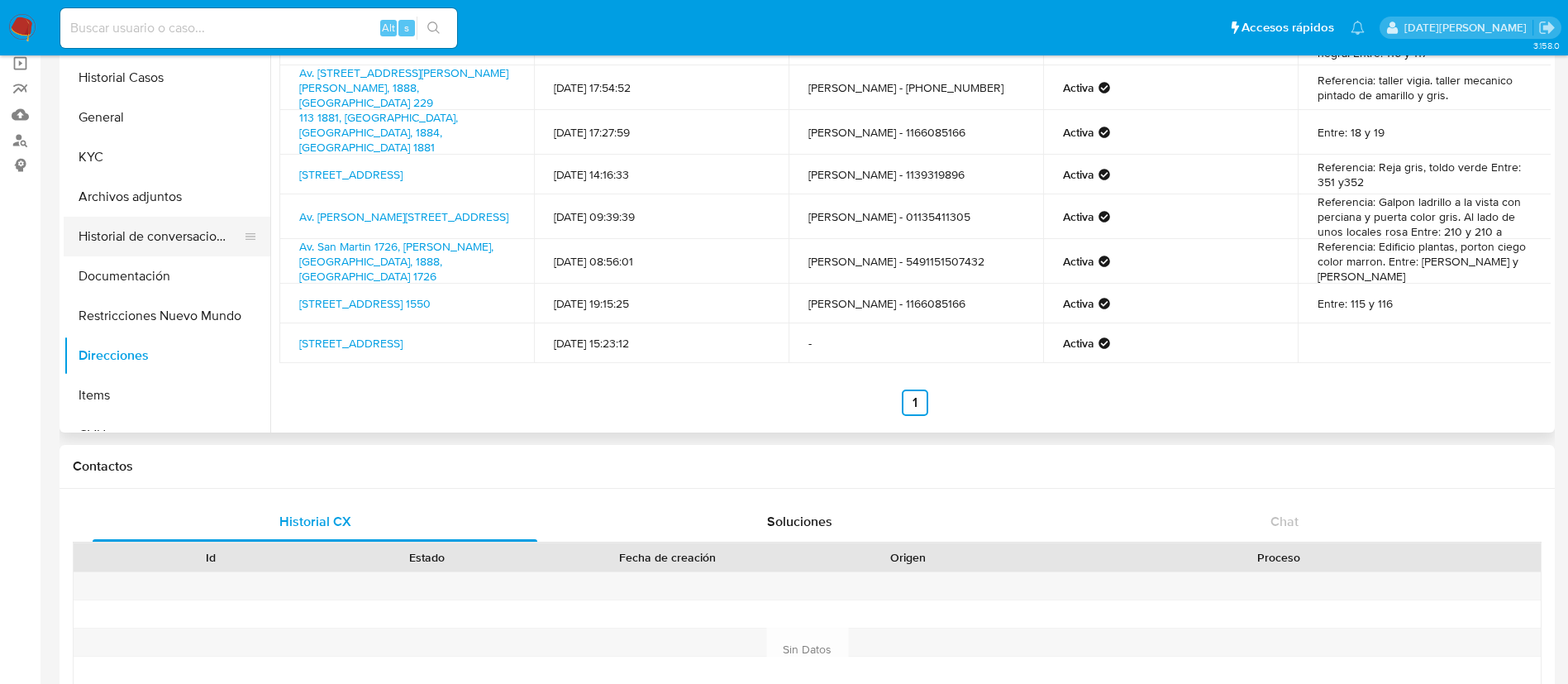
click at [132, 222] on button "Historial de conversaciones" at bounding box center [160, 236] width 193 height 40
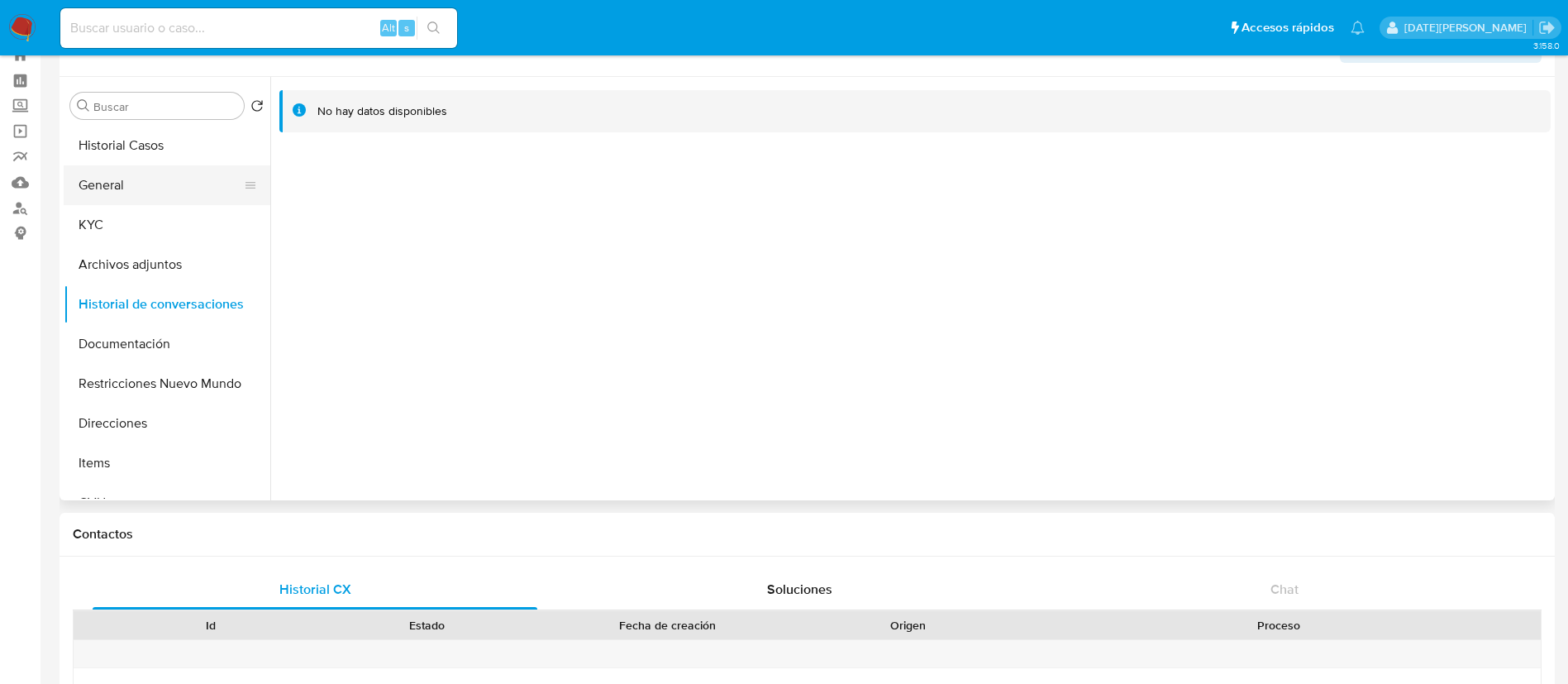
scroll to position [0, 0]
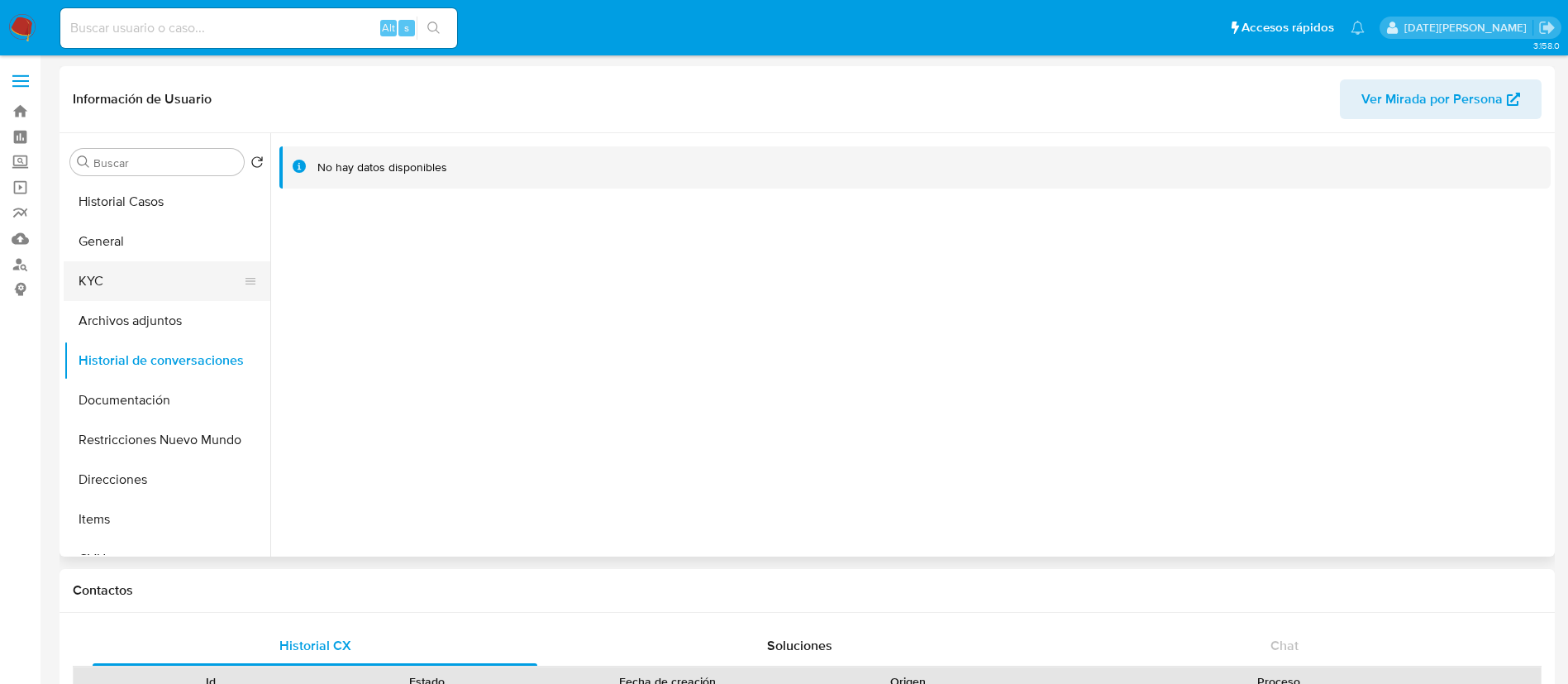
click at [132, 280] on button "KYC" at bounding box center [160, 281] width 193 height 40
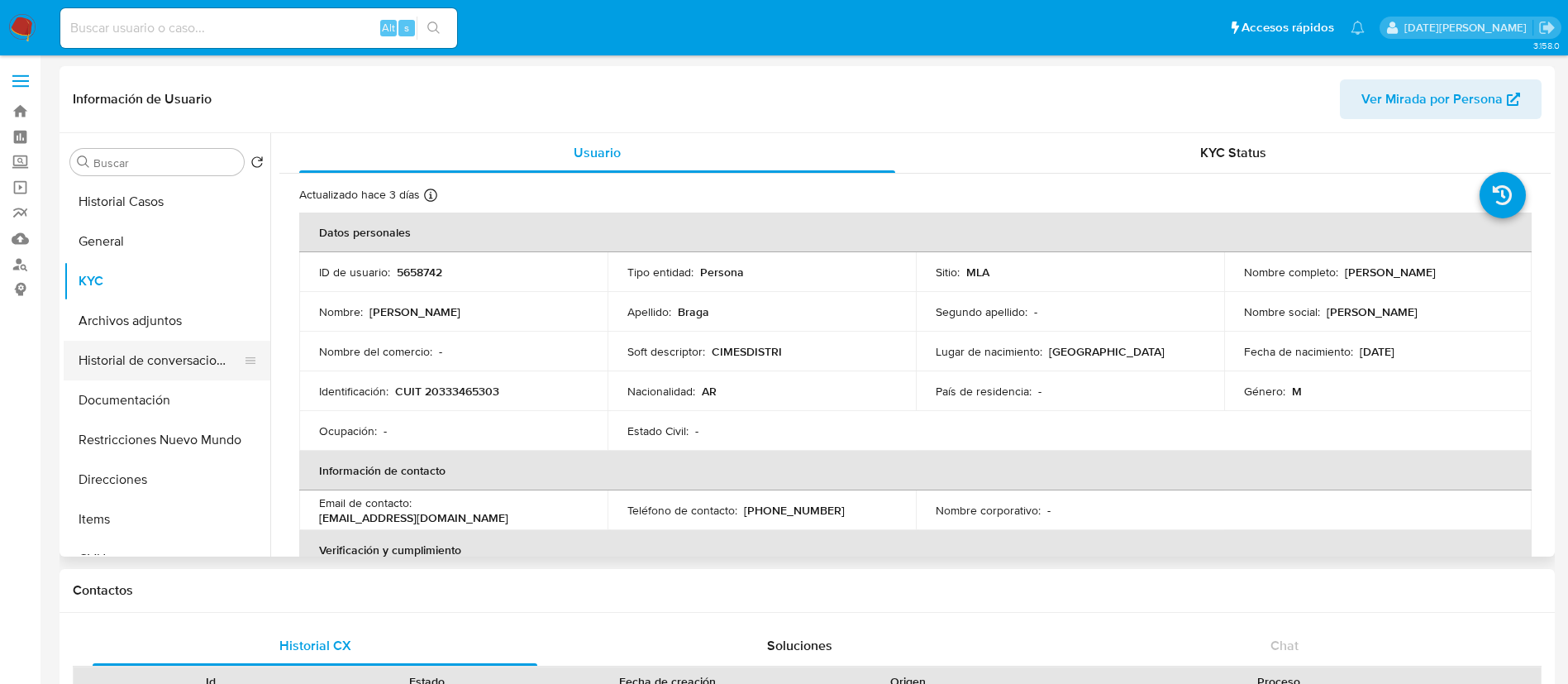
click at [166, 376] on button "Historial de conversaciones" at bounding box center [160, 361] width 193 height 40
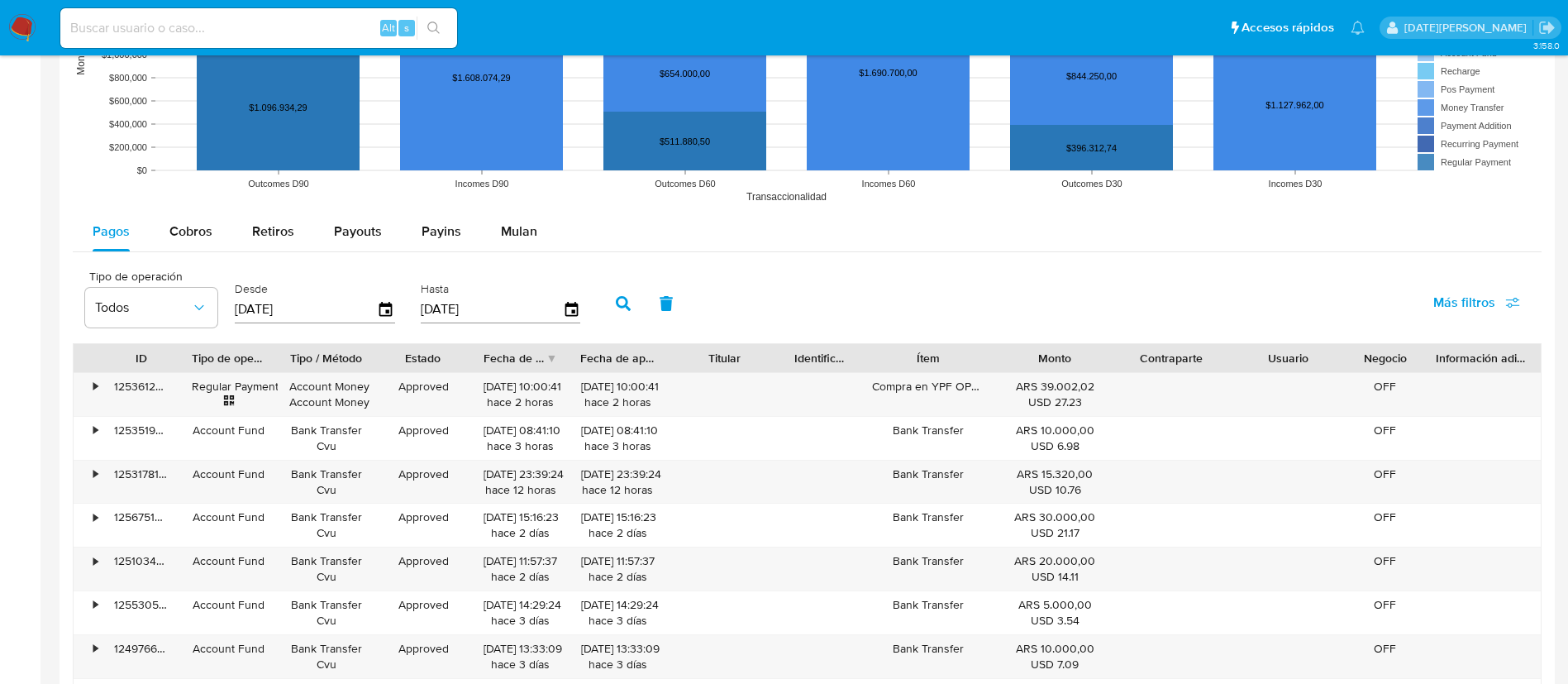
scroll to position [1861, 0]
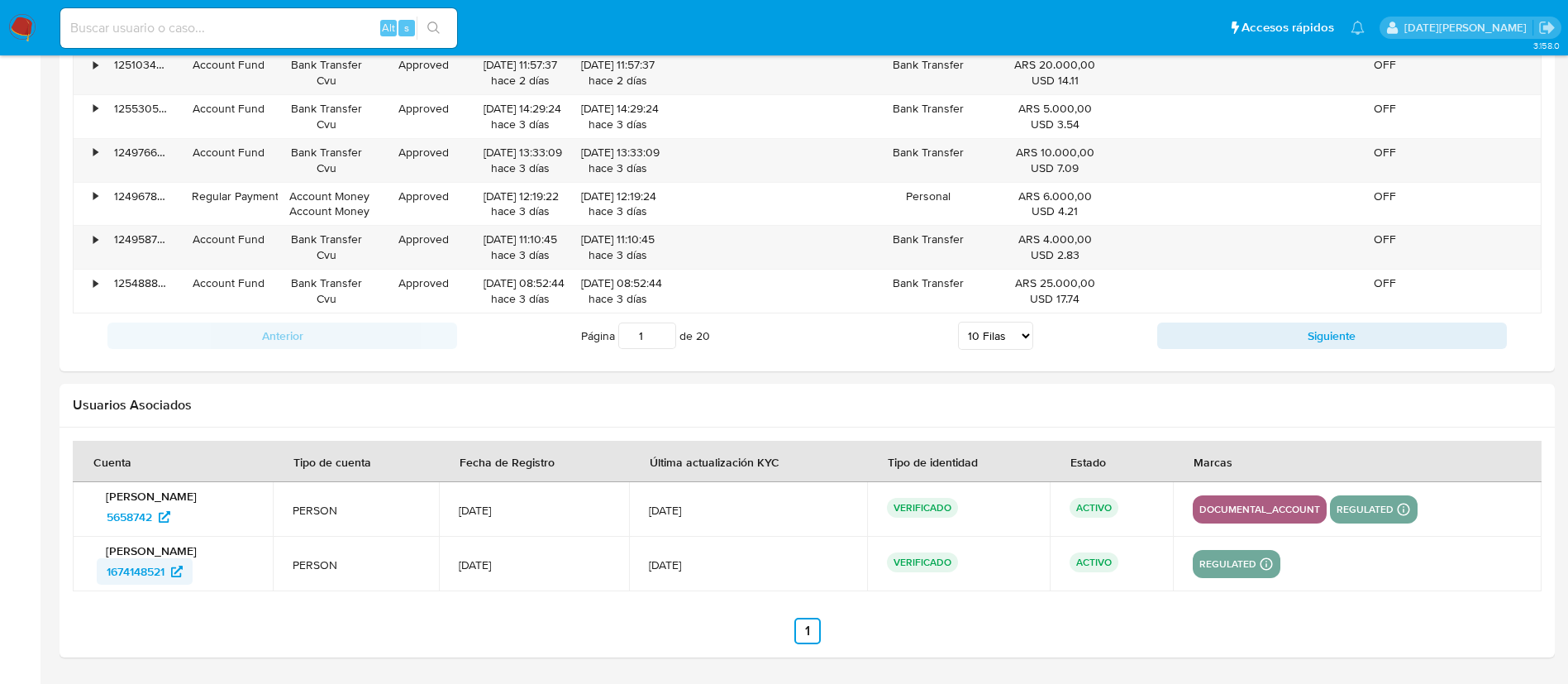
click at [150, 573] on span "1674148521" at bounding box center [135, 571] width 57 height 26
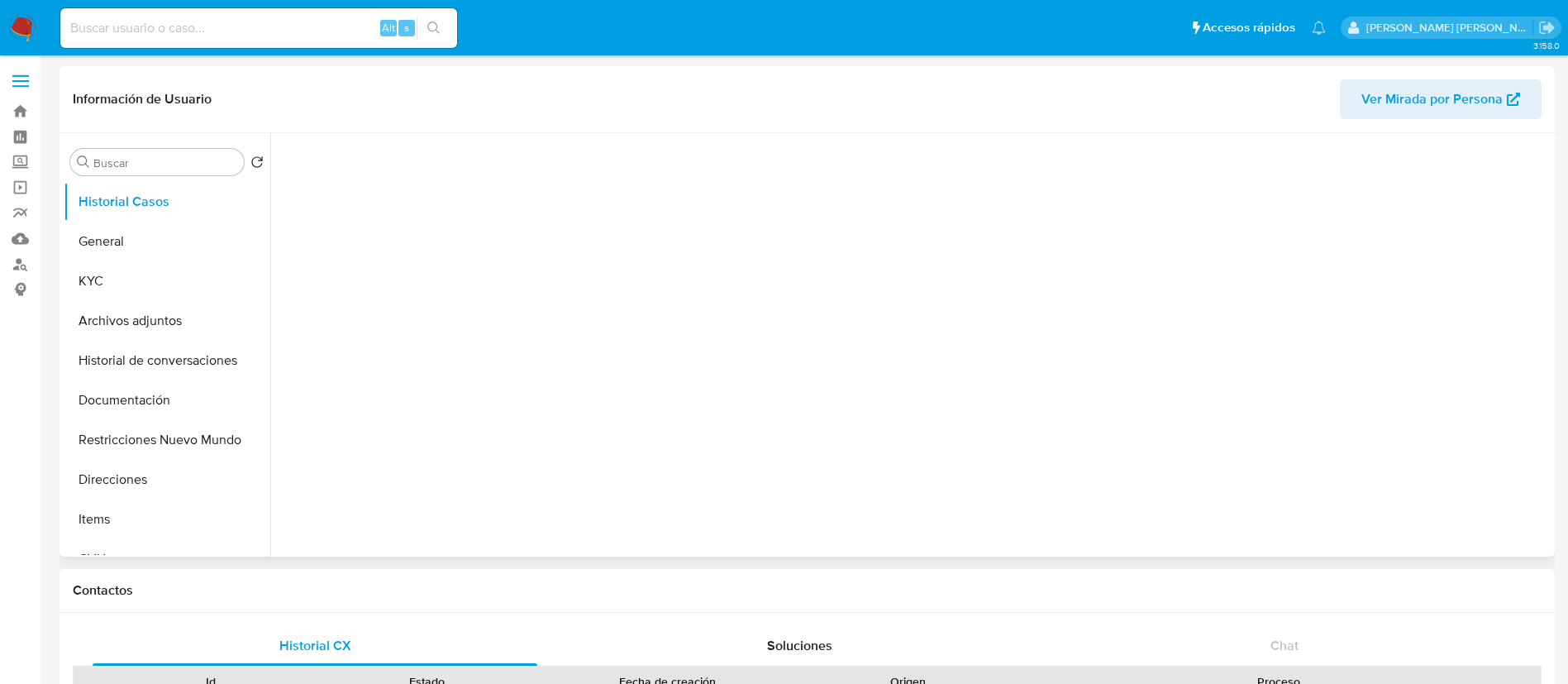
select select "10"
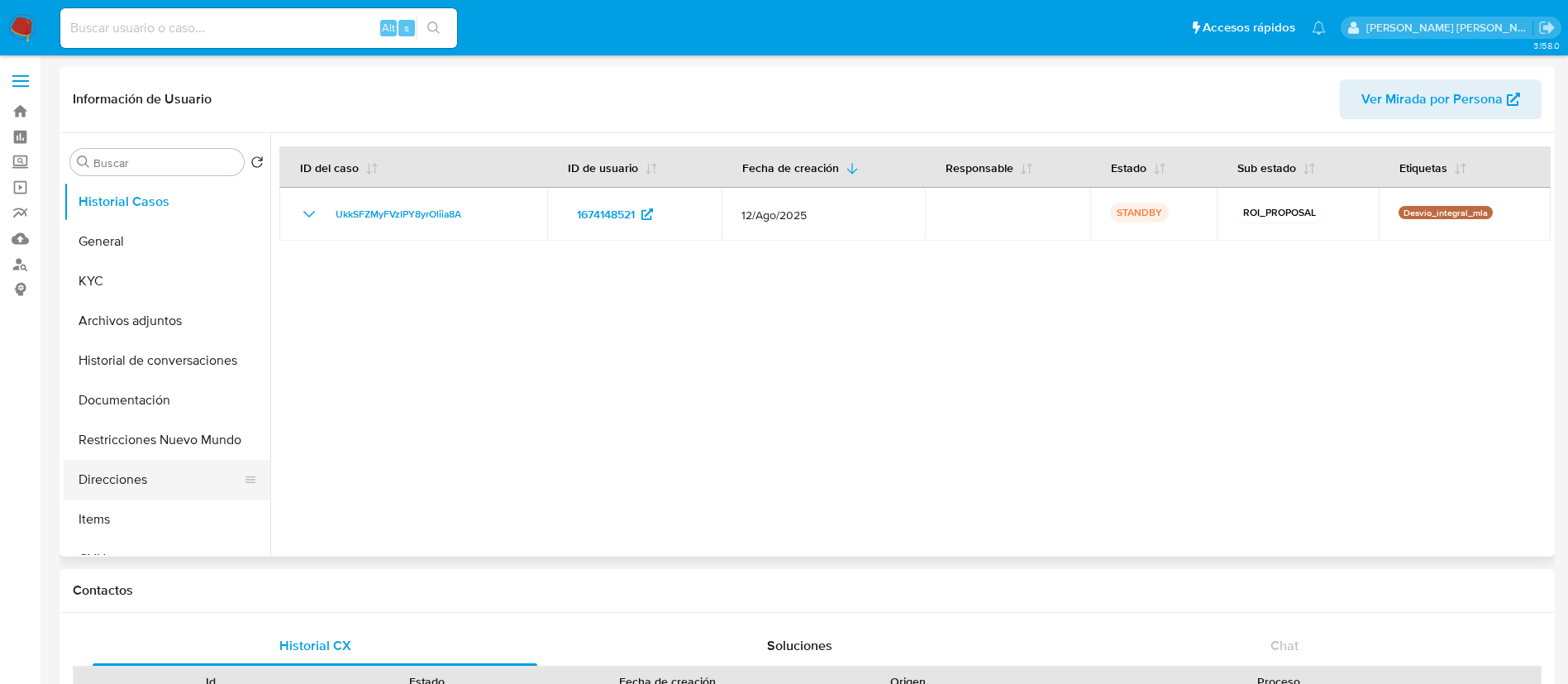
click at [134, 479] on button "Direcciones" at bounding box center [160, 480] width 193 height 40
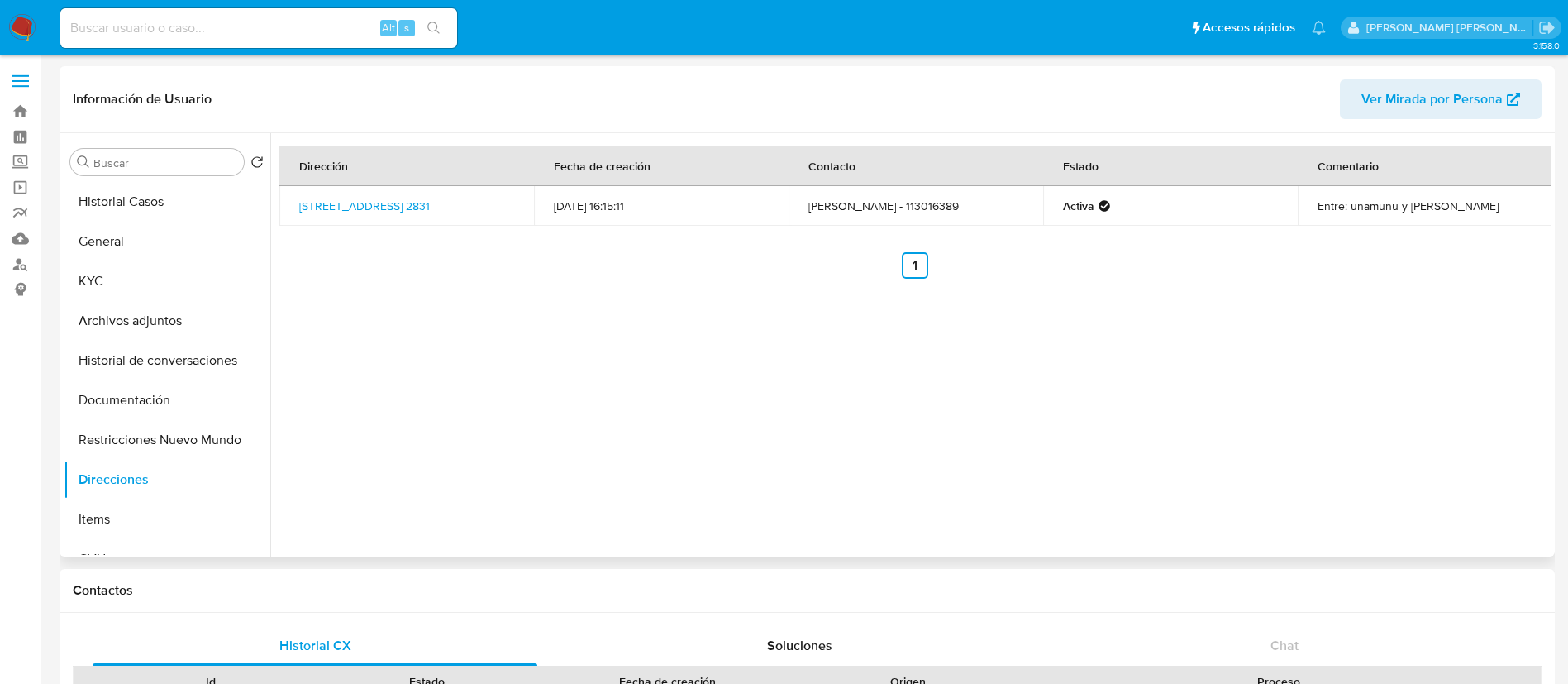
click at [1417, 90] on span "Ver Mirada por Persona" at bounding box center [1431, 99] width 141 height 40
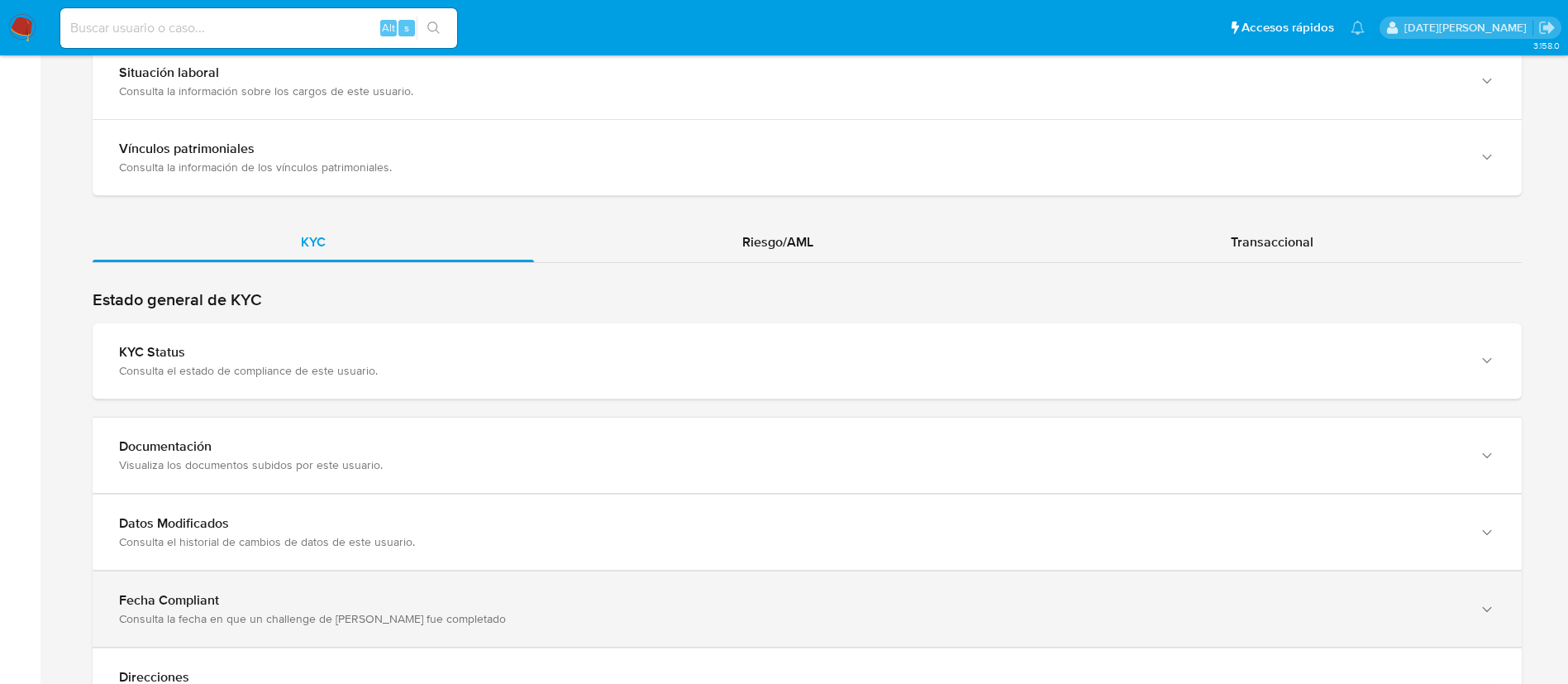
scroll to position [1489, 0]
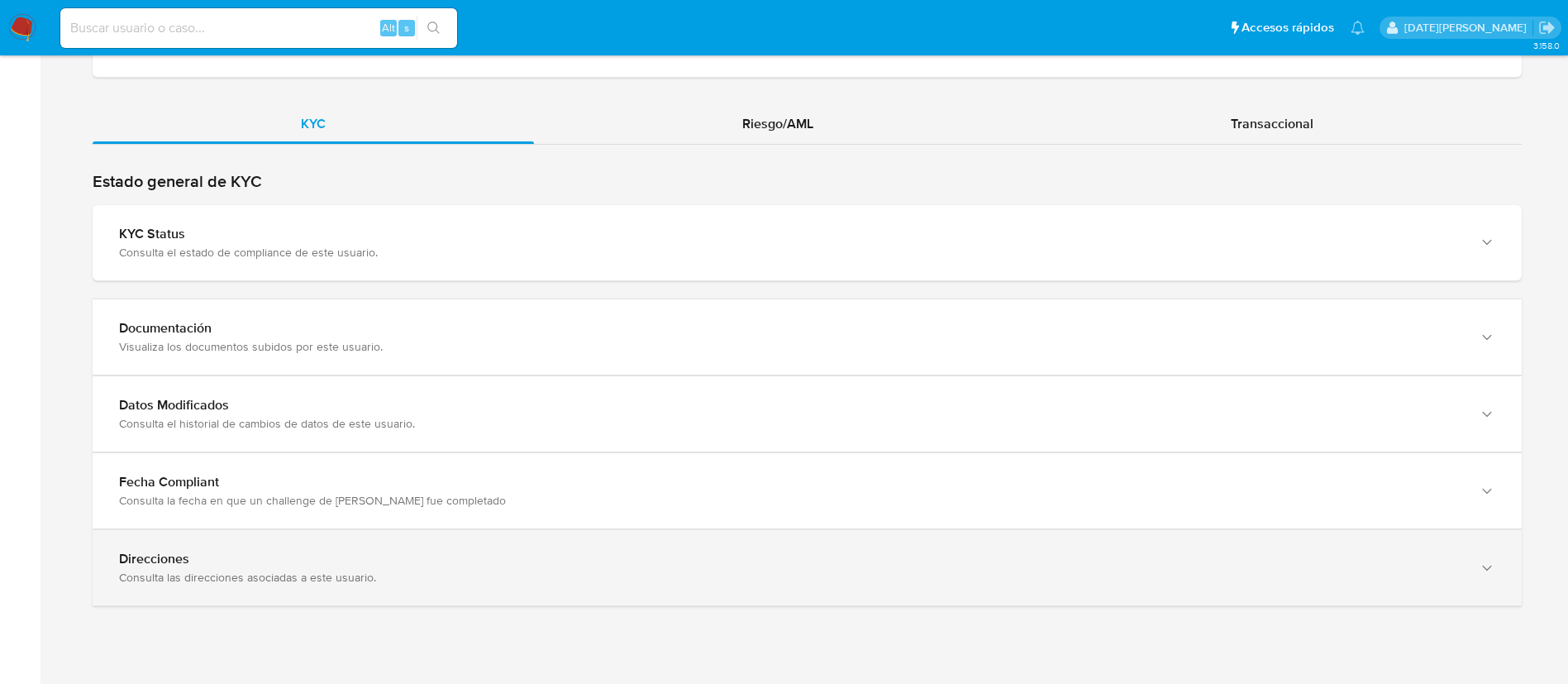
click at [341, 548] on div "Direcciones Consulta las direcciones asociadas a este usuario." at bounding box center [806, 568] width 1429 height 75
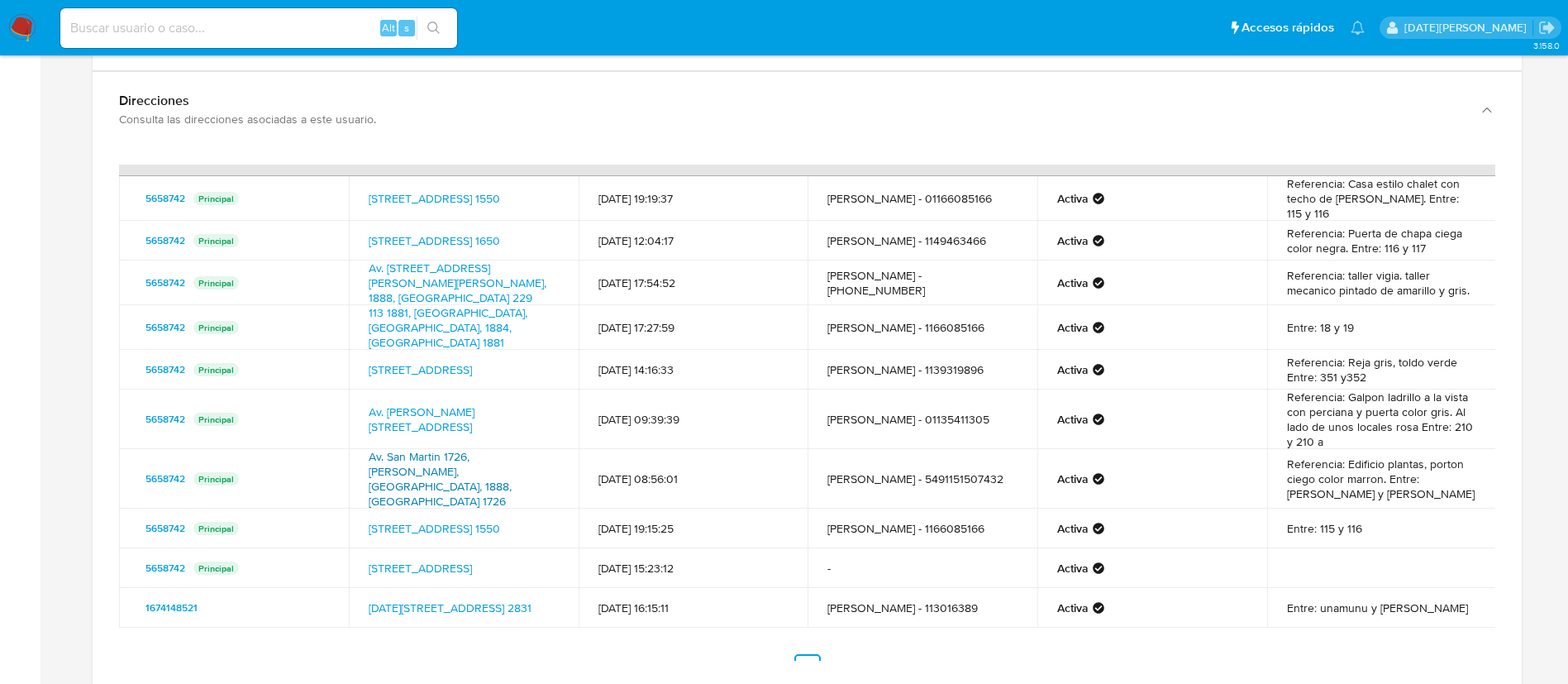
scroll to position [1984, 0]
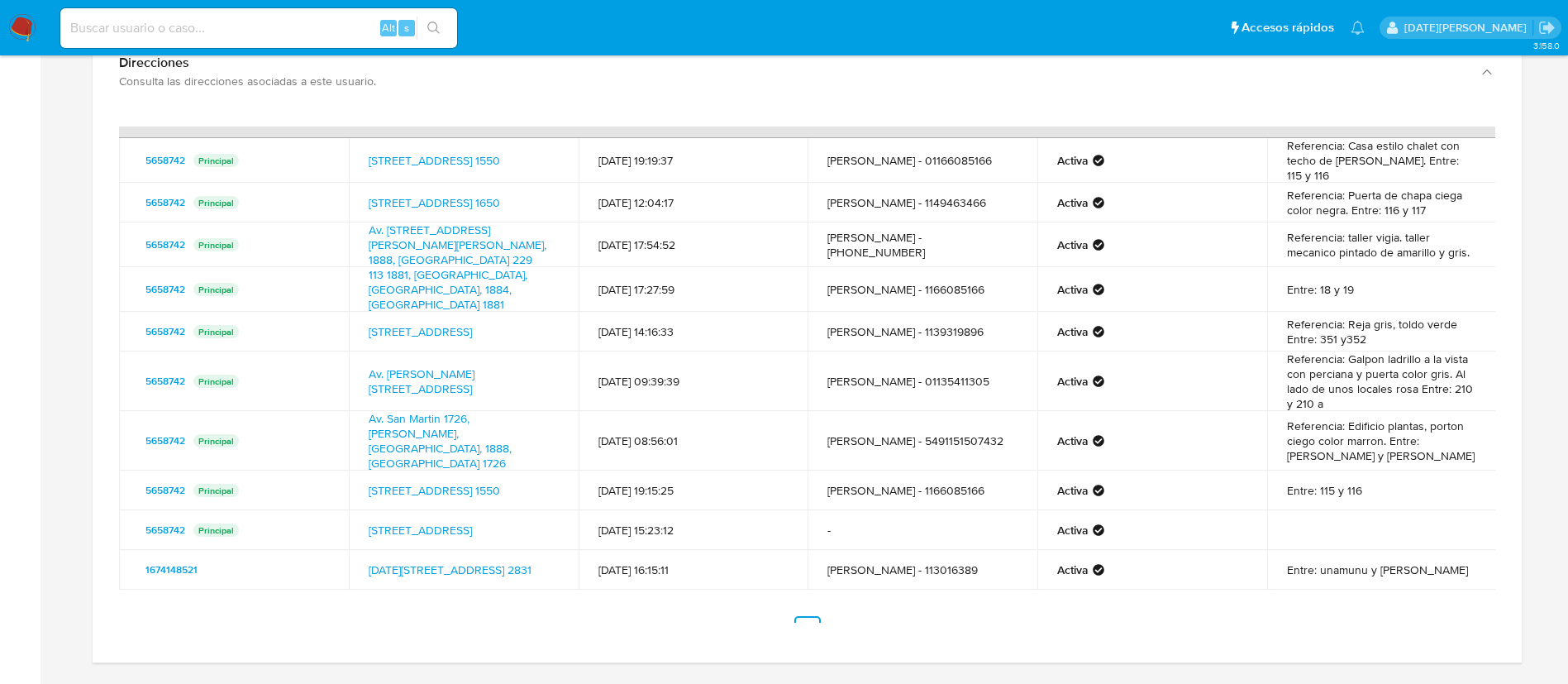
drag, startPoint x: 361, startPoint y: 538, endPoint x: 550, endPoint y: 557, distance: 190.0
click at [550, 557] on td "12 De Octubre 2831, Quilmes, Buenos Aires, 1878, Argentina 2831" at bounding box center [463, 570] width 230 height 40
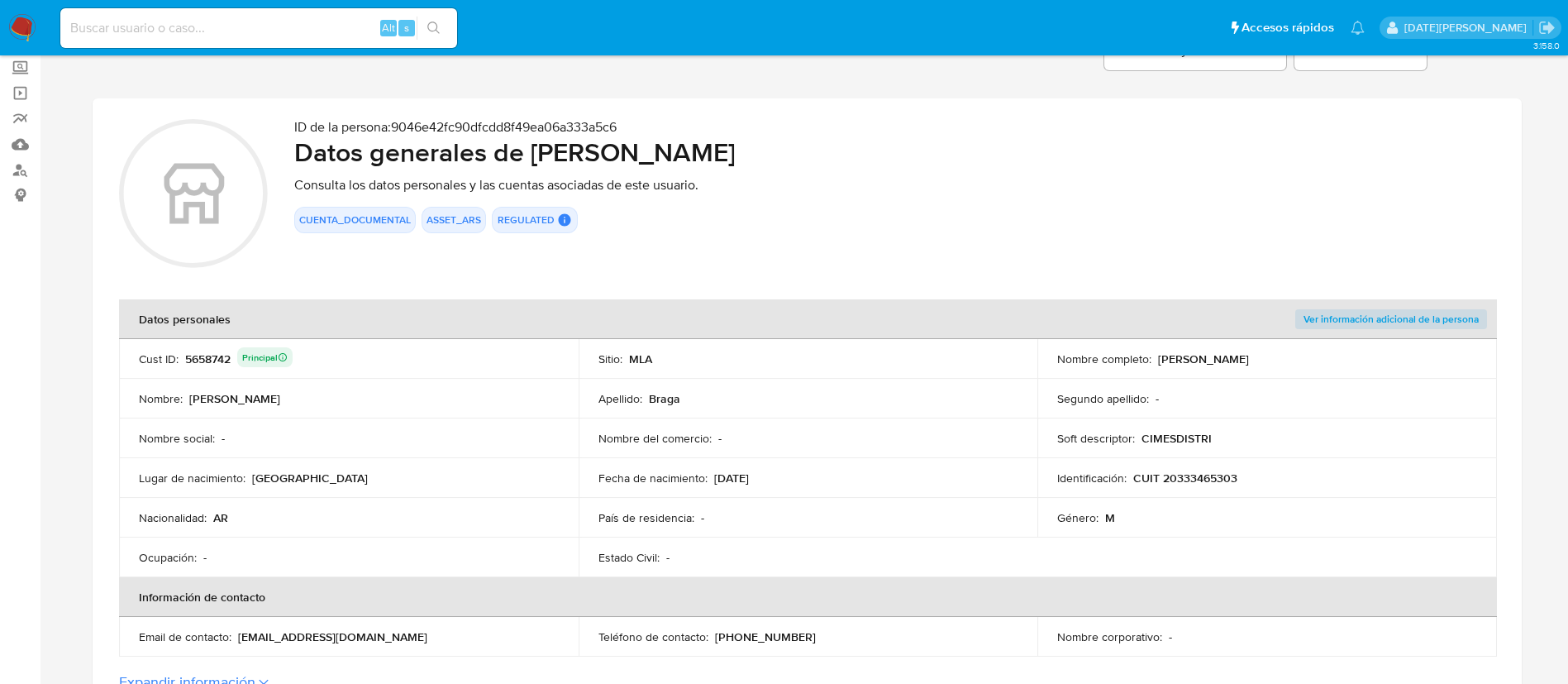
scroll to position [0, 0]
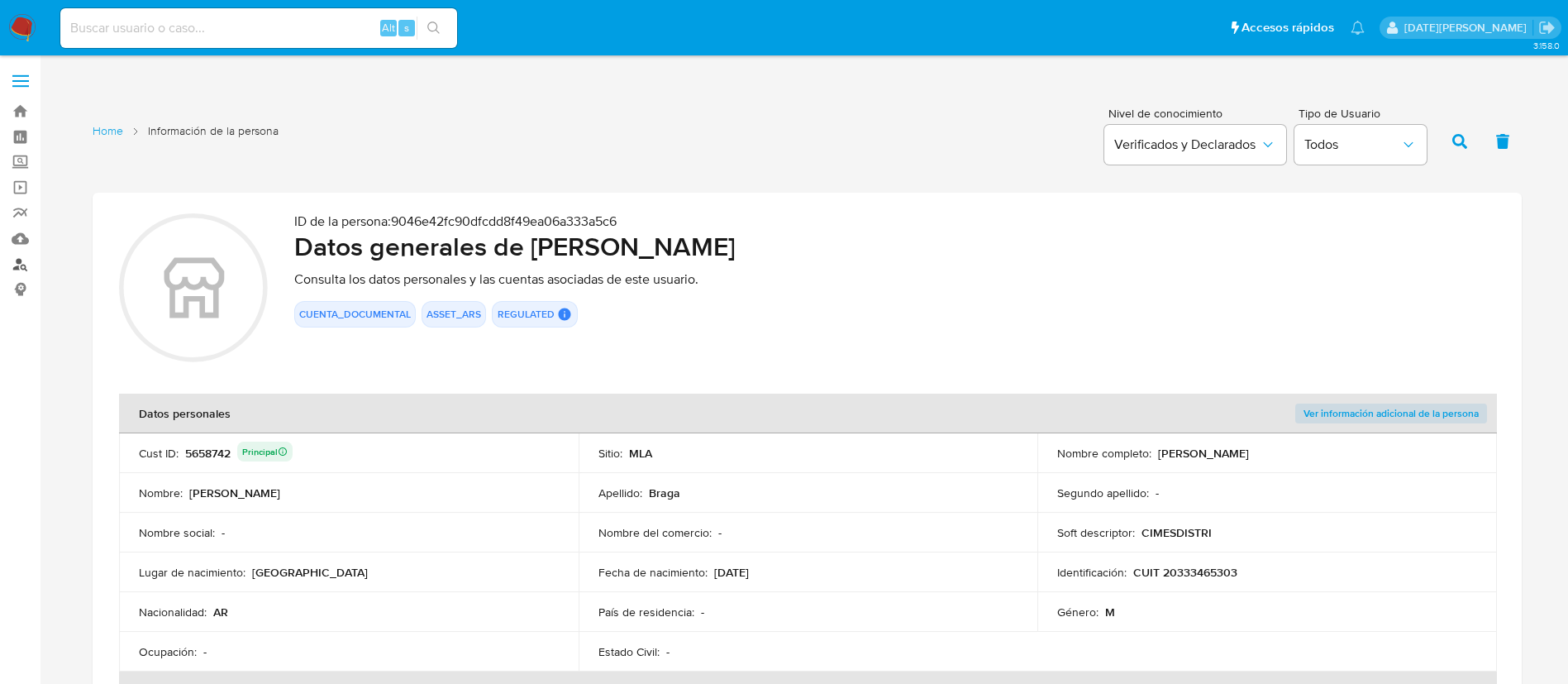
click at [20, 267] on link "Buscador de personas" at bounding box center [98, 264] width 197 height 25
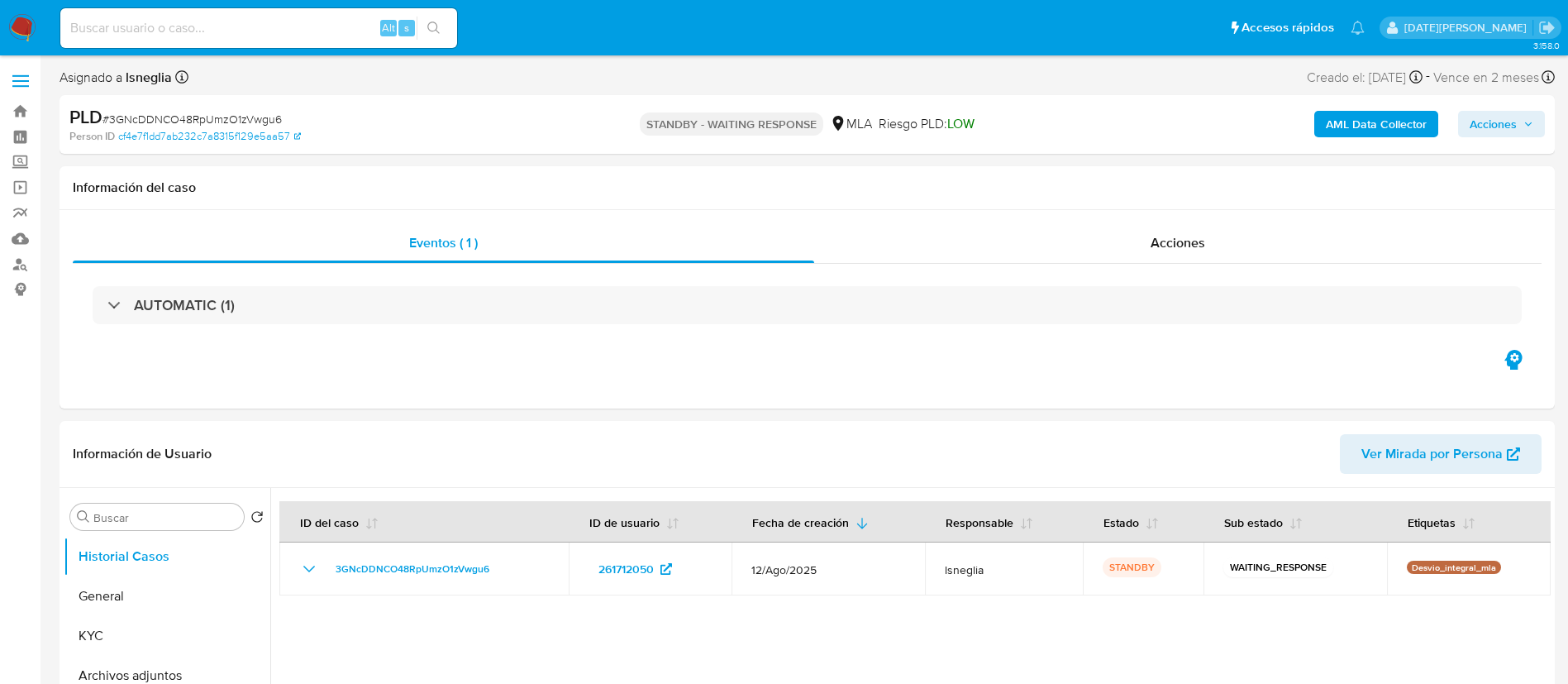
select select "10"
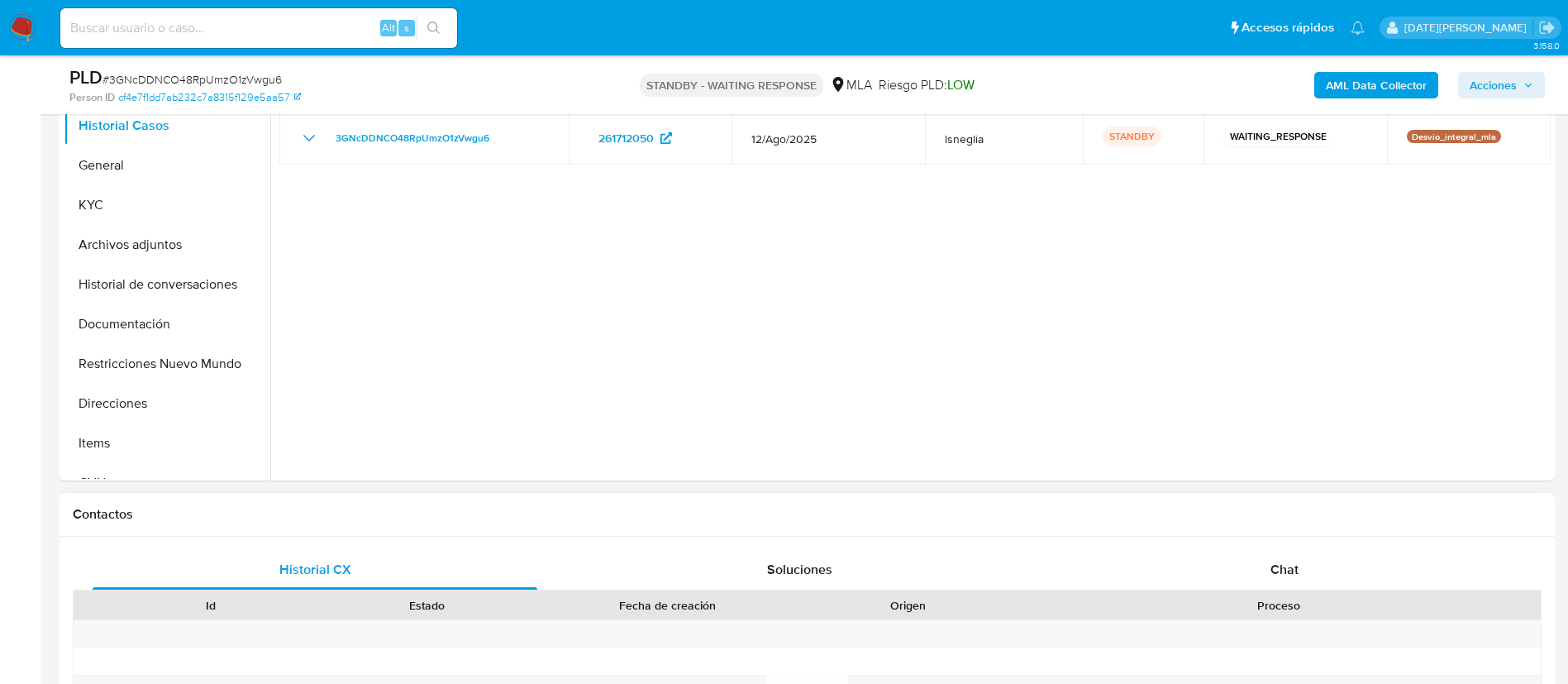
scroll to position [620, 0]
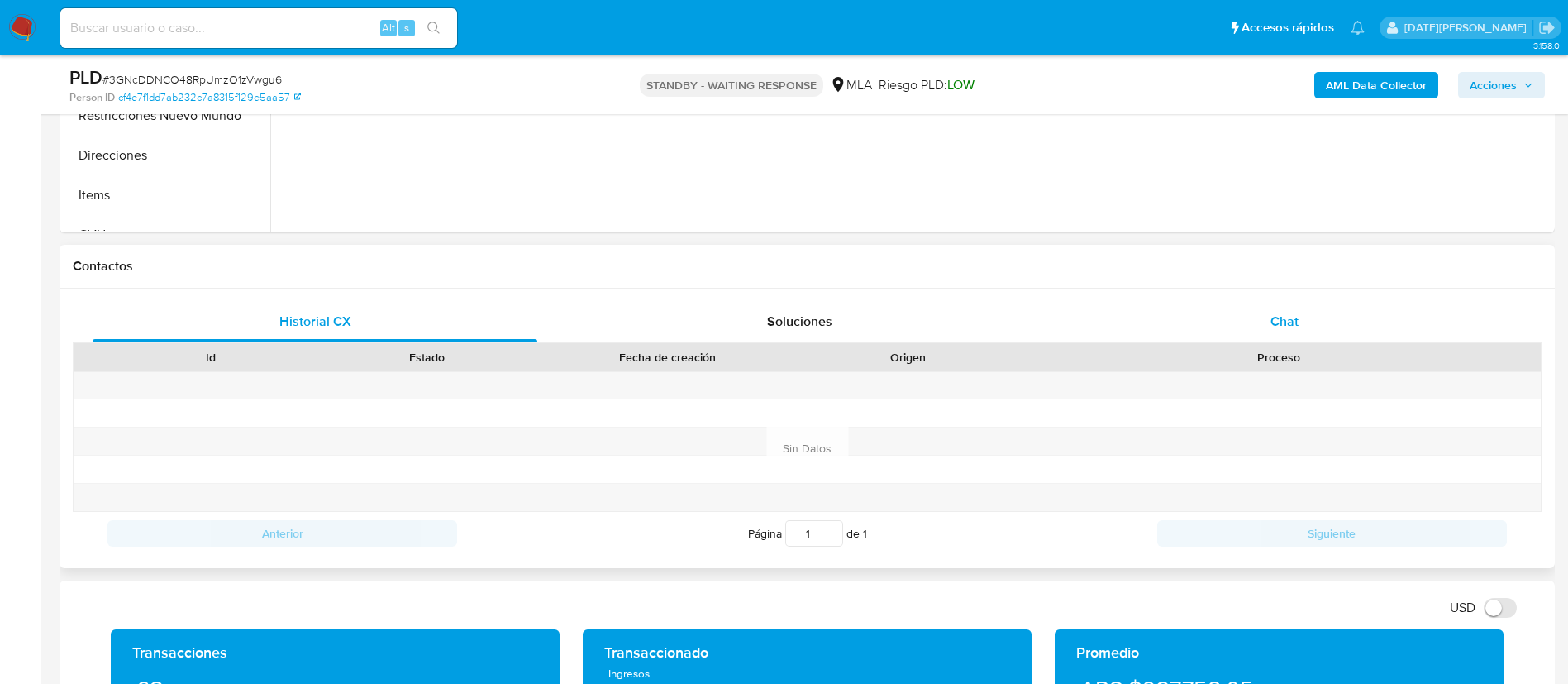
click at [1292, 301] on div "Chat" at bounding box center [1285, 321] width 445 height 40
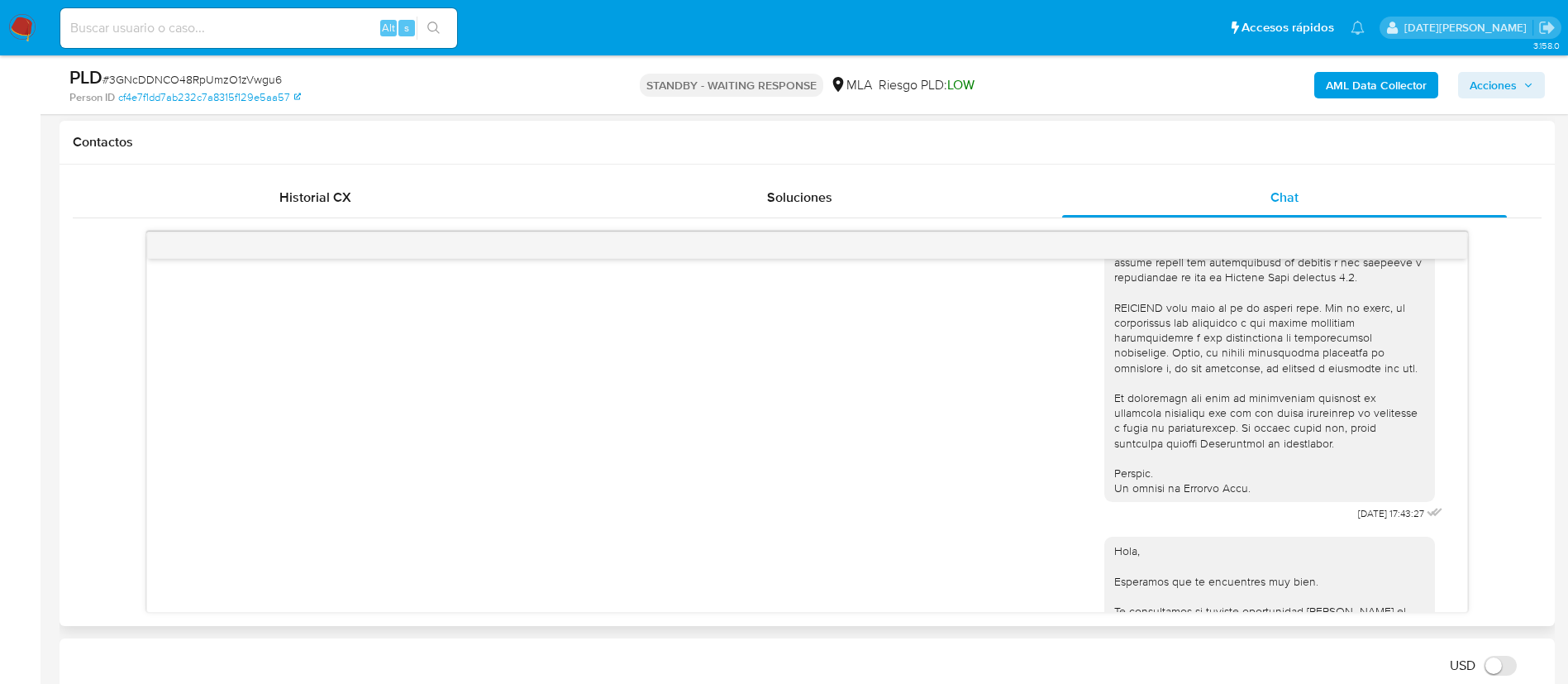
scroll to position [875, 0]
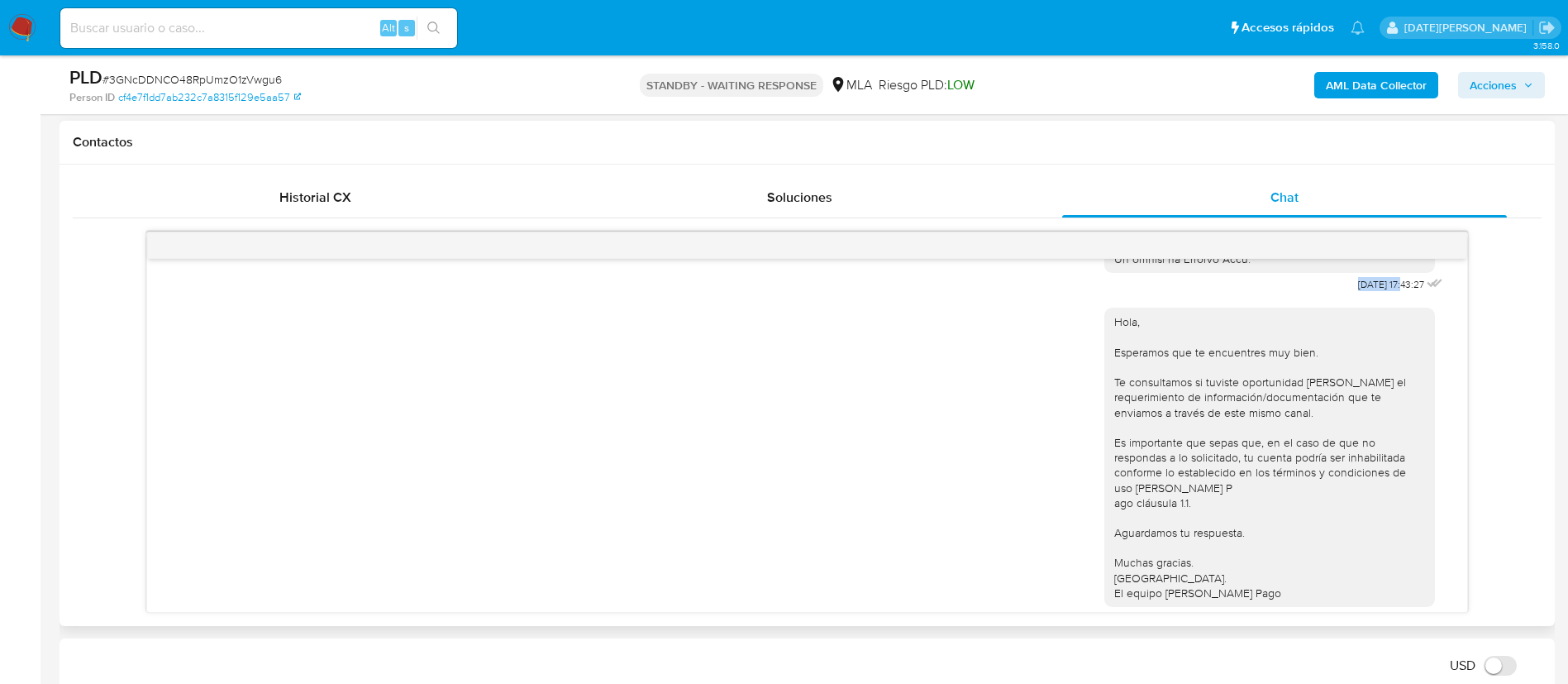
drag, startPoint x: 1317, startPoint y: 311, endPoint x: 1369, endPoint y: 313, distance: 52.0
copy div "[DATE]"
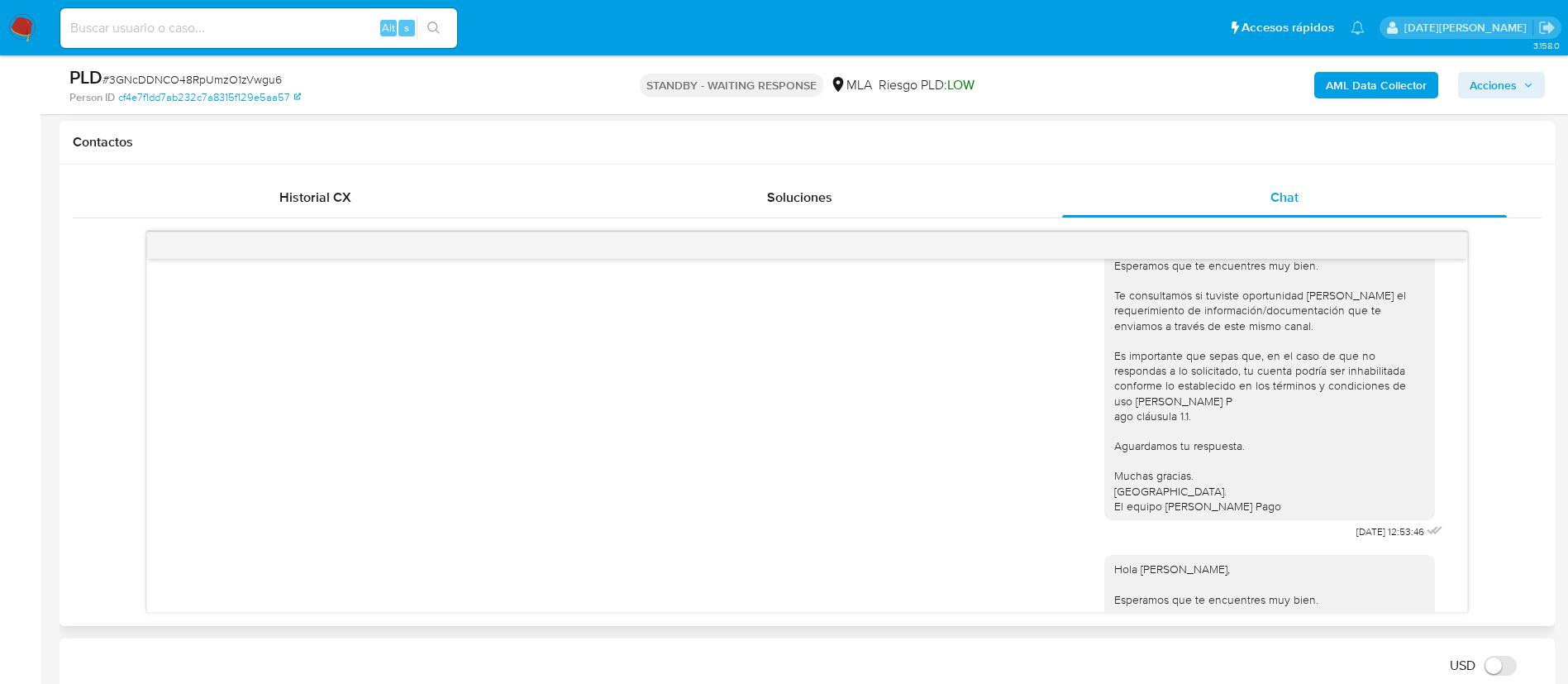
scroll to position [1000, 0]
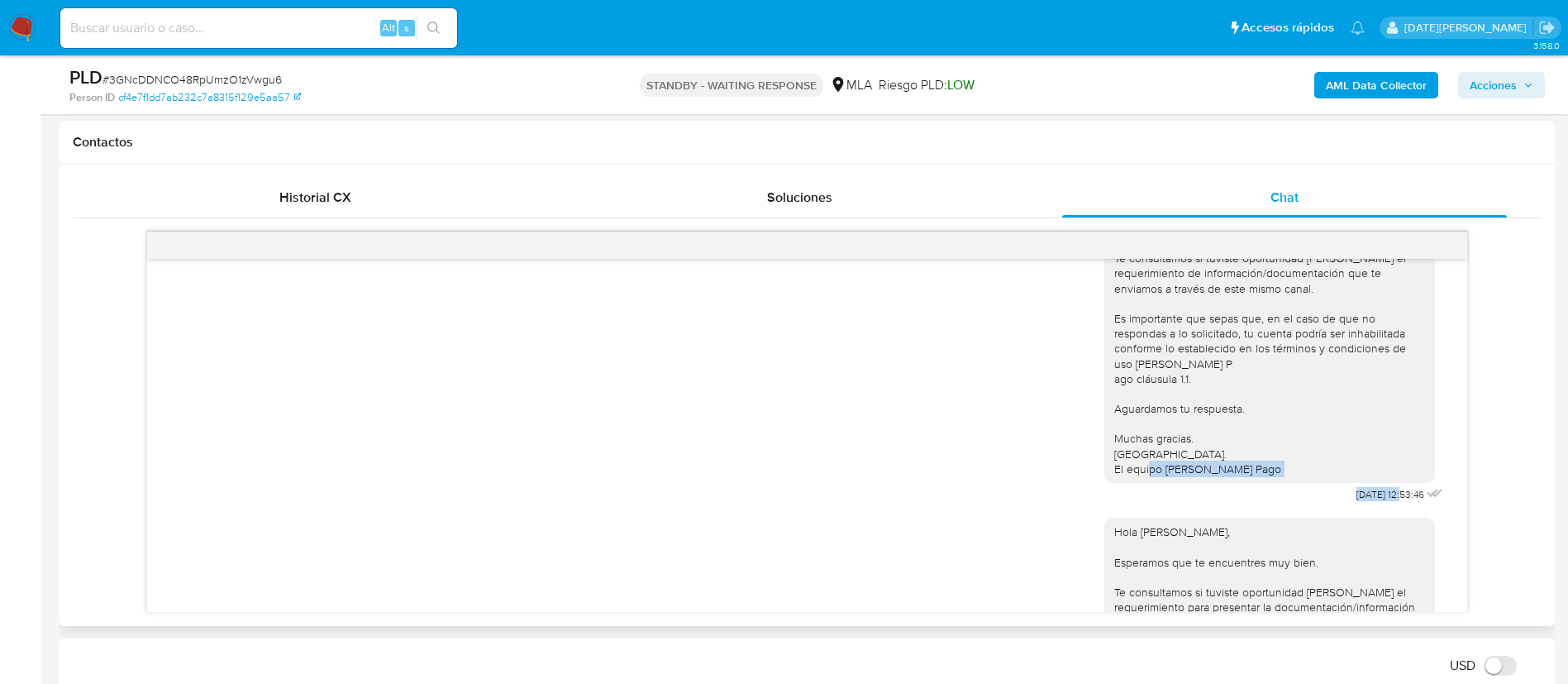
drag, startPoint x: 1306, startPoint y: 535, endPoint x: 1366, endPoint y: 538, distance: 60.1
click at [1366, 506] on div "Hola, Esperamos que te encuentres muy bien. Te consultamos si tuviste oportunid…" at bounding box center [1274, 339] width 342 height 334
copy div "[DATE]"
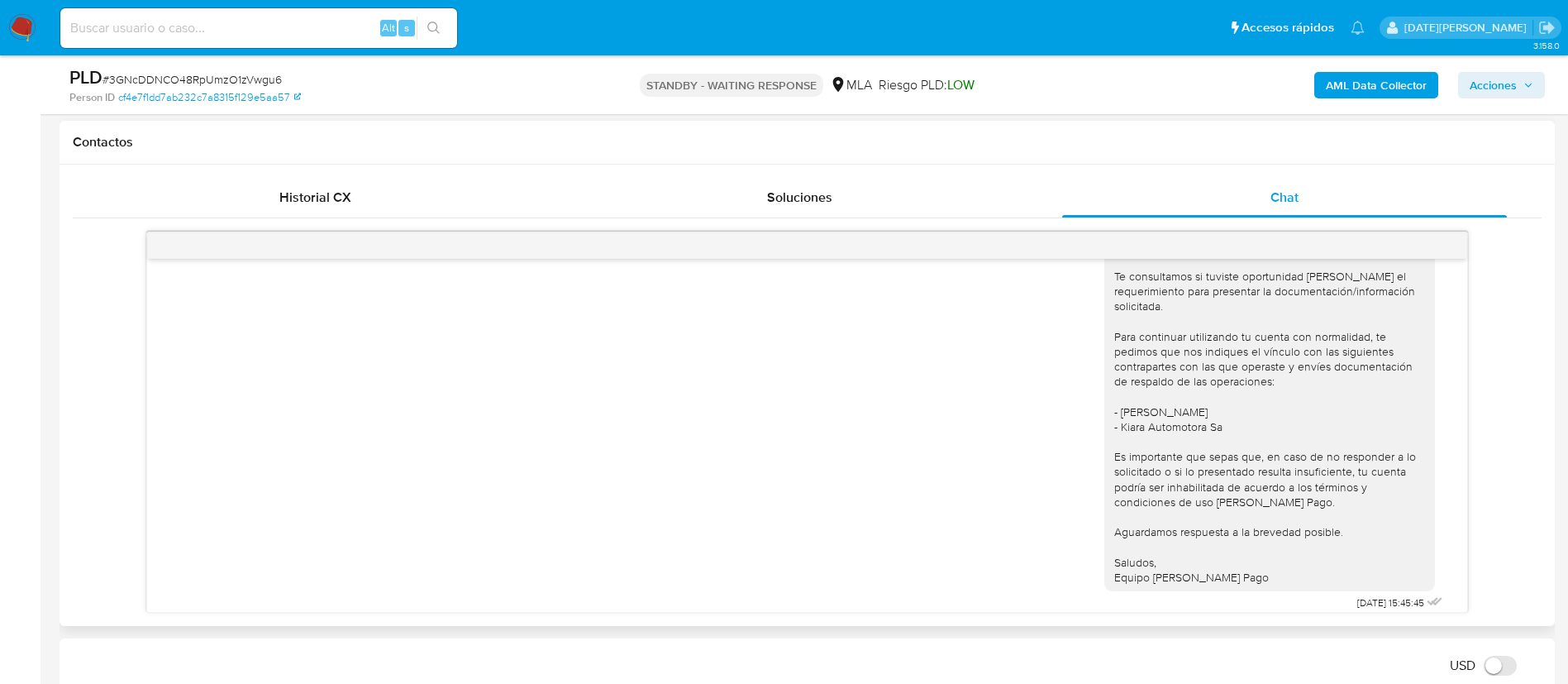
scroll to position [1372, 0]
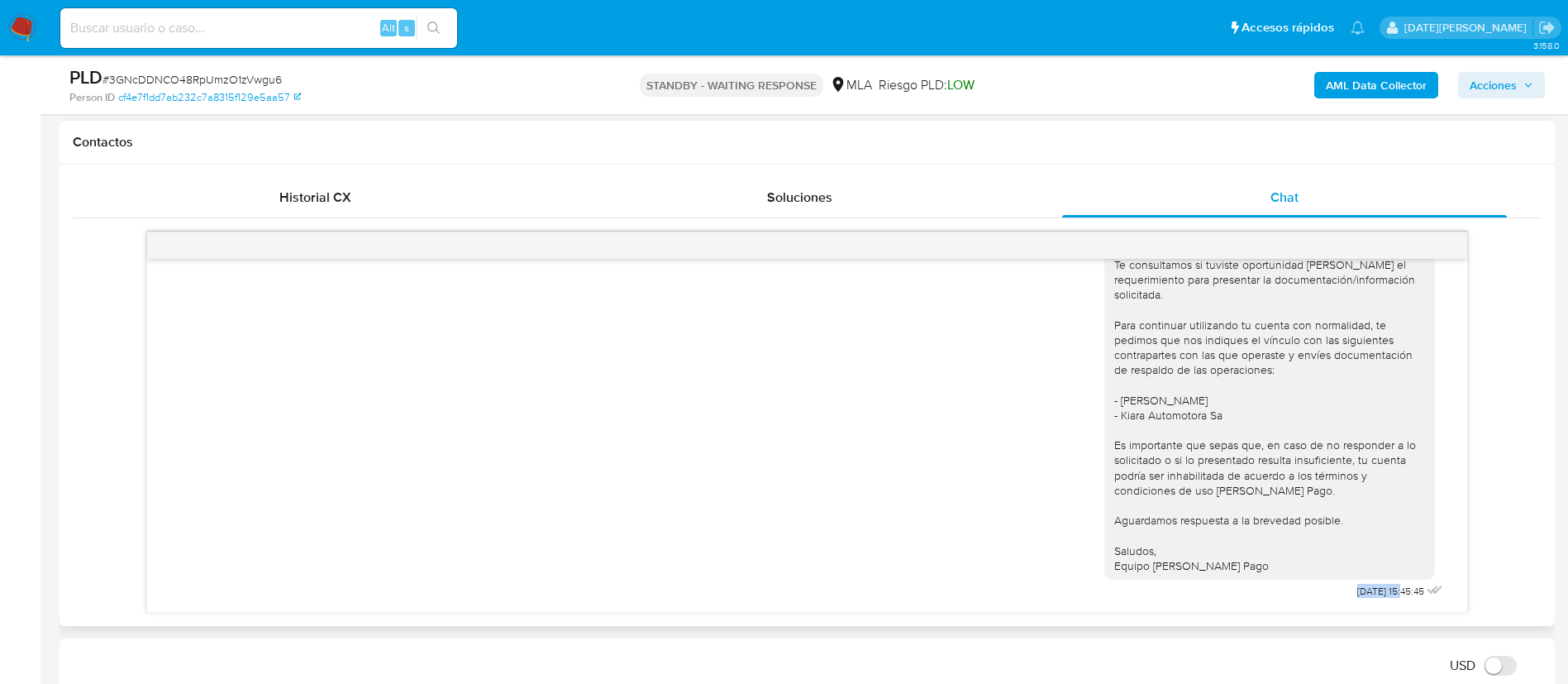
drag, startPoint x: 1333, startPoint y: 591, endPoint x: 1367, endPoint y: 591, distance: 34.0
click at [1367, 591] on div "Hola [PERSON_NAME], Esperamos que te encuentres muy bien. Te consultamos si tuv…" at bounding box center [1274, 391] width 342 height 424
copy span "12/09/2025"
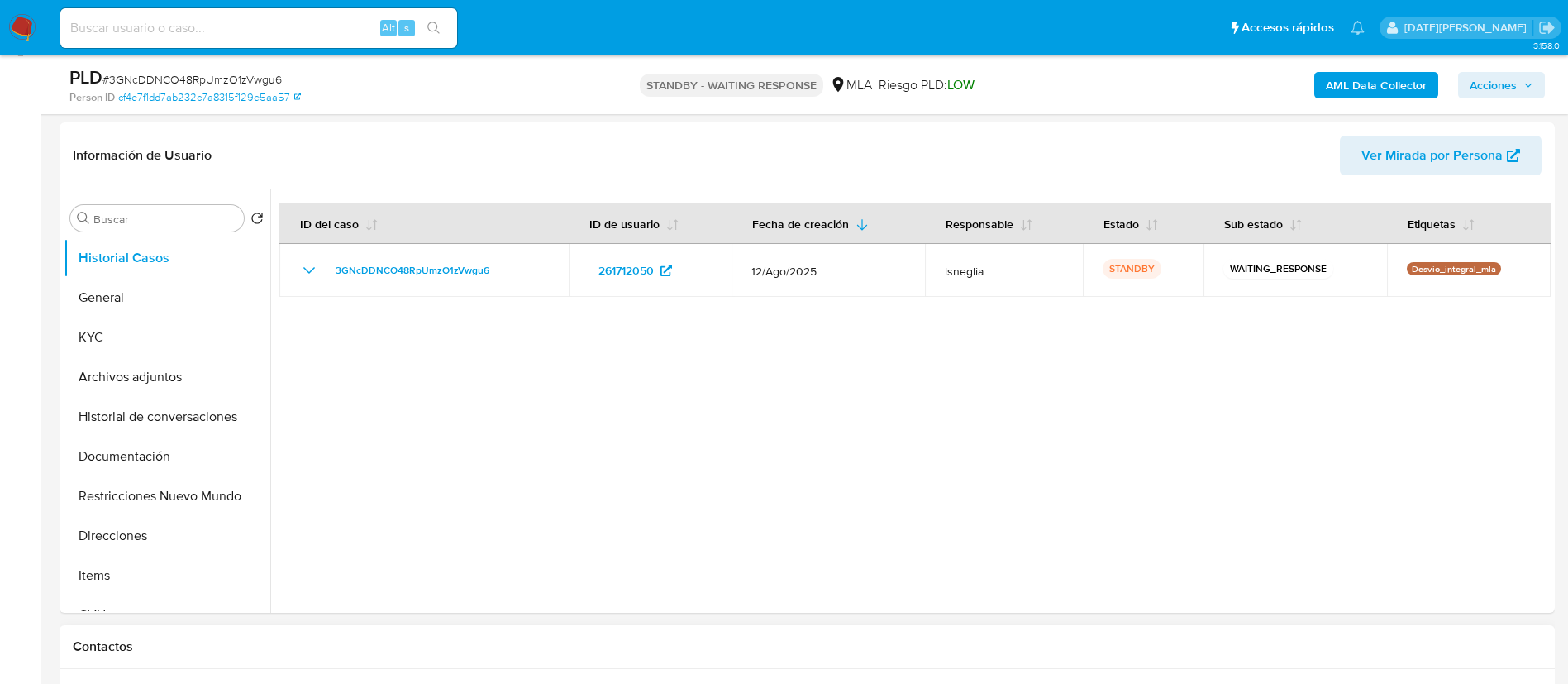
scroll to position [124, 0]
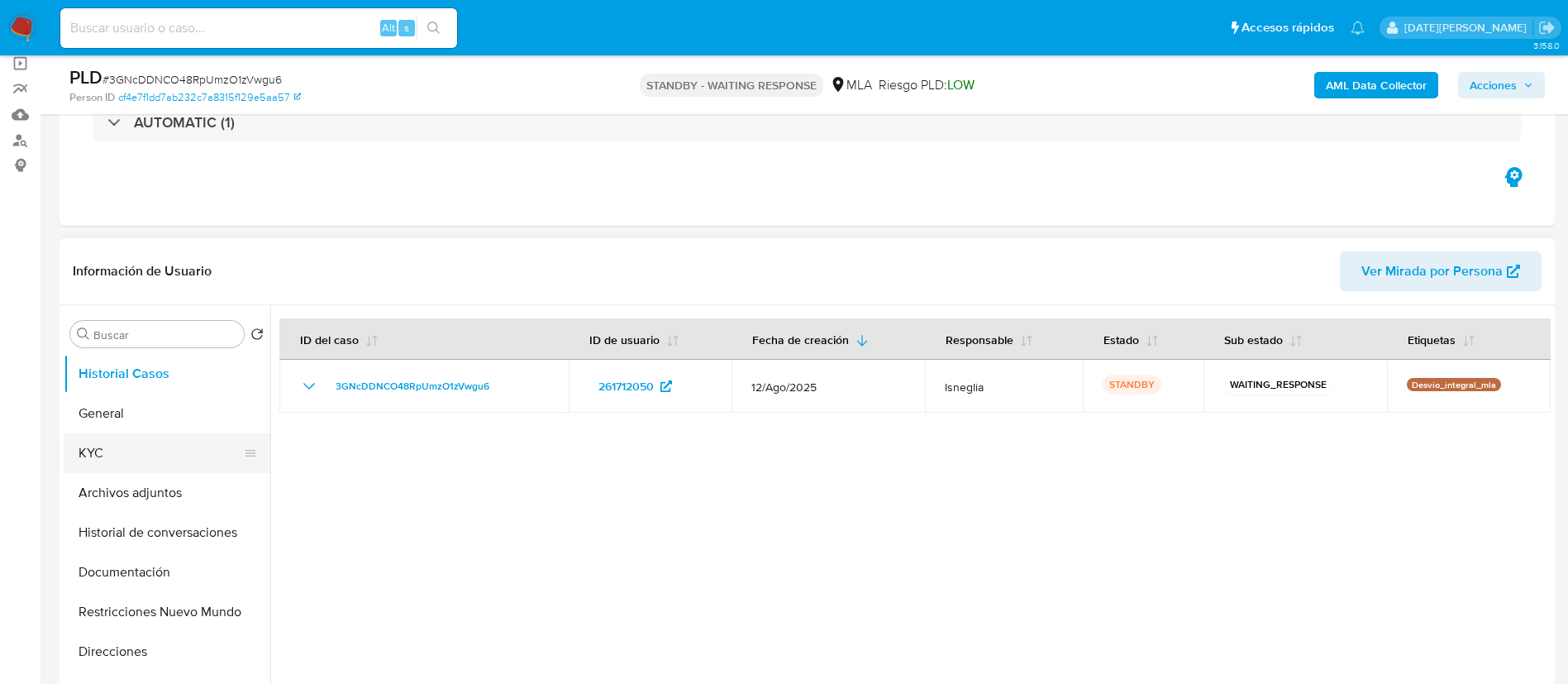
click at [123, 441] on button "KYC" at bounding box center [160, 453] width 193 height 40
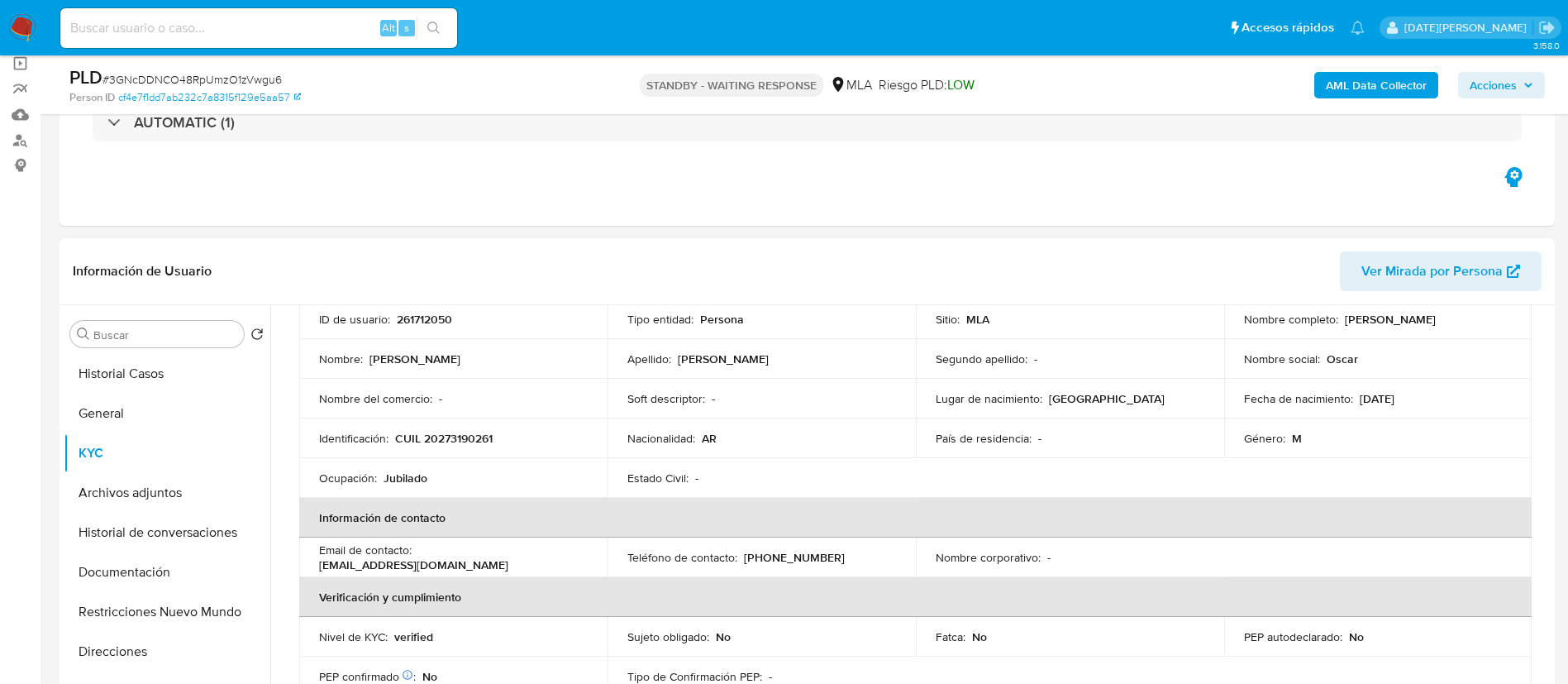
click at [421, 559] on p "elciegooao@gmail.com" at bounding box center [413, 565] width 189 height 15
drag, startPoint x: 417, startPoint y: 558, endPoint x: 537, endPoint y: 562, distance: 120.1
click at [532, 570] on td "Email de contacto : elciegooao@gmail.com" at bounding box center [453, 557] width 308 height 40
copy p "elciegooao@gmail.com"
drag, startPoint x: 742, startPoint y: 554, endPoint x: 849, endPoint y: 558, distance: 107.1
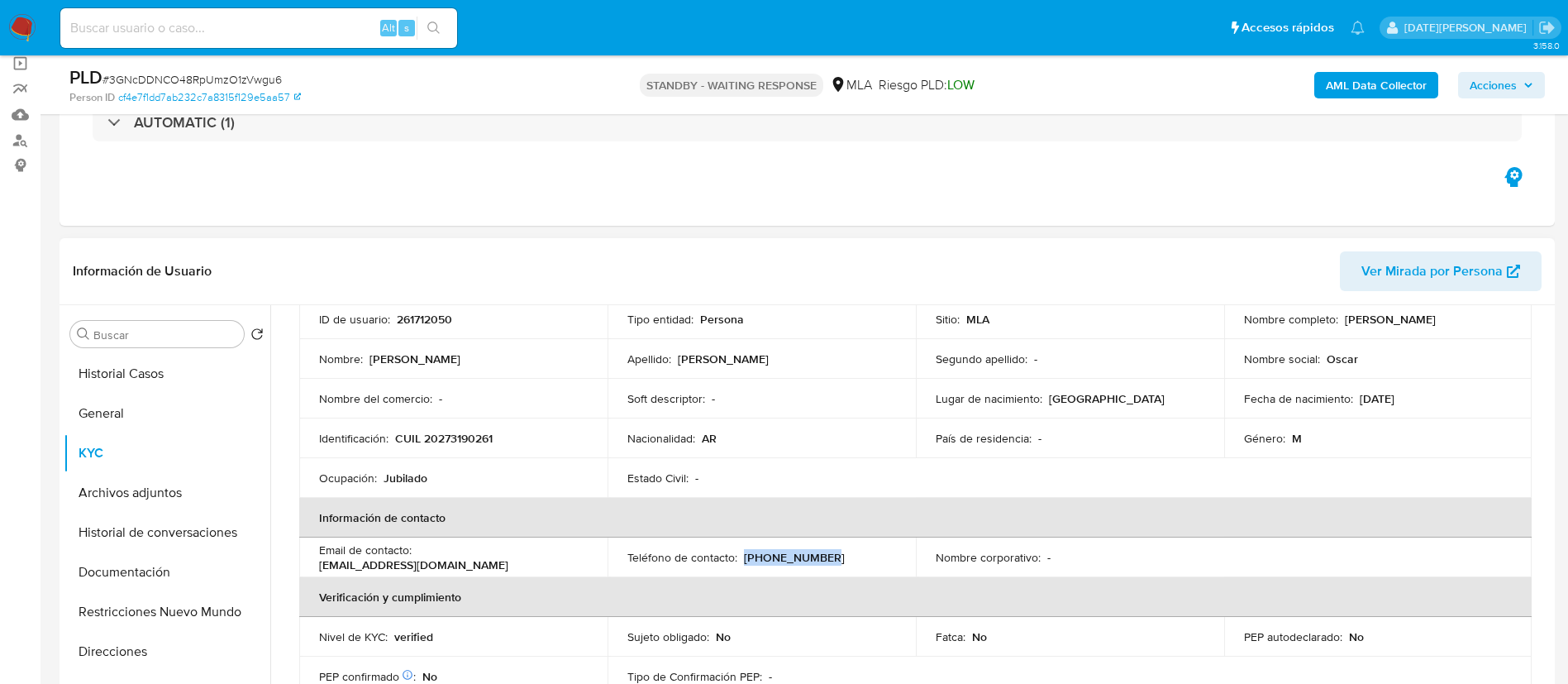
click at [849, 558] on div "Teléfono de contacto : (11) 49463466" at bounding box center [761, 558] width 268 height 15
copy p "(11) 49463466"
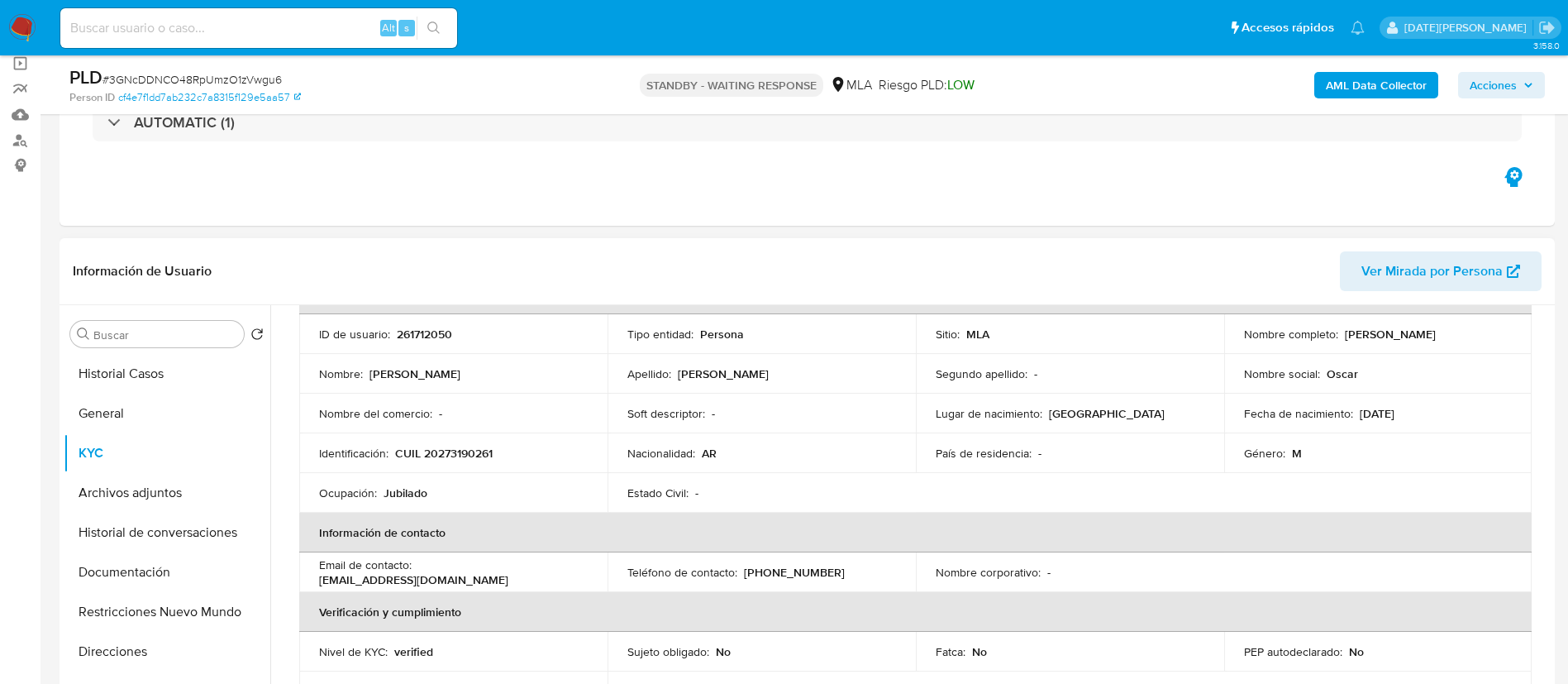
scroll to position [105, 0]
drag, startPoint x: 1340, startPoint y: 318, endPoint x: 1463, endPoint y: 336, distance: 124.3
click at [1464, 336] on div "Nombre completo : Oscar Alfredo Olivera" at bounding box center [1378, 338] width 268 height 15
copy p "Oscar Alfredo Olivera"
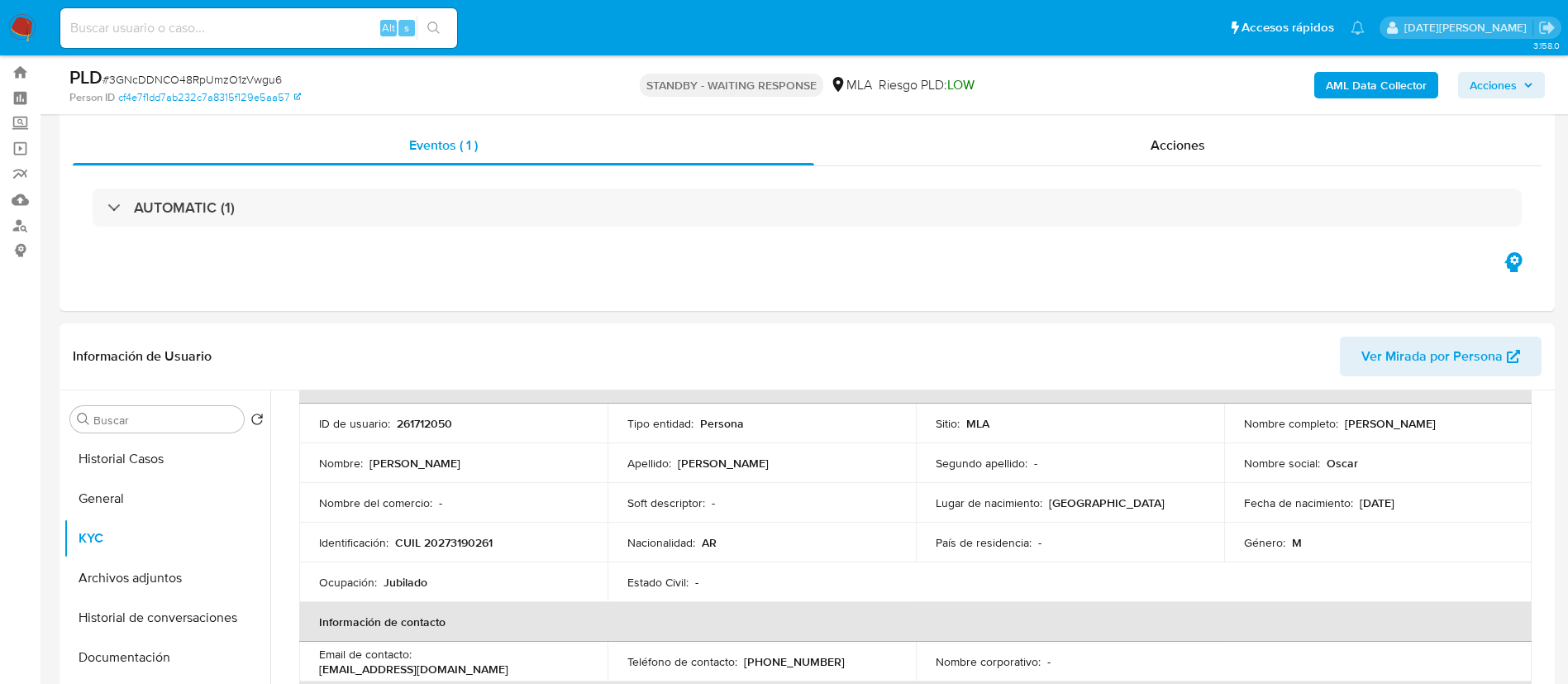
scroll to position [0, 0]
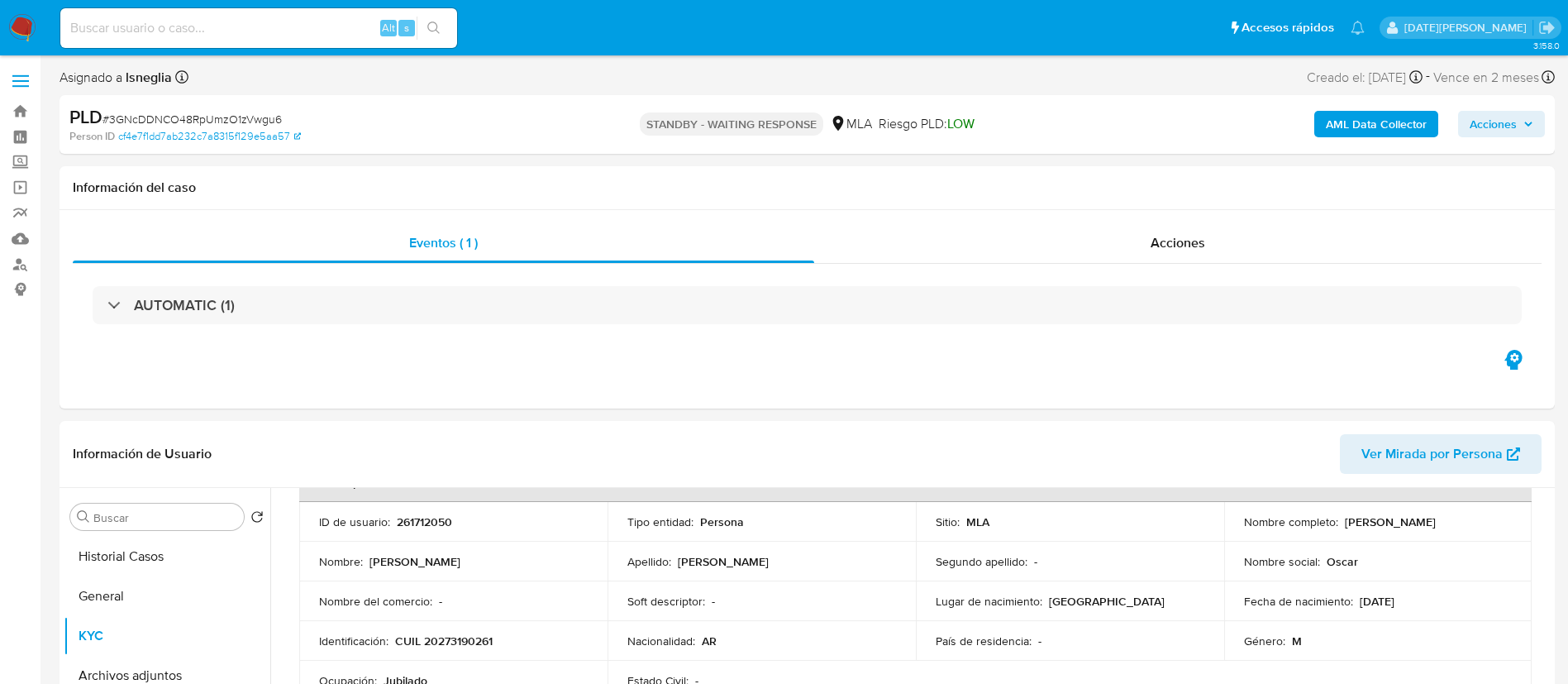
click at [23, 25] on img at bounding box center [23, 28] width 28 height 28
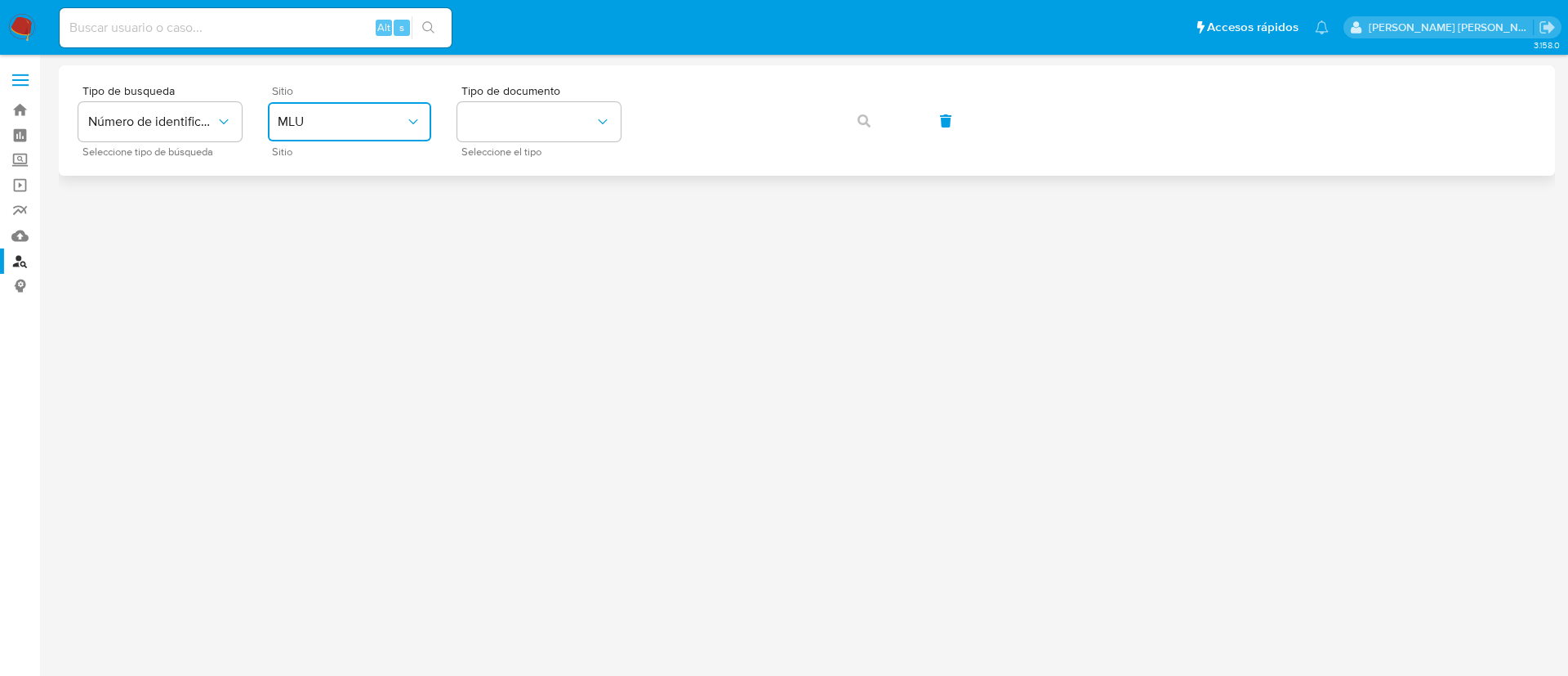
click at [358, 125] on span "MLU" at bounding box center [341, 122] width 127 height 17
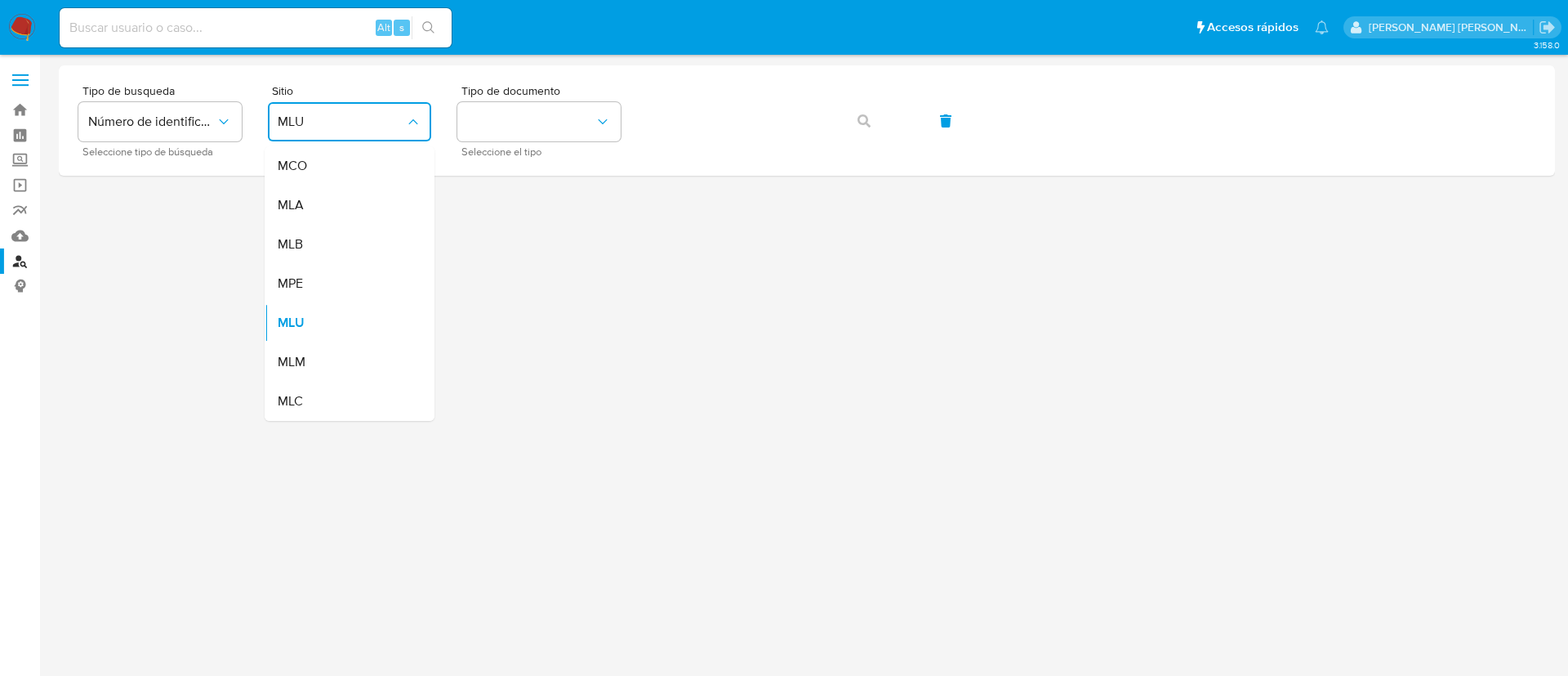
click at [362, 208] on div "MLA" at bounding box center [344, 205] width 134 height 39
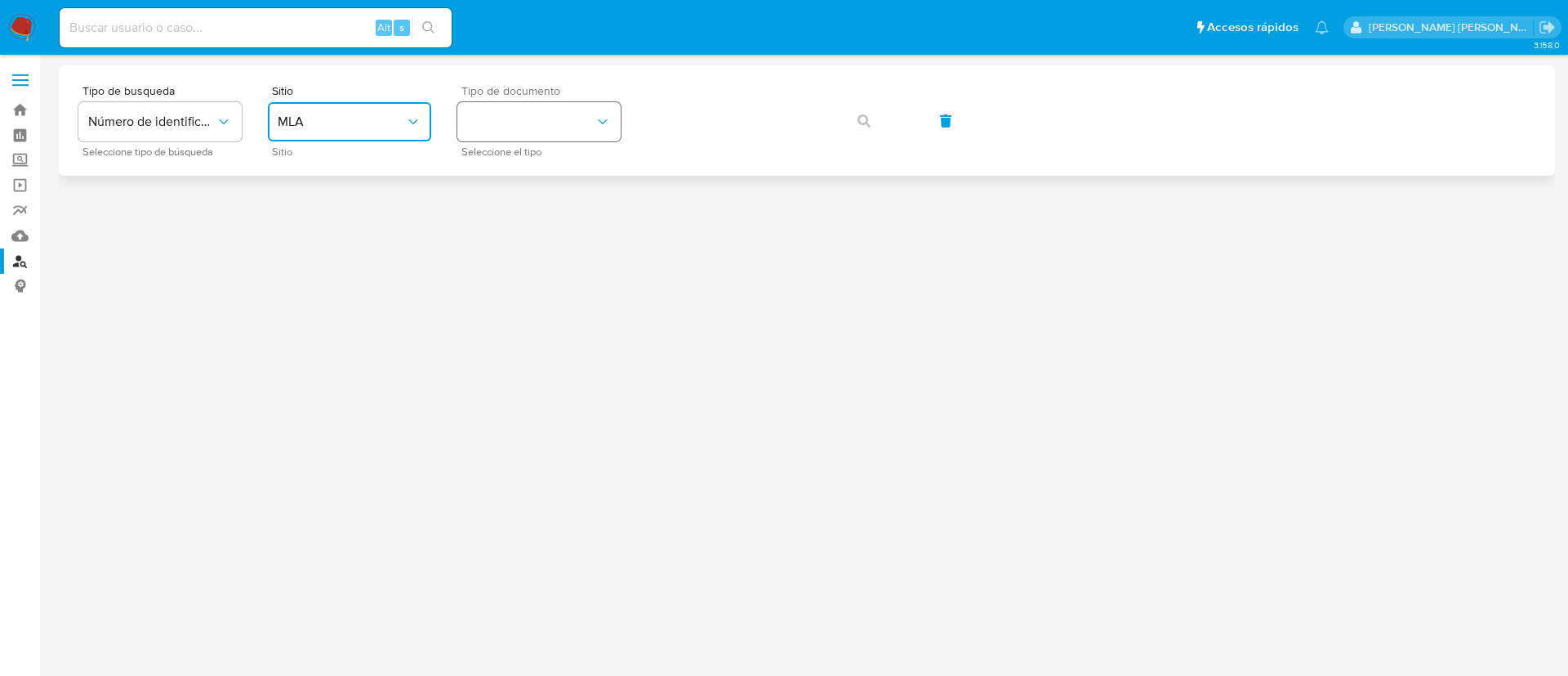
click at [522, 130] on button "identificationType" at bounding box center [539, 122] width 164 height 39
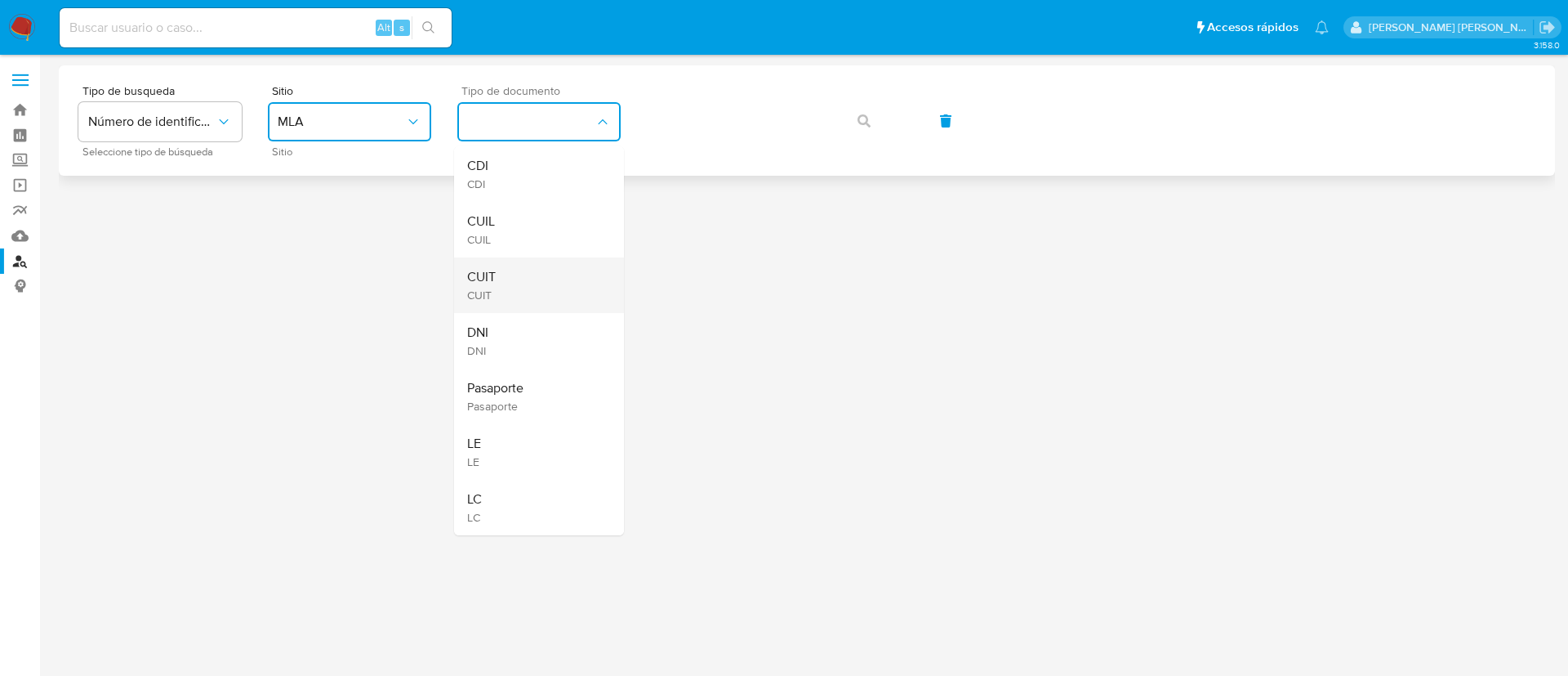
click at [530, 284] on div "CUIT CUIT" at bounding box center [534, 285] width 134 height 56
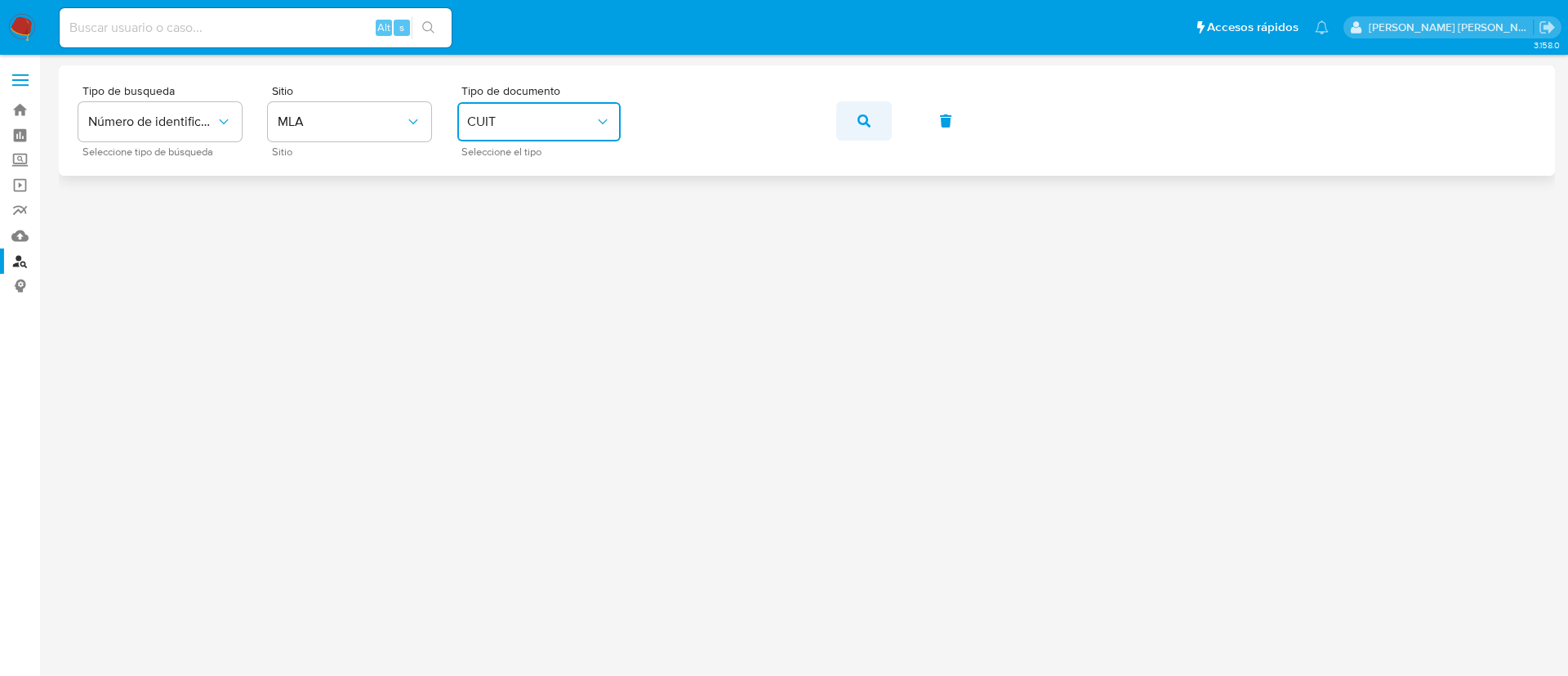
click at [857, 121] on button "button" at bounding box center [864, 121] width 56 height 39
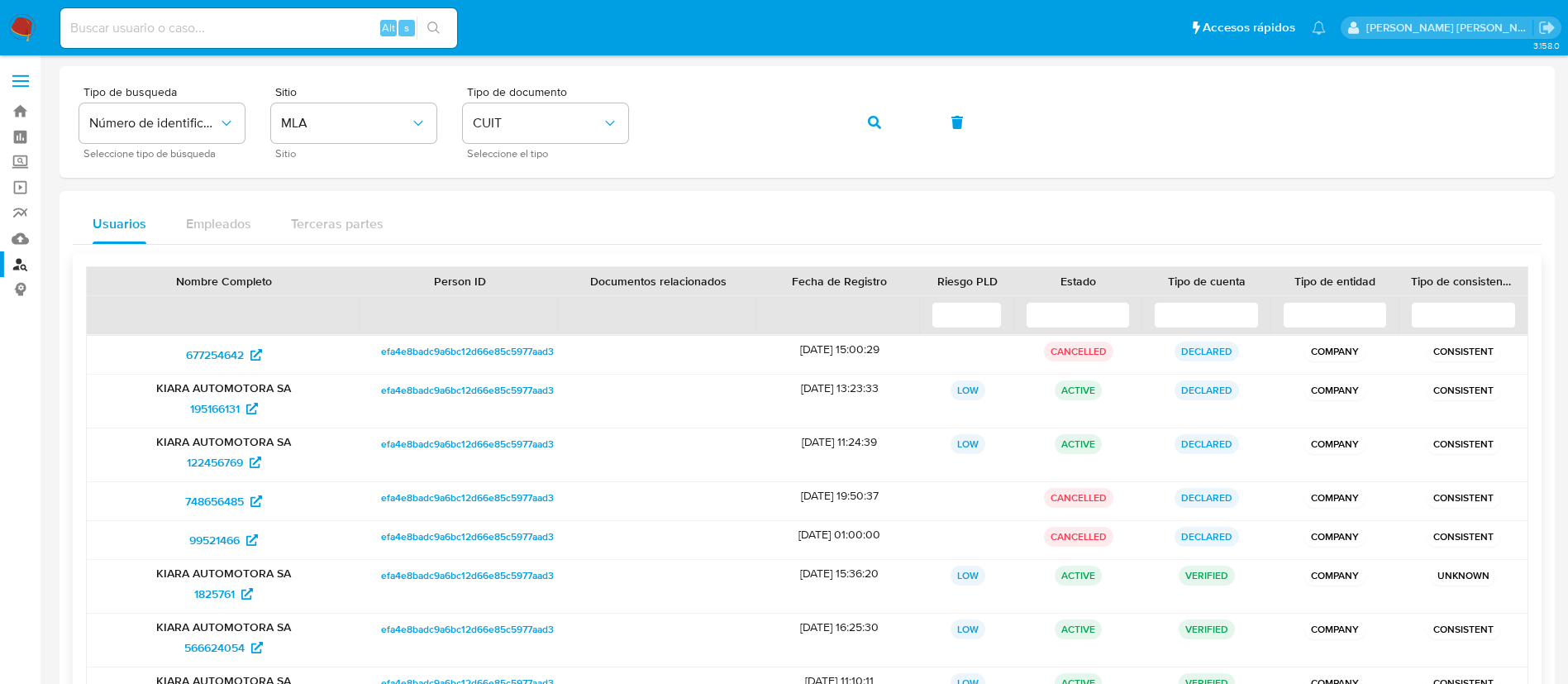
scroll to position [124, 0]
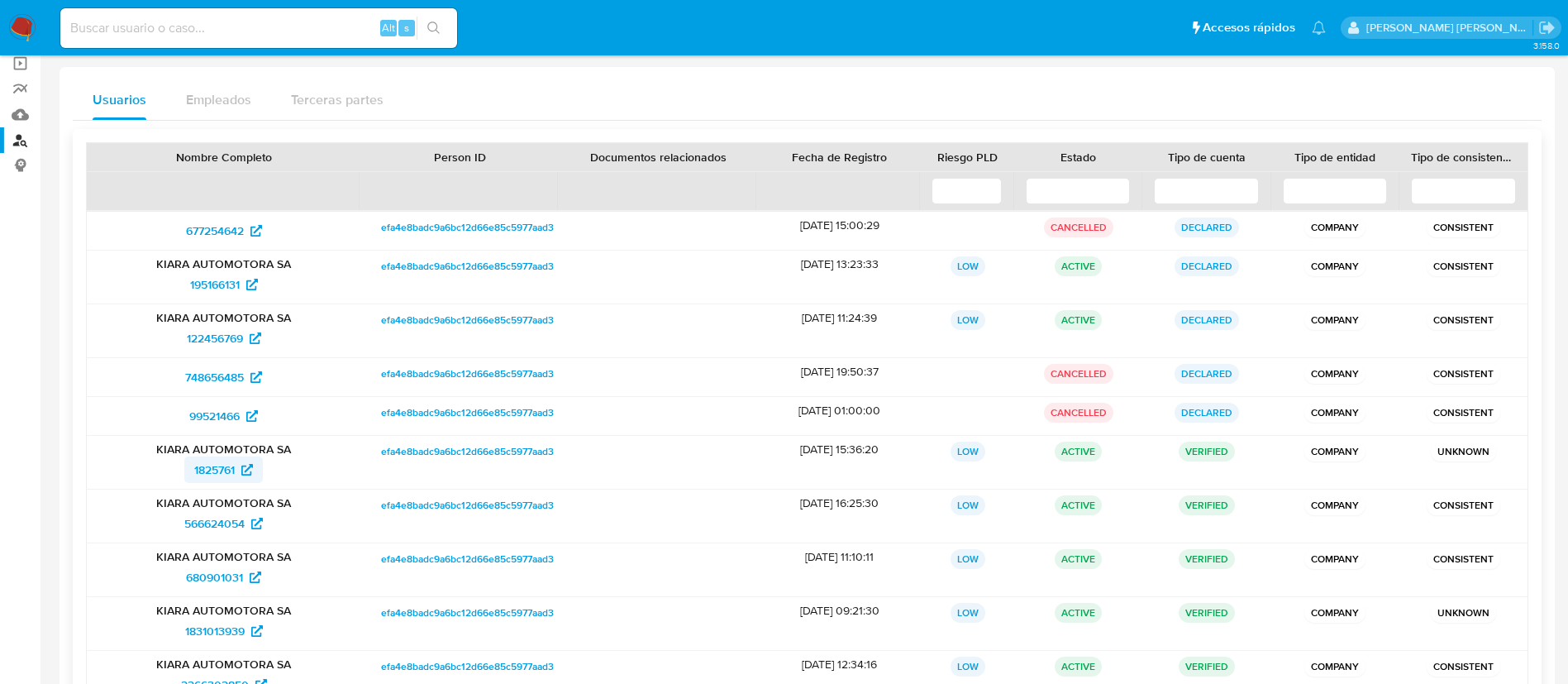
click at [214, 466] on span "1825761" at bounding box center [214, 469] width 40 height 26
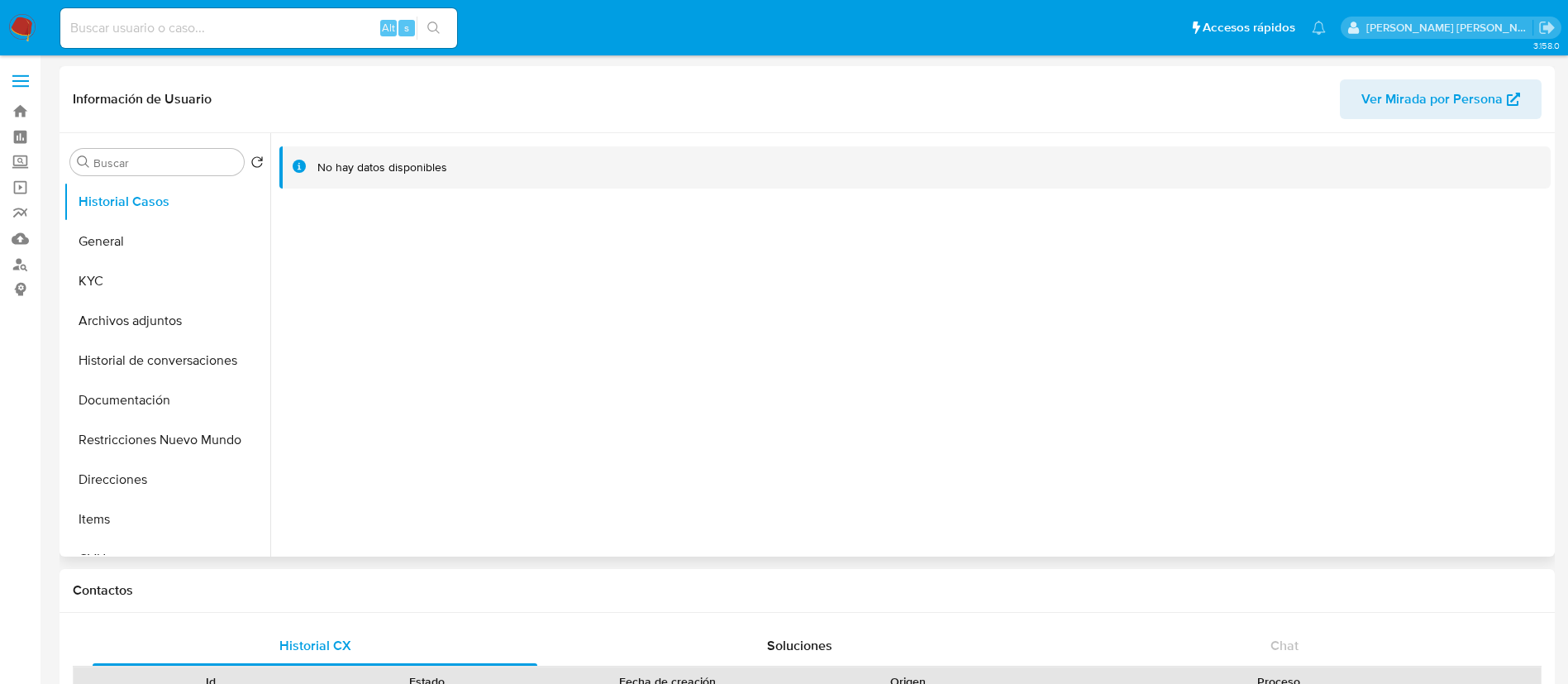
select select "10"
click at [139, 292] on button "KYC" at bounding box center [160, 281] width 193 height 40
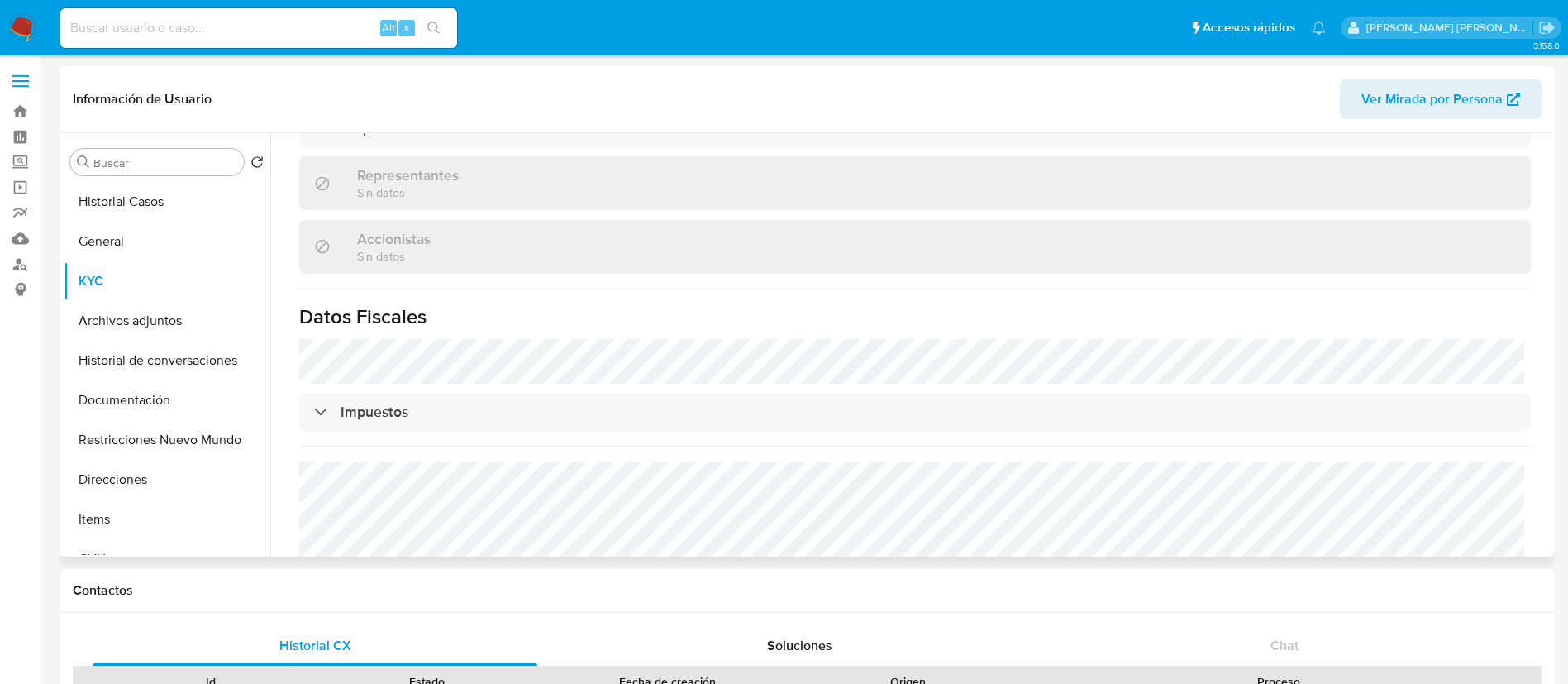
scroll to position [1116, 0]
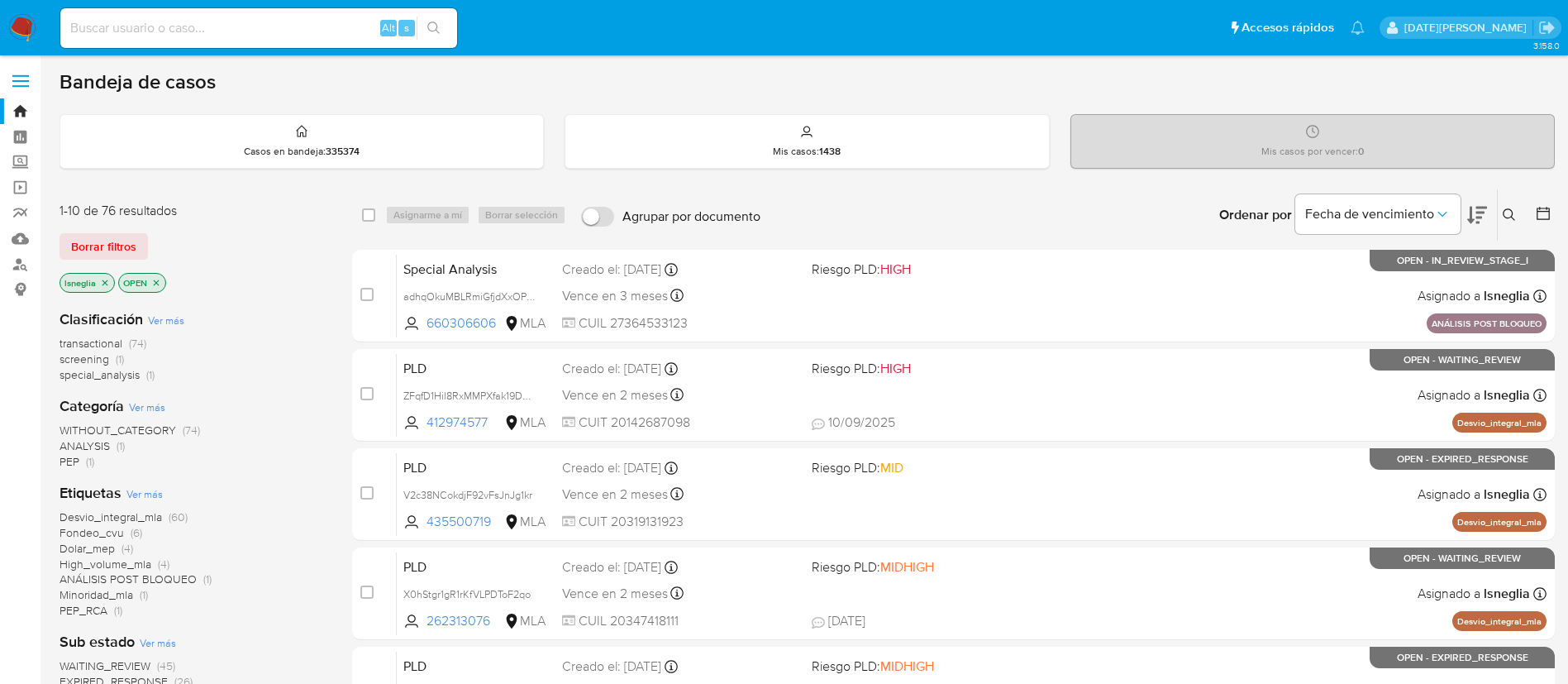
click at [105, 284] on icon "close-filter" at bounding box center [105, 283] width 6 height 6
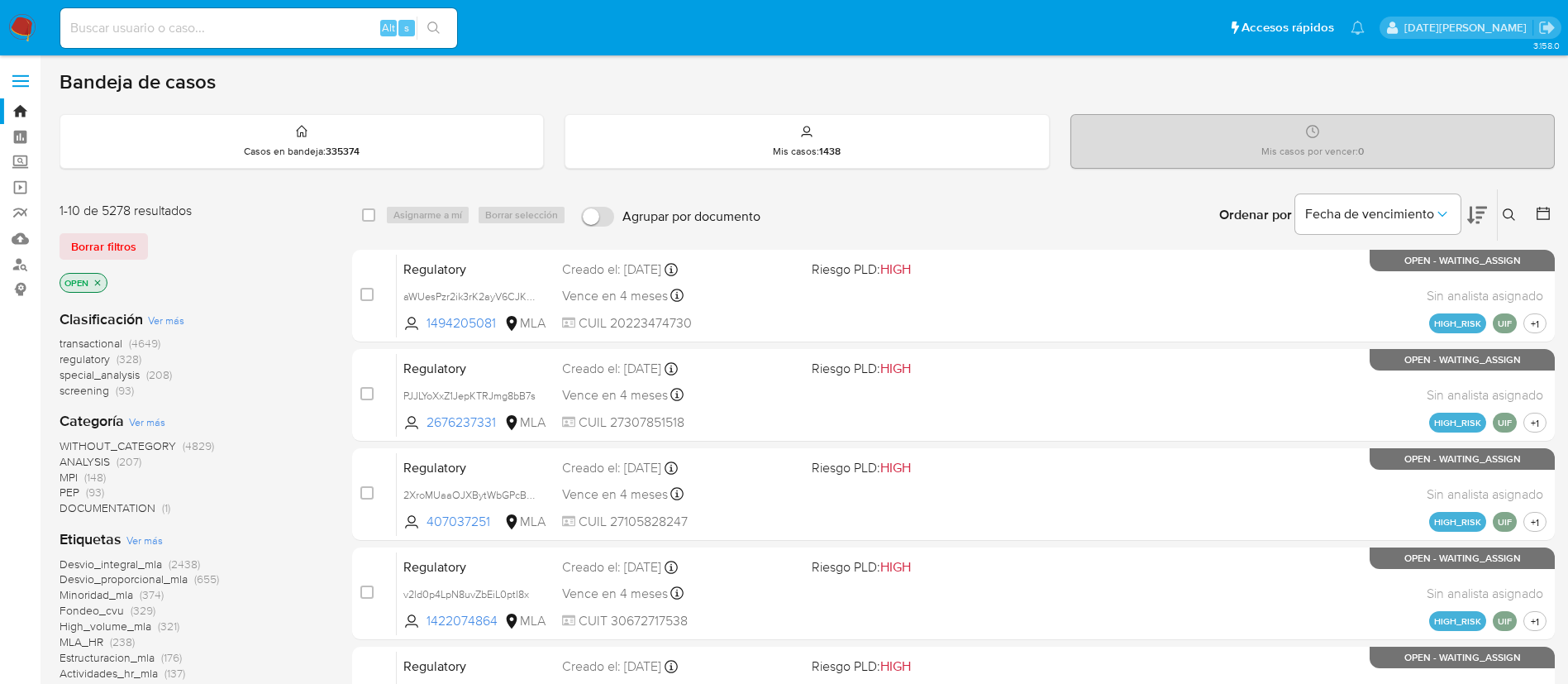
click at [1514, 208] on icon at bounding box center [1510, 215] width 13 height 13
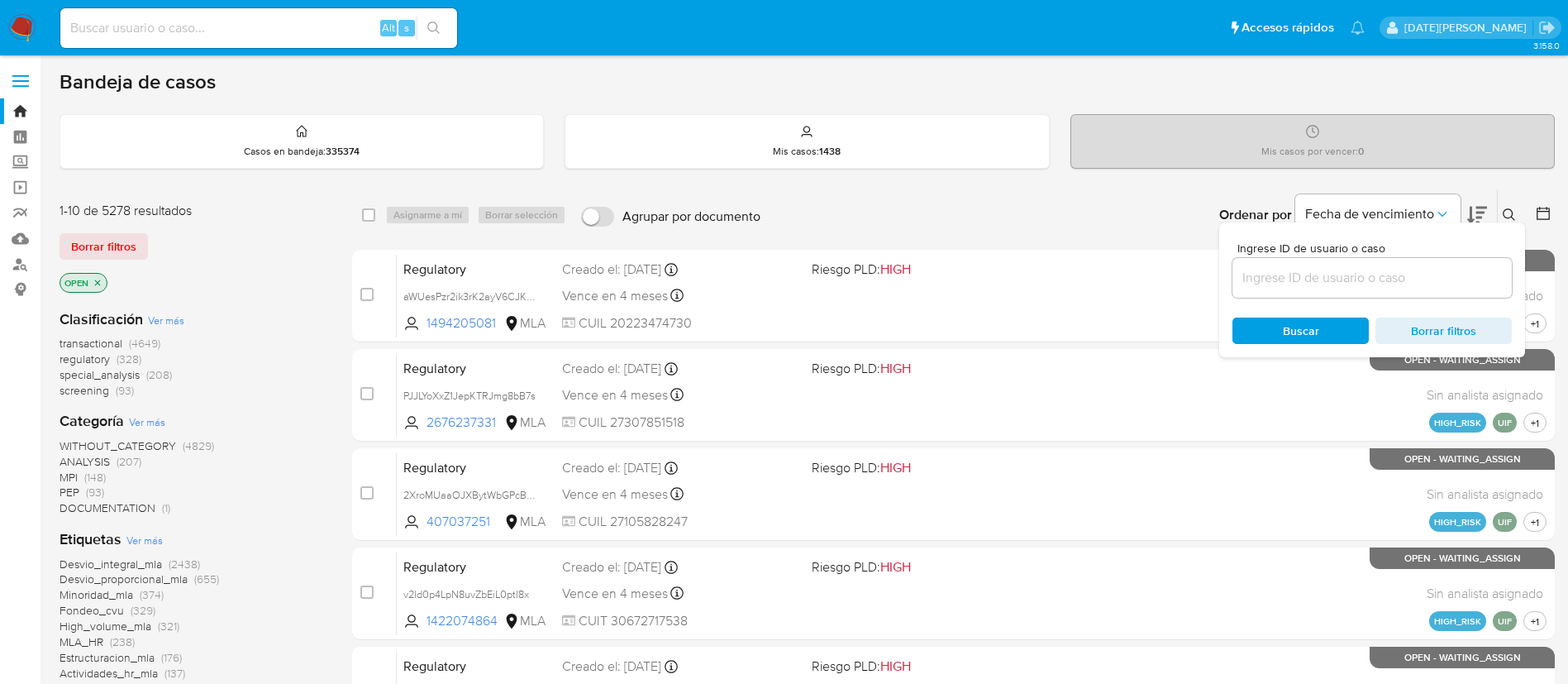
click at [1282, 267] on input at bounding box center [1372, 277] width 280 height 22
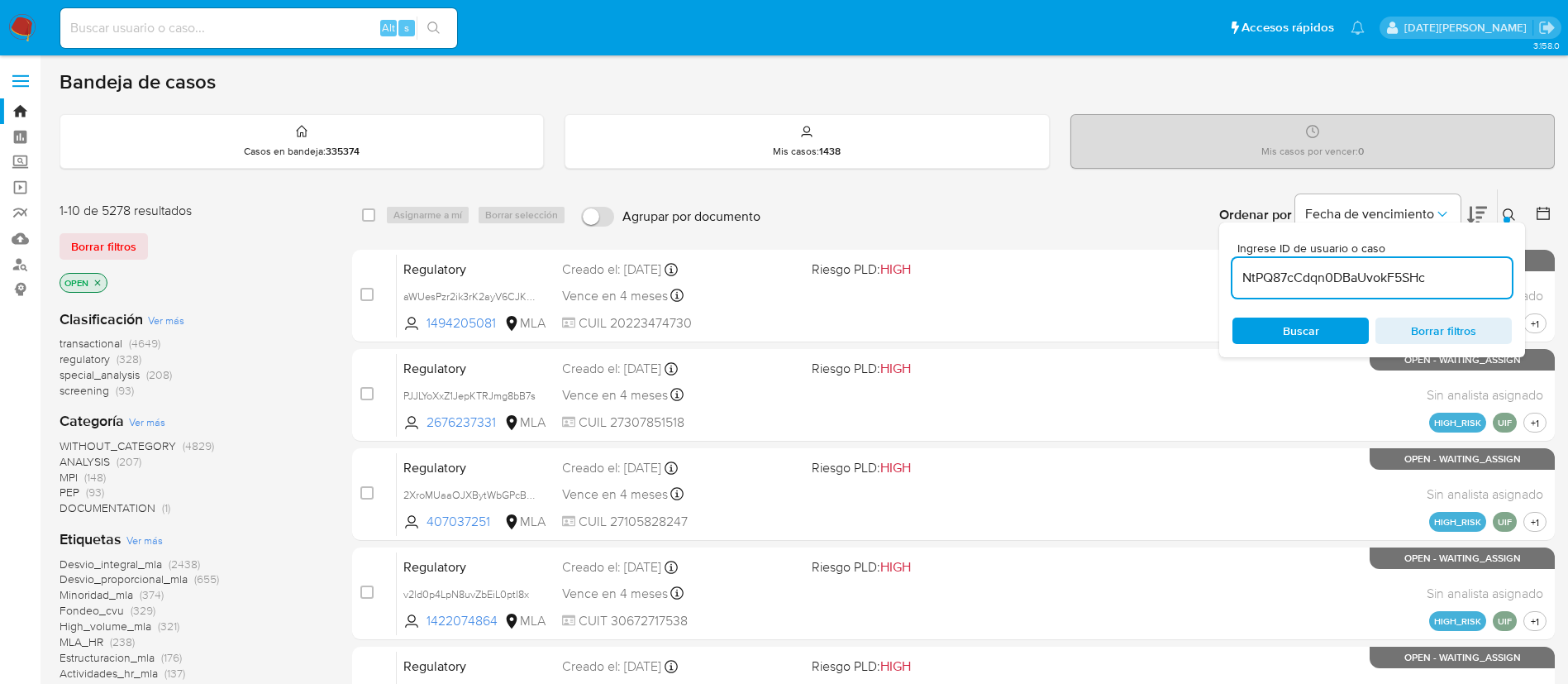
type input "NtPQ87cCdqn0DBaUvokF5SHc"
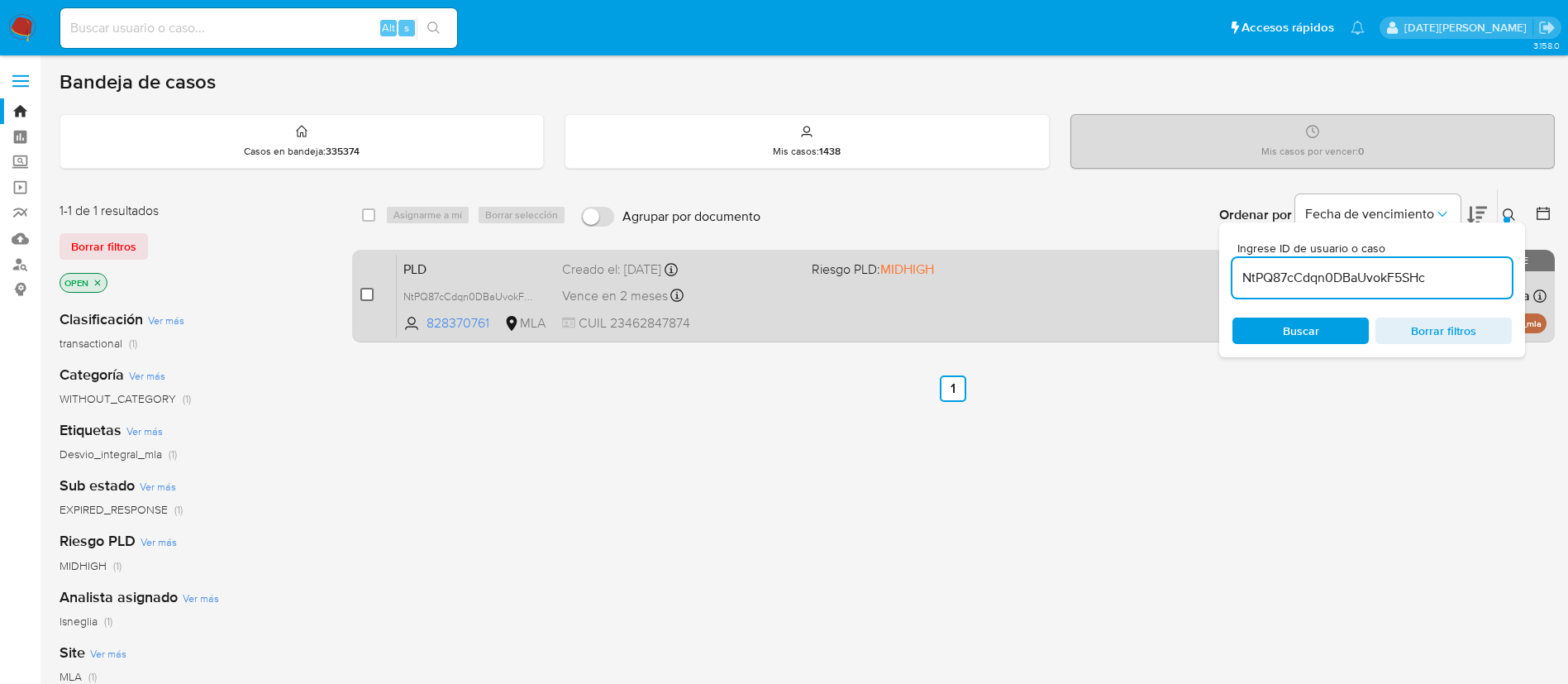
click at [370, 291] on input "checkbox" at bounding box center [367, 294] width 13 height 13
checkbox input "true"
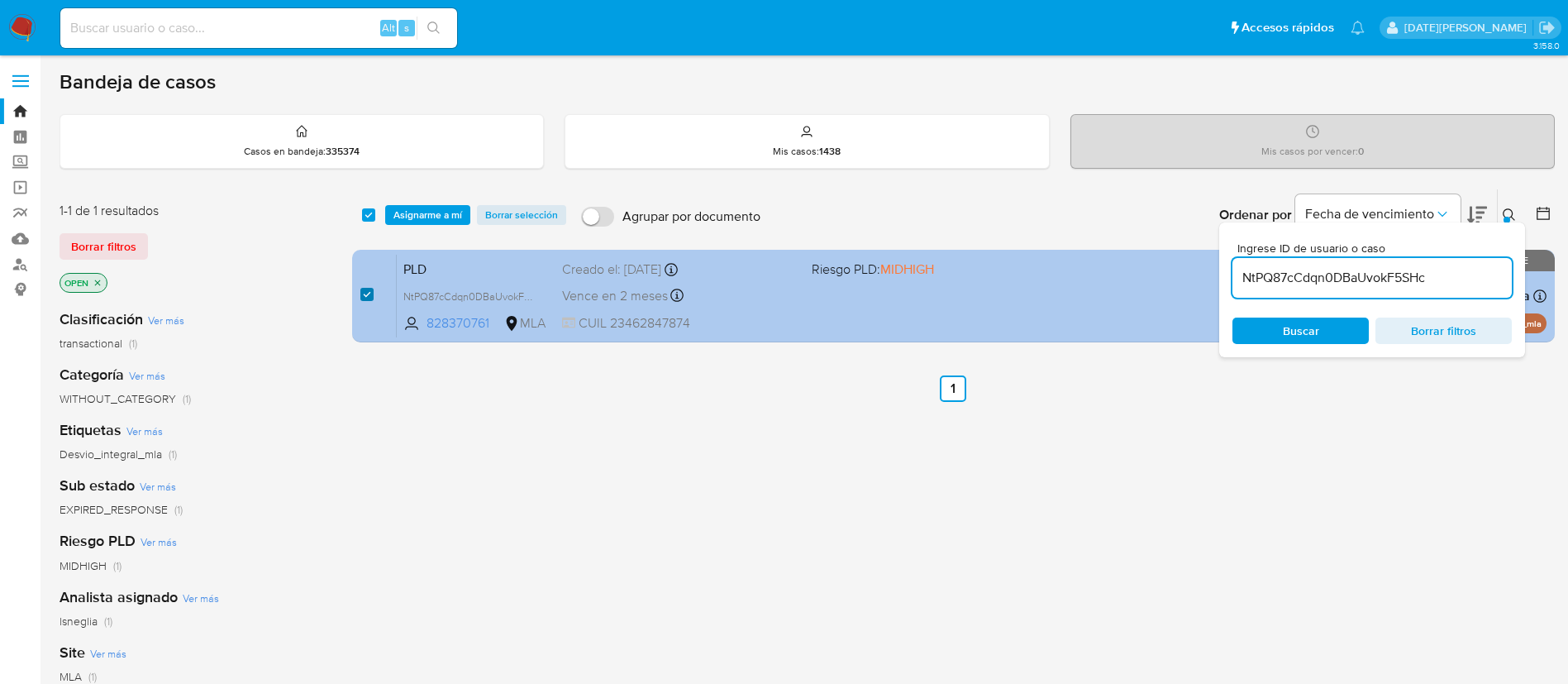
checkbox input "true"
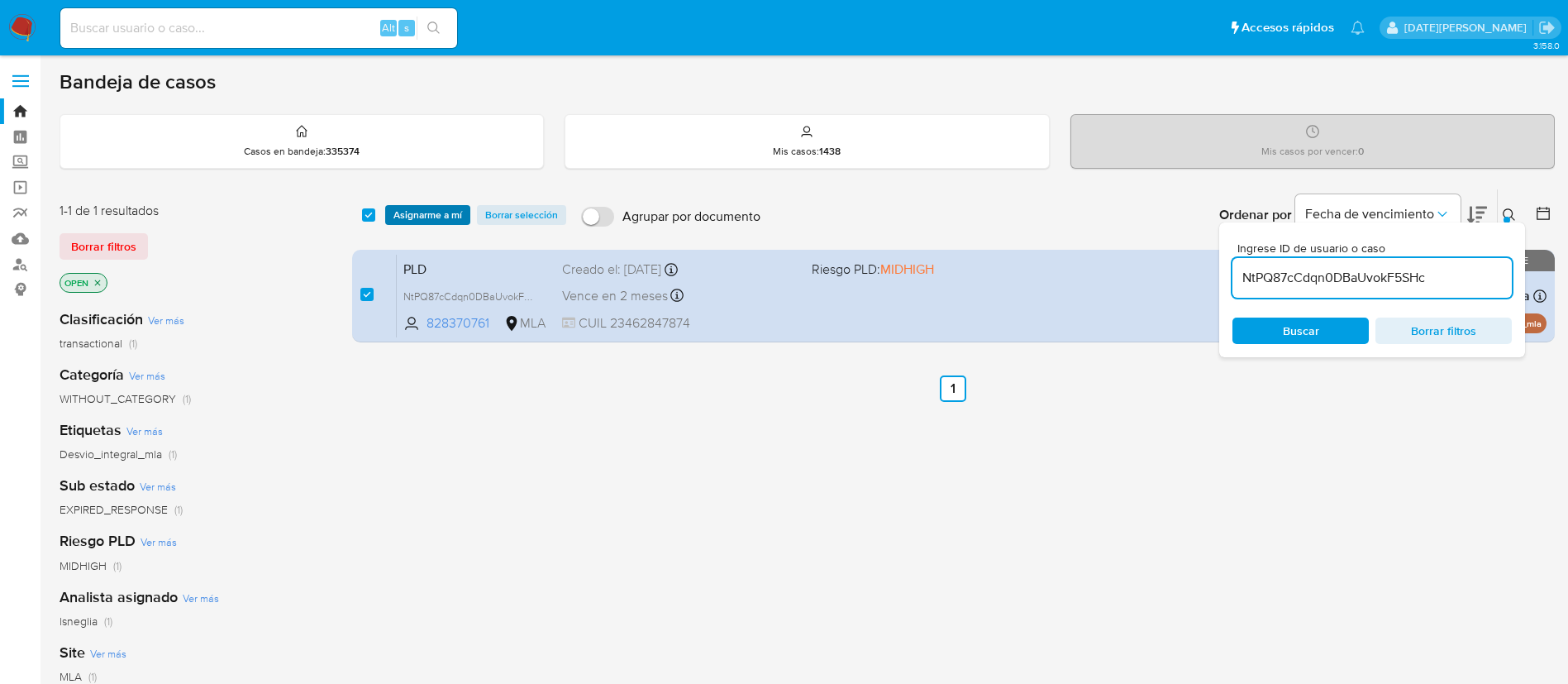
click at [435, 213] on span "Asignarme a mí" at bounding box center [428, 215] width 69 height 17
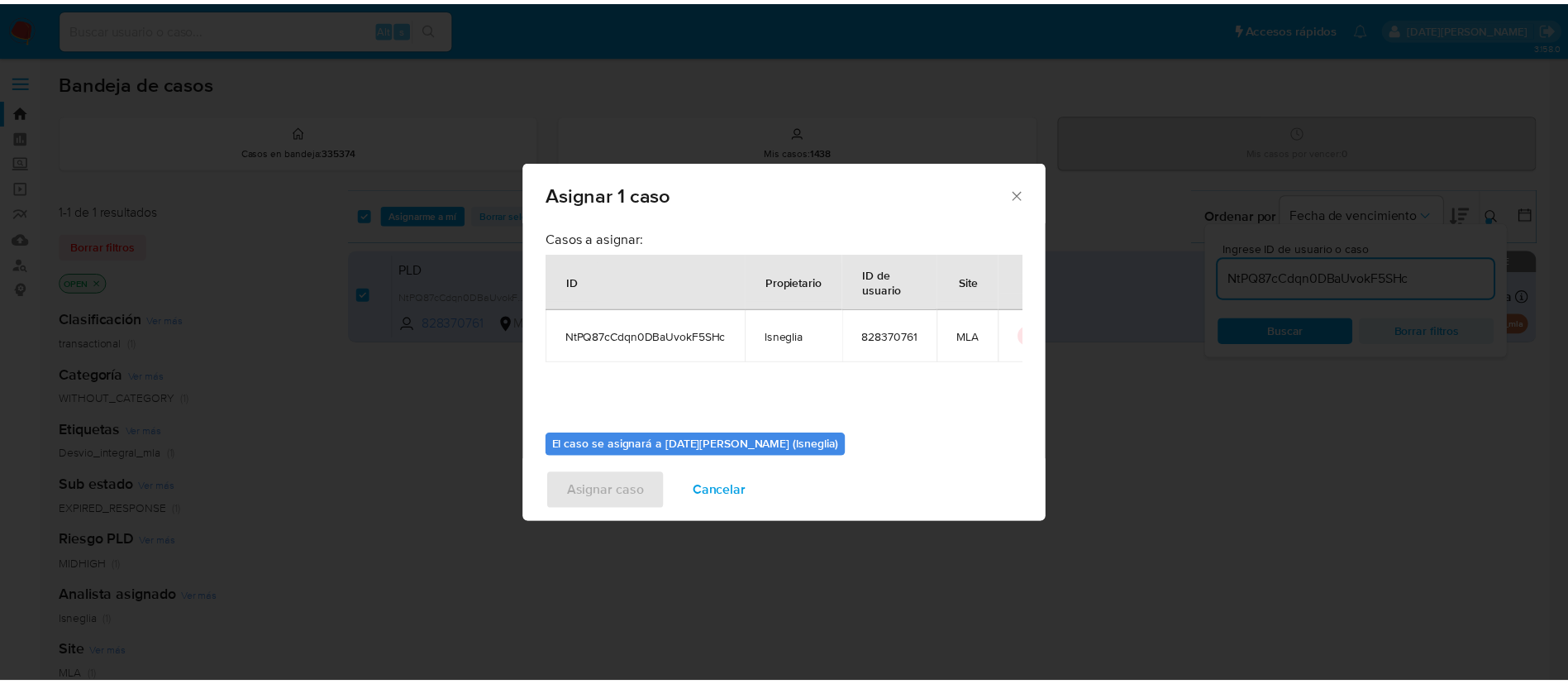
scroll to position [86, 0]
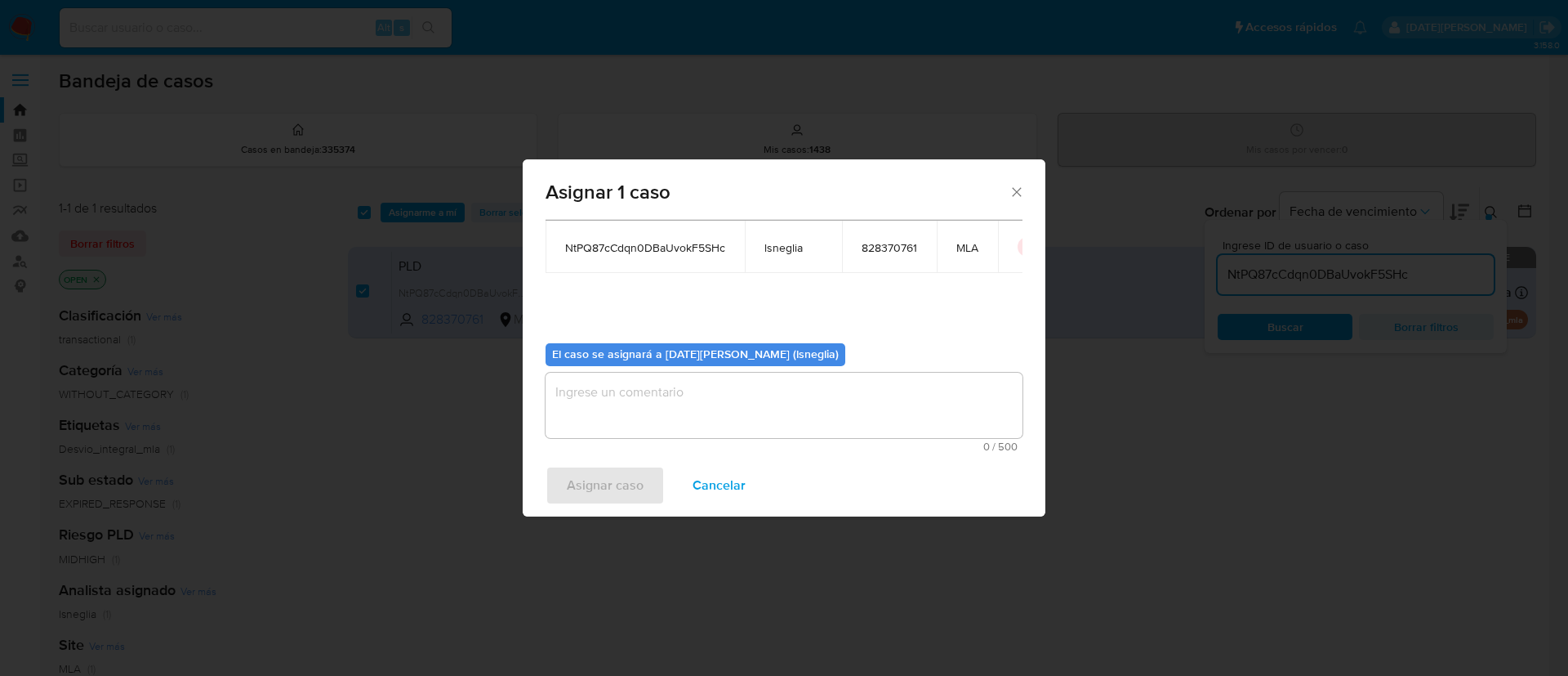
click at [644, 421] on textarea "assign-modal" at bounding box center [784, 405] width 477 height 65
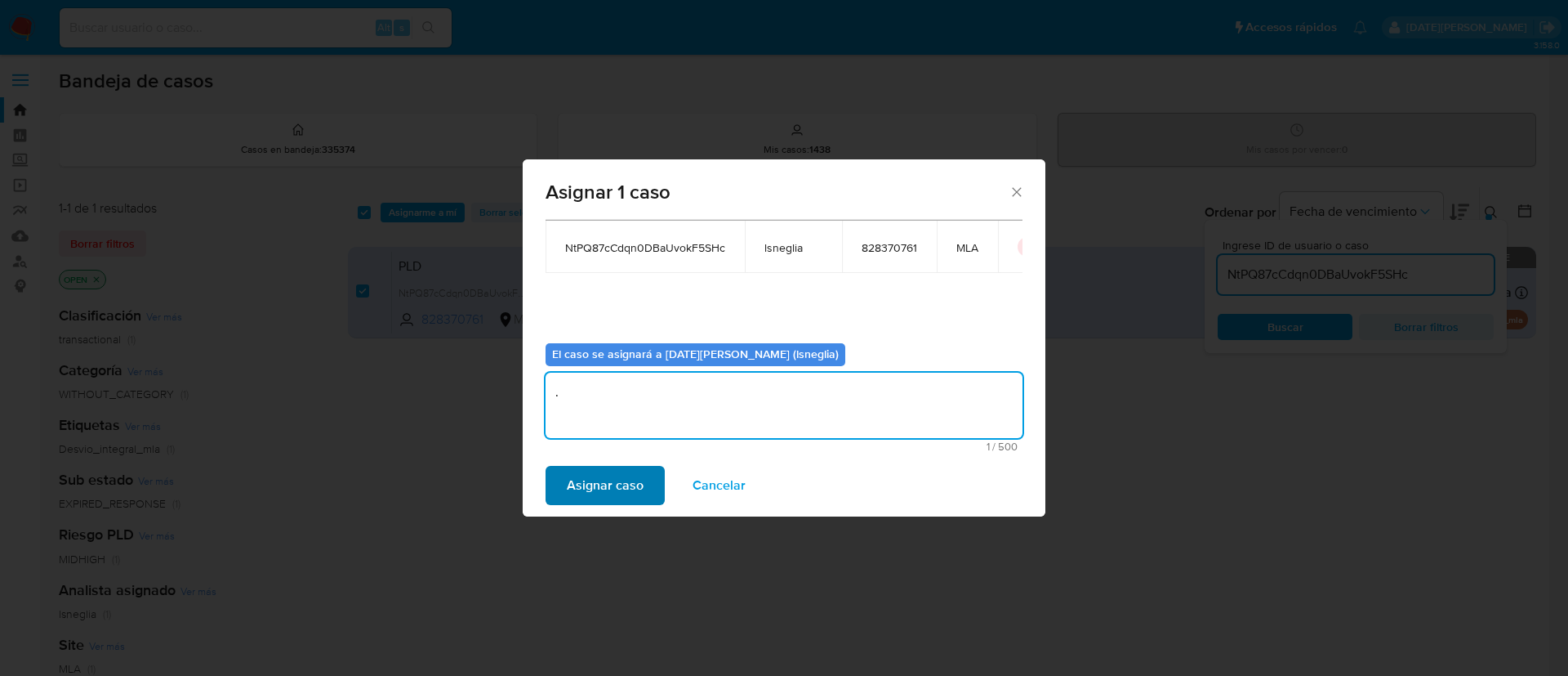
type textarea "."
click at [589, 494] on span "Asignar caso" at bounding box center [605, 485] width 76 height 36
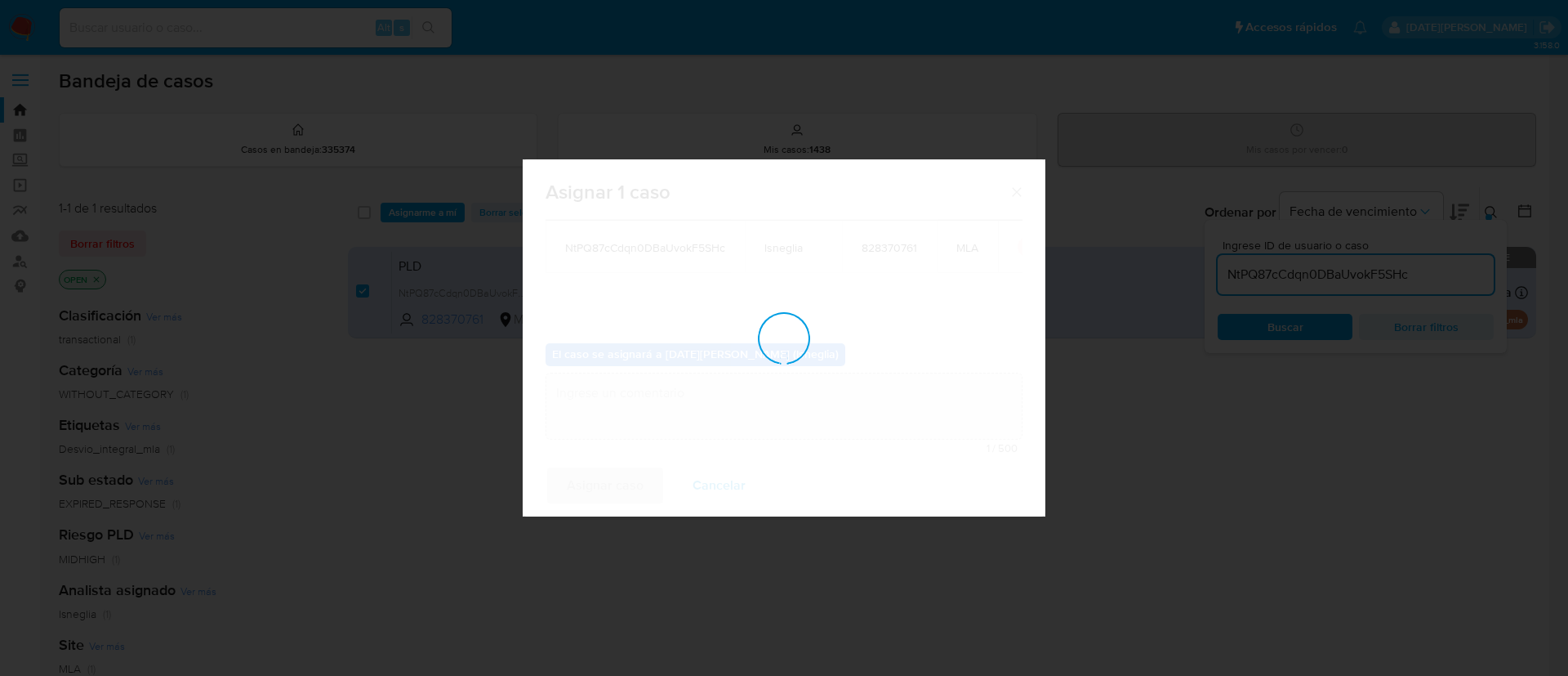
checkbox input "false"
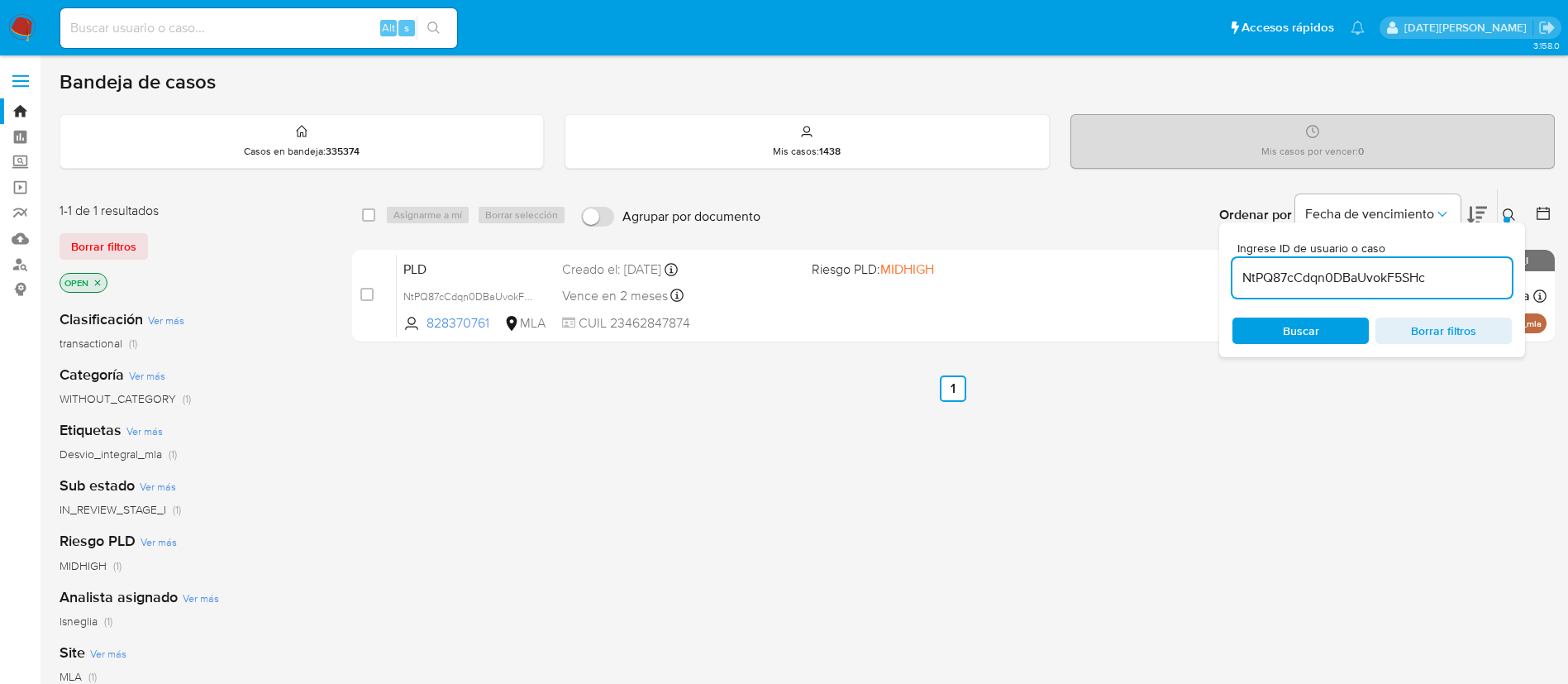
click at [1507, 214] on icon at bounding box center [1510, 215] width 13 height 13
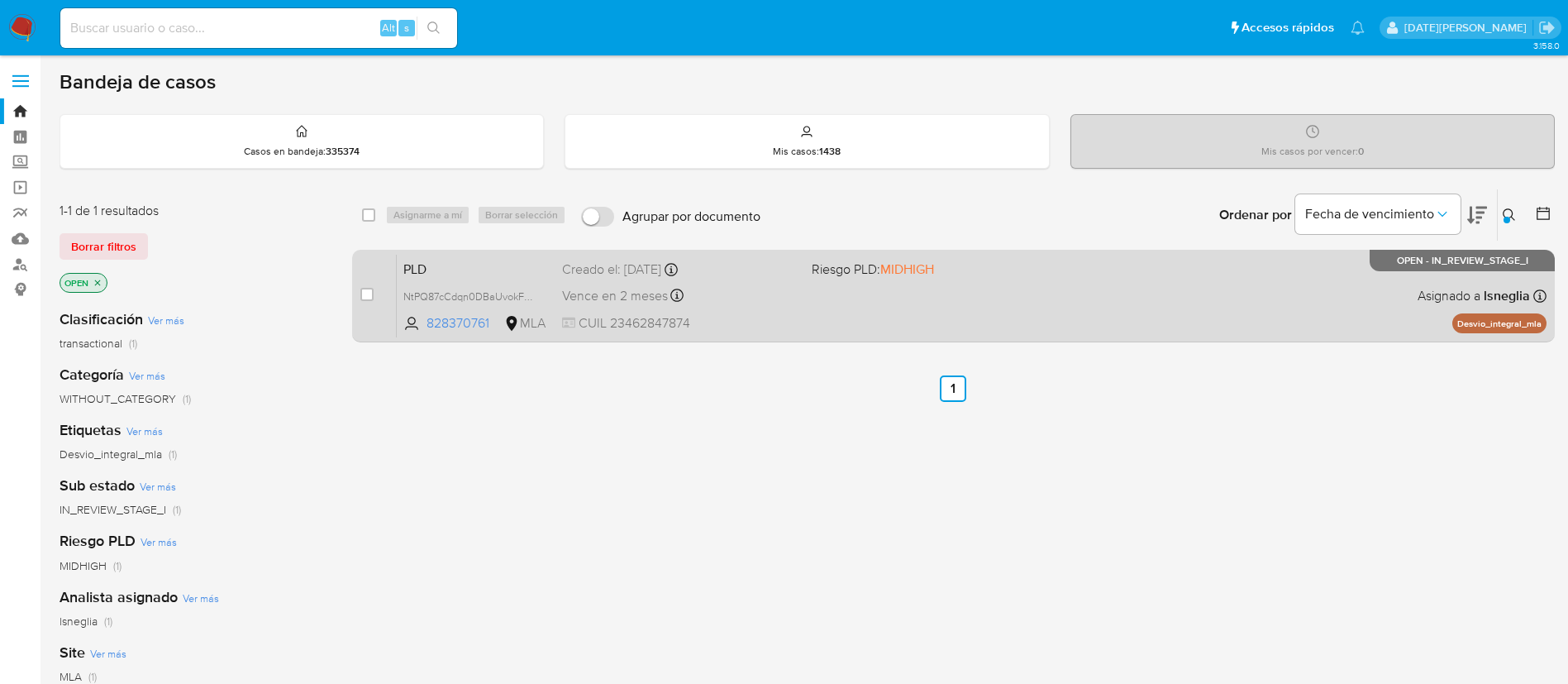
click at [476, 270] on span "PLD" at bounding box center [476, 268] width 145 height 22
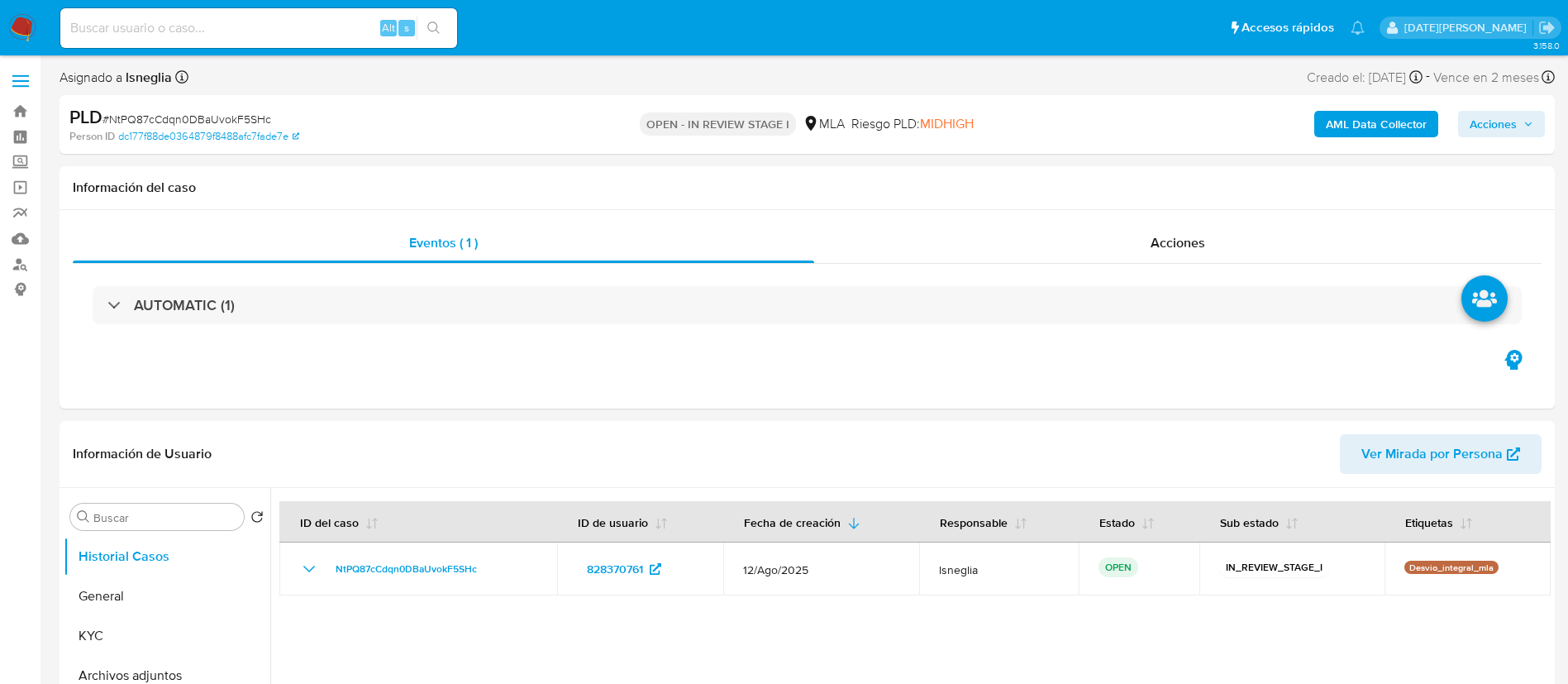
select select "10"
click at [125, 624] on button "KYC" at bounding box center [160, 636] width 193 height 40
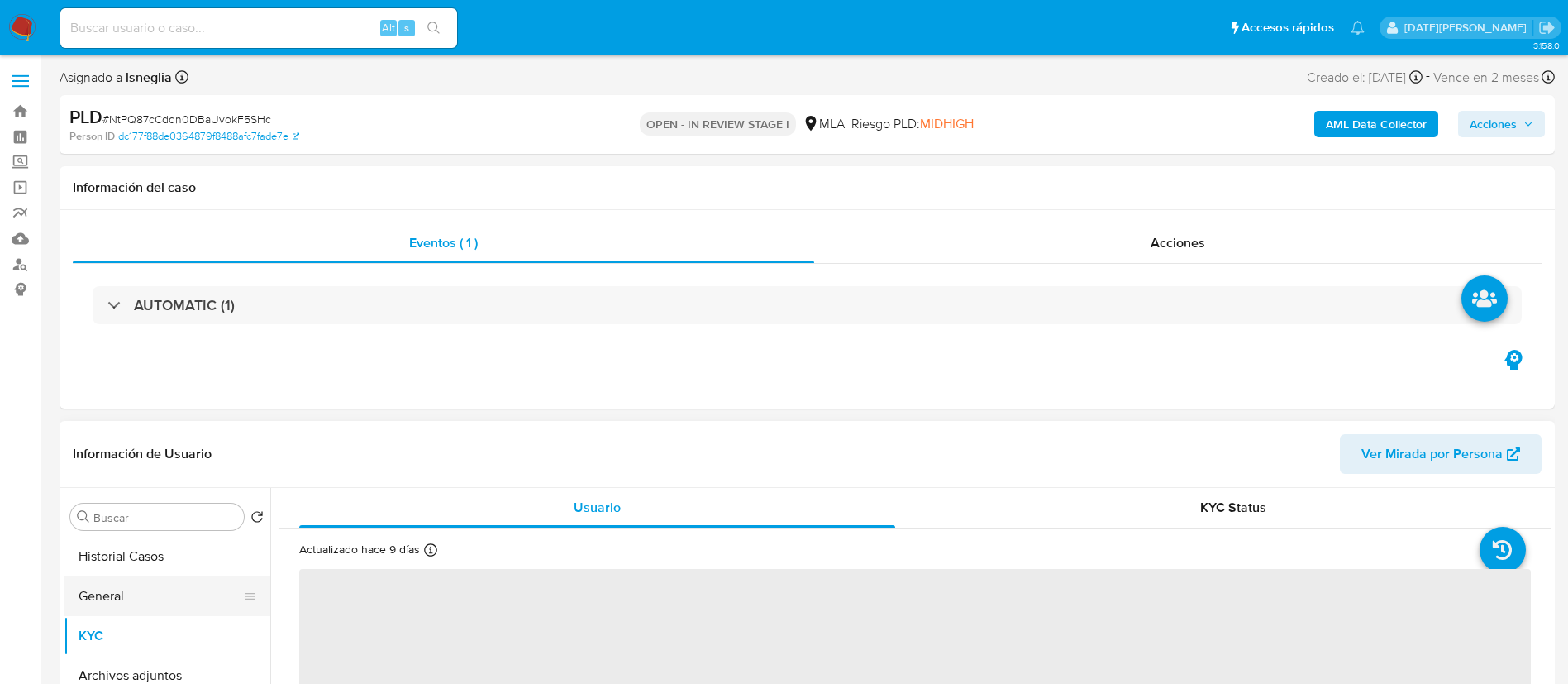
click at [132, 605] on button "General" at bounding box center [160, 596] width 193 height 40
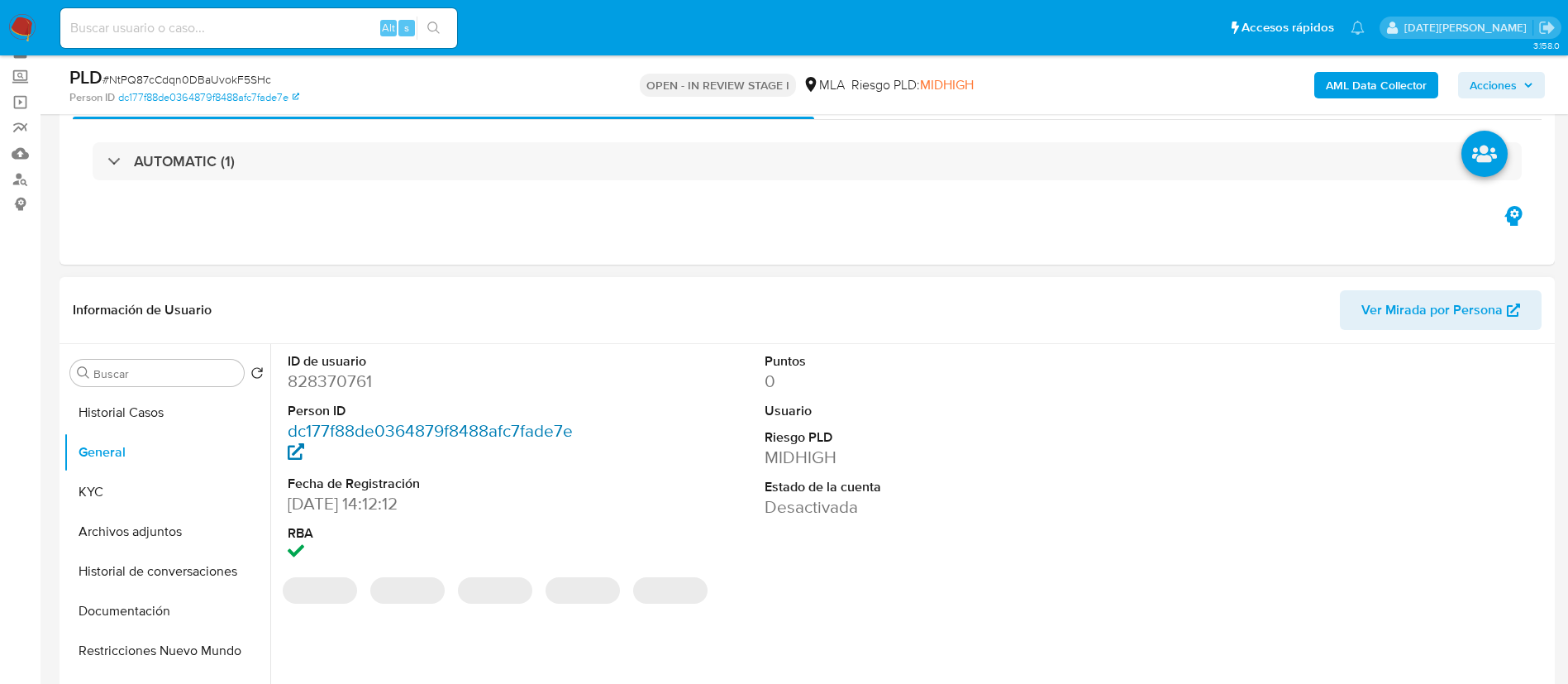
scroll to position [124, 0]
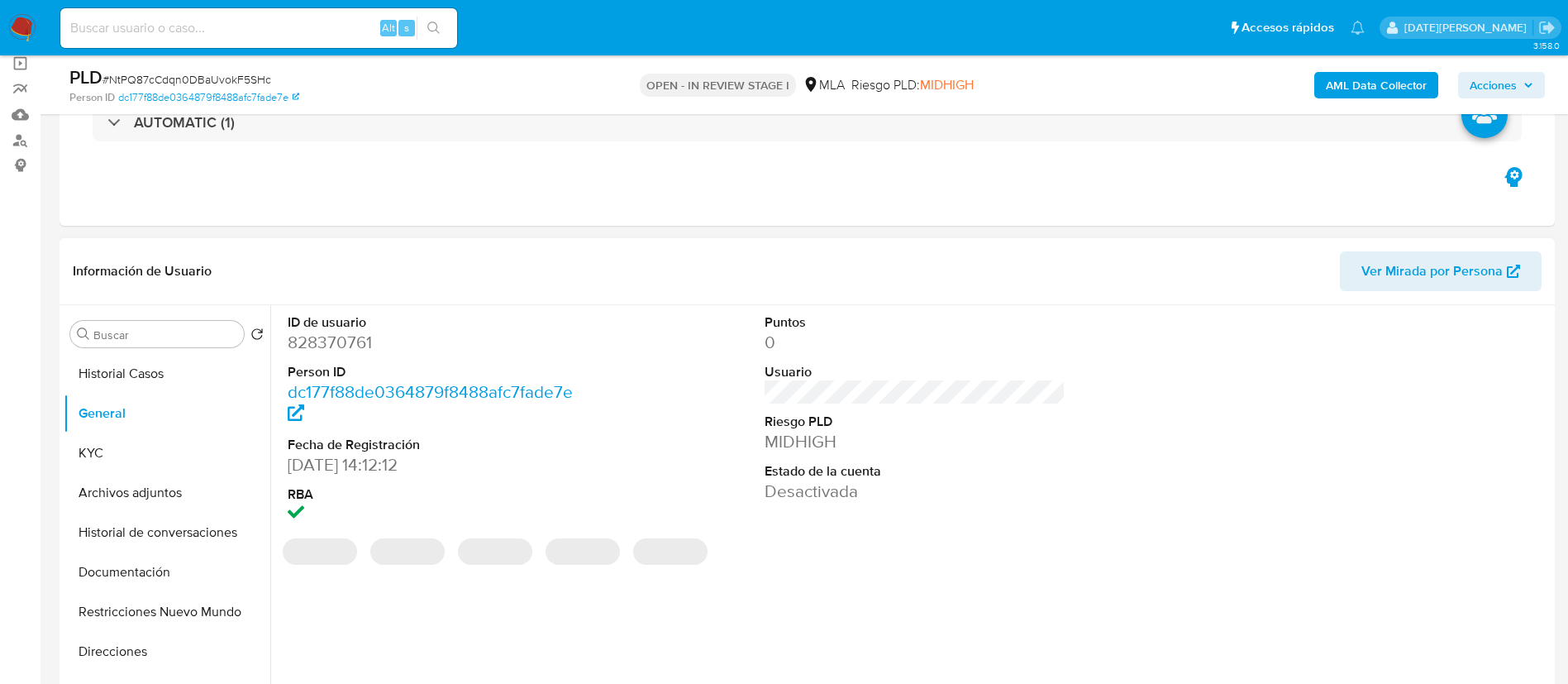
click at [343, 344] on dd "828370761" at bounding box center [438, 342] width 301 height 24
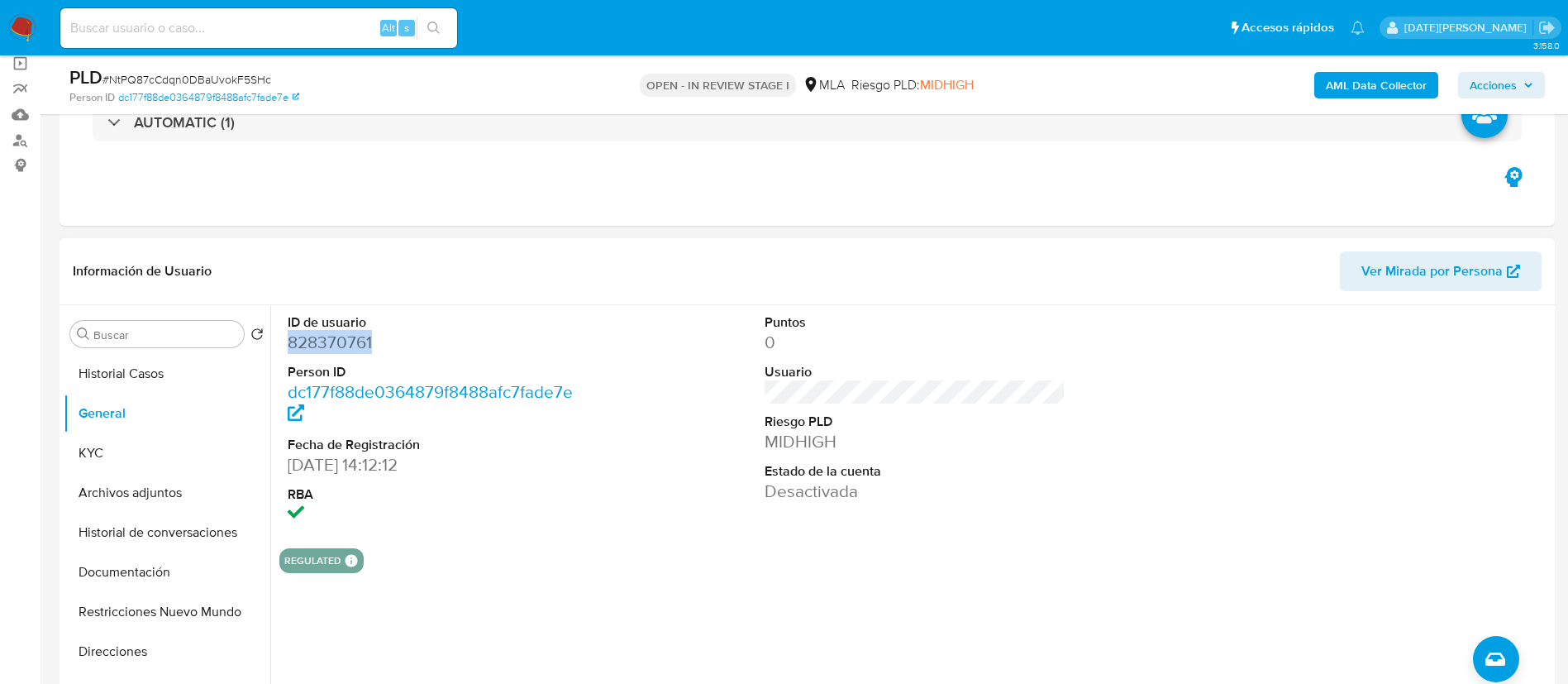
copy dd "828370761"
click at [352, 342] on dd "828370761" at bounding box center [438, 342] width 301 height 24
click at [351, 342] on dd "828370761" at bounding box center [438, 342] width 301 height 24
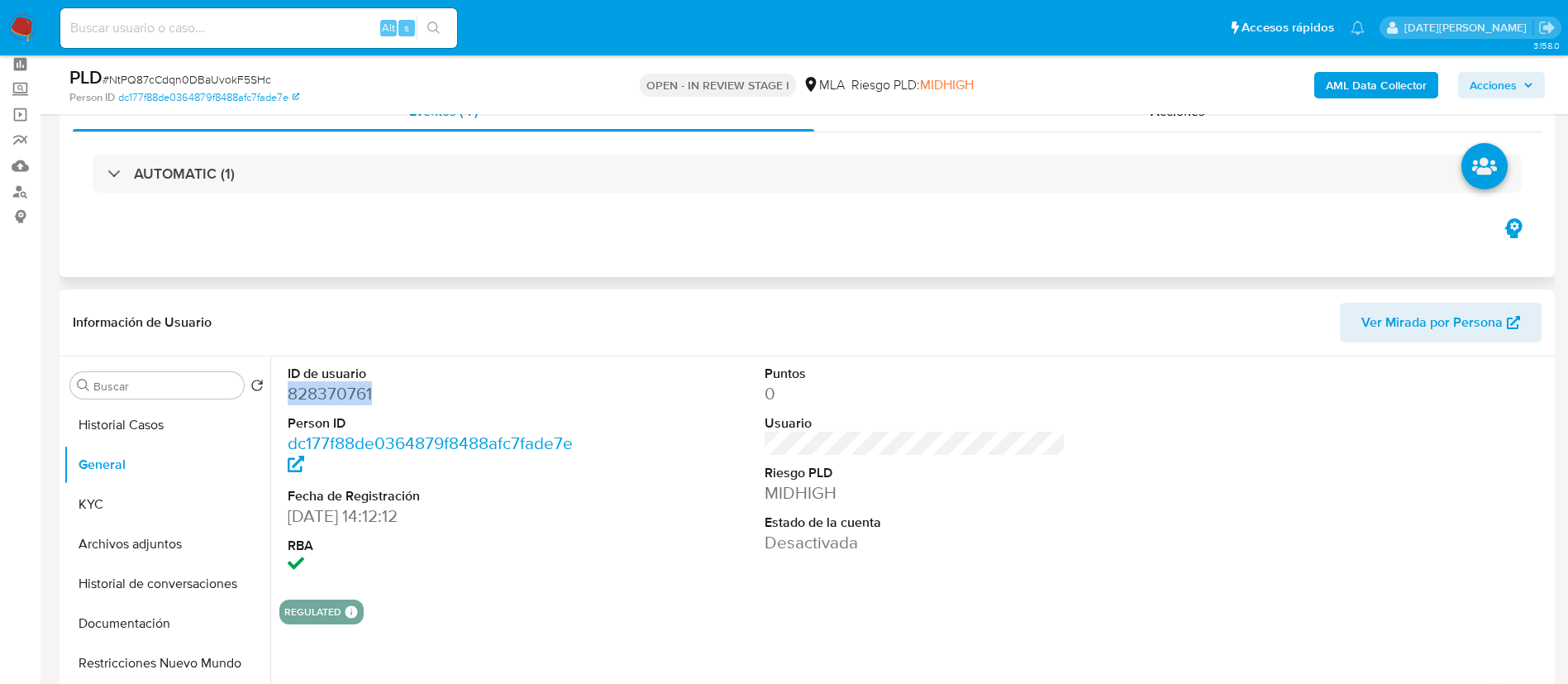
scroll to position [0, 0]
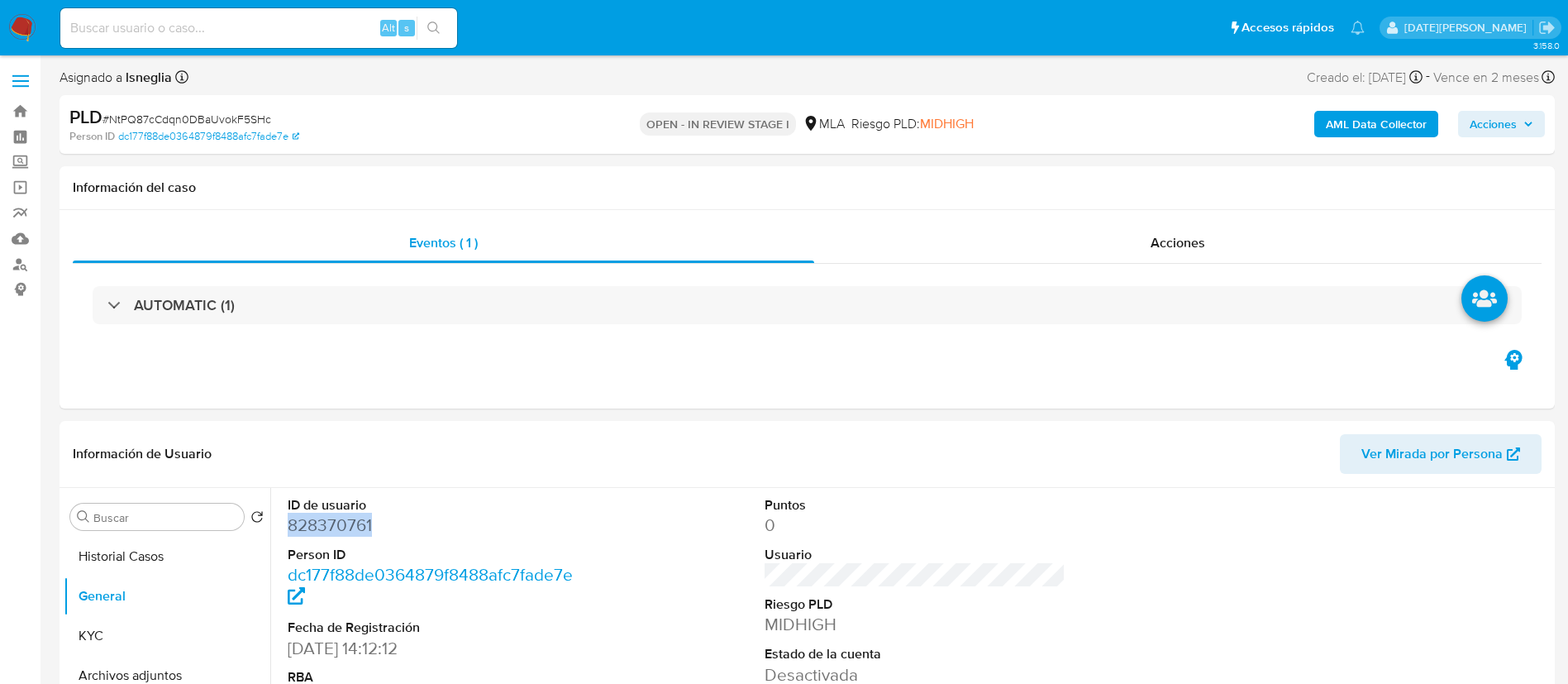
click at [1534, 124] on button "Acciones" at bounding box center [1501, 124] width 87 height 26
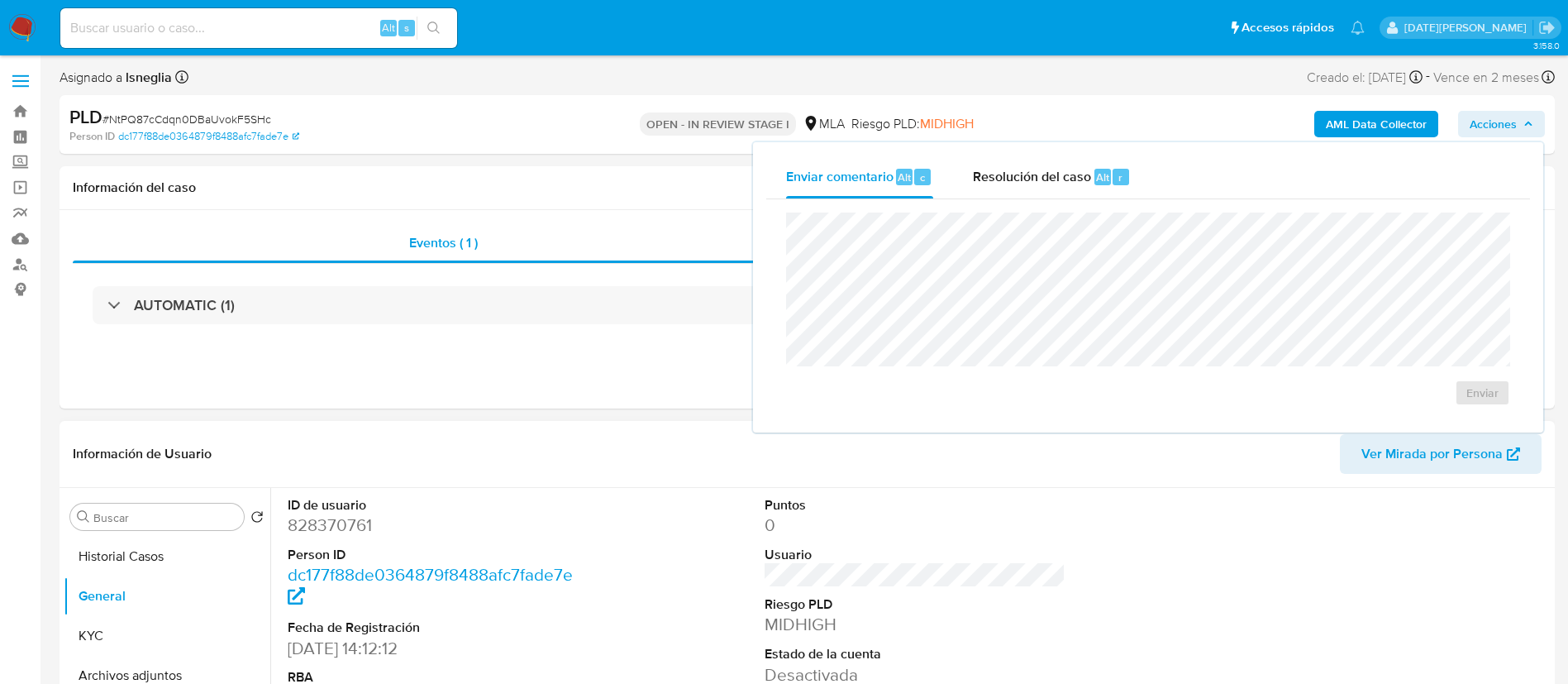
click at [402, 434] on header "Información de Usuario Ver Mirada por Persona" at bounding box center [807, 454] width 1469 height 40
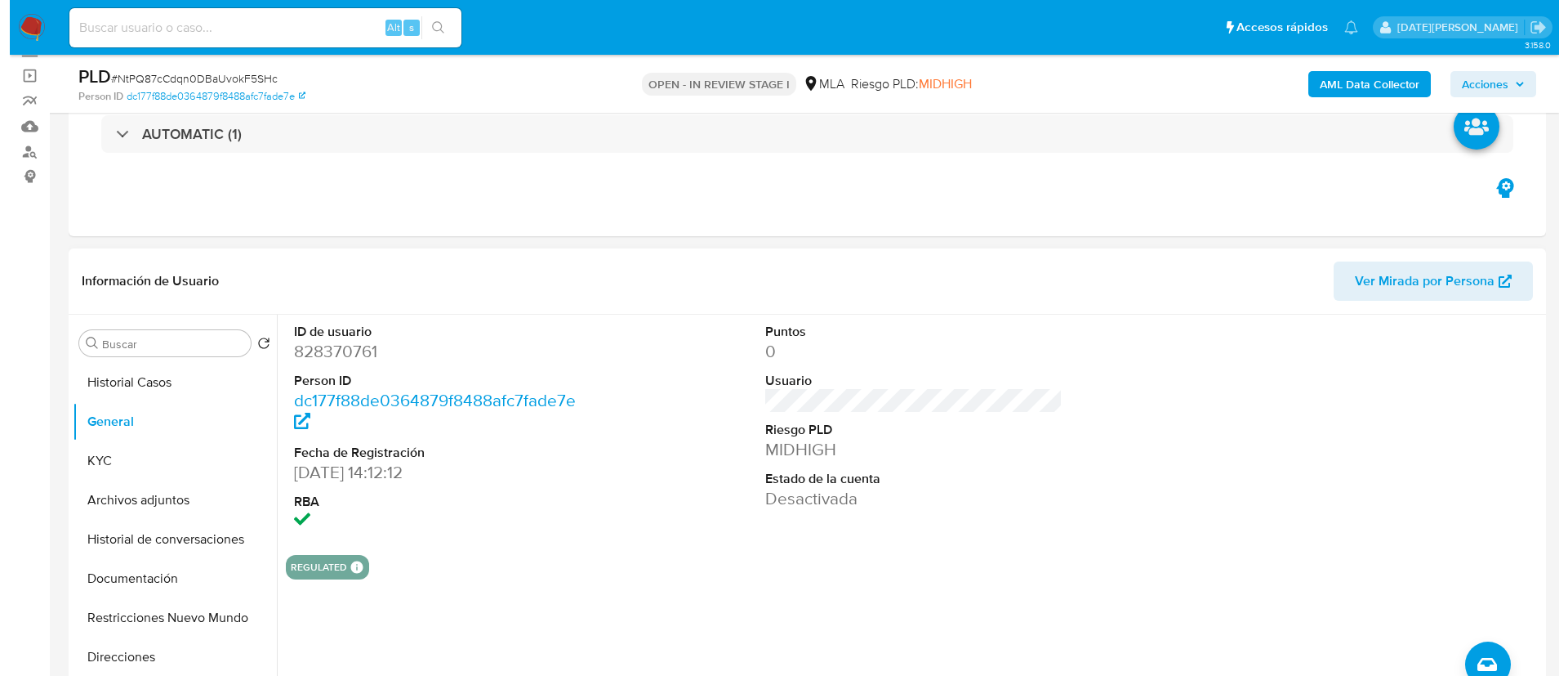
scroll to position [245, 0]
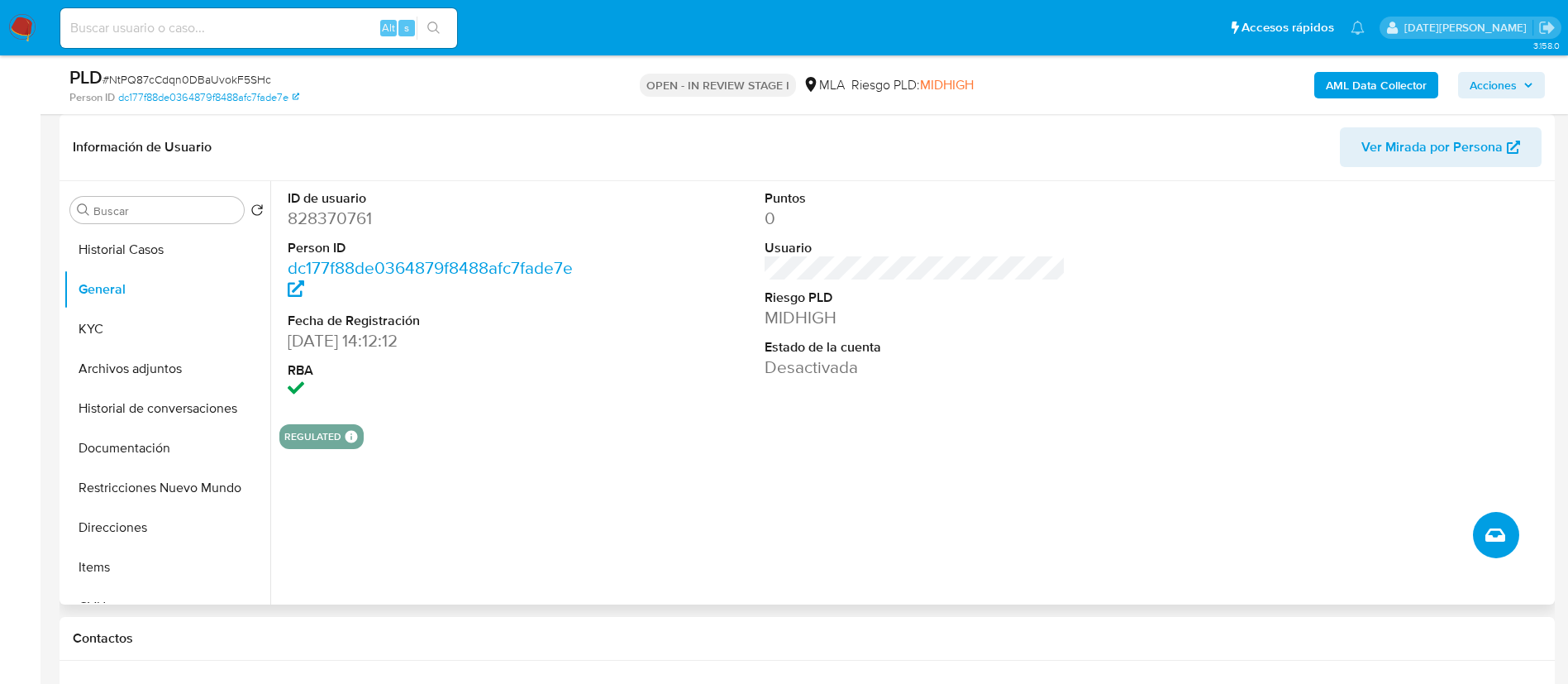
click at [1498, 546] on button "Crear caso manual" at bounding box center [1495, 534] width 46 height 46
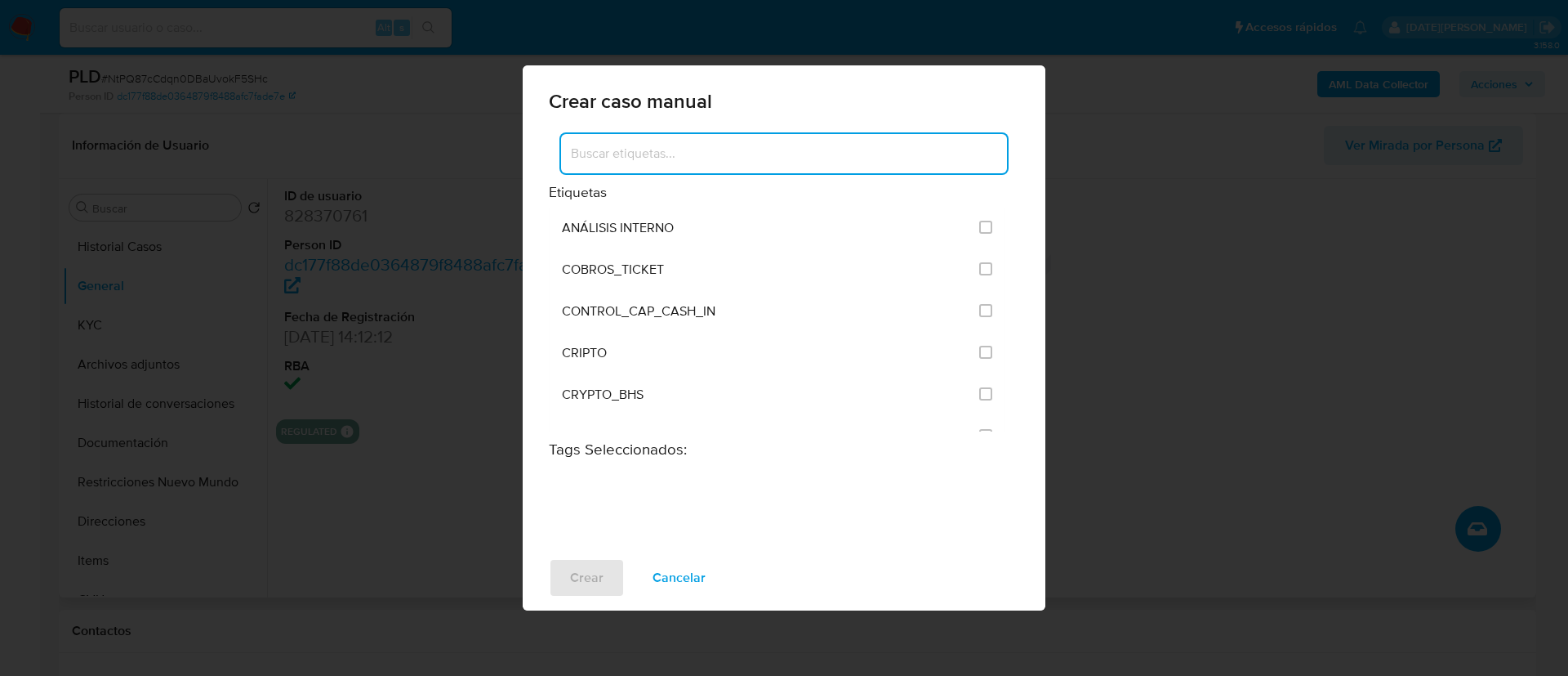
click at [666, 165] on div at bounding box center [784, 154] width 446 height 39
click at [673, 155] on input at bounding box center [784, 154] width 446 height 21
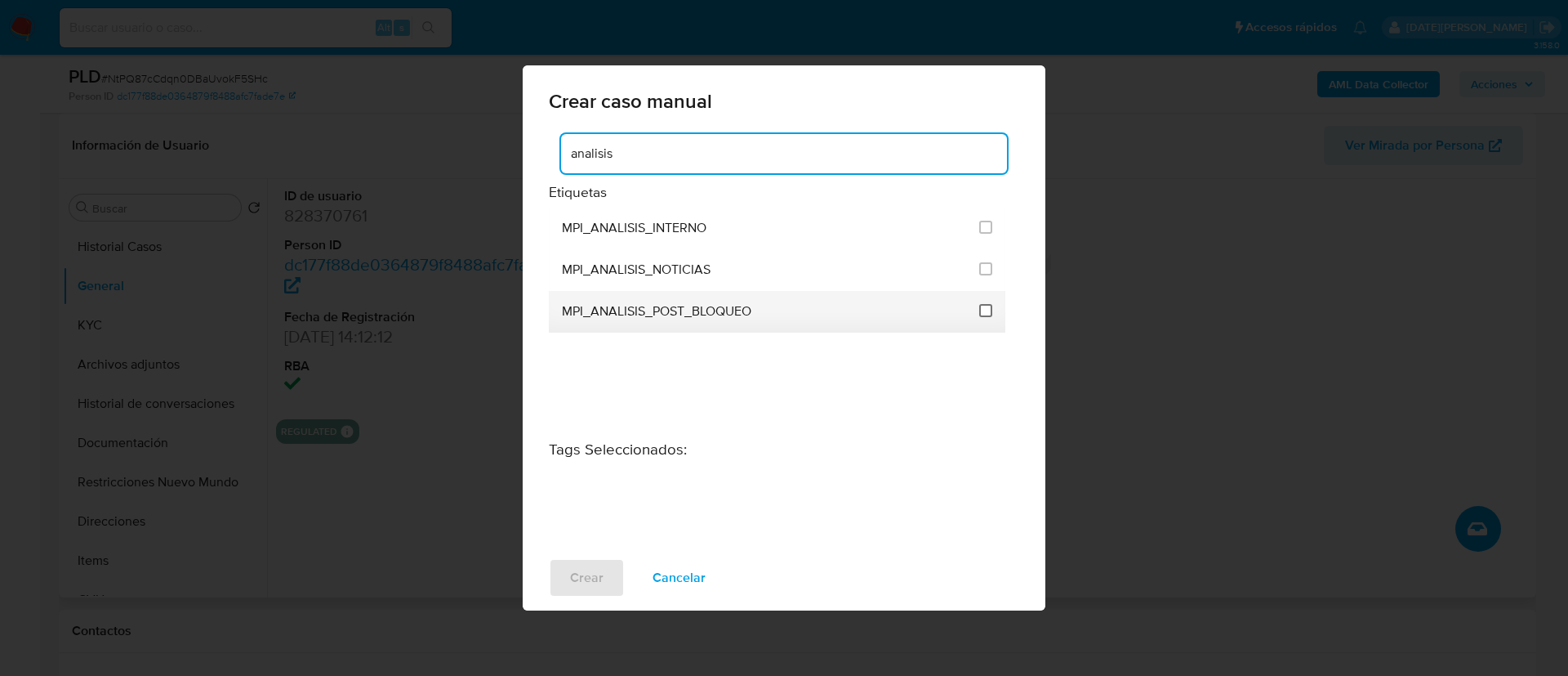
type input "analisis"
click at [985, 310] on input "3286" at bounding box center [985, 310] width 13 height 13
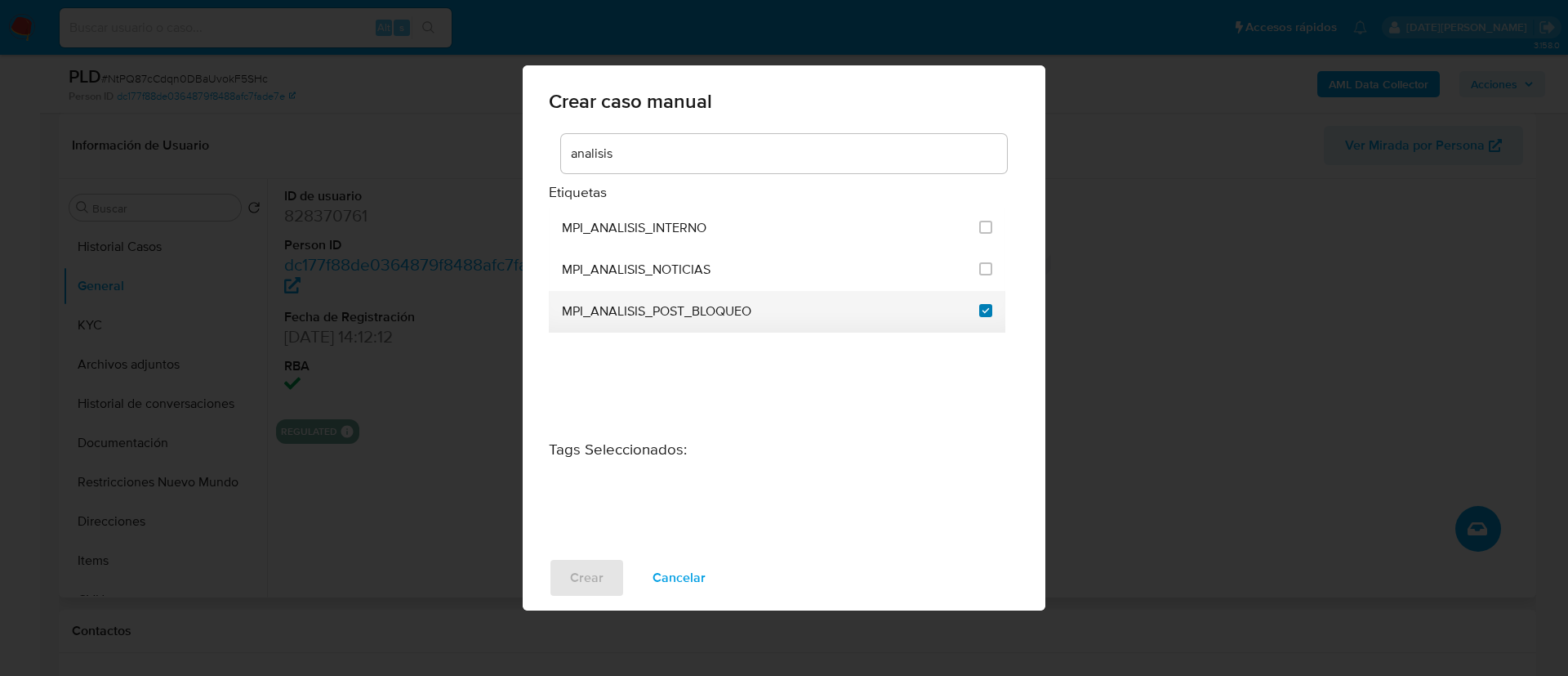
checkbox input "true"
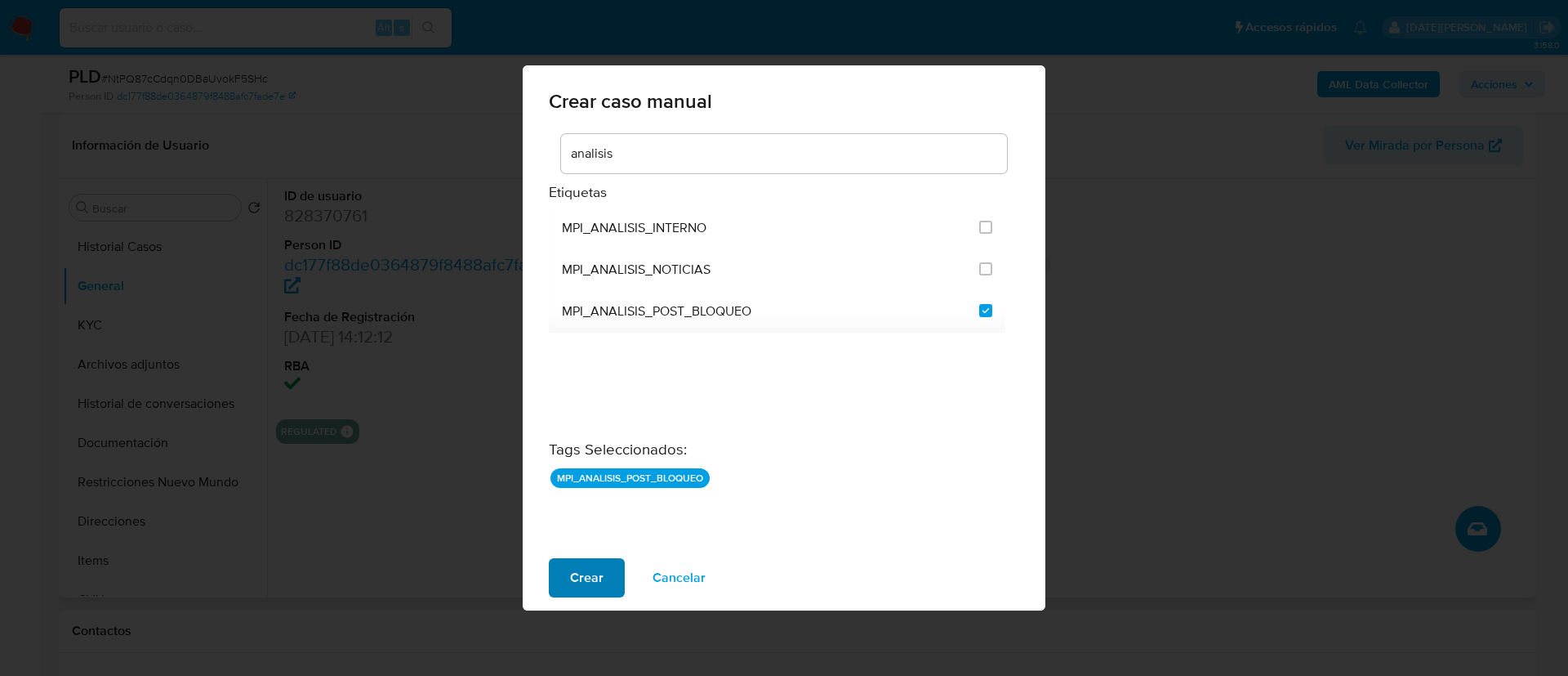
click at [572, 582] on span "Crear" at bounding box center [587, 577] width 34 height 36
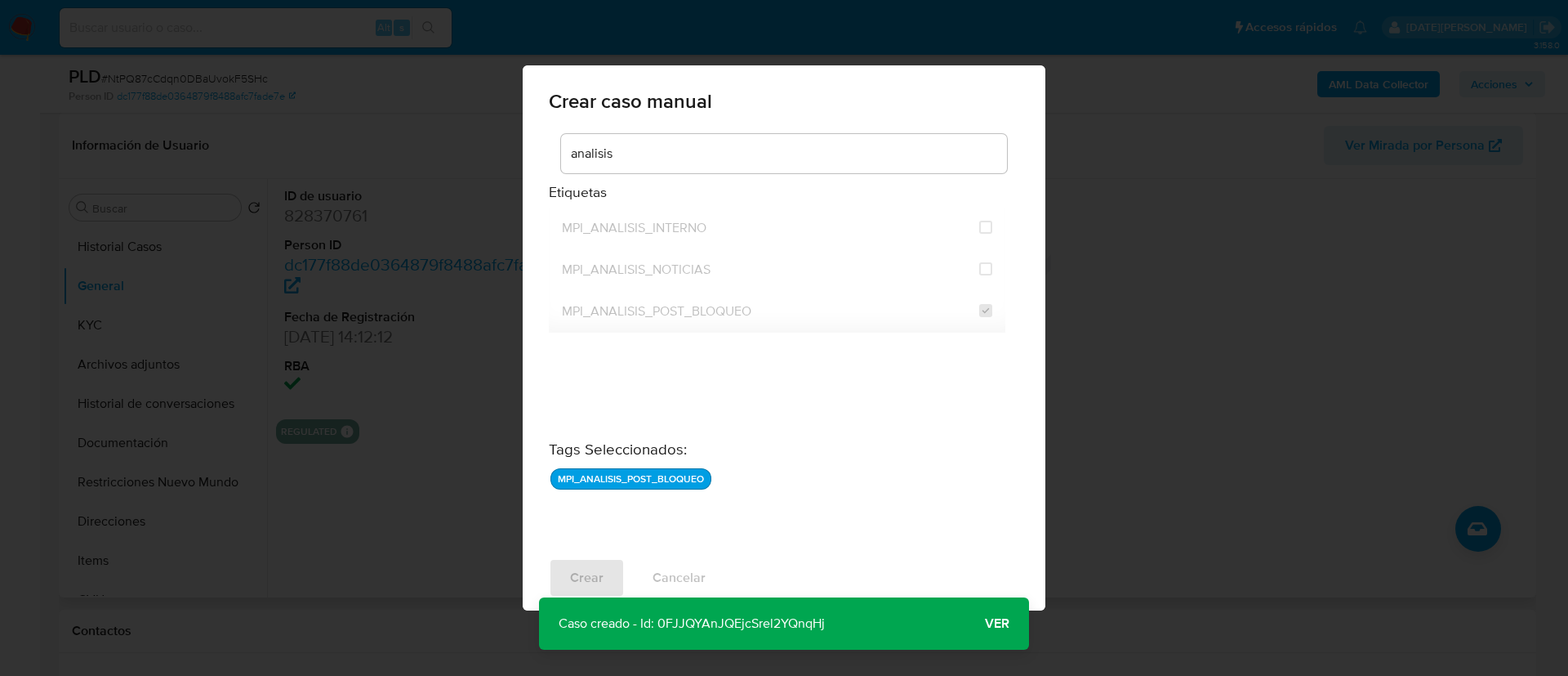
click at [492, 471] on div "Crear caso manual analisis Etiquetas MPI_ANALISIS_INTERNO MPI_ANALISIS_NOTICIAS…" at bounding box center [784, 338] width 1568 height 676
click at [999, 624] on span "Ver" at bounding box center [997, 624] width 24 height 0
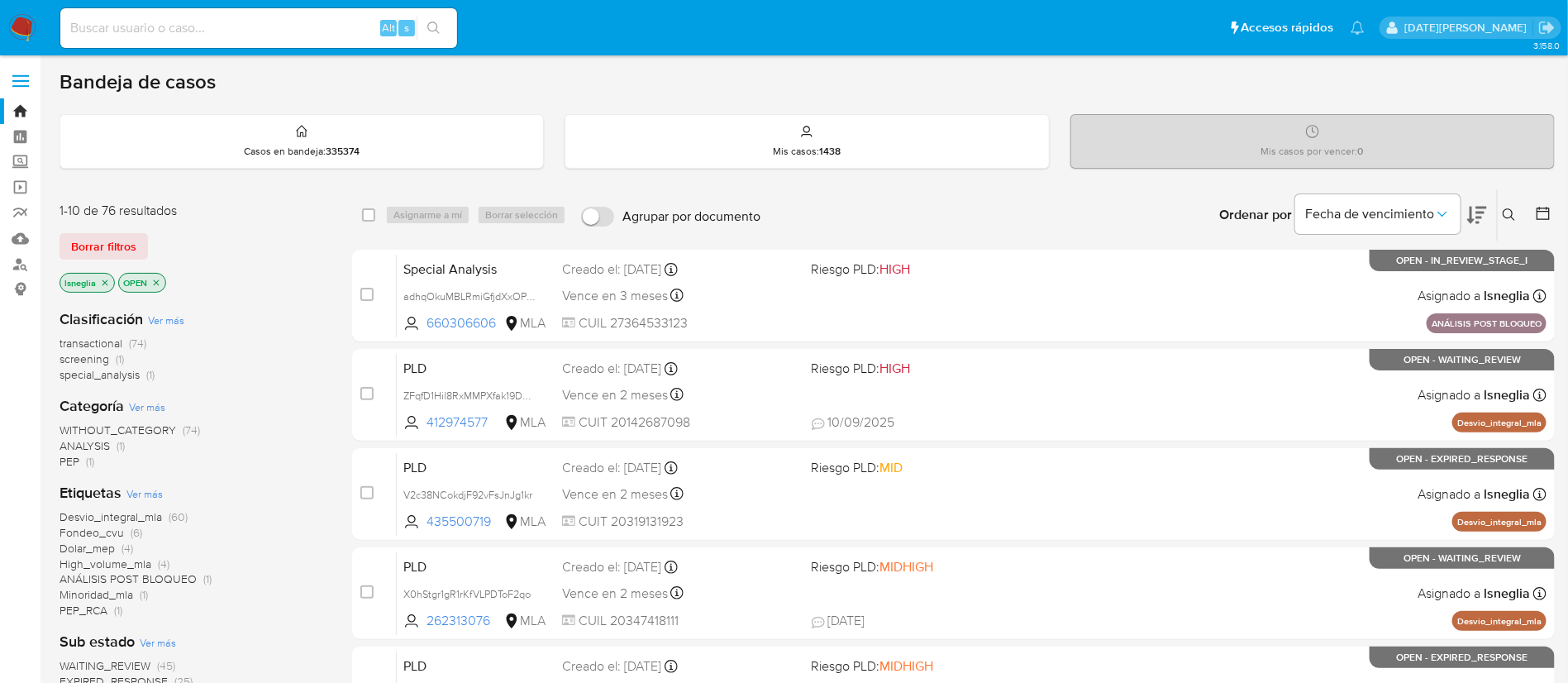
click at [137, 40] on div "Alt s" at bounding box center [258, 28] width 396 height 40
click at [138, 24] on input at bounding box center [258, 27] width 396 height 22
paste input "450997358"
type input "450997358"
click at [436, 22] on icon "search-icon" at bounding box center [434, 28] width 13 height 13
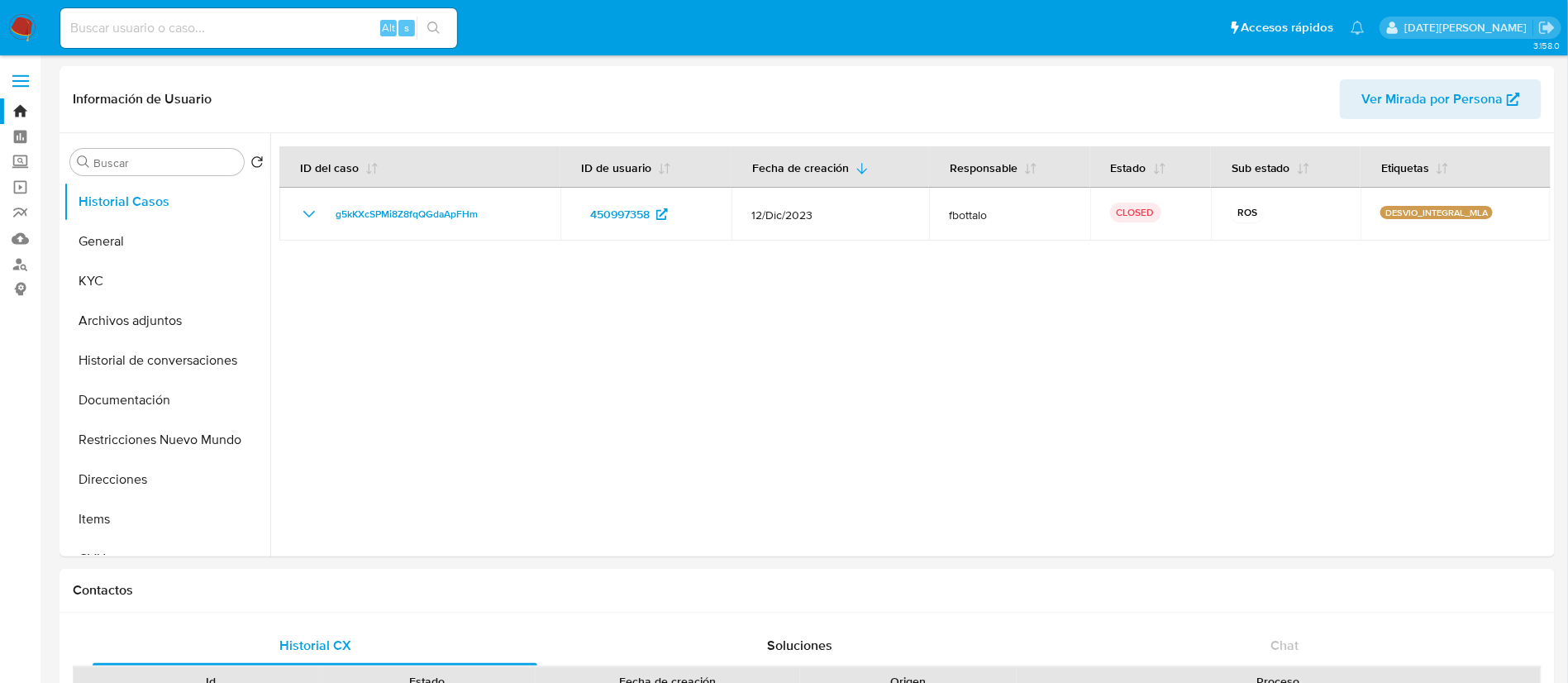
select select "10"
click at [182, 322] on button "Archivos adjuntos" at bounding box center [160, 320] width 193 height 40
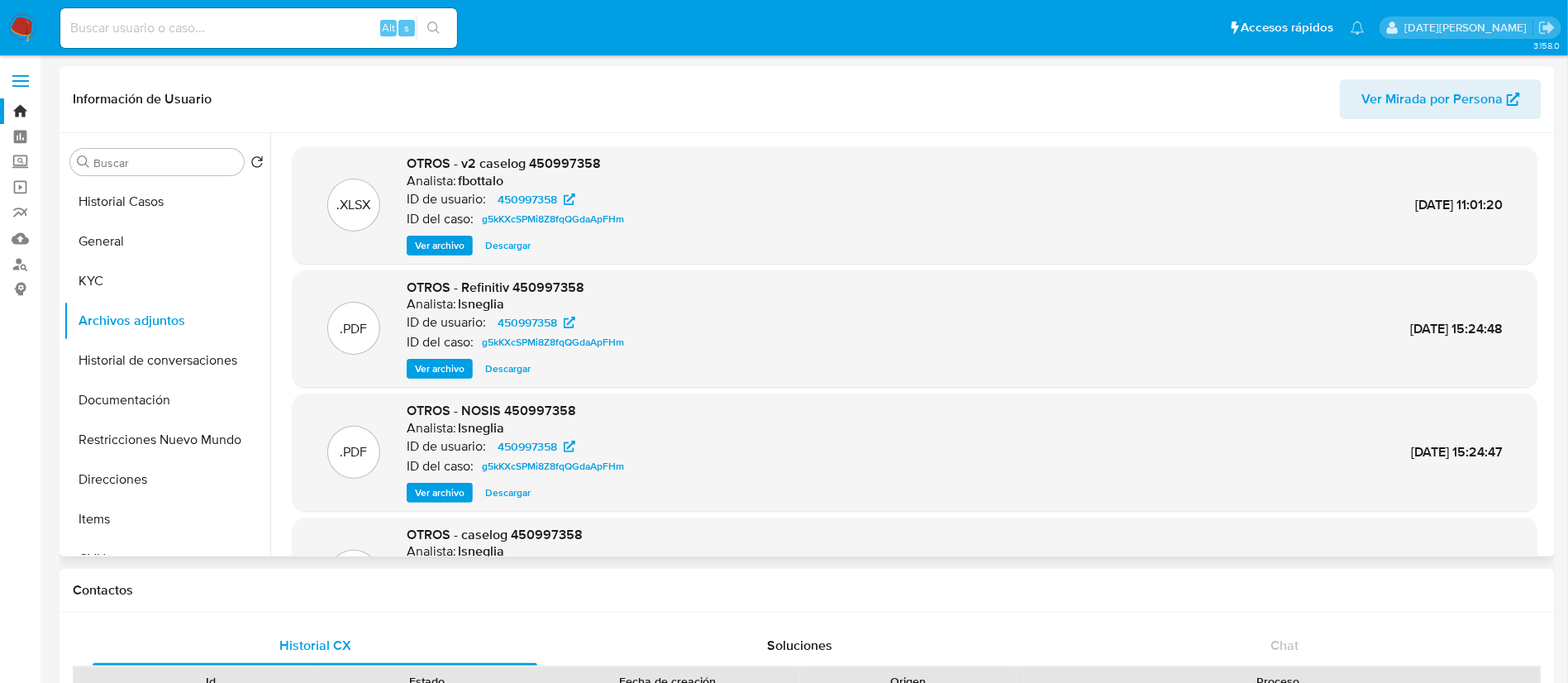
click at [449, 246] on span "Ver archivo" at bounding box center [440, 246] width 50 height 17
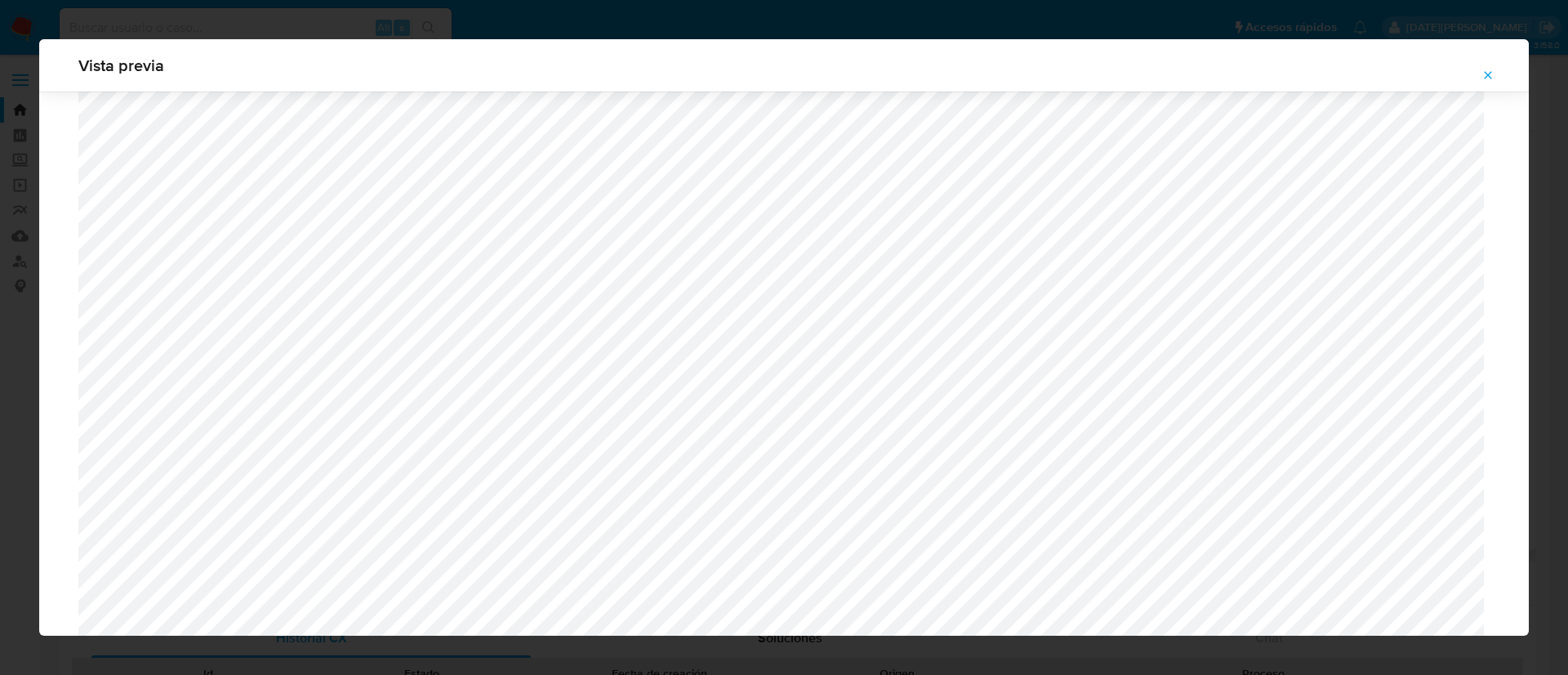
scroll to position [1194, 0]
click at [1478, 89] on div "Vista previa" at bounding box center [784, 65] width 1490 height 52
click at [1485, 72] on icon "Attachment preview" at bounding box center [1489, 74] width 7 height 7
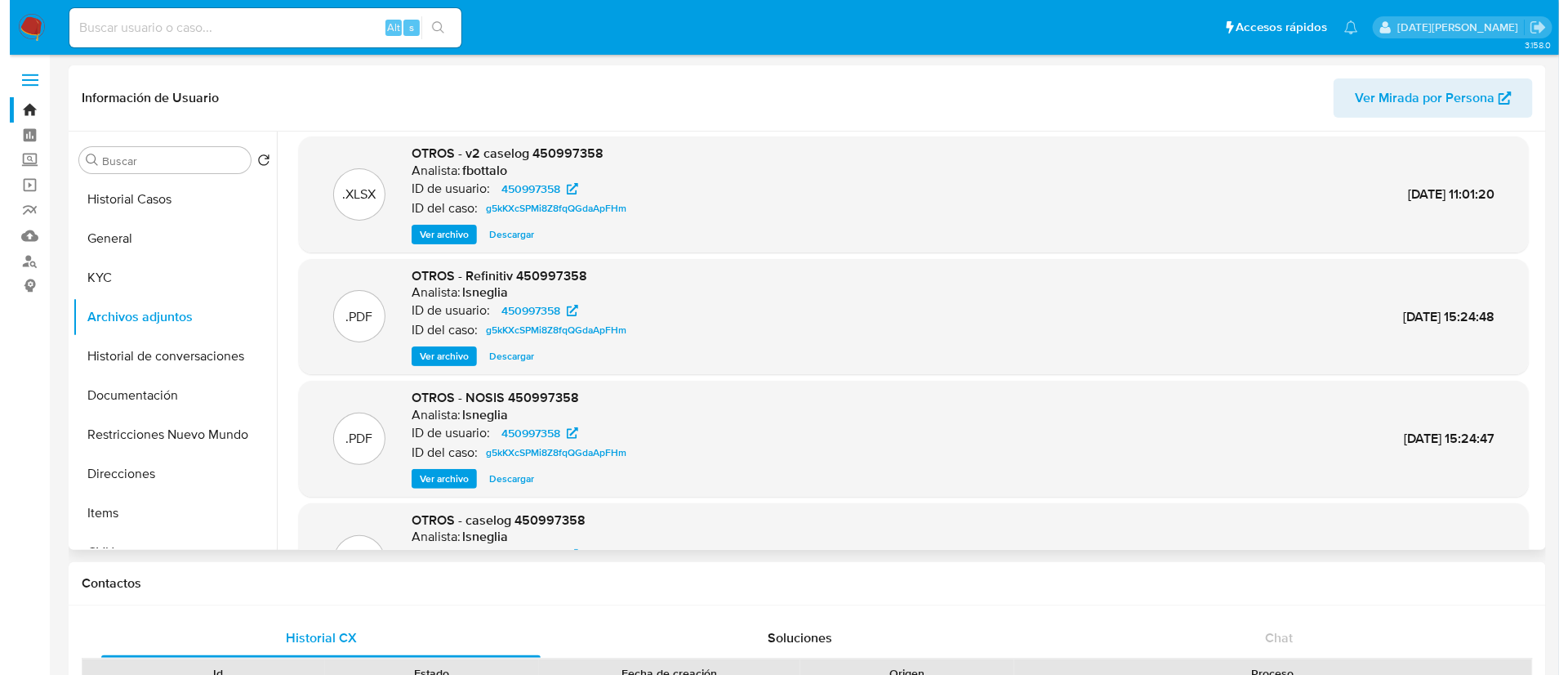
scroll to position [0, 0]
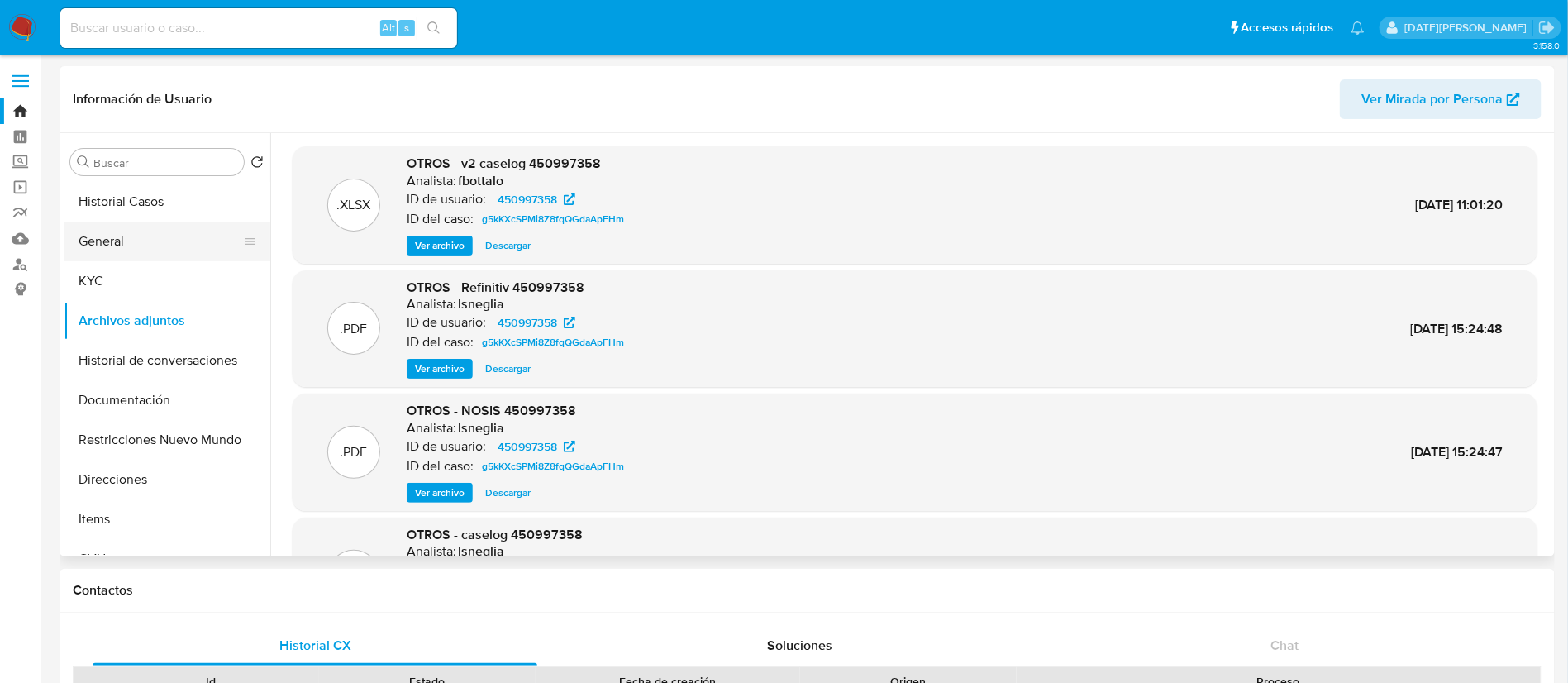
click at [152, 228] on button "General" at bounding box center [160, 241] width 193 height 40
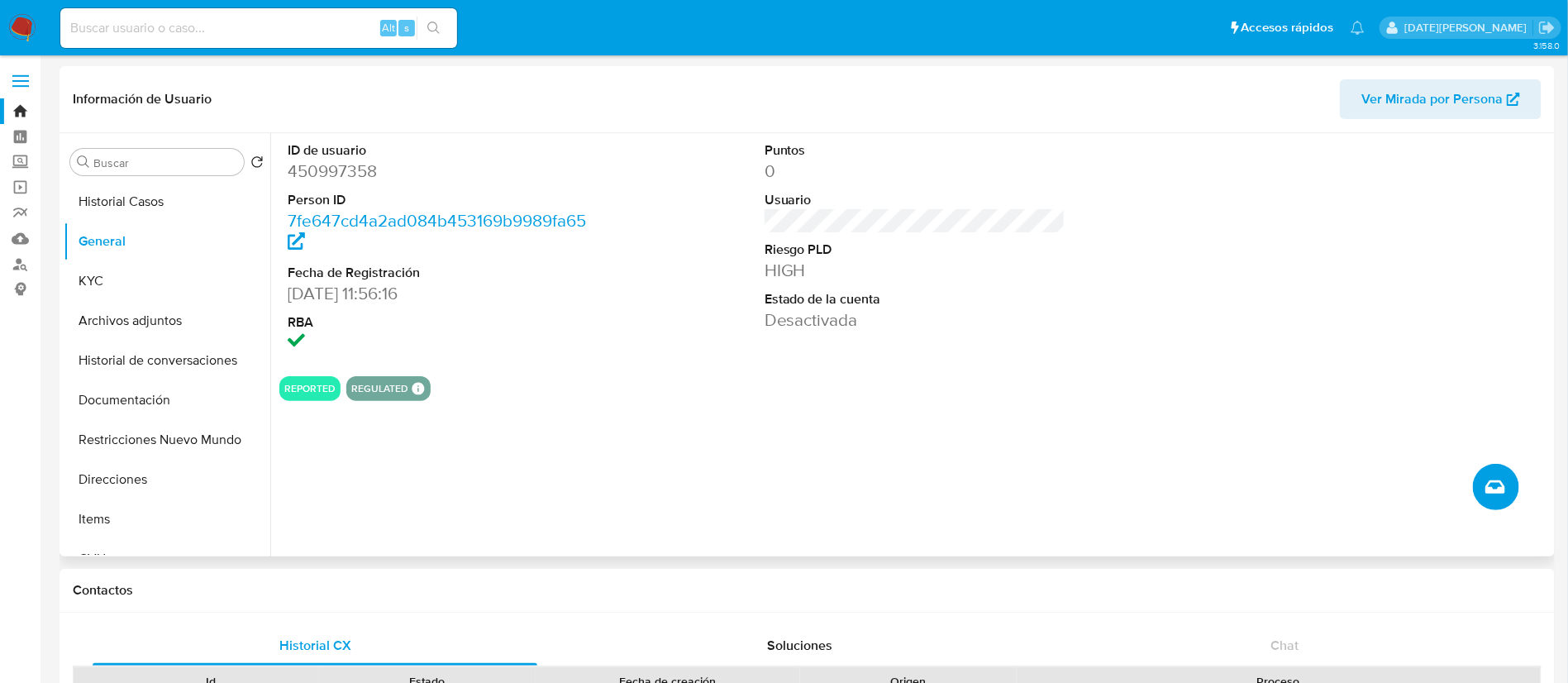
click at [1495, 484] on icon "Crear caso manual" at bounding box center [1495, 486] width 20 height 20
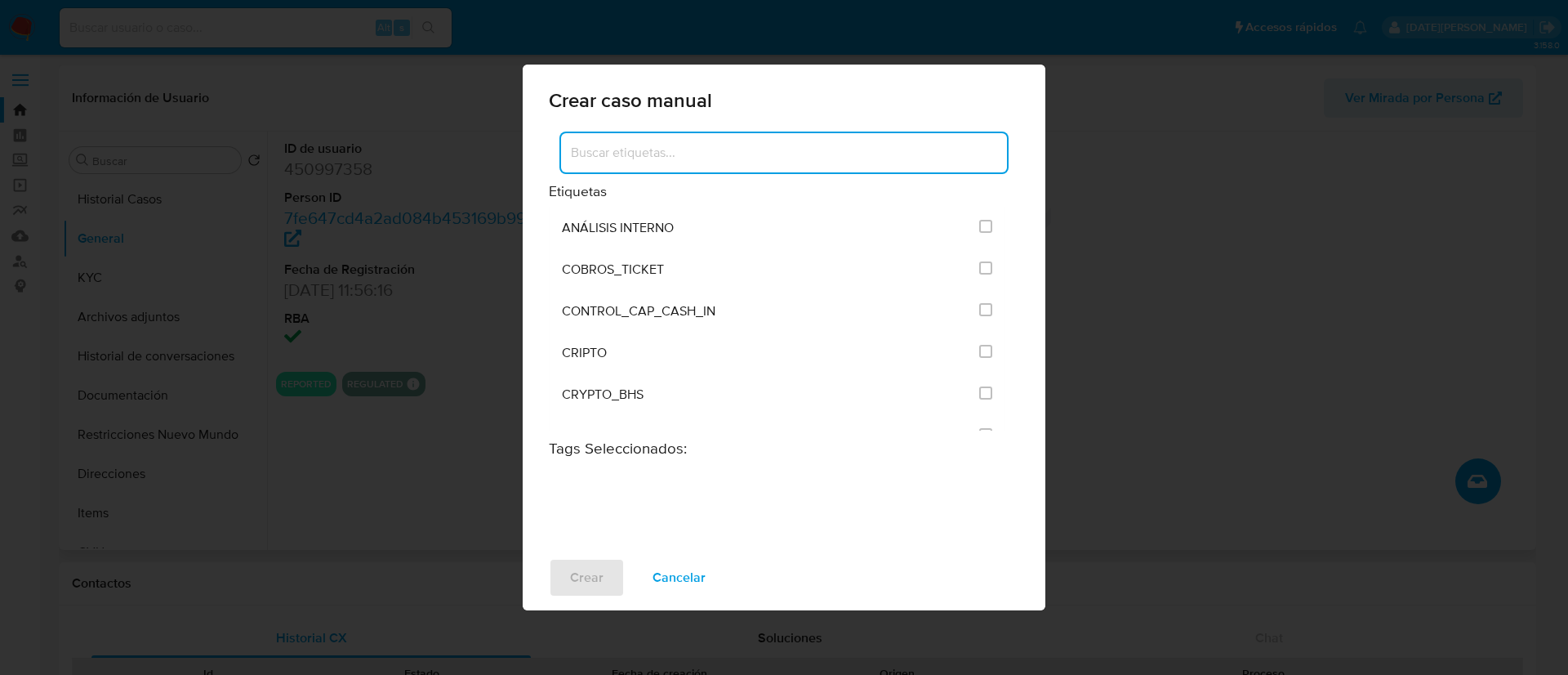
click at [698, 162] on input at bounding box center [784, 153] width 446 height 21
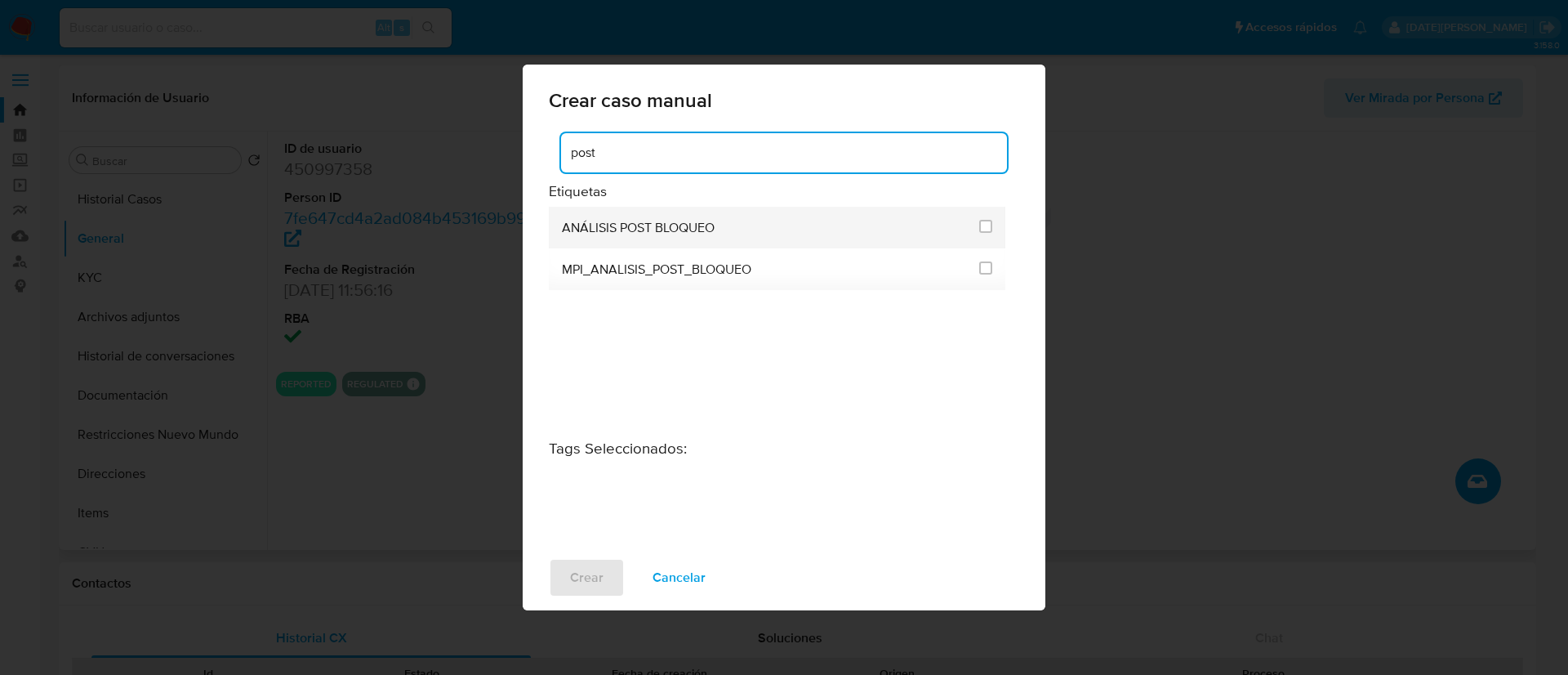
type input "post"
click at [752, 223] on div "ANÁLISIS POST BLOQUEO" at bounding box center [766, 227] width 408 height 42
click at [985, 221] on input "3249" at bounding box center [985, 226] width 13 height 13
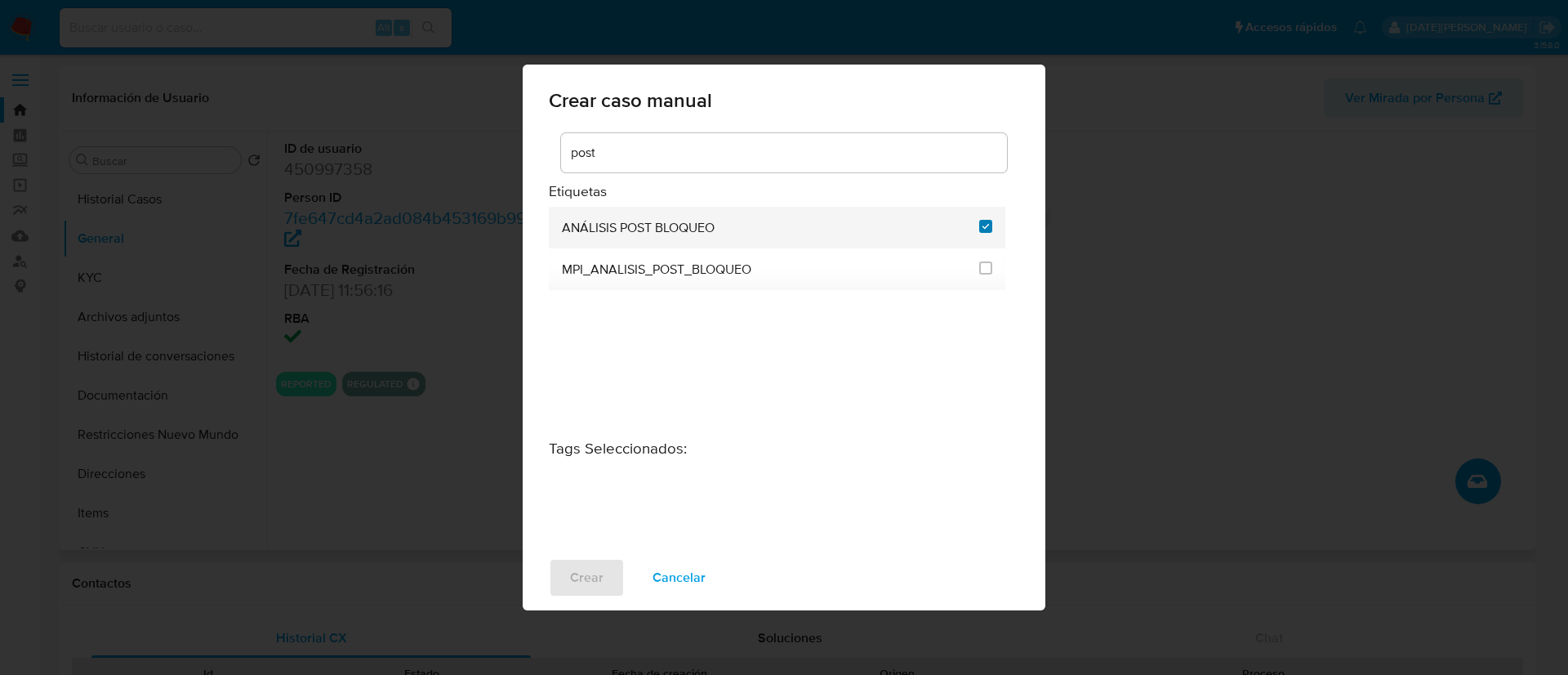
checkbox input "true"
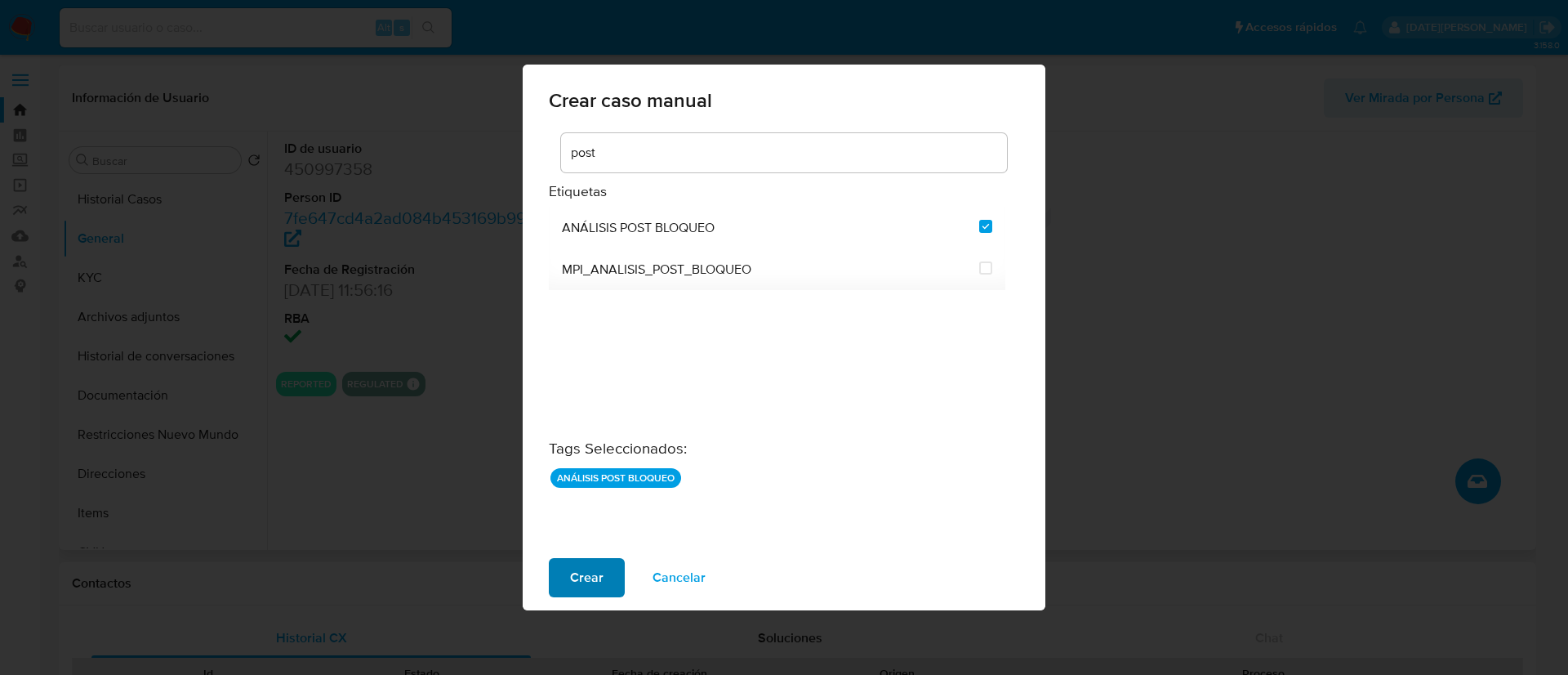
click at [582, 571] on span "Crear" at bounding box center [587, 577] width 34 height 36
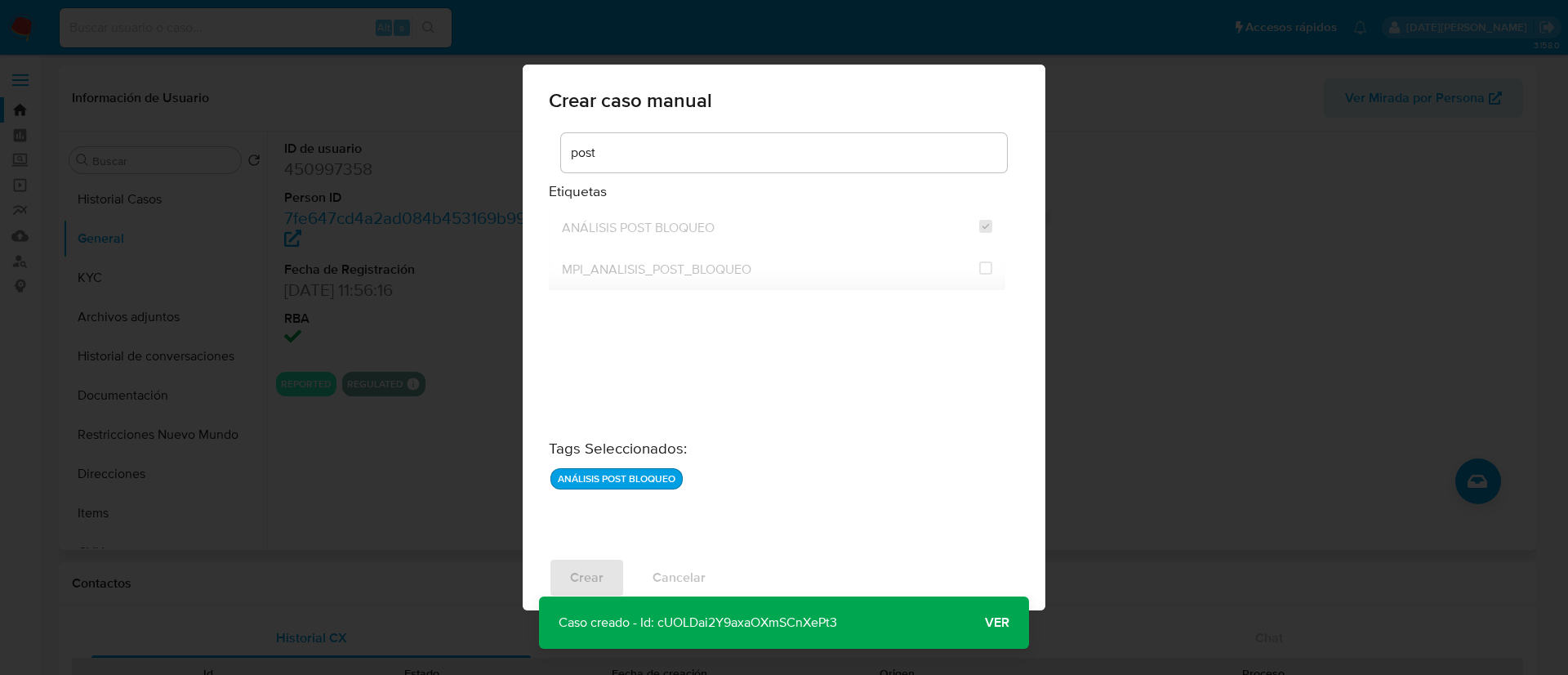
click at [990, 623] on span "Ver" at bounding box center [997, 623] width 24 height 0
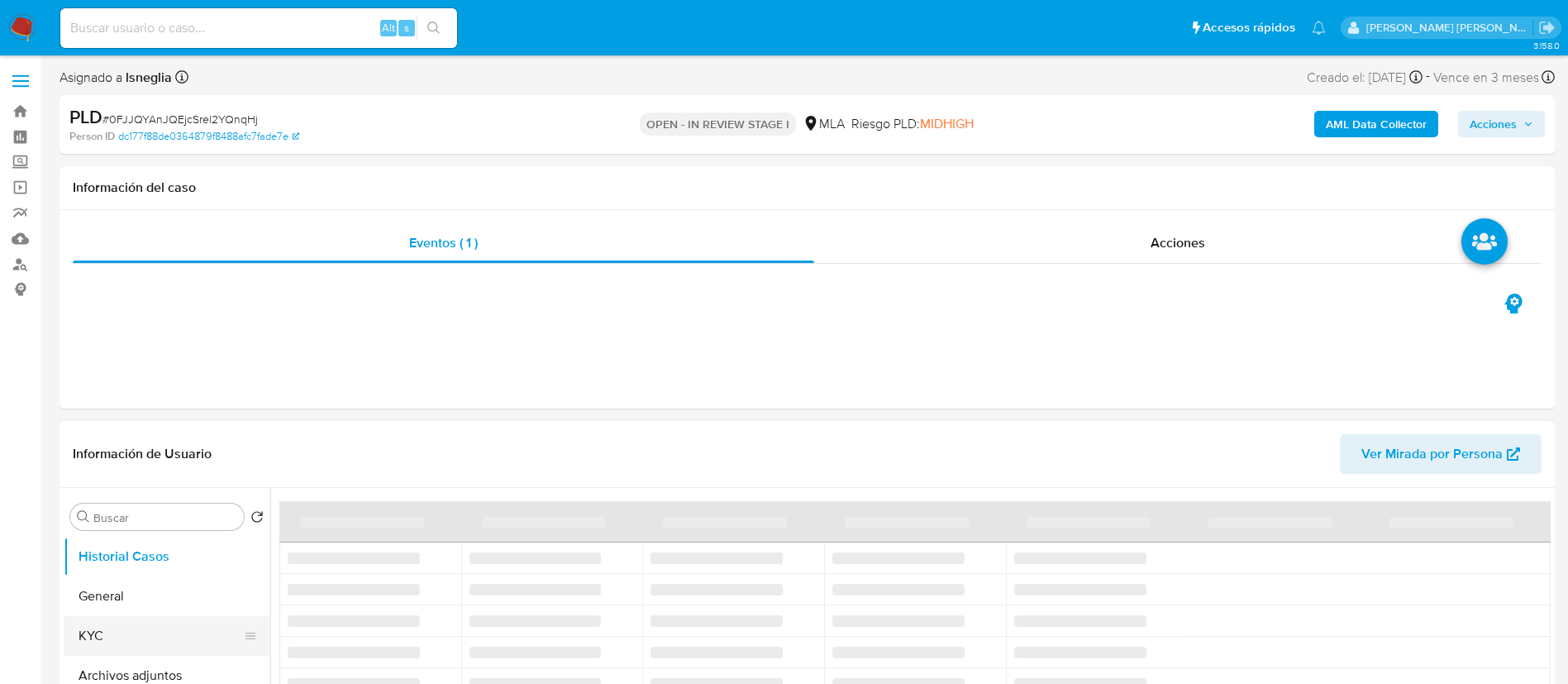
click at [89, 639] on button "KYC" at bounding box center [160, 636] width 193 height 40
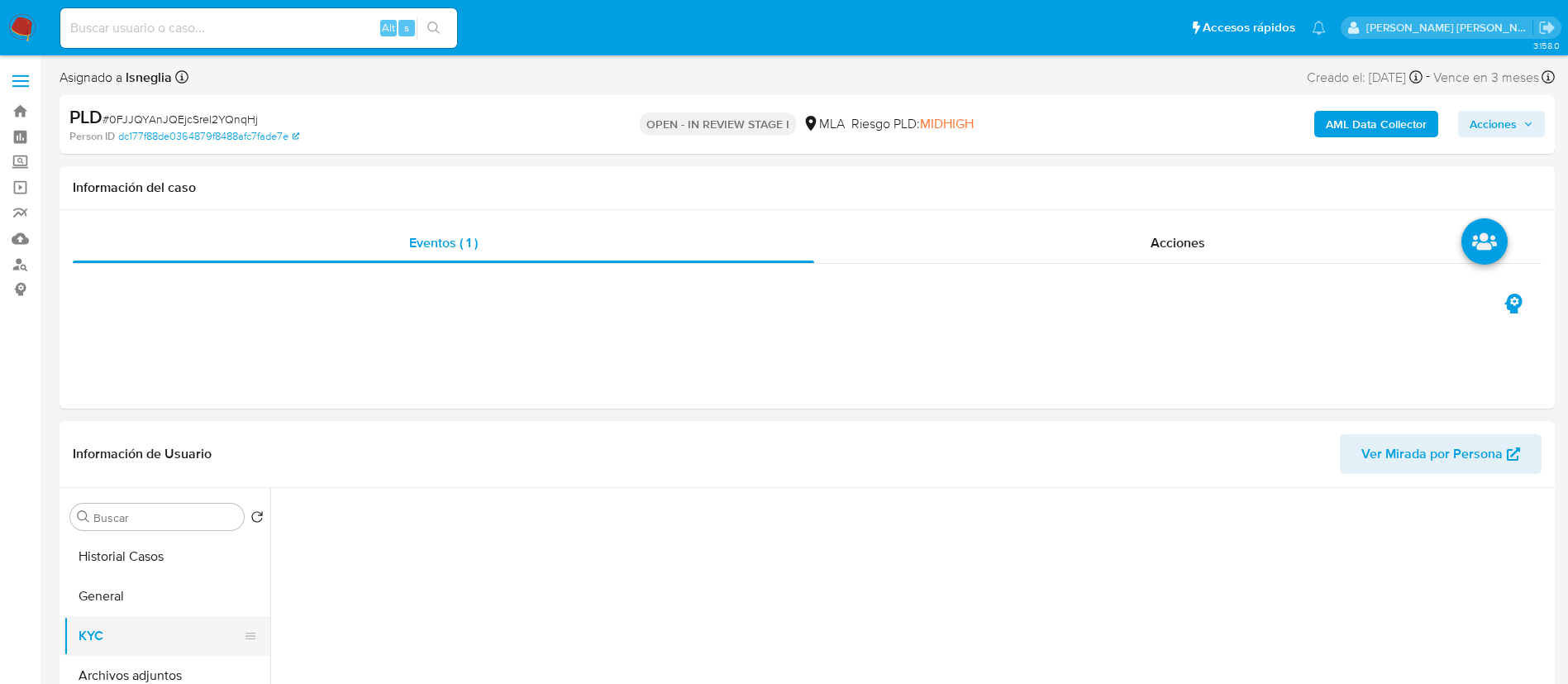
select select "10"
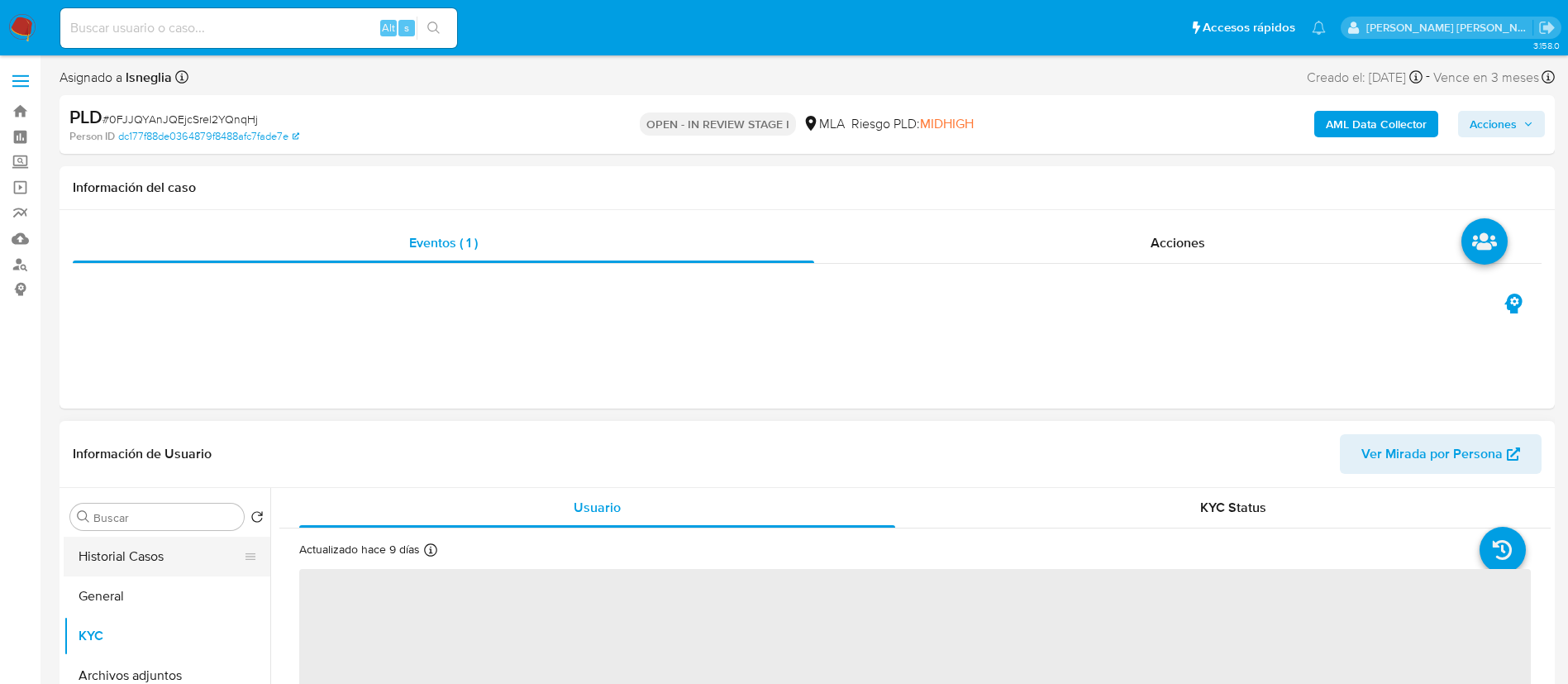
click at [131, 552] on button "Historial Casos" at bounding box center [160, 557] width 193 height 40
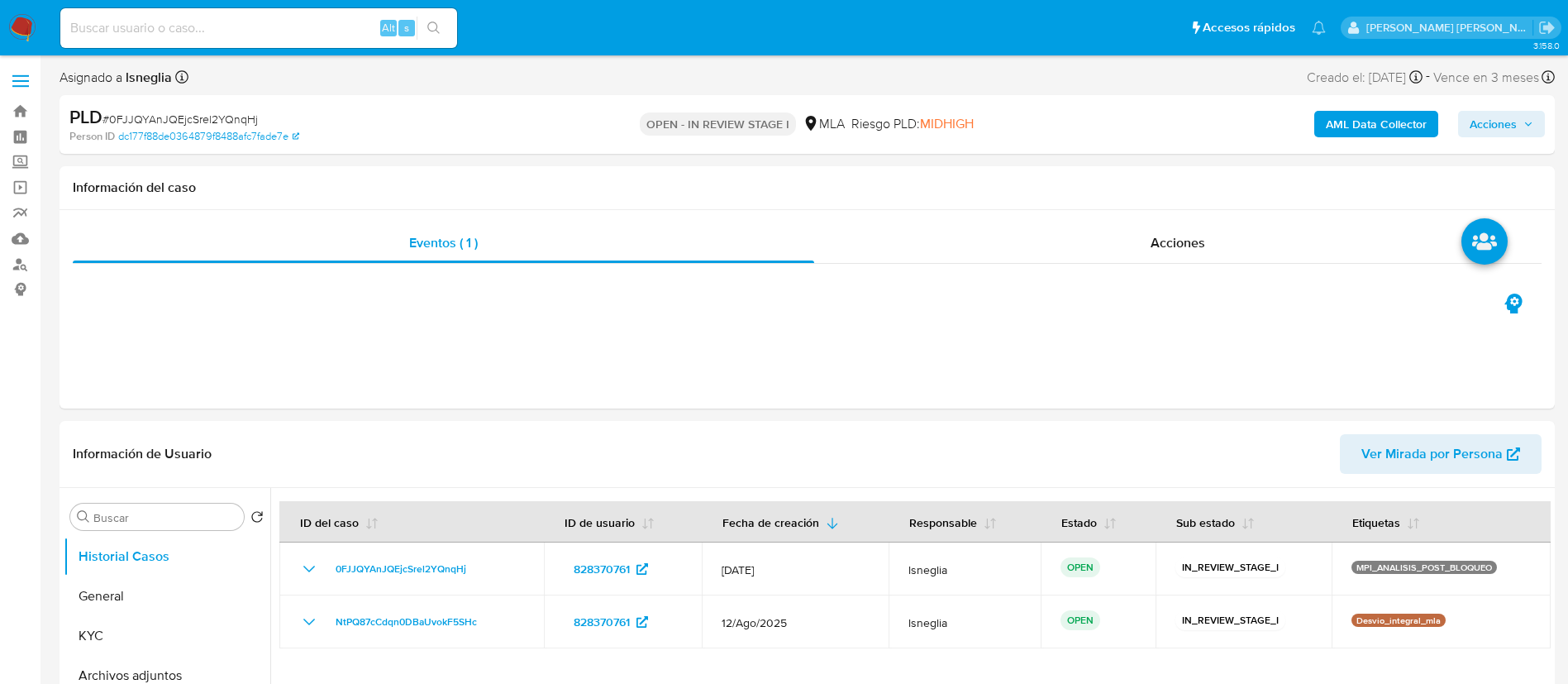
click at [1528, 125] on icon "button" at bounding box center [1528, 124] width 7 height 4
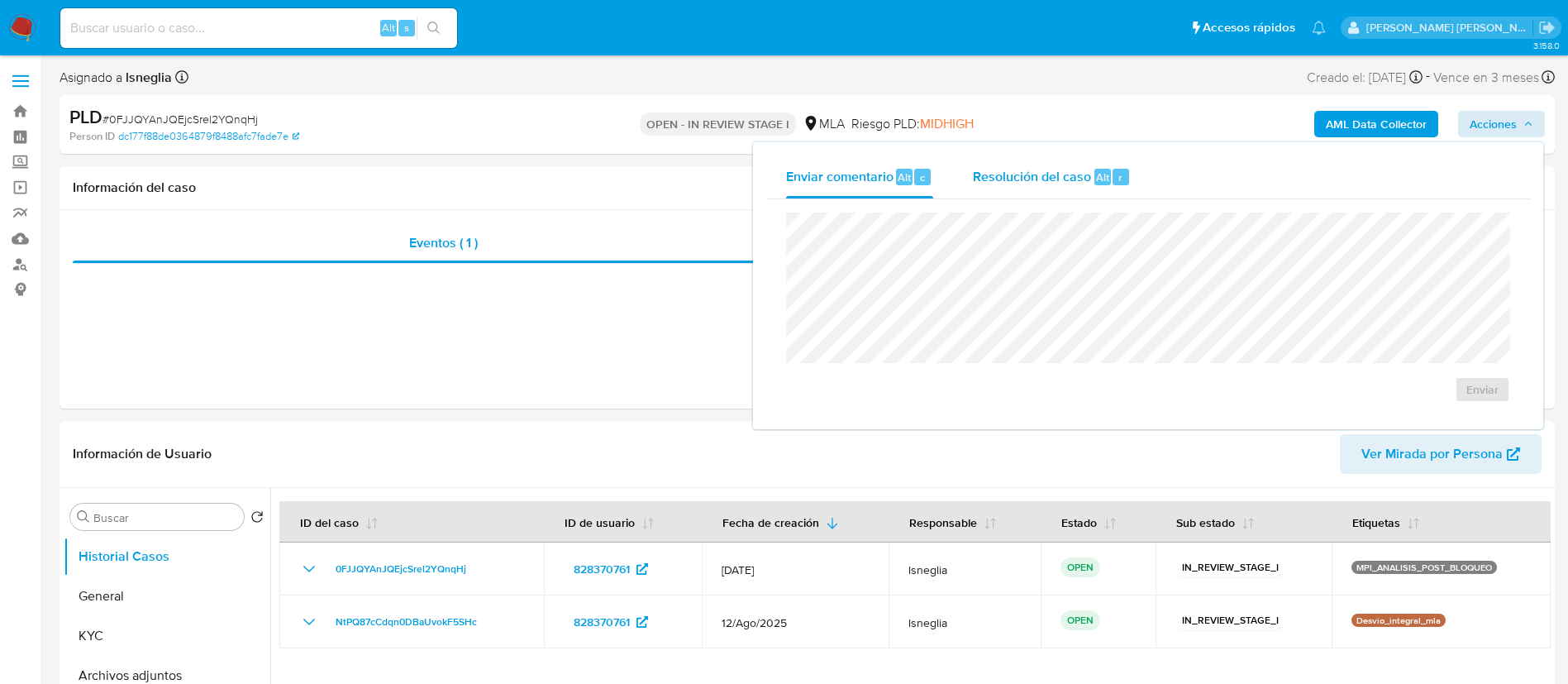
click at [1024, 175] on span "Resolución del caso" at bounding box center [1031, 176] width 118 height 19
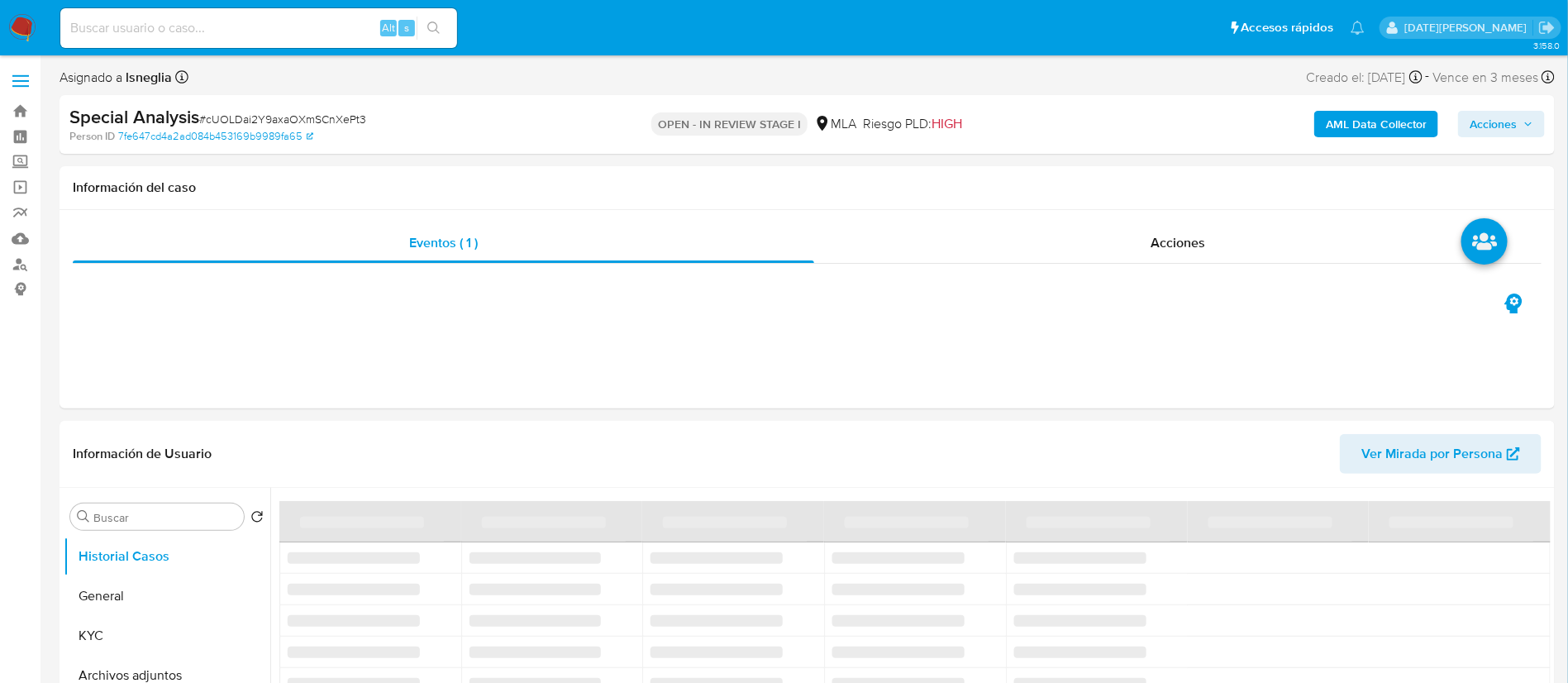
select select "10"
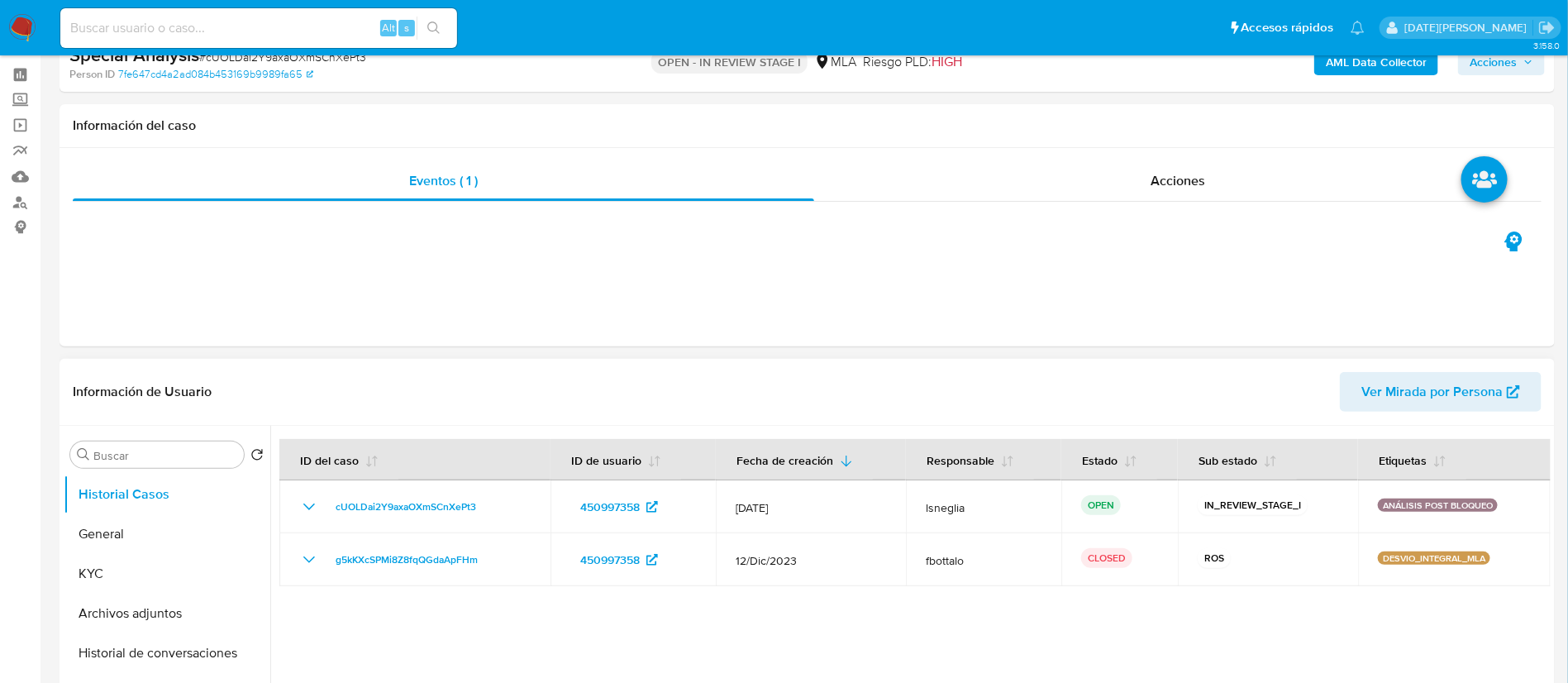
scroll to position [124, 0]
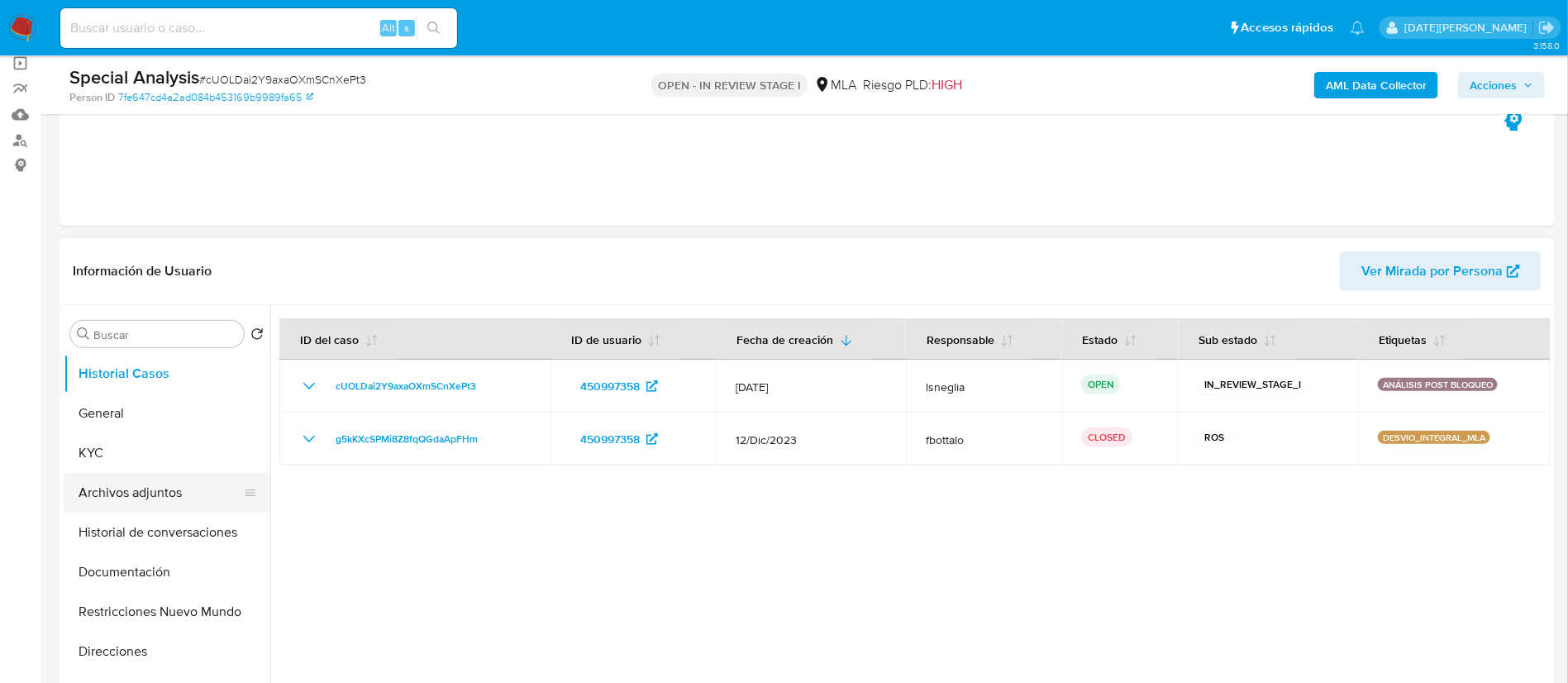
click at [147, 499] on button "Archivos adjuntos" at bounding box center [160, 493] width 193 height 40
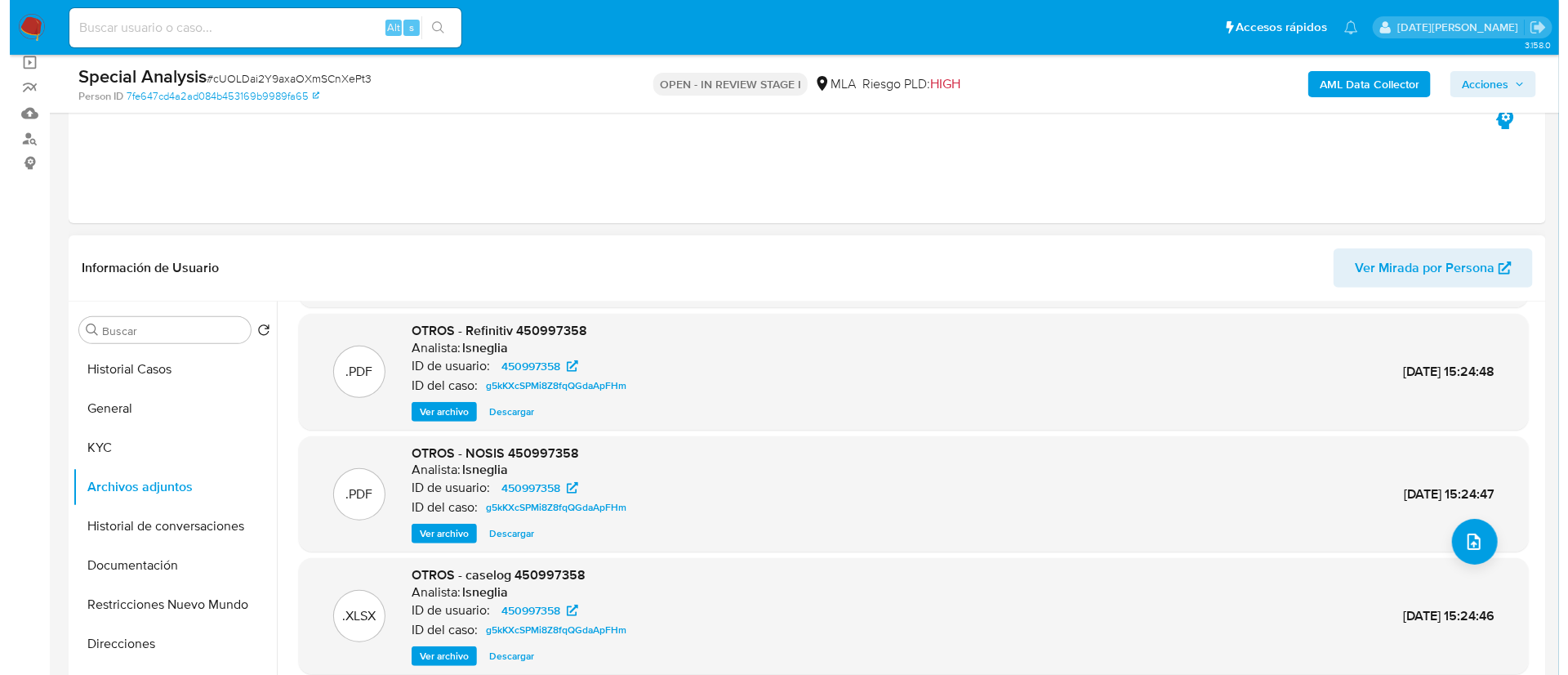
scroll to position [0, 0]
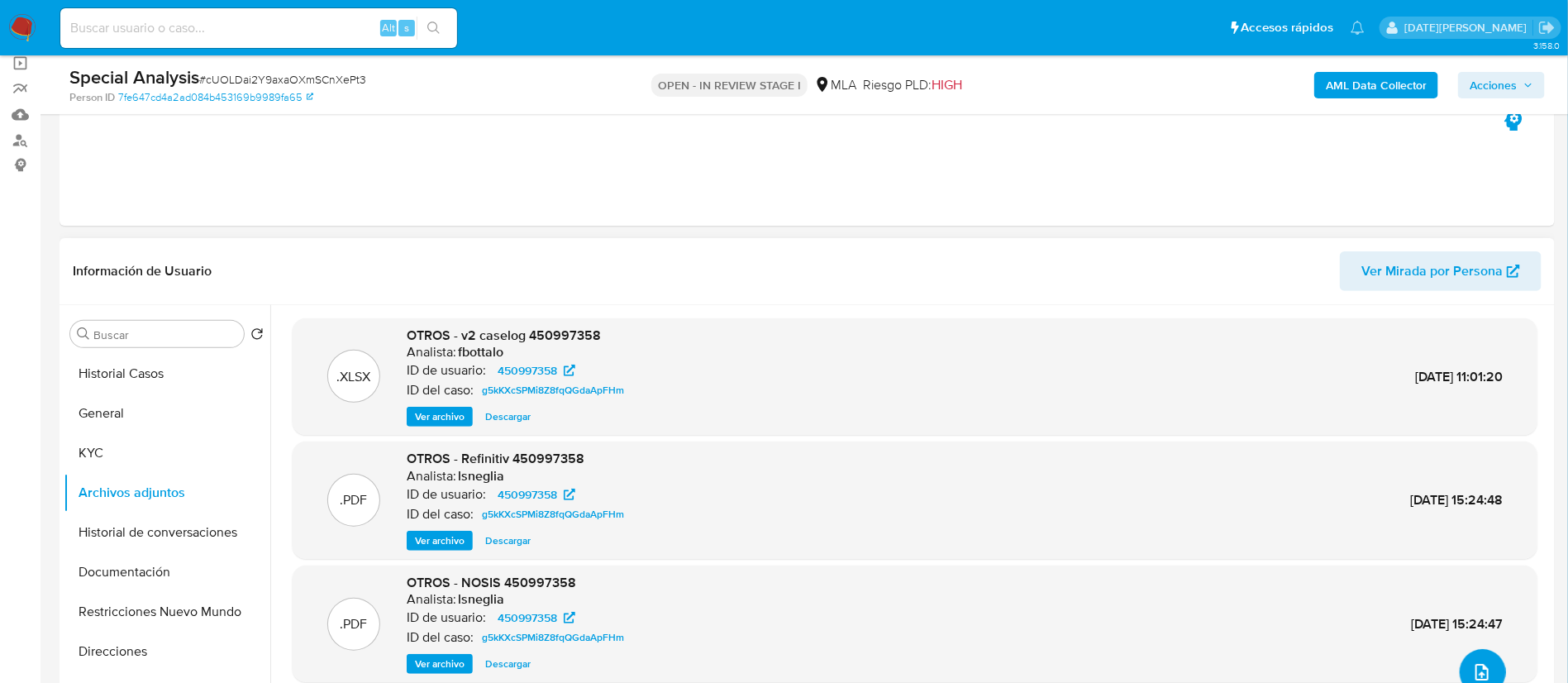
click at [1490, 671] on button "upload-file" at bounding box center [1482, 672] width 46 height 46
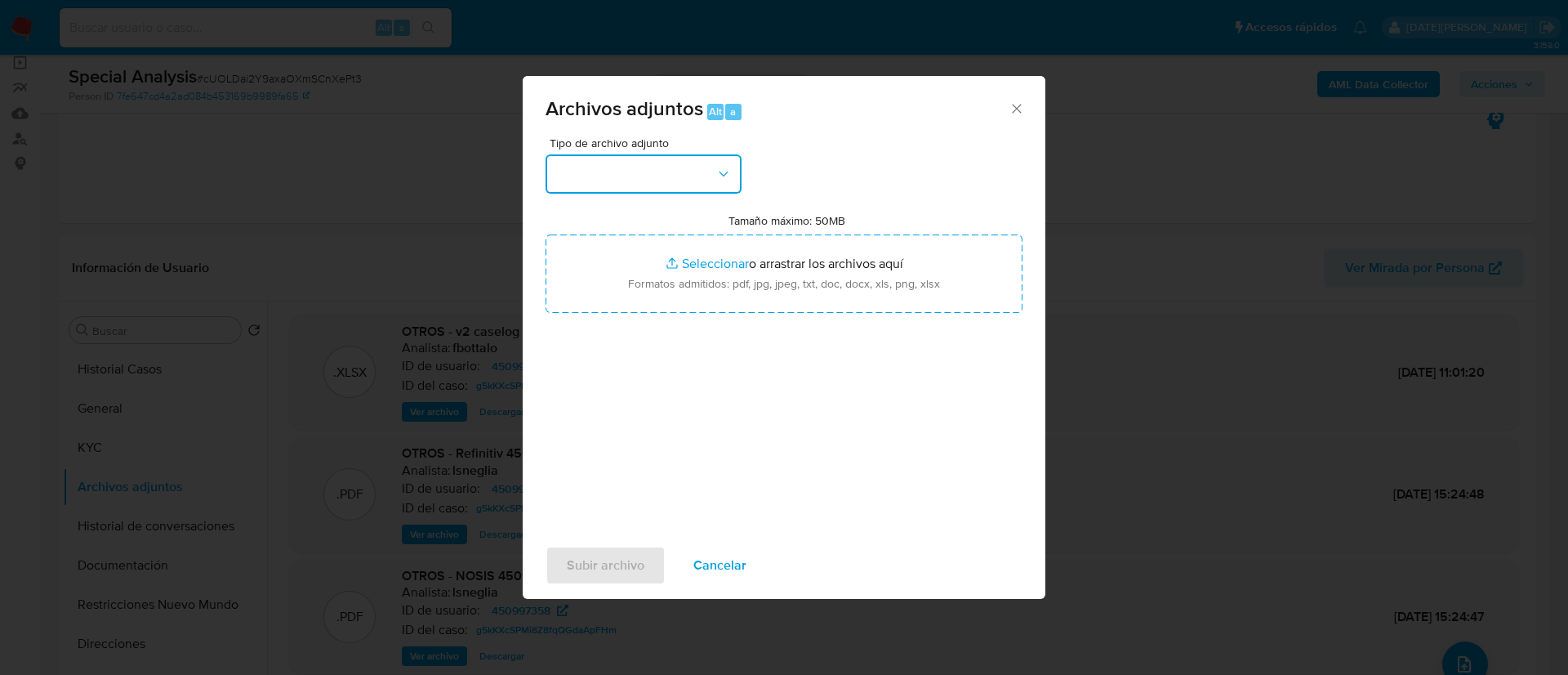
click at [636, 177] on button "button" at bounding box center [643, 174] width 196 height 39
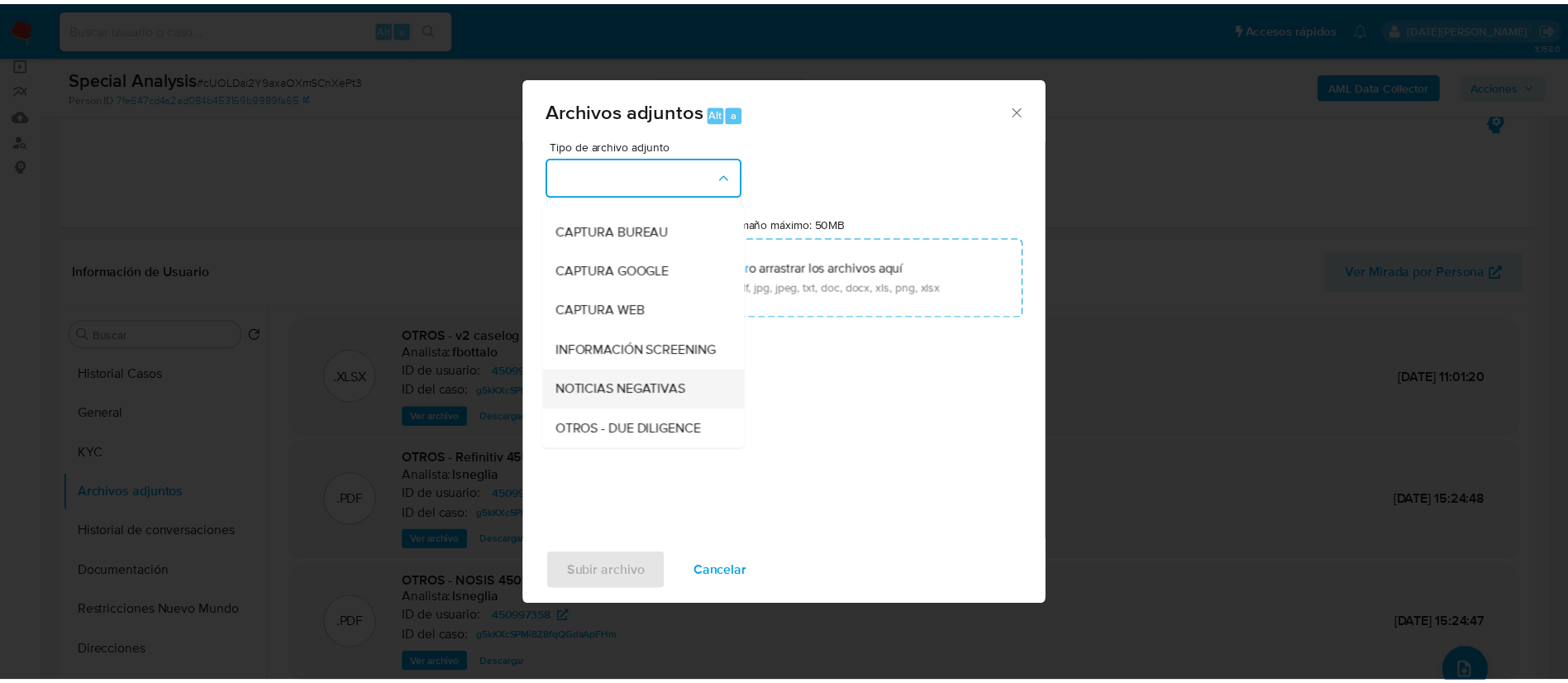
scroll to position [124, 0]
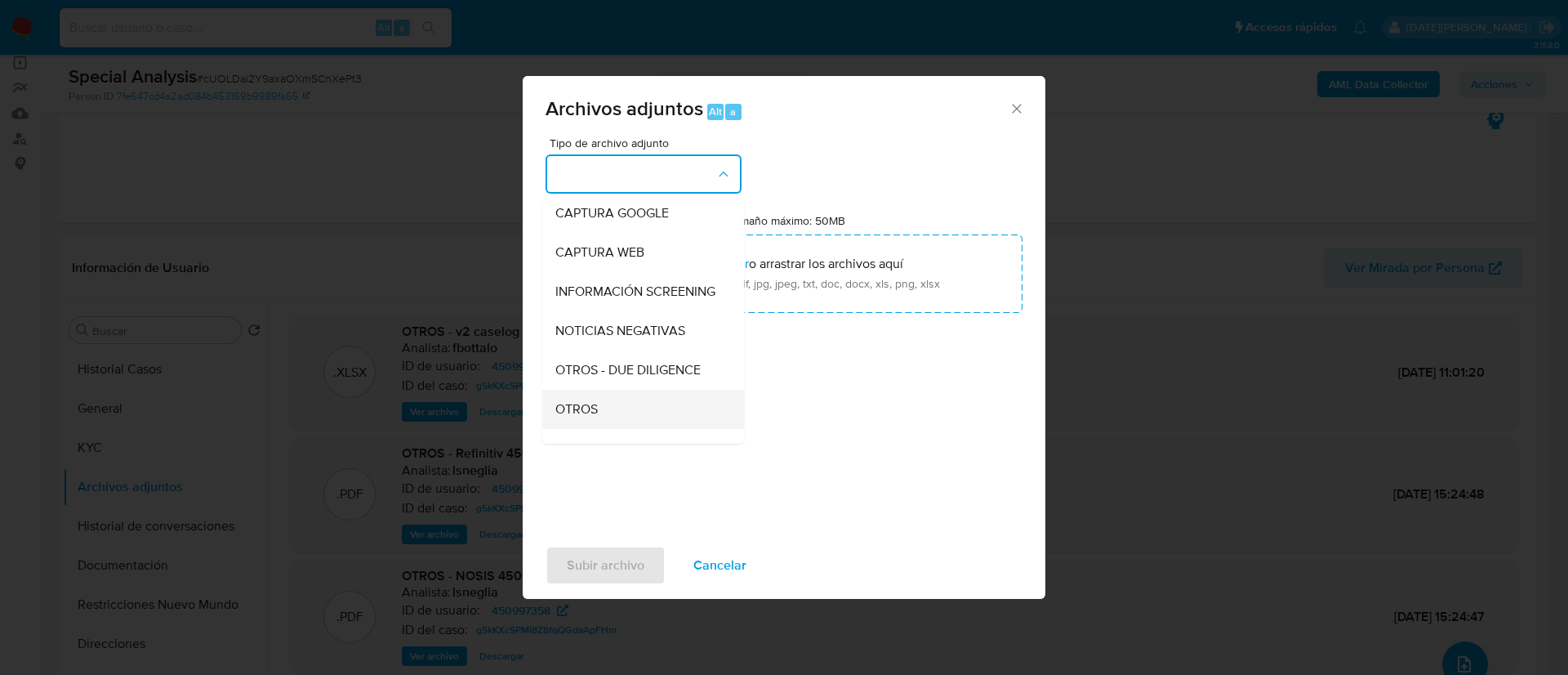
click at [594, 417] on span "OTROS" at bounding box center [577, 410] width 43 height 17
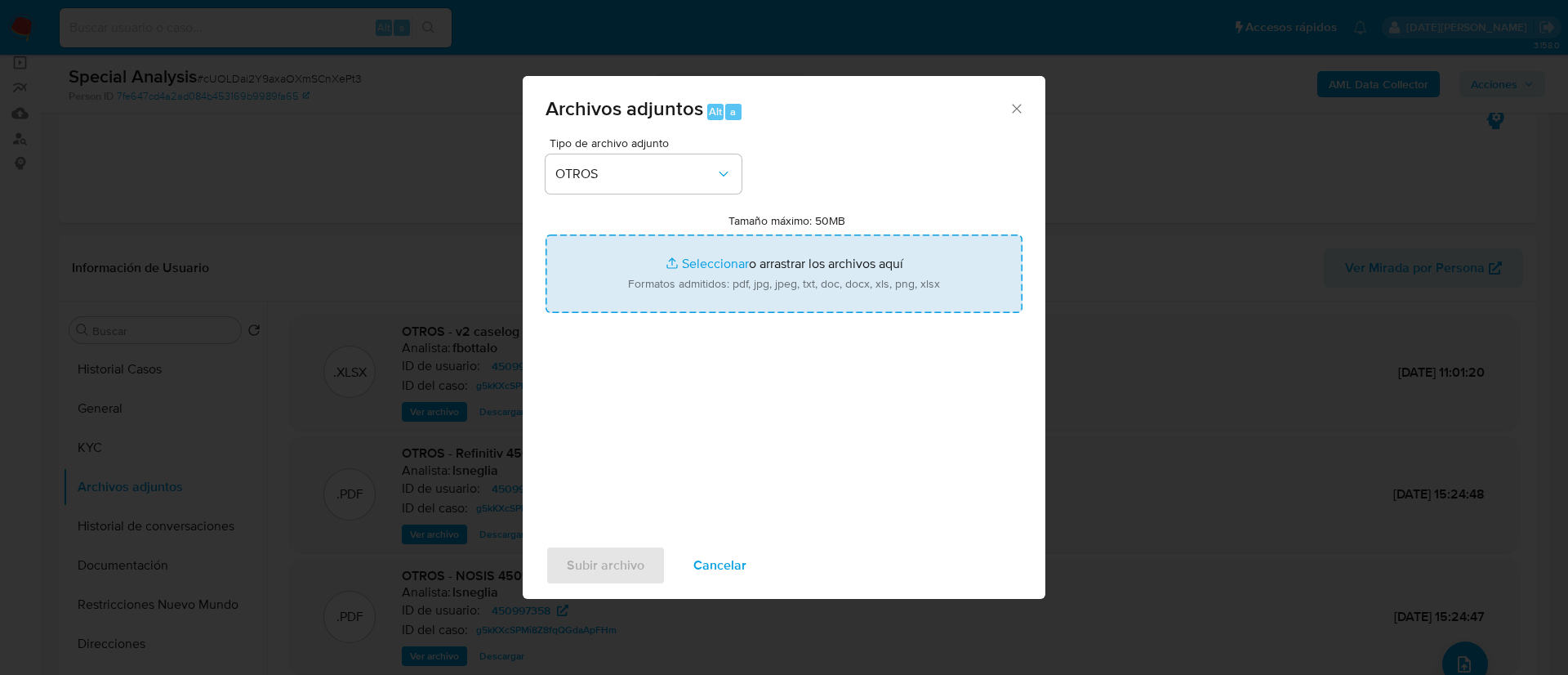
type input "C:\fakepath\Documentacion post cierre 450997358.pdf"
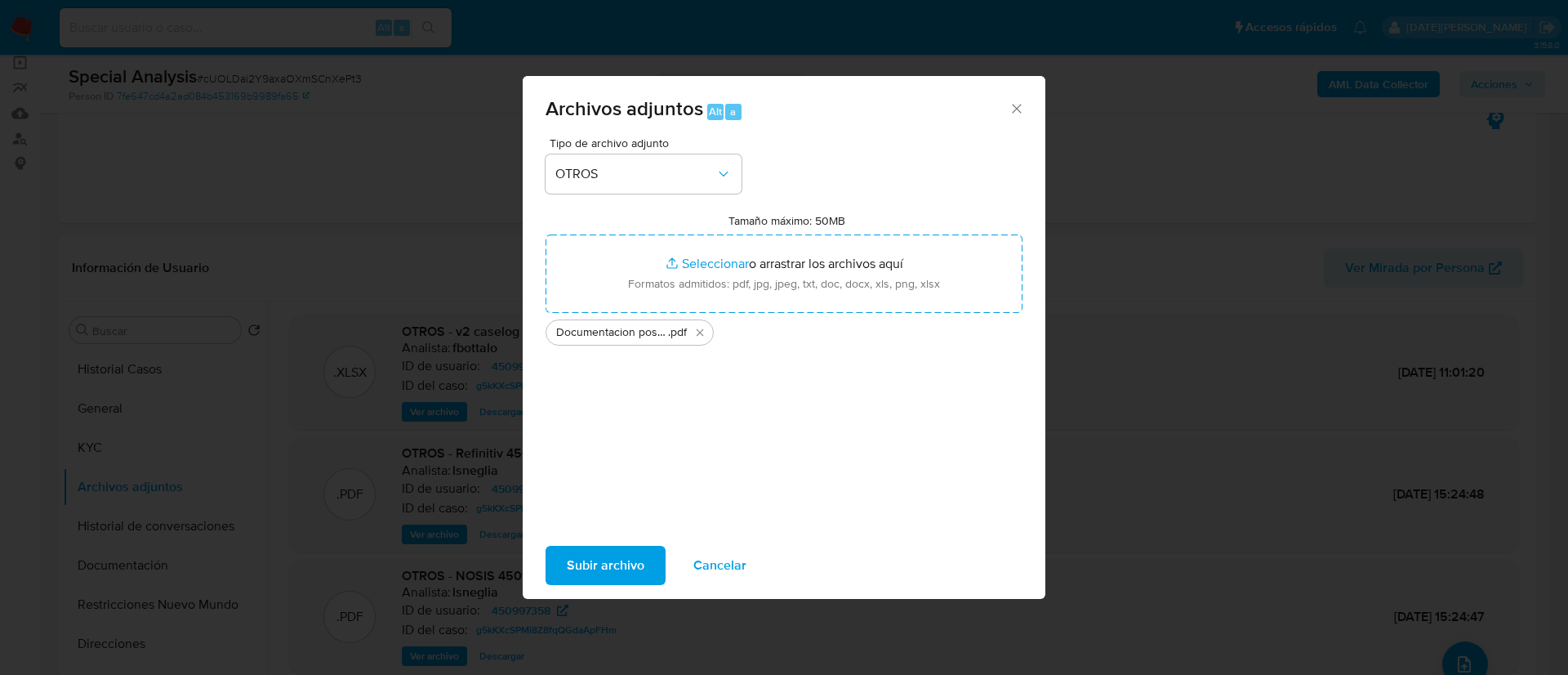
click at [608, 567] on span "Subir archivo" at bounding box center [605, 565] width 77 height 36
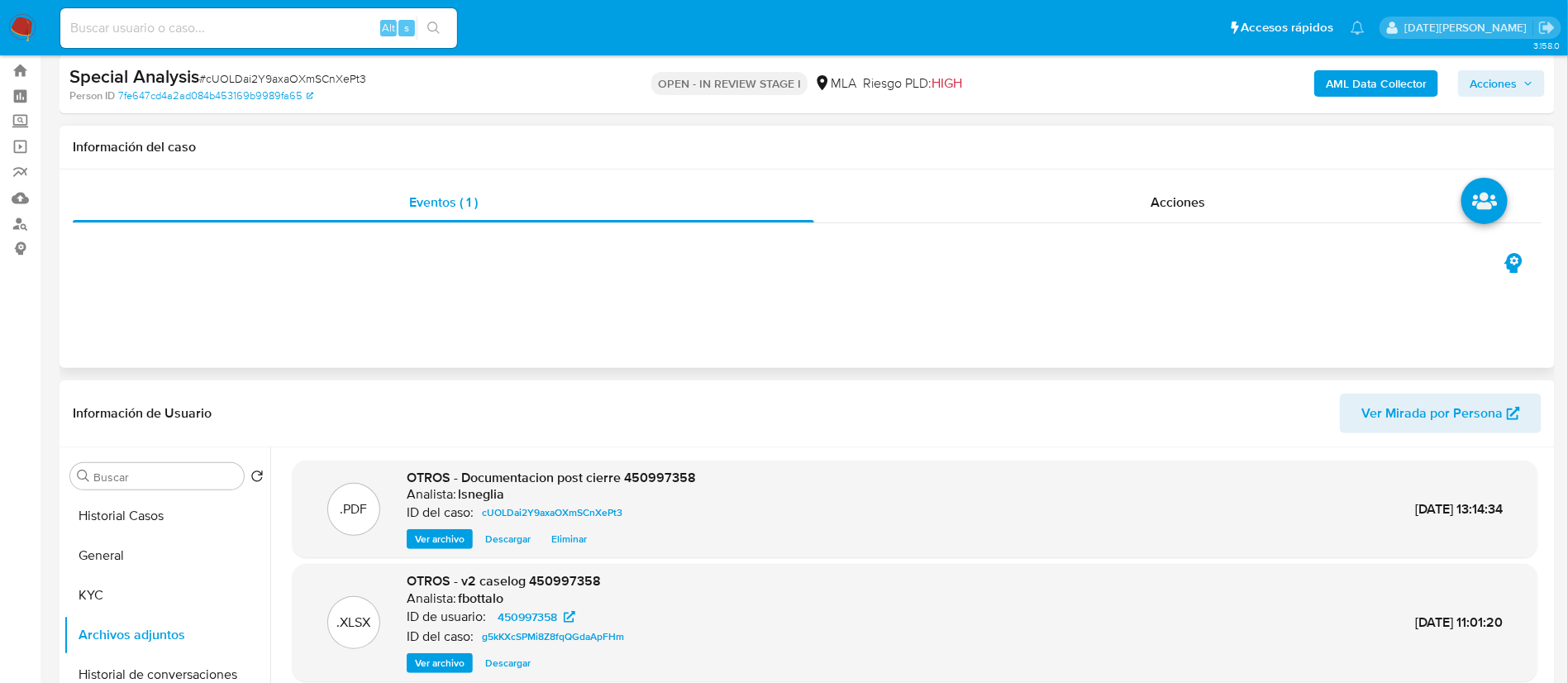
scroll to position [0, 0]
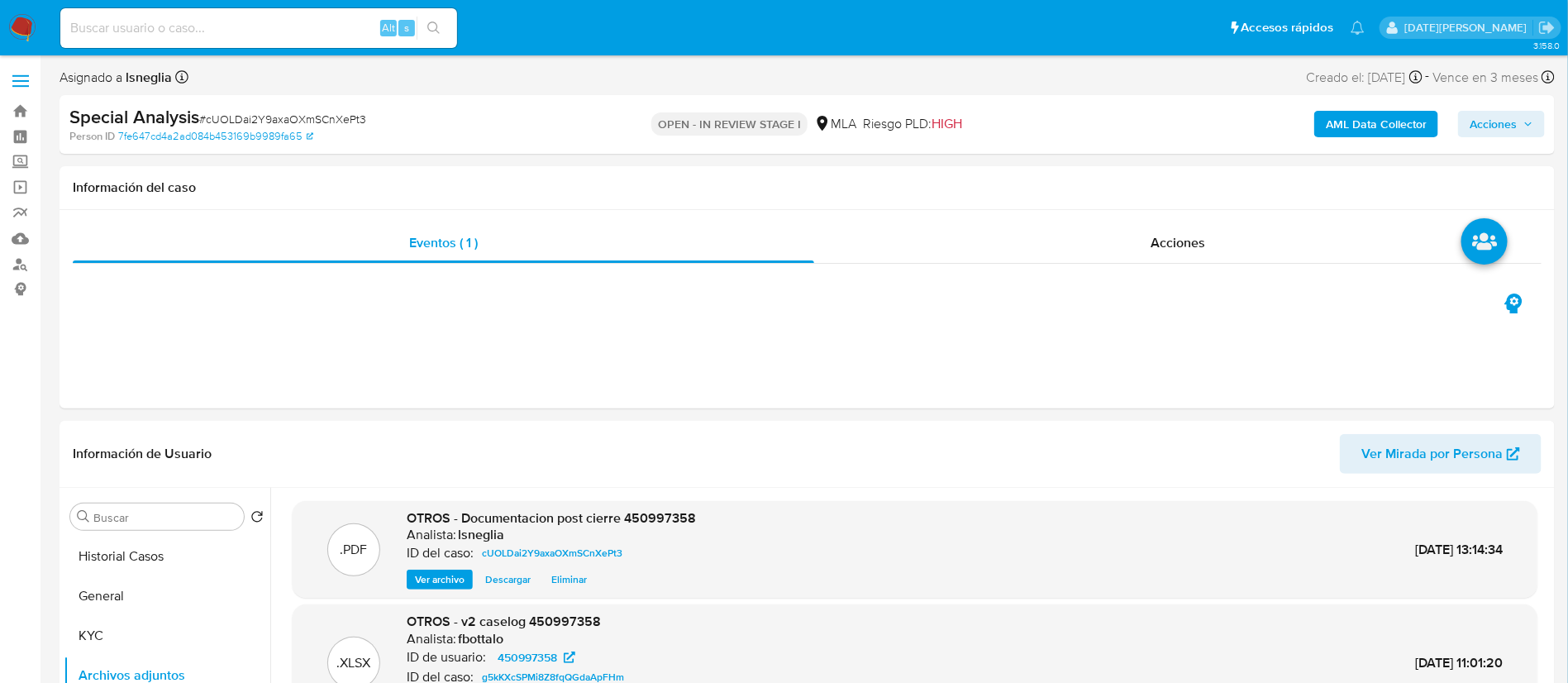
click at [1520, 126] on span "Acciones" at bounding box center [1501, 123] width 64 height 24
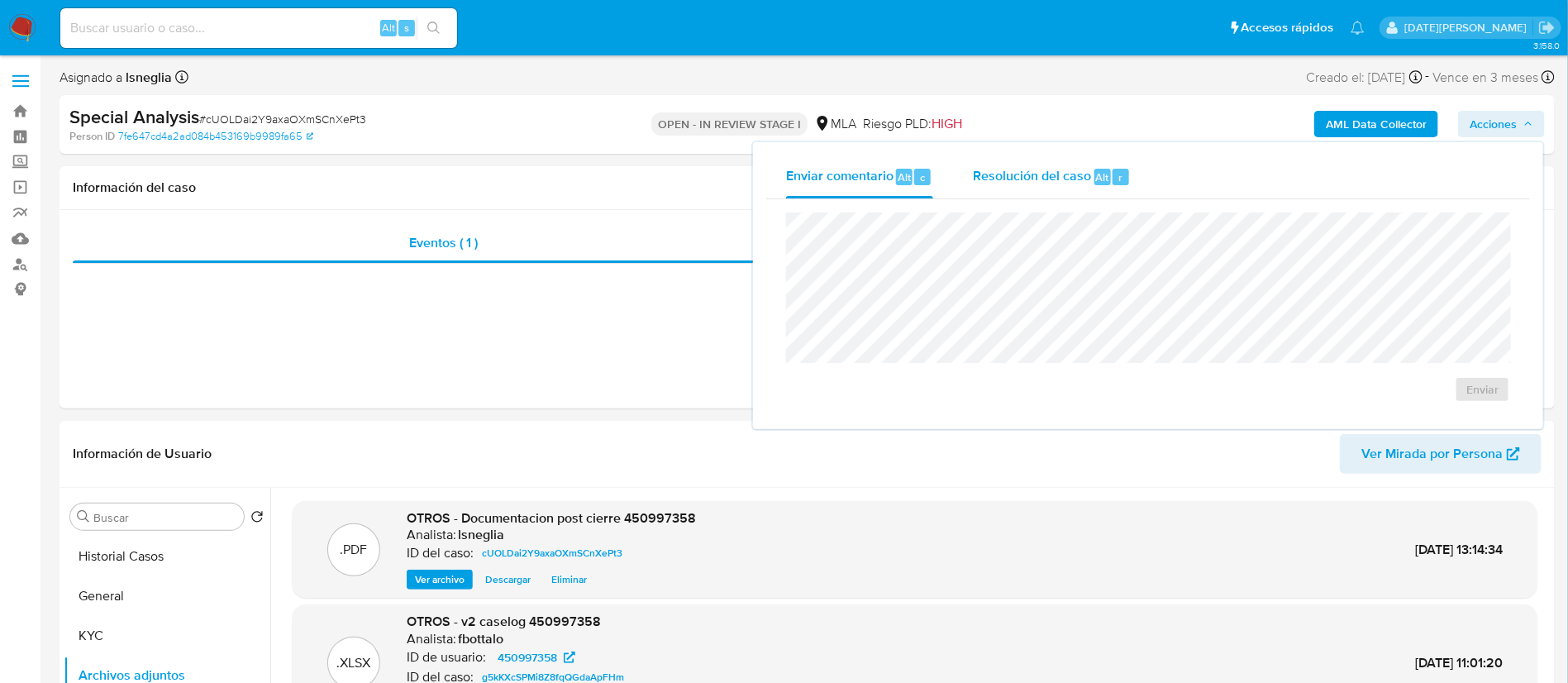
click at [1049, 185] on span "Resolución del caso" at bounding box center [1031, 176] width 118 height 19
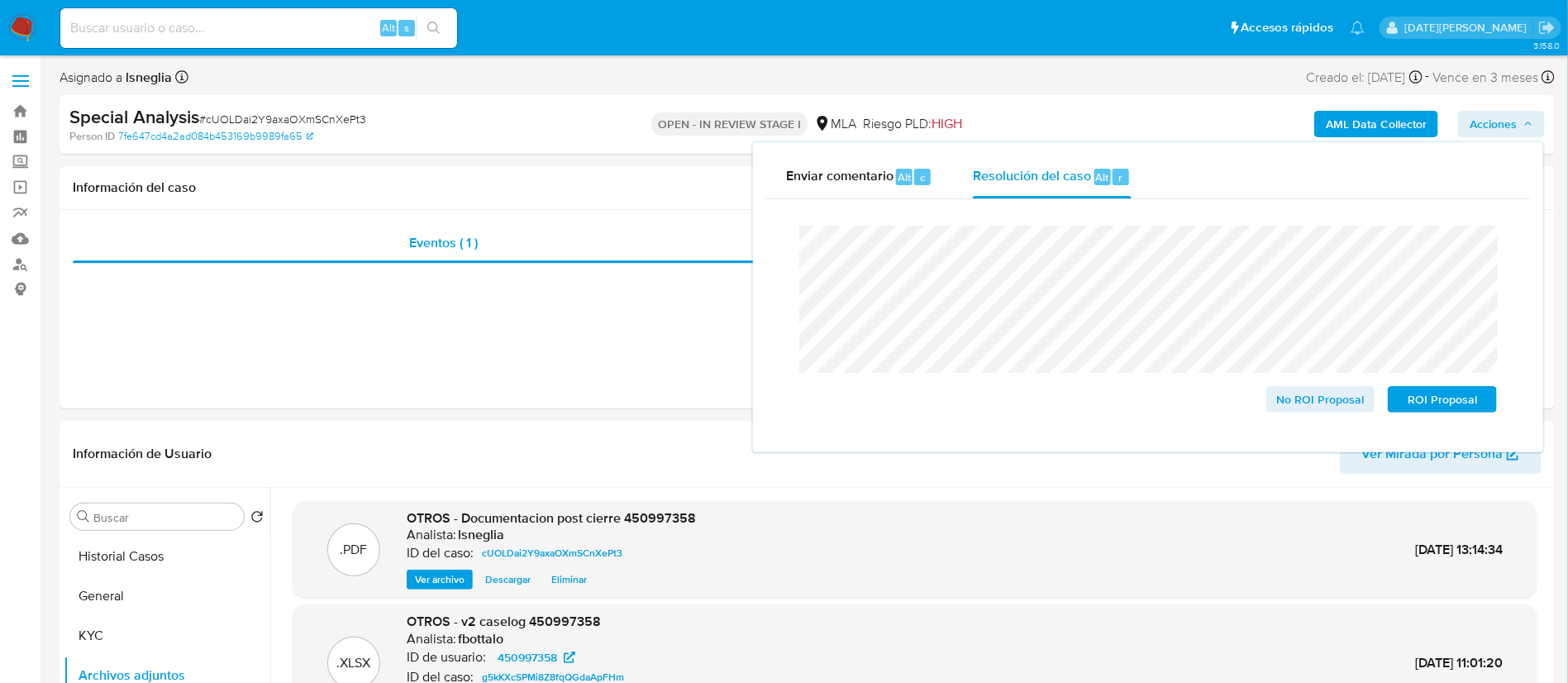
click at [0, 0] on lt-span "registrado s" at bounding box center [0, 0] width 0 height 0
click at [0, 0] on lt-span "Aportó" at bounding box center [0, 0] width 0 height 0
click at [1336, 402] on span "No ROI Proposal" at bounding box center [1320, 399] width 86 height 24
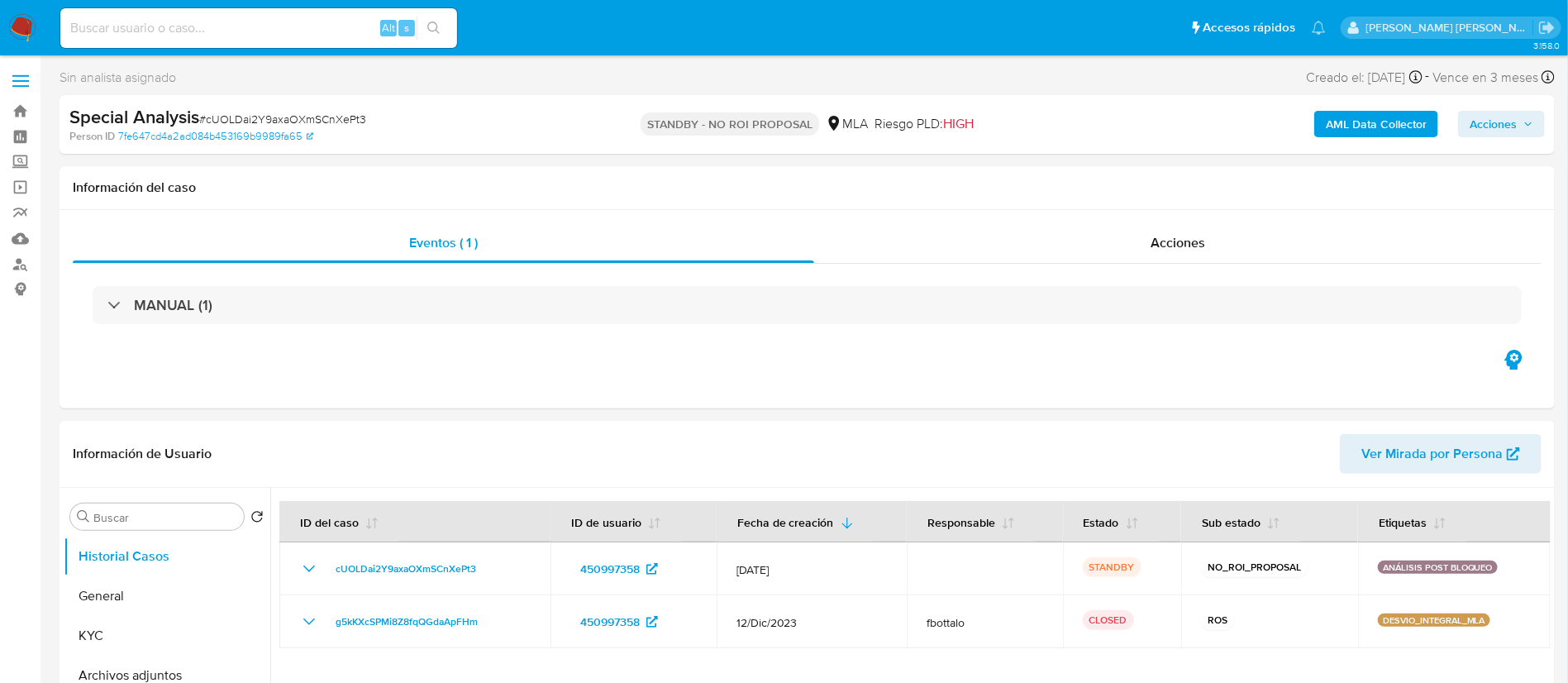
select select "10"
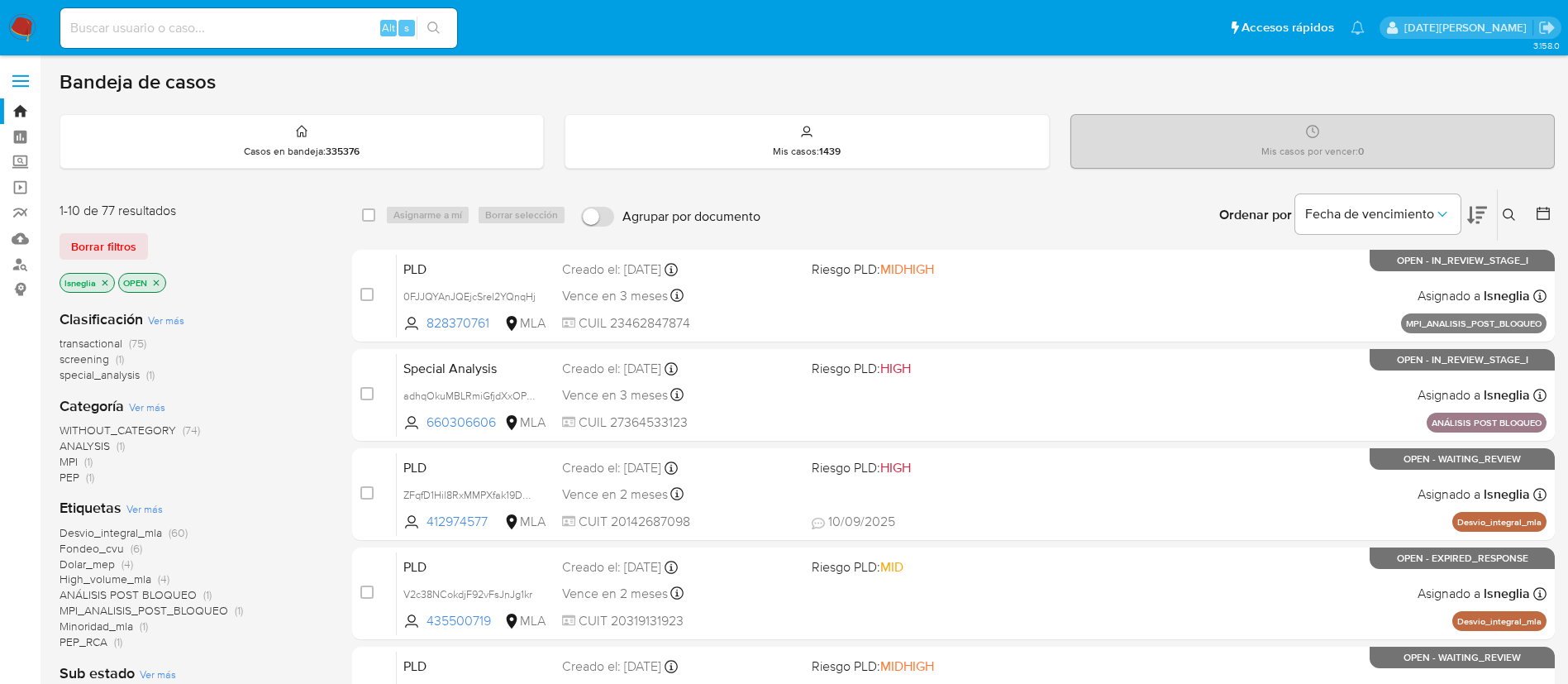
click at [1514, 213] on icon at bounding box center [1510, 215] width 13 height 13
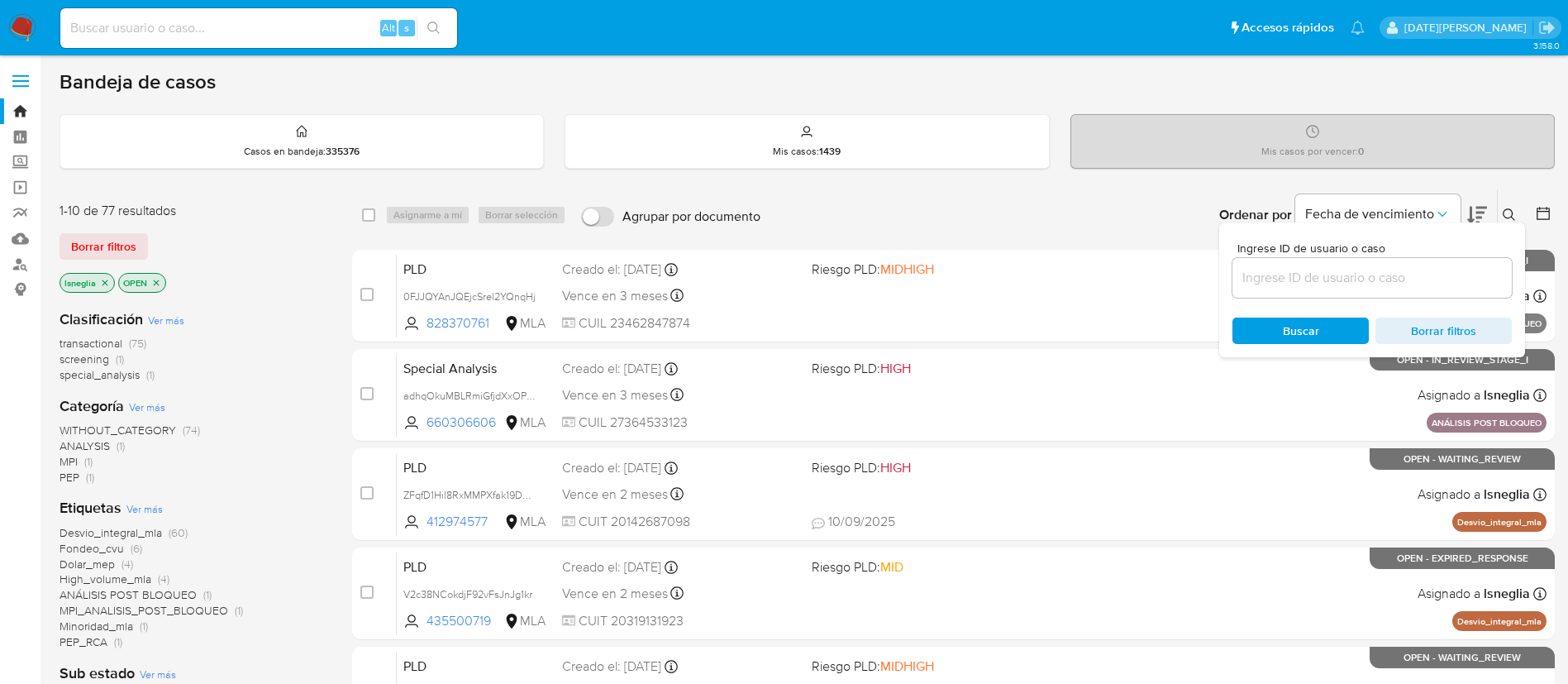
drag, startPoint x: 1328, startPoint y: 287, endPoint x: 1334, endPoint y: 275, distance: 13.4
click at [1328, 287] on input at bounding box center [1372, 277] width 280 height 22
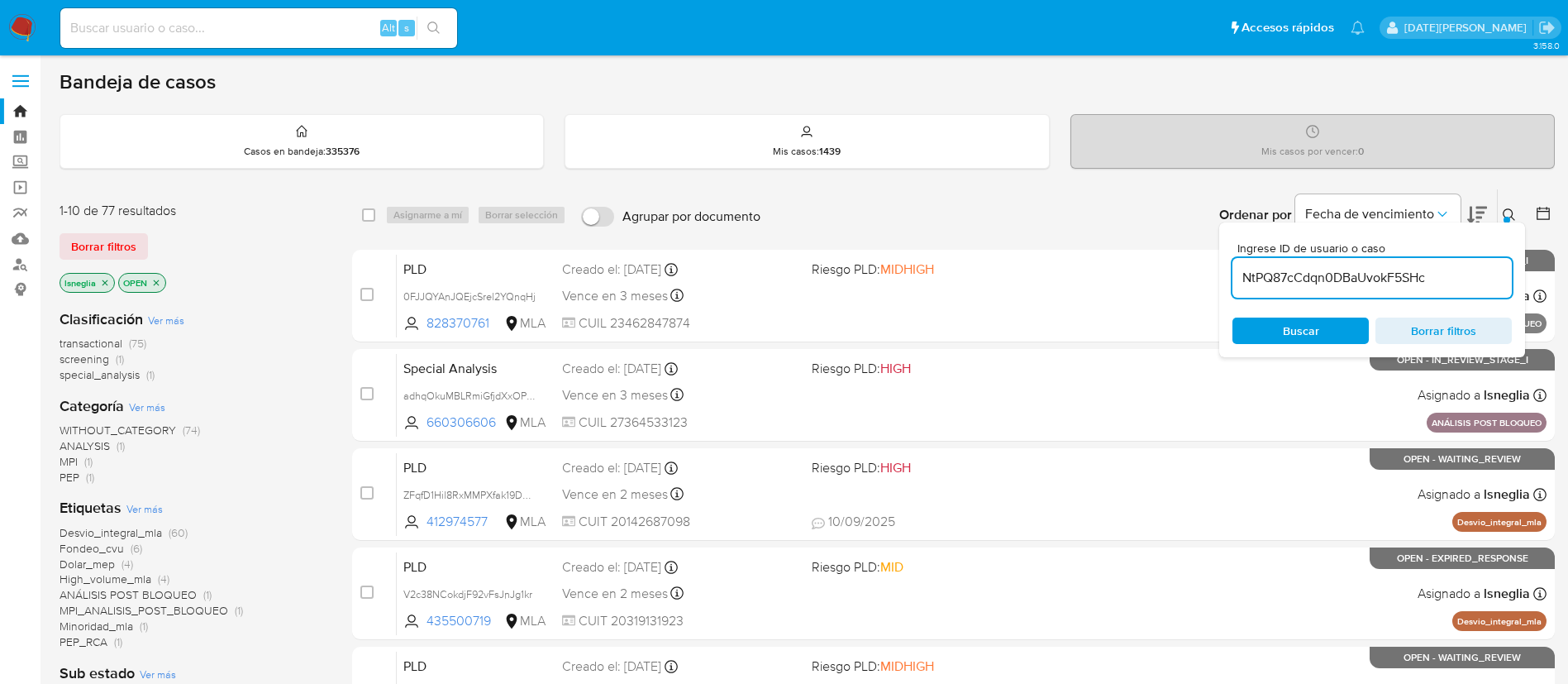
type input "NtPQ87cCdqn0DBaUvokF5SHc"
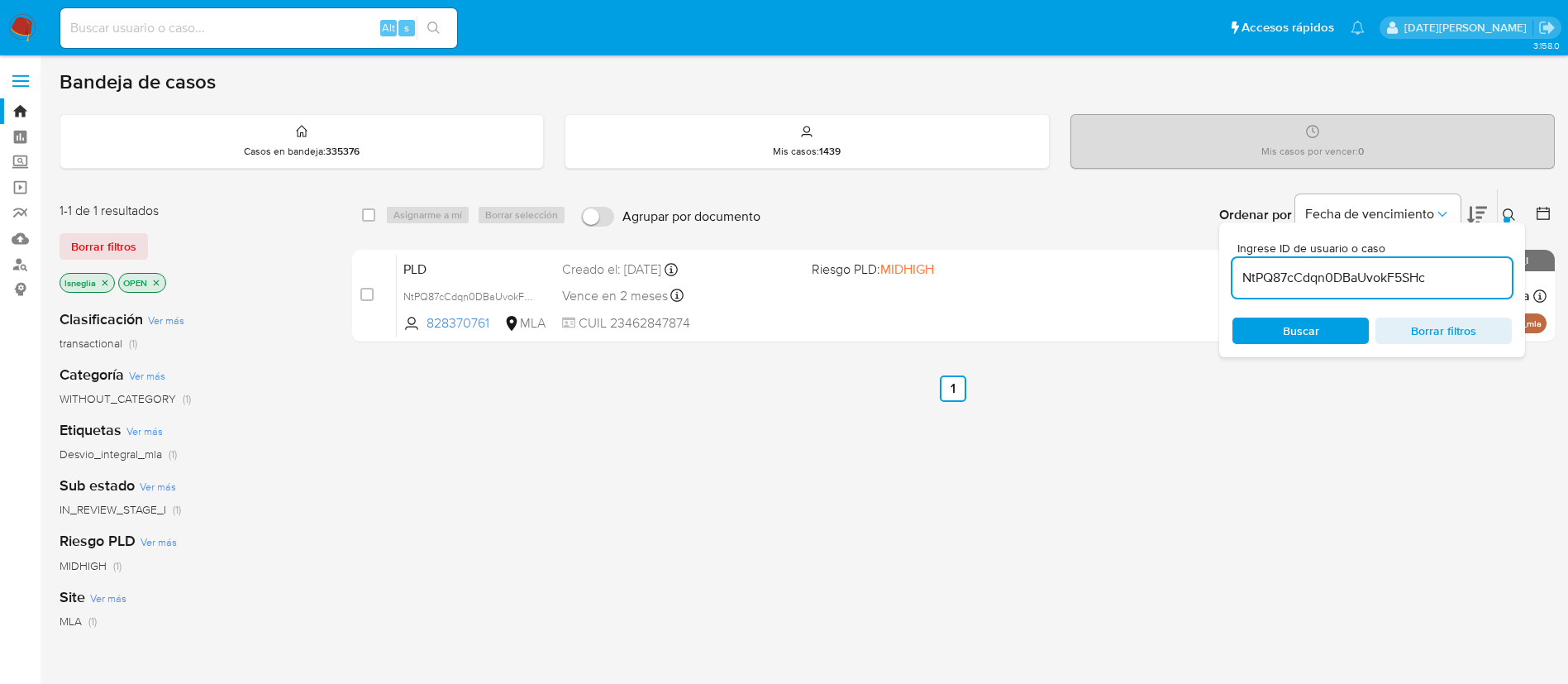
click at [1510, 215] on icon at bounding box center [1510, 215] width 13 height 13
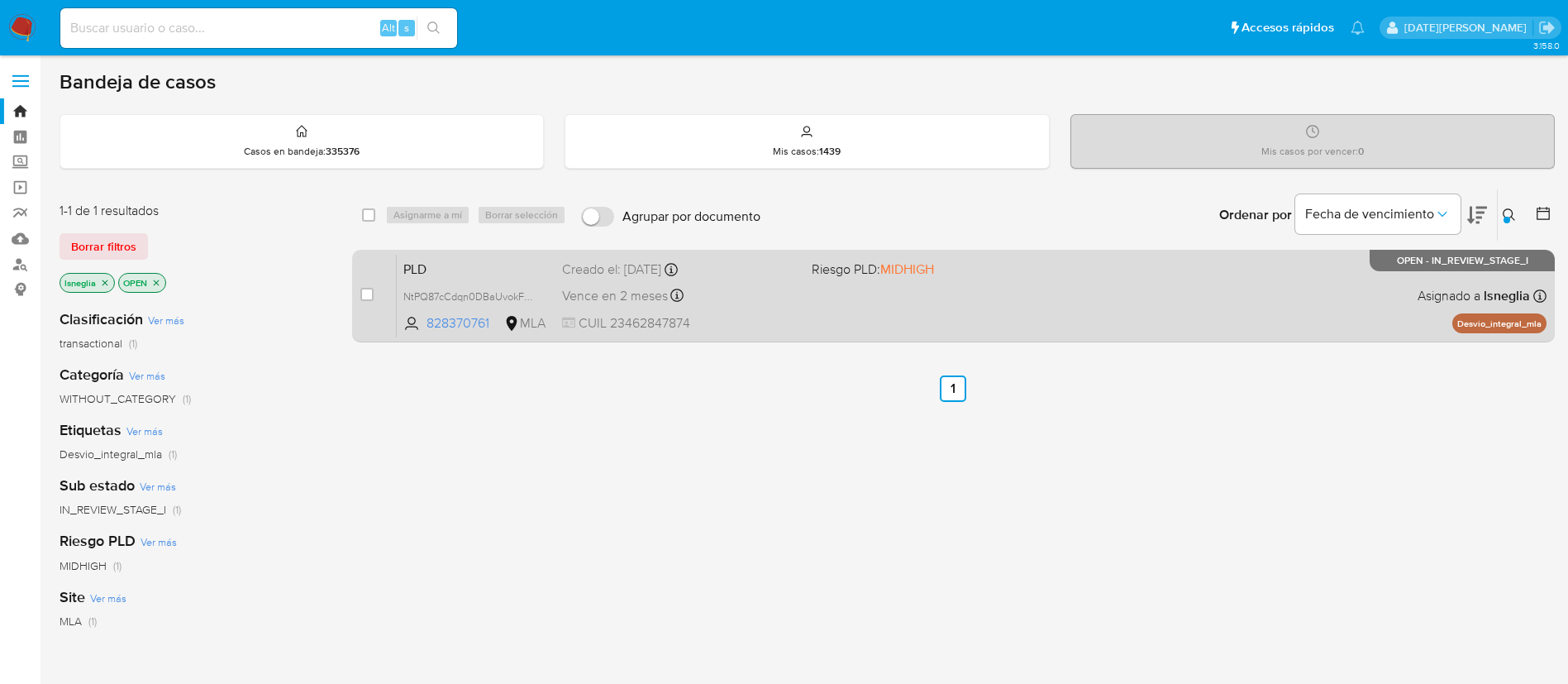
click at [470, 261] on span "PLD" at bounding box center [476, 268] width 145 height 22
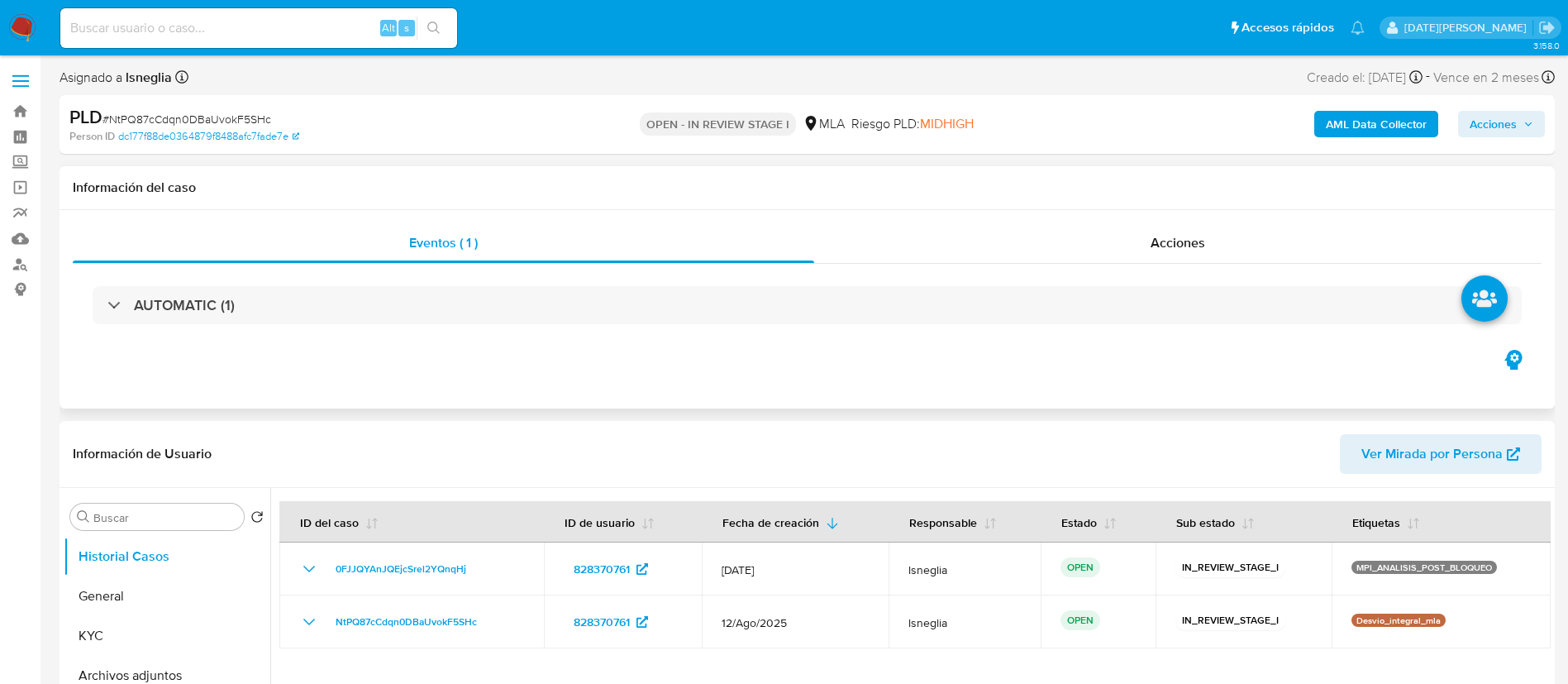
select select "10"
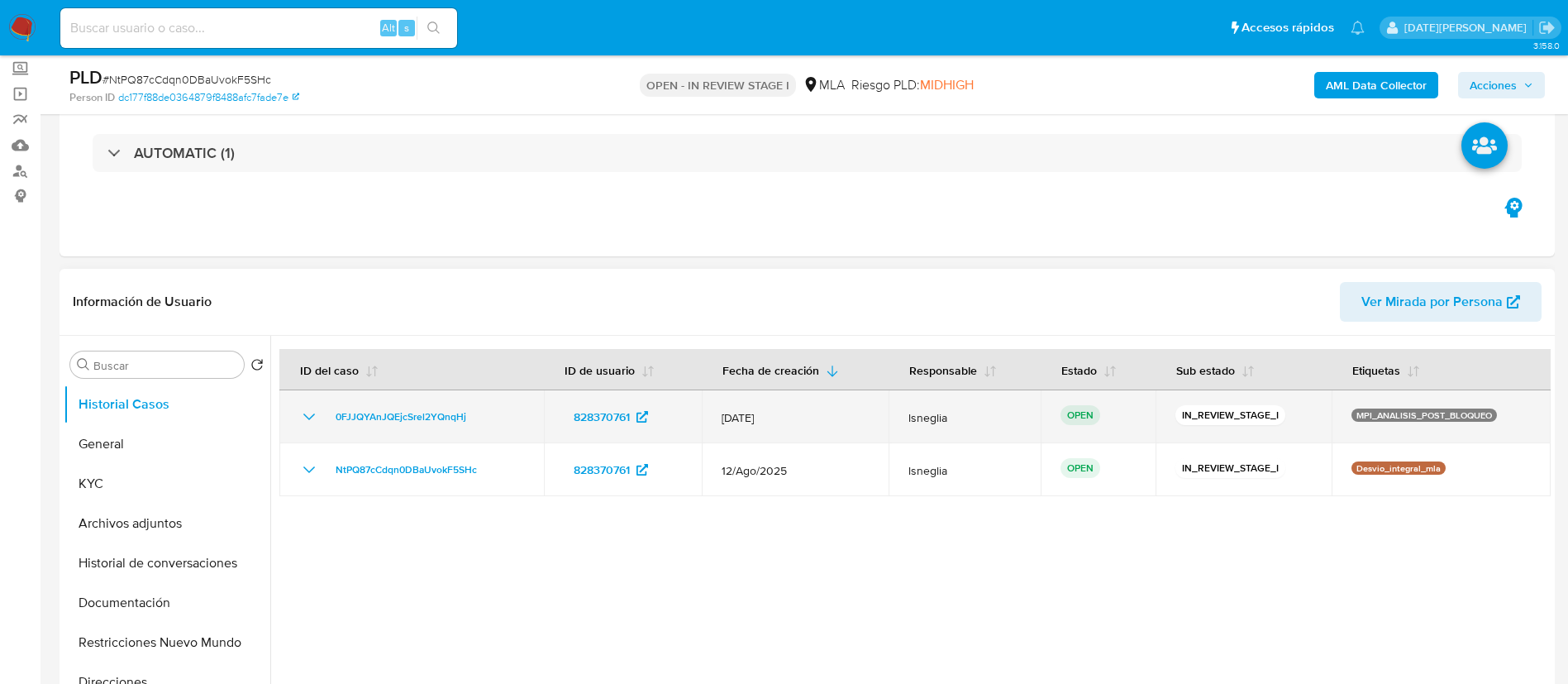
scroll to position [124, 0]
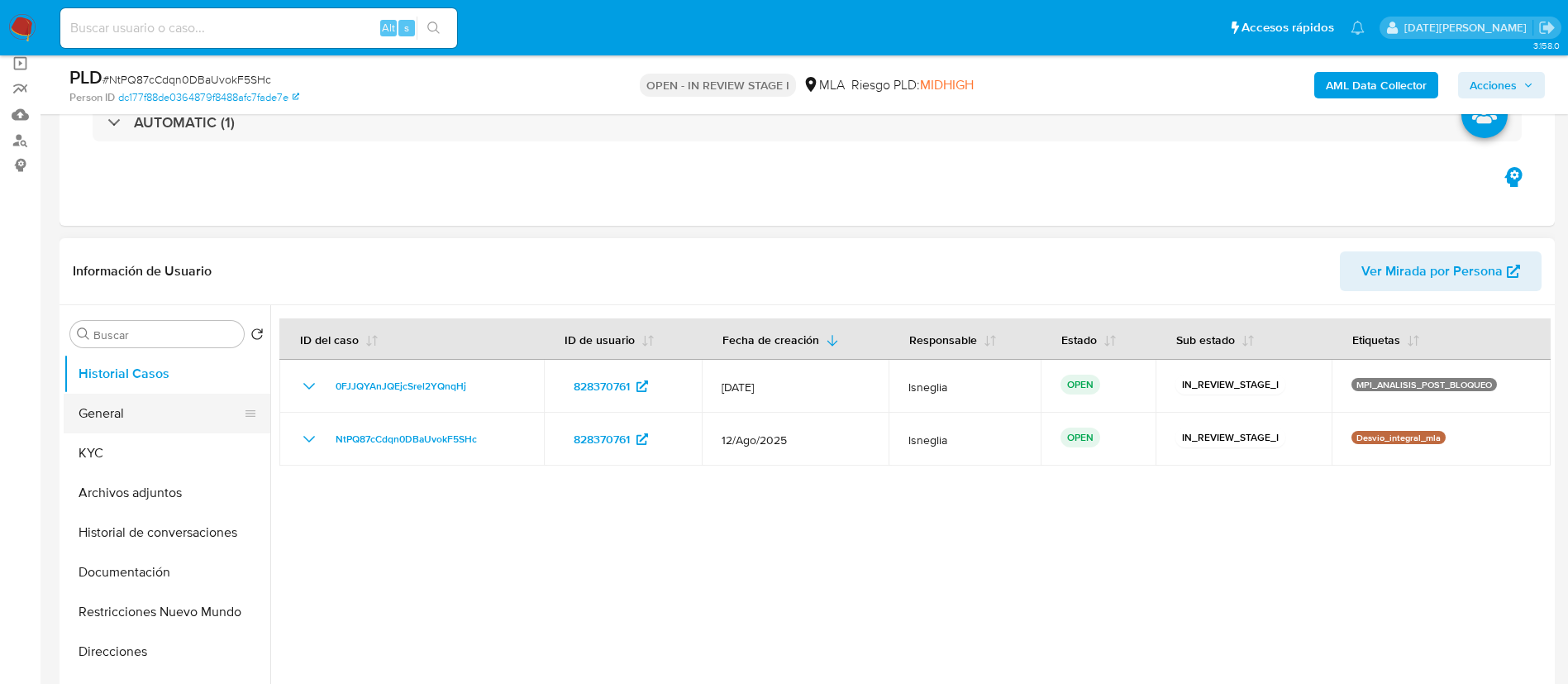
click at [154, 417] on button "General" at bounding box center [160, 414] width 193 height 40
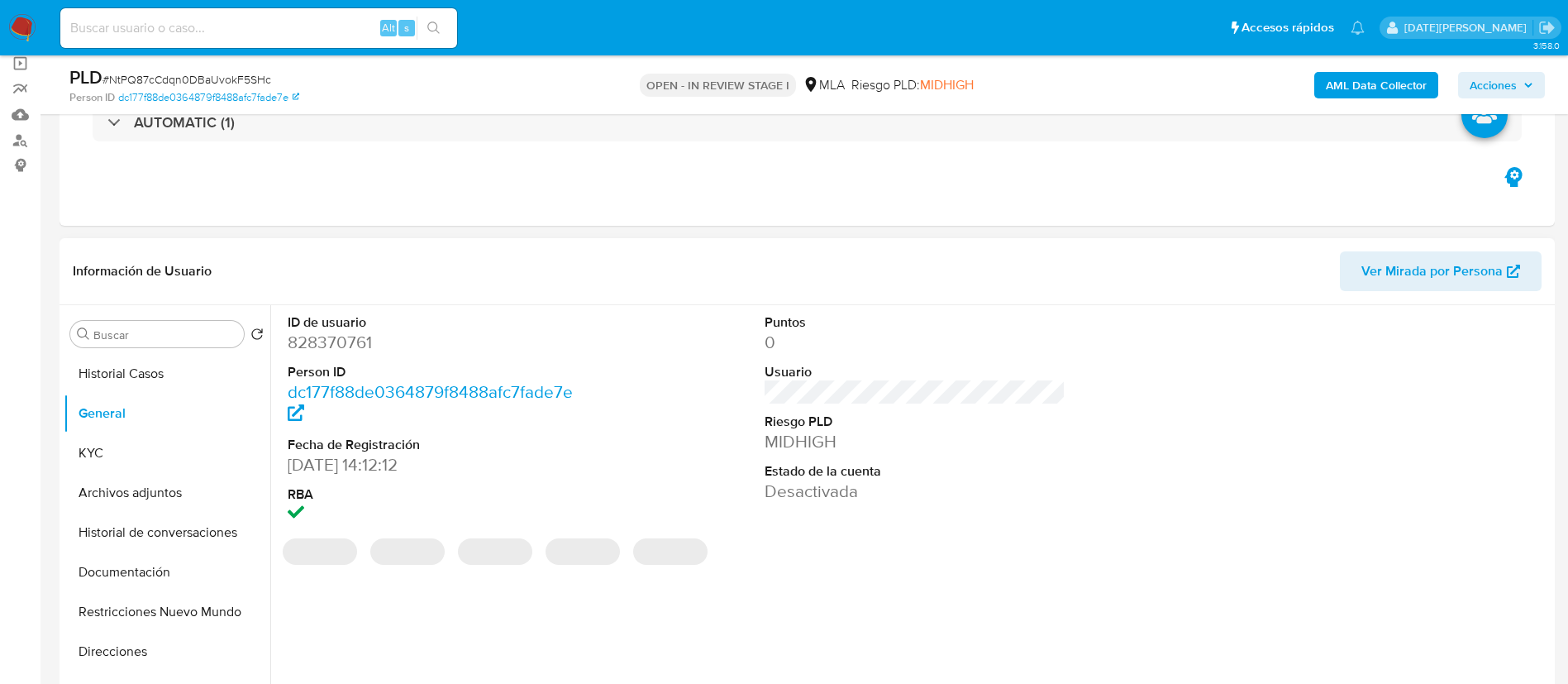
click at [342, 345] on dd "828370761" at bounding box center [438, 342] width 301 height 24
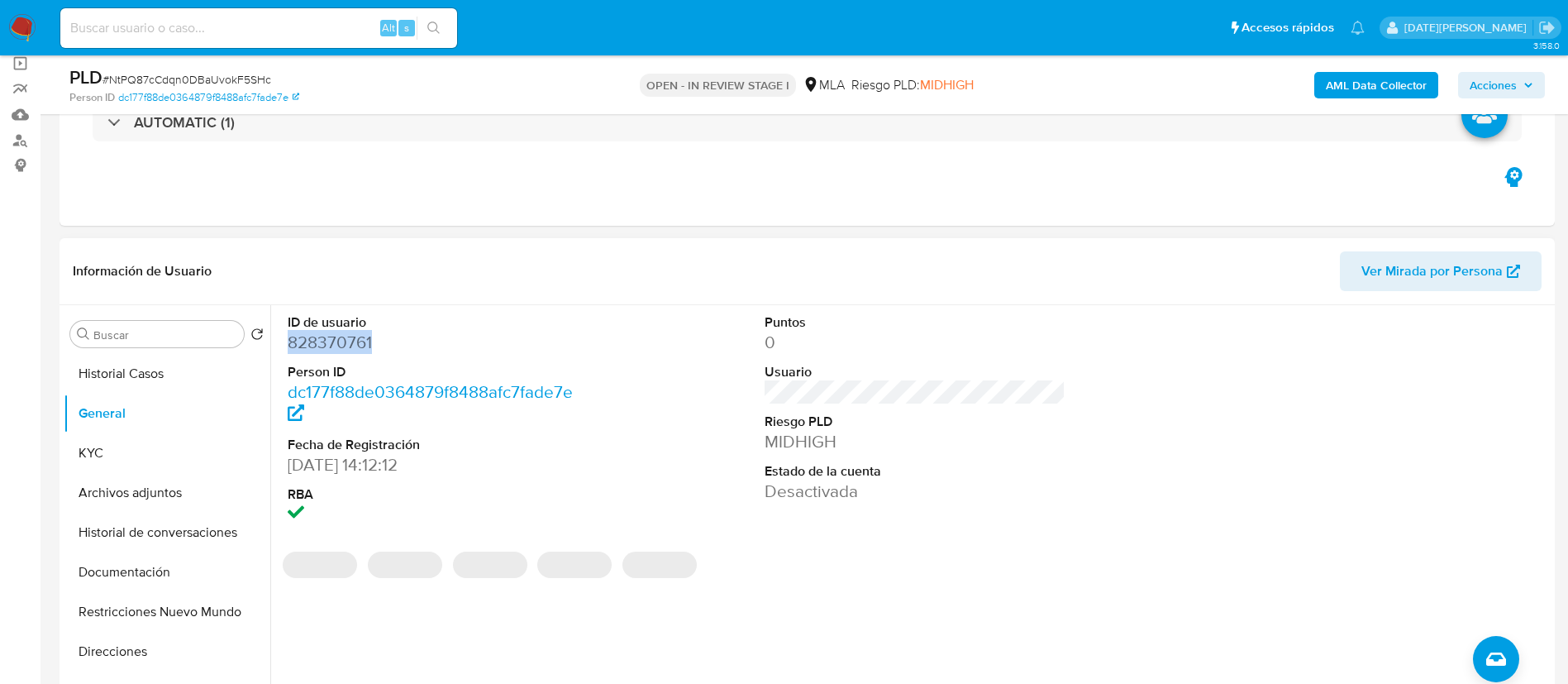
copy dd "828370761"
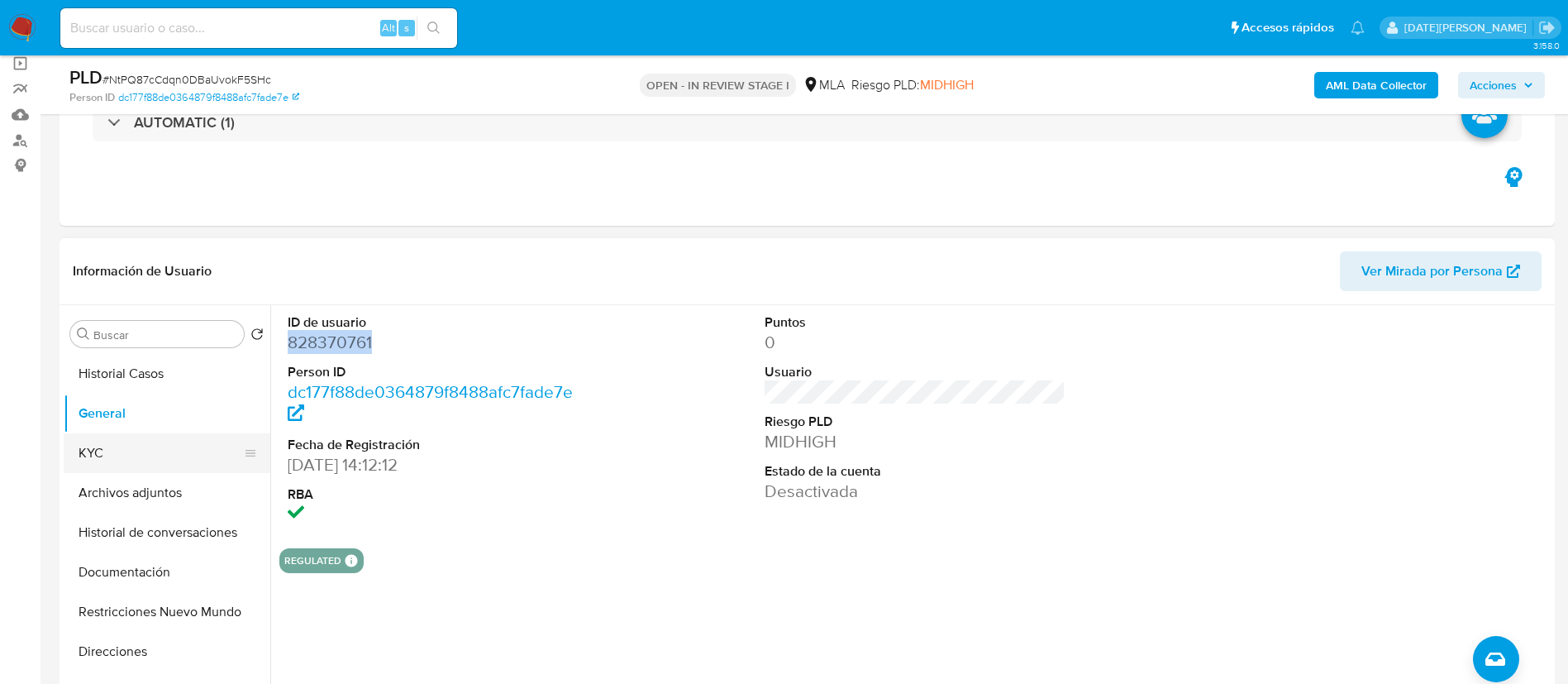
click at [99, 456] on button "KYC" at bounding box center [160, 453] width 193 height 40
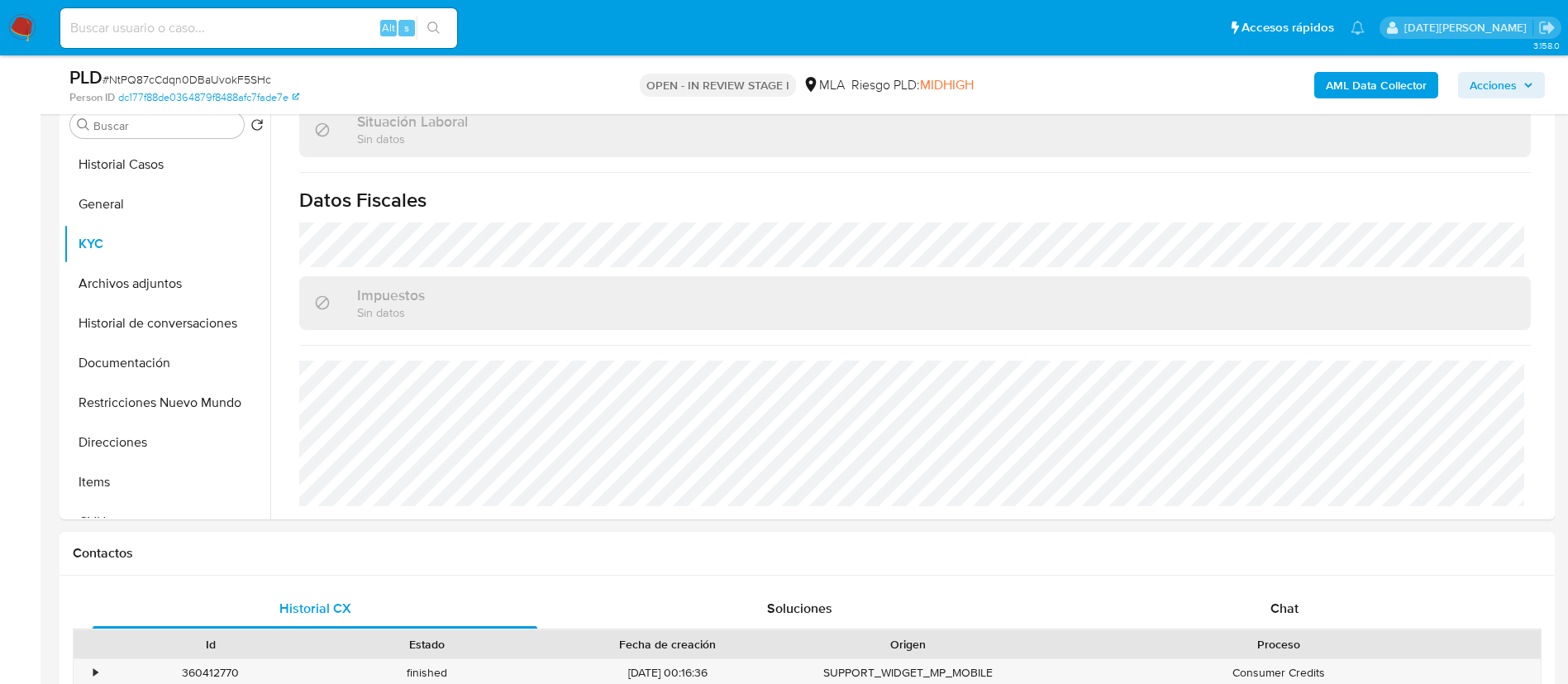
scroll to position [497, 0]
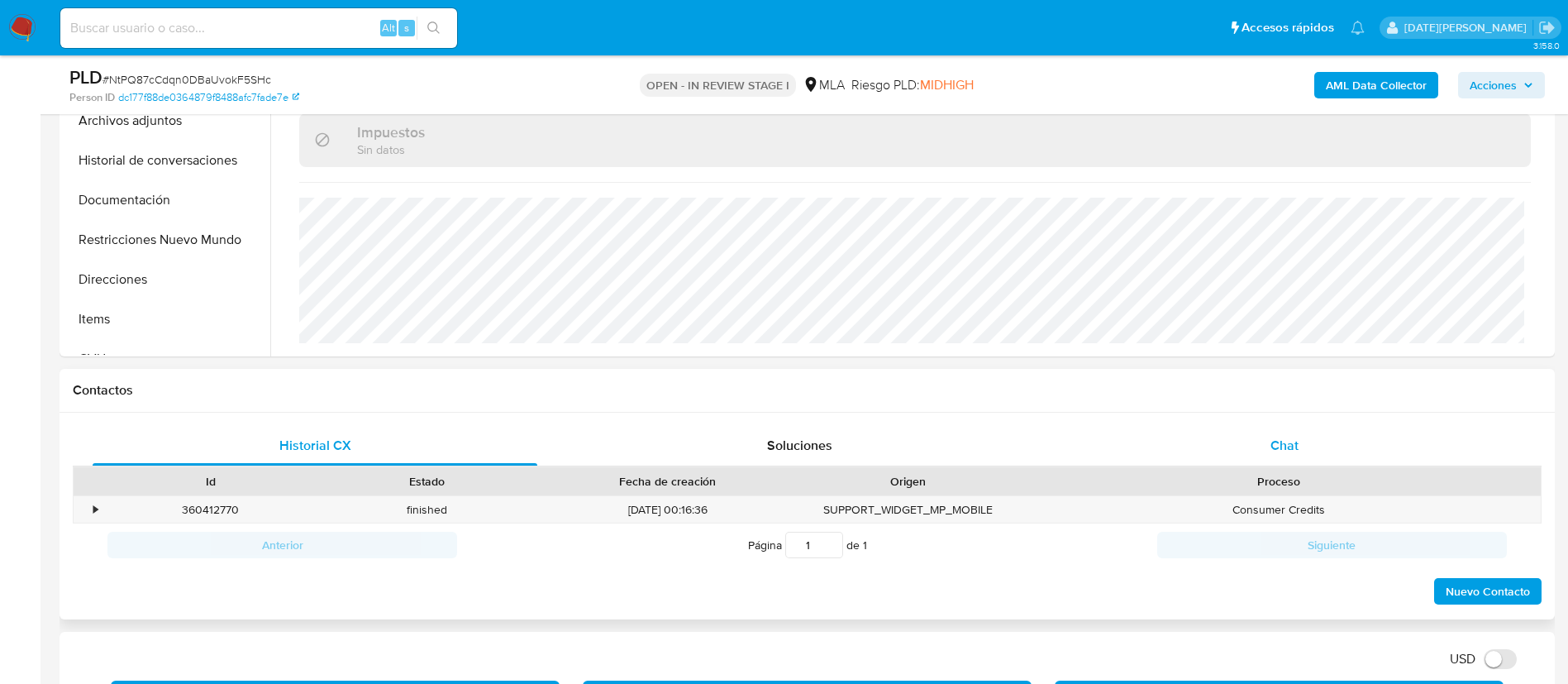
click at [1280, 438] on span "Chat" at bounding box center [1285, 446] width 28 height 19
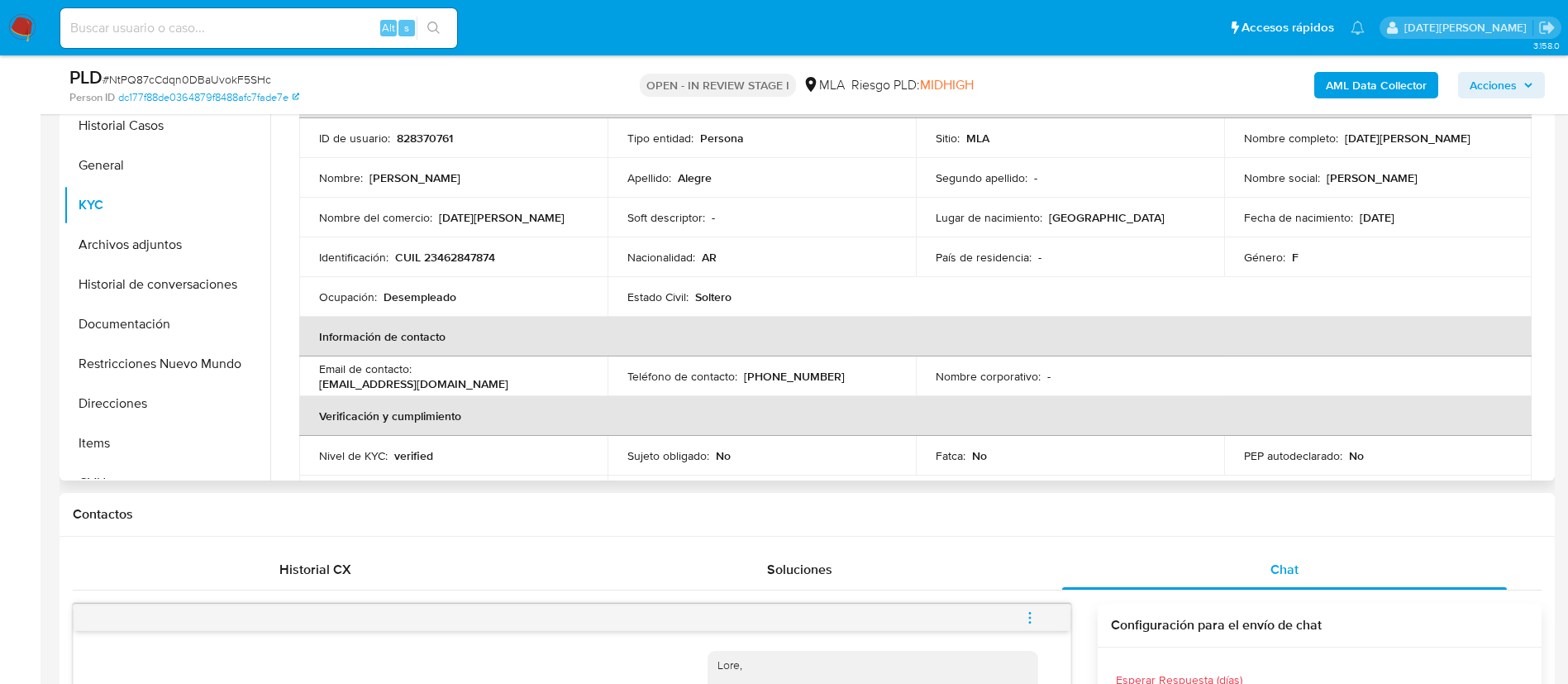
scroll to position [0, 0]
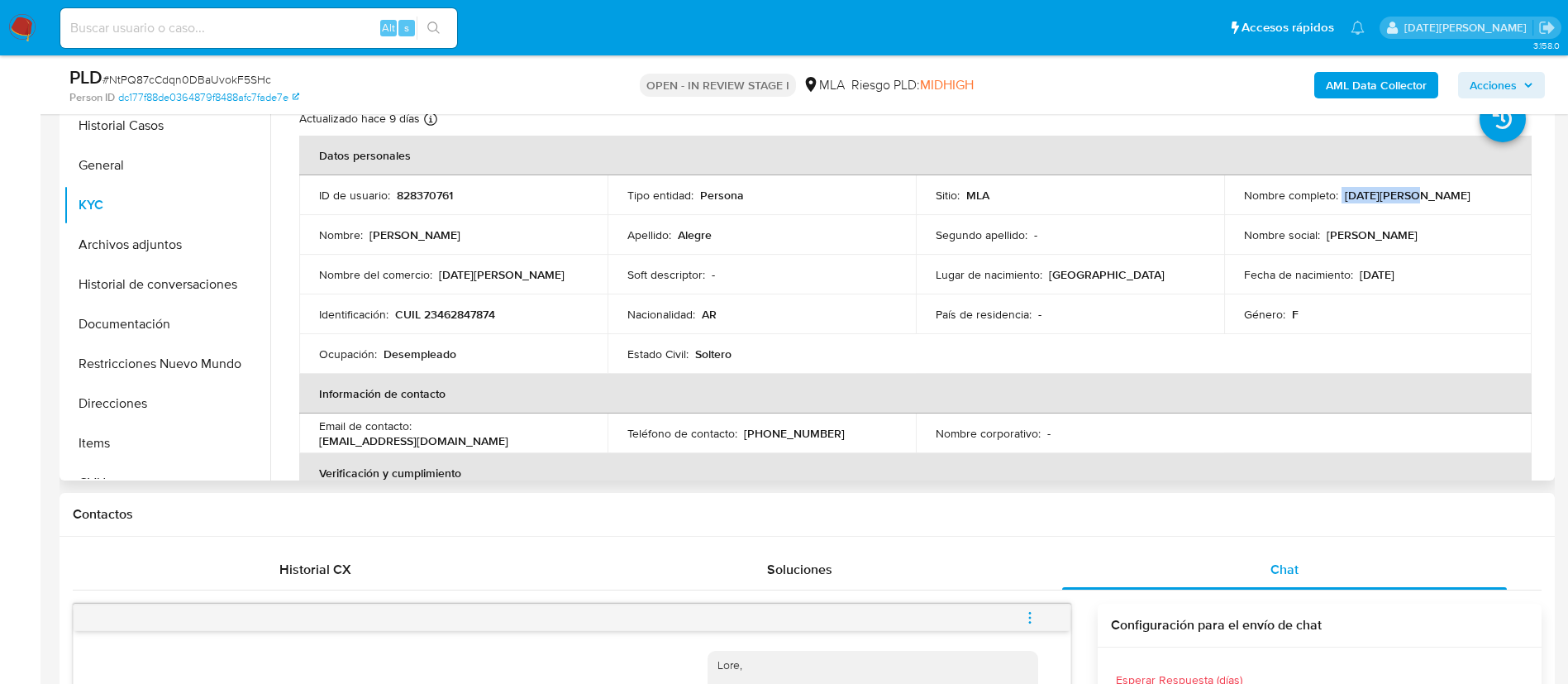
drag, startPoint x: 1337, startPoint y: 199, endPoint x: 1407, endPoint y: 198, distance: 70.0
click at [1409, 198] on div "Nombre completo : [DATE][PERSON_NAME]" at bounding box center [1378, 195] width 268 height 15
click at [1388, 195] on p "[DATE][PERSON_NAME]" at bounding box center [1407, 195] width 125 height 15
click at [1345, 195] on p "[DATE][PERSON_NAME]" at bounding box center [1407, 195] width 125 height 15
drag, startPoint x: 1340, startPoint y: 196, endPoint x: 1409, endPoint y: 195, distance: 69.0
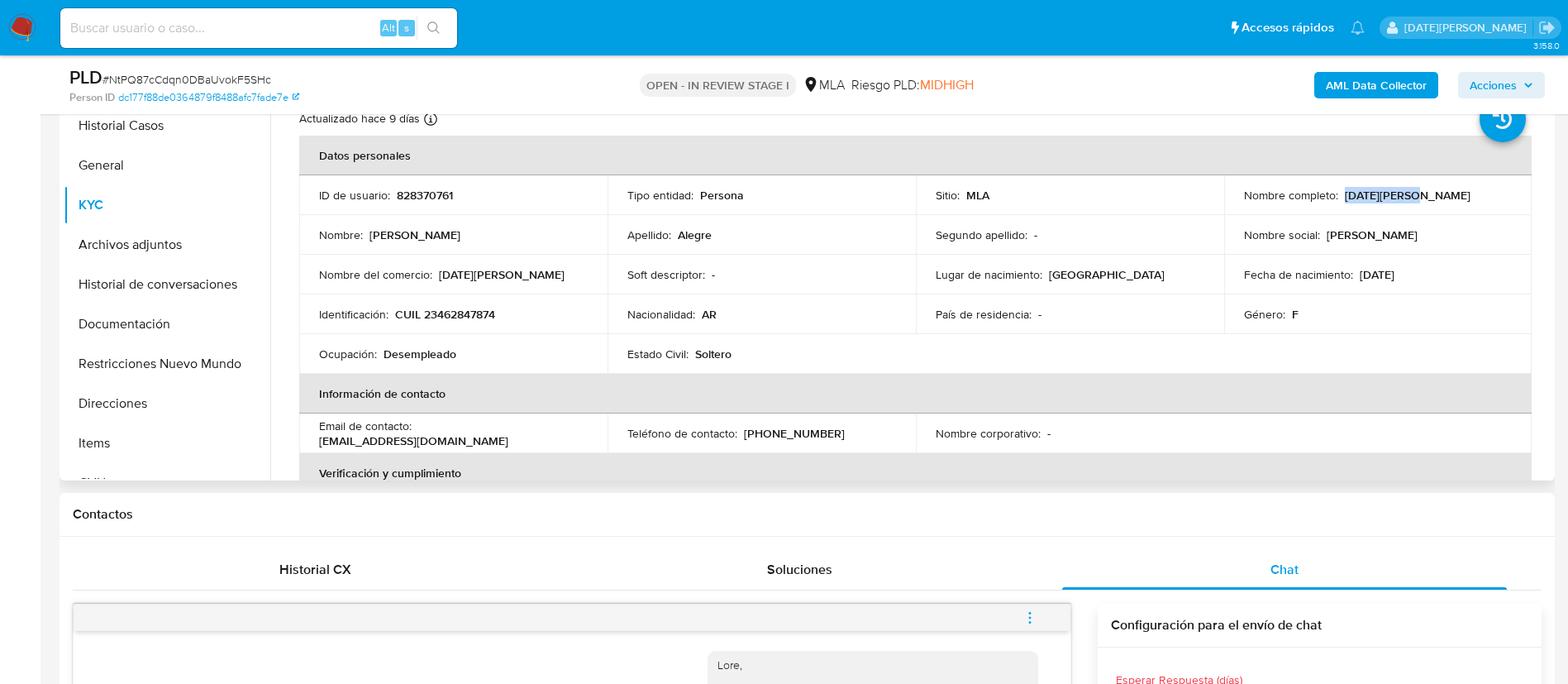
click at [1409, 195] on div "Nombre completo : [DATE][PERSON_NAME]" at bounding box center [1378, 195] width 268 height 15
copy p "[DATE][PERSON_NAME]"
click at [1049, 267] on p "[GEOGRAPHIC_DATA]" at bounding box center [1107, 274] width 116 height 15
drag, startPoint x: 394, startPoint y: 313, endPoint x: 500, endPoint y: 306, distance: 106.2
click at [500, 307] on div "Identificación : CUIL 23462847874" at bounding box center [453, 315] width 268 height 15
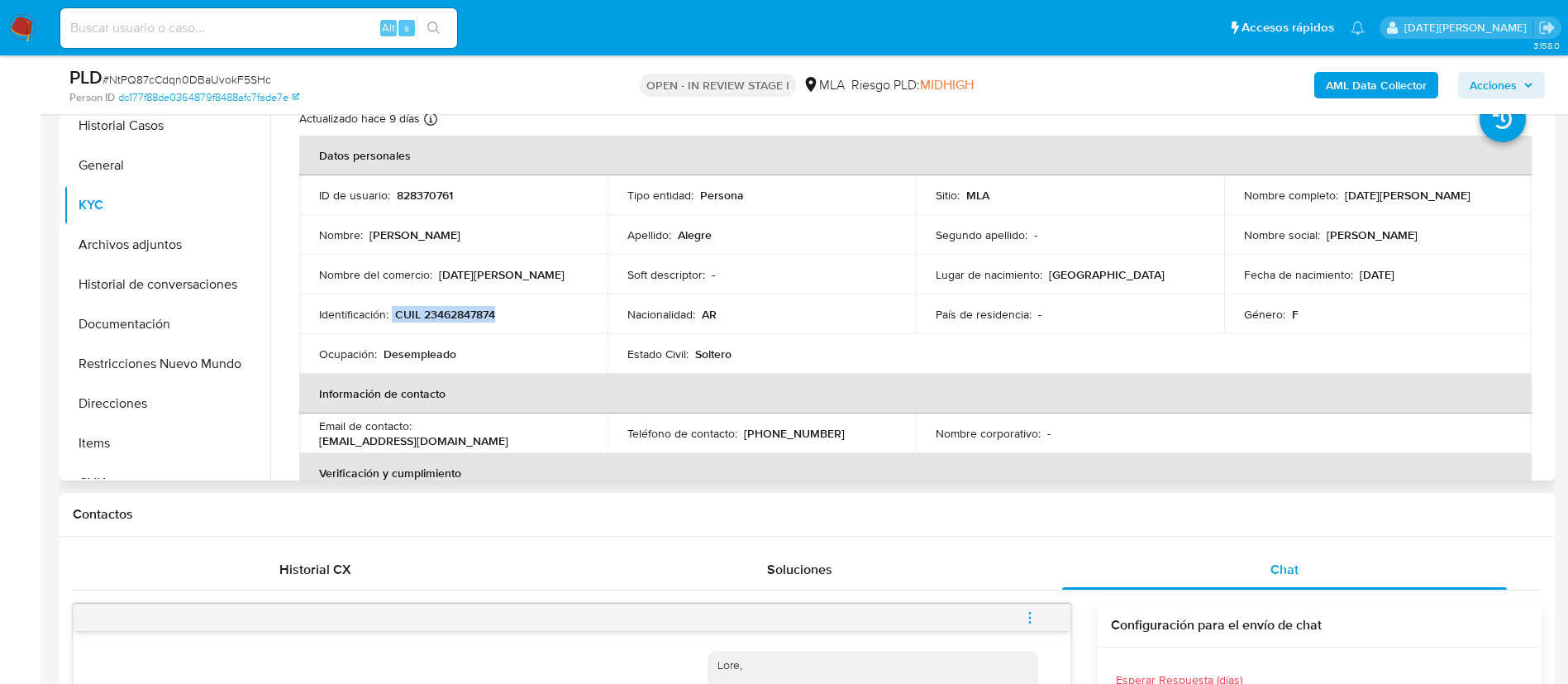
click at [496, 307] on div "Identificación : CUIL 23462847874" at bounding box center [453, 315] width 268 height 15
drag, startPoint x: 457, startPoint y: 314, endPoint x: 418, endPoint y: 314, distance: 39.0
click at [456, 314] on p "CUIL 23462847874" at bounding box center [445, 315] width 100 height 15
drag, startPoint x: 396, startPoint y: 315, endPoint x: 503, endPoint y: 314, distance: 107.0
click at [503, 314] on div "Identificación : CUIL 23462847874" at bounding box center [453, 315] width 268 height 15
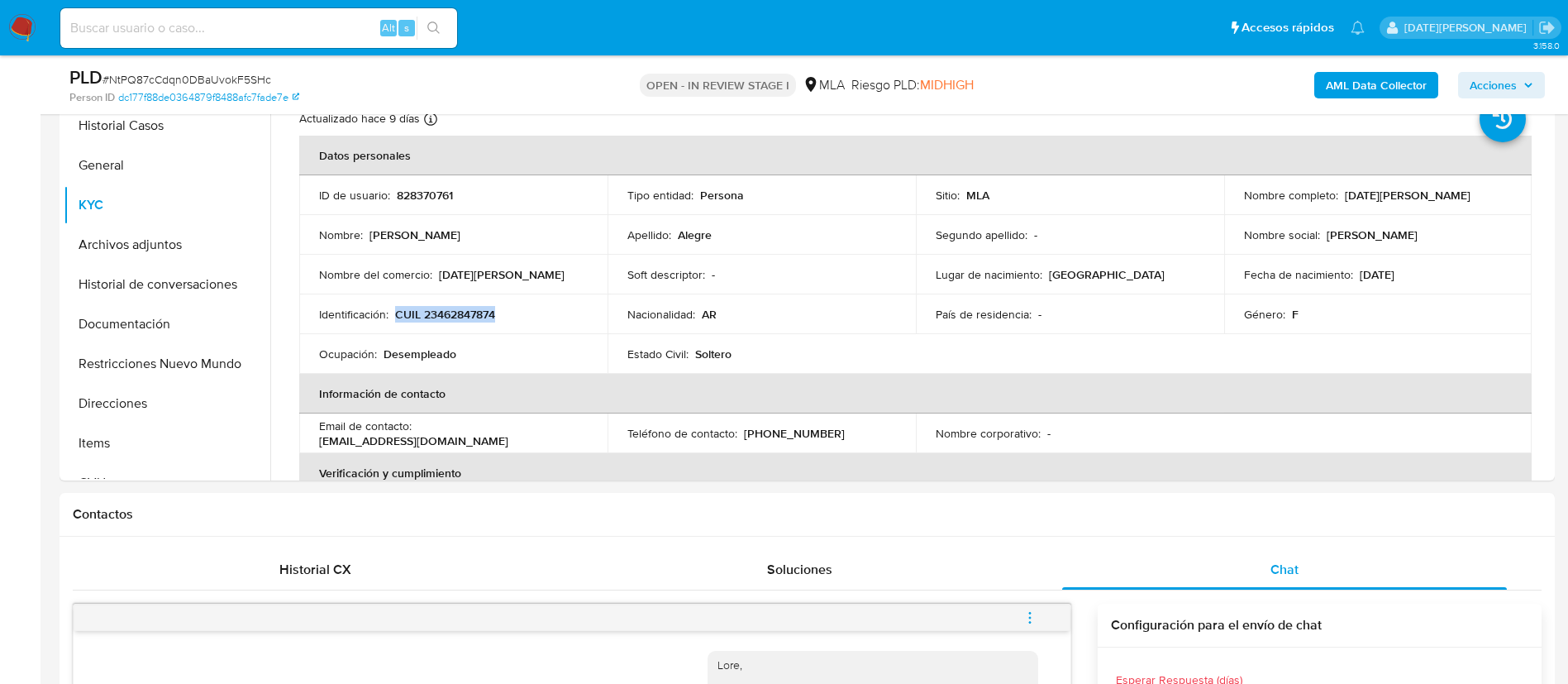
copy p "CUIL 23462847874"
click at [108, 318] on button "Documentación" at bounding box center [160, 324] width 193 height 40
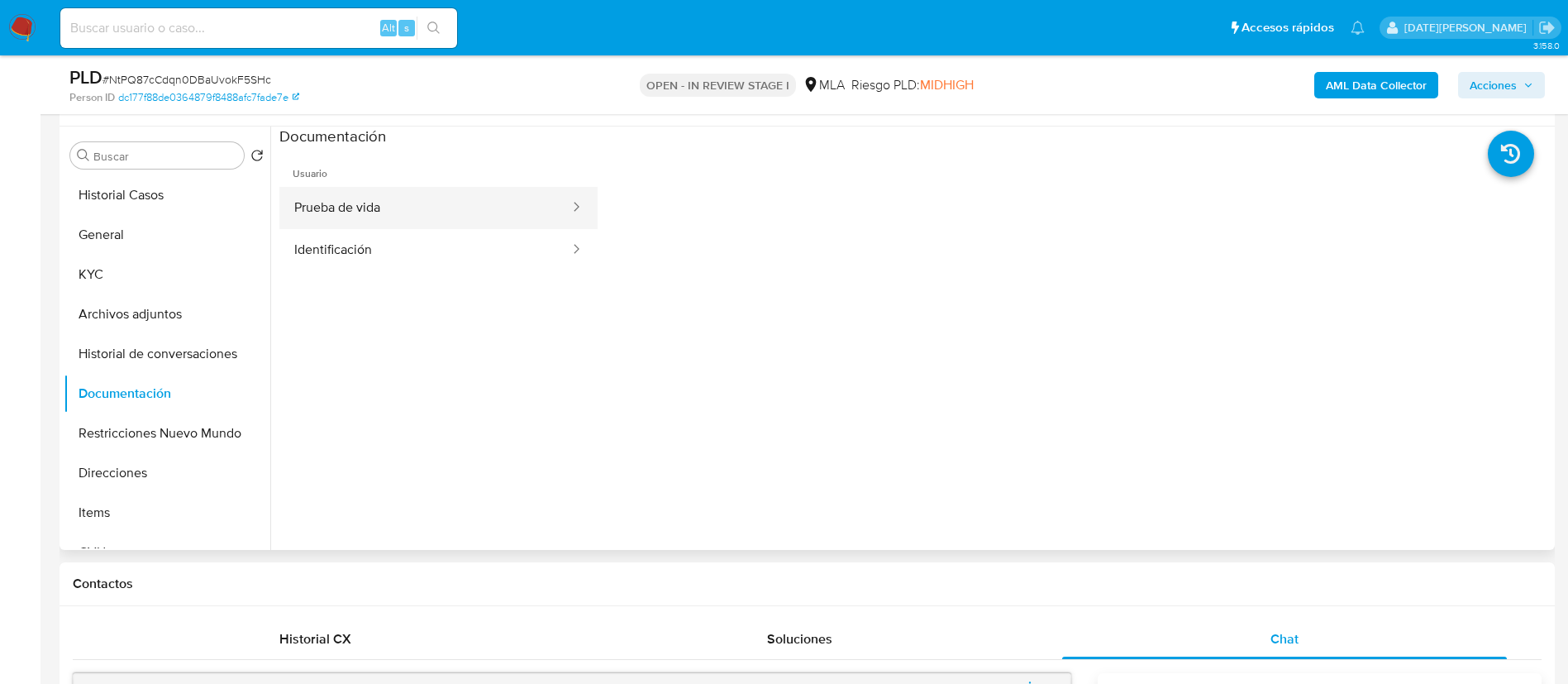
scroll to position [248, 0]
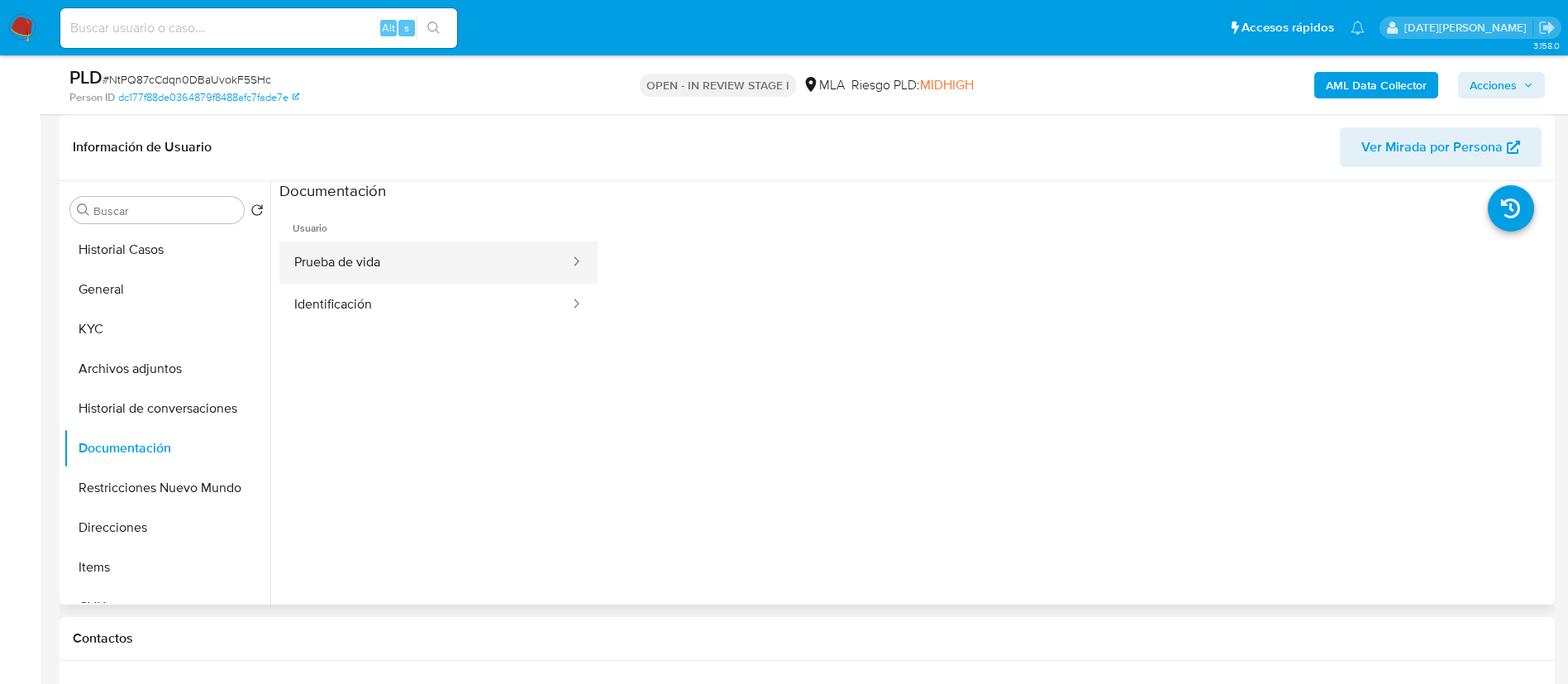
click at [408, 264] on button "Prueba de vida" at bounding box center [426, 262] width 292 height 42
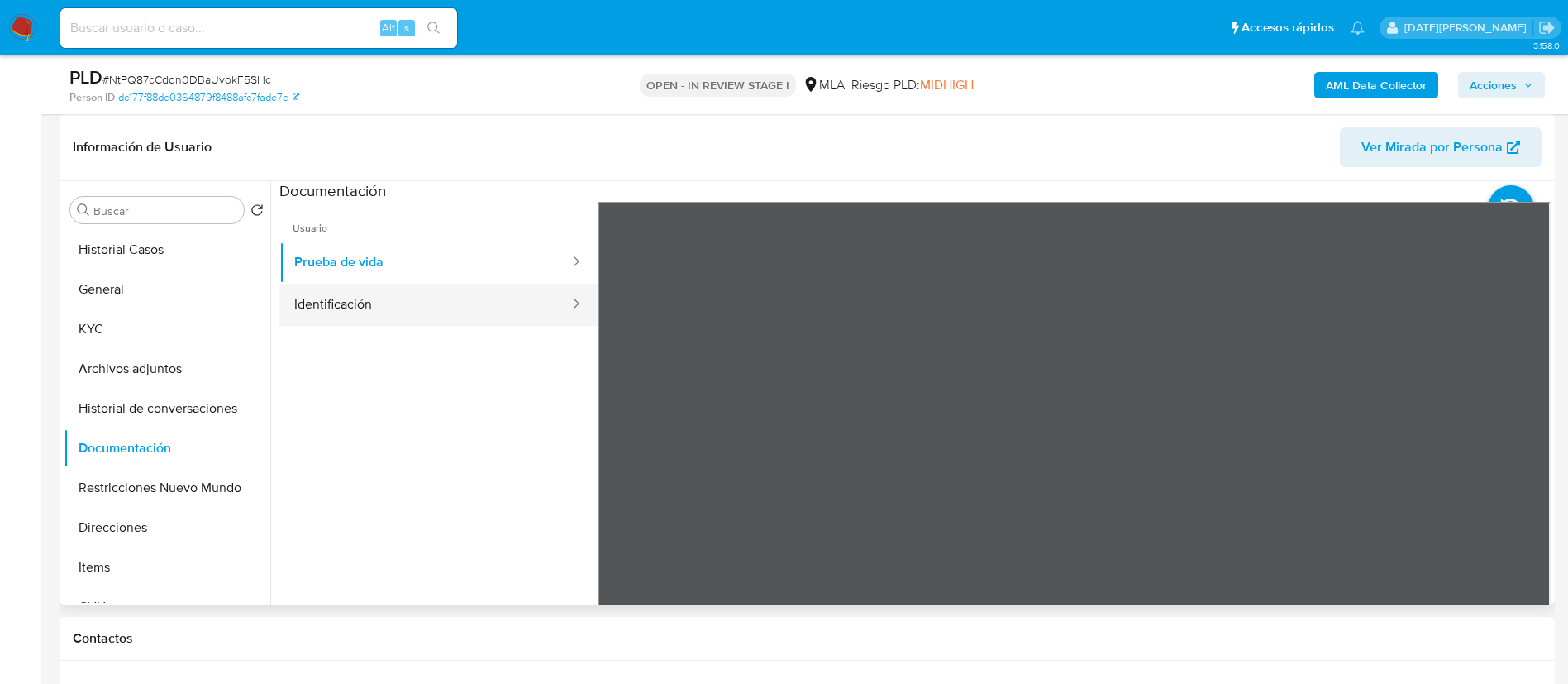
click at [410, 304] on button "Identificación" at bounding box center [426, 304] width 292 height 42
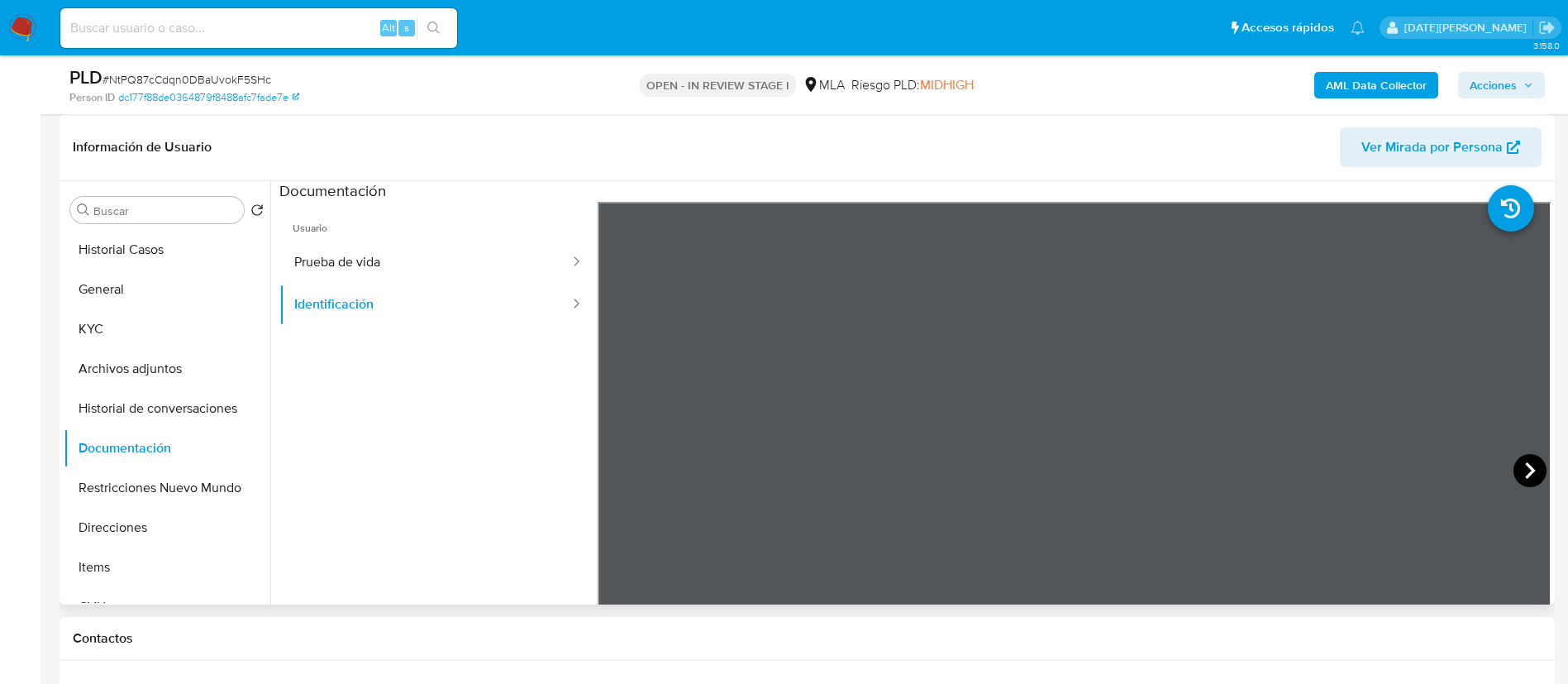
click at [1529, 469] on icon at bounding box center [1529, 470] width 33 height 33
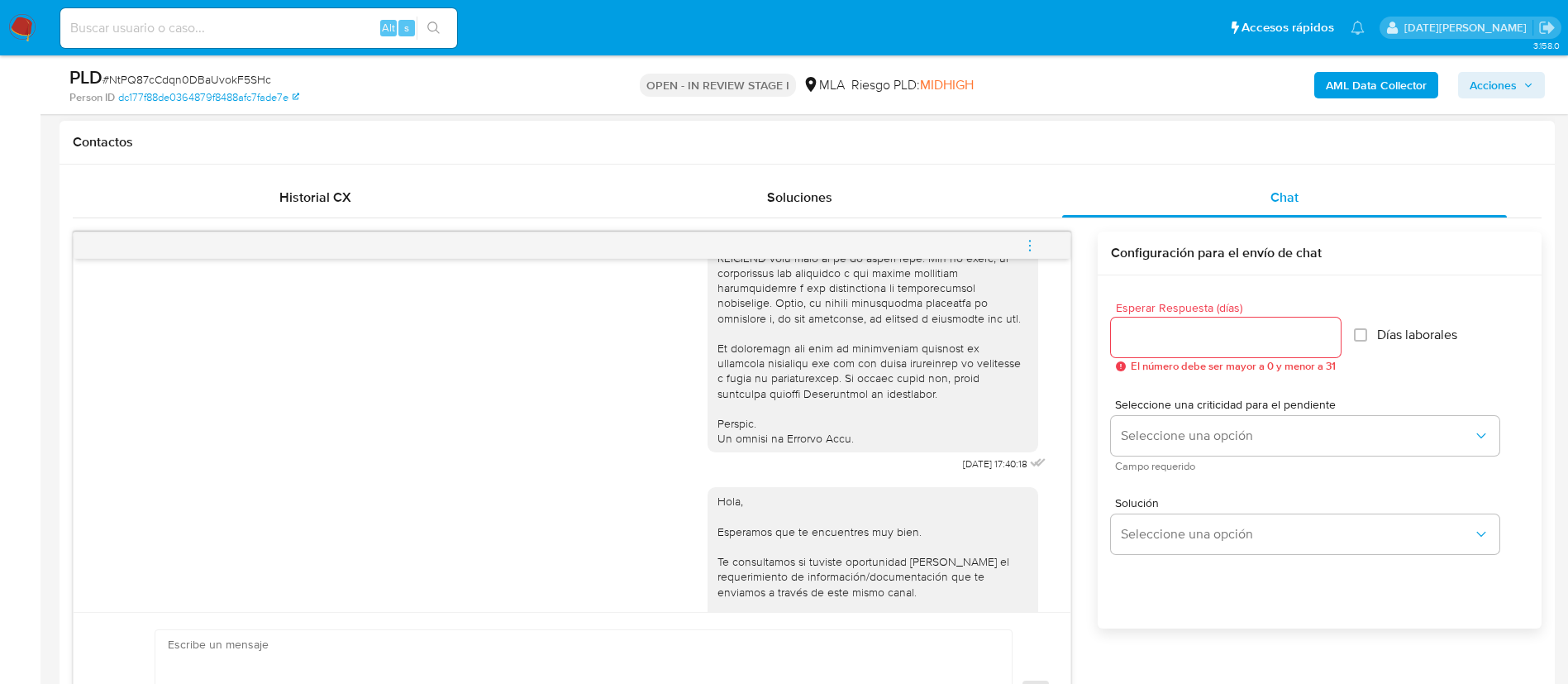
scroll to position [753, 0]
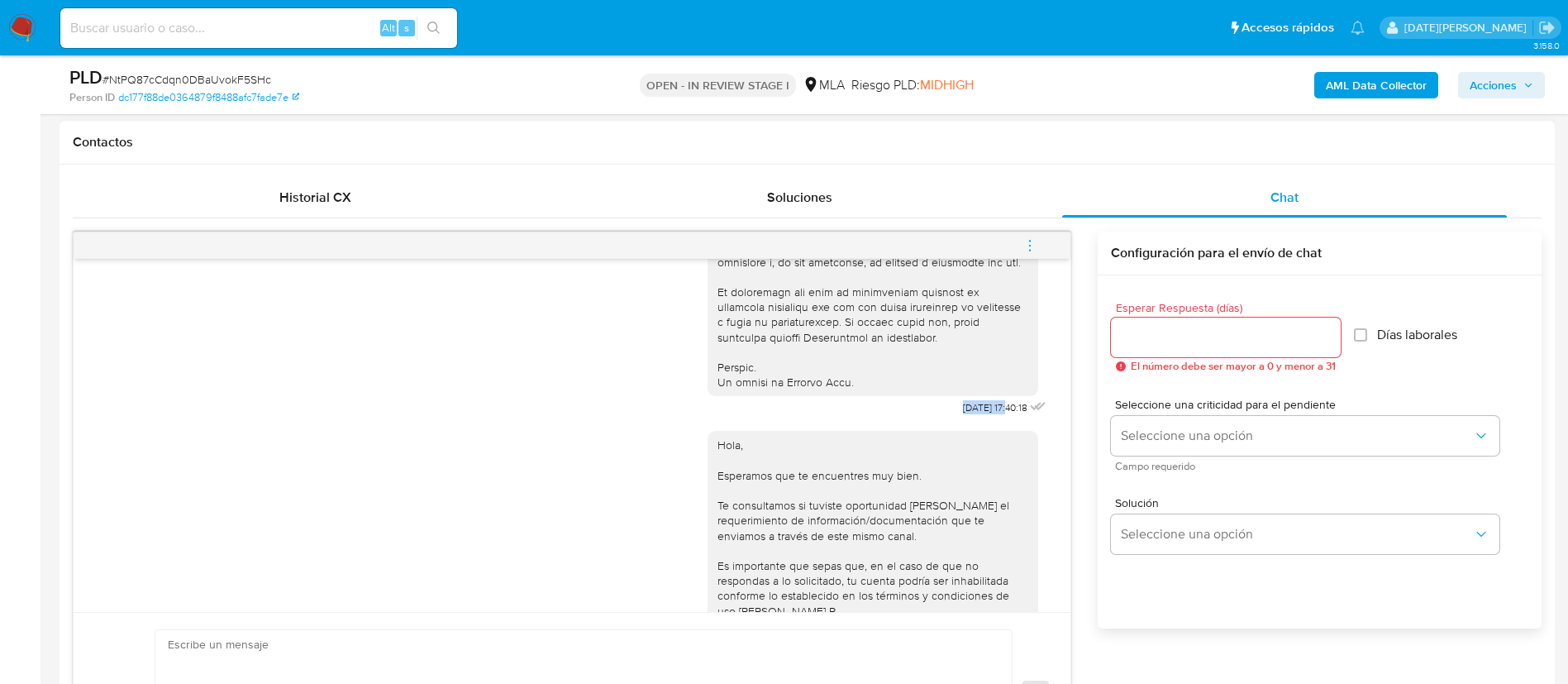
drag, startPoint x: 923, startPoint y: 436, endPoint x: 975, endPoint y: 436, distance: 52.0
copy span "[DATE]"
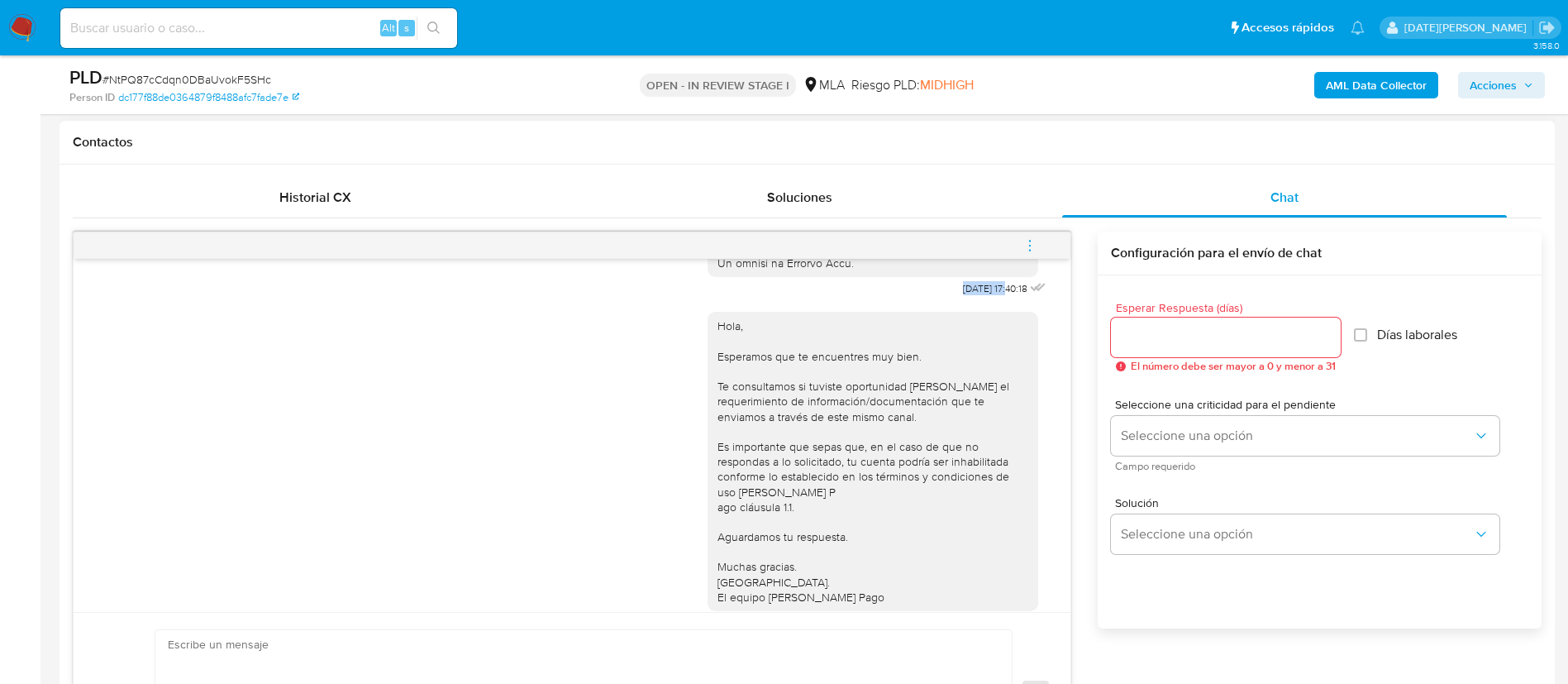
scroll to position [948, 0]
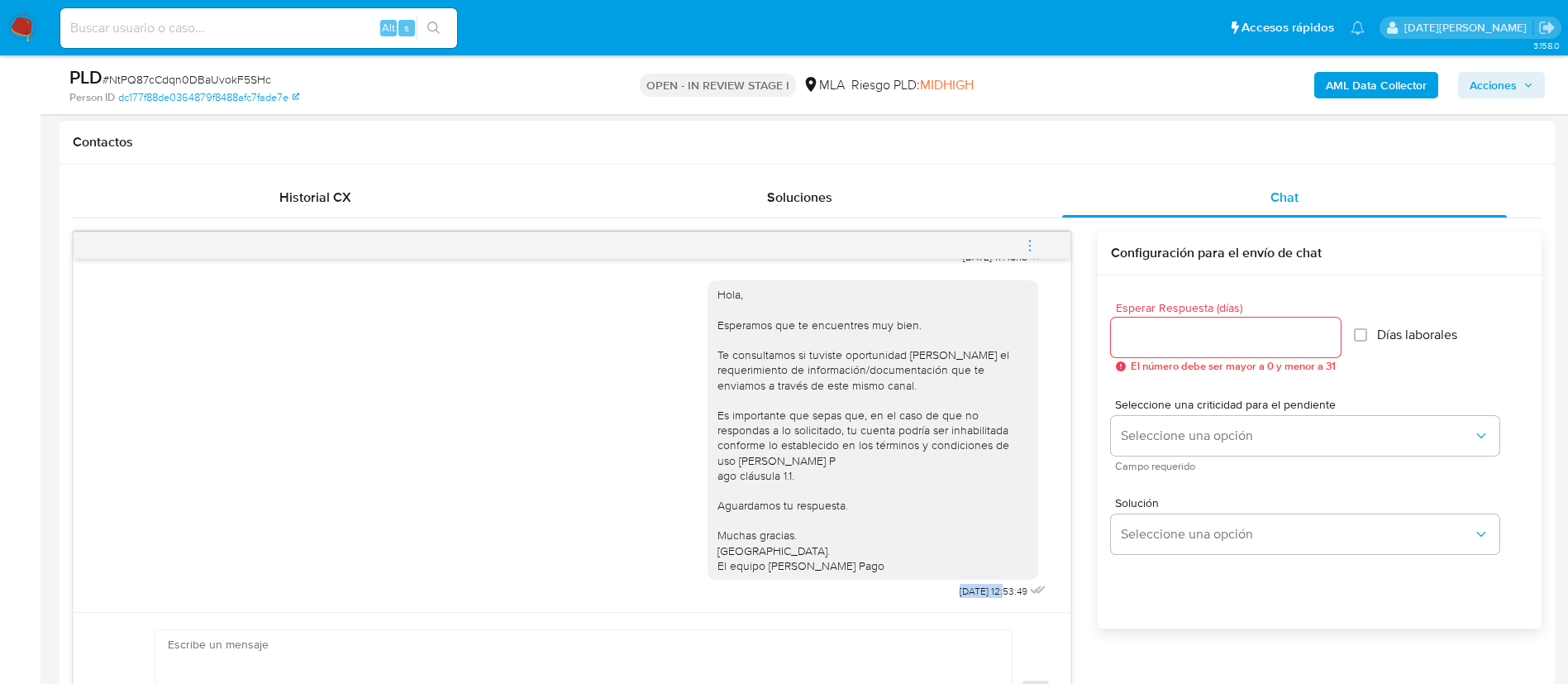
drag, startPoint x: 914, startPoint y: 590, endPoint x: 968, endPoint y: 593, distance: 54.1
click at [968, 593] on div "Hola, Esperamos que te encuentres muy bien. Te consultamos si tuviste oportunid…" at bounding box center [878, 435] width 342 height 334
copy span "[DATE]"
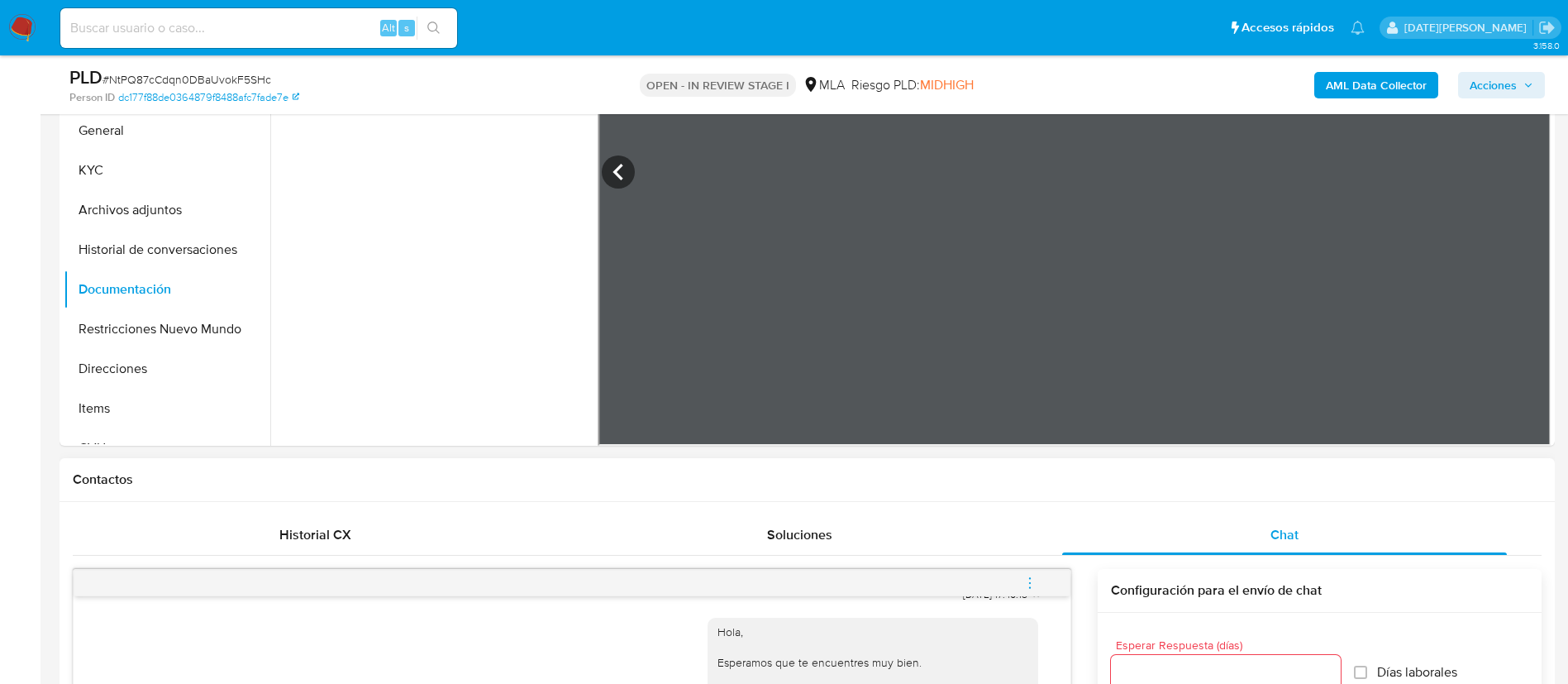
scroll to position [248, 0]
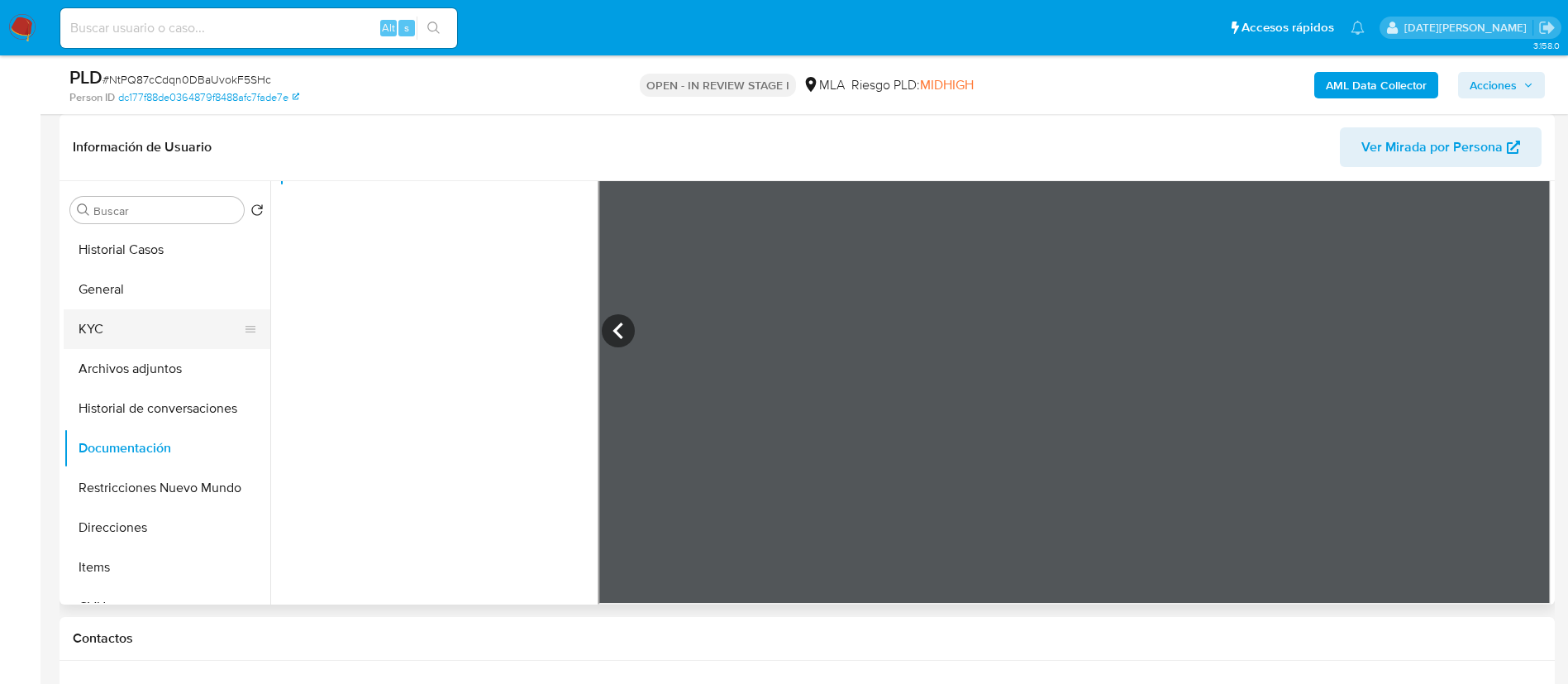
click at [109, 327] on button "KYC" at bounding box center [160, 329] width 193 height 40
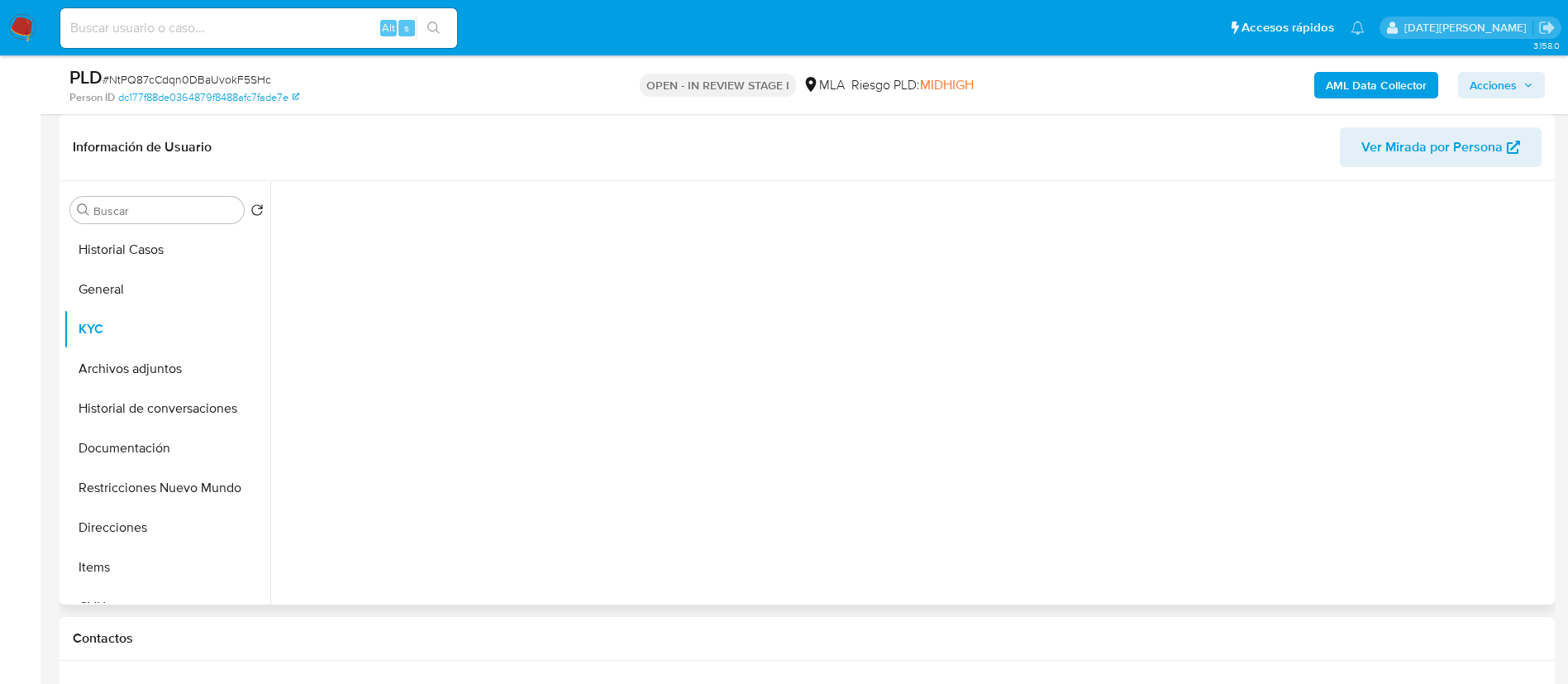
scroll to position [0, 0]
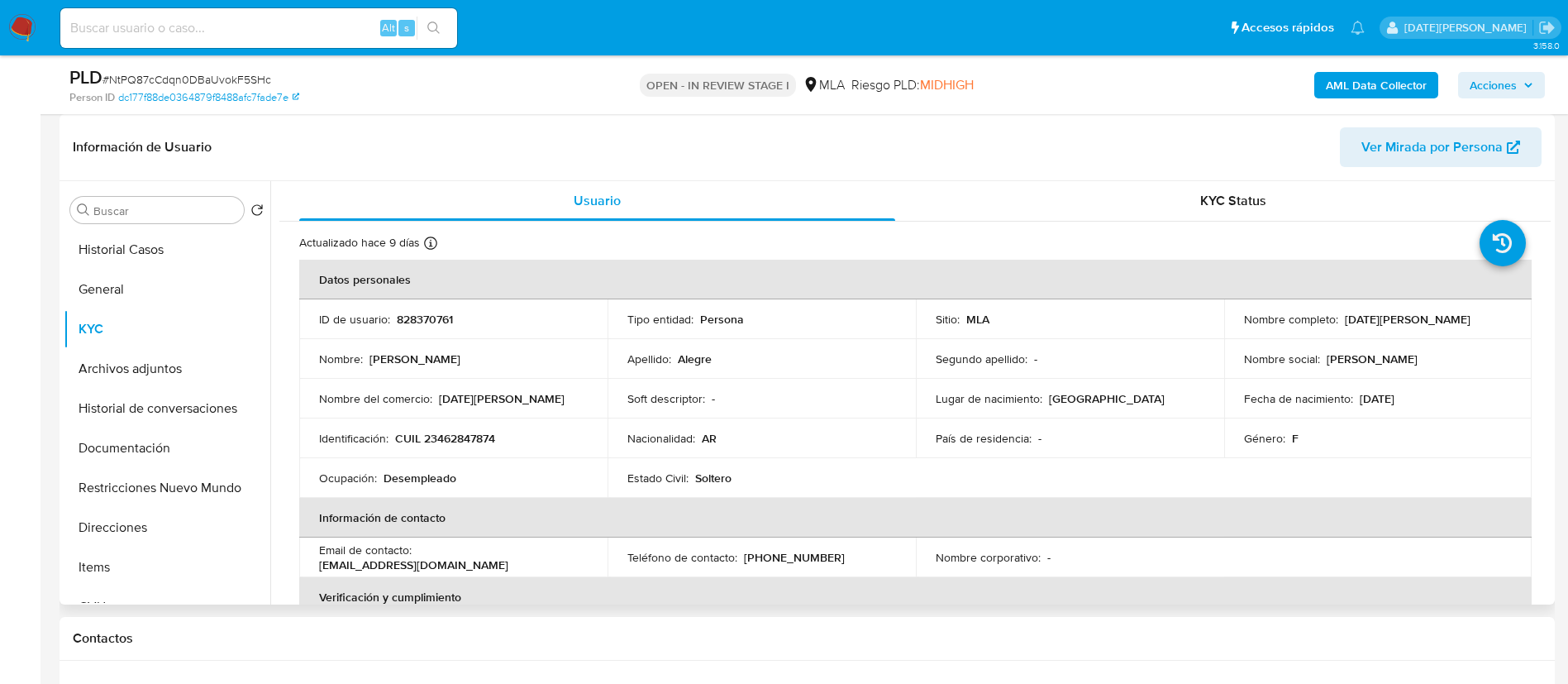
click at [467, 437] on p "CUIL 23462847874" at bounding box center [445, 438] width 100 height 15
copy p "23462847874"
drag, startPoint x: 1340, startPoint y: 315, endPoint x: 1419, endPoint y: 318, distance: 79.1
click at [1419, 318] on div "Nombre completo : [DATE][PERSON_NAME]" at bounding box center [1378, 319] width 268 height 15
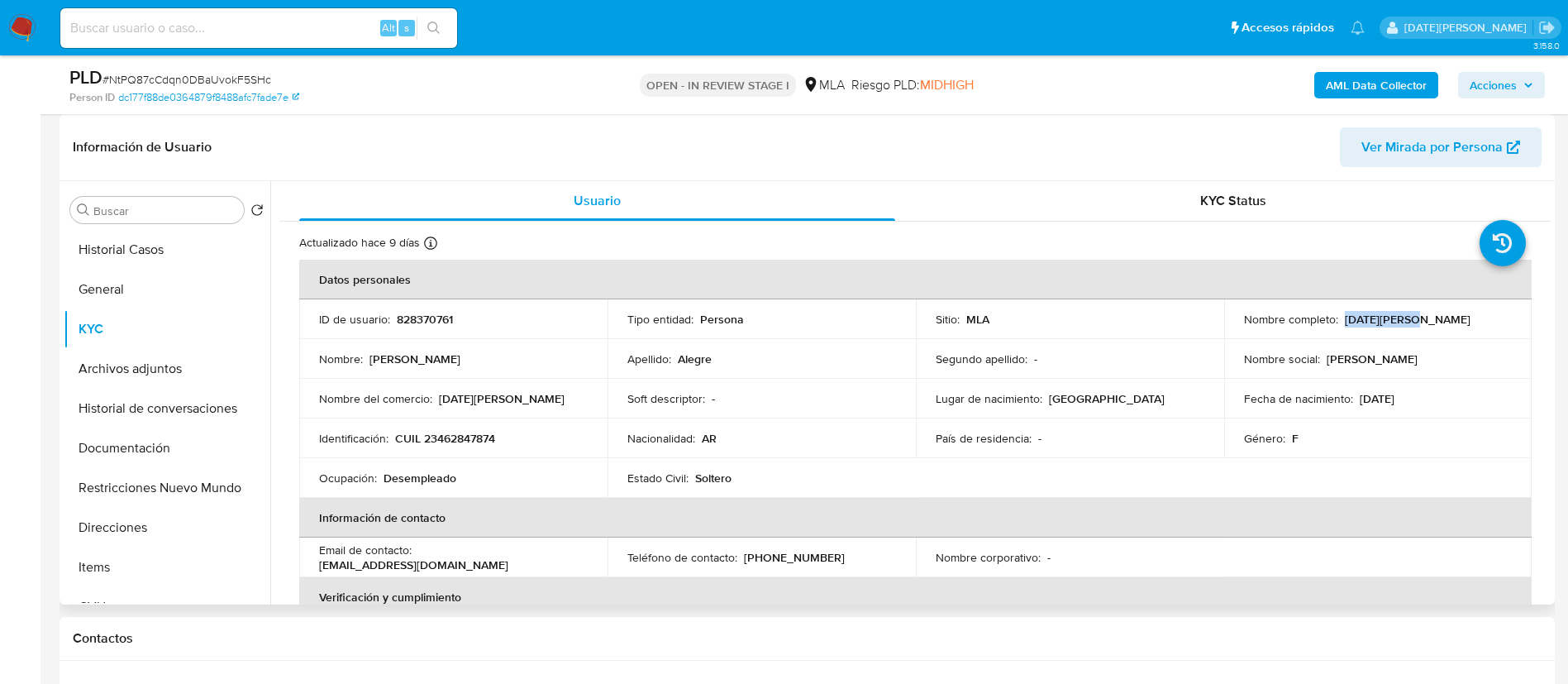
copy p "[DATE][PERSON_NAME]"
click at [139, 300] on button "General" at bounding box center [160, 289] width 193 height 40
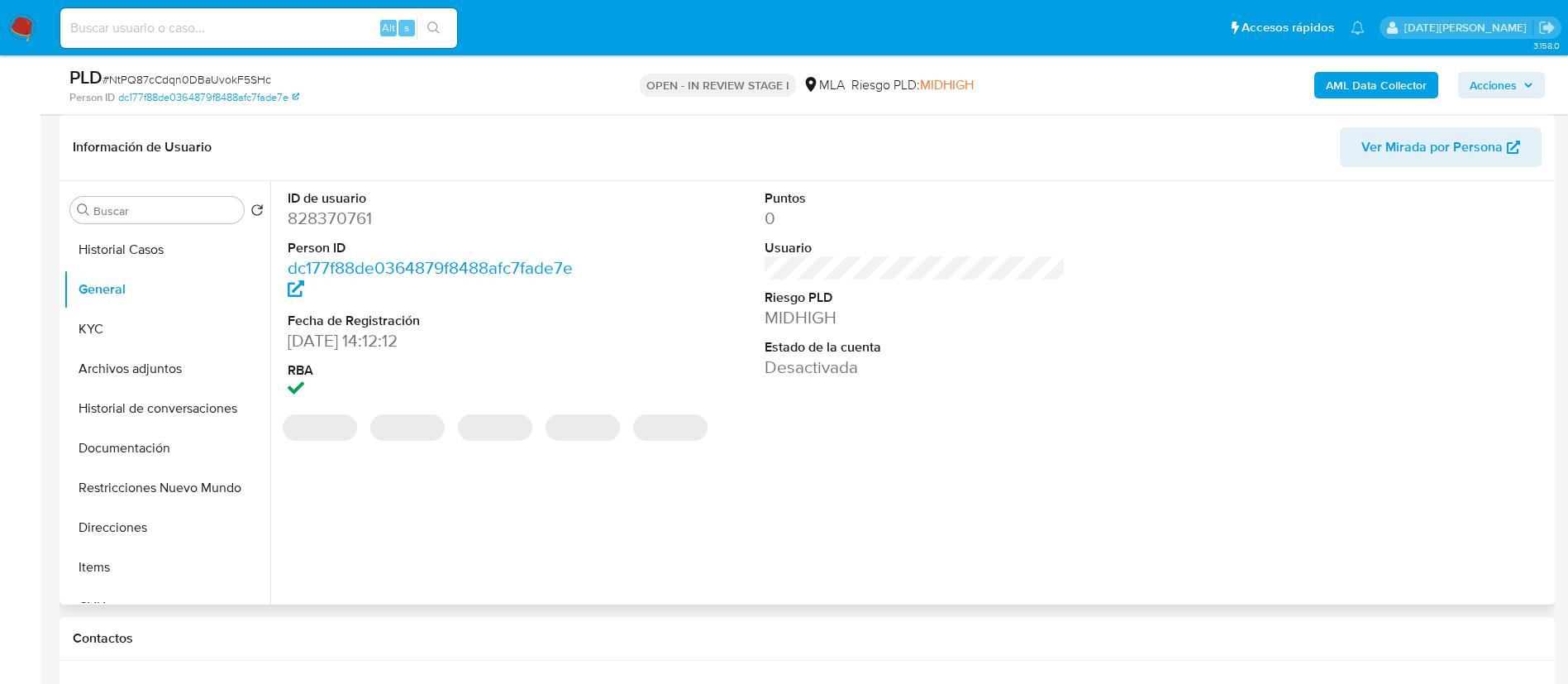
click at [354, 226] on dd "828370761" at bounding box center [438, 218] width 301 height 24
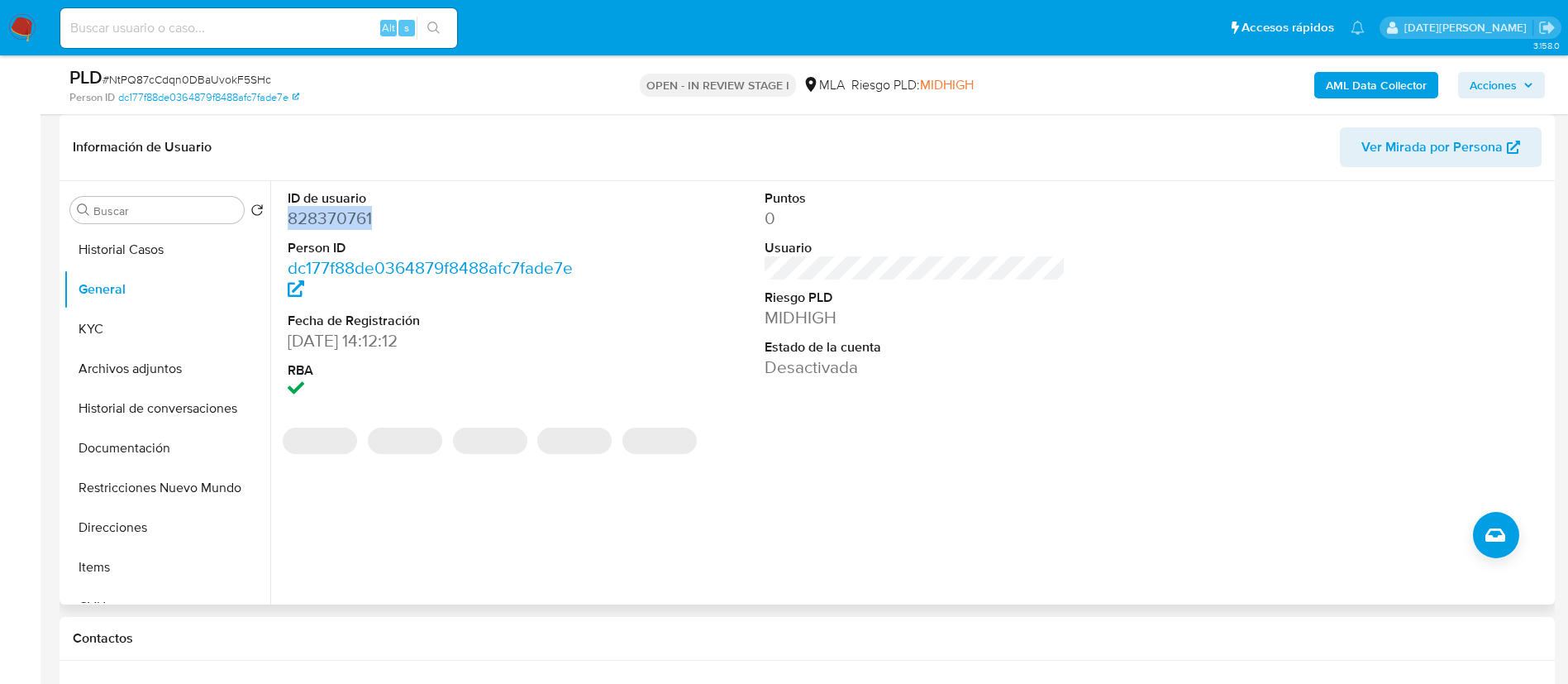
copy dd "828370761"
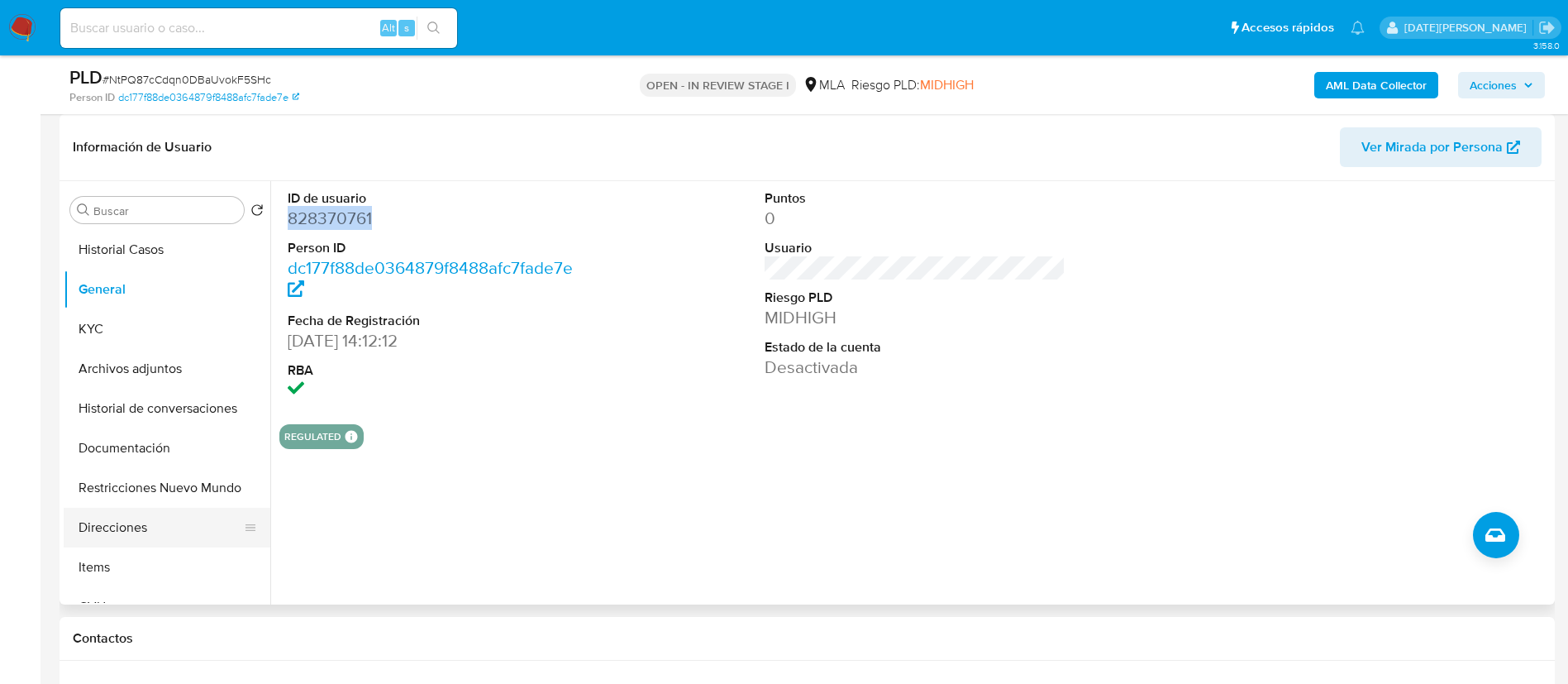
click at [130, 529] on button "Direcciones" at bounding box center [160, 528] width 193 height 40
